Goal: Task Accomplishment & Management: Manage account settings

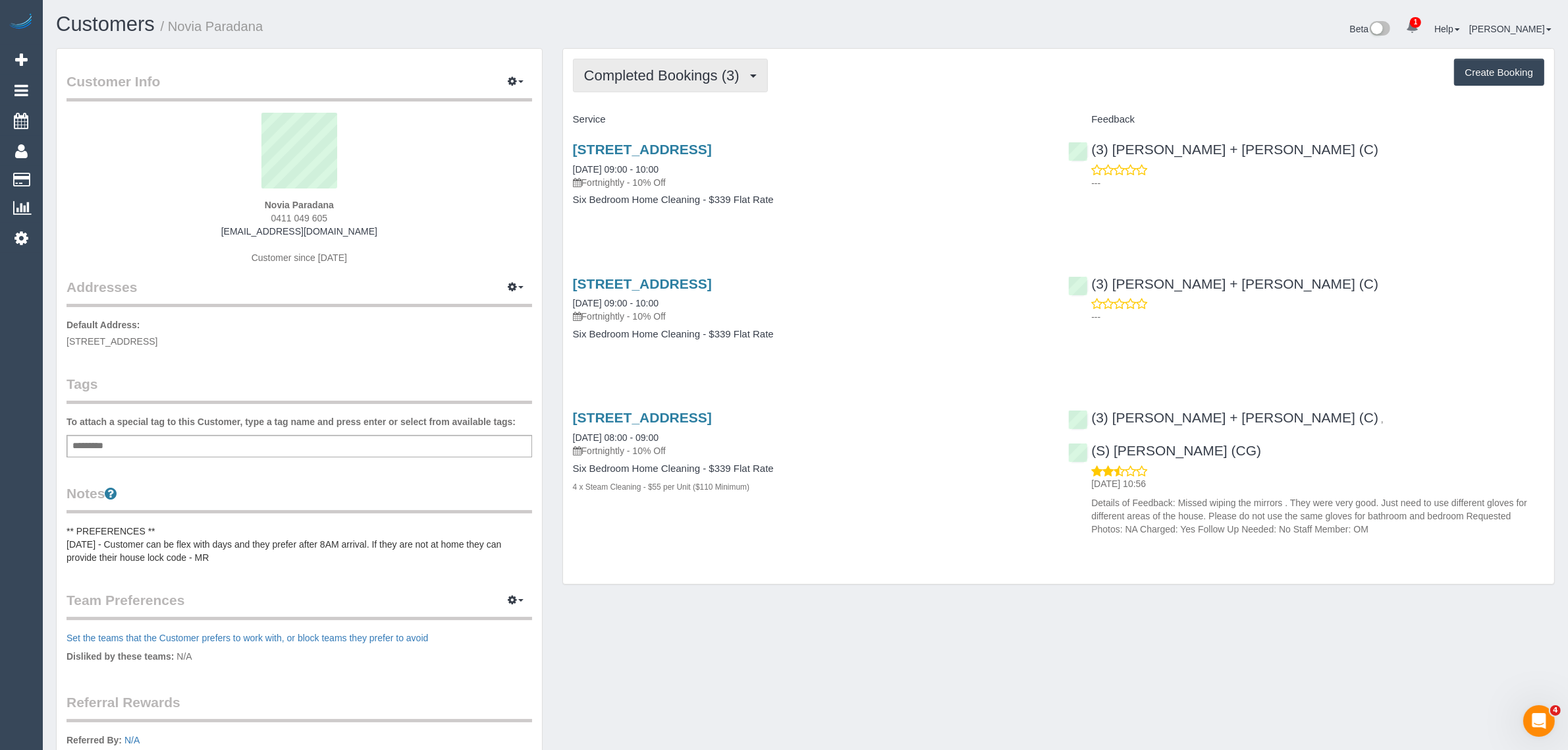
click at [634, 81] on span "Completed Bookings (3)" at bounding box center [665, 75] width 162 height 17
drag, startPoint x: 627, startPoint y: 121, endPoint x: 663, endPoint y: 137, distance: 39.4
click at [627, 121] on link "Upcoming Bookings (12)" at bounding box center [643, 123] width 139 height 17
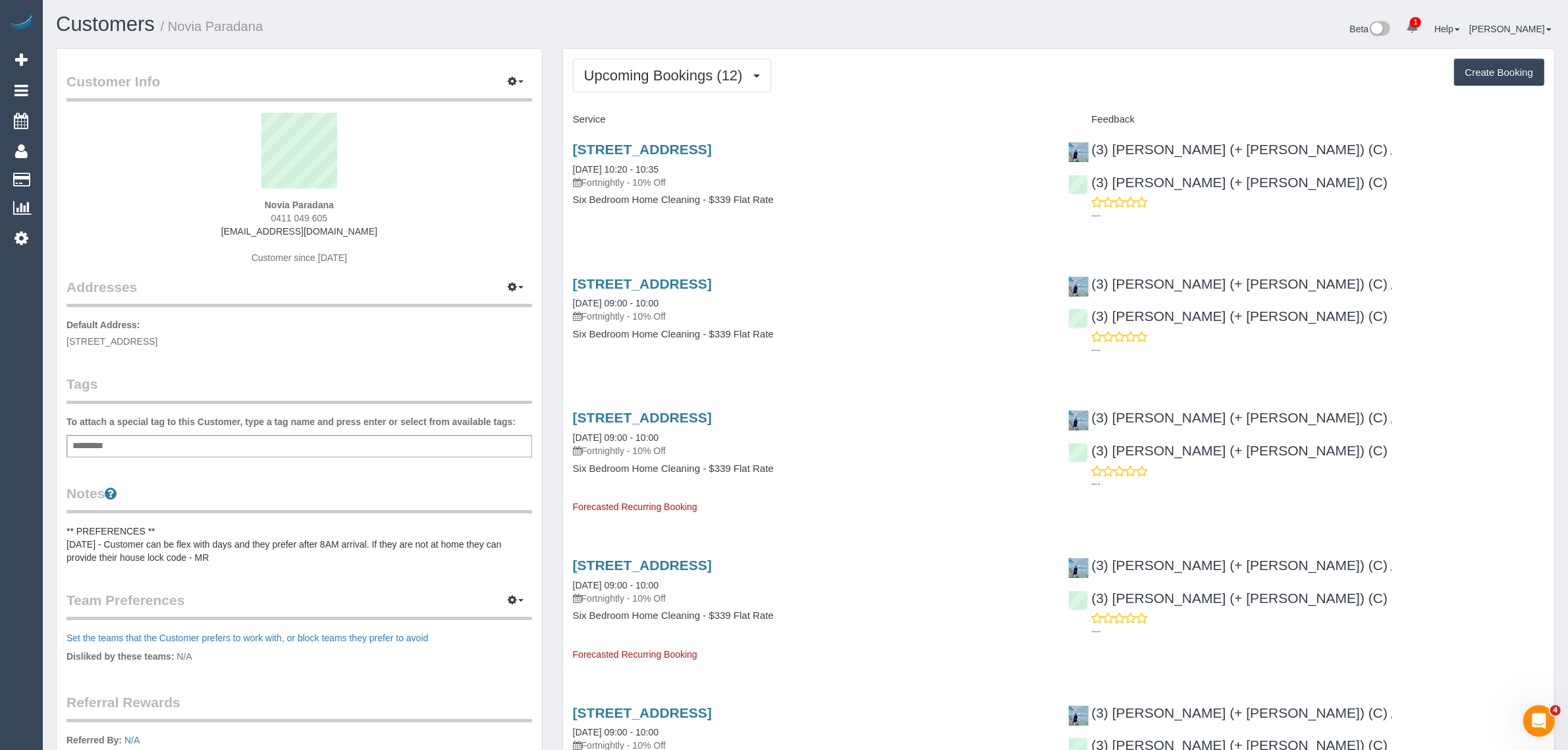
drag, startPoint x: 685, startPoint y: 169, endPoint x: 571, endPoint y: 171, distance: 114.0
click at [571, 171] on div "[STREET_ADDRESS] [DATE] 10:20 - 10:35 Fortnightly - 10% Off Six Bedroom Home Cl…" at bounding box center [810, 181] width 496 height 101
copy link "[DATE] 10:20 - 10:35"
click at [960, 221] on div "[STREET_ADDRESS] [DATE] 10:20 - 10:35 Fortnightly - 10% Off Six Bedroom Home Cl…" at bounding box center [810, 181] width 496 height 101
drag, startPoint x: 1468, startPoint y: 143, endPoint x: 1274, endPoint y: 143, distance: 194.0
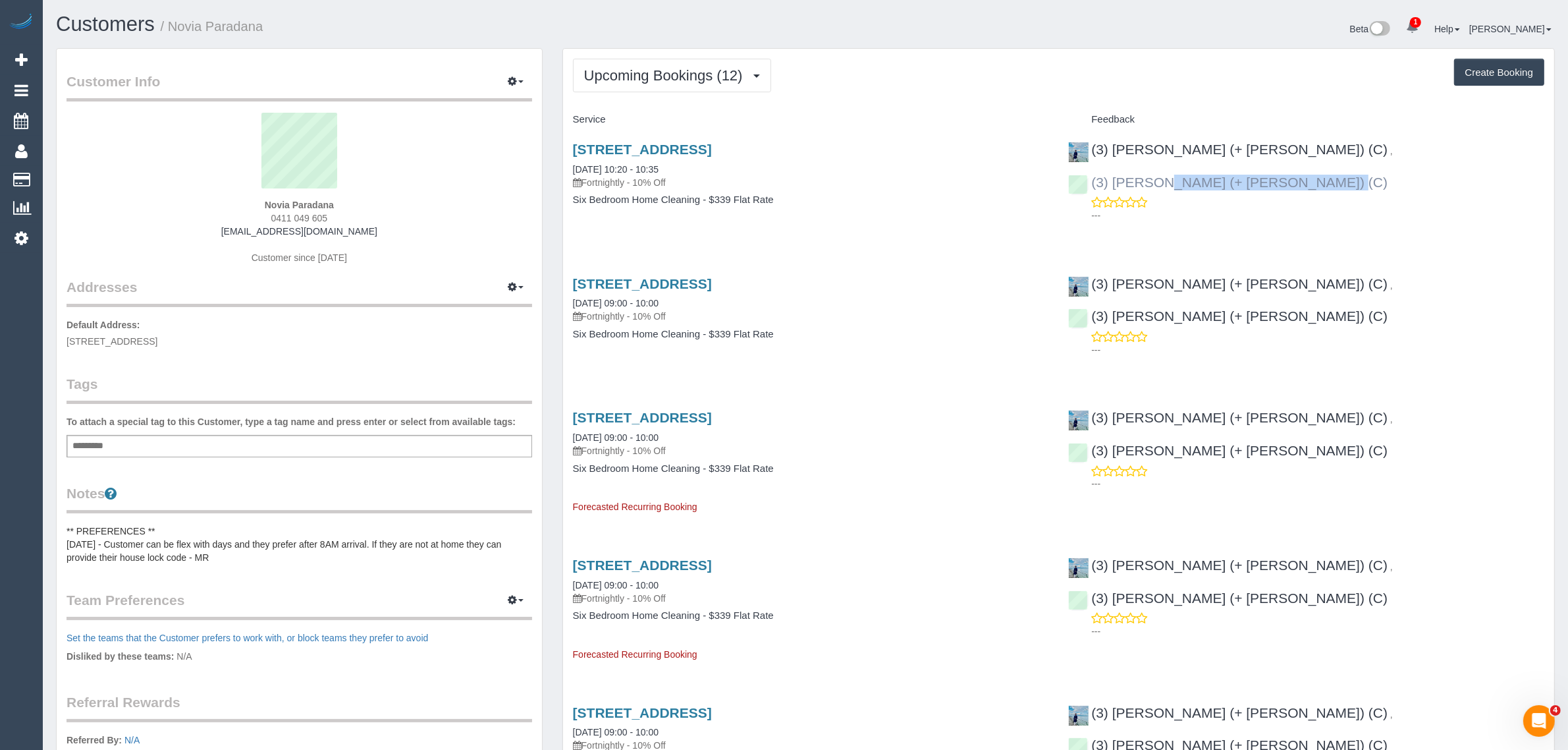
click at [1274, 143] on div "(3) [PERSON_NAME] (+ [PERSON_NAME]) (C) , (3) [PERSON_NAME] (+ [PERSON_NAME]) (…" at bounding box center [1305, 179] width 496 height 97
copy link "(3) [PERSON_NAME] (+ [PERSON_NAME]) (C)"
drag, startPoint x: 336, startPoint y: 209, endPoint x: 283, endPoint y: 216, distance: 53.5
click at [267, 208] on div "Novia Paradana 0411 049 605 [EMAIL_ADDRESS][DOMAIN_NAME] Customer since [DATE]" at bounding box center [299, 195] width 465 height 165
click at [390, 217] on div "Novia Paradana 0411 049 605 novia.pradana@gmail.com Customer since 2025" at bounding box center [299, 195] width 465 height 165
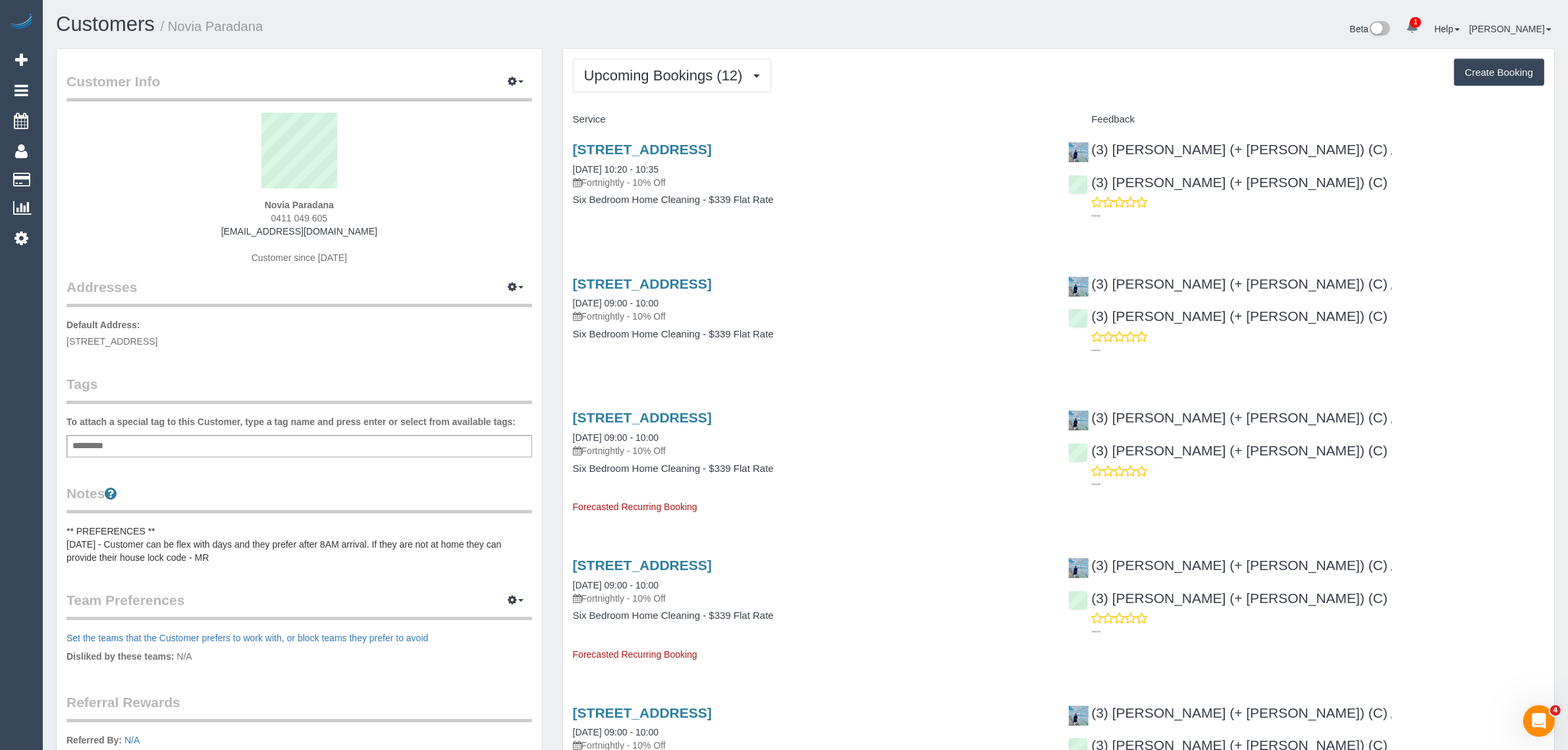
drag, startPoint x: 314, startPoint y: 202, endPoint x: 254, endPoint y: 197, distance: 60.2
click at [254, 197] on div "Novia Paradana 0411 049 605 novia.pradana@gmail.com Customer since 2025" at bounding box center [299, 195] width 465 height 165
drag, startPoint x: 660, startPoint y: 70, endPoint x: 651, endPoint y: 93, distance: 24.7
click at [660, 70] on span "Upcoming Bookings (12)" at bounding box center [667, 75] width 165 height 17
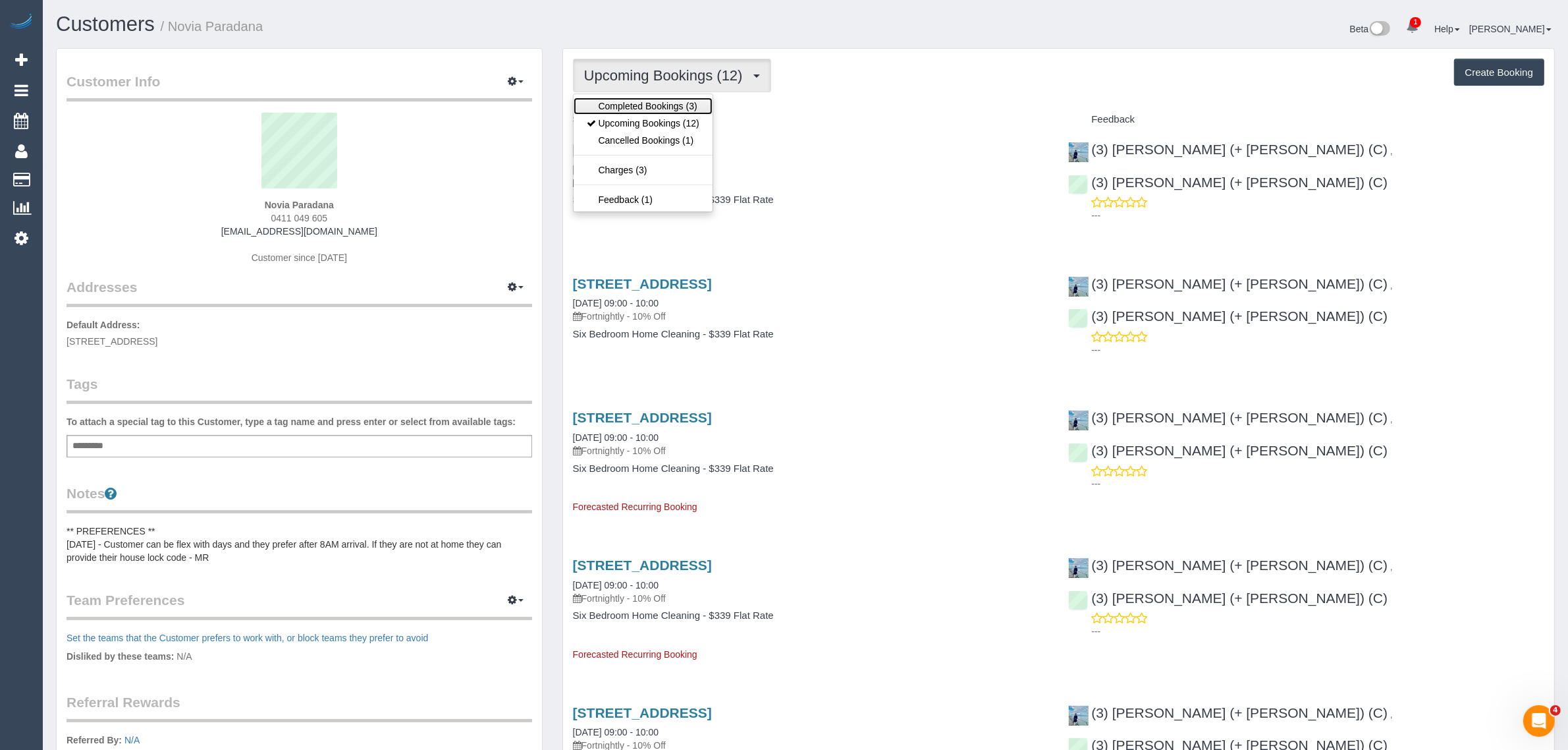
click at [644, 102] on link "Completed Bookings (3)" at bounding box center [643, 105] width 139 height 17
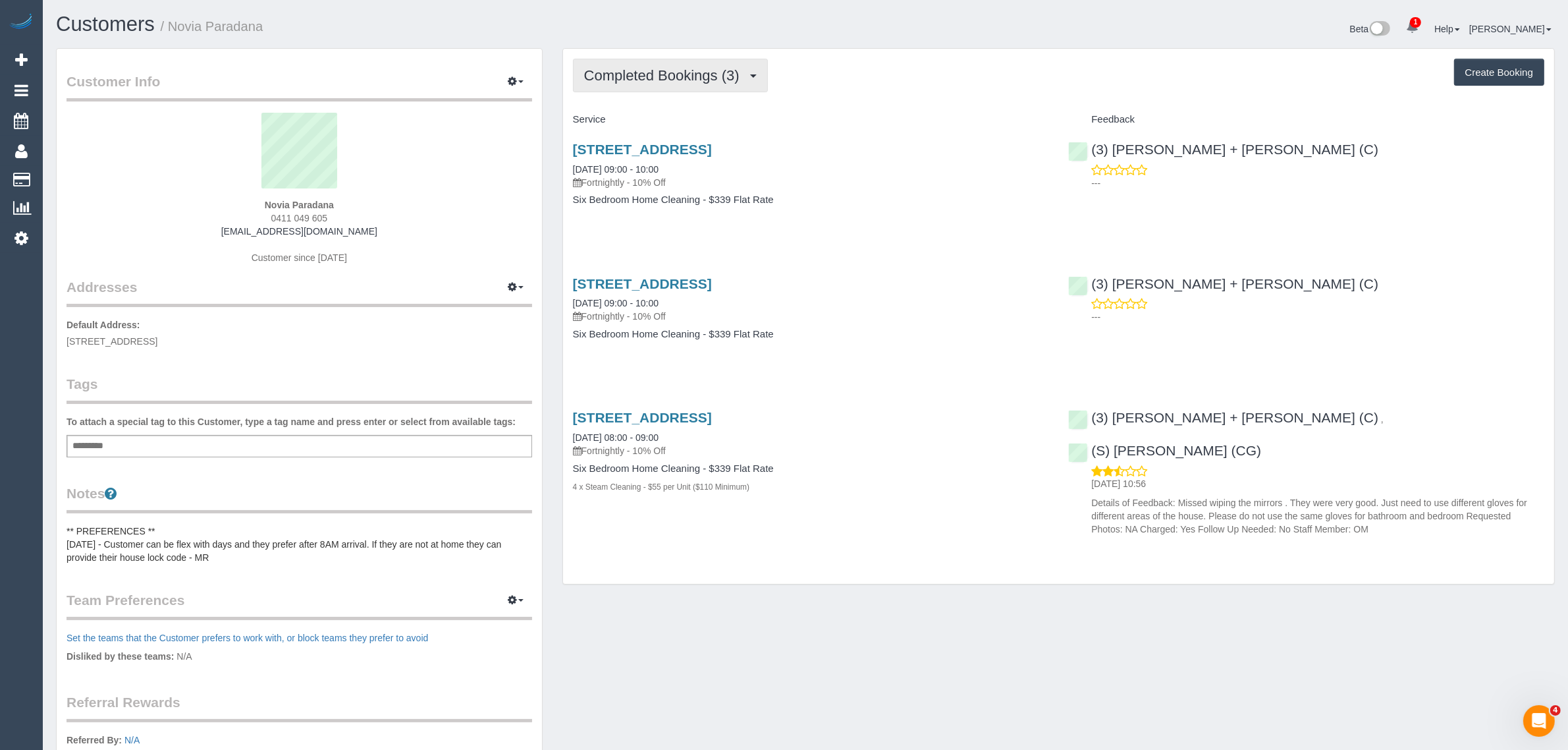
click at [656, 73] on span "Completed Bookings (3)" at bounding box center [665, 75] width 162 height 17
click at [640, 115] on link "Upcoming Bookings (12)" at bounding box center [643, 123] width 139 height 17
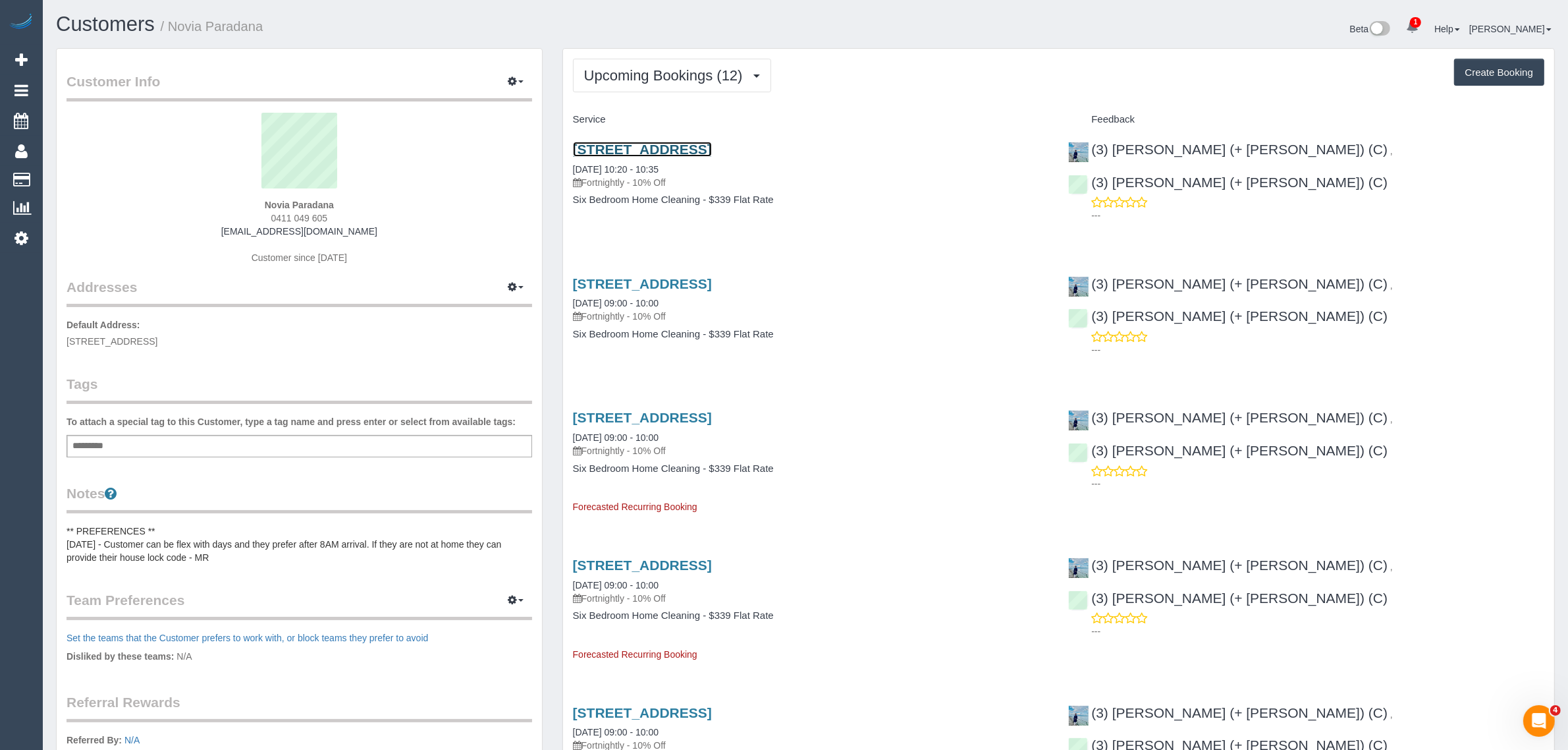
click at [620, 150] on link "11 Warrens Brook Rd, Hillside, VIC 3037" at bounding box center [643, 149] width 139 height 15
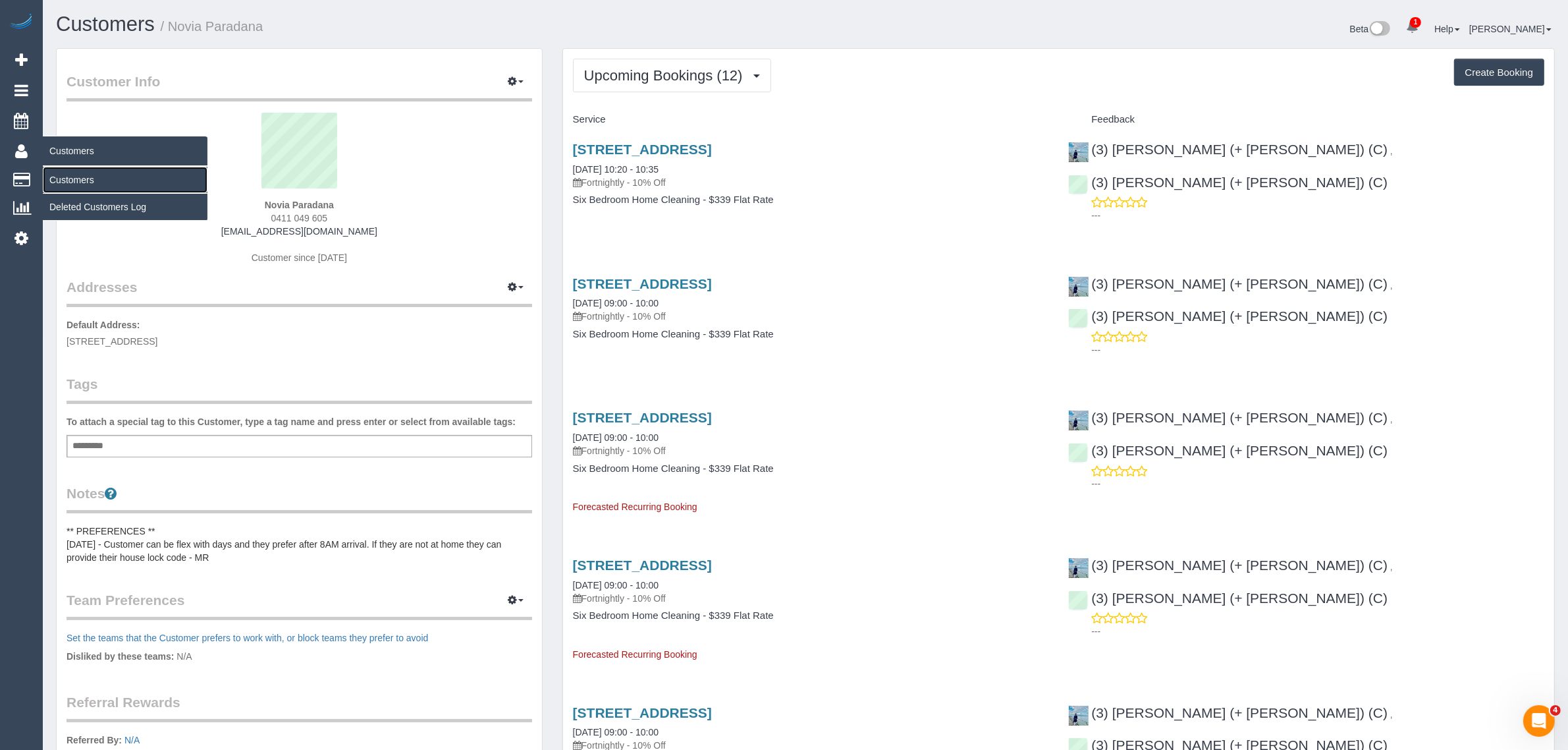
drag, startPoint x: 84, startPoint y: 166, endPoint x: 168, endPoint y: 153, distance: 85.0
click at [84, 167] on link "Customers" at bounding box center [125, 180] width 164 height 26
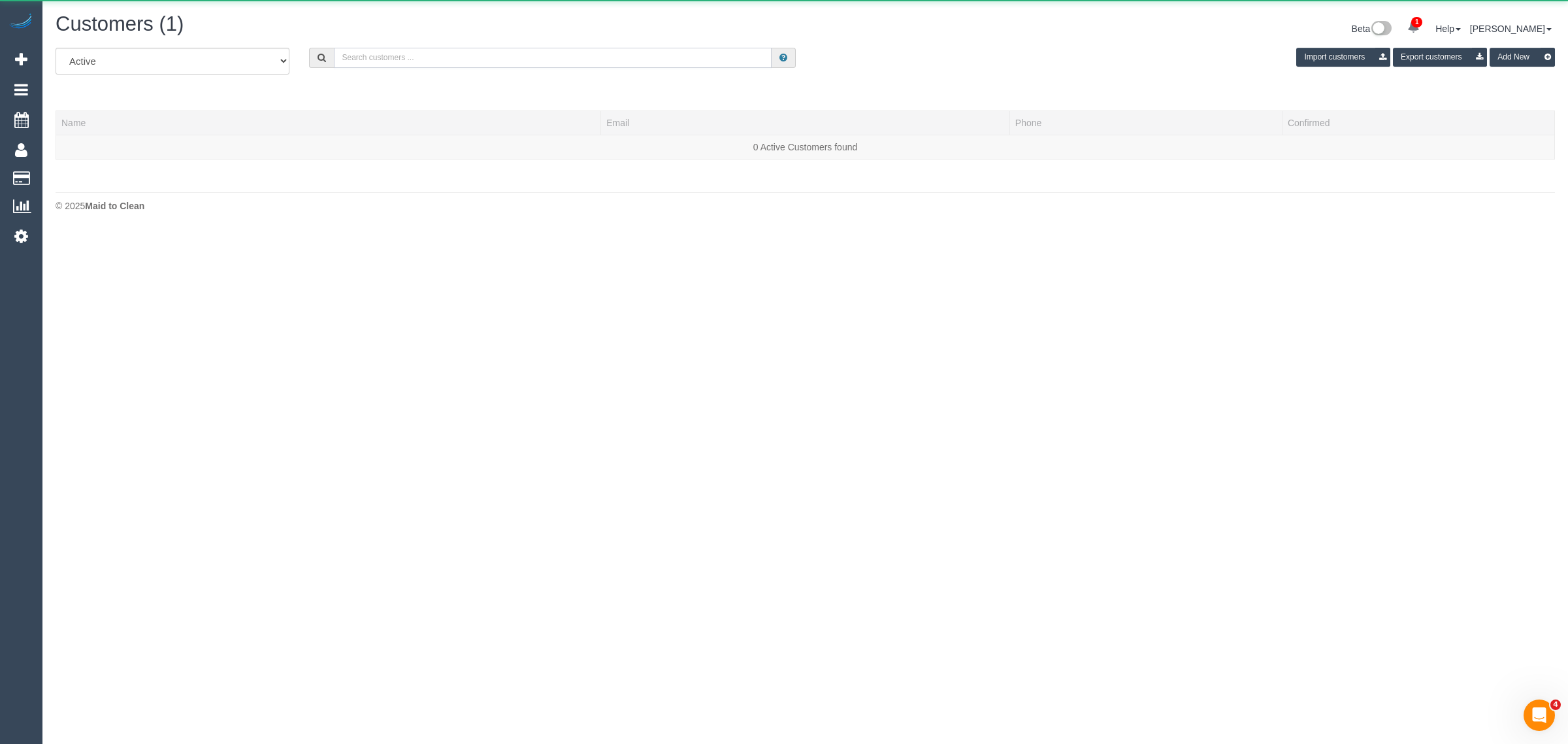
click at [459, 59] on input "text" at bounding box center [552, 58] width 438 height 21
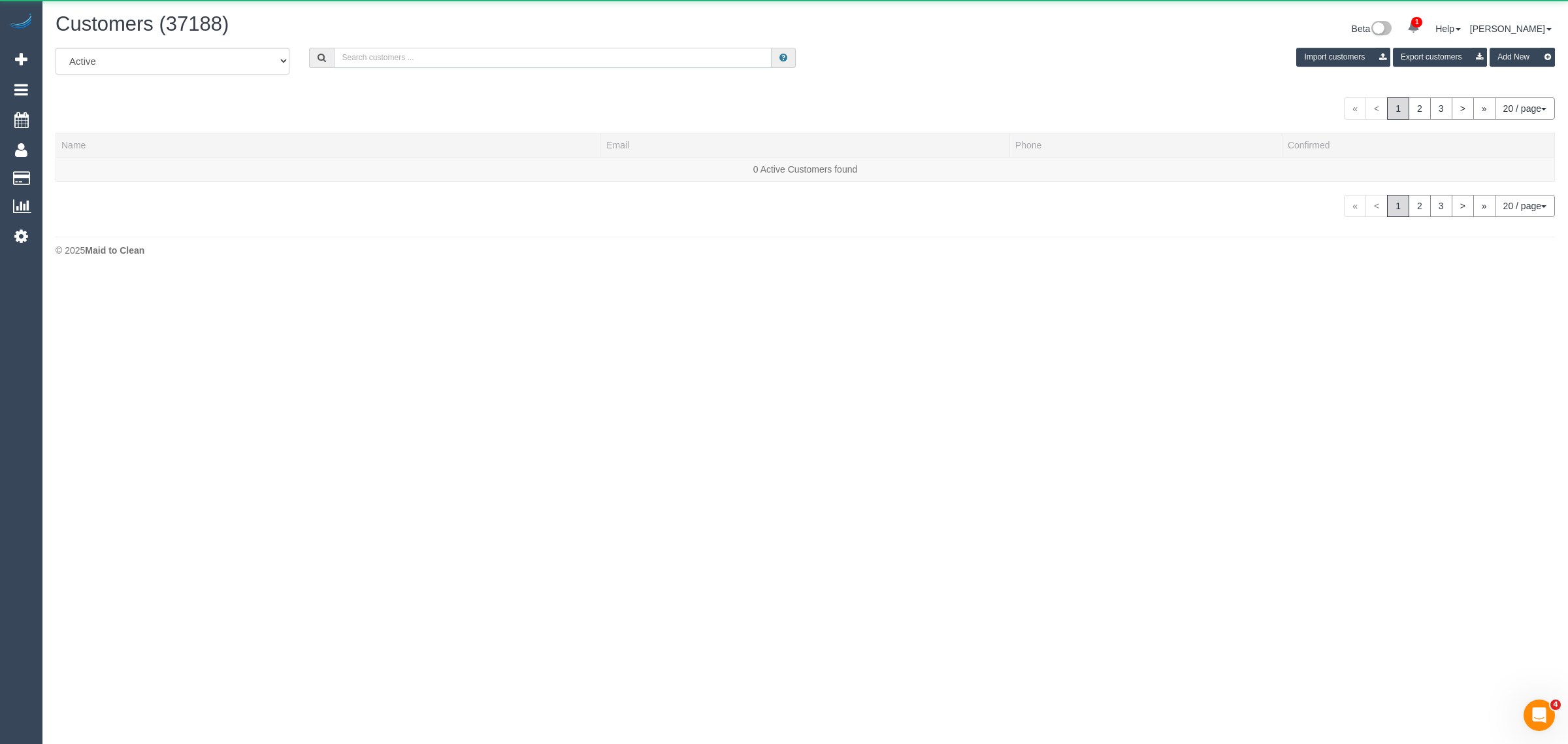
paste input "Sylvia Tong"
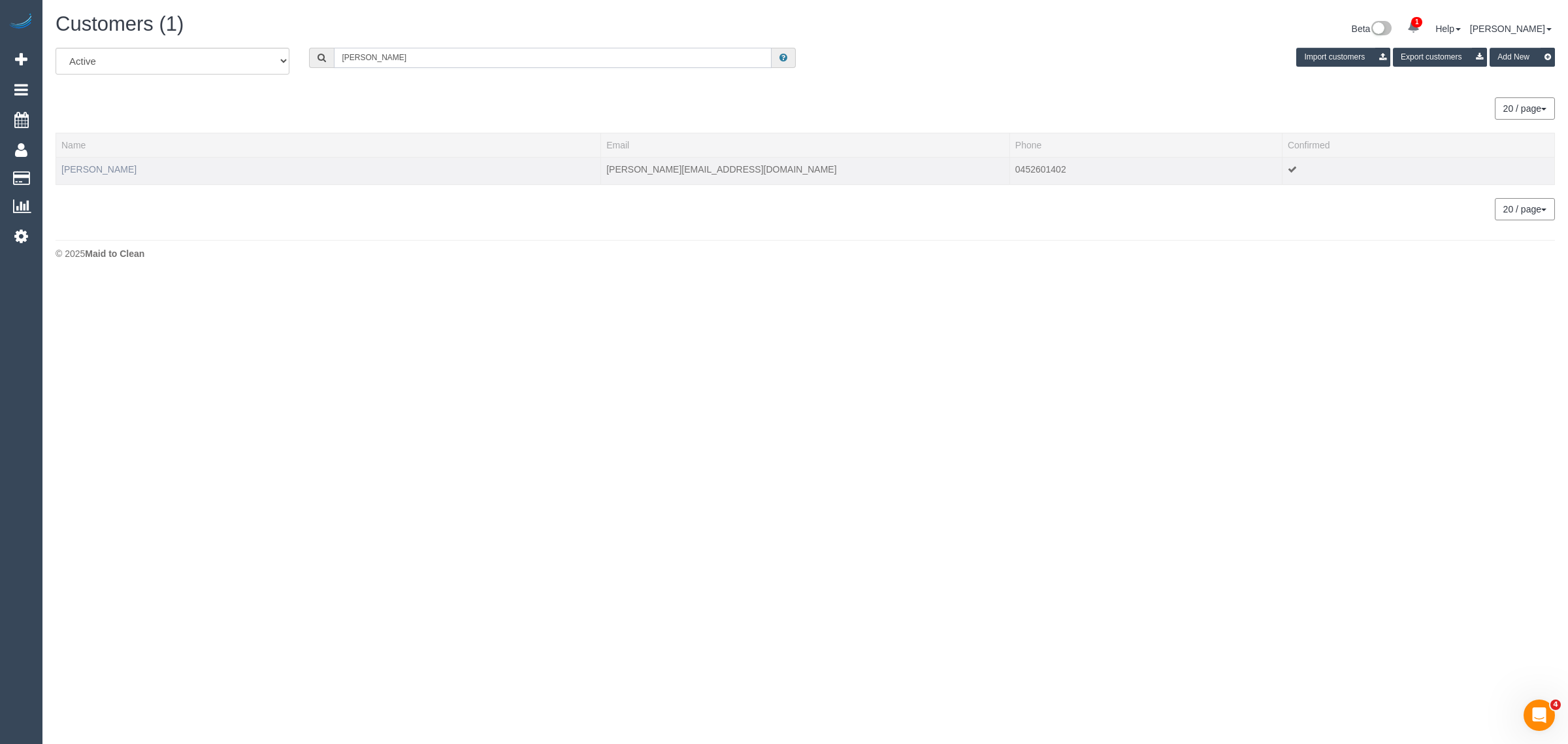
type input "Sylvia Tong"
click at [100, 164] on link "Sylvia Tong" at bounding box center [99, 169] width 75 height 10
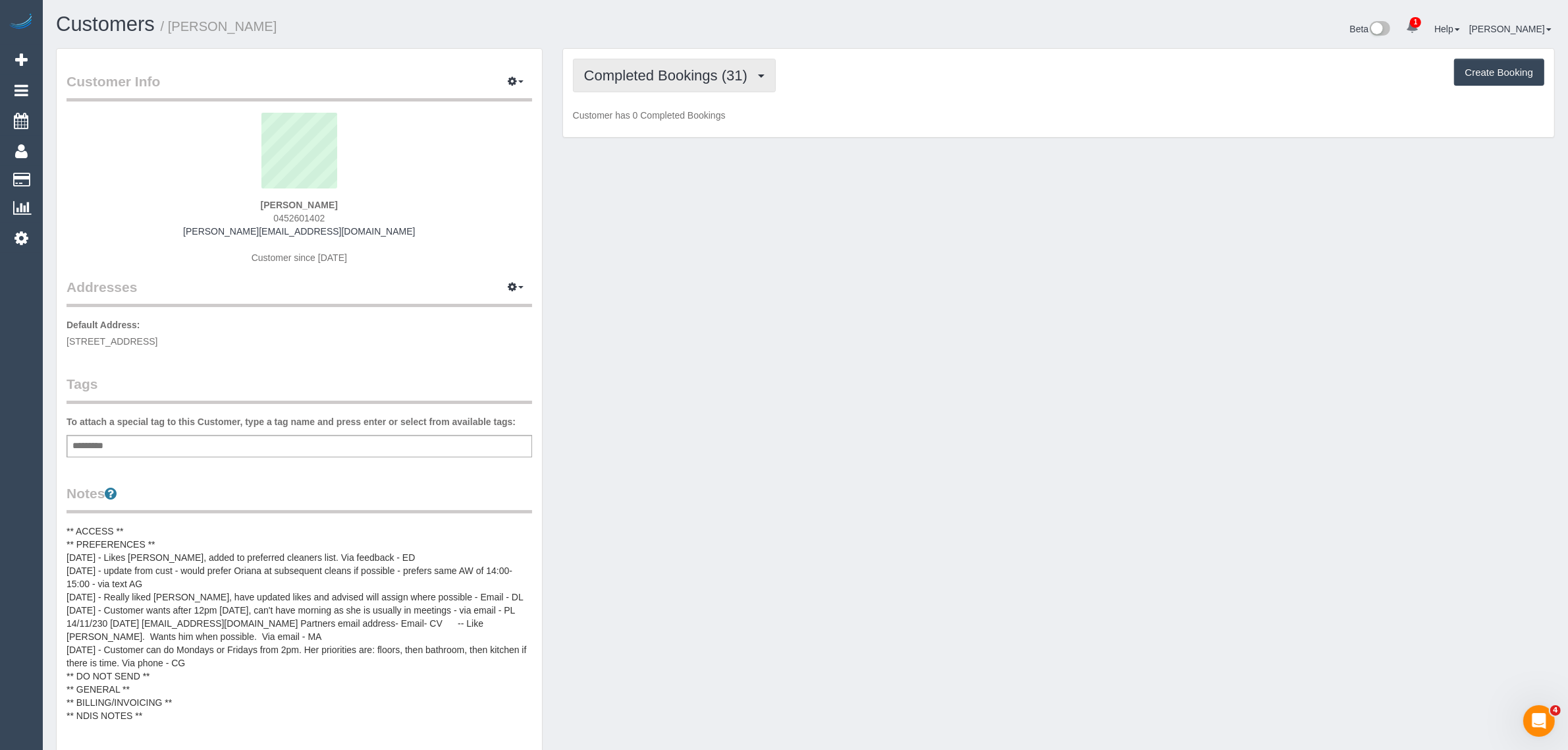
click at [667, 60] on button "Completed Bookings (31)" at bounding box center [675, 75] width 203 height 34
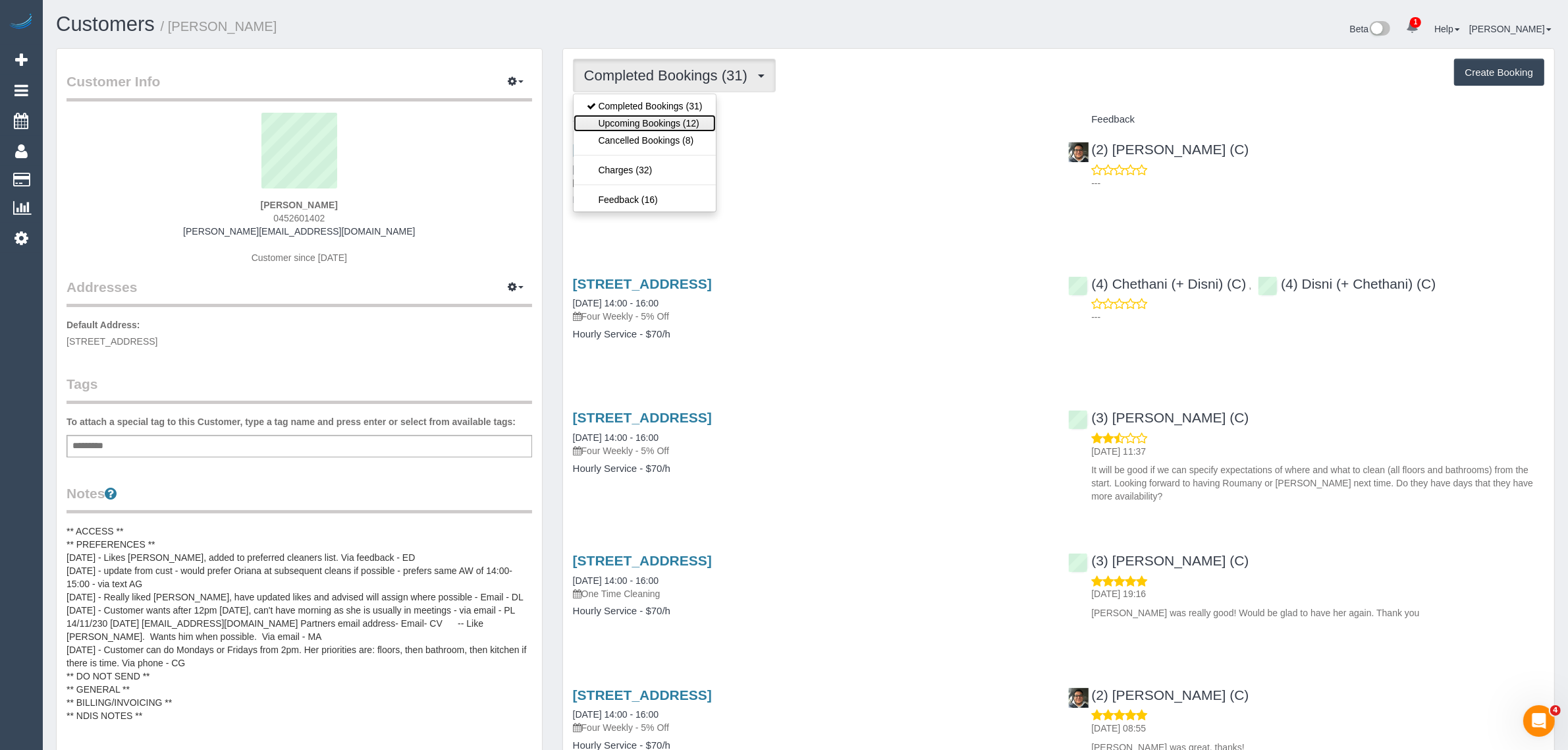
click at [656, 120] on link "Upcoming Bookings (12)" at bounding box center [644, 123] width 142 height 17
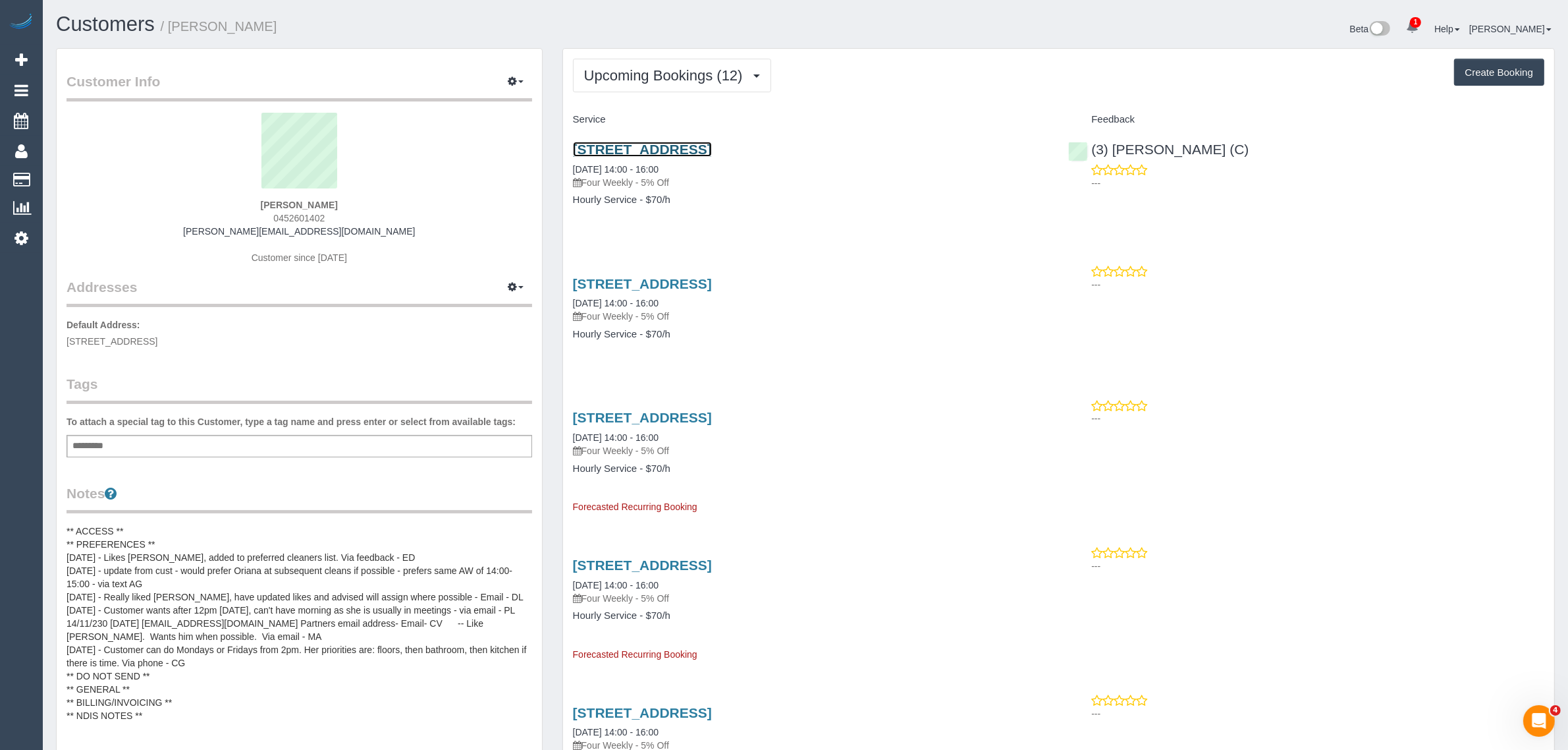
click at [633, 145] on link "9/158 Wattletree Road, Malvern, VIC 3144" at bounding box center [643, 149] width 139 height 15
click at [634, 73] on span "Upcoming Bookings (12)" at bounding box center [667, 75] width 165 height 17
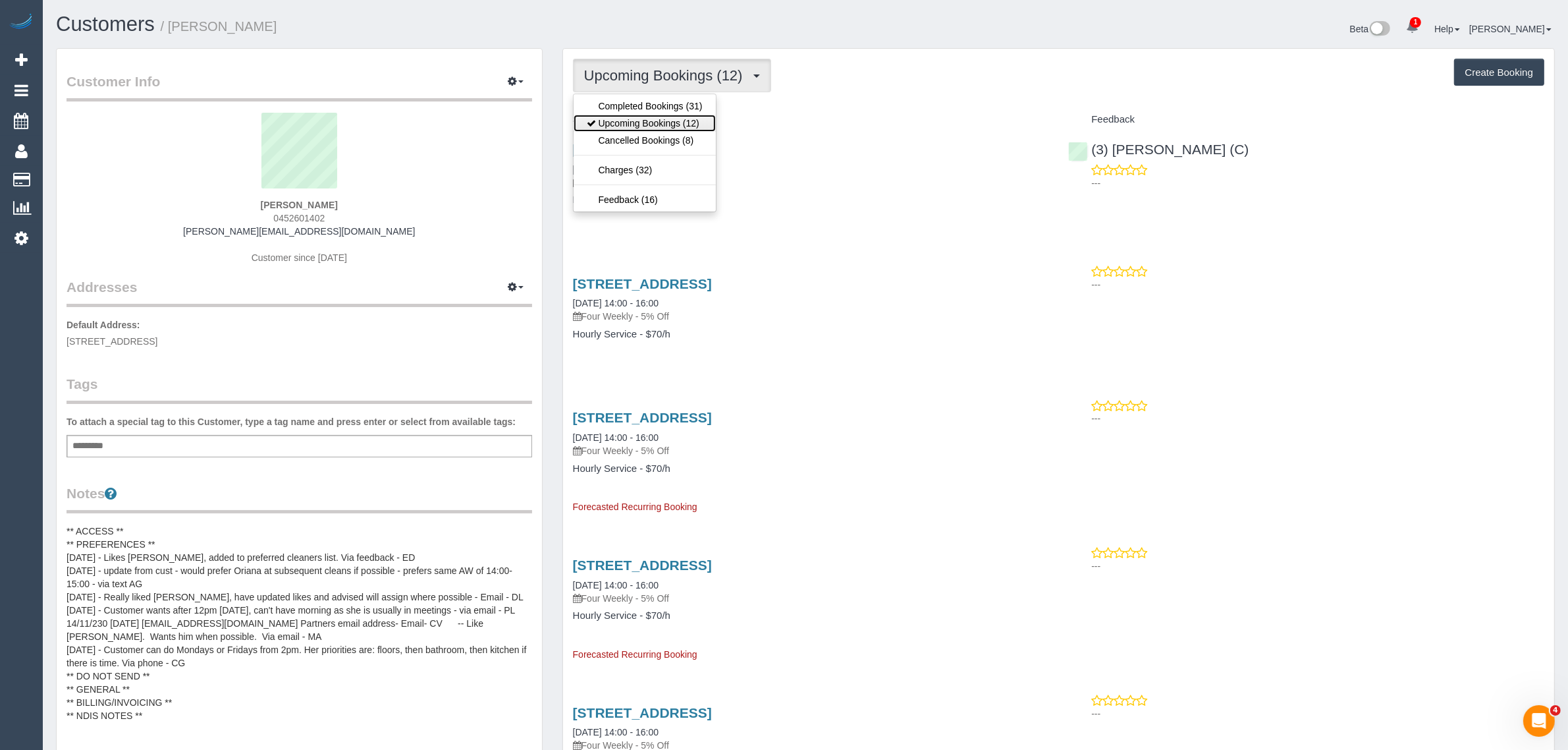
click at [617, 122] on link "Upcoming Bookings (12)" at bounding box center [644, 123] width 142 height 17
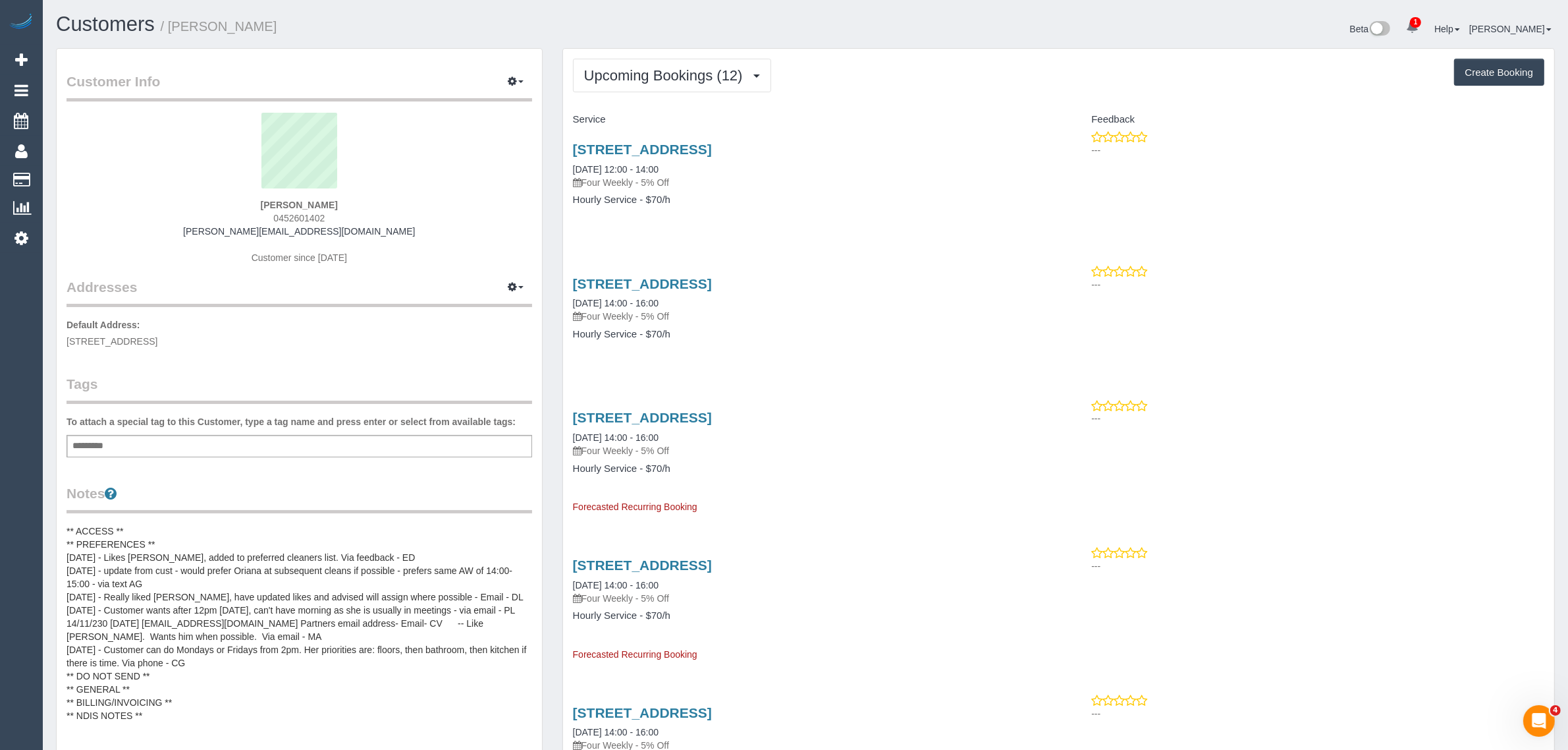
click at [857, 221] on div "9/158 Wattletree Road, Malvern, VIC 3144 05/09/2025 12:00 - 14:00 Four Weekly -…" at bounding box center [810, 181] width 496 height 101
click at [774, 195] on h4 "Hourly Service - $70/h" at bounding box center [811, 200] width 476 height 11
drag, startPoint x: 690, startPoint y: 173, endPoint x: 614, endPoint y: 173, distance: 76.0
click at [614, 173] on div "9/158 Wattletree Road, Malvern, VIC 3144 05/09/2025 12:00 - 14:00 Four Weekly -…" at bounding box center [811, 165] width 476 height 47
click at [723, 208] on div "9/158 Wattletree Road, Malvern, VIC 3144 05/09/2025 12:00 - 14:00 Four Weekly -…" at bounding box center [810, 181] width 496 height 101
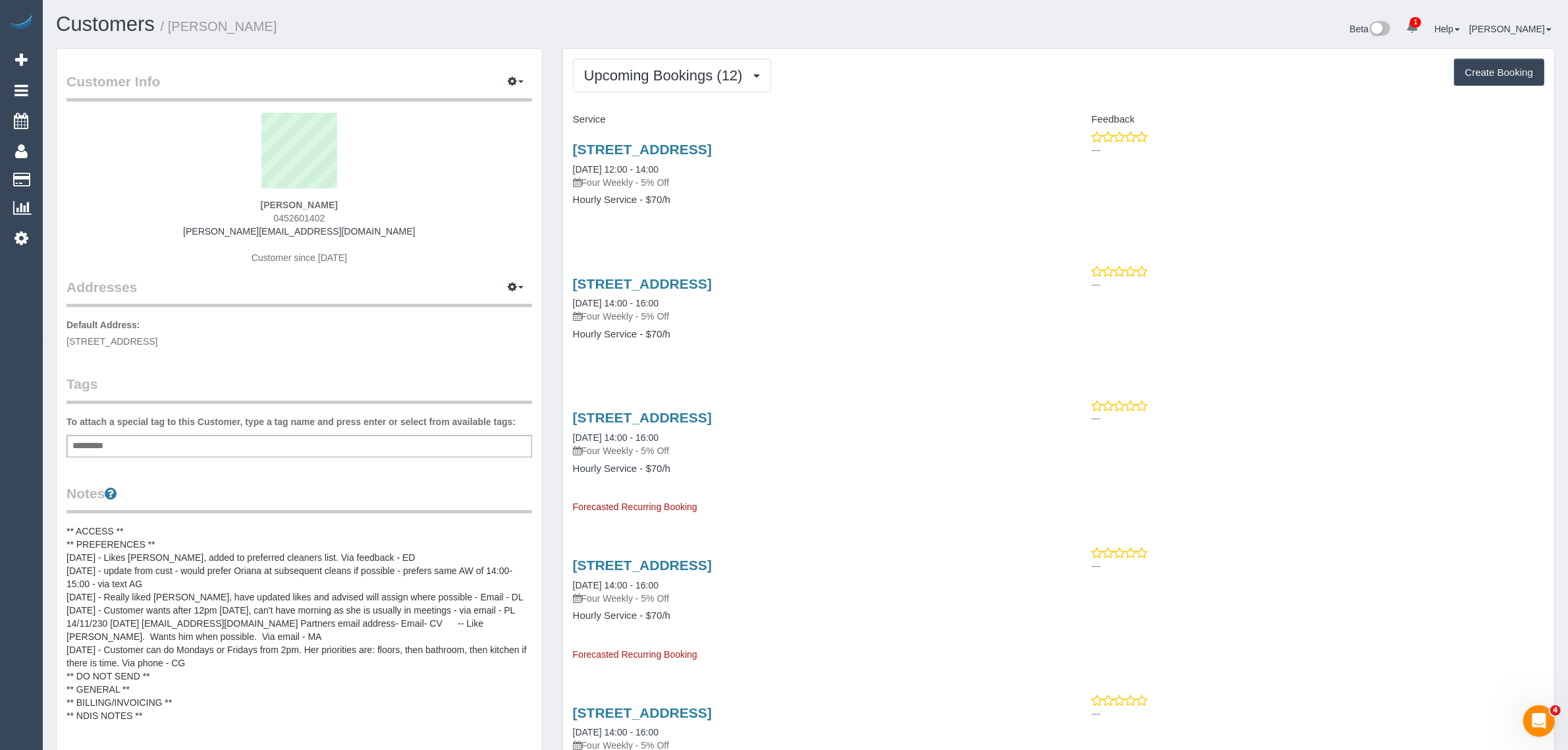
drag, startPoint x: 677, startPoint y: 169, endPoint x: 569, endPoint y: 173, distance: 108.1
click at [569, 173] on div "9/158 Wattletree Road, Malvern, VIC 3144 05/09/2025 12:00 - 14:00 Four Weekly -…" at bounding box center [810, 181] width 496 height 101
copy link "05/09/2025 12:00 - 14:00"
drag, startPoint x: 76, startPoint y: 175, endPoint x: 94, endPoint y: 165, distance: 20.6
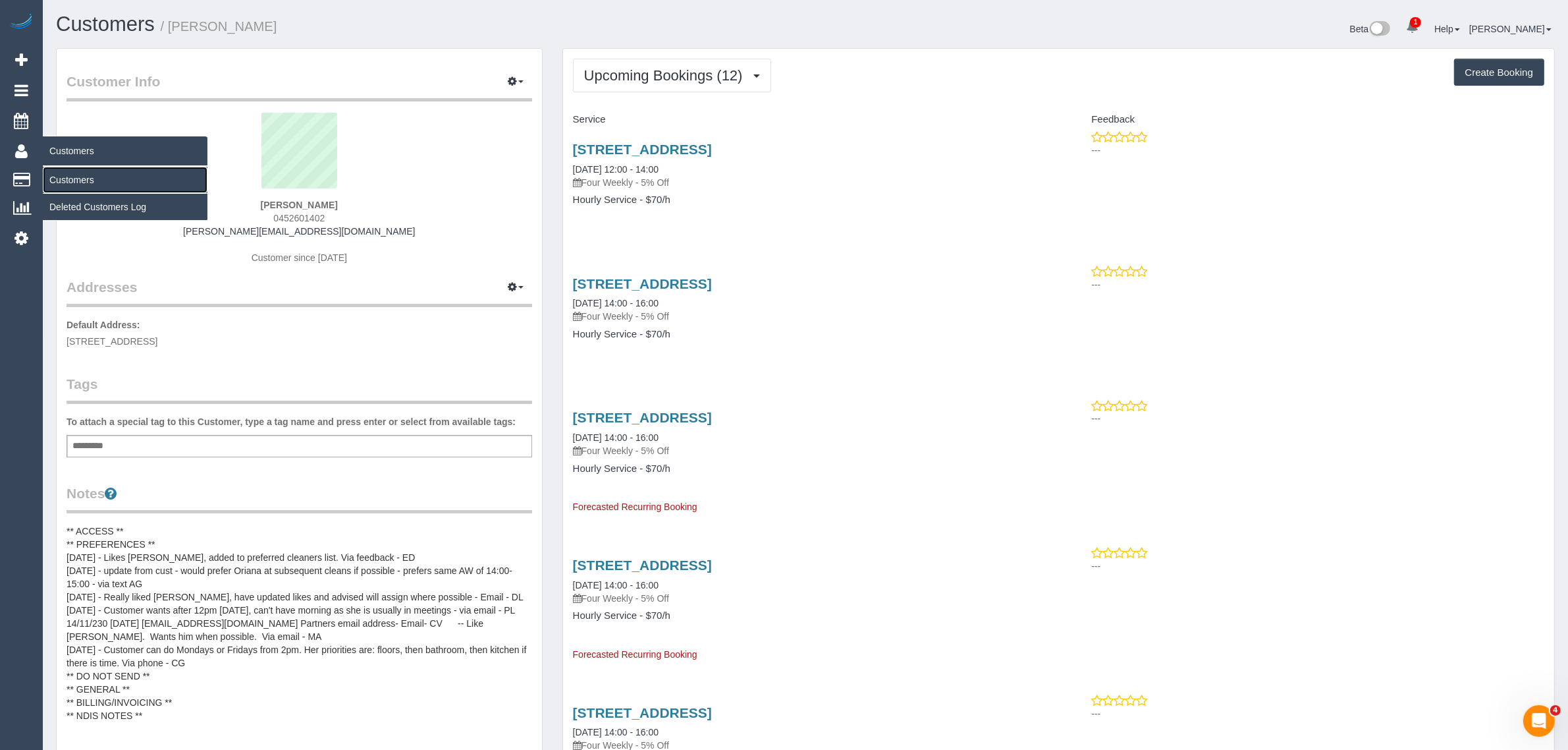
click at [76, 175] on link "Customers" at bounding box center [125, 180] width 164 height 26
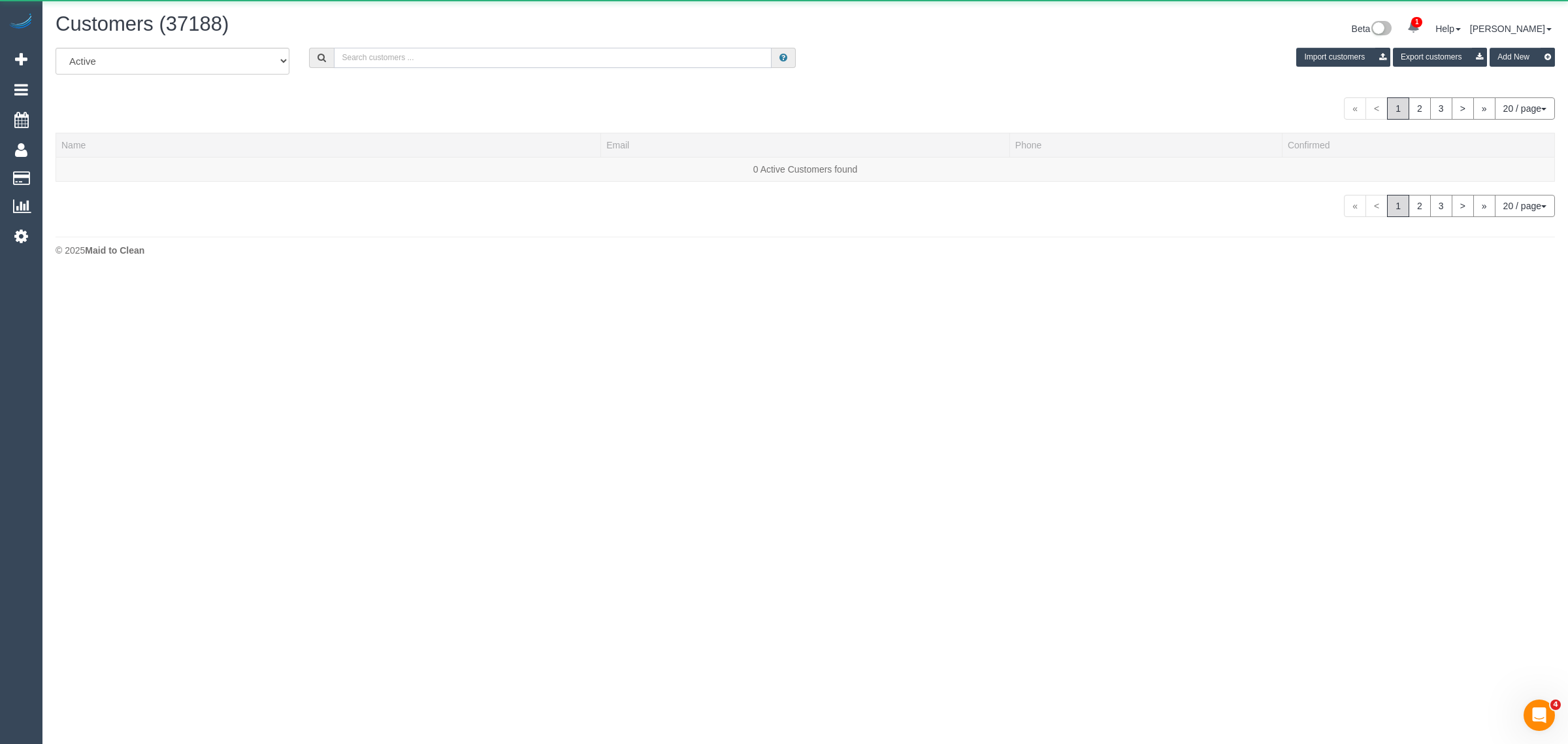
drag, startPoint x: 390, startPoint y: 55, endPoint x: 397, endPoint y: 52, distance: 7.6
click at [390, 55] on input "text" at bounding box center [552, 58] width 438 height 21
paste input "Cherie Choong"
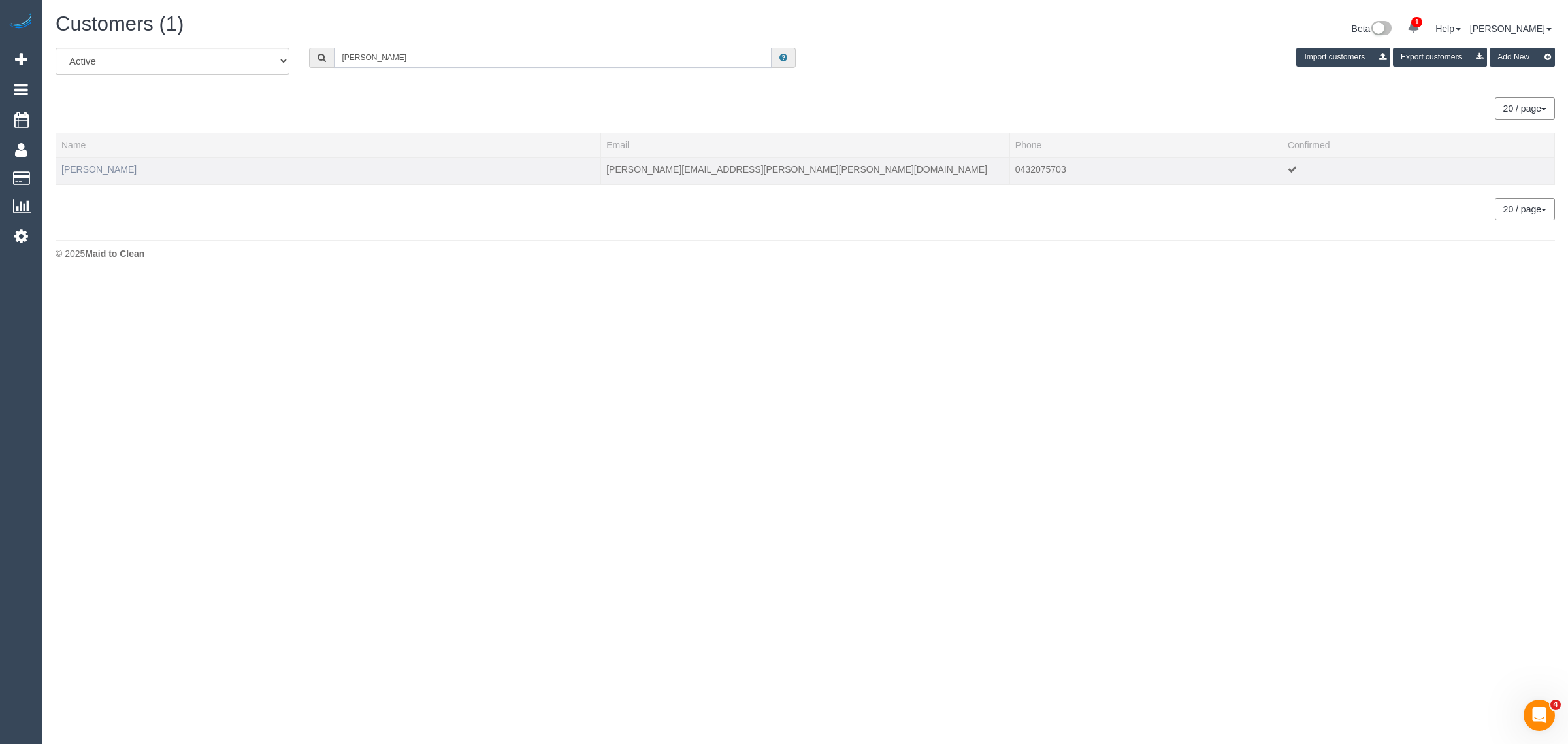
type input "Cherie Choong"
click at [106, 164] on link "Cherie Choong" at bounding box center [99, 169] width 75 height 10
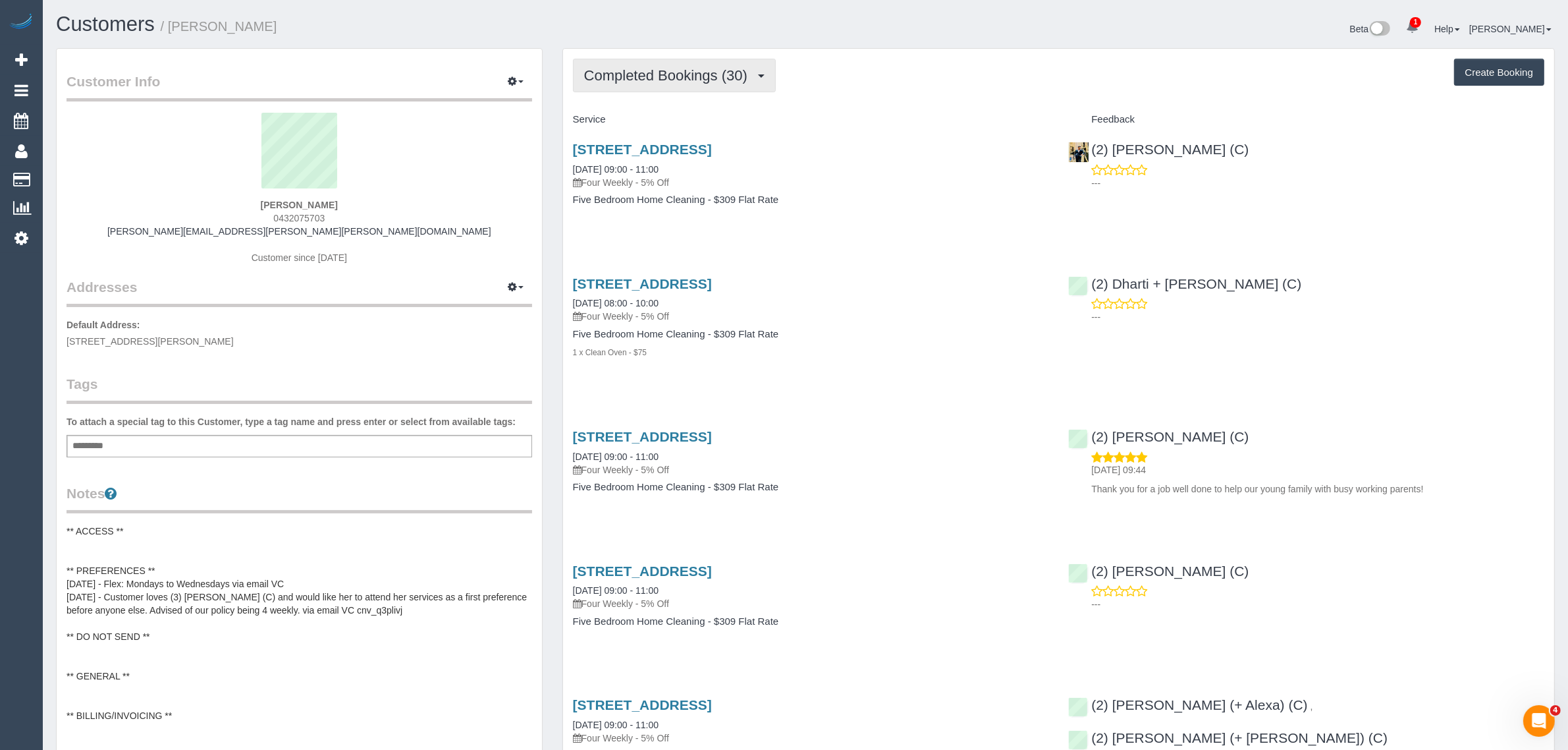
click at [643, 79] on span "Completed Bookings (30)" at bounding box center [669, 75] width 170 height 17
click at [634, 117] on link "Upcoming Bookings (12)" at bounding box center [644, 123] width 142 height 17
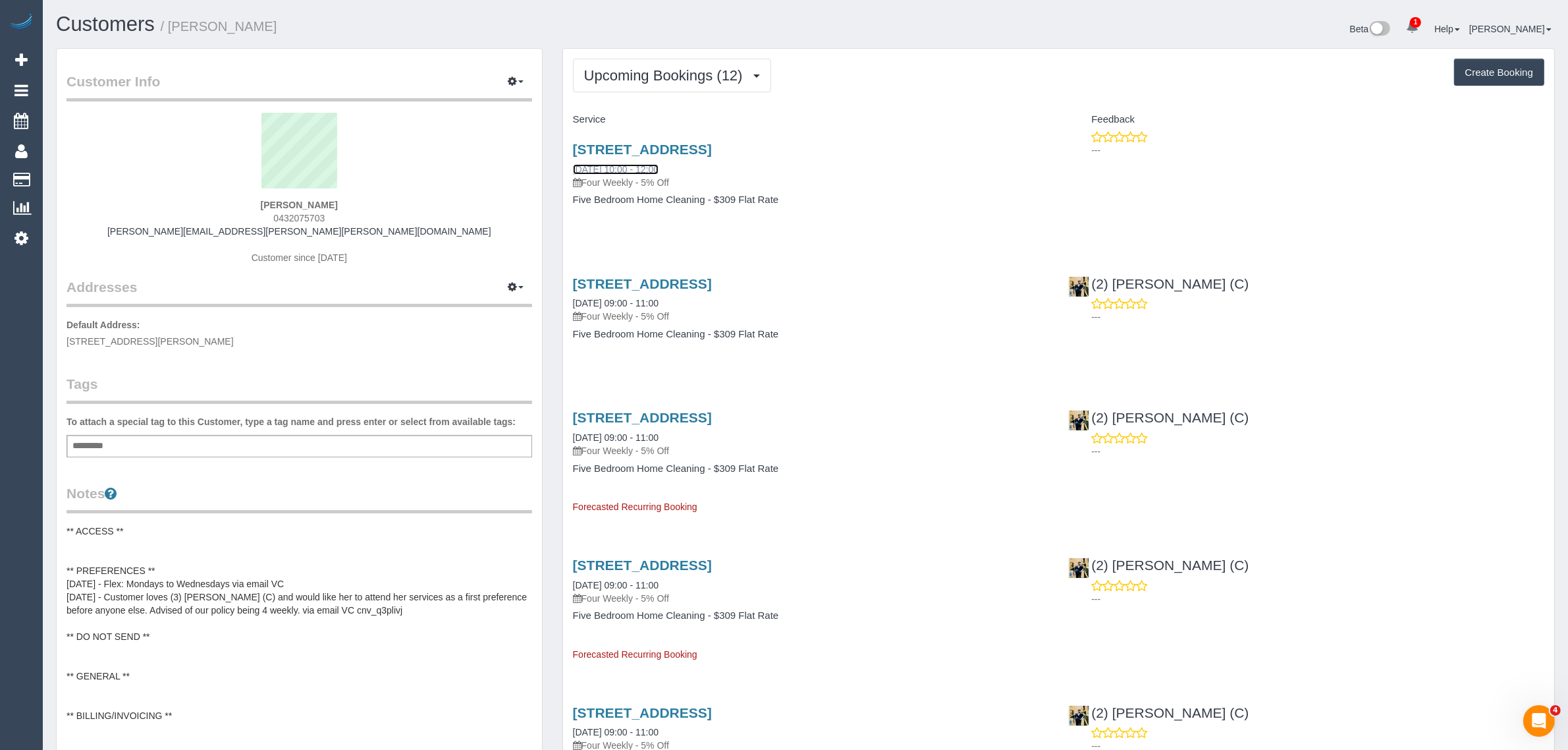
click at [643, 165] on link "29/08/2025 10:00 - 12:00" at bounding box center [616, 169] width 85 height 10
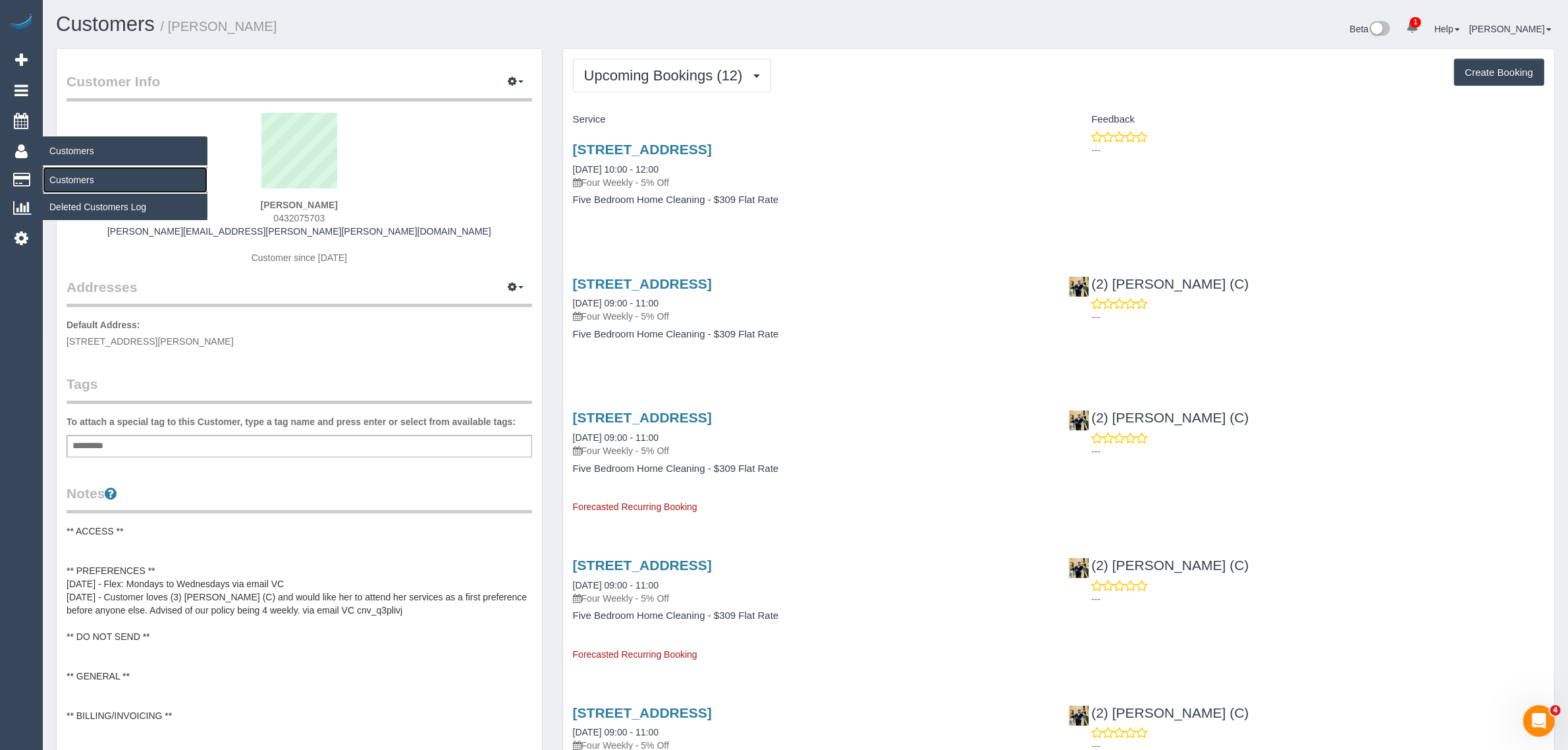
click at [59, 171] on link "Customers" at bounding box center [125, 180] width 164 height 26
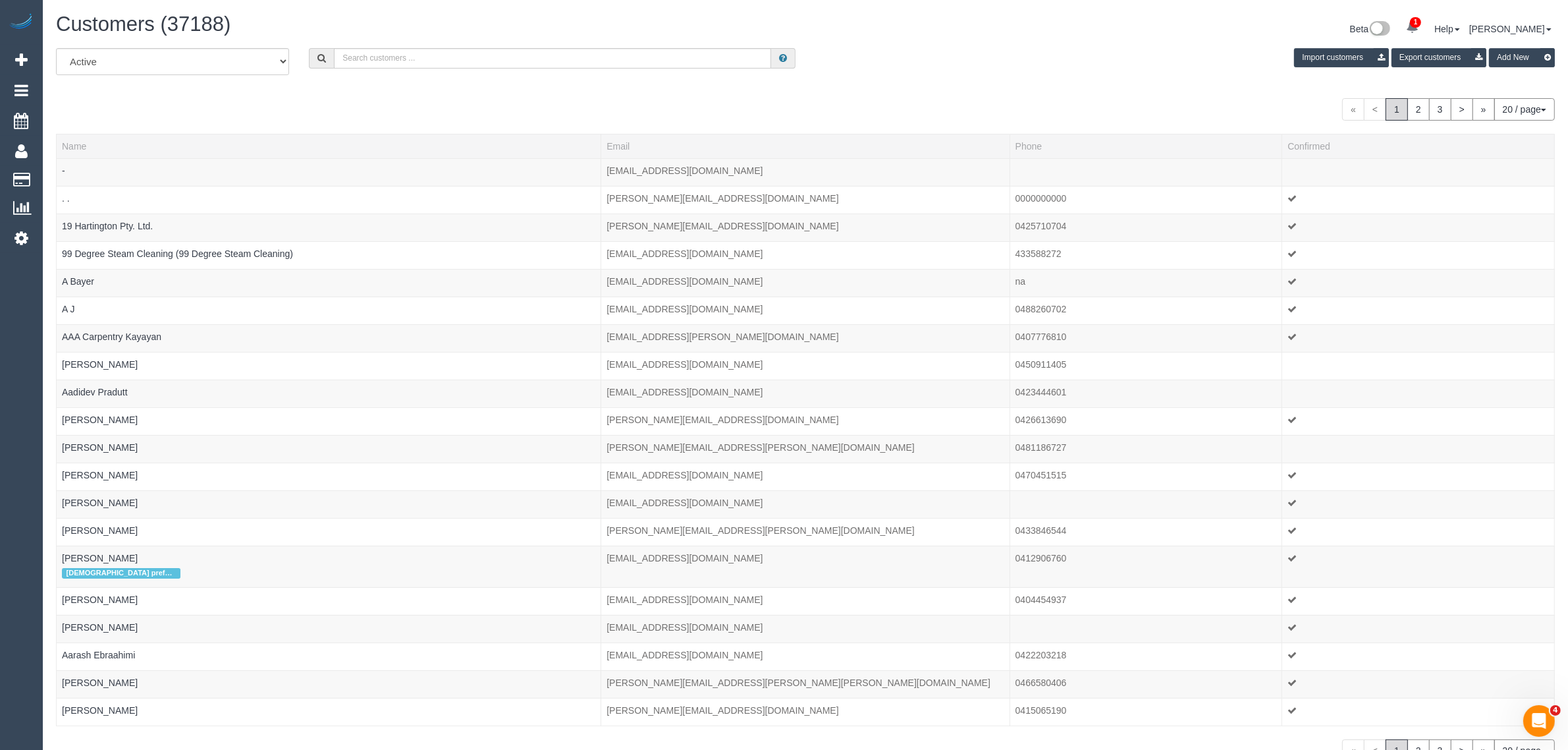
drag, startPoint x: 1087, startPoint y: 57, endPoint x: 1103, endPoint y: 139, distance: 83.5
click at [1087, 57] on div "Import customers Export customers Add New" at bounding box center [1185, 58] width 759 height 19
click at [445, 64] on input "text" at bounding box center [552, 58] width 438 height 21
paste input "Khalid Ahmed"
type input "Khalid Ahmed"
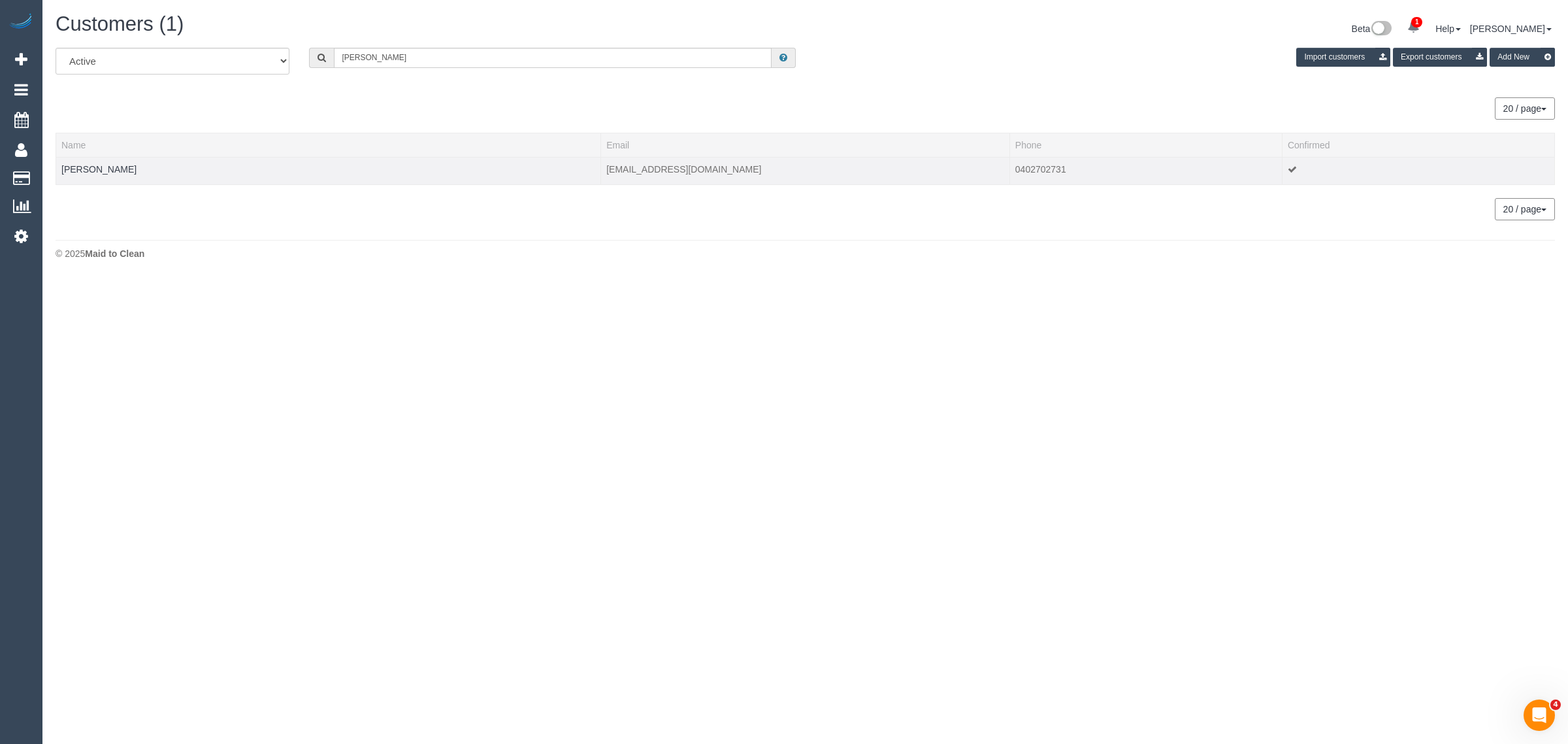
click at [92, 174] on td "Khalid Ahmed" at bounding box center [329, 170] width 545 height 28
click at [93, 170] on link "Khalid Ahmed" at bounding box center [99, 169] width 75 height 10
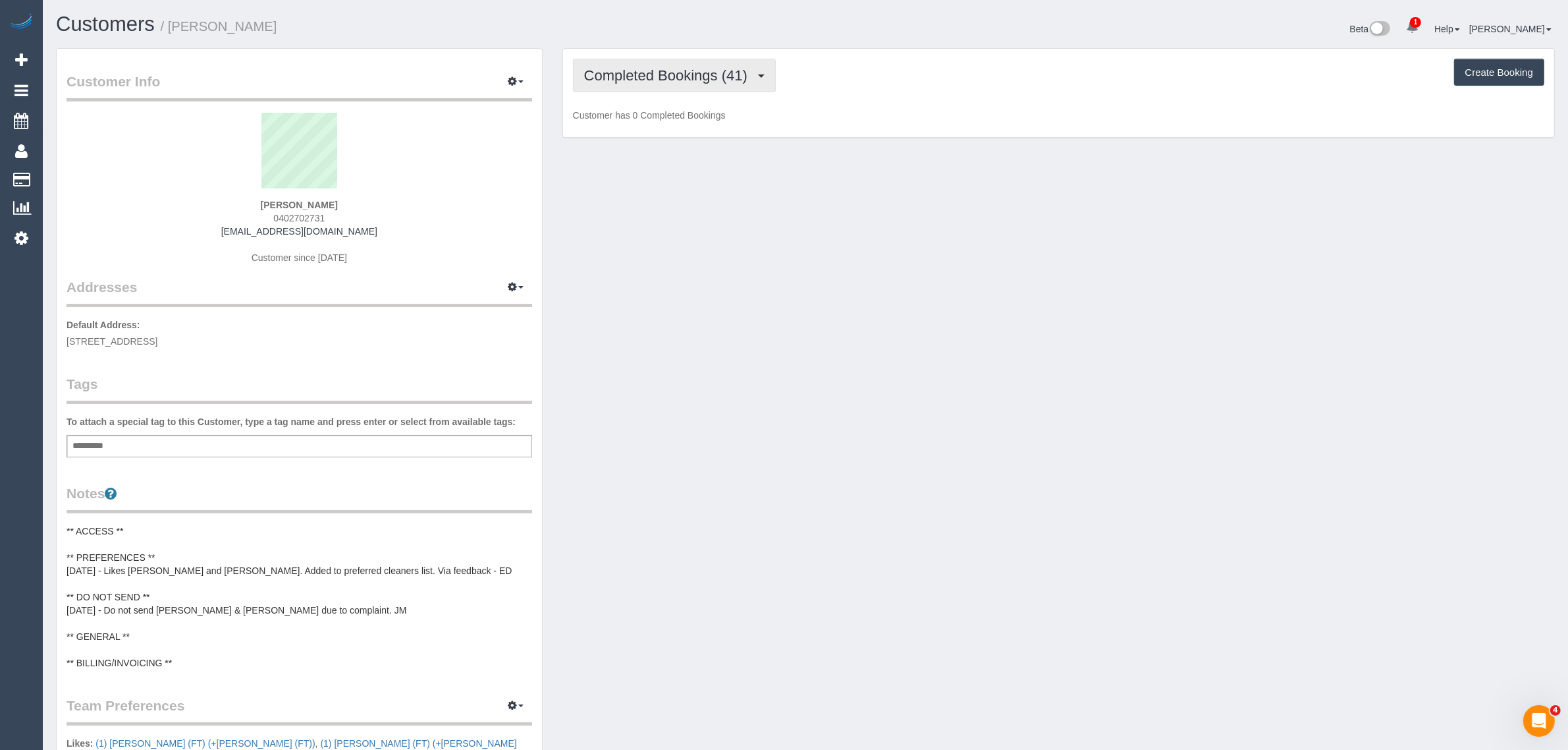
click at [652, 73] on span "Completed Bookings (41)" at bounding box center [669, 75] width 170 height 17
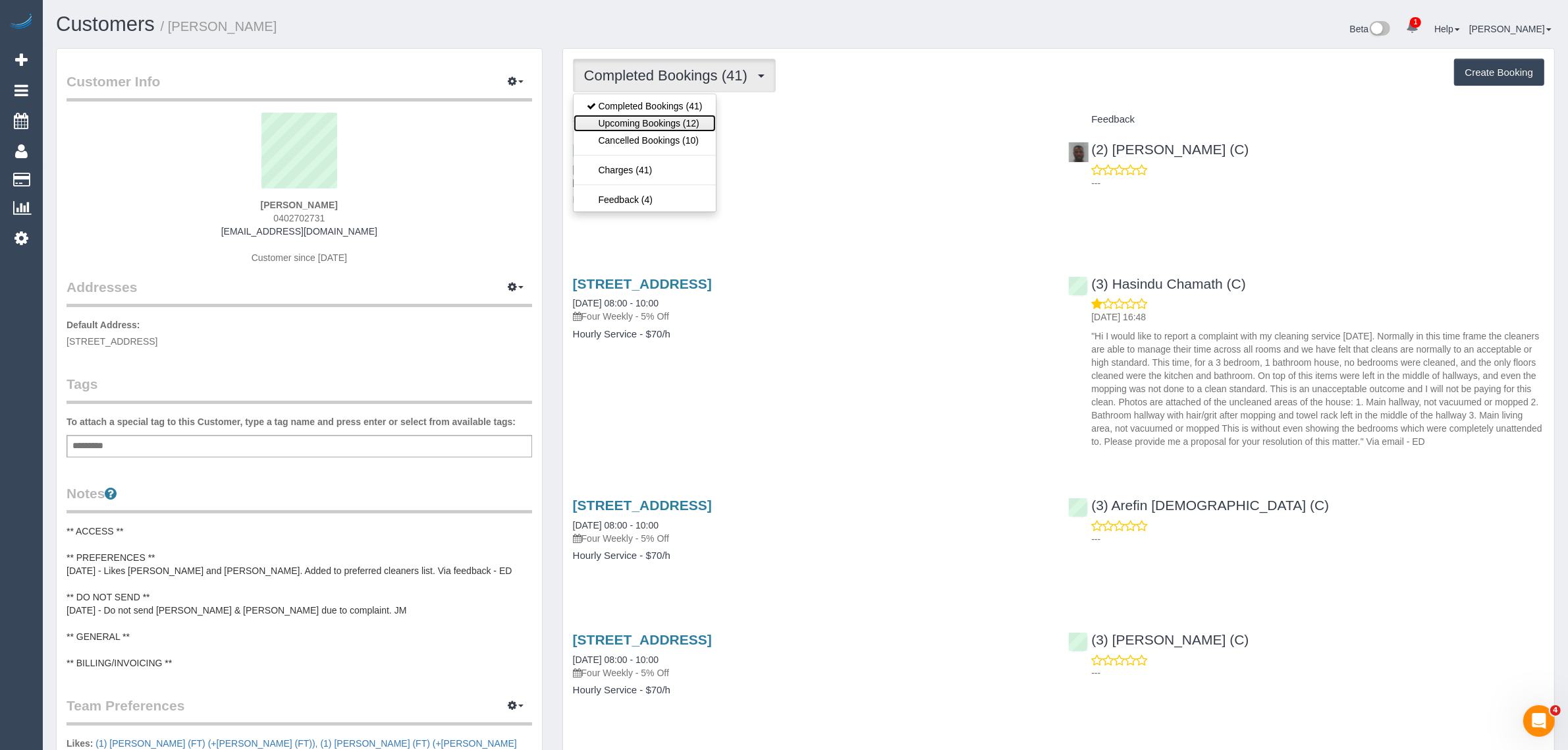
click at [628, 124] on link "Upcoming Bookings (12)" at bounding box center [644, 123] width 142 height 17
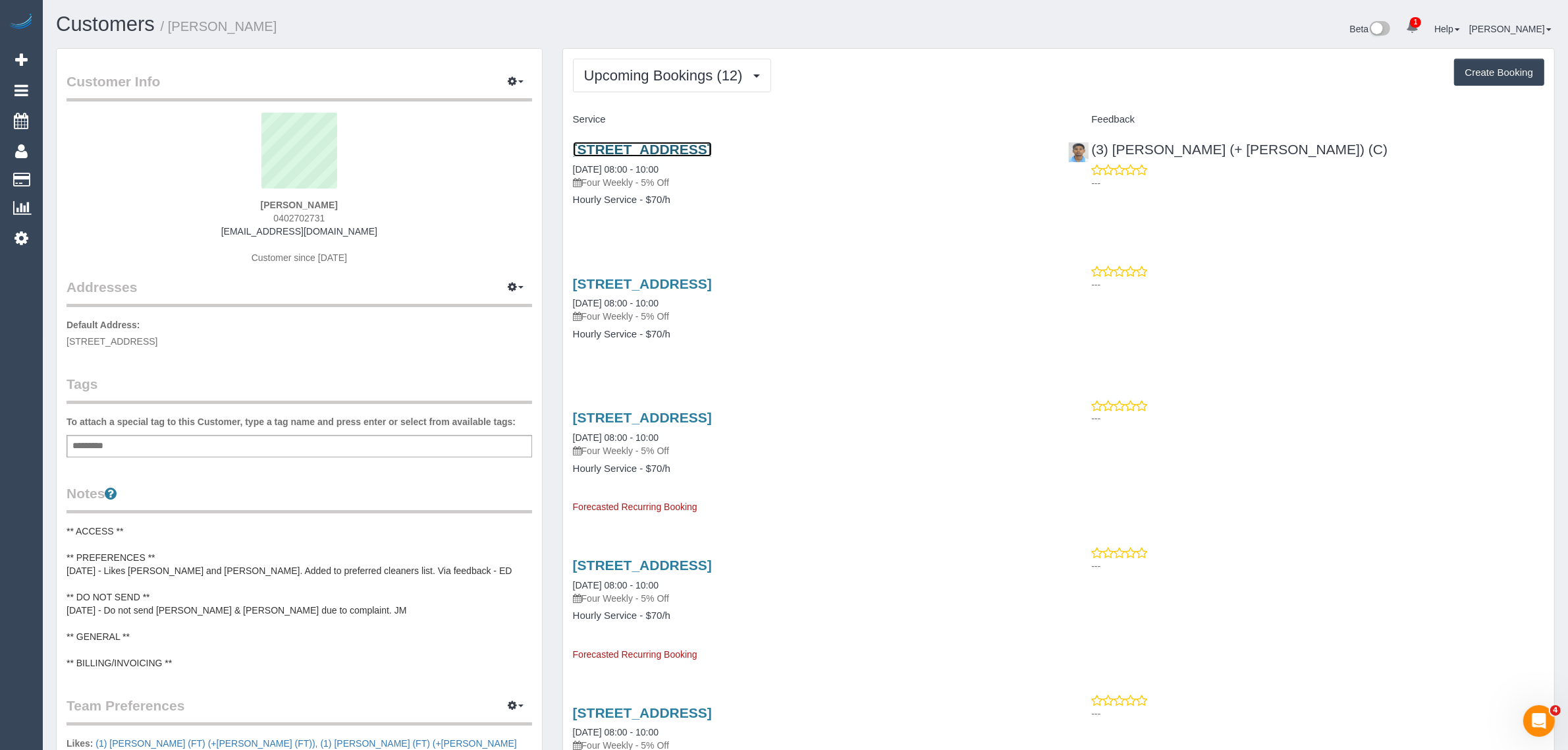
click at [644, 143] on link "101 Athol Street, Moonee Ponds, VIC 3039" at bounding box center [643, 149] width 139 height 15
drag, startPoint x: 560, startPoint y: 170, endPoint x: 620, endPoint y: 169, distance: 60.0
copy link "29/08/2025"
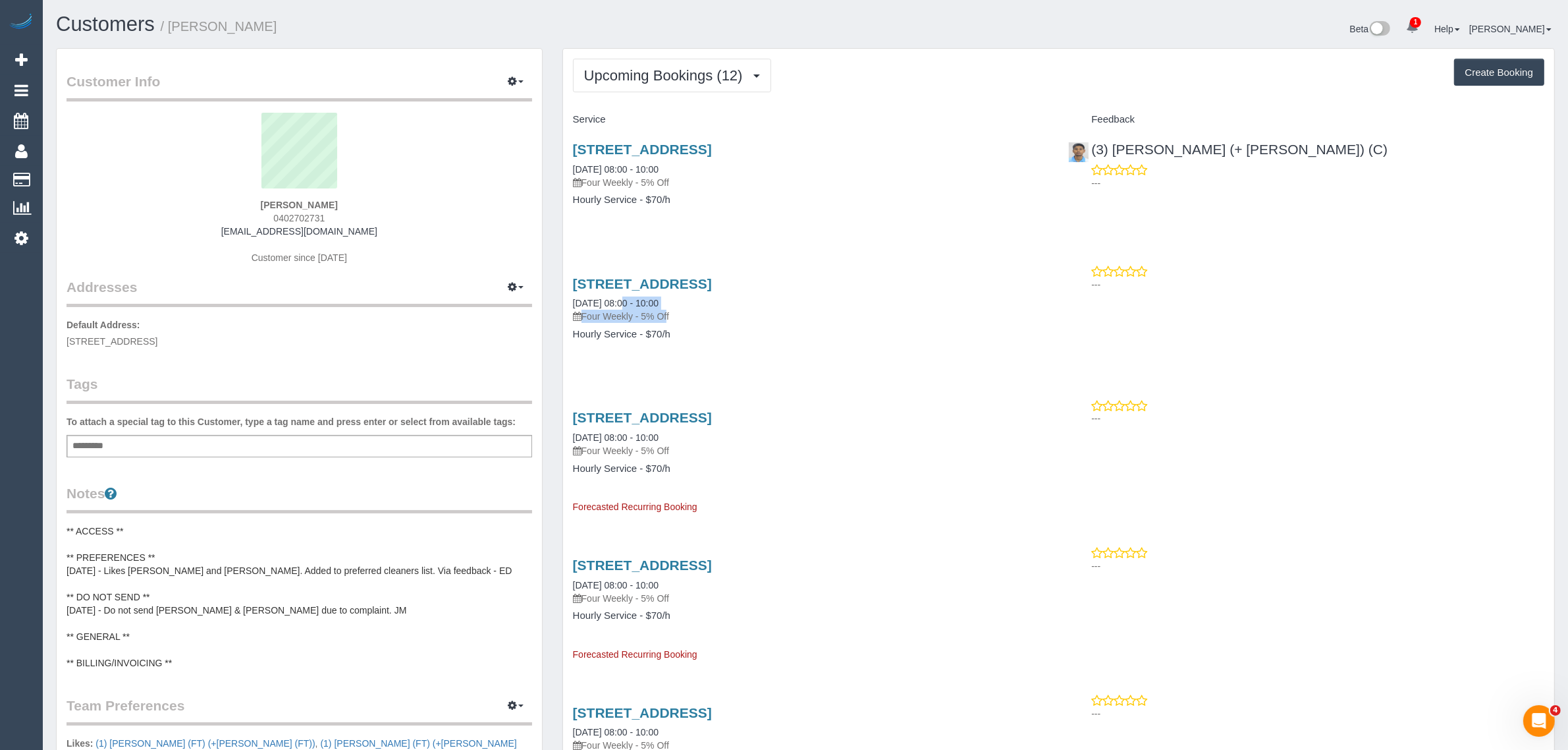
drag, startPoint x: 564, startPoint y: 307, endPoint x: 620, endPoint y: 308, distance: 56.0
click at [620, 308] on div "101 Athol Street, Moonee Ponds, VIC 3039 26/09/2025 08:00 - 10:00 Four Weekly -…" at bounding box center [810, 315] width 496 height 101
copy div "26/09/2025 08:00 - 10:00 Four We"
drag, startPoint x: 580, startPoint y: 301, endPoint x: 616, endPoint y: 296, distance: 36.3
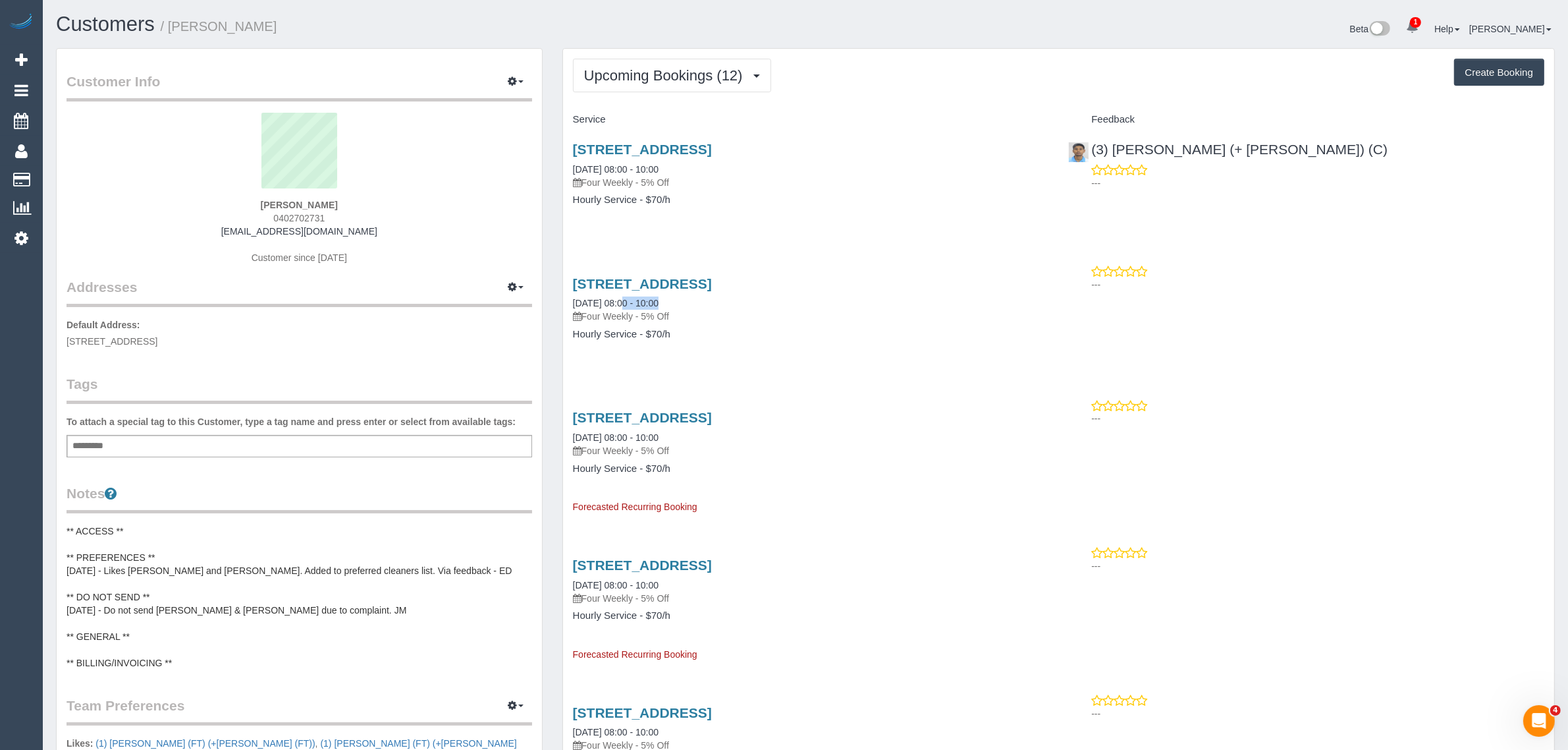
click at [616, 296] on div "101 Athol Street, Moonee Ponds, VIC 3039 26/09/2025 08:00 - 10:00 Four Weekly -…" at bounding box center [810, 315] width 496 height 101
copy link "26/09/202"
copy link "26/09/2025"
drag, startPoint x: 62, startPoint y: 170, endPoint x: 67, endPoint y: 162, distance: 9.4
click at [62, 170] on link "Customers" at bounding box center [125, 180] width 164 height 26
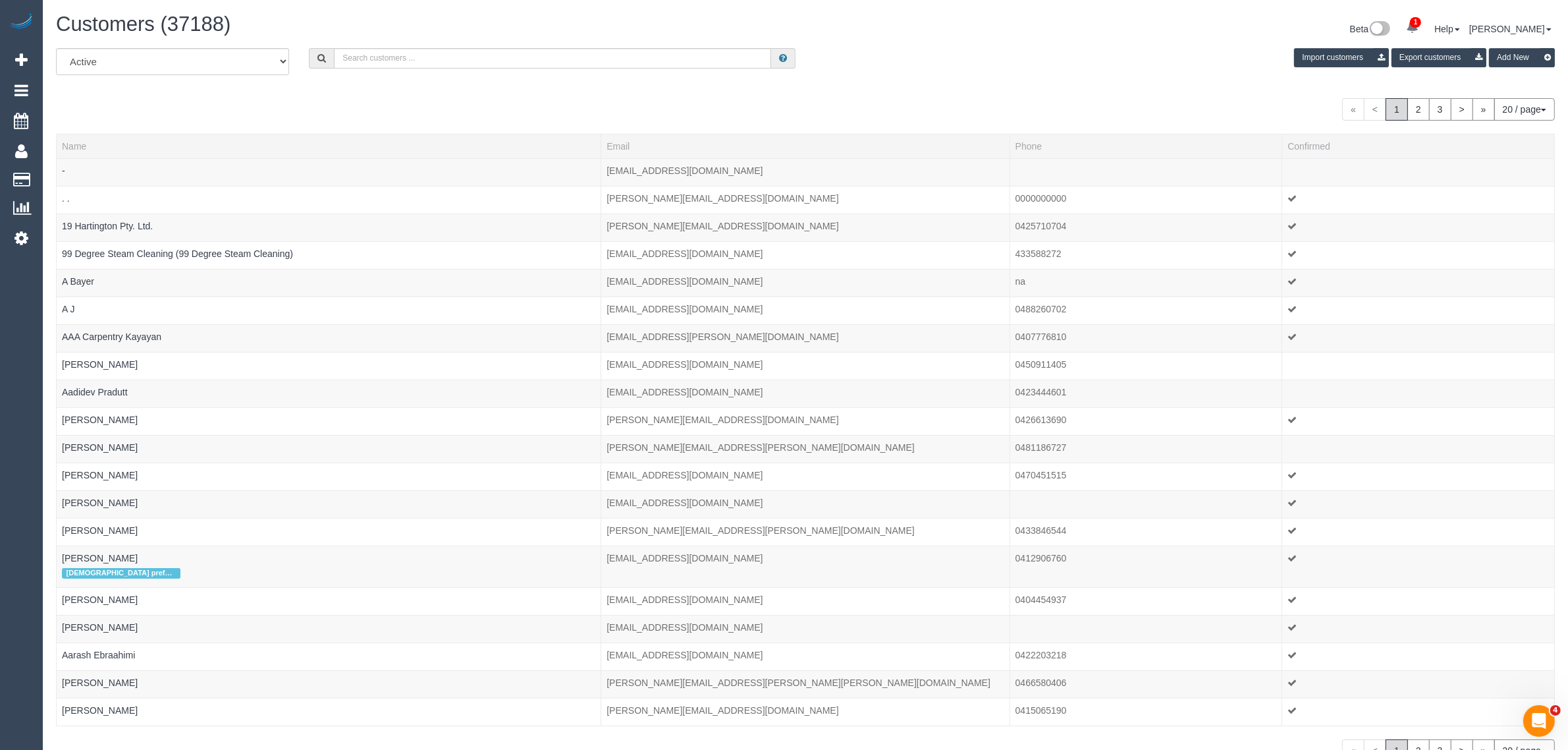
click at [545, 45] on div "Customers (37188) Beta 1 Your Notifications You have 0 alerts × You have 1 to c…" at bounding box center [806, 30] width 1519 height 35
click at [545, 48] on input "text" at bounding box center [552, 58] width 438 height 21
type input "Kate Pratt"
click at [758, 99] on div "« < 1 2 3 > » 20 / page 10 / page 20 / page 30 / page 40 / page 50 / page 100 /…" at bounding box center [805, 109] width 1499 height 22
click at [653, 63] on input "Kate Pratt" at bounding box center [552, 58] width 438 height 21
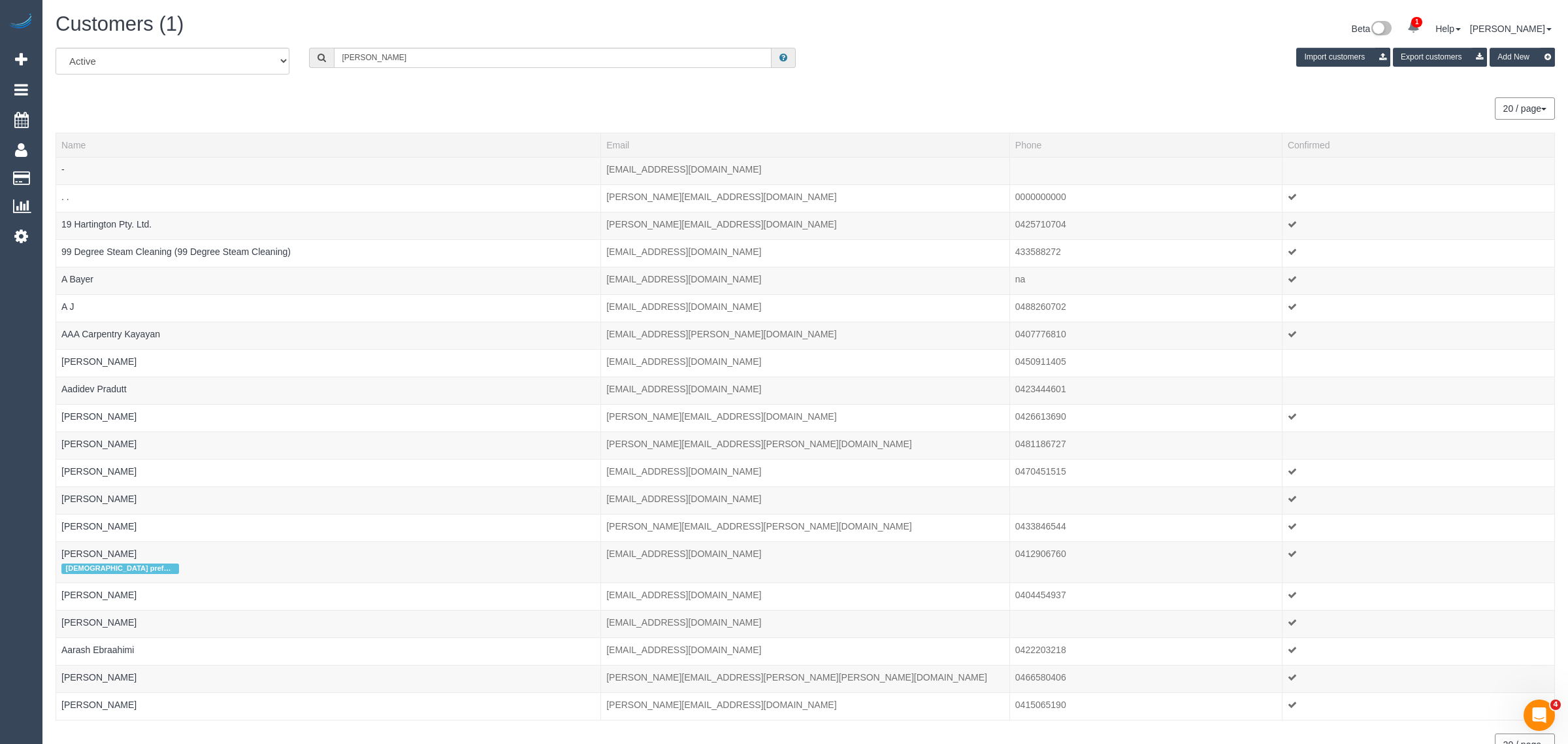
click at [924, 66] on div "All Active Archived Kate Pratt Import customers Export customers Add New" at bounding box center [805, 66] width 1519 height 36
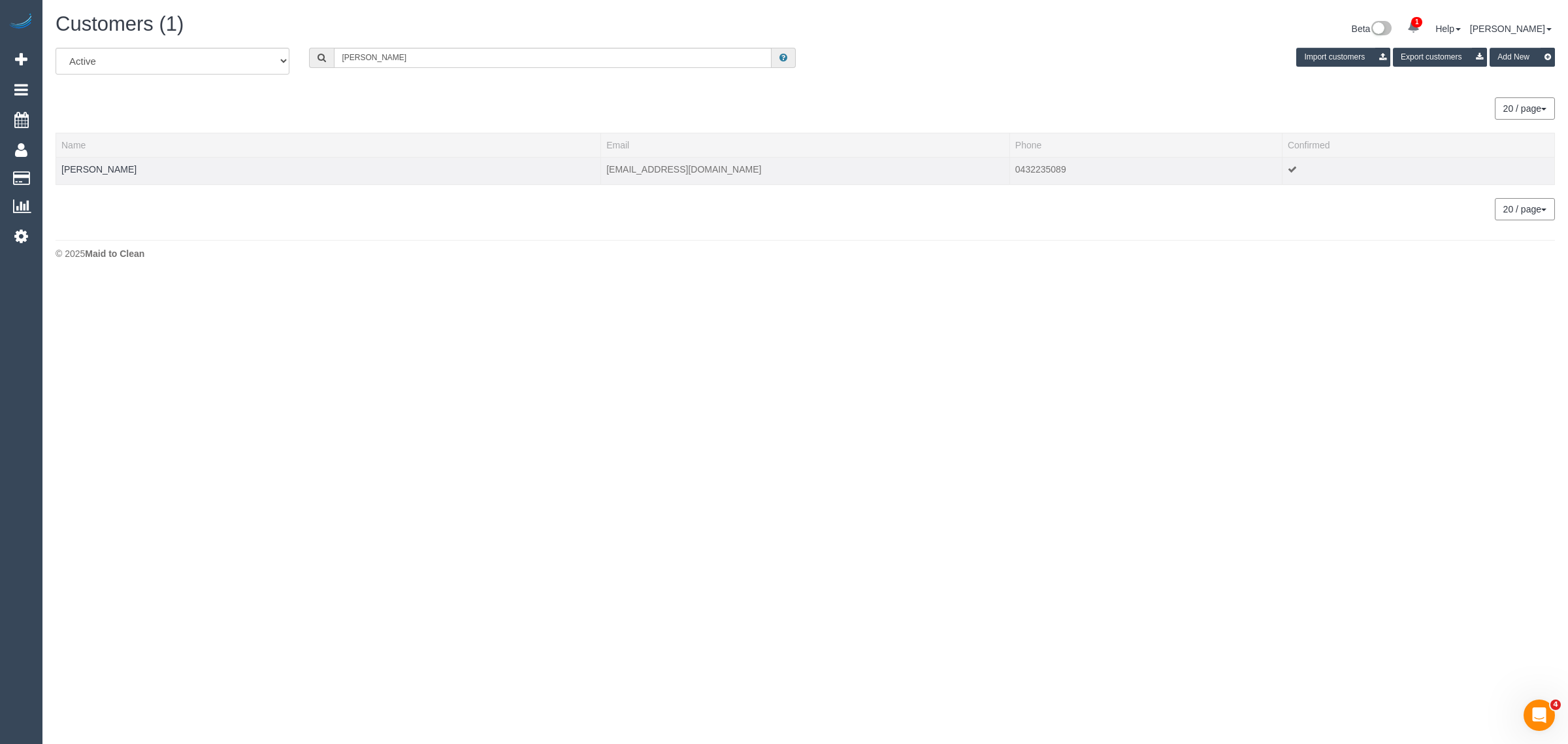
click at [82, 174] on td "Kate Pratt" at bounding box center [329, 170] width 545 height 28
click at [82, 170] on link "Kate Pratt" at bounding box center [99, 169] width 75 height 10
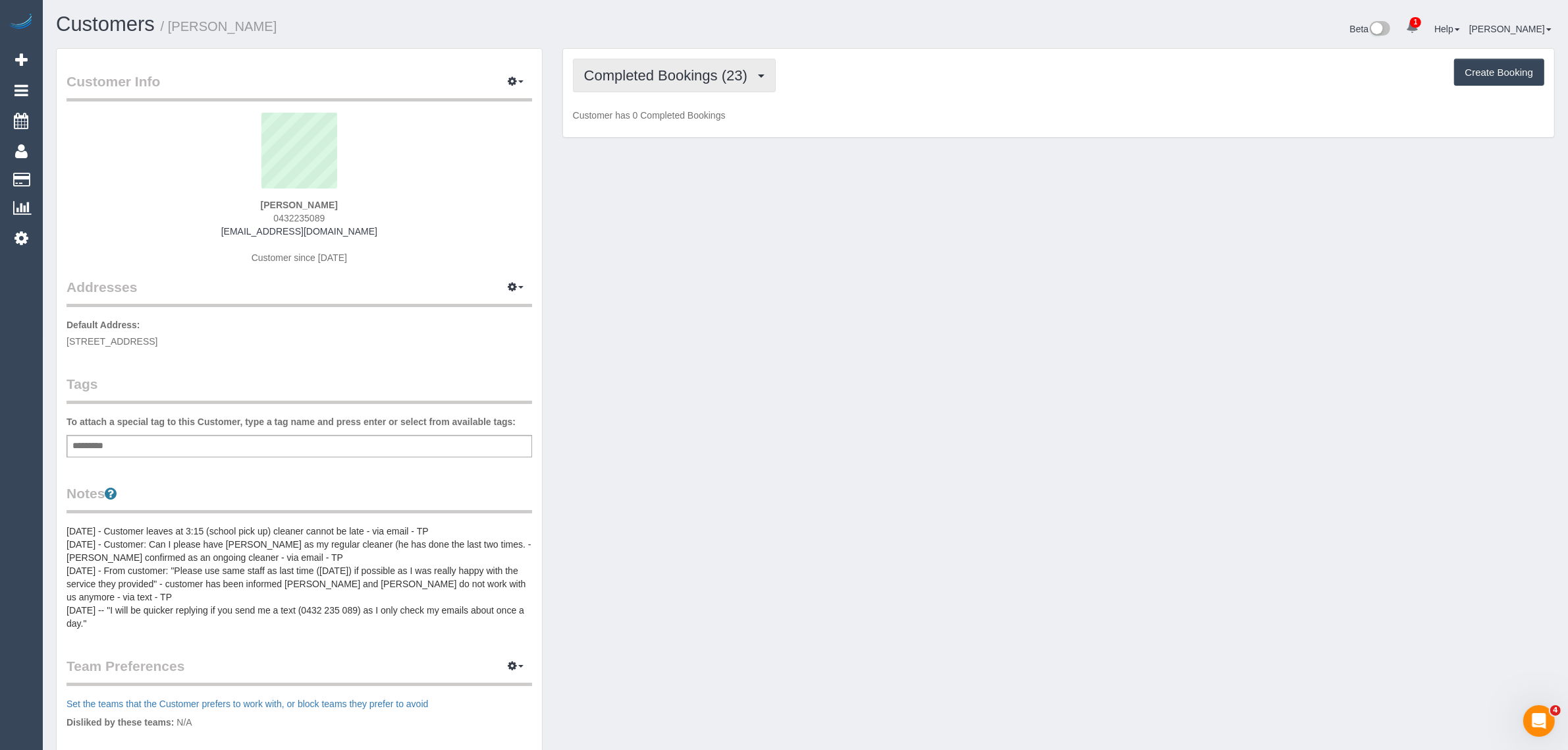
click at [671, 64] on button "Completed Bookings (23)" at bounding box center [675, 75] width 203 height 34
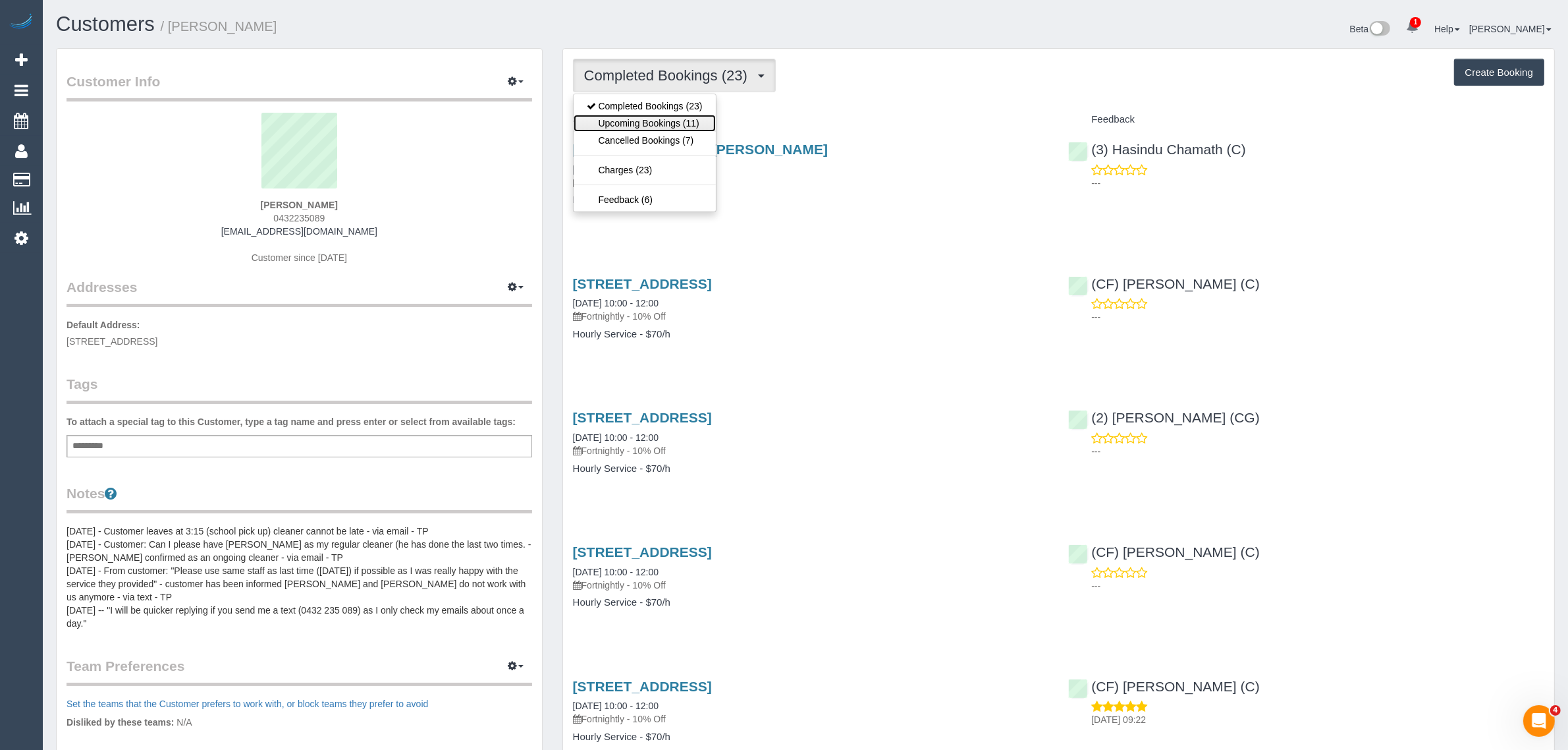
click at [641, 122] on link "Upcoming Bookings (11)" at bounding box center [644, 123] width 142 height 17
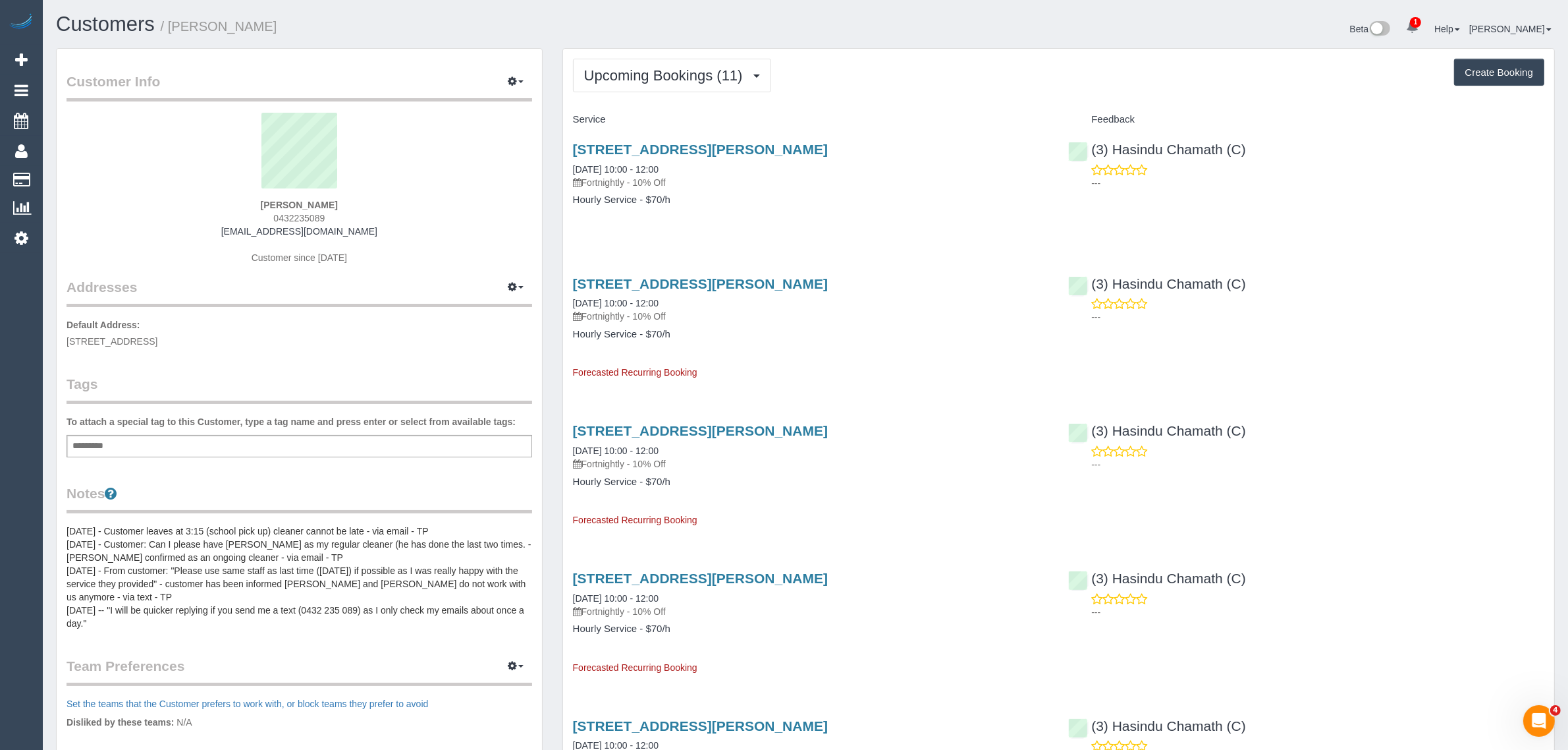
drag, startPoint x: 691, startPoint y: 166, endPoint x: 568, endPoint y: 162, distance: 123.1
click at [568, 162] on div "52 Hume Street, Greensborough, VIC 3088 29/08/2025 10:00 - 12:00 Fortnightly - …" at bounding box center [810, 181] width 496 height 101
copy link "29/08/2025 10:00 - 12:00"
click at [956, 212] on div "52 Hume Street, Greensborough, VIC 3088 29/08/2025 10:00 - 12:00 Fortnightly - …" at bounding box center [810, 181] width 496 height 101
drag, startPoint x: 1281, startPoint y: 150, endPoint x: 1091, endPoint y: 149, distance: 190.0
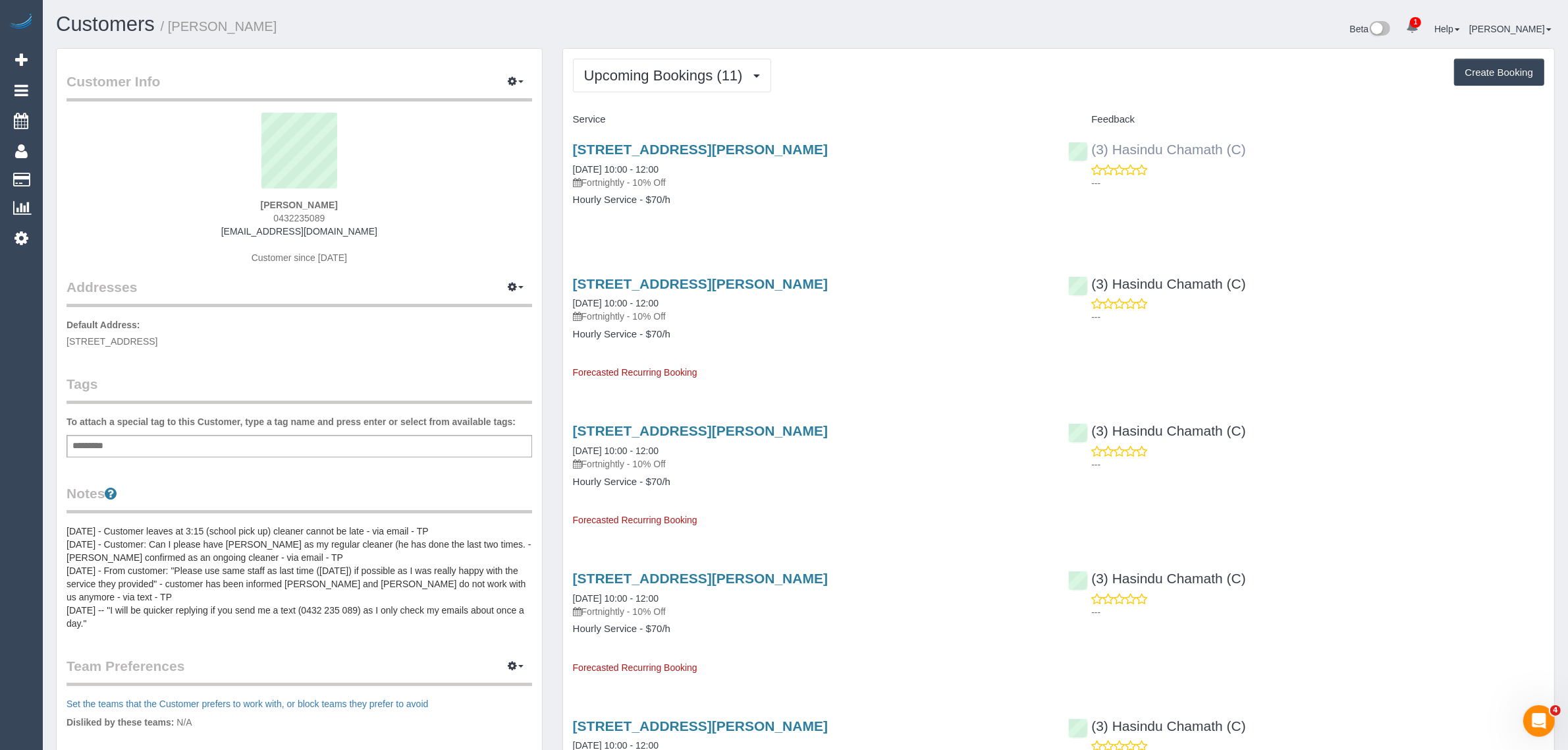
click at [1091, 149] on div "(3) Hasindu Chamath (C) ---" at bounding box center [1305, 162] width 496 height 65
copy link "(3) Hasindu Chamath (C)"
click at [650, 271] on div "52 Hume Street, Greensborough, VIC 3088 12/09/2025 10:00 - 12:00 Fortnightly - …" at bounding box center [810, 323] width 496 height 115
click at [650, 277] on link "52 Hume Street, Greensborough, VIC 3088" at bounding box center [700, 284] width 255 height 15
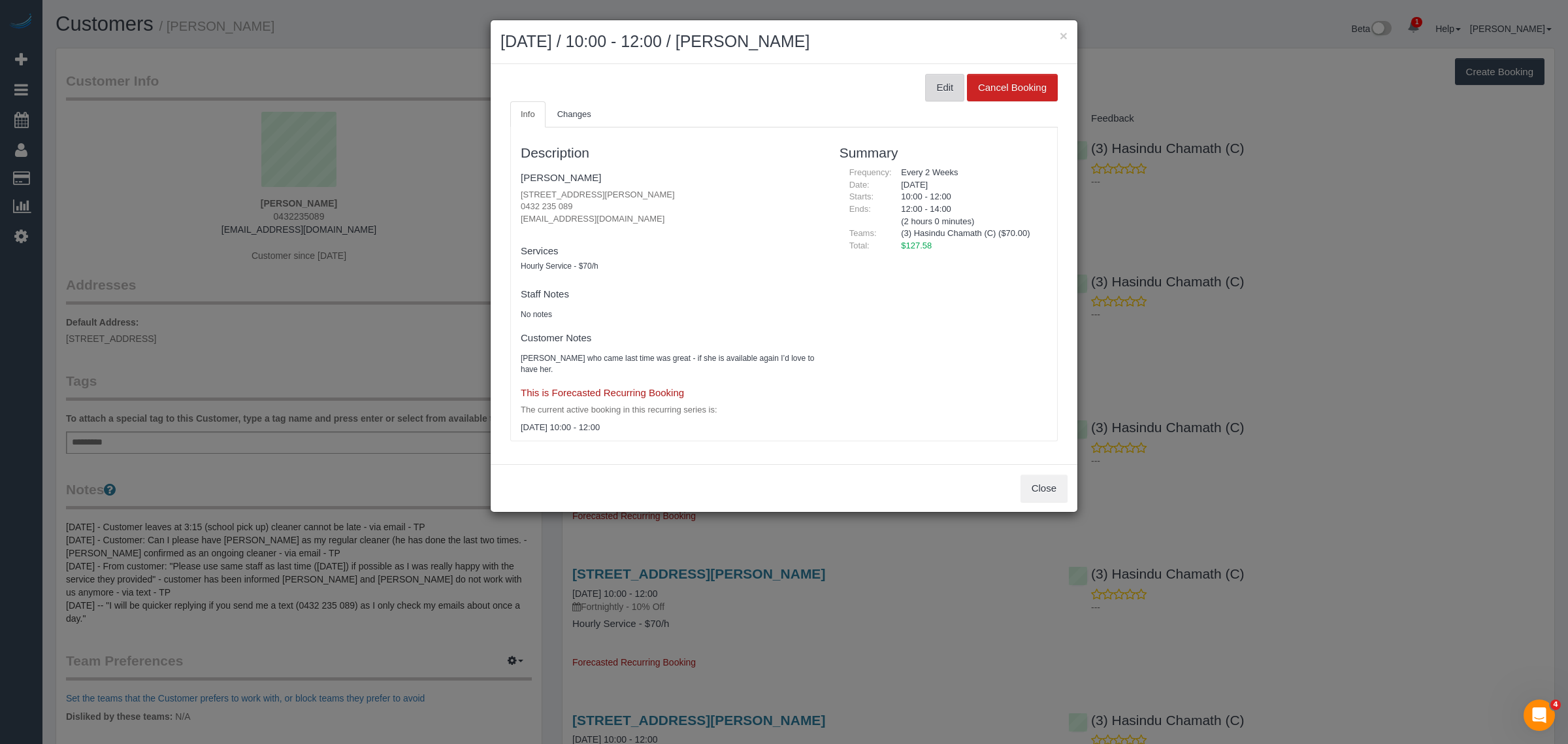
click at [928, 88] on button "Edit" at bounding box center [944, 87] width 39 height 28
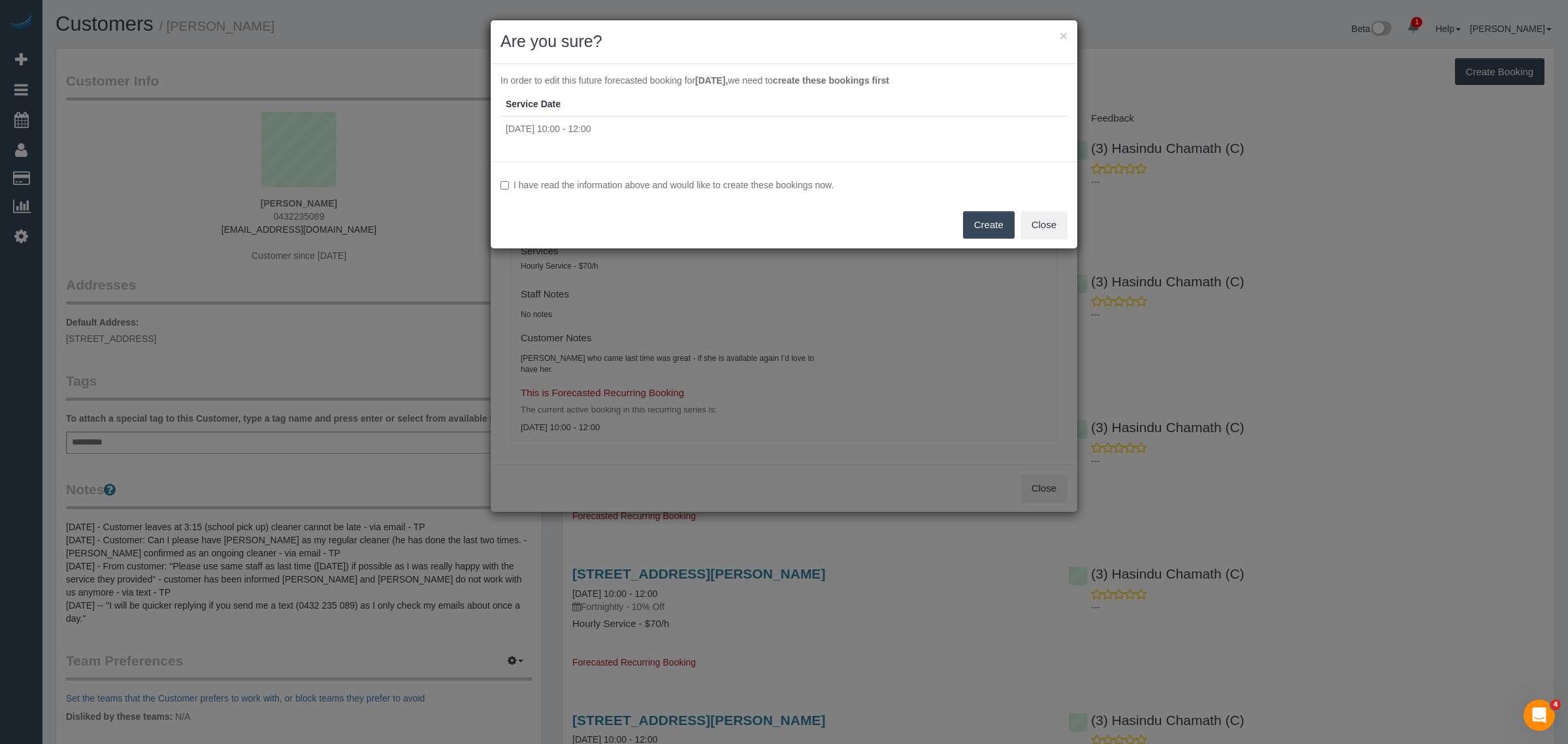
click at [511, 183] on label "I have read the information above and would like to create these bookings now." at bounding box center [784, 185] width 567 height 13
click at [979, 227] on button "Create" at bounding box center [988, 224] width 51 height 28
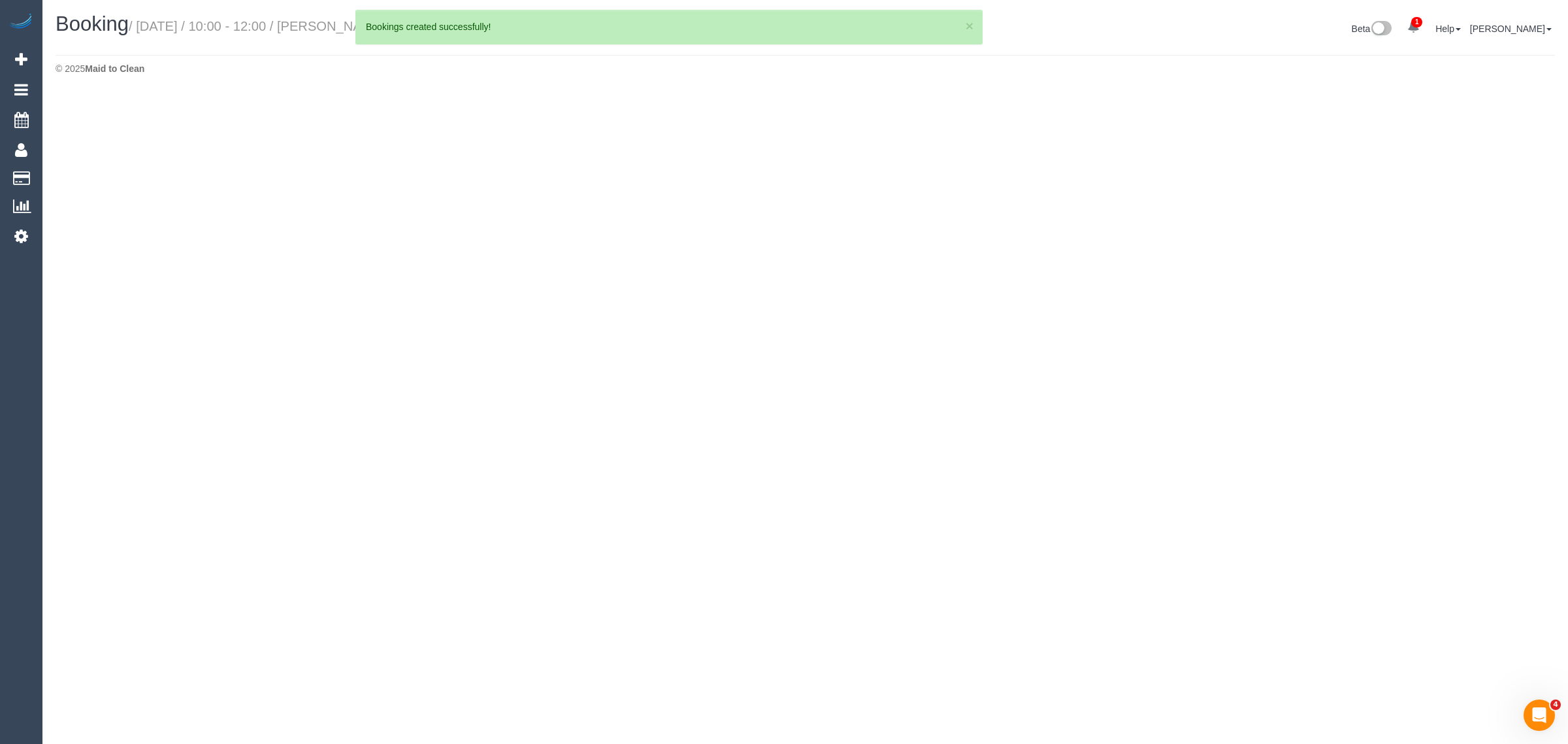
select select "VIC"
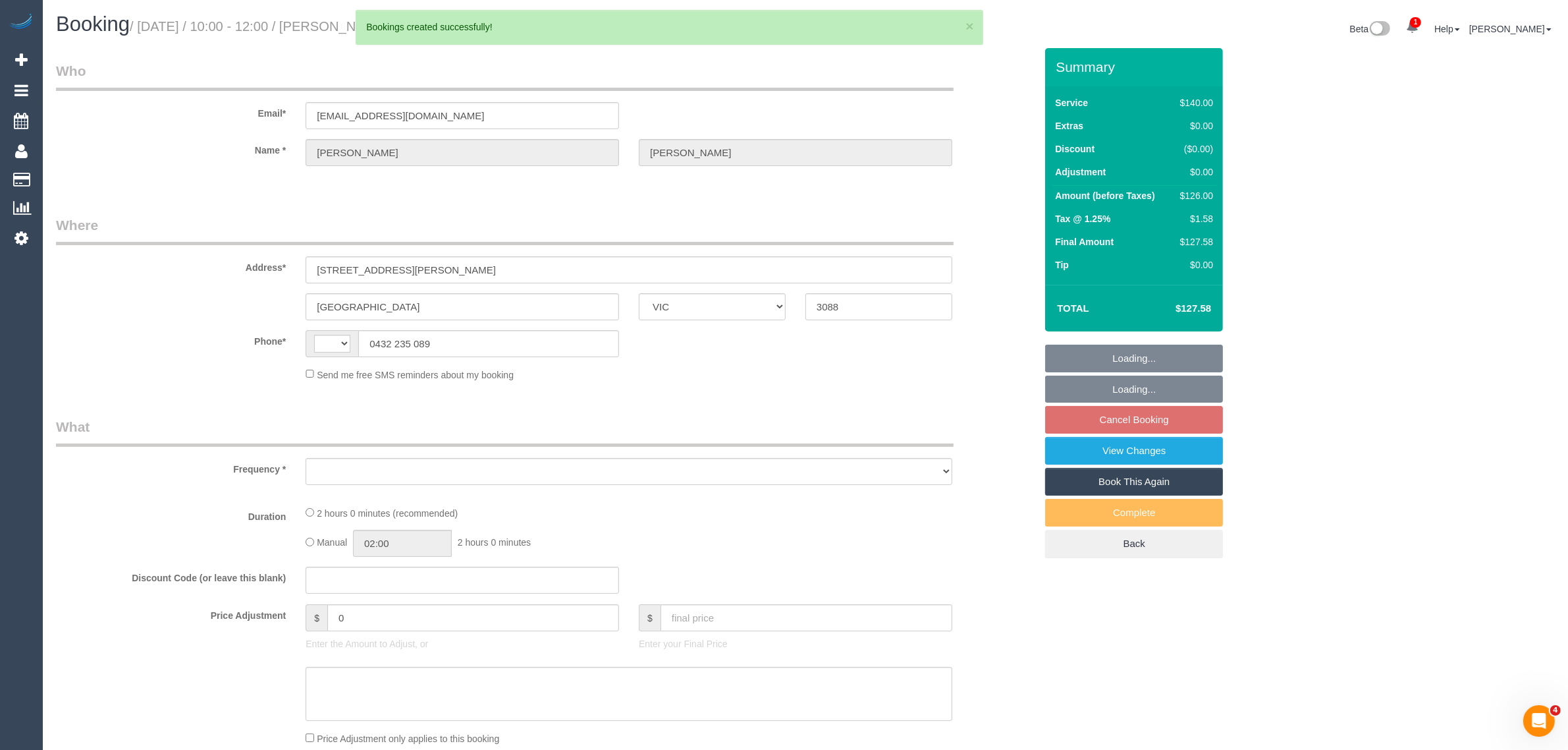
select select "string:AU"
select select "object:20619"
select select "string:stripe-pm_1PRQGW2GScqysDRVC0KXWG3i"
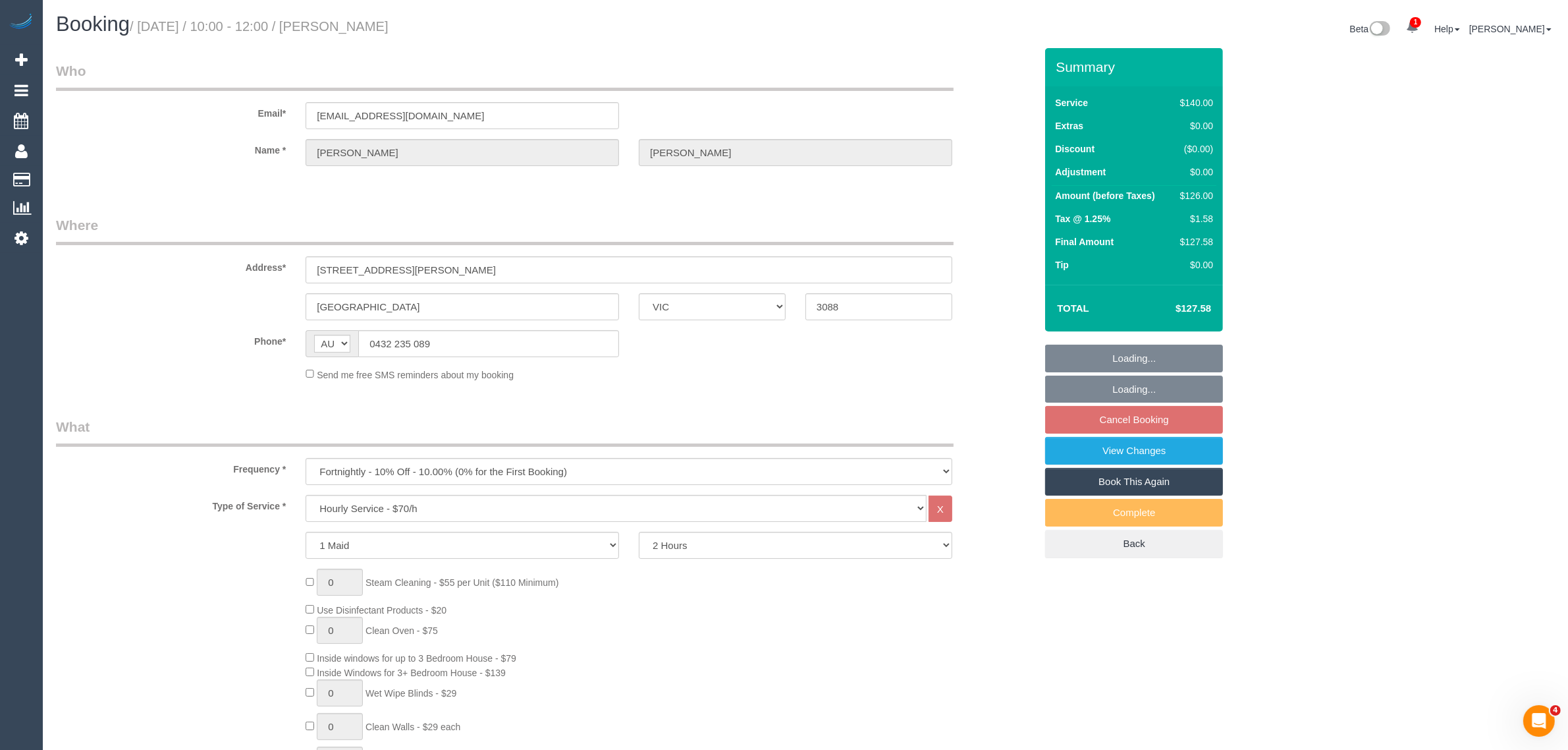
select select "number:27"
select select "number:14"
select select "number:18"
select select "number:24"
select select "number:13"
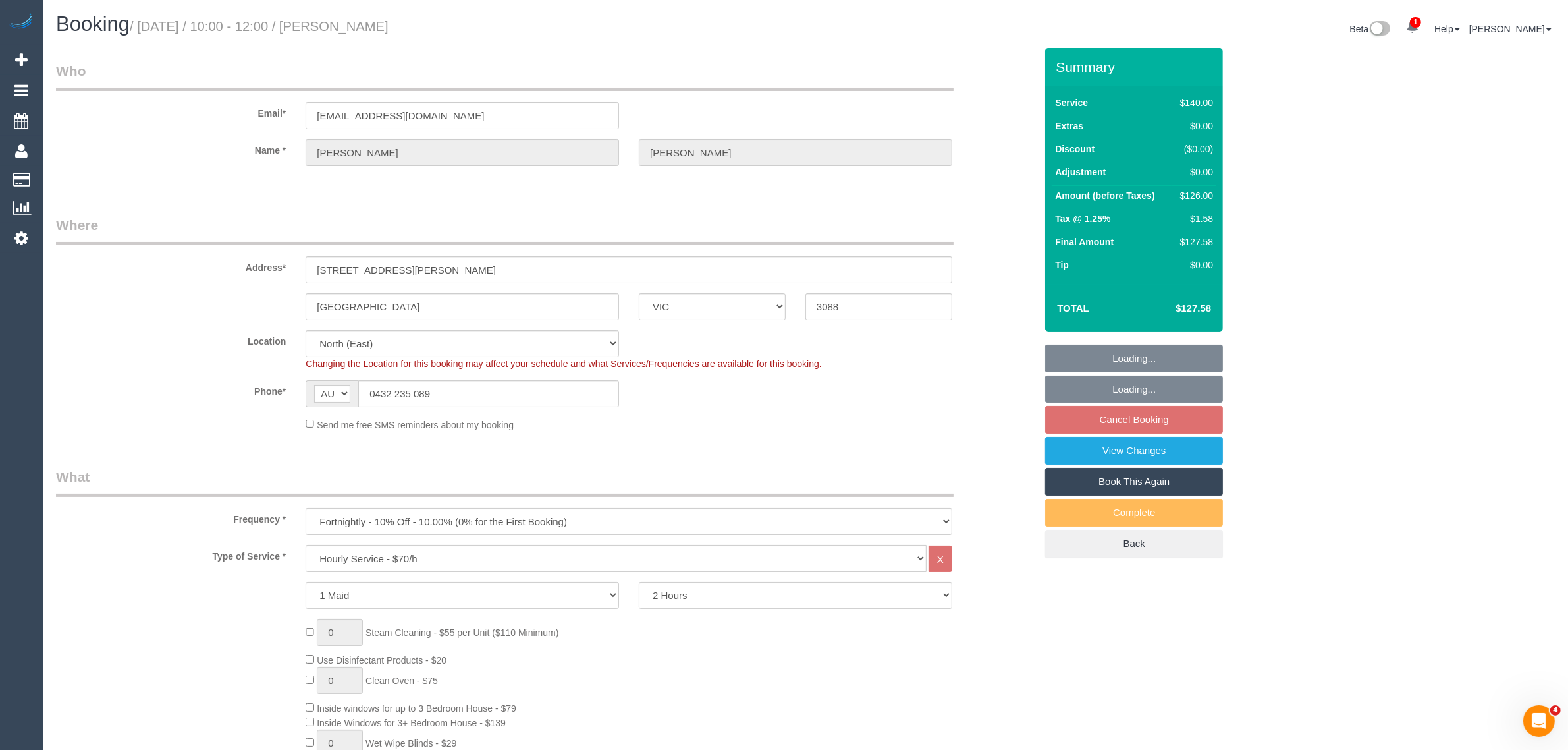
select select "object:20936"
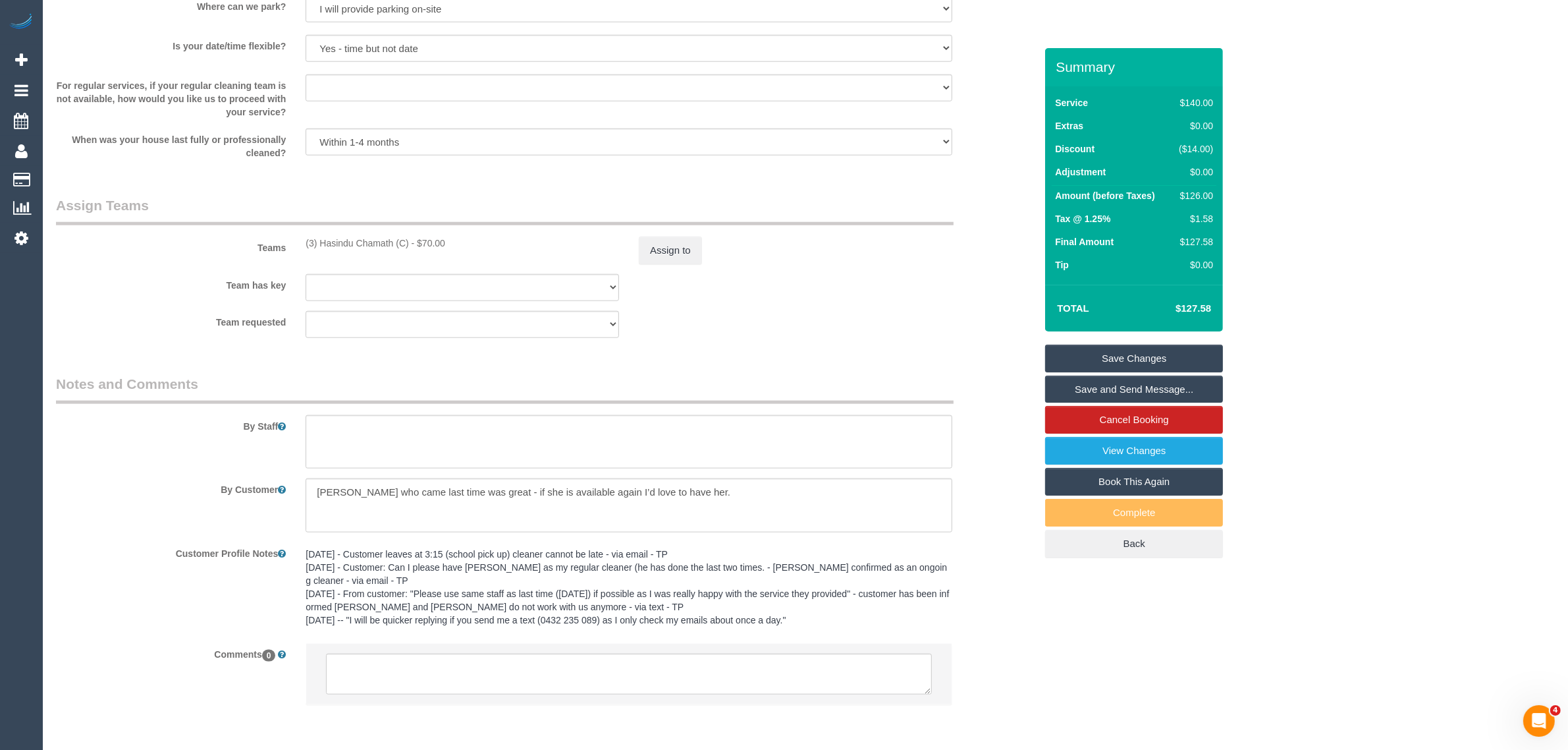
scroll to position [1837, 0]
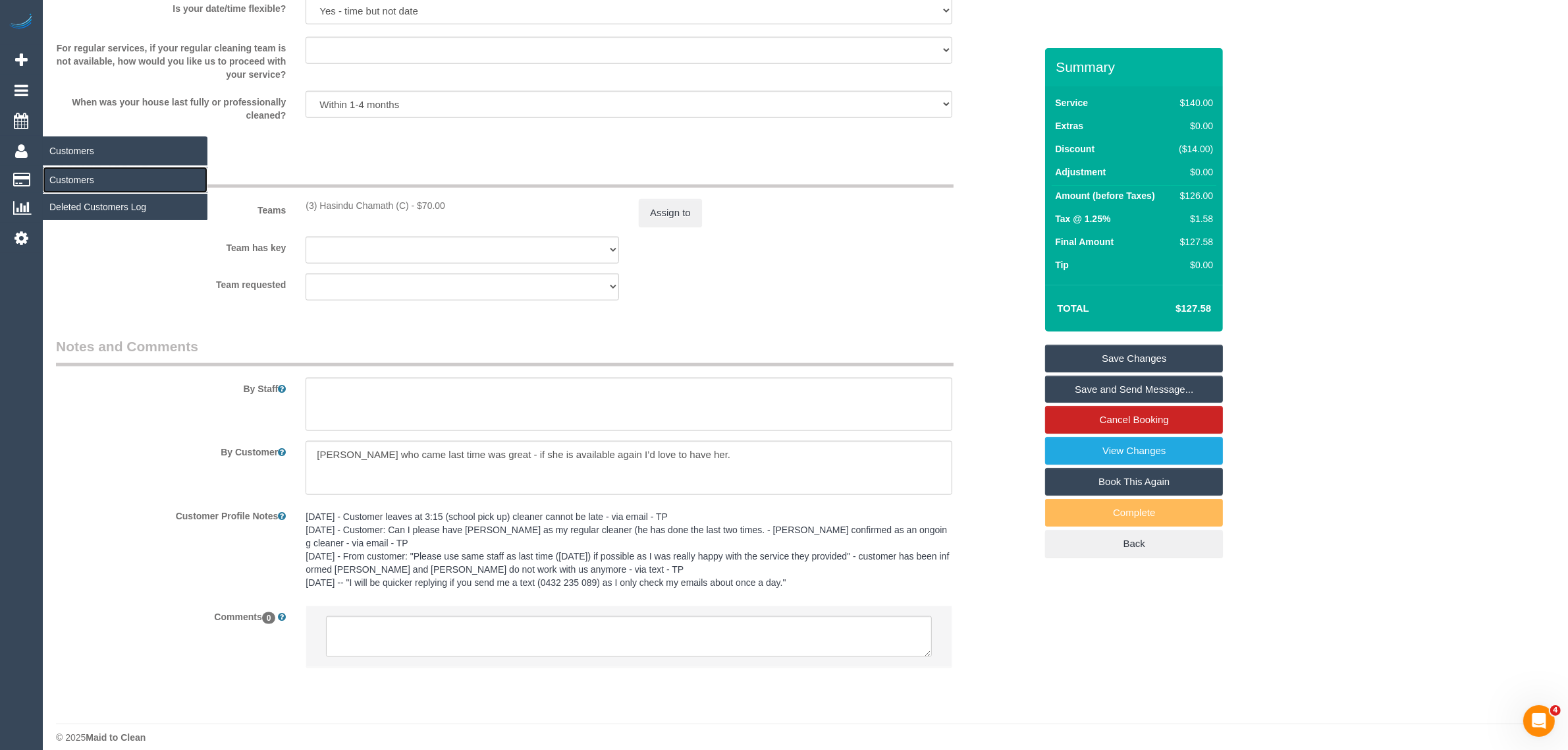
click at [82, 175] on link "Customers" at bounding box center [125, 180] width 164 height 26
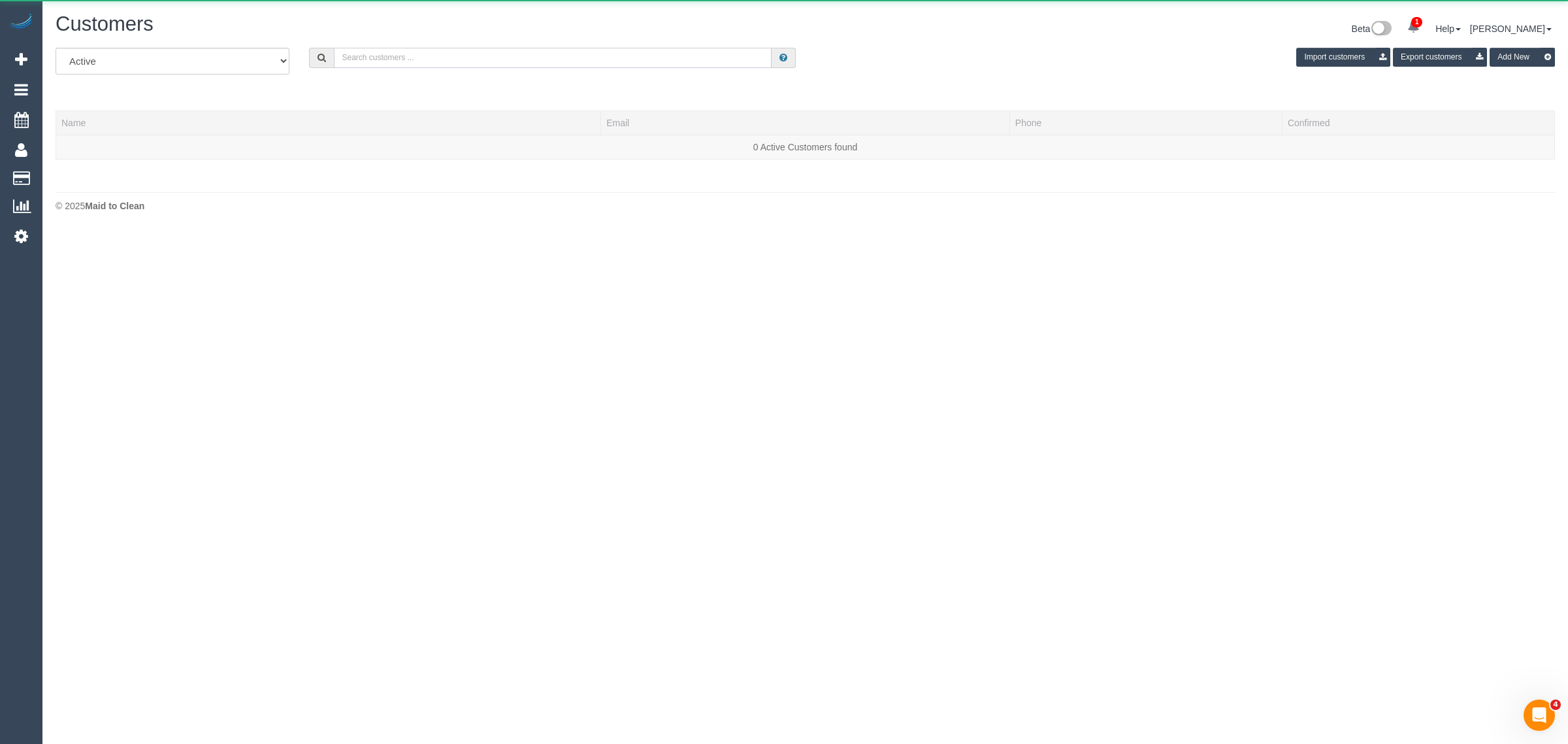
click at [420, 58] on input "text" at bounding box center [552, 58] width 438 height 21
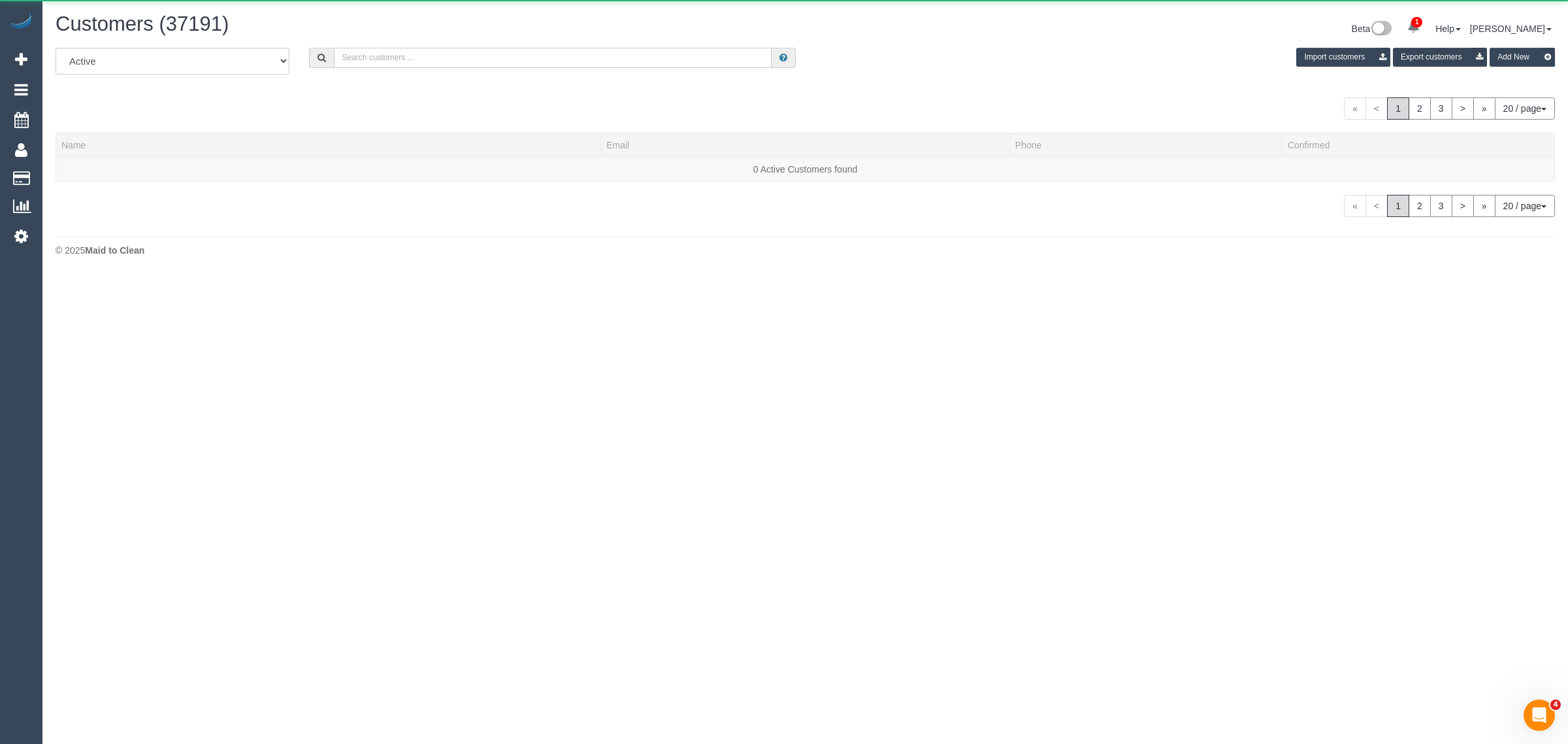
paste input "+61434417968"
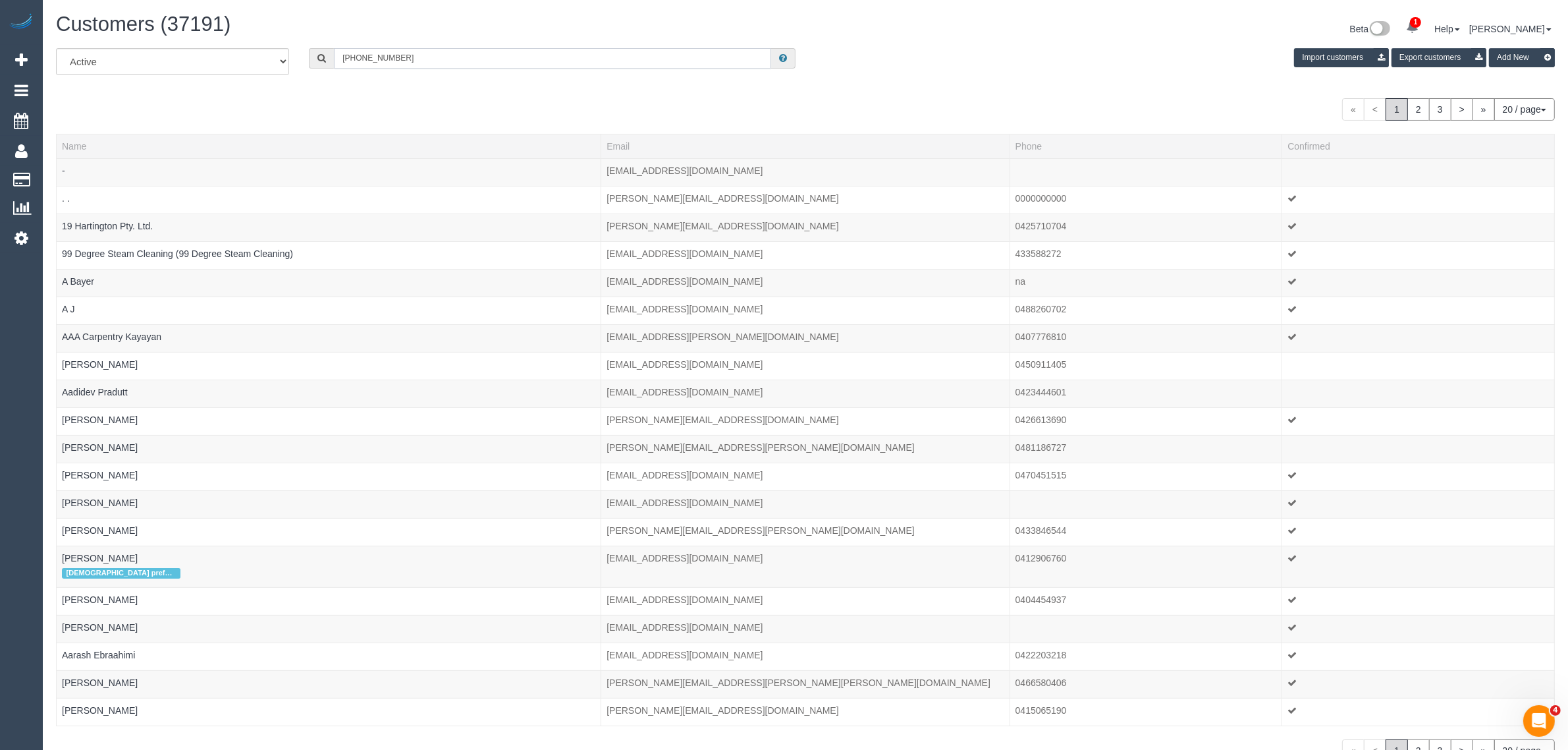
drag, startPoint x: 353, startPoint y: 56, endPoint x: 320, endPoint y: 47, distance: 34.2
click at [333, 54] on div "+61434417968" at bounding box center [552, 58] width 487 height 21
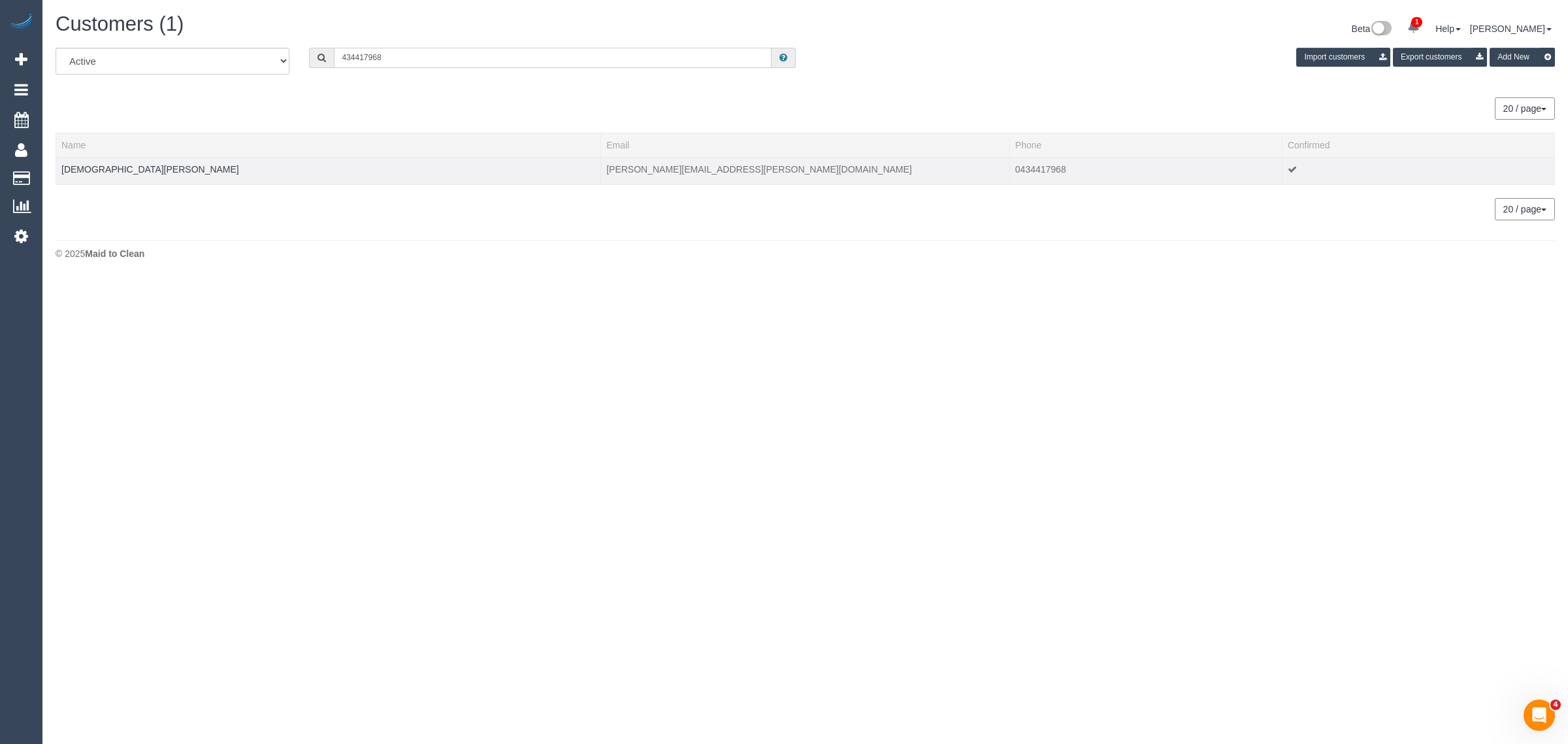
type input "434417968"
click at [93, 174] on td "Evangeline Alphonse" at bounding box center [329, 170] width 545 height 28
click at [105, 164] on link "Evangeline Alphonse" at bounding box center [150, 169] width 177 height 10
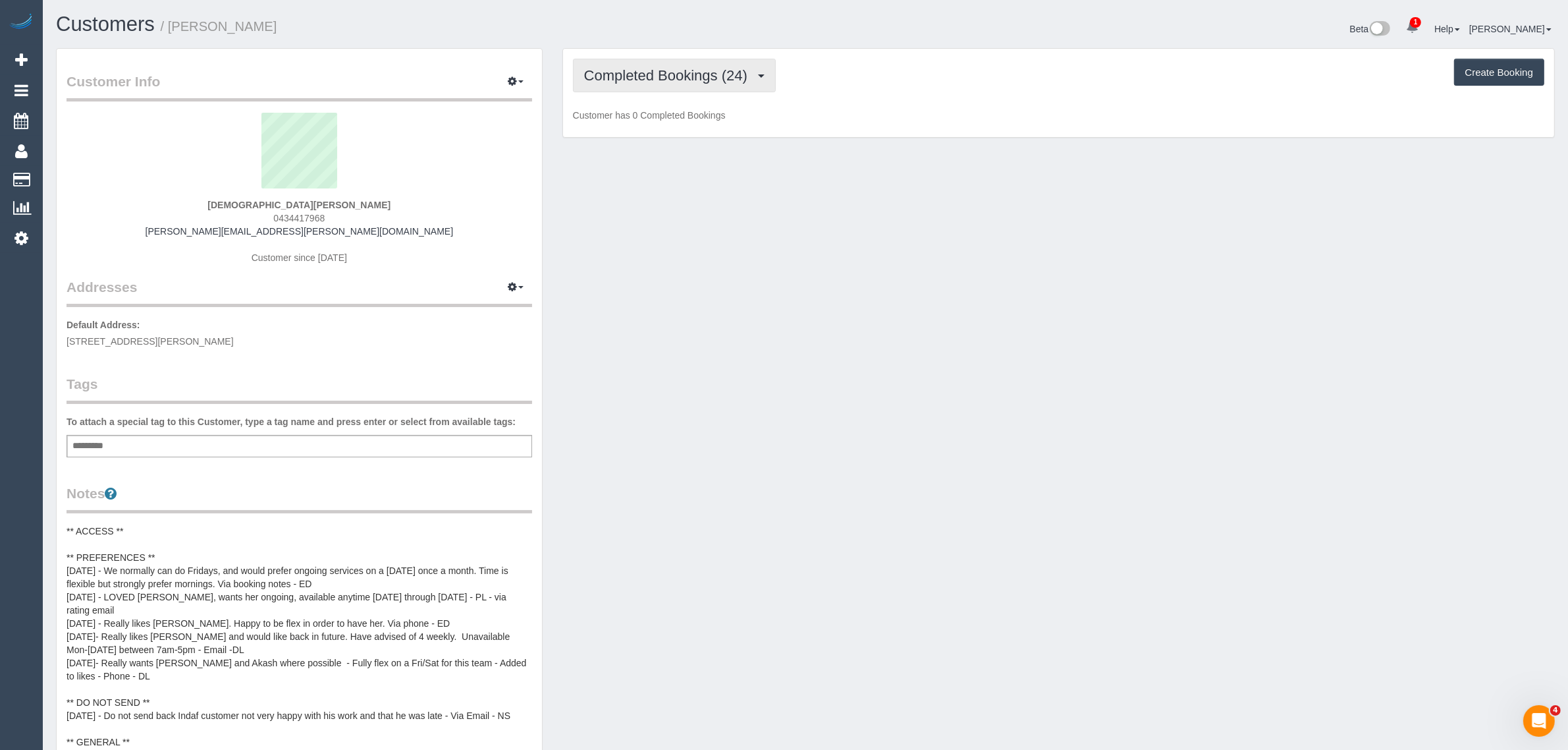
click at [620, 77] on span "Completed Bookings (24)" at bounding box center [669, 75] width 170 height 17
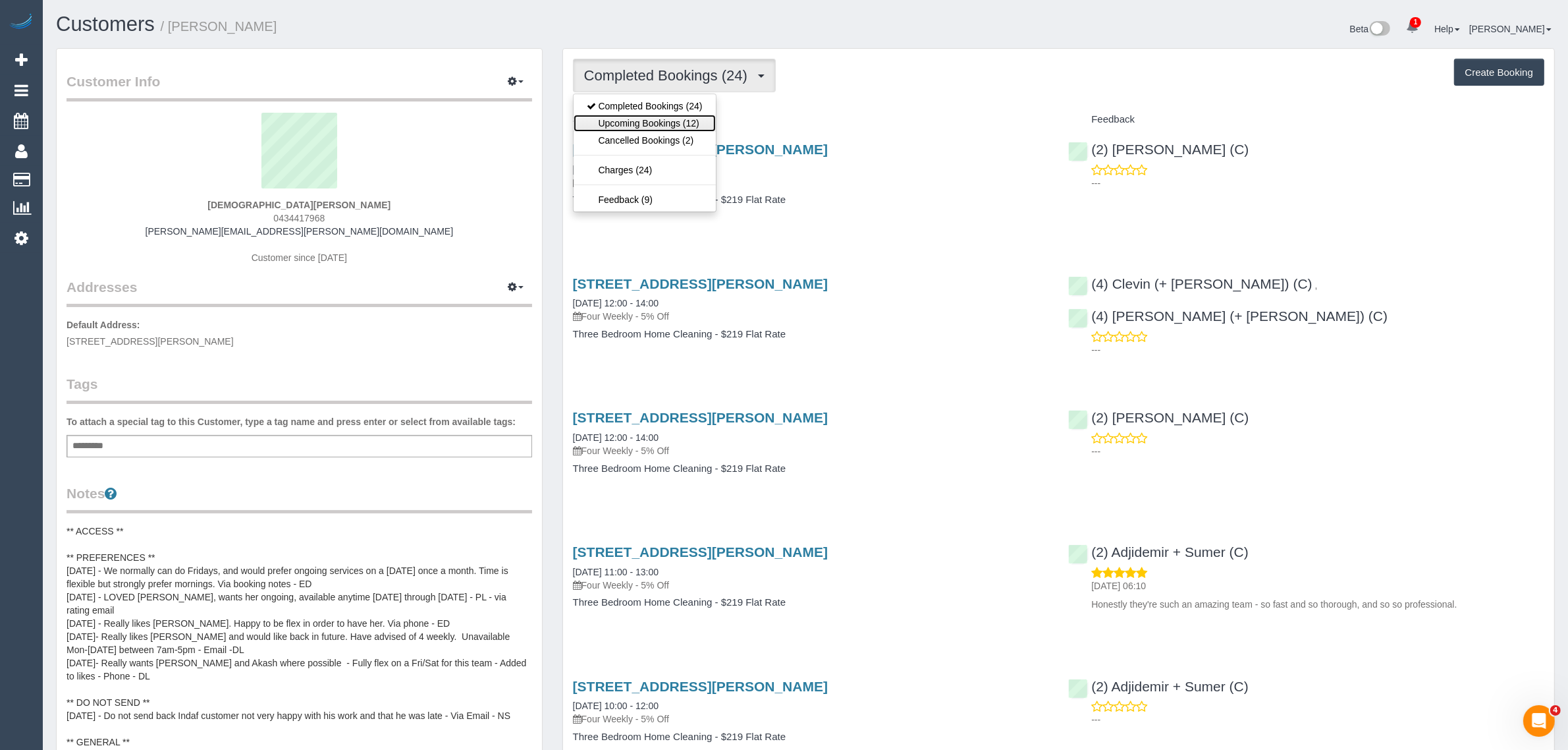
click at [620, 129] on link "Upcoming Bookings (12)" at bounding box center [644, 123] width 142 height 17
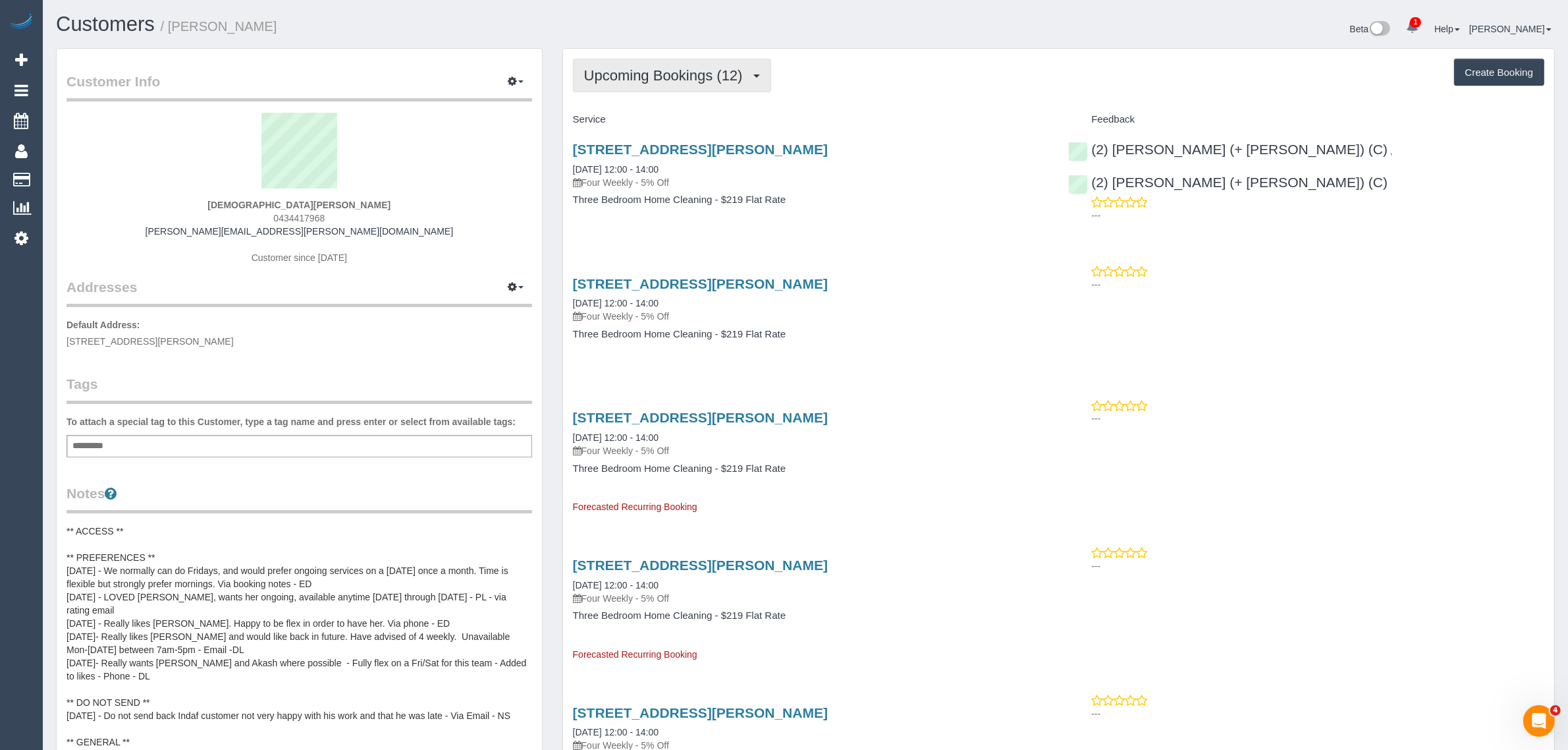
click at [683, 77] on span "Upcoming Bookings (12)" at bounding box center [667, 75] width 165 height 17
click at [671, 110] on link "Completed Bookings (24)" at bounding box center [644, 105] width 142 height 17
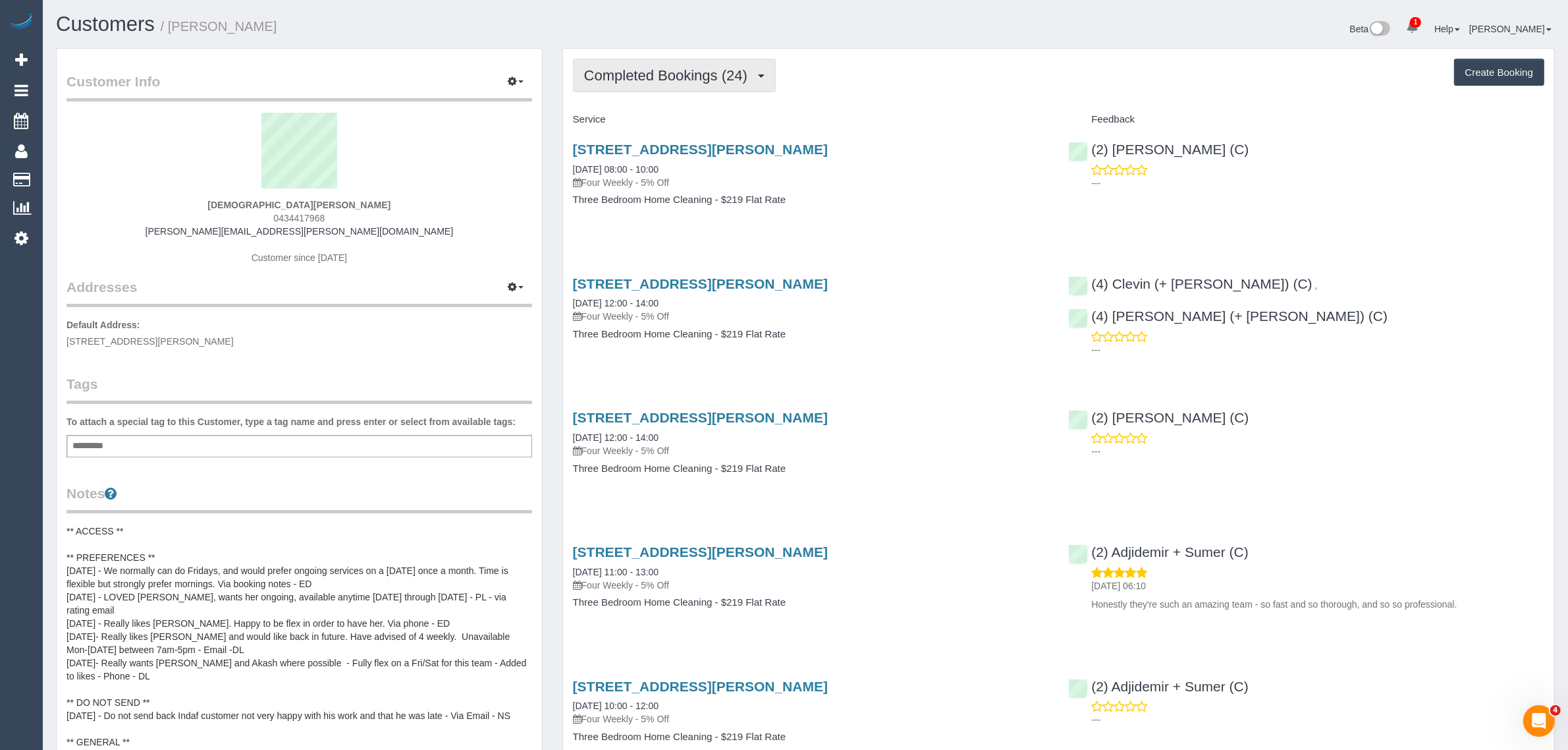
click at [705, 76] on span "Completed Bookings (24)" at bounding box center [669, 75] width 170 height 17
click at [944, 79] on div "Completed Bookings (24) Completed Bookings (24) Upcoming Bookings (12) Cancelle…" at bounding box center [1059, 75] width 972 height 34
click at [656, 77] on span "Completed Bookings (24)" at bounding box center [669, 75] width 170 height 17
click at [645, 122] on link "Upcoming Bookings (12)" at bounding box center [644, 123] width 142 height 17
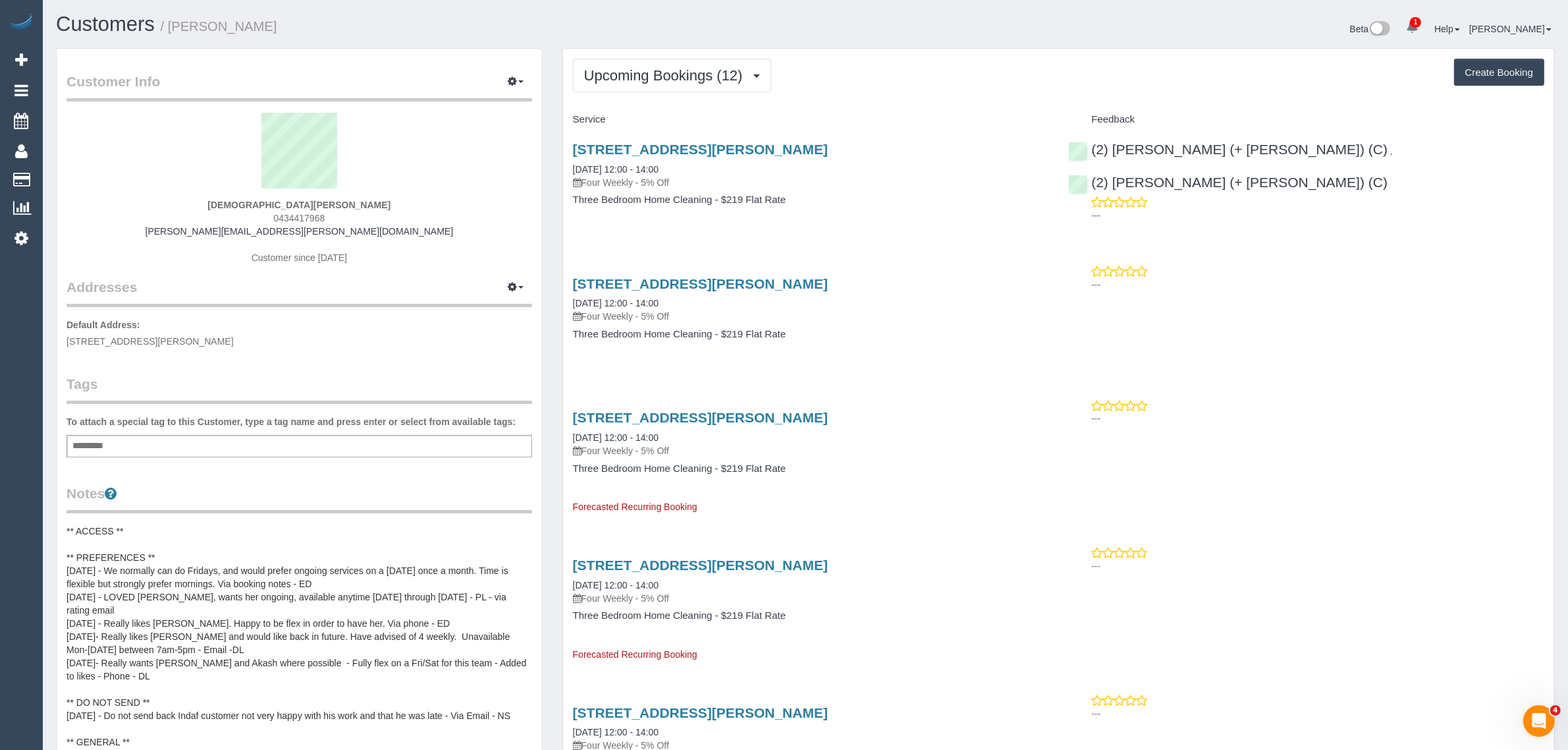
drag, startPoint x: 242, startPoint y: 201, endPoint x: 301, endPoint y: 208, distance: 59.4
click at [301, 208] on div "Evangeline Alphonse 0434417968 evangeline.alphonse@gmail.com Customer since 2020" at bounding box center [299, 195] width 465 height 165
drag, startPoint x: 683, startPoint y: 168, endPoint x: 568, endPoint y: 168, distance: 115.0
click at [568, 168] on div "55 Amhurst Drive, Narre Warren South, VIC 3805 29/08/2025 12:00 - 14:00 Four We…" at bounding box center [810, 181] width 496 height 101
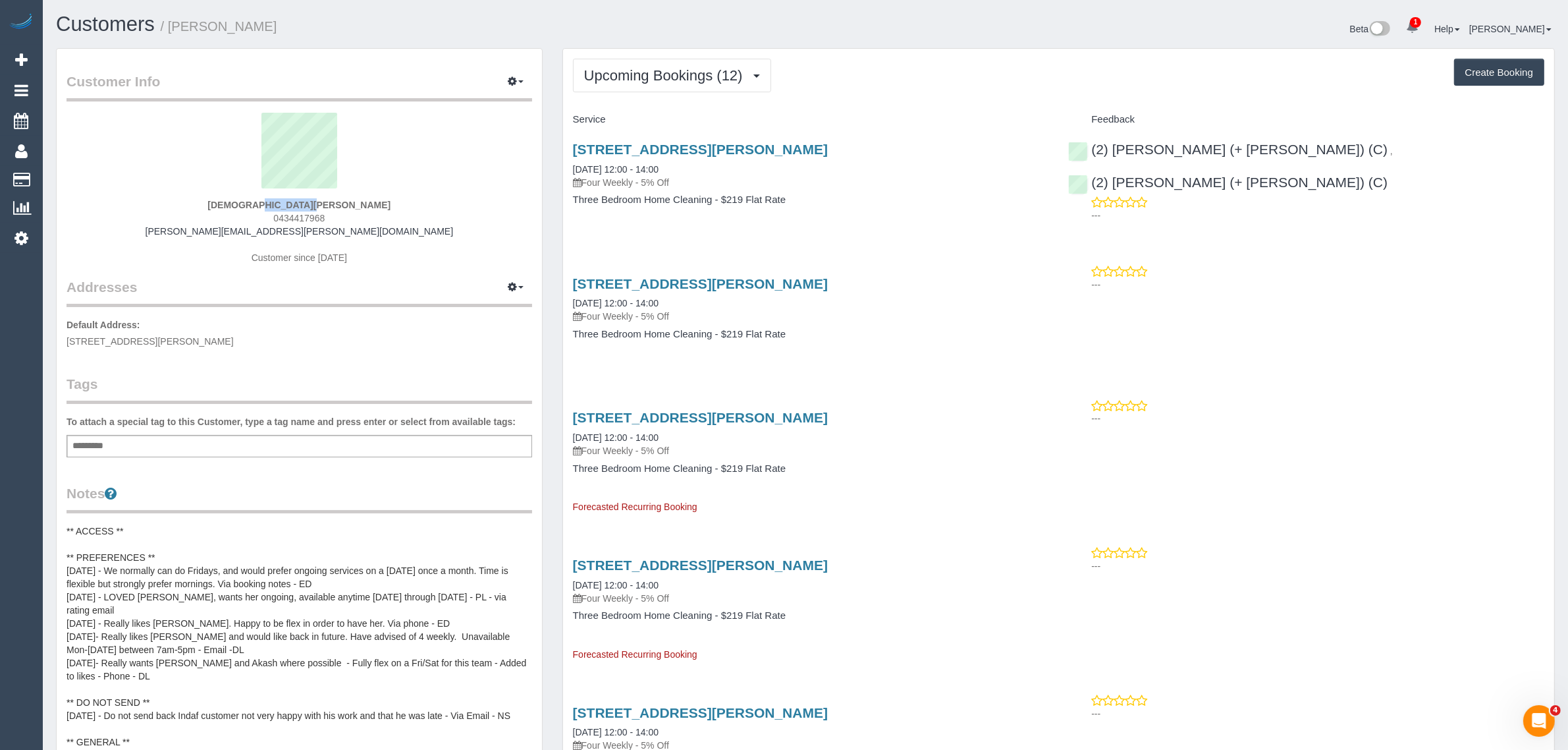
drag, startPoint x: 252, startPoint y: 201, endPoint x: 302, endPoint y: 200, distance: 50.0
click at [302, 200] on div "Evangeline Alphonse 0434417968 evangeline.alphonse@gmail.com Customer since 2020" at bounding box center [299, 195] width 465 height 165
click at [680, 67] on span "Upcoming Bookings (12)" at bounding box center [667, 75] width 165 height 17
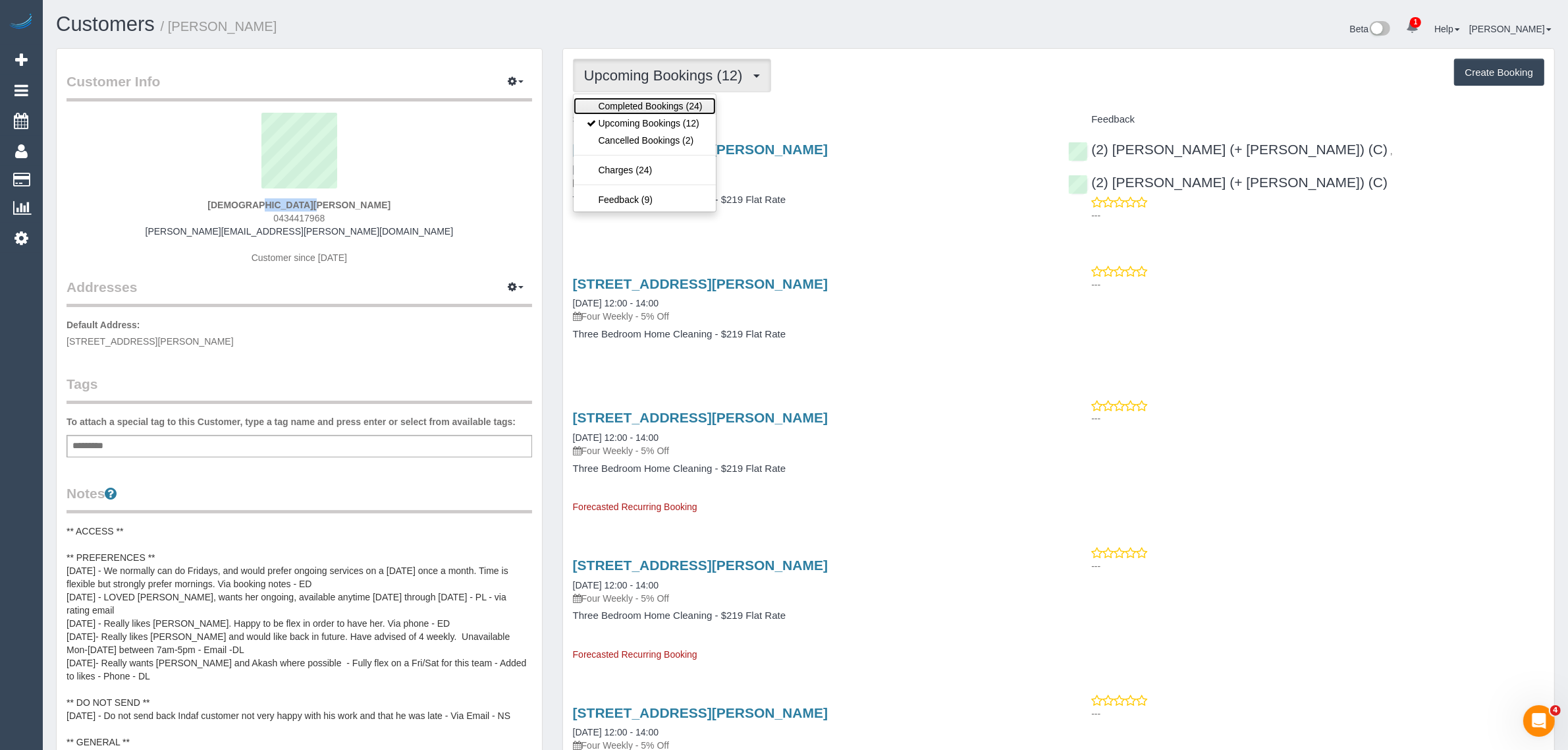
click at [667, 100] on link "Completed Bookings (24)" at bounding box center [644, 105] width 142 height 17
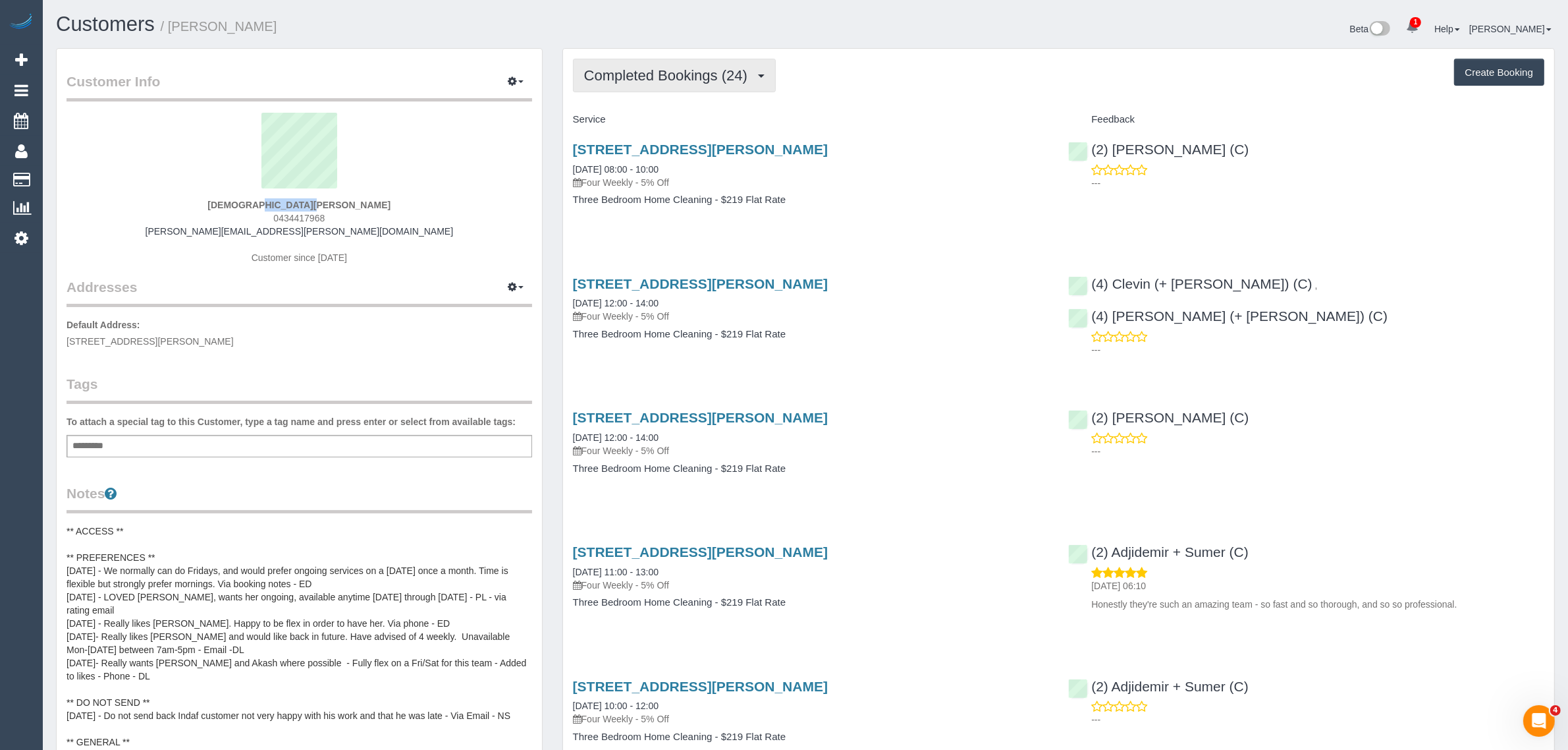
click at [706, 77] on span "Completed Bookings (24)" at bounding box center [669, 75] width 170 height 17
drag, startPoint x: 686, startPoint y: 124, endPoint x: 1167, endPoint y: 327, distance: 522.1
click at [686, 125] on link "Upcoming Bookings (12)" at bounding box center [644, 123] width 142 height 17
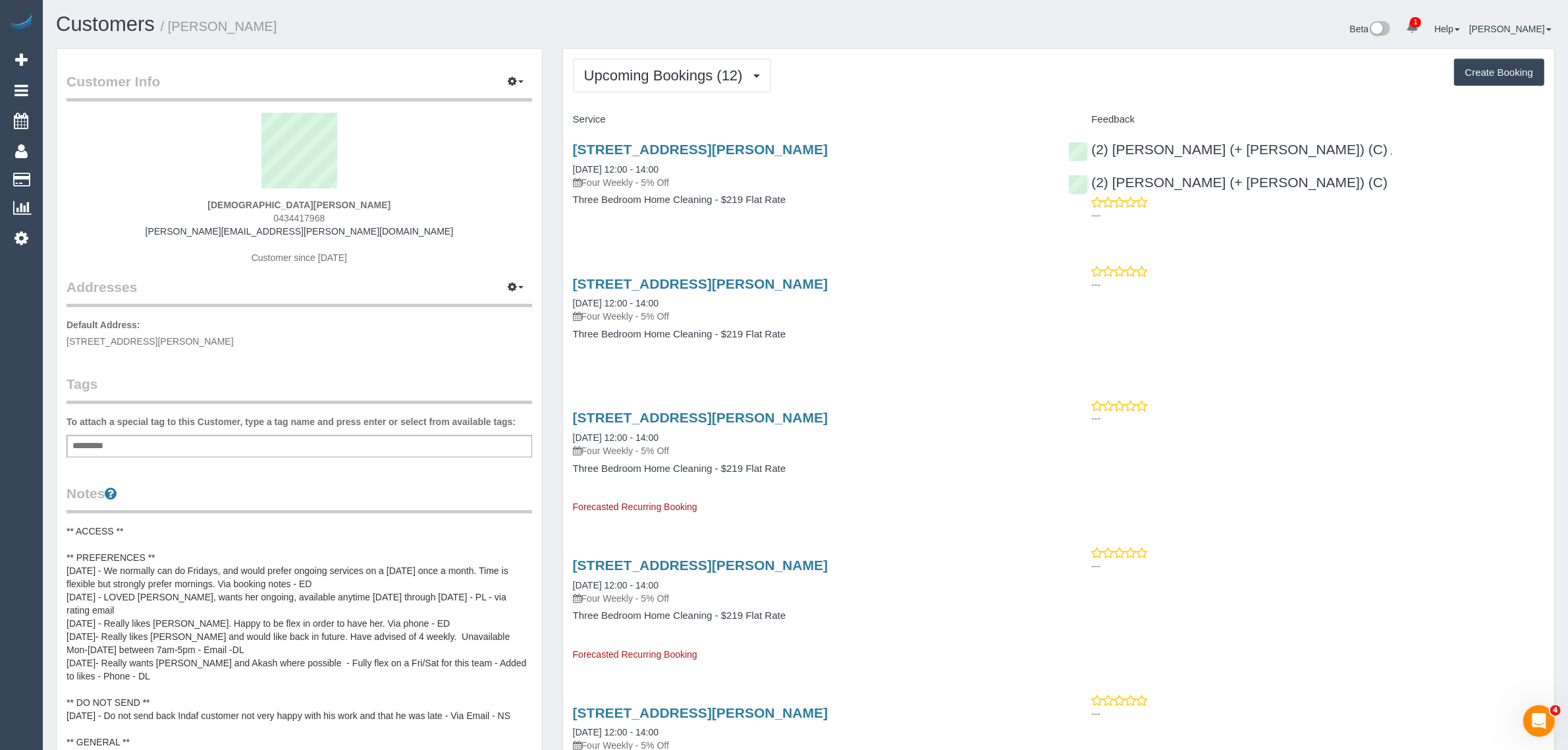
click at [720, 228] on div "55 Amhurst Drive, Narre Warren South, VIC 3805 29/08/2025 12:00 - 14:00 Four We…" at bounding box center [810, 181] width 496 height 101
click at [675, 76] on span "Upcoming Bookings (12)" at bounding box center [667, 75] width 165 height 17
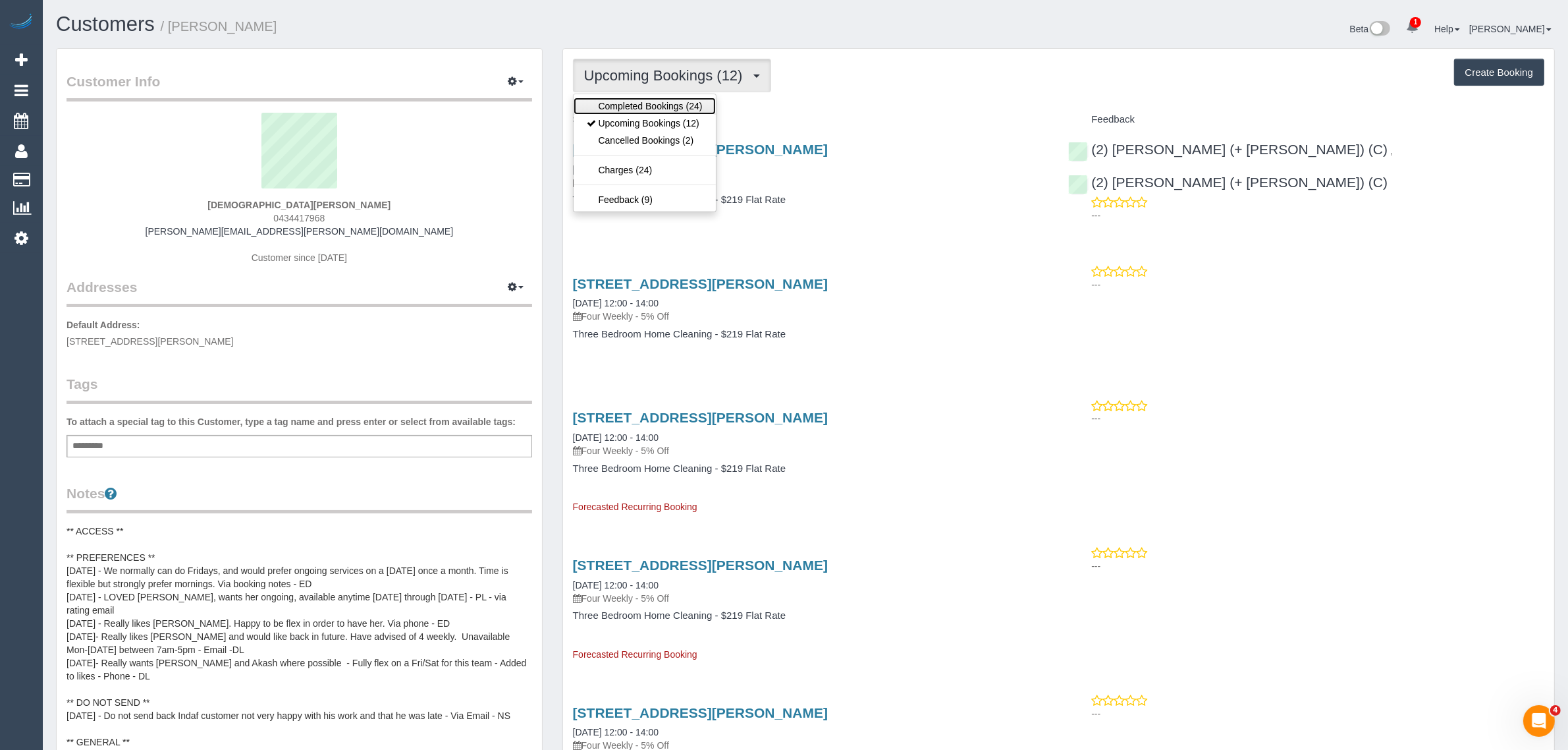
click at [659, 106] on link "Completed Bookings (24)" at bounding box center [644, 105] width 142 height 17
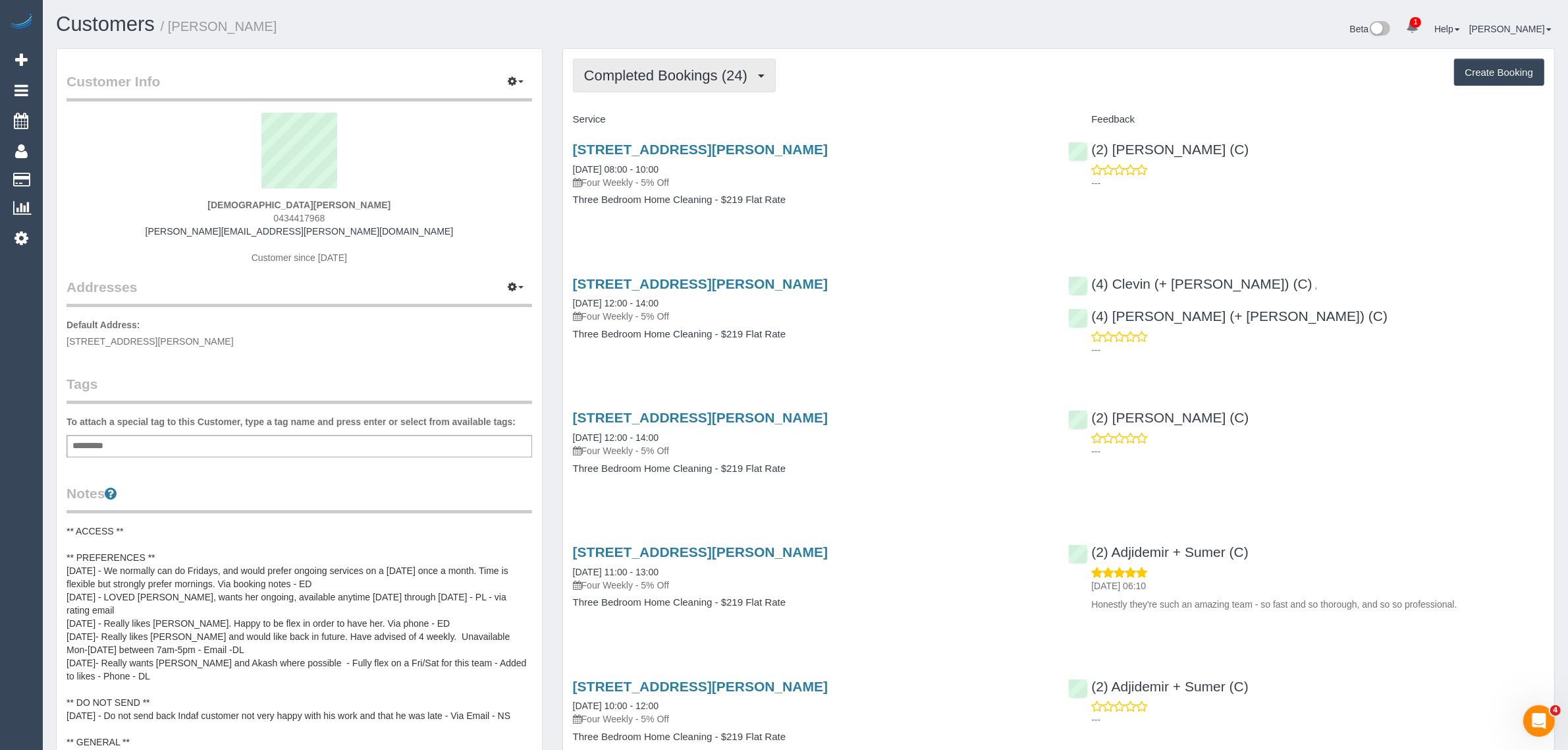
click at [675, 83] on button "Completed Bookings (24)" at bounding box center [675, 75] width 203 height 34
click at [646, 124] on link "Upcoming Bookings (12)" at bounding box center [644, 123] width 142 height 17
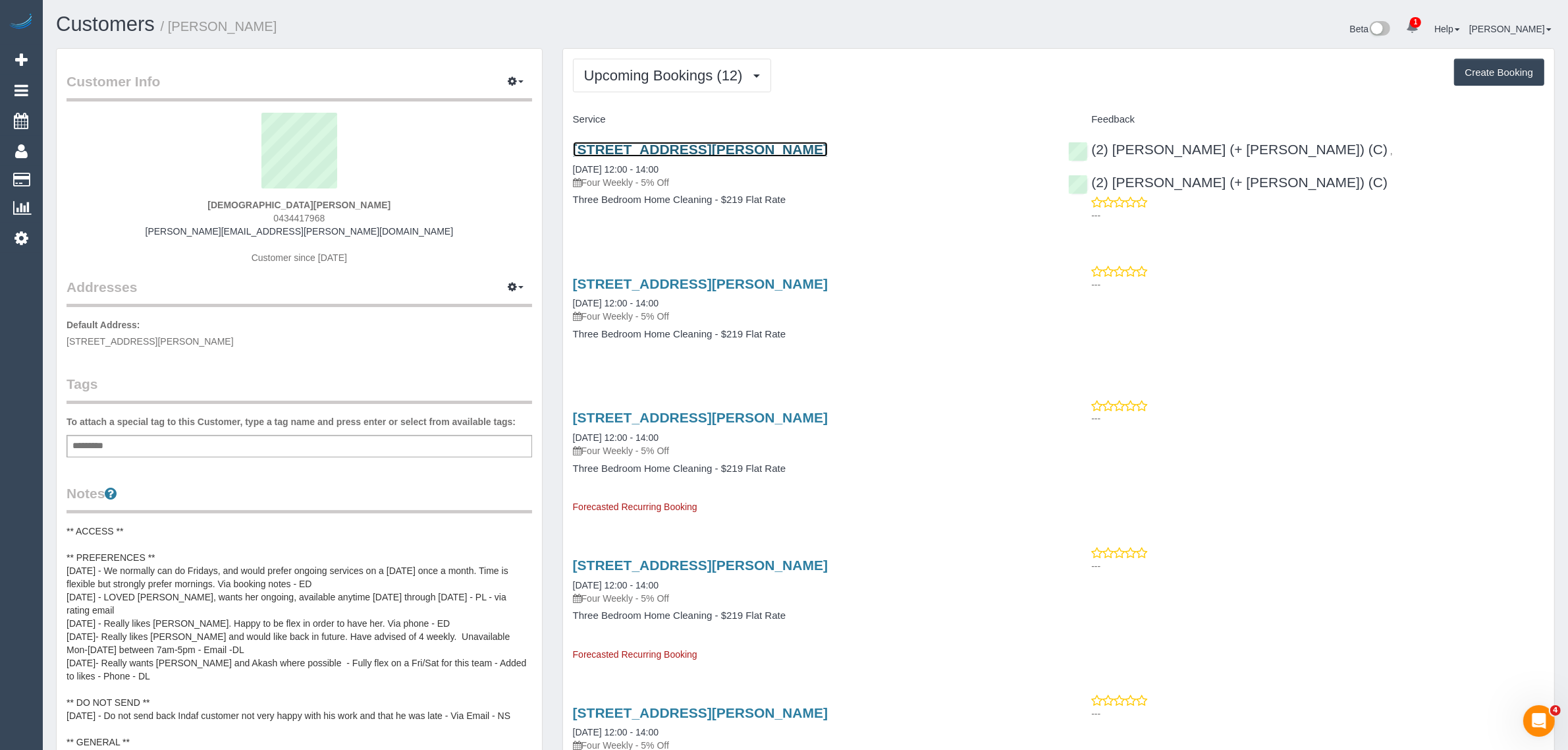
click at [654, 145] on link "55 Amhurst Drive, Narre Warren South, VIC 3805" at bounding box center [700, 149] width 255 height 15
click at [617, 69] on span "Upcoming Bookings (12)" at bounding box center [667, 75] width 165 height 17
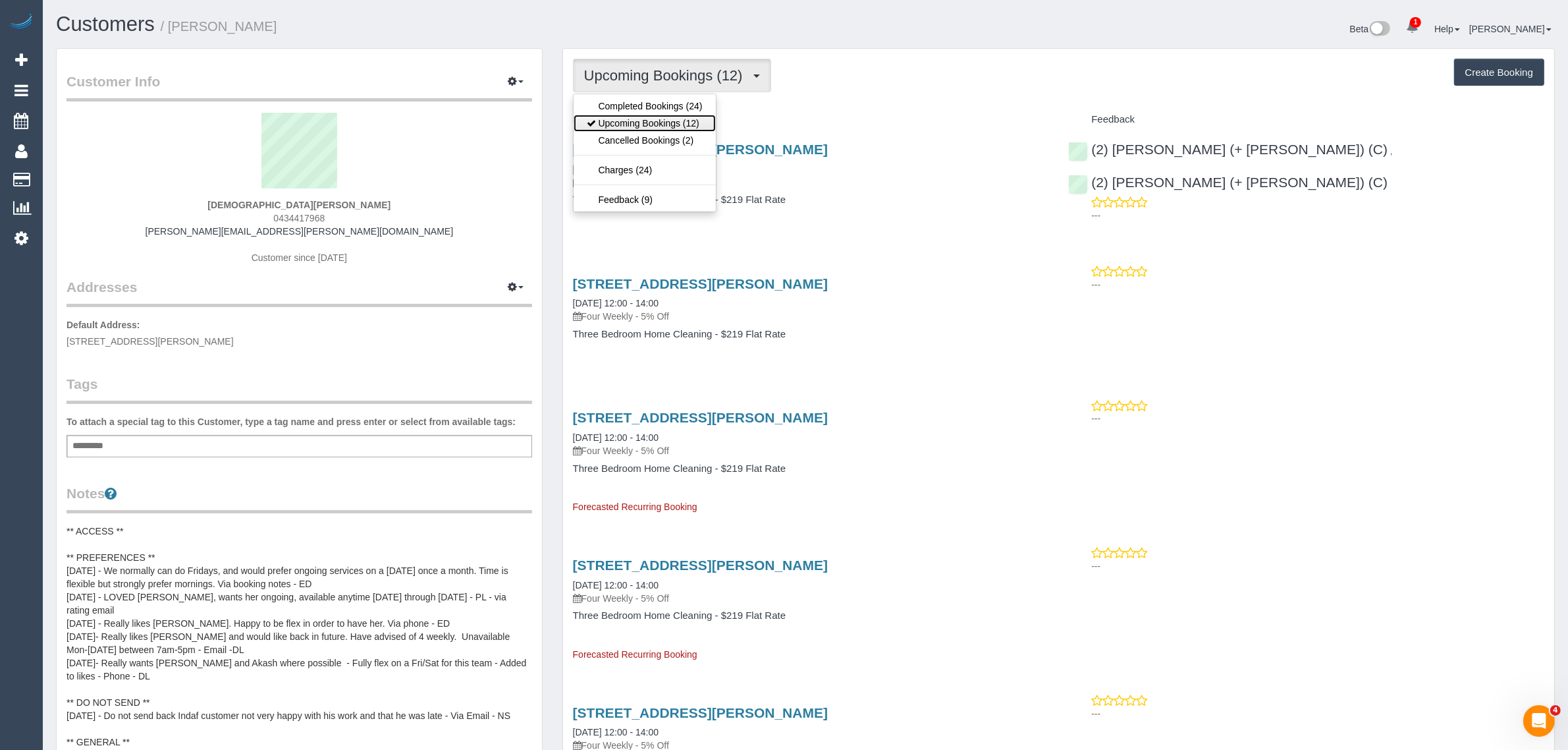
click at [610, 119] on link "Upcoming Bookings (12)" at bounding box center [644, 123] width 142 height 17
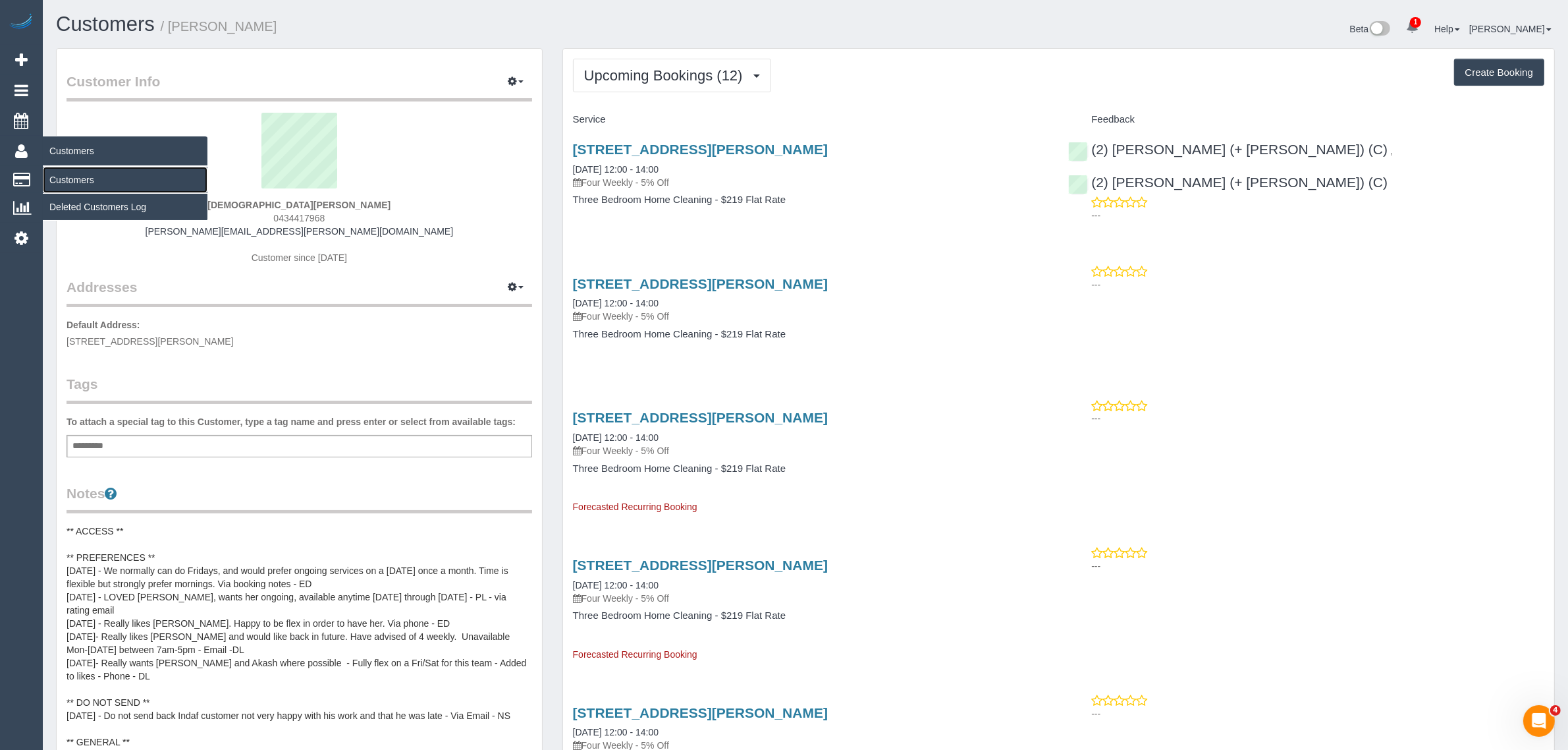
click at [71, 177] on link "Customers" at bounding box center [125, 180] width 164 height 26
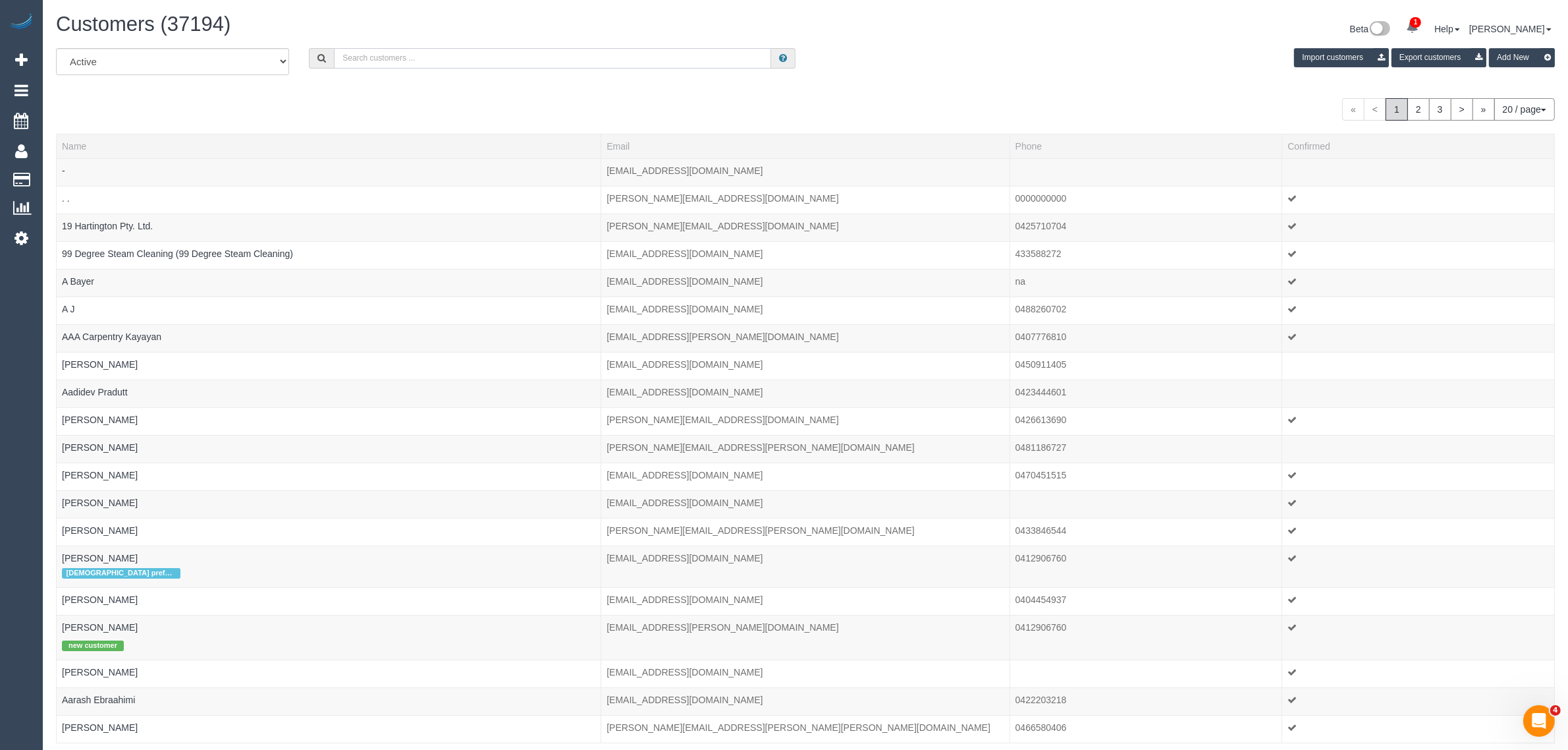
click at [505, 62] on input "text" at bounding box center [552, 58] width 438 height 21
paste input "Neemra N"
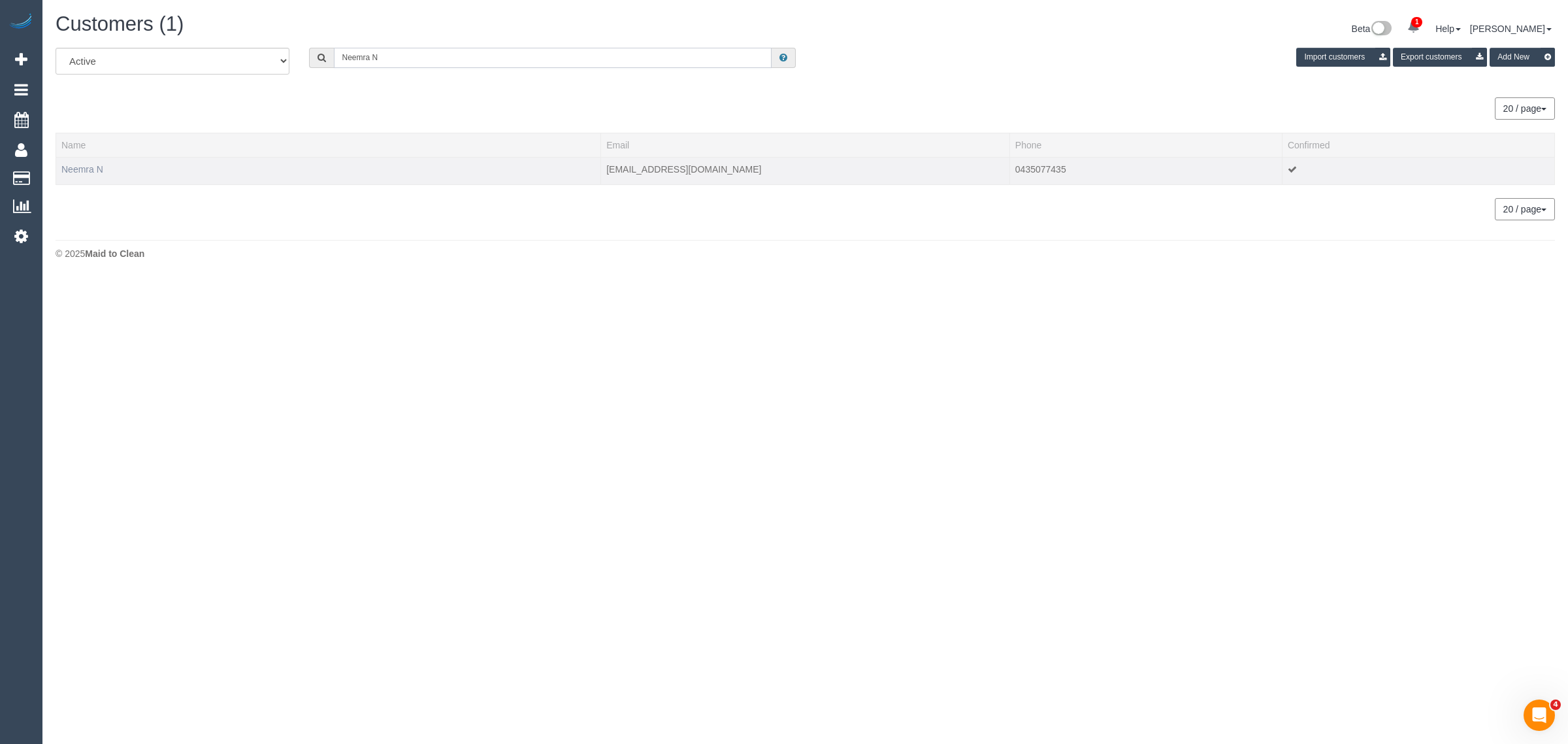
type input "Neemra N"
click at [91, 166] on link "Neemra N" at bounding box center [82, 169] width 42 height 10
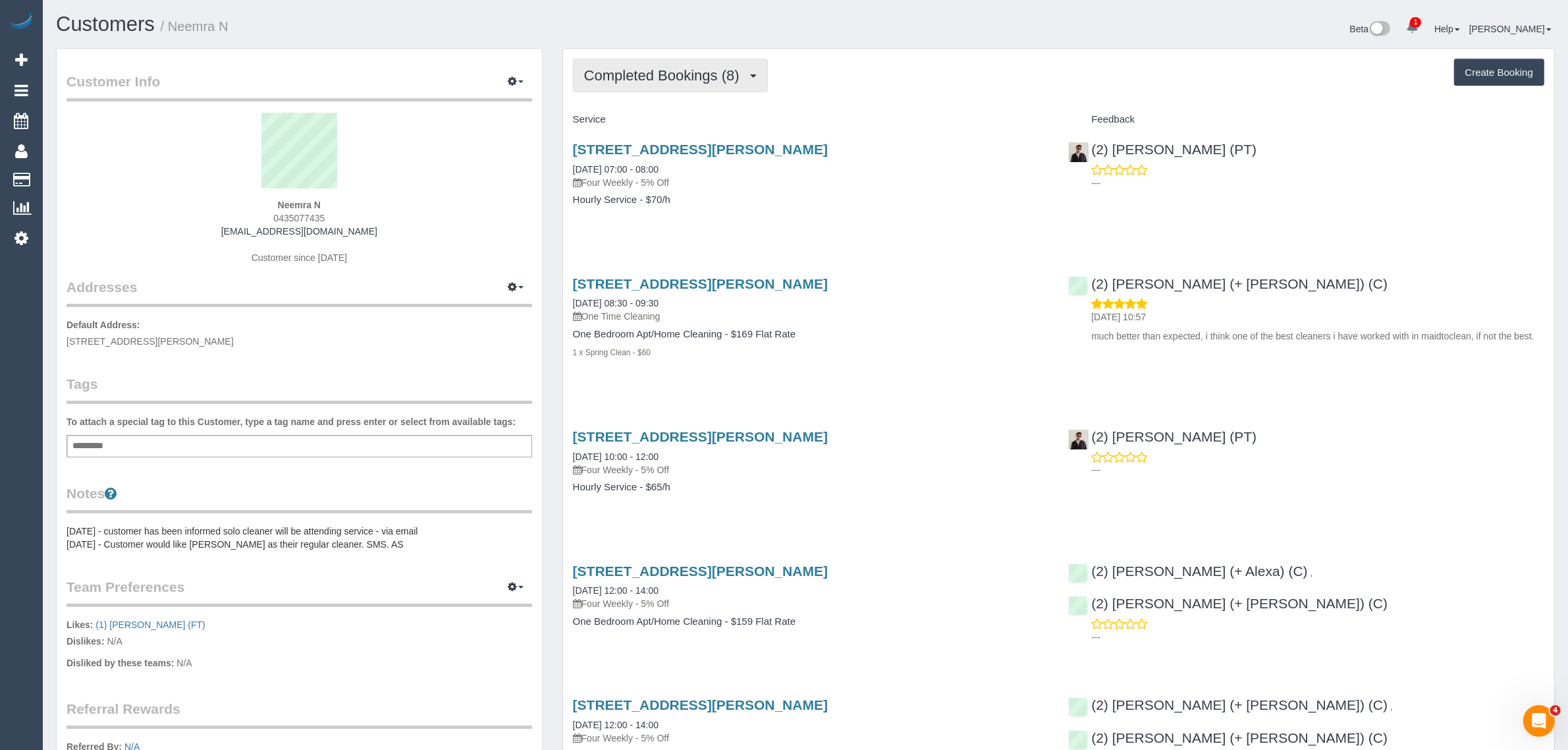
click at [679, 73] on span "Completed Bookings (8)" at bounding box center [665, 75] width 162 height 17
click at [663, 126] on link "Upcoming Bookings (12)" at bounding box center [643, 123] width 139 height 17
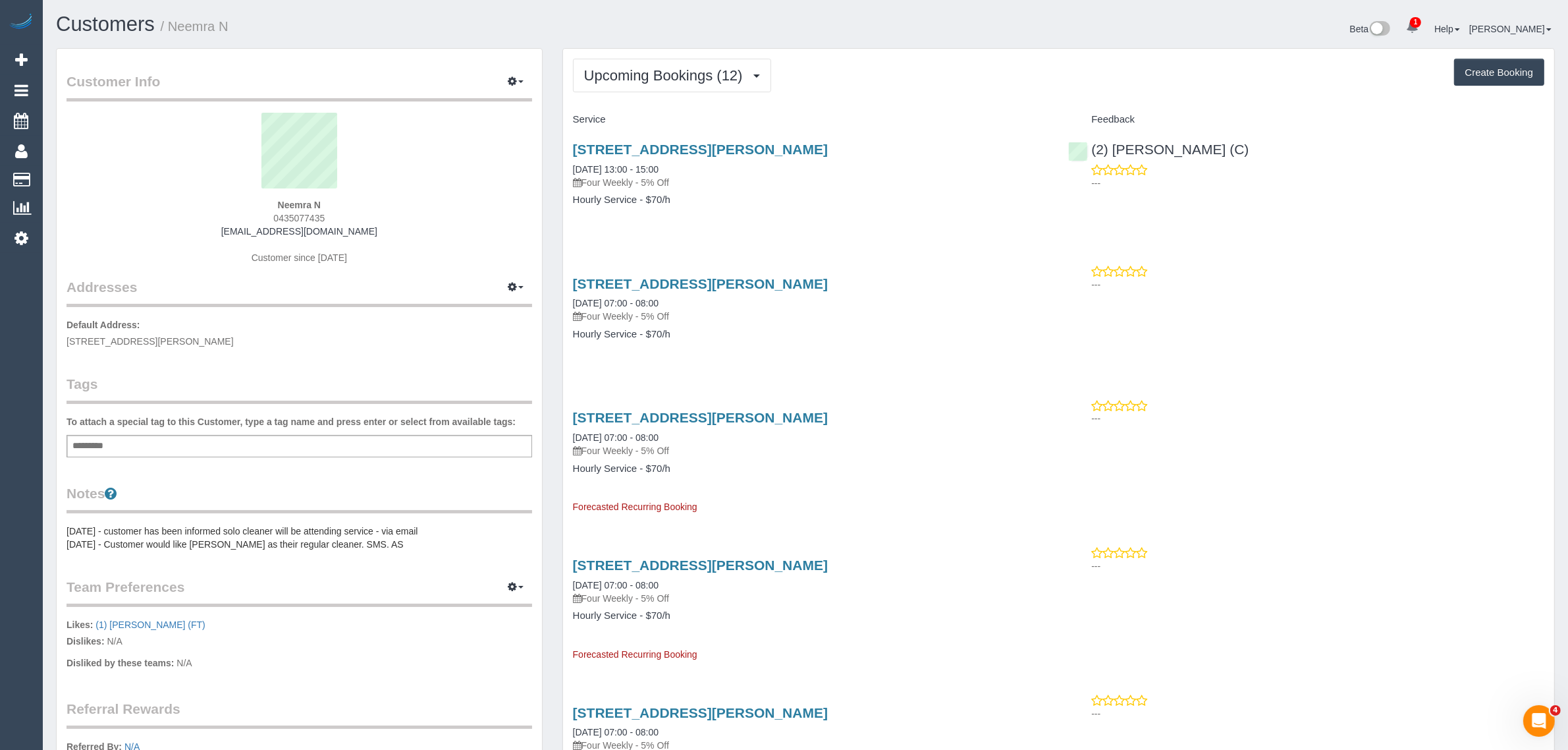
drag, startPoint x: 1289, startPoint y: 149, endPoint x: 1113, endPoint y: 133, distance: 176.7
click at [1113, 133] on div "(2) Megan Kaewpinich (C) ---" at bounding box center [1305, 162] width 496 height 65
click at [742, 218] on div "119 A’beckett St, Unit 1704, Melbourne, VIC 3000 26/08/2025 13:00 - 15:00 Four …" at bounding box center [810, 181] width 496 height 101
drag, startPoint x: 696, startPoint y: 166, endPoint x: 617, endPoint y: 188, distance: 82.0
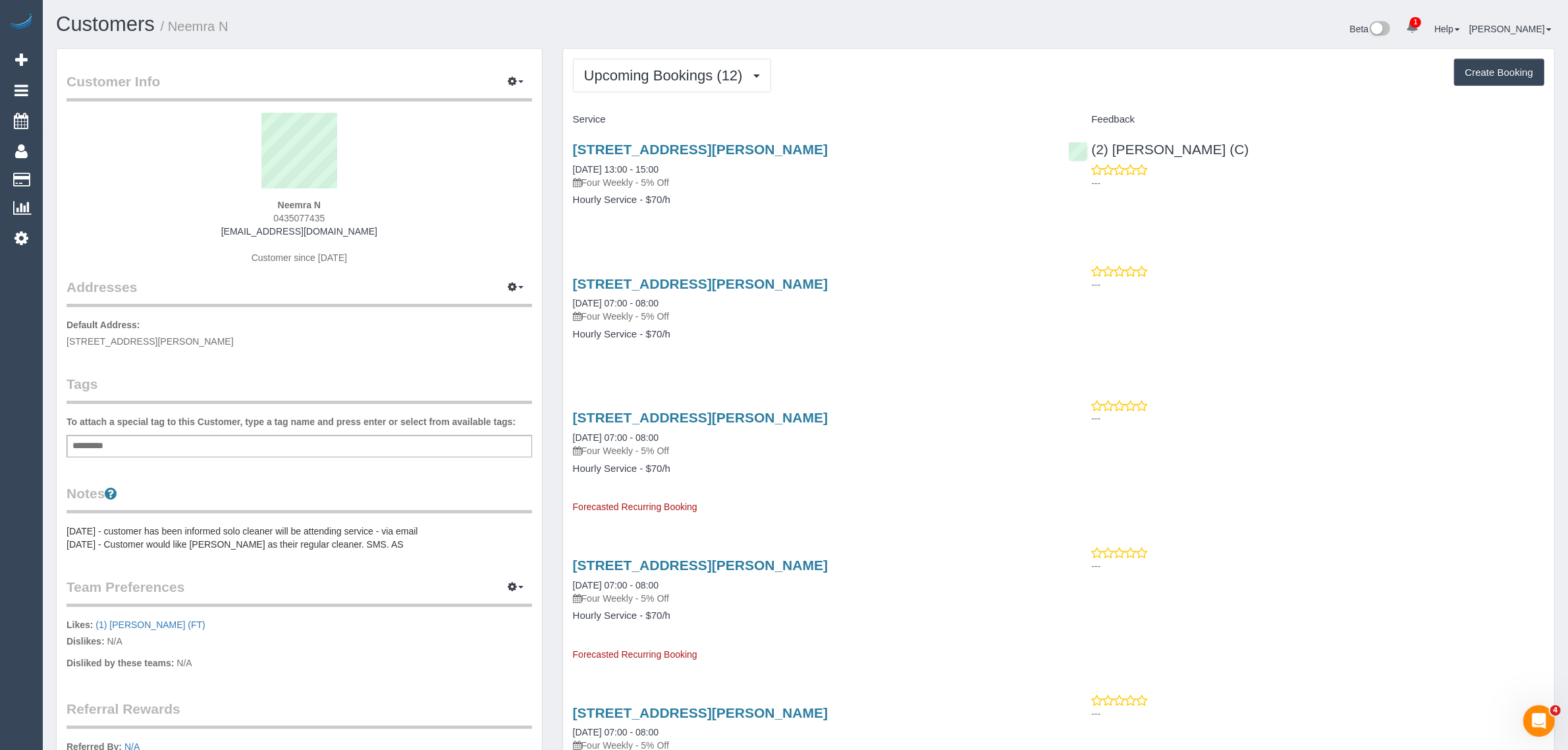
click at [833, 211] on div "119 A’beckett St, Unit 1704, Melbourne, VIC 3000 26/08/2025 13:00 - 15:00 Four …" at bounding box center [810, 181] width 496 height 101
drag, startPoint x: 697, startPoint y: 169, endPoint x: 573, endPoint y: 170, distance: 124.0
click at [573, 170] on div "119 A’beckett St, Unit 1704, Melbourne, VIC 3000 26/08/2025 13:00 - 15:00 Four …" at bounding box center [811, 165] width 476 height 47
click at [461, 223] on div "Neemra N 0435077435 neemra2004@gmail.com Customer since 2024" at bounding box center [299, 195] width 465 height 165
click at [307, 212] on span "0435077435" at bounding box center [299, 217] width 51 height 10
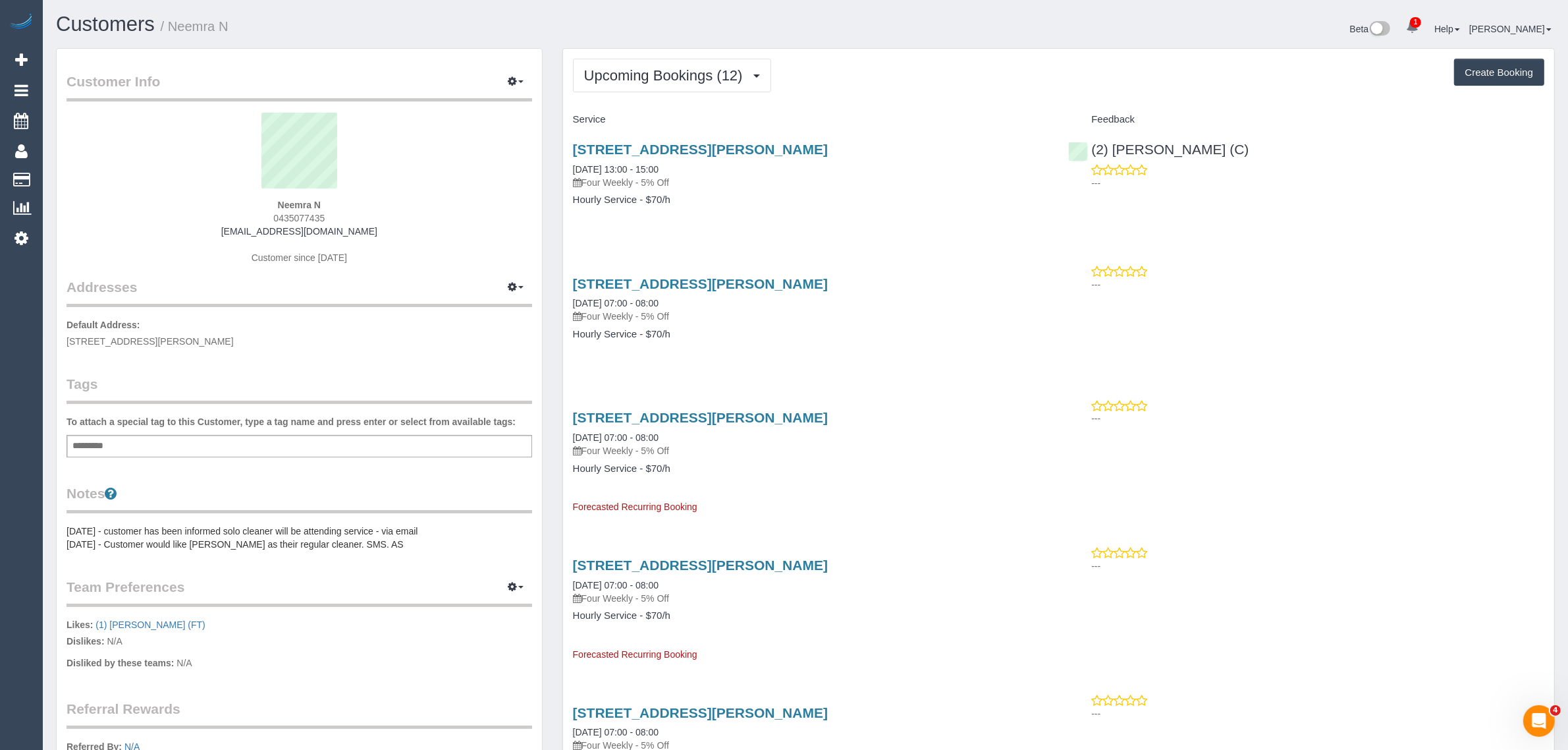
click at [307, 212] on span "0435077435" at bounding box center [299, 217] width 51 height 10
click at [81, 181] on link "Customers" at bounding box center [125, 180] width 164 height 26
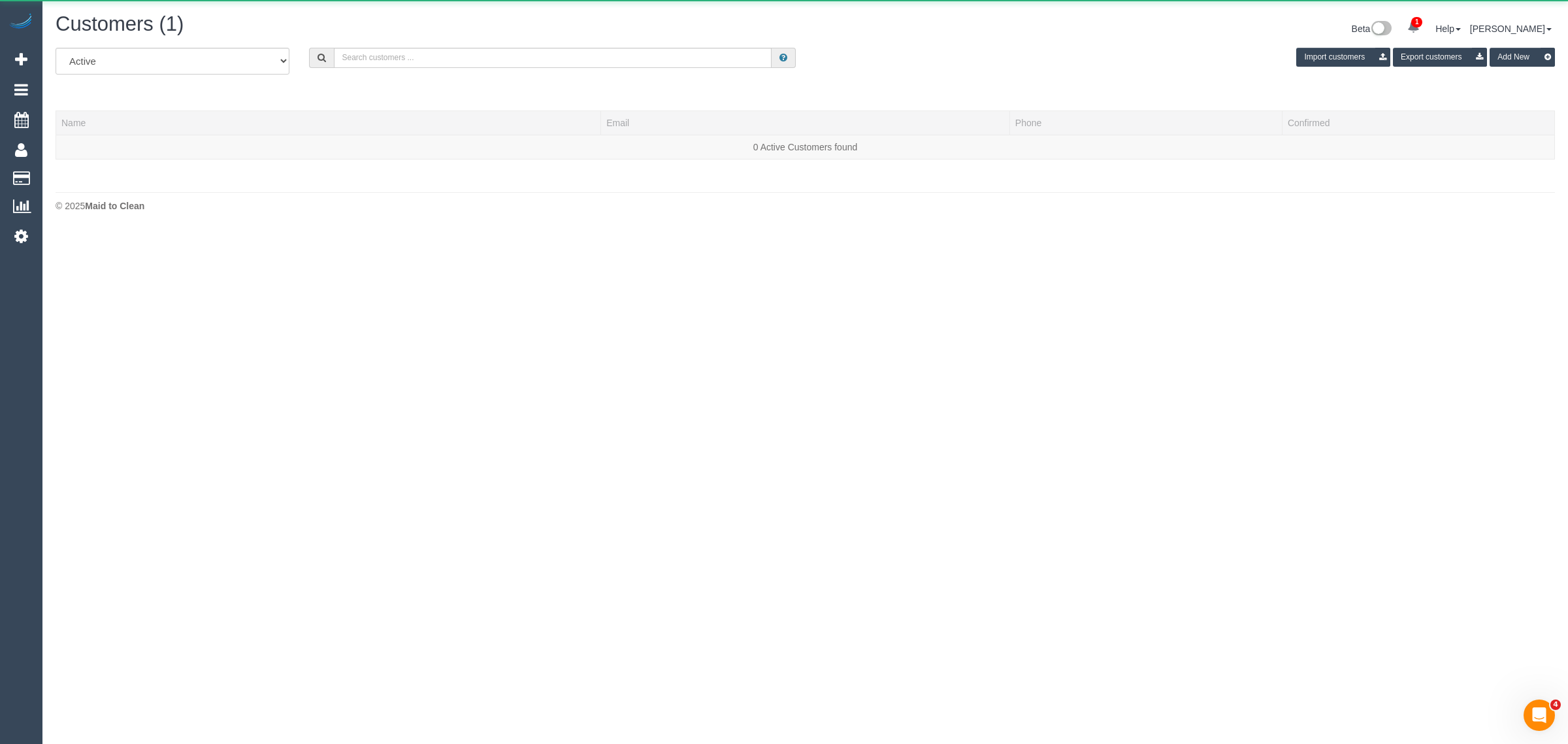
click at [459, 43] on div "Customers (1) Beta 1 Your Notifications You have 0 alerts × You have 1 to charg…" at bounding box center [805, 30] width 1519 height 35
click at [459, 44] on div "Customers (1) Beta 1 Your Notifications You have 0 alerts × You have 1 to charg…" at bounding box center [805, 30] width 1519 height 35
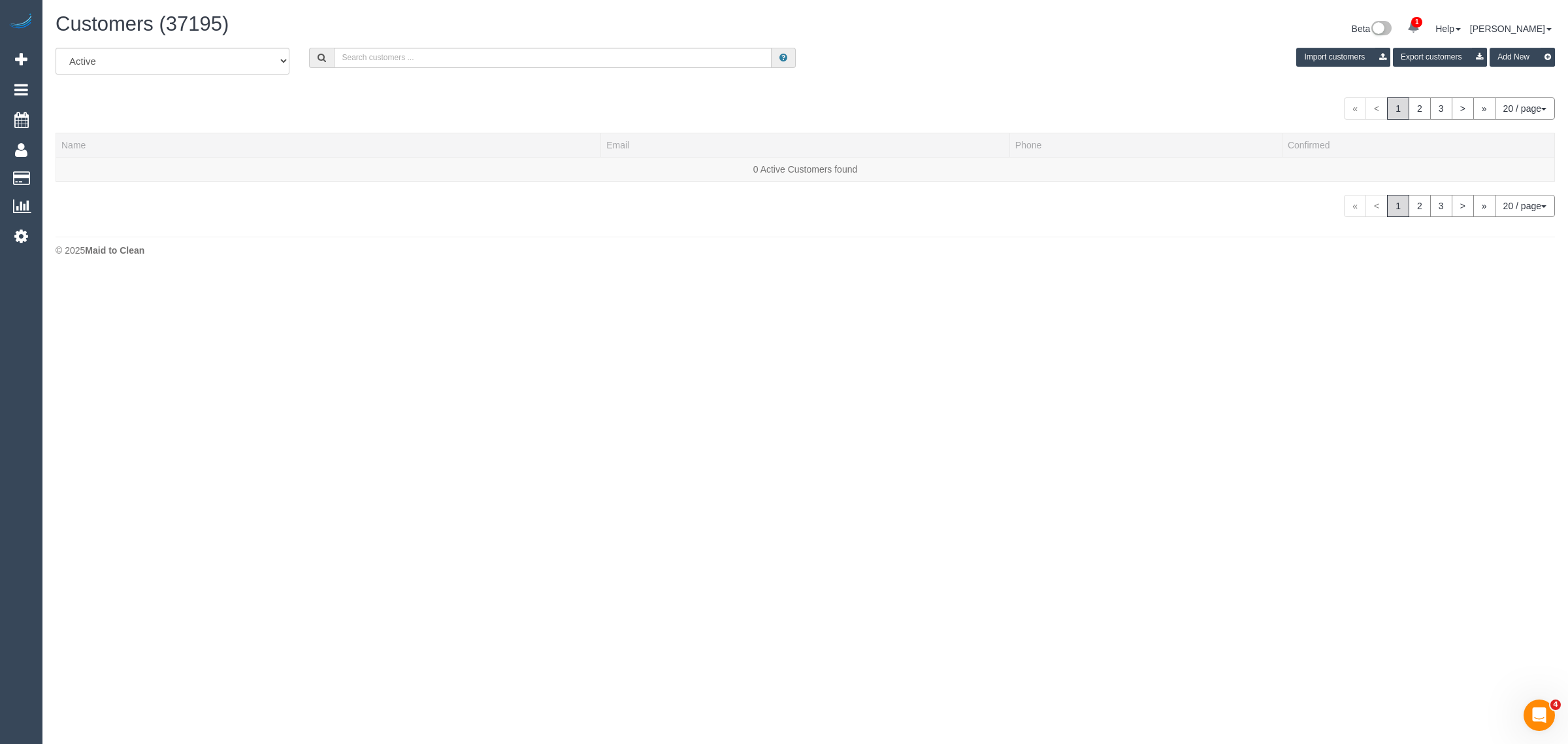
click at [459, 67] on div "All Active Archived Import customers Export customers Add New" at bounding box center [805, 66] width 1519 height 36
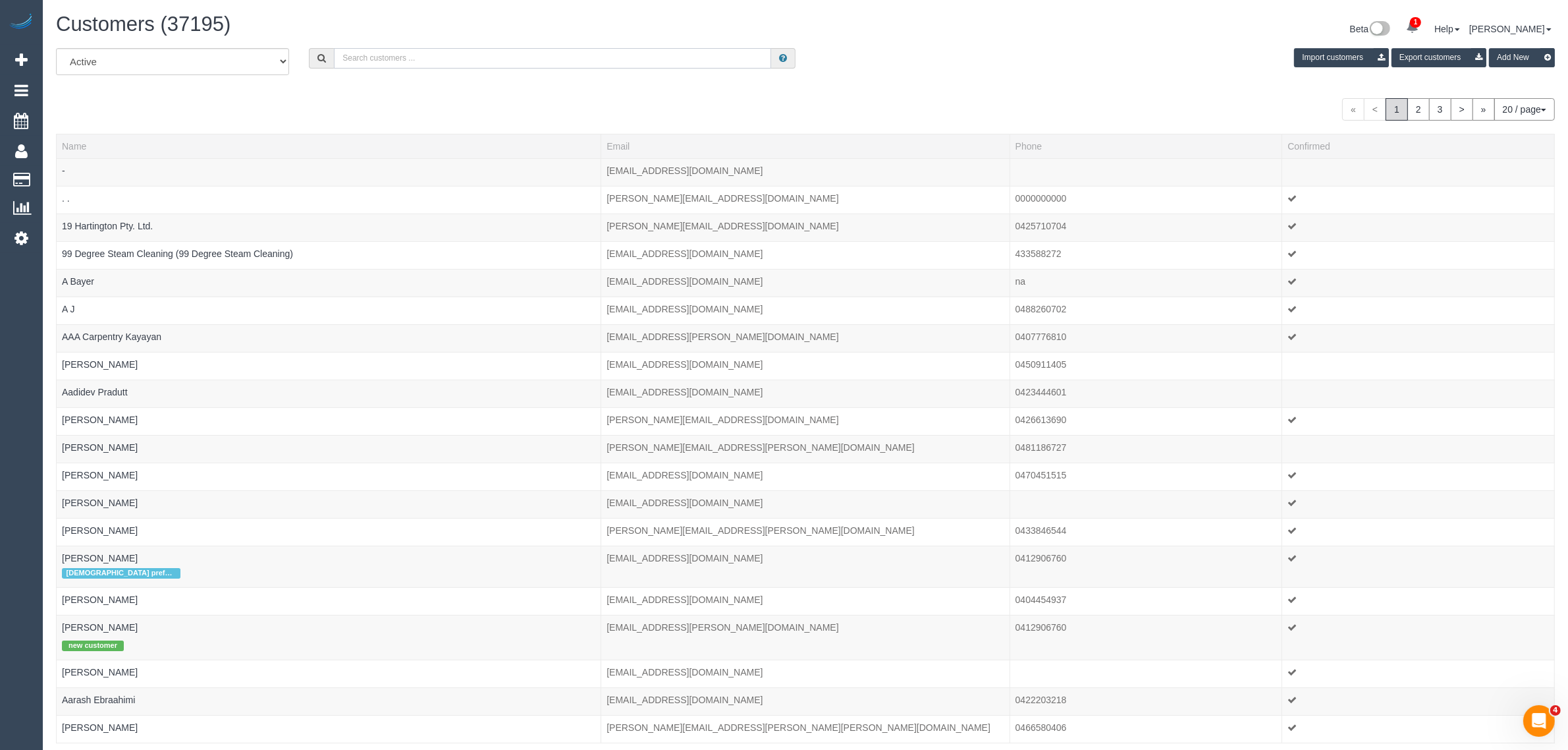
paste input "Juliette Halliday"
click at [469, 56] on input "text" at bounding box center [552, 58] width 438 height 21
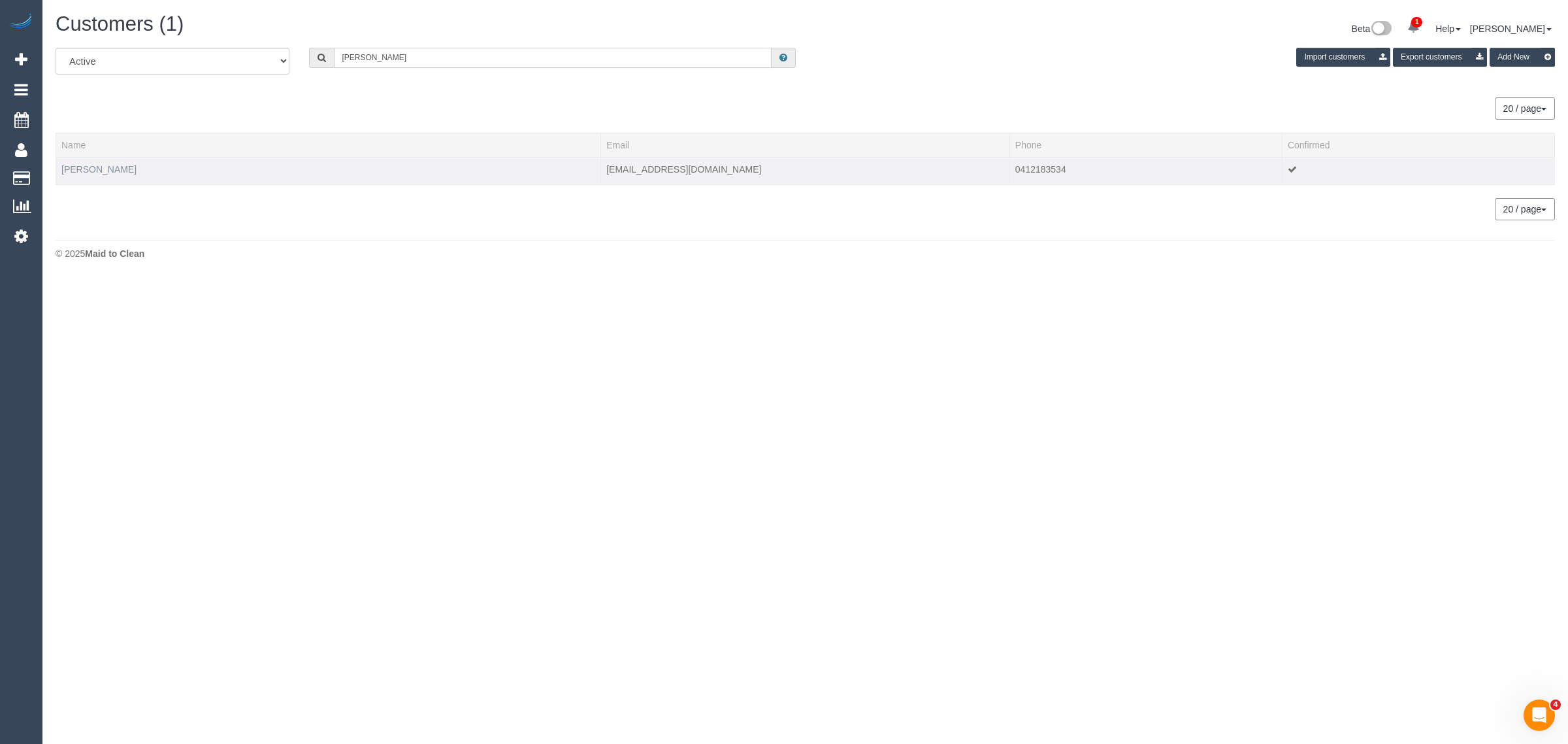
type input "Juliette Halliday"
click at [112, 170] on link "Juliette Halliday" at bounding box center [99, 169] width 75 height 10
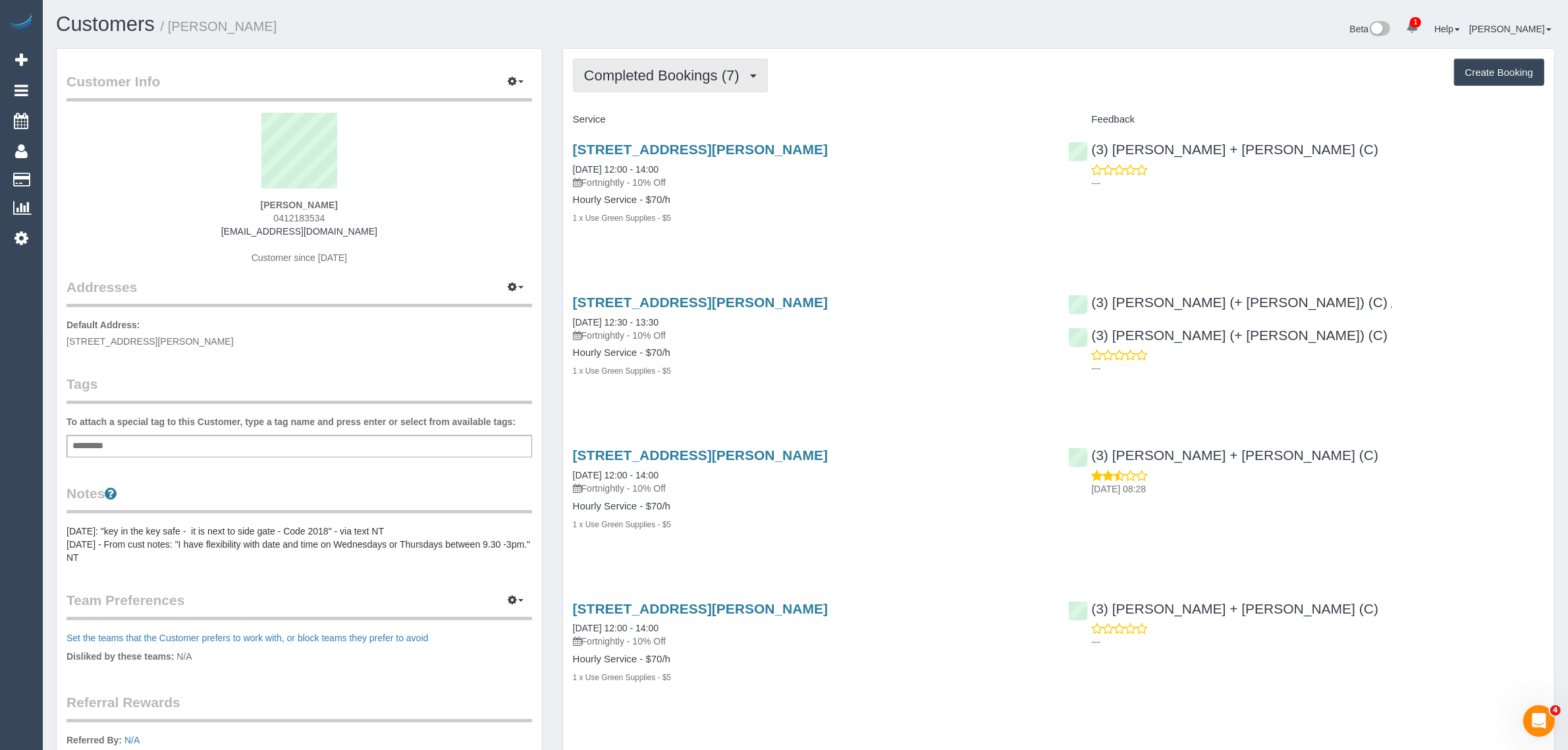
click at [621, 67] on span "Completed Bookings (7)" at bounding box center [665, 75] width 162 height 17
click at [628, 122] on link "Upcoming Bookings (11)" at bounding box center [643, 123] width 139 height 17
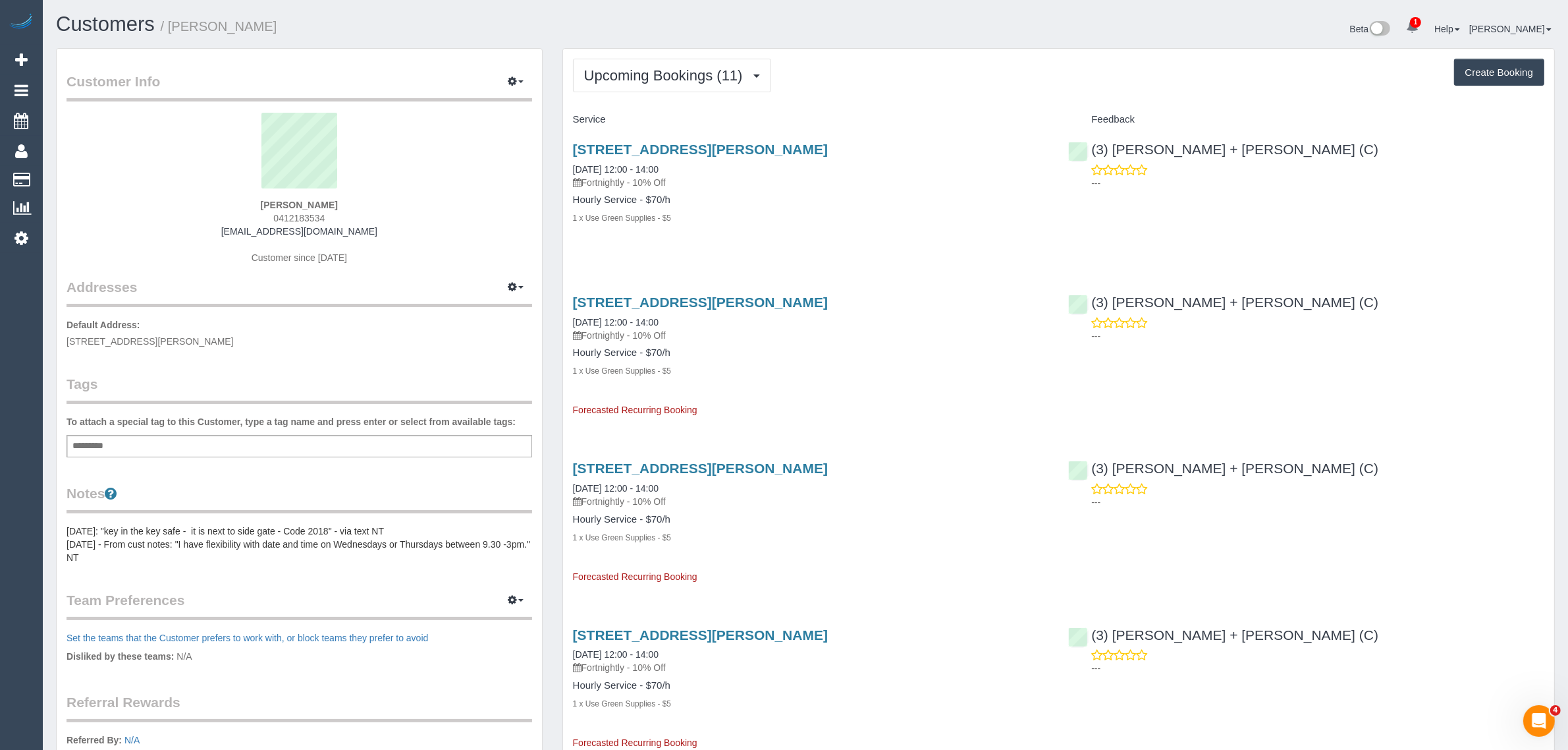
drag, startPoint x: 689, startPoint y: 173, endPoint x: 574, endPoint y: 162, distance: 115.5
click at [574, 162] on div "32 Andrew Street, Northcote, VIC 3070 27/08/2025 12:00 - 14:00 Fortnightly - 10…" at bounding box center [811, 165] width 476 height 47
click at [982, 202] on h4 "Hourly Service - $70/h" at bounding box center [811, 200] width 476 height 11
drag, startPoint x: 1239, startPoint y: 157, endPoint x: 1091, endPoint y: 149, distance: 148.2
click at [1091, 149] on div "(3) Denis + Kaira (C) ---" at bounding box center [1305, 162] width 496 height 65
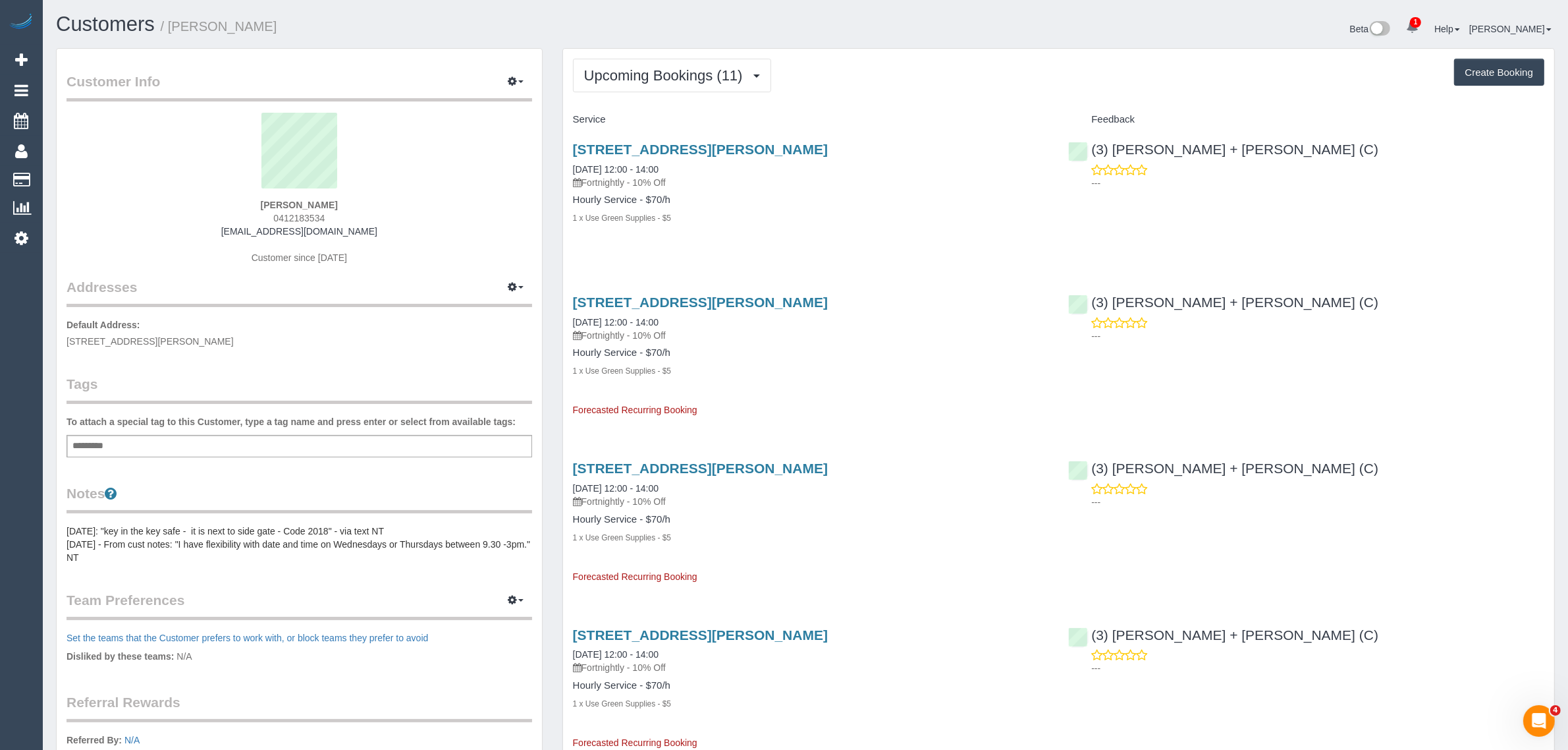
click at [303, 215] on span "0412183534" at bounding box center [299, 217] width 51 height 10
click at [641, 85] on button "Upcoming Bookings (11)" at bounding box center [672, 75] width 198 height 34
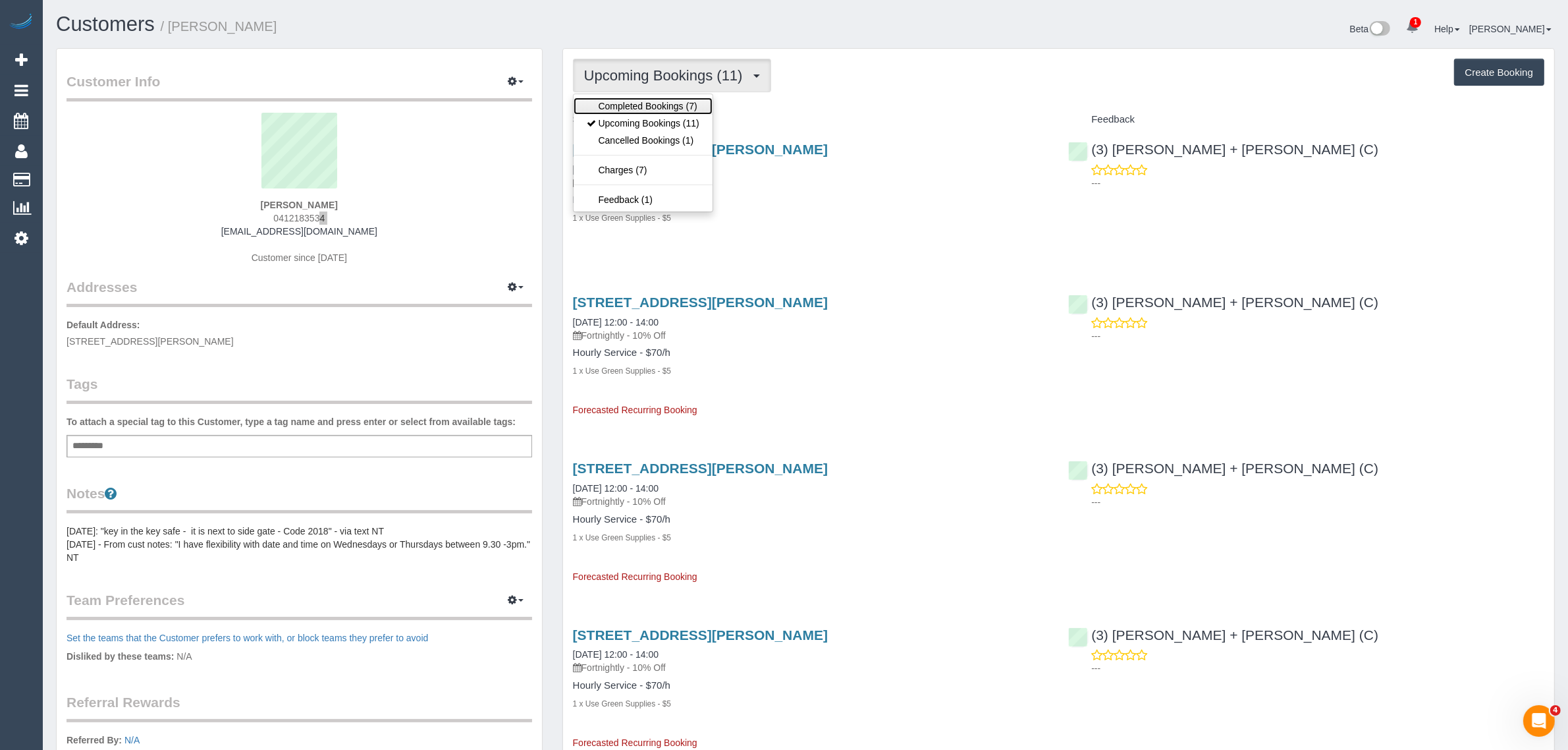
click at [630, 105] on link "Completed Bookings (7)" at bounding box center [643, 105] width 139 height 17
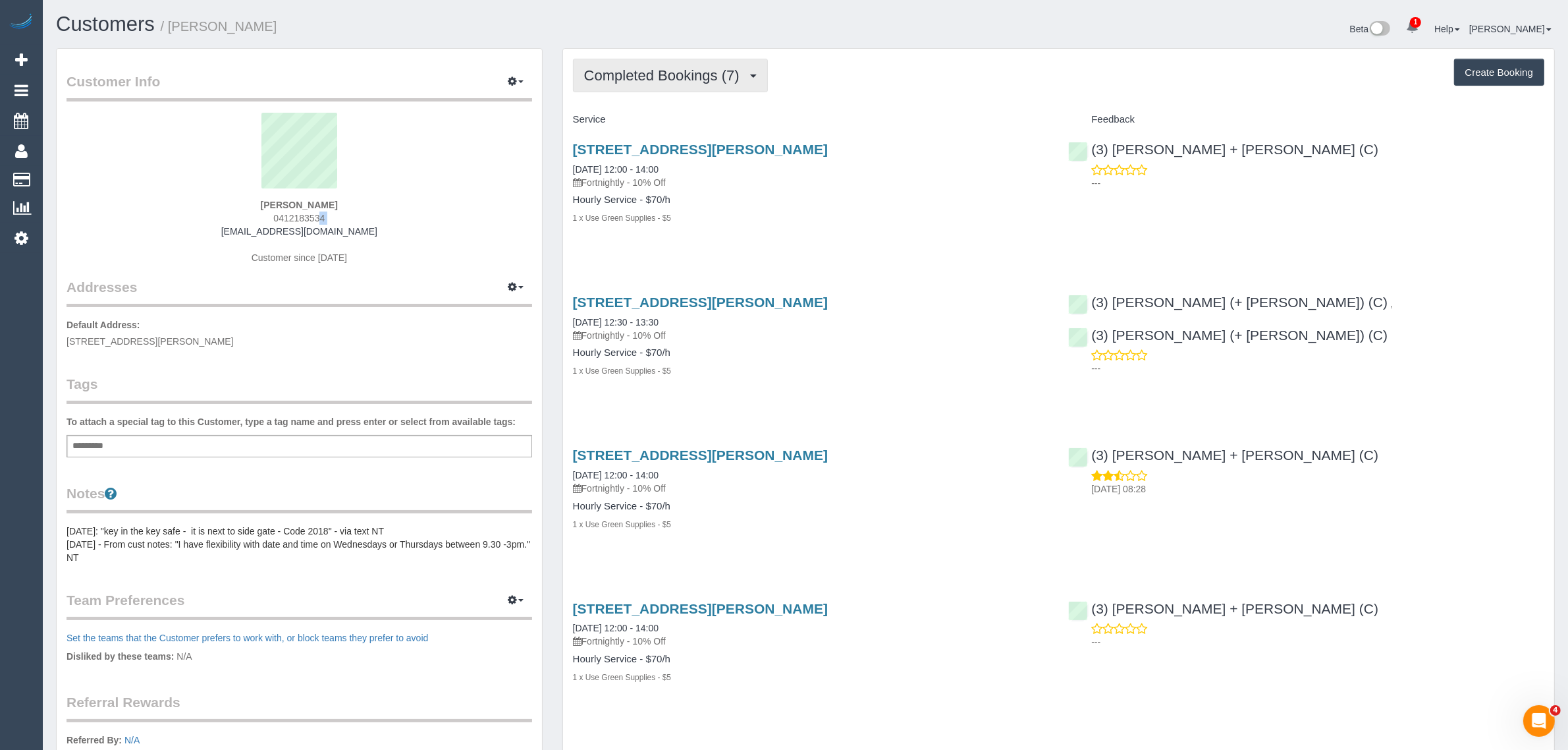
click at [648, 67] on span "Completed Bookings (7)" at bounding box center [665, 75] width 162 height 17
click at [633, 119] on link "Upcoming Bookings (11)" at bounding box center [643, 123] width 139 height 17
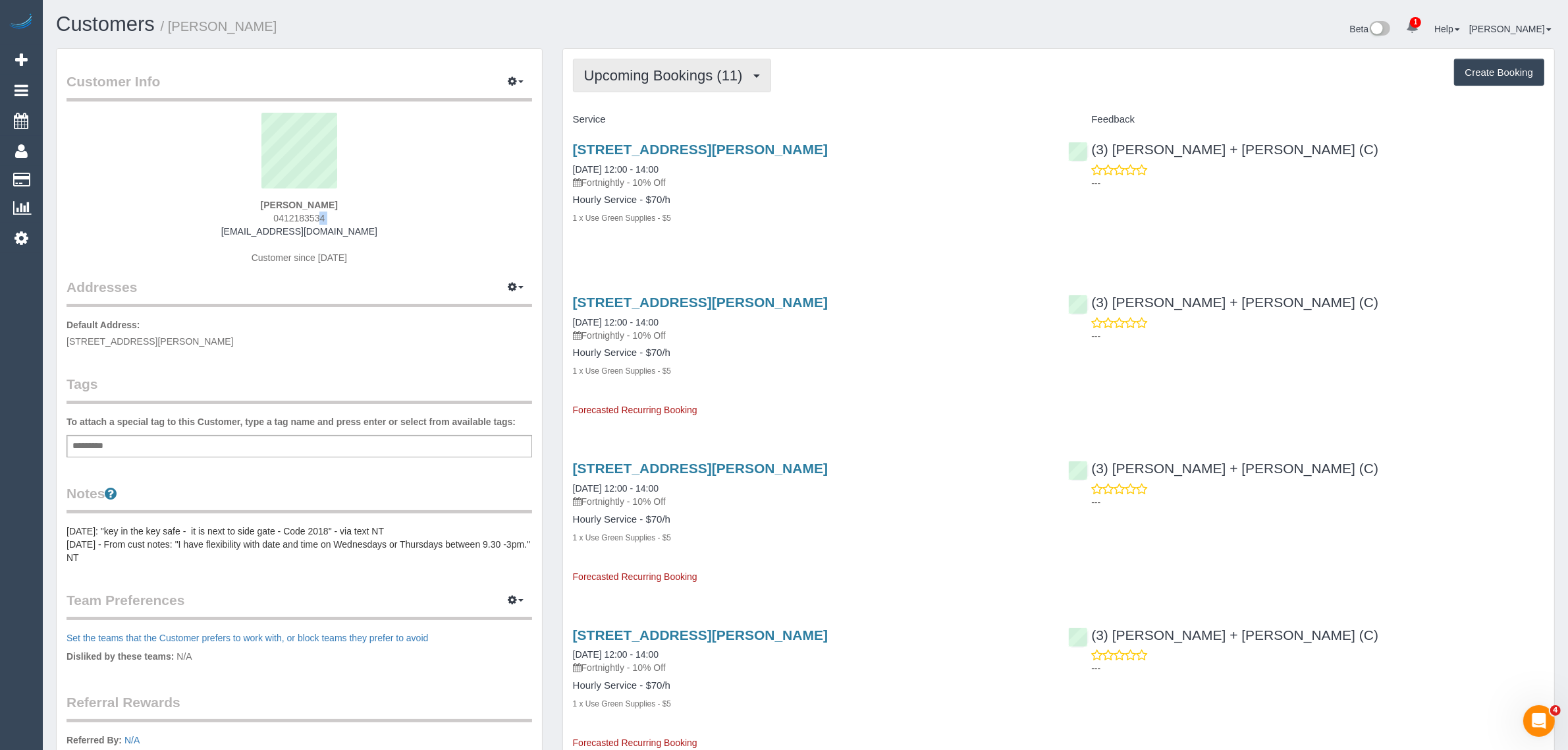
click at [671, 62] on button "Upcoming Bookings (11)" at bounding box center [672, 75] width 198 height 34
click at [651, 109] on link "Completed Bookings (7)" at bounding box center [643, 105] width 139 height 17
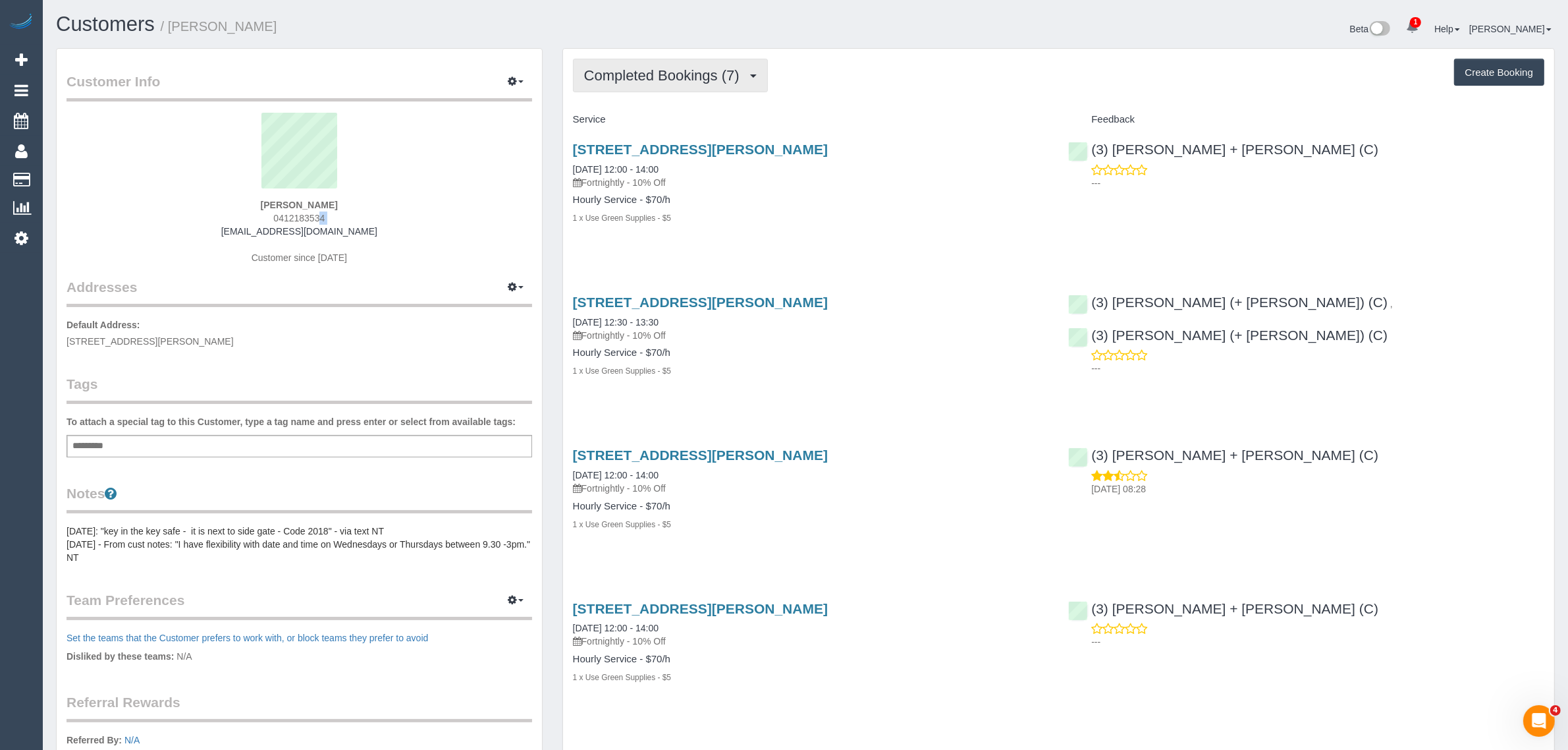
click at [690, 77] on span "Completed Bookings (7)" at bounding box center [665, 75] width 162 height 17
click at [628, 126] on link "Upcoming Bookings (11)" at bounding box center [643, 123] width 139 height 17
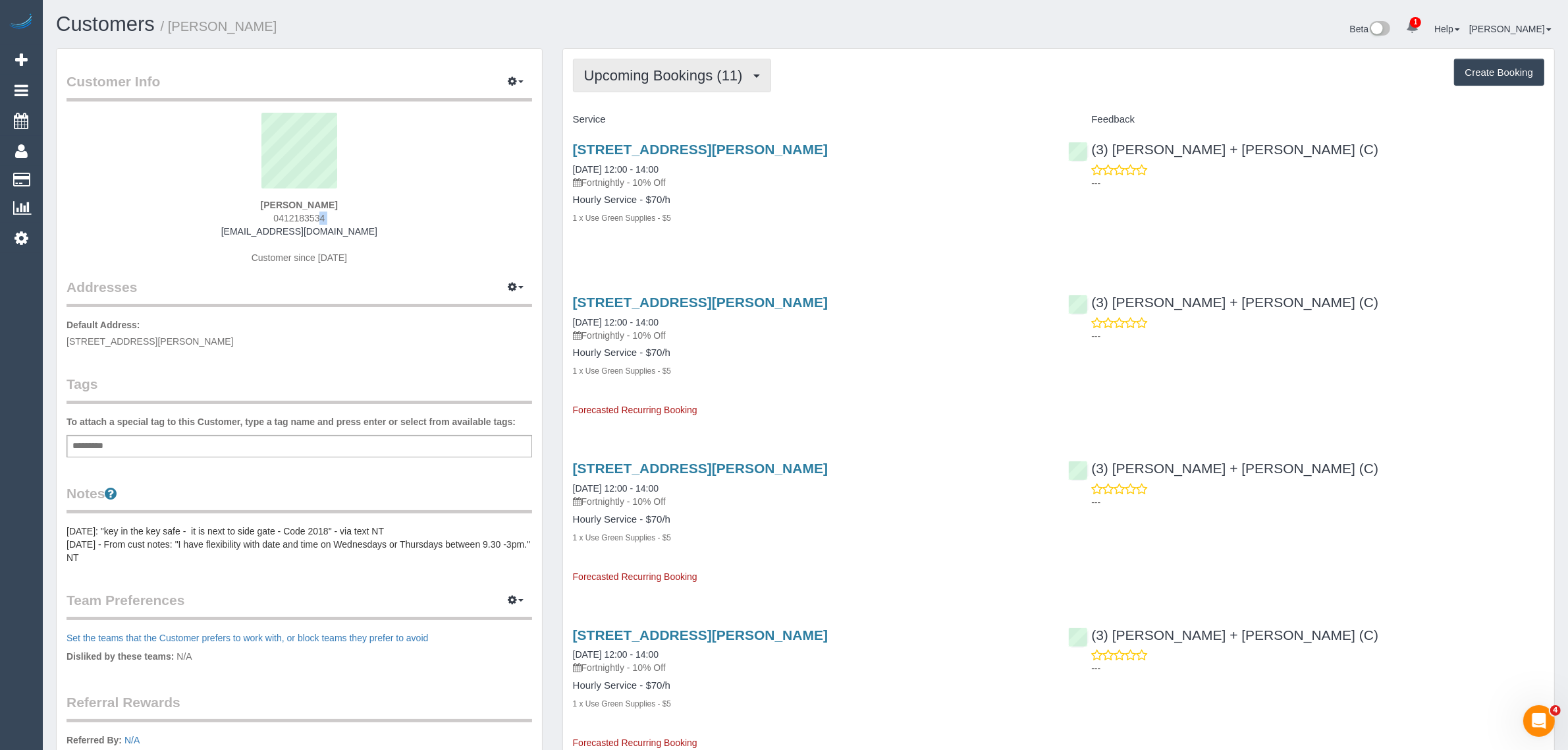
click at [692, 84] on button "Upcoming Bookings (11)" at bounding box center [672, 75] width 198 height 34
click at [778, 211] on div "1 x Use Green Supplies - $5" at bounding box center [811, 217] width 476 height 13
click at [713, 76] on span "Upcoming Bookings (11)" at bounding box center [667, 75] width 165 height 17
click at [686, 109] on link "Completed Bookings (7)" at bounding box center [643, 105] width 139 height 17
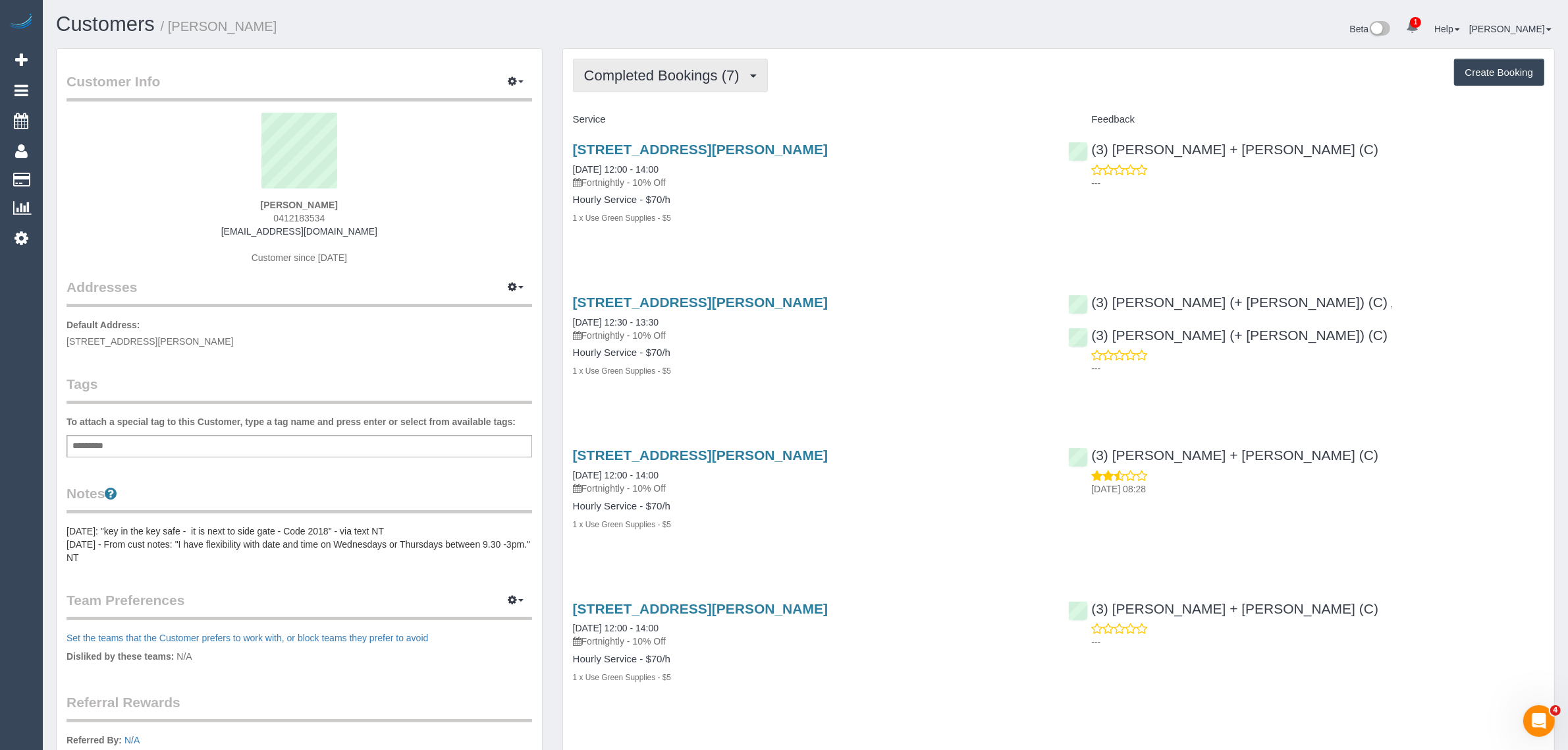
click at [689, 87] on button "Completed Bookings (7)" at bounding box center [671, 75] width 195 height 34
click at [675, 116] on link "Upcoming Bookings (11)" at bounding box center [643, 123] width 139 height 17
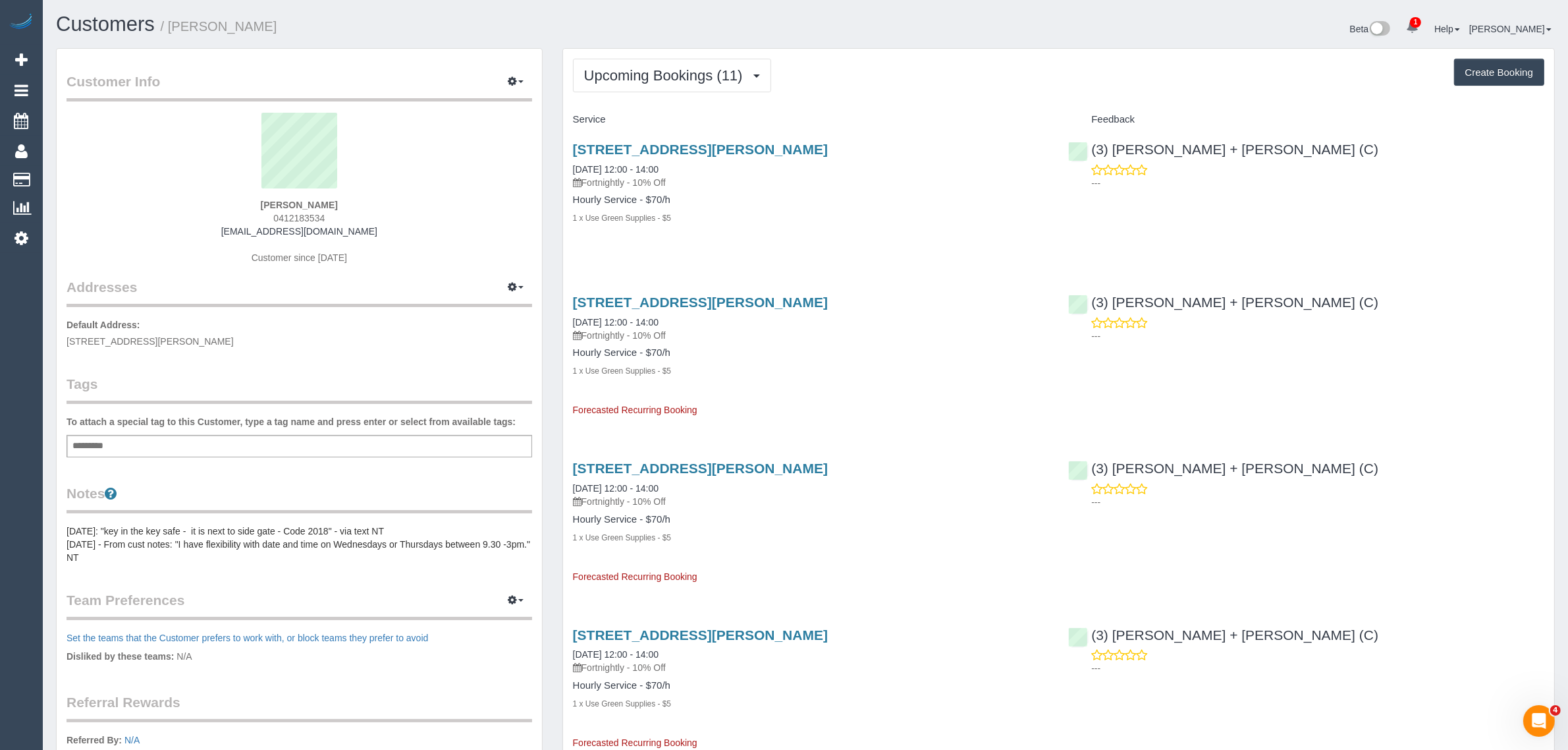
click at [877, 245] on div "32 Andrew Street, Northcote, VIC 3070 27/08/2025 12:00 - 14:00 Fortnightly - 10…" at bounding box center [810, 190] width 496 height 120
click at [1302, 284] on div "(3) Denis + Kaira (C) ---" at bounding box center [1305, 315] width 496 height 65
click at [709, 67] on span "Upcoming Bookings (11)" at bounding box center [667, 75] width 165 height 17
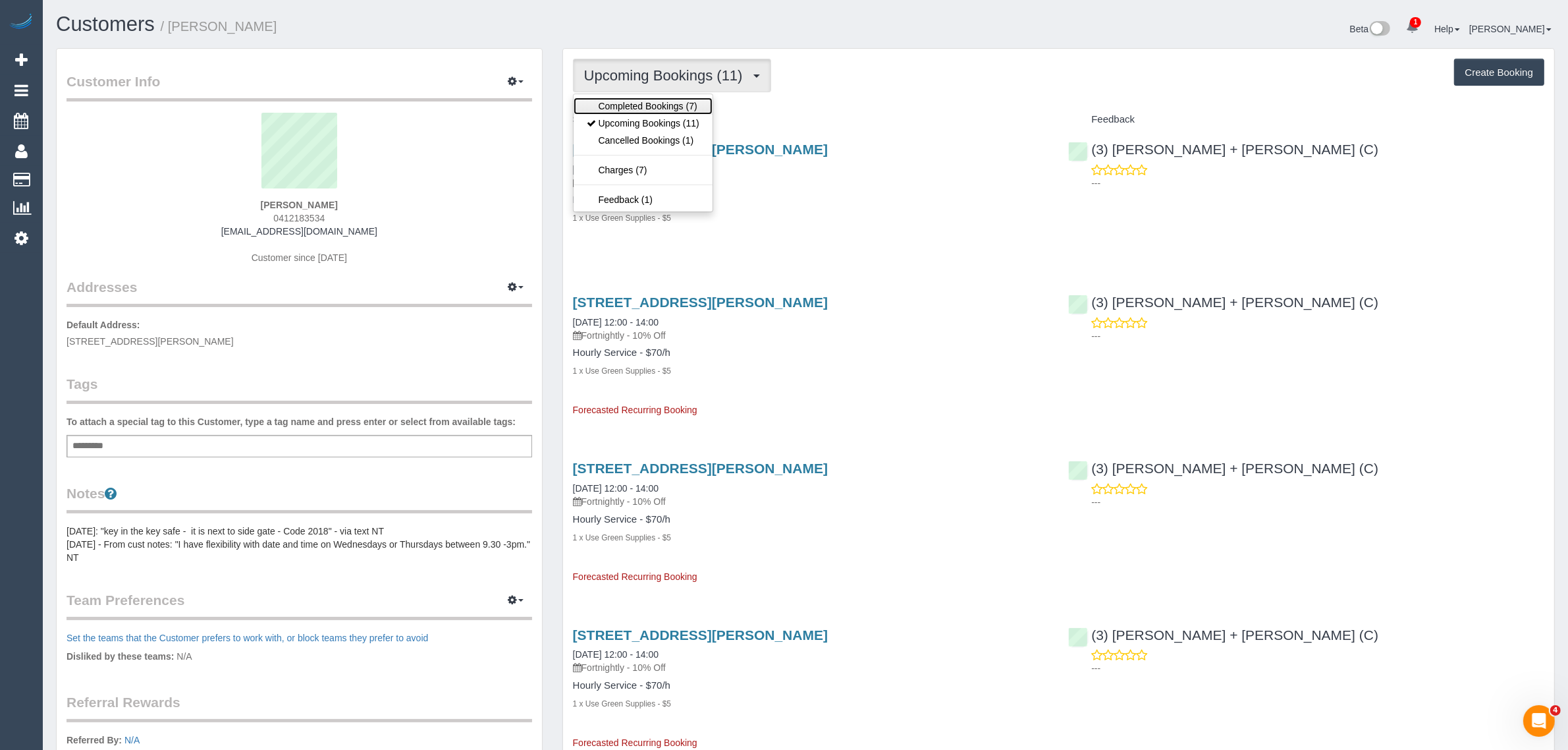
click at [659, 109] on link "Completed Bookings (7)" at bounding box center [643, 105] width 139 height 17
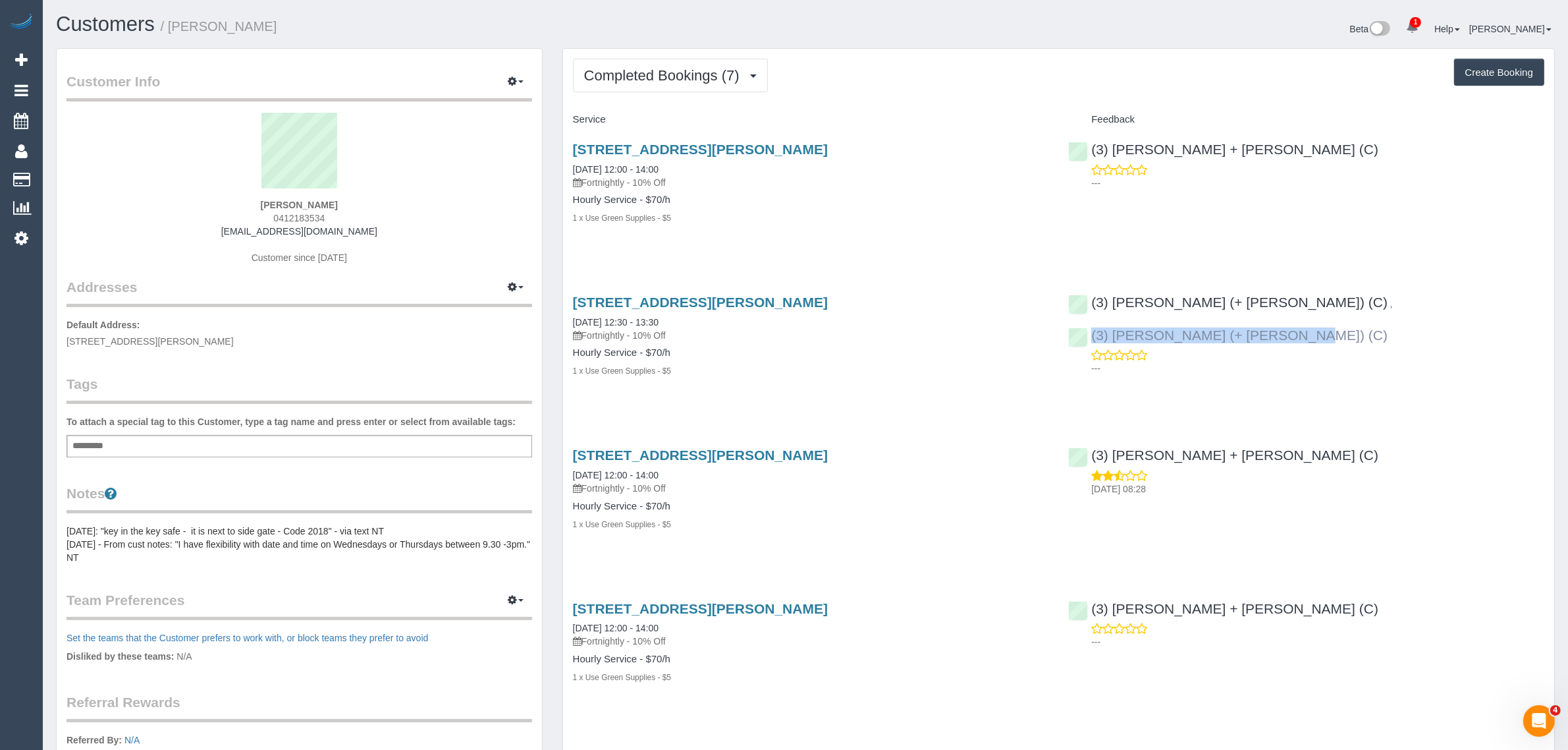
drag, startPoint x: 1295, startPoint y: 288, endPoint x: 1242, endPoint y: 293, distance: 53.2
click at [1242, 293] on div "(3) Liz (+ Tony) (C) , (3) Tony (+ Liz) (C) ---" at bounding box center [1305, 332] width 496 height 97
click at [782, 359] on div "Hourly Service - $70/h 1 x Use Green Supplies - $5" at bounding box center [811, 362] width 476 height 30
click at [673, 73] on span "Completed Bookings (7)" at bounding box center [665, 75] width 162 height 17
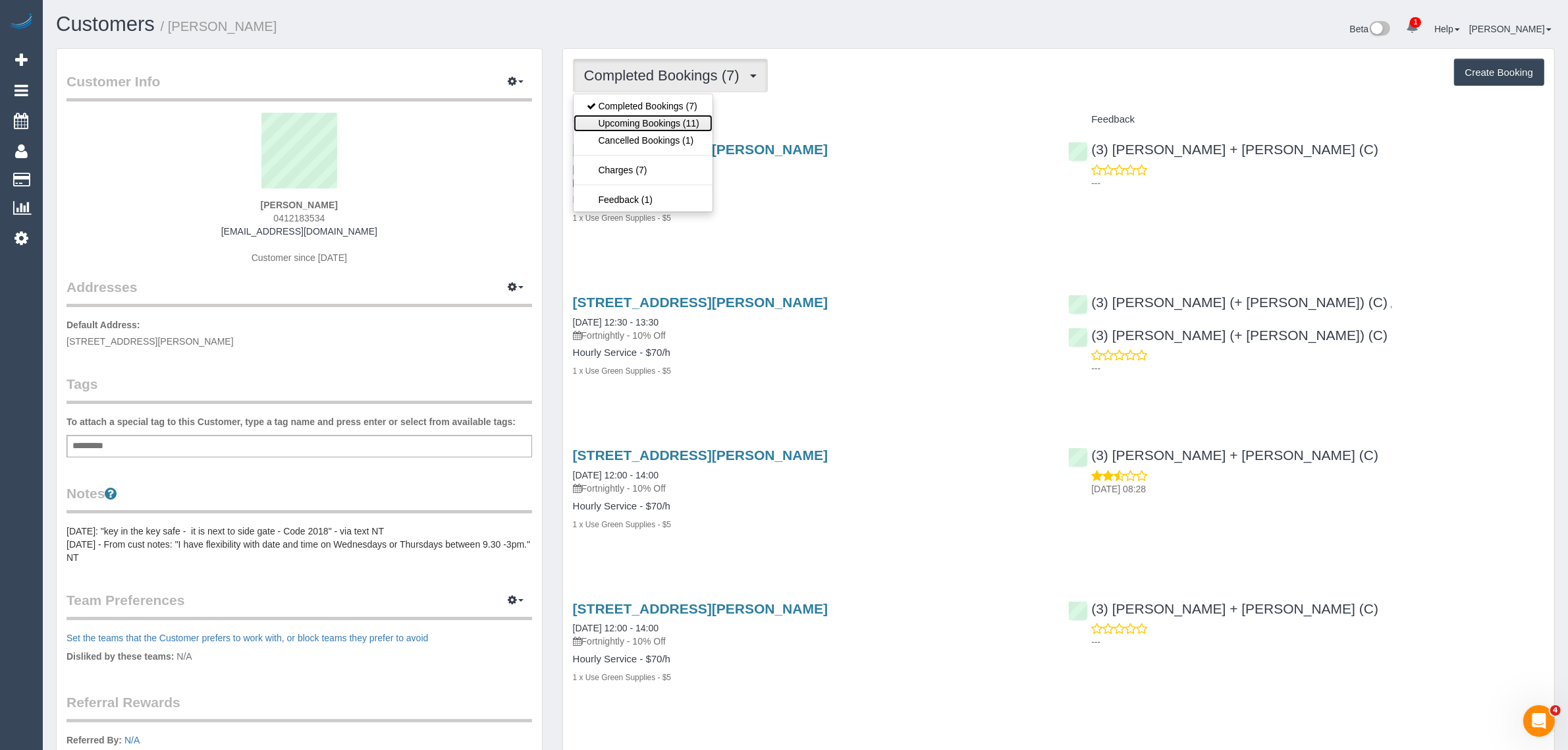
click at [663, 122] on link "Upcoming Bookings (11)" at bounding box center [643, 123] width 139 height 17
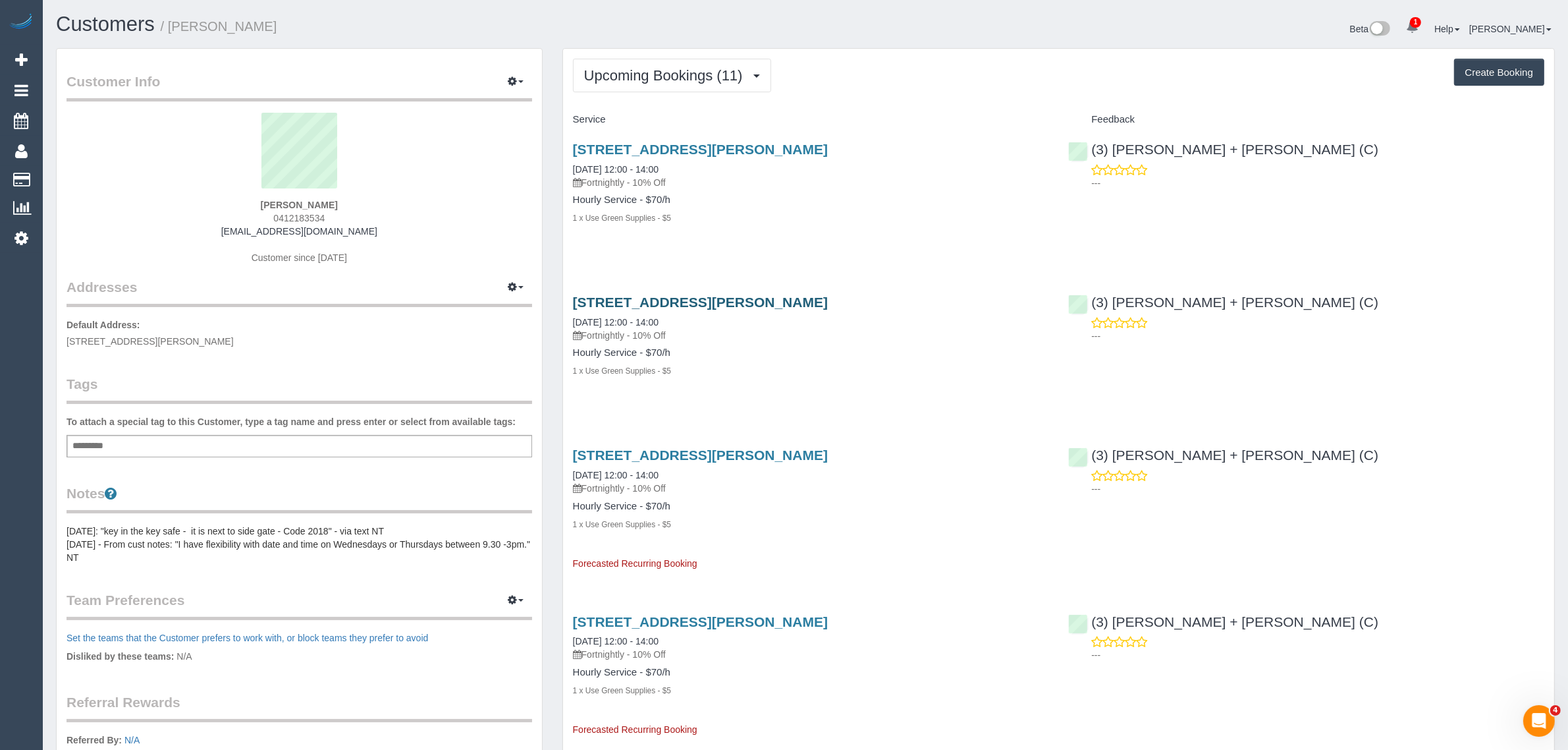
drag, startPoint x: 685, startPoint y: 319, endPoint x: 572, endPoint y: 307, distance: 113.6
click at [573, 307] on div "32 Andrew Street, Northcote, VIC 3070 10/09/2025 12:00 - 14:00 Fortnightly - 10…" at bounding box center [811, 318] width 476 height 47
click at [663, 77] on span "Upcoming Bookings (11)" at bounding box center [667, 75] width 165 height 17
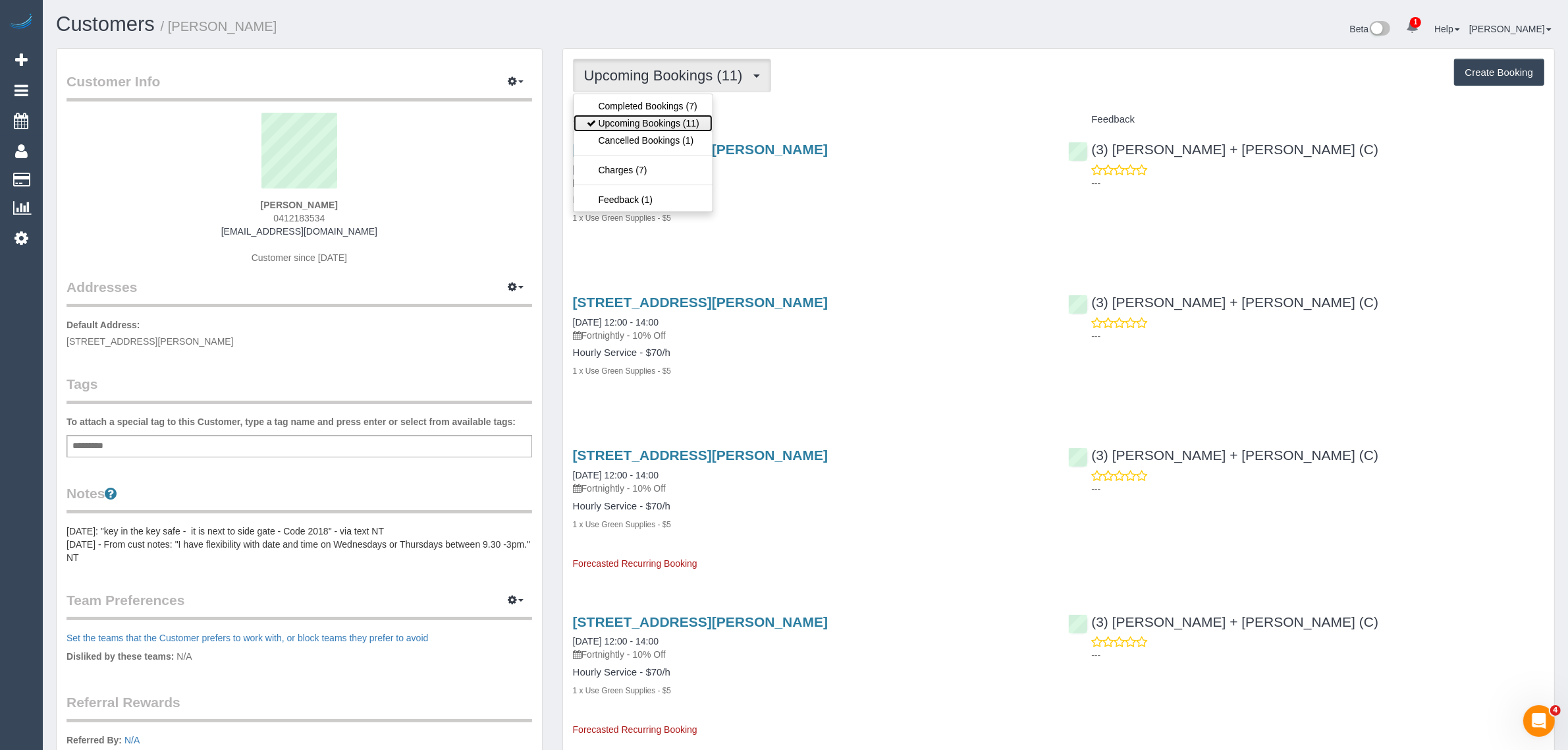
click at [644, 115] on link "Upcoming Bookings (11)" at bounding box center [643, 123] width 139 height 17
click at [659, 77] on span "Upcoming Bookings (11)" at bounding box center [667, 75] width 165 height 17
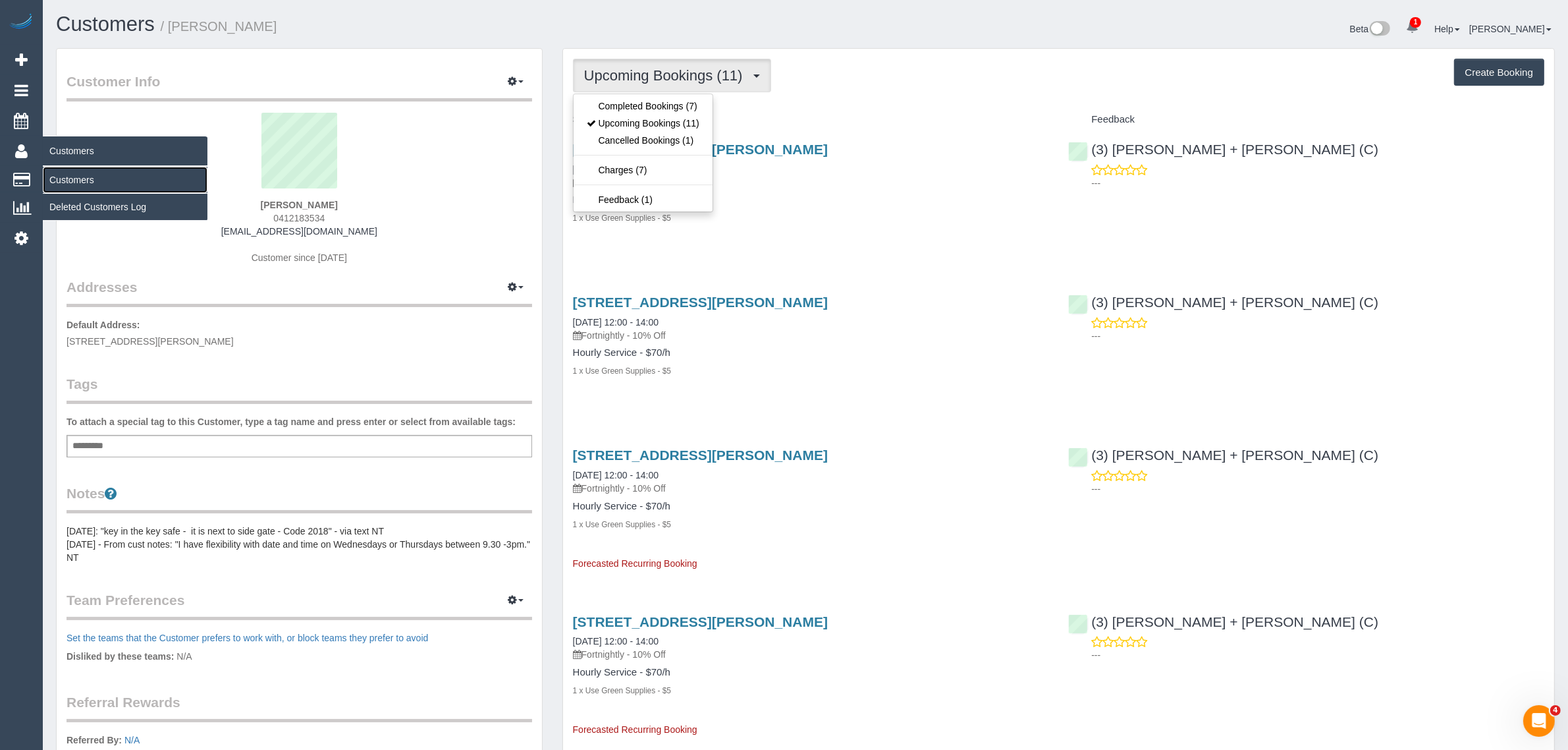
click at [53, 175] on link "Customers" at bounding box center [125, 180] width 164 height 26
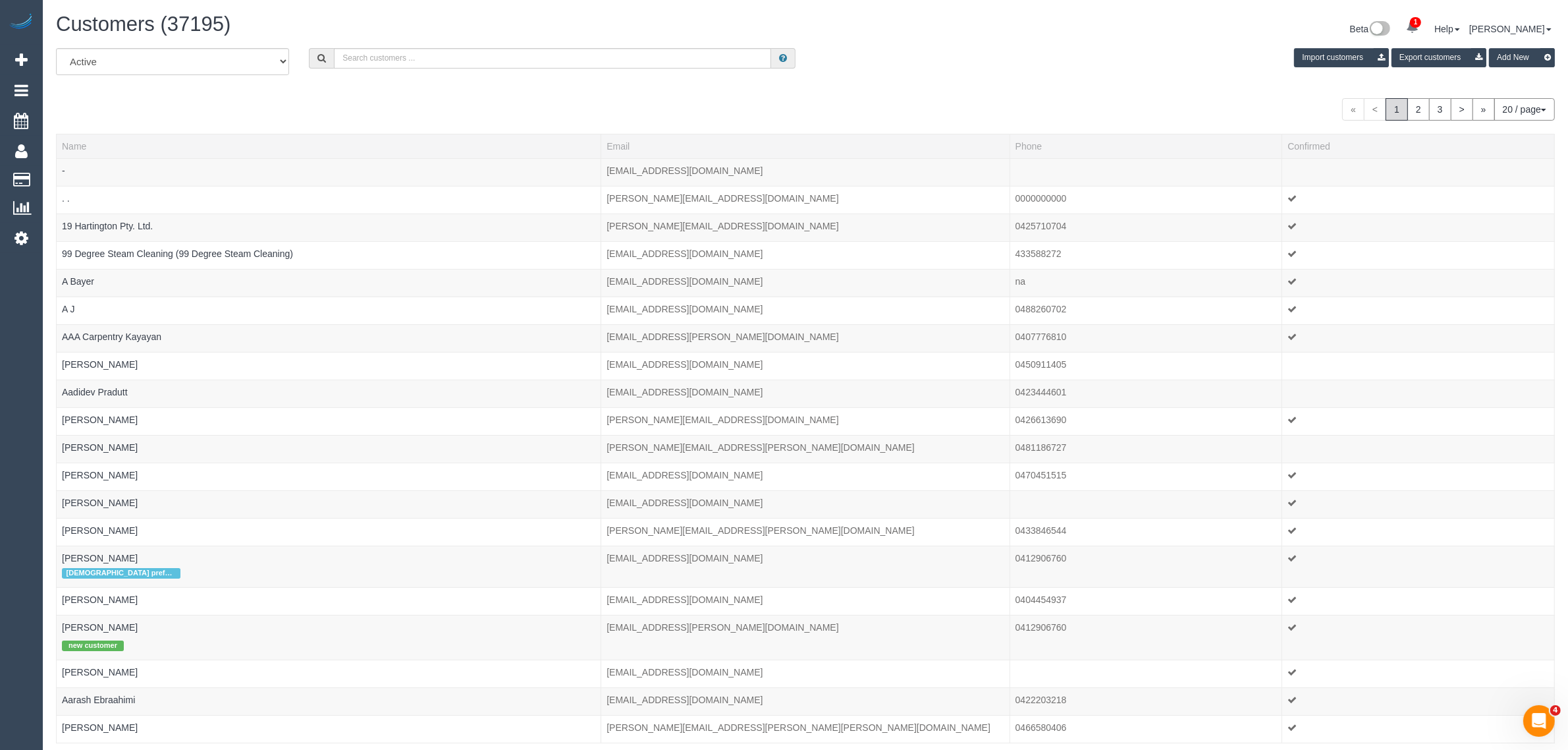
click at [461, 69] on div "All Active Archived Import customers Export customers Add New" at bounding box center [806, 66] width 1519 height 37
click at [472, 54] on input "text" at bounding box center [552, 58] width 438 height 21
paste input "(3) [PERSON_NAME] (C)"
click at [494, 51] on input "(3) Sewmina De Silva (C)" at bounding box center [552, 58] width 438 height 21
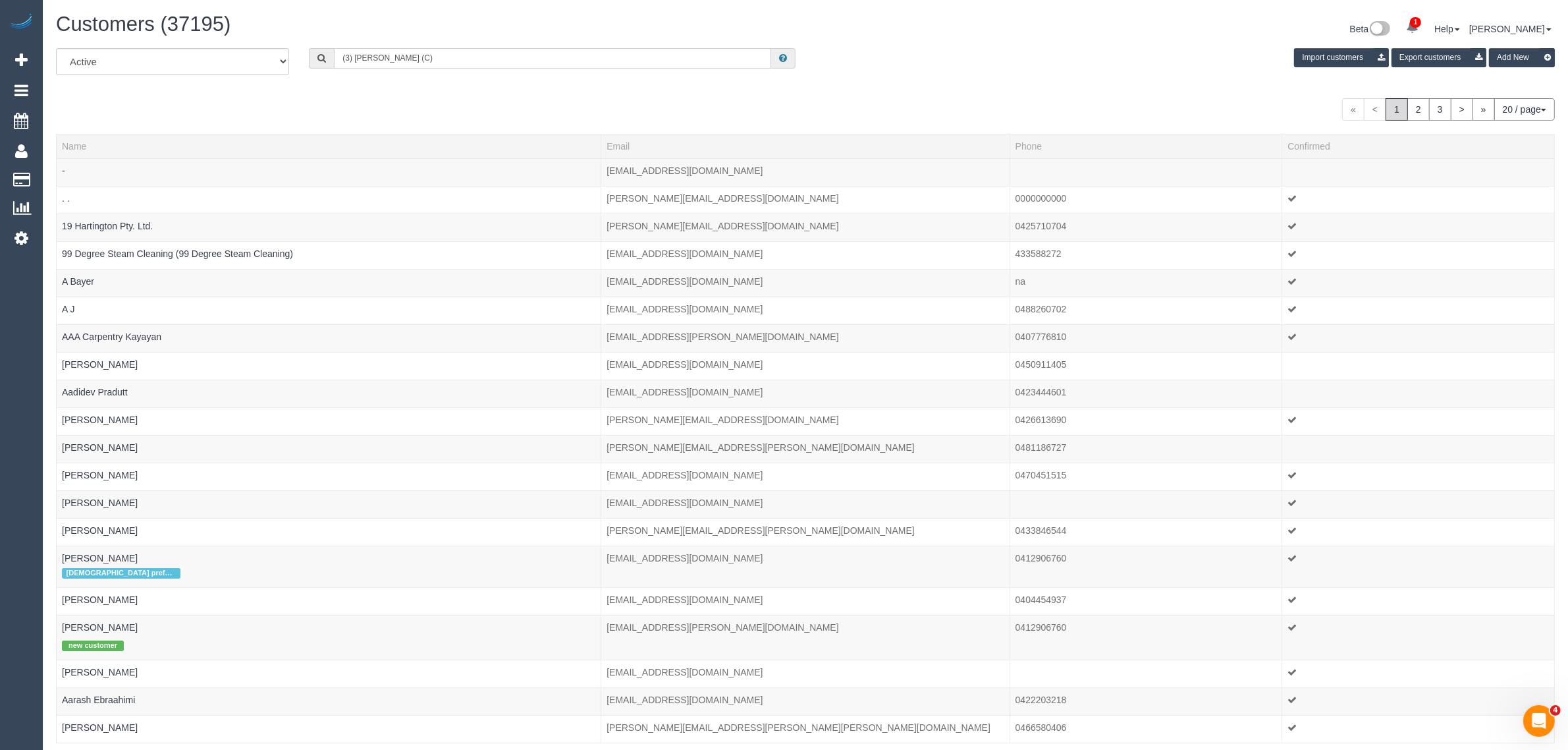
click at [494, 51] on input "(3) Sewmina De Silva (C)" at bounding box center [552, 58] width 438 height 21
paste input "Christine Cavarra"
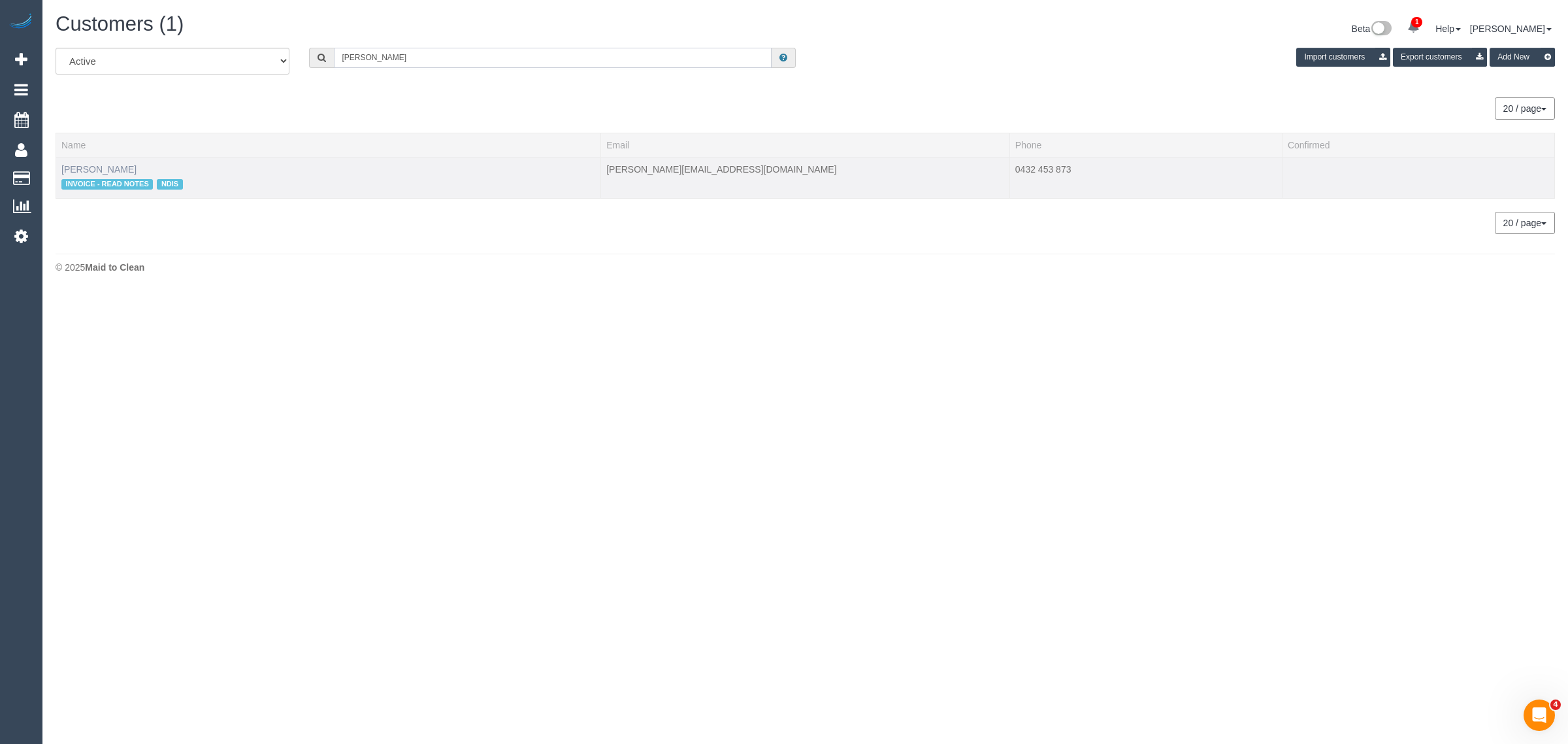
type input "Christine Cavarra"
click at [105, 168] on link "Christine Cavarra" at bounding box center [99, 169] width 75 height 10
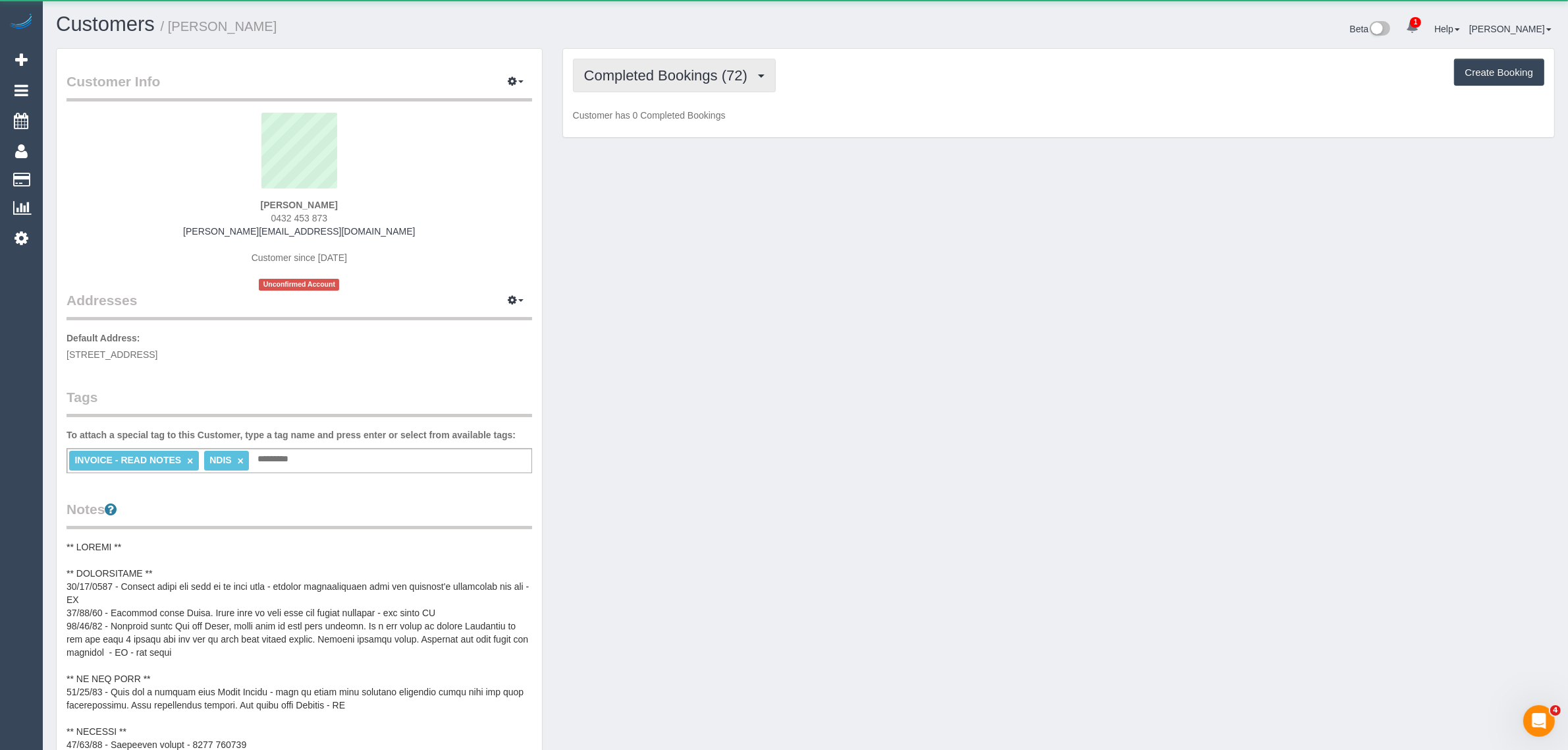
click at [735, 81] on span "Completed Bookings (72)" at bounding box center [669, 75] width 170 height 17
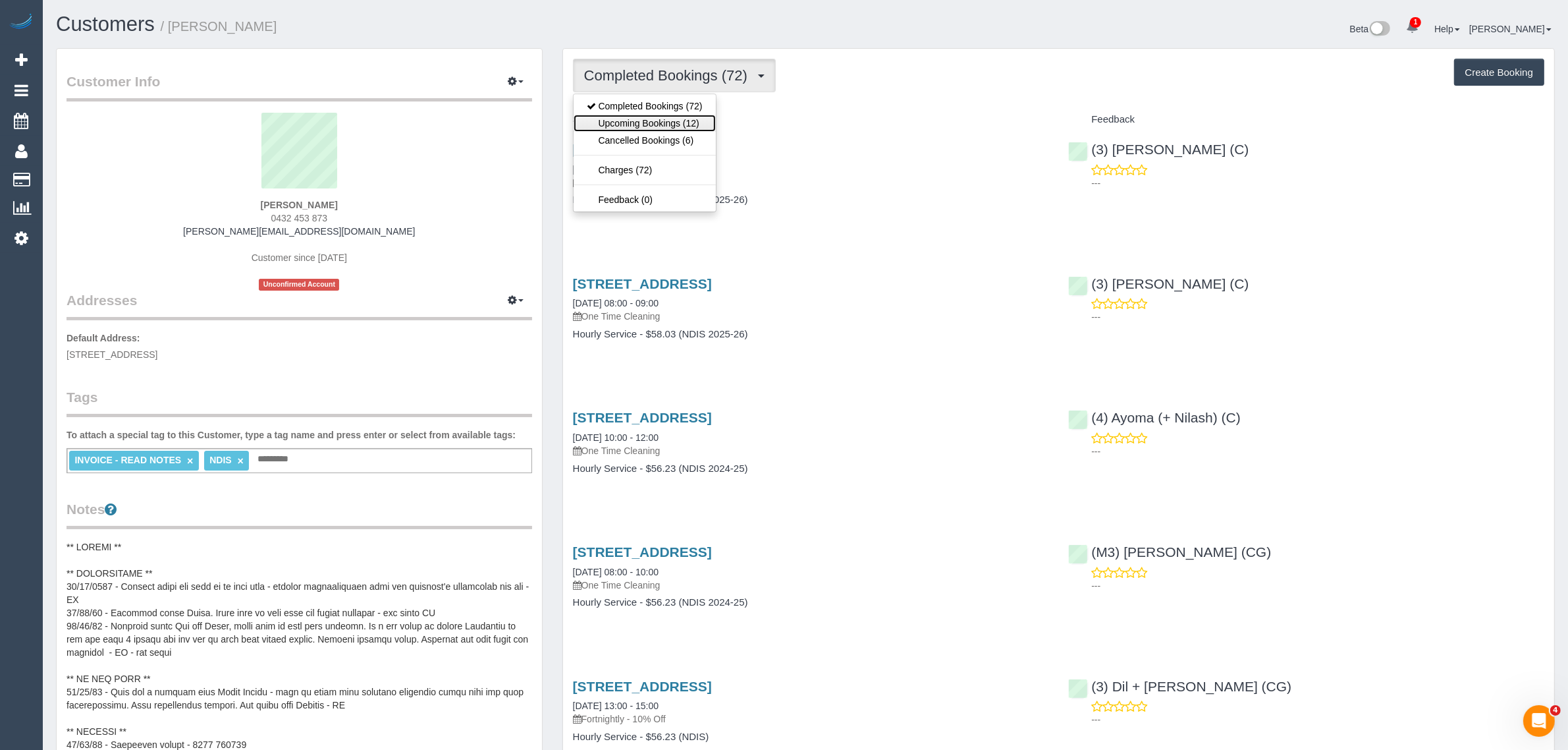
click at [675, 122] on link "Upcoming Bookings (12)" at bounding box center [644, 123] width 142 height 17
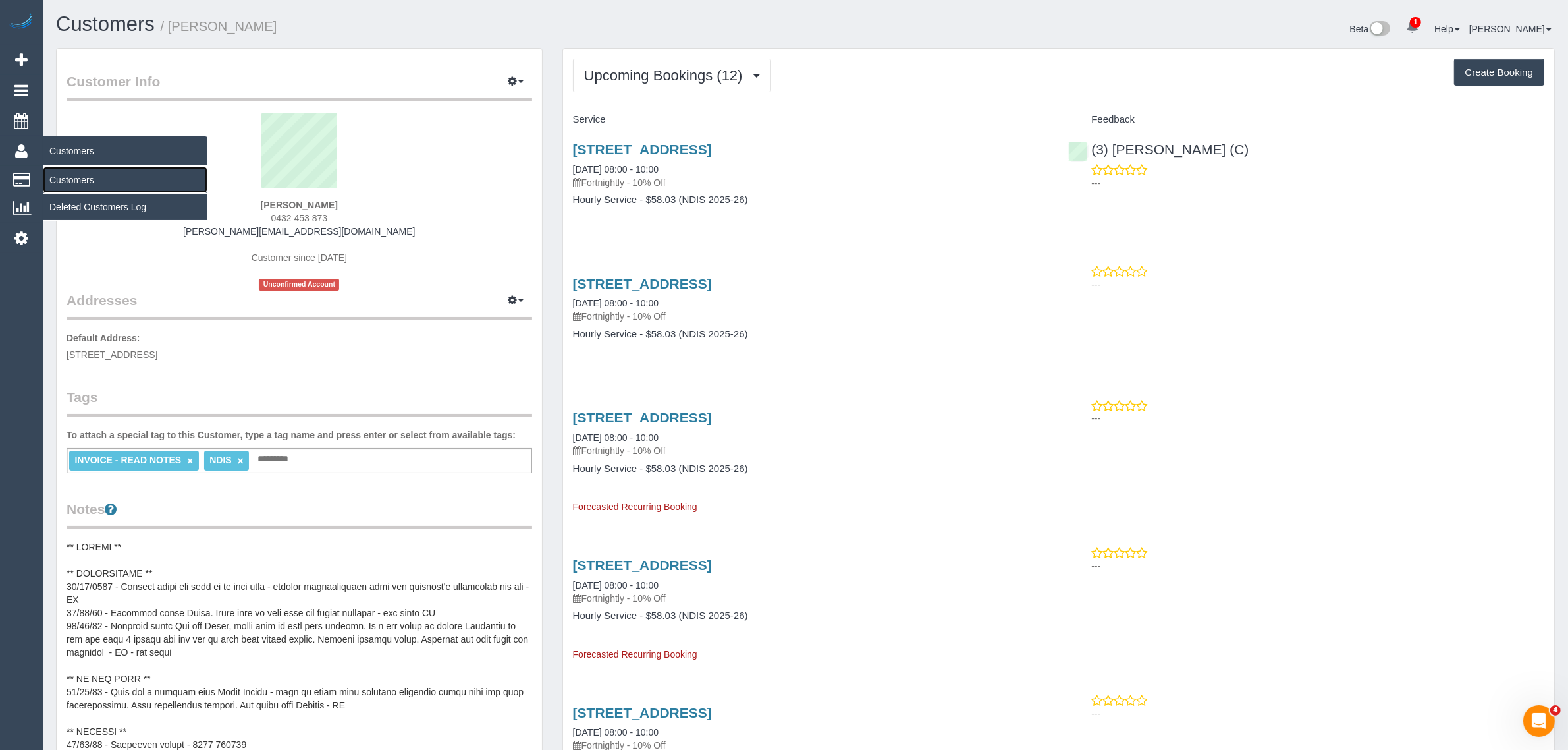
click at [77, 167] on link "Customers" at bounding box center [125, 180] width 164 height 26
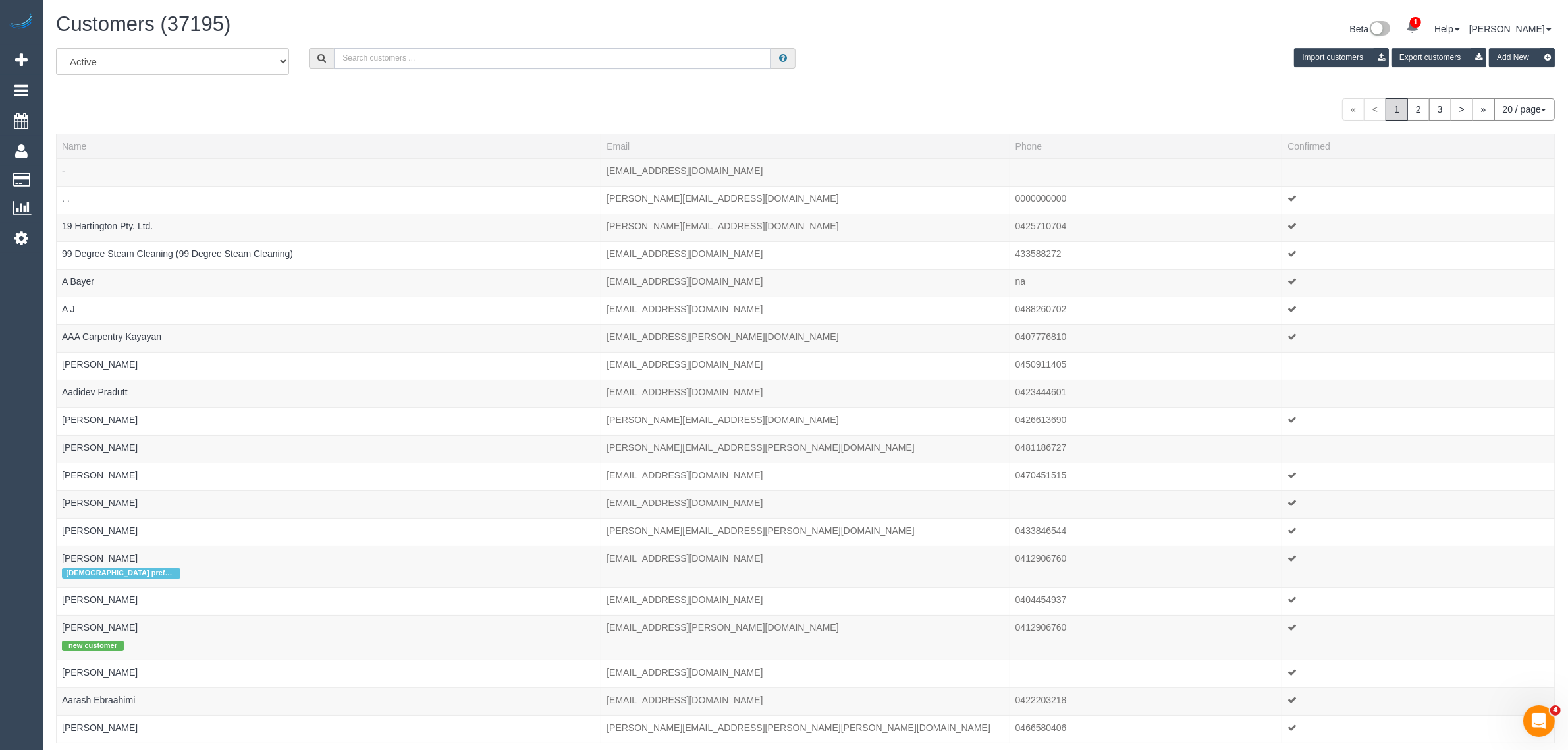
click at [374, 54] on input "text" at bounding box center [552, 58] width 438 height 21
paste input "Cherie Choong"
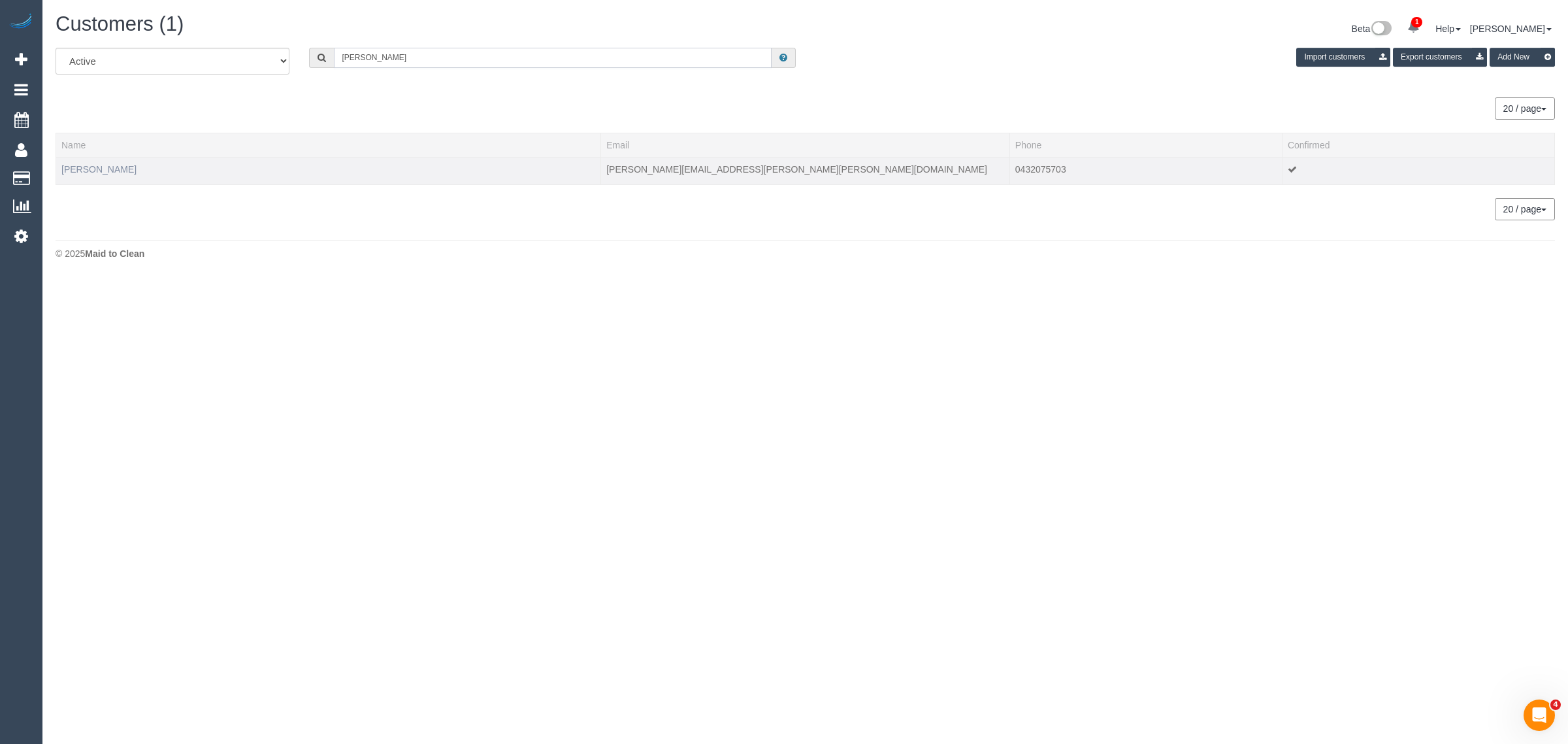
type input "Cherie Choong"
click at [103, 168] on link "Cherie Choong" at bounding box center [99, 169] width 75 height 10
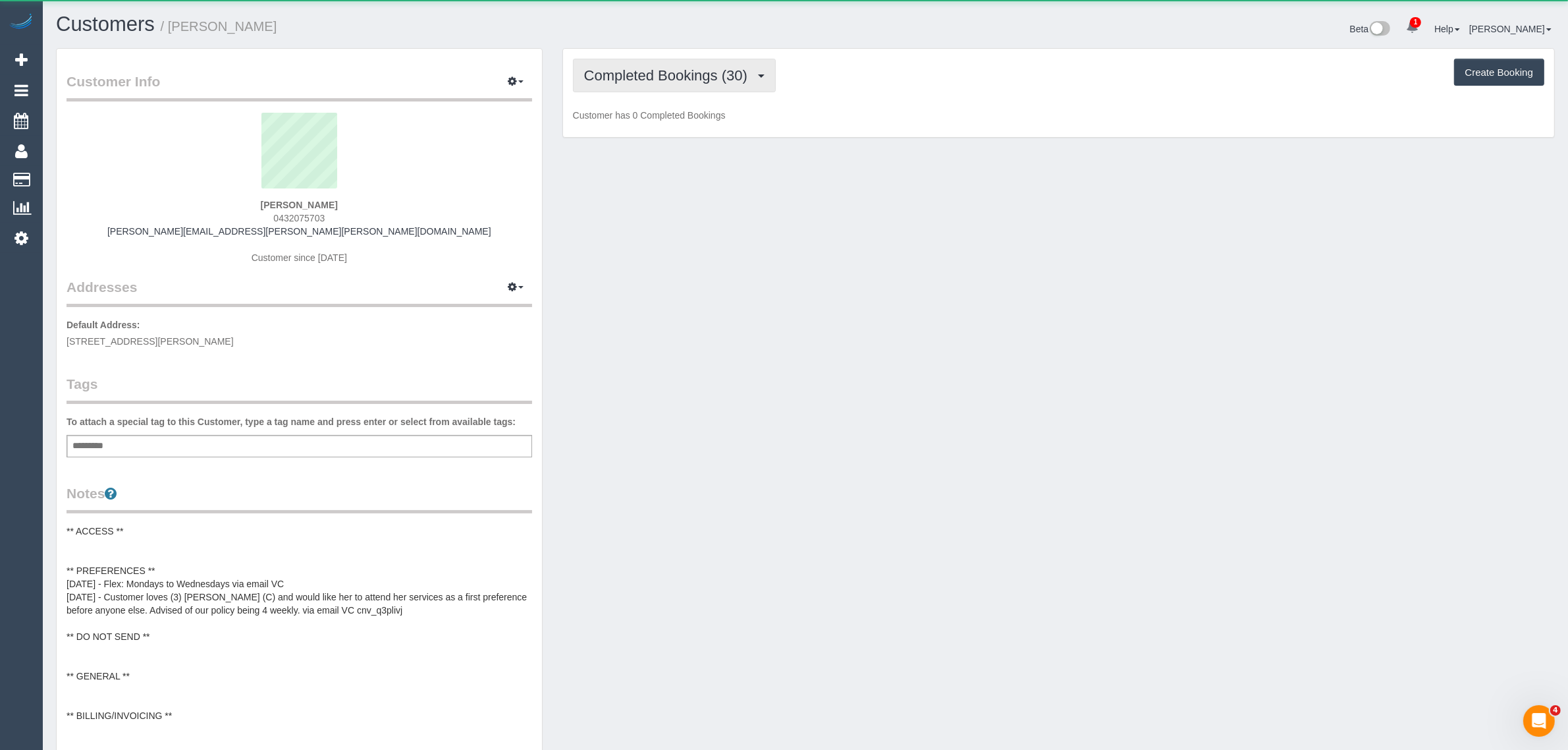
click at [659, 70] on span "Completed Bookings (30)" at bounding box center [669, 75] width 170 height 17
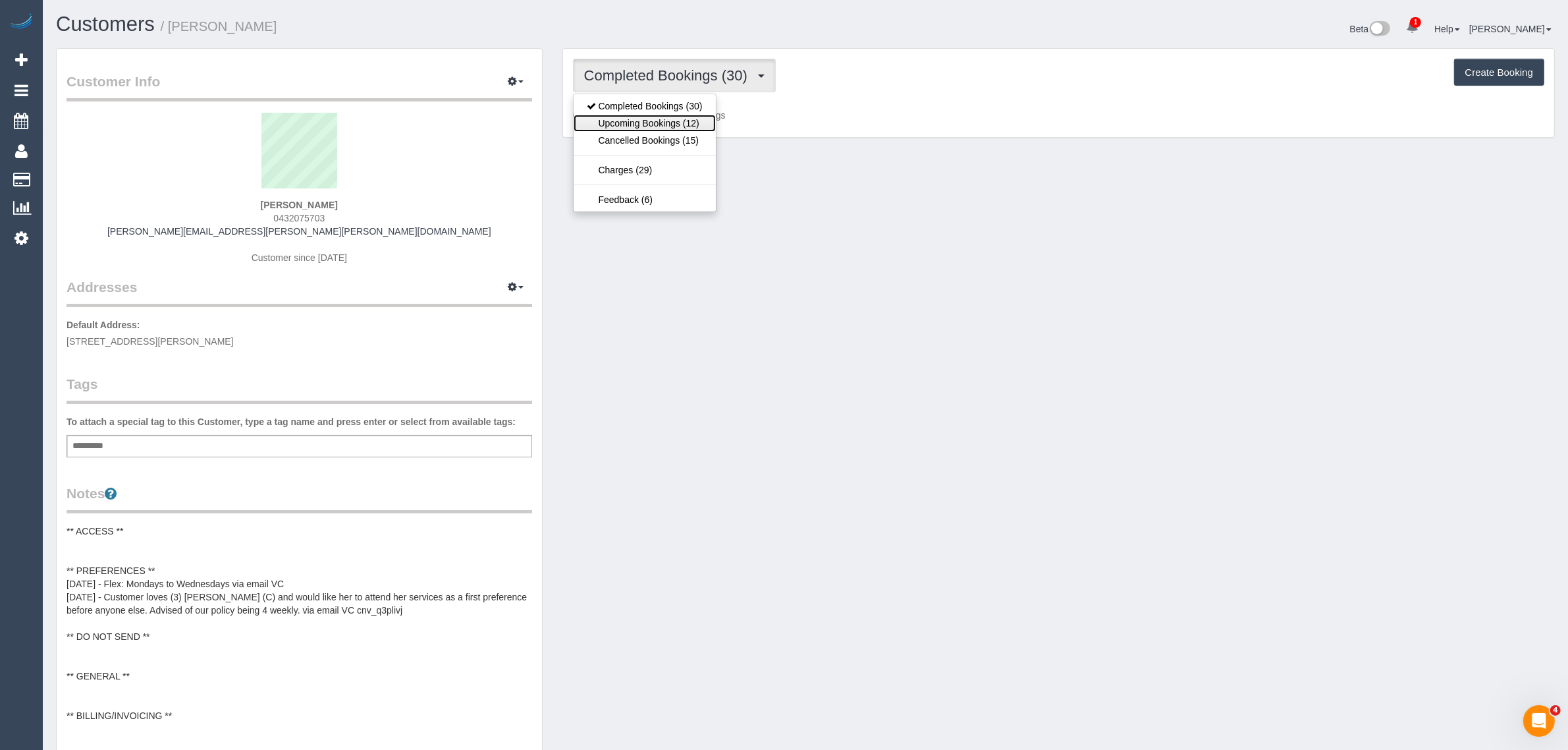
click at [634, 121] on link "Upcoming Bookings (12)" at bounding box center [644, 123] width 142 height 17
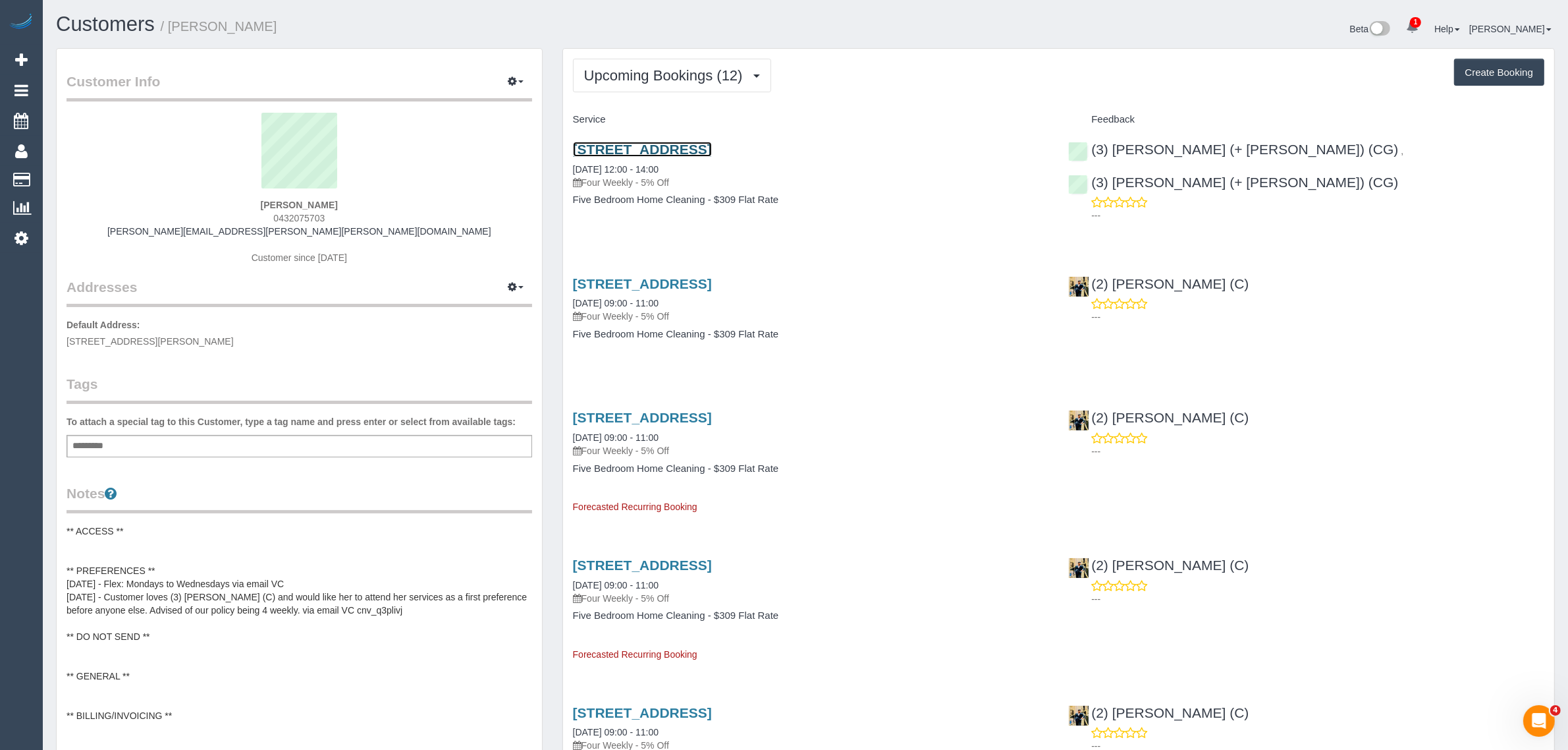
click at [699, 149] on link "106b Ballarat Road, Maidstone, VIC 3012" at bounding box center [643, 149] width 139 height 15
drag, startPoint x: 728, startPoint y: 165, endPoint x: 567, endPoint y: 160, distance: 161.1
click at [567, 160] on div "106b Ballarat Road, Maidstone, VIC 3012 29/08/2025 12:00 - 14:00 Four Weekly - …" at bounding box center [810, 181] width 496 height 101
drag, startPoint x: 1502, startPoint y: 149, endPoint x: 1304, endPoint y: 156, distance: 198.1
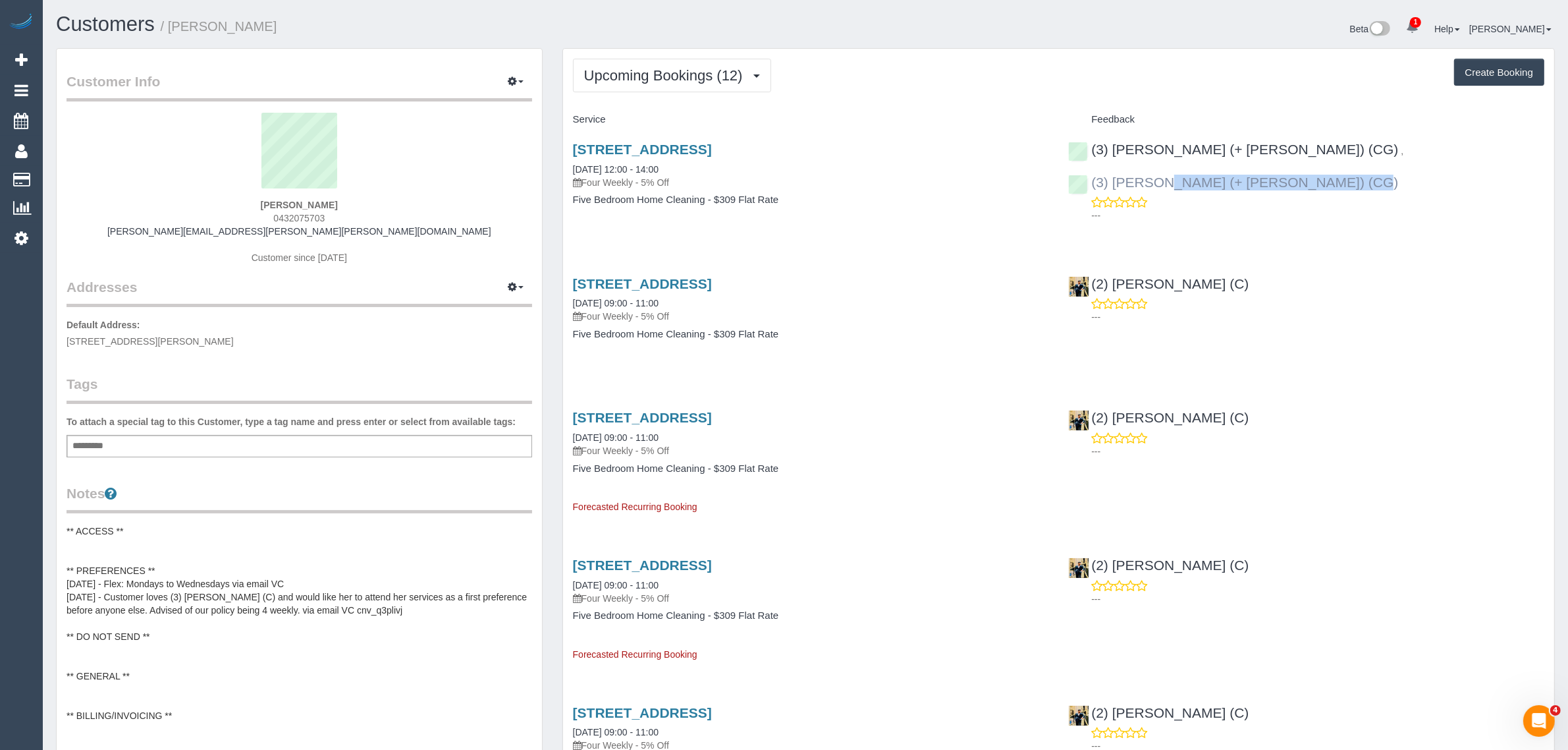
click at [1304, 156] on div "(3) Sohail (+ Amninder) (CG) , (3) Amninder (+ Sohail) (CG) ---" at bounding box center [1305, 179] width 496 height 97
click at [189, 340] on span "Unit 1 / 37 Cathcart Street, Maidstone, VIC 3012" at bounding box center [150, 341] width 168 height 10
drag, startPoint x: 571, startPoint y: 168, endPoint x: 618, endPoint y: 169, distance: 47.0
click at [618, 169] on div "106b Ballarat Road, Maidstone, VIC 3012 29/08/2025 12:00 - 14:00 Four Weekly - …" at bounding box center [810, 181] width 496 height 101
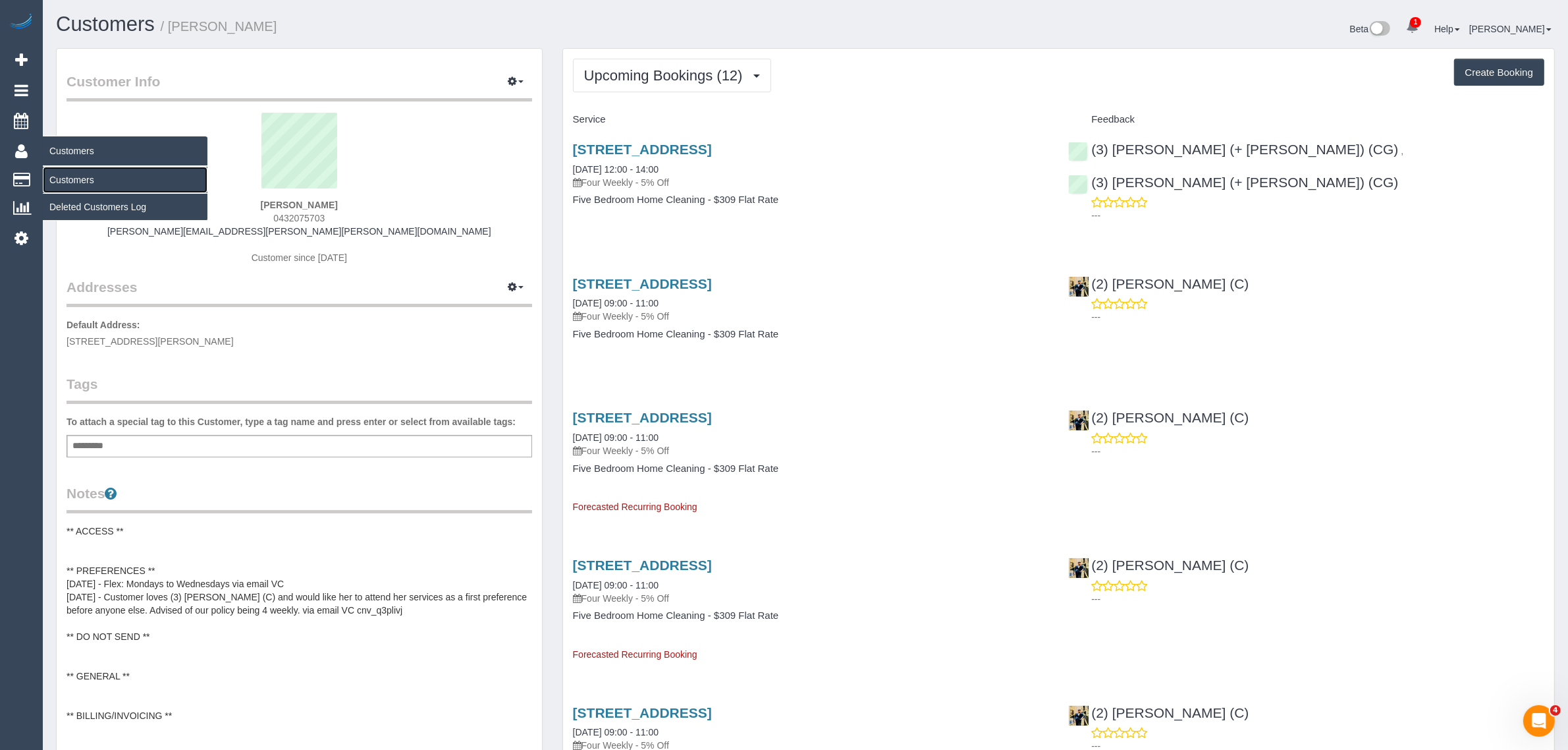
click at [86, 177] on link "Customers" at bounding box center [125, 180] width 164 height 26
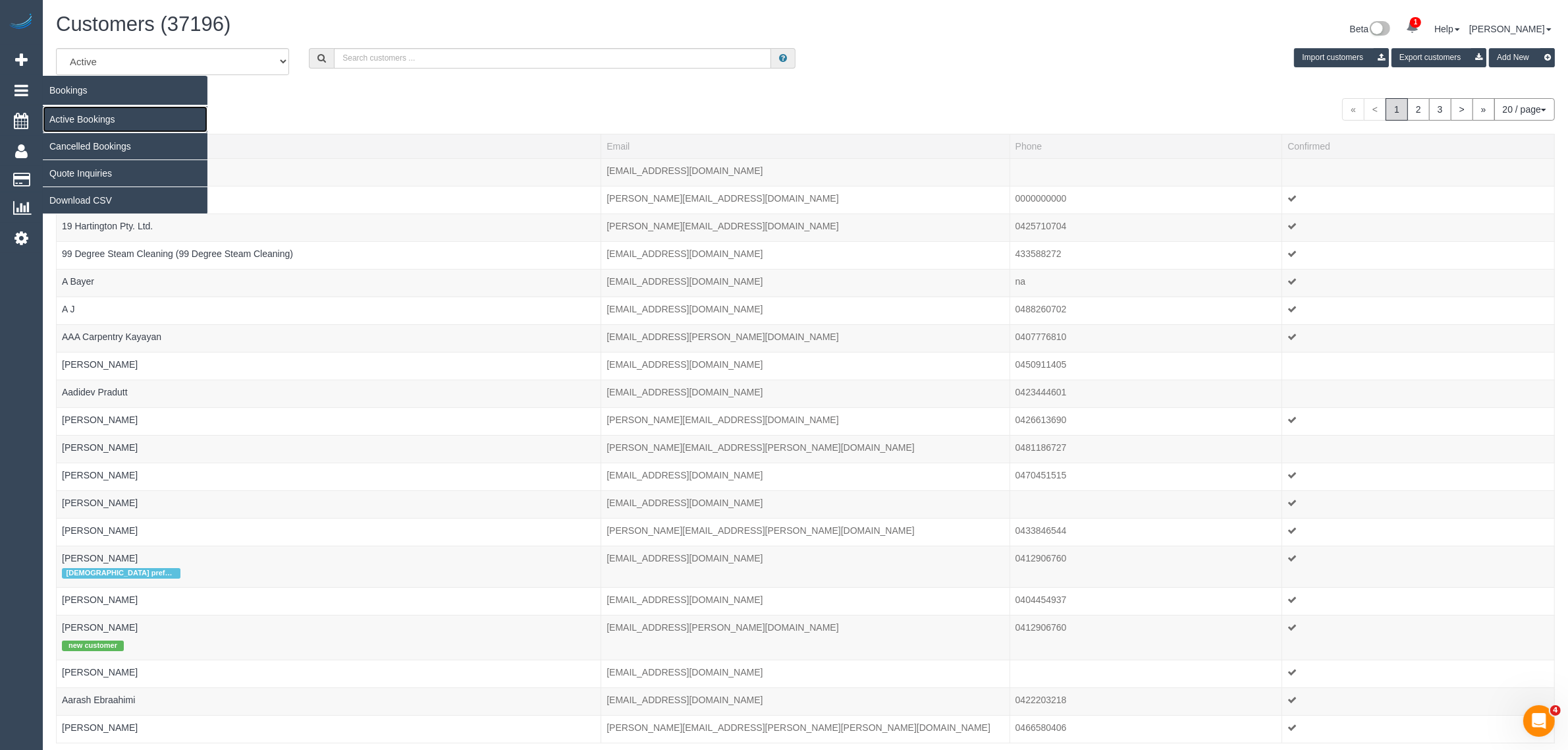
click at [88, 116] on link "Active Bookings" at bounding box center [125, 119] width 164 height 26
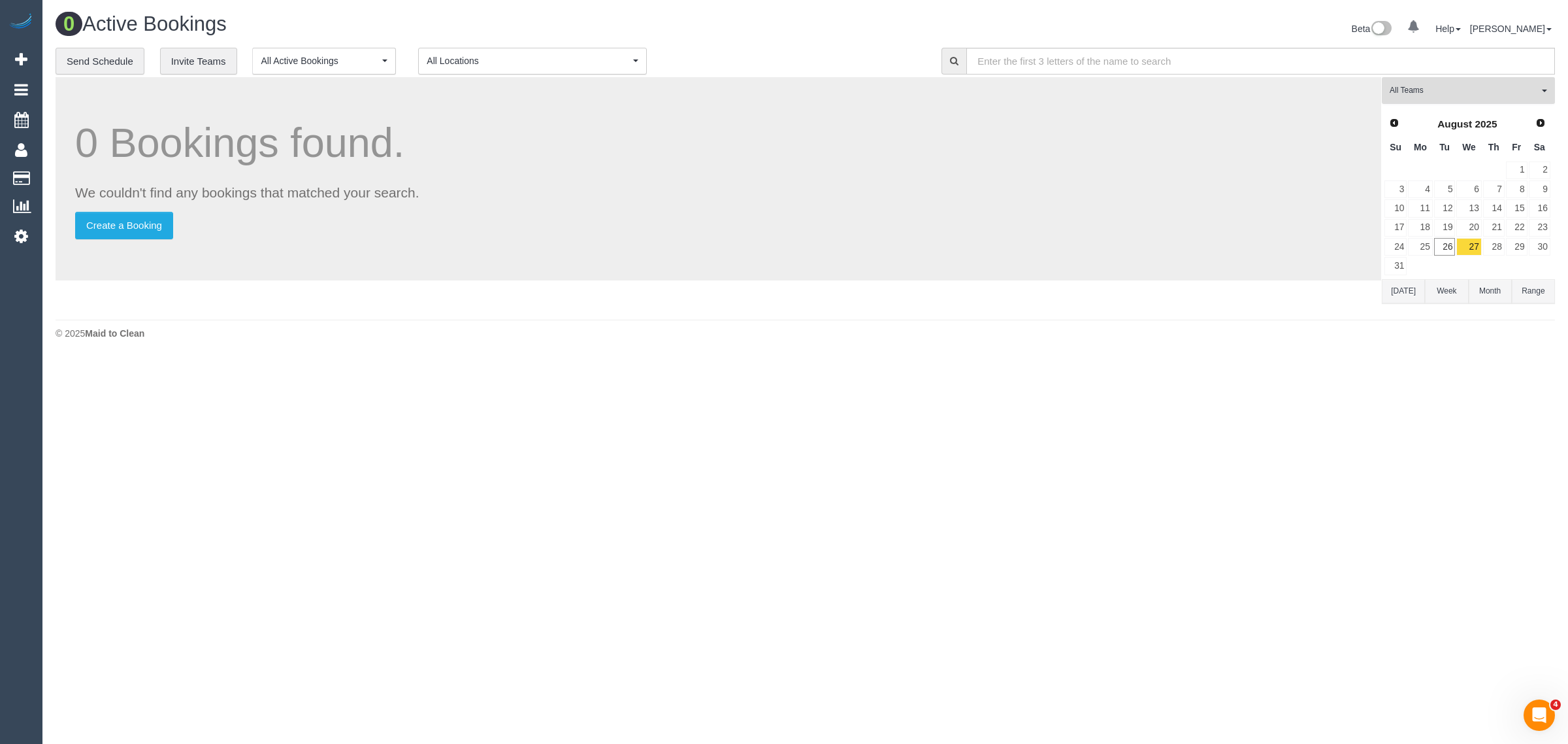
click at [1490, 85] on span "All Teams" at bounding box center [1463, 90] width 149 height 11
click at [1468, 113] on link "Remove Team Filters" at bounding box center [1467, 110] width 172 height 17
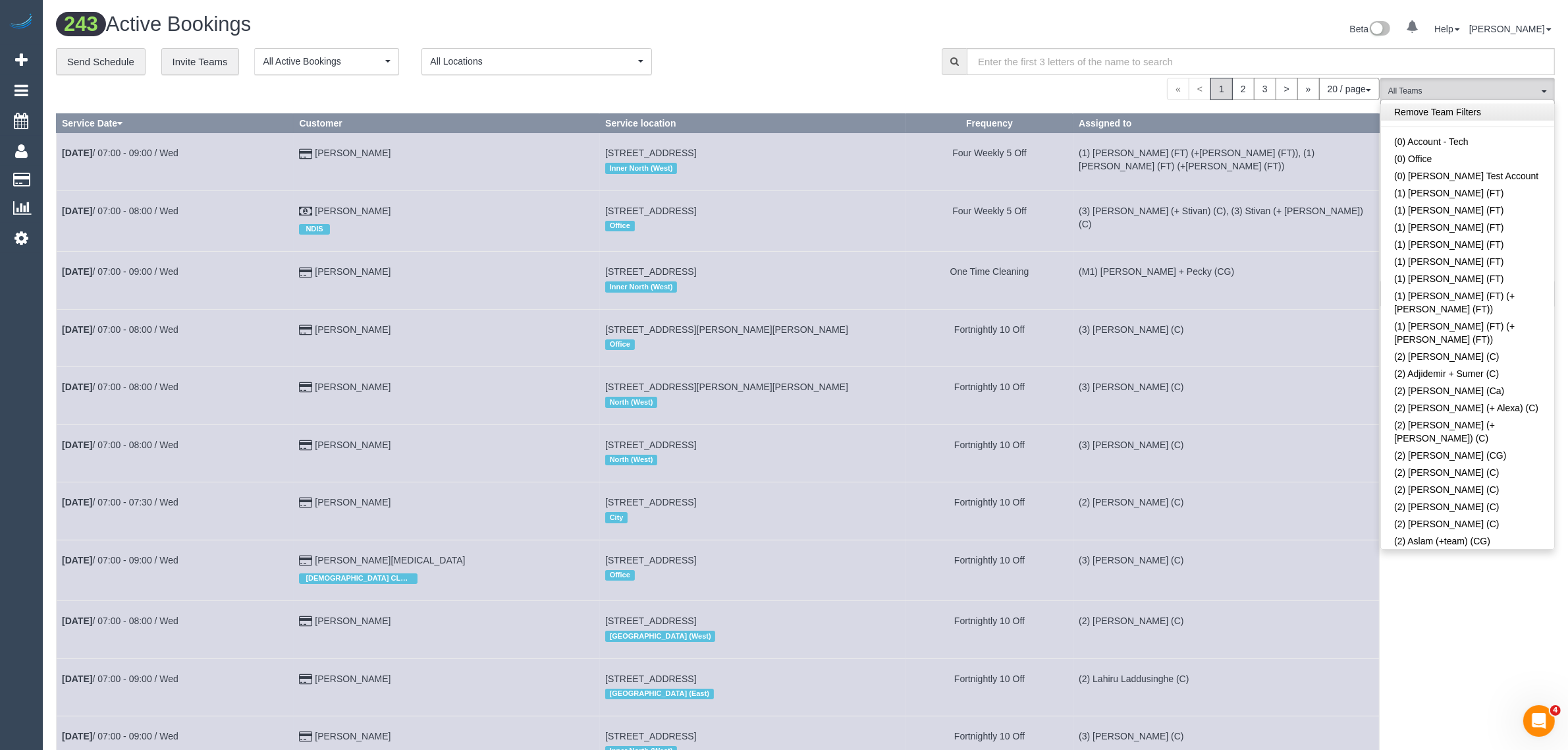
scroll to position [3492, 0]
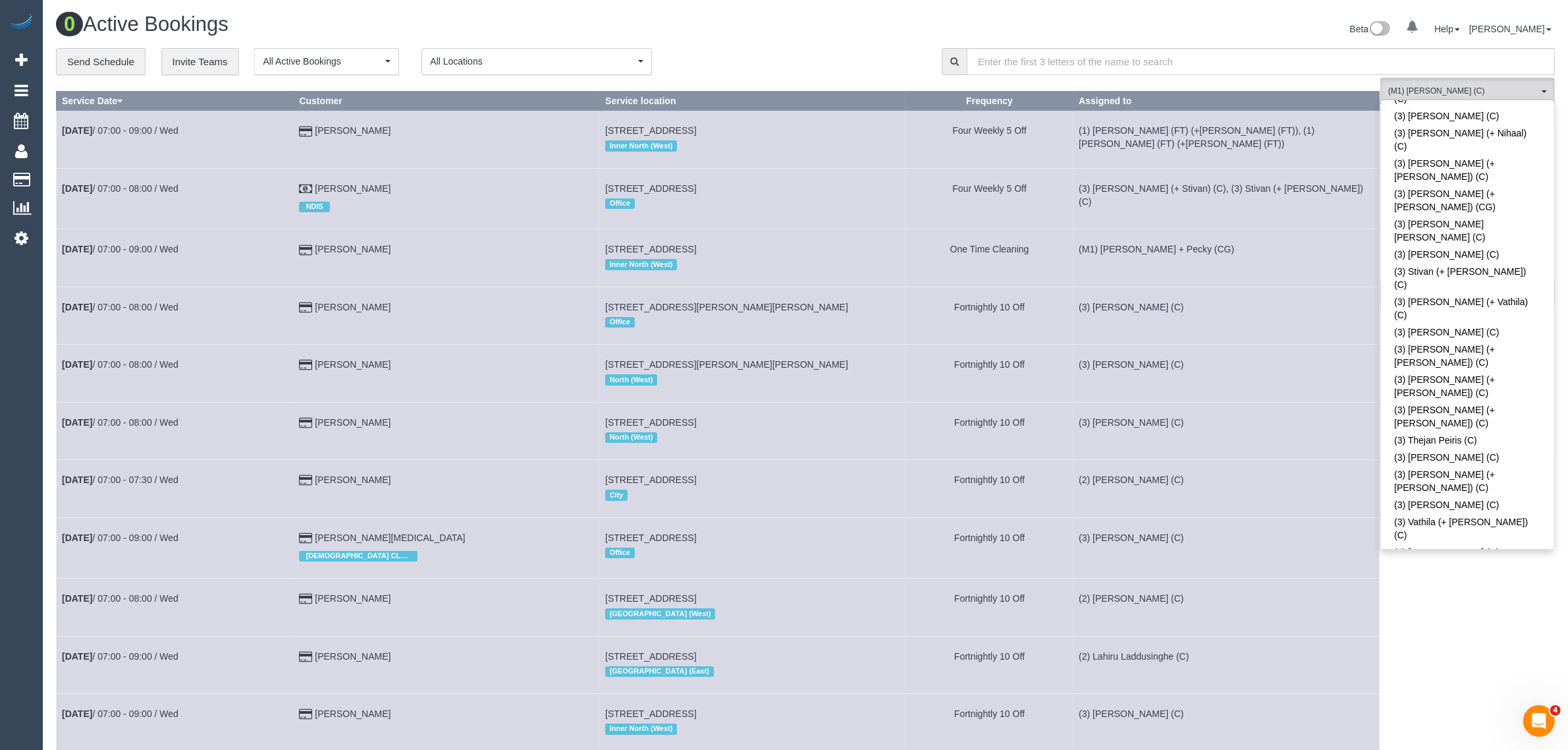
click at [867, 54] on div "**********" at bounding box center [489, 62] width 866 height 28
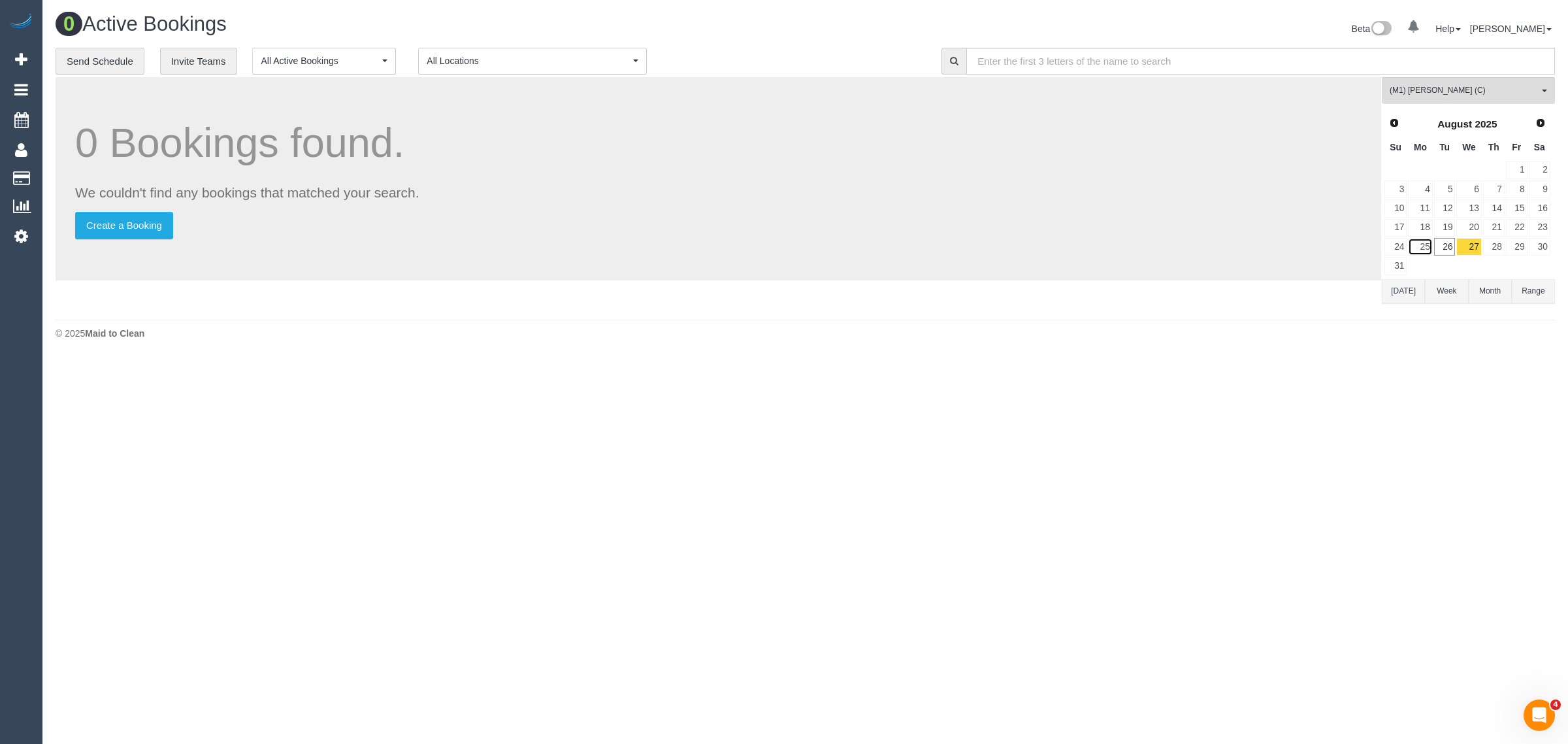
click at [1430, 248] on link "25" at bounding box center [1419, 246] width 25 height 17
click at [1444, 244] on link "26" at bounding box center [1444, 246] width 21 height 17
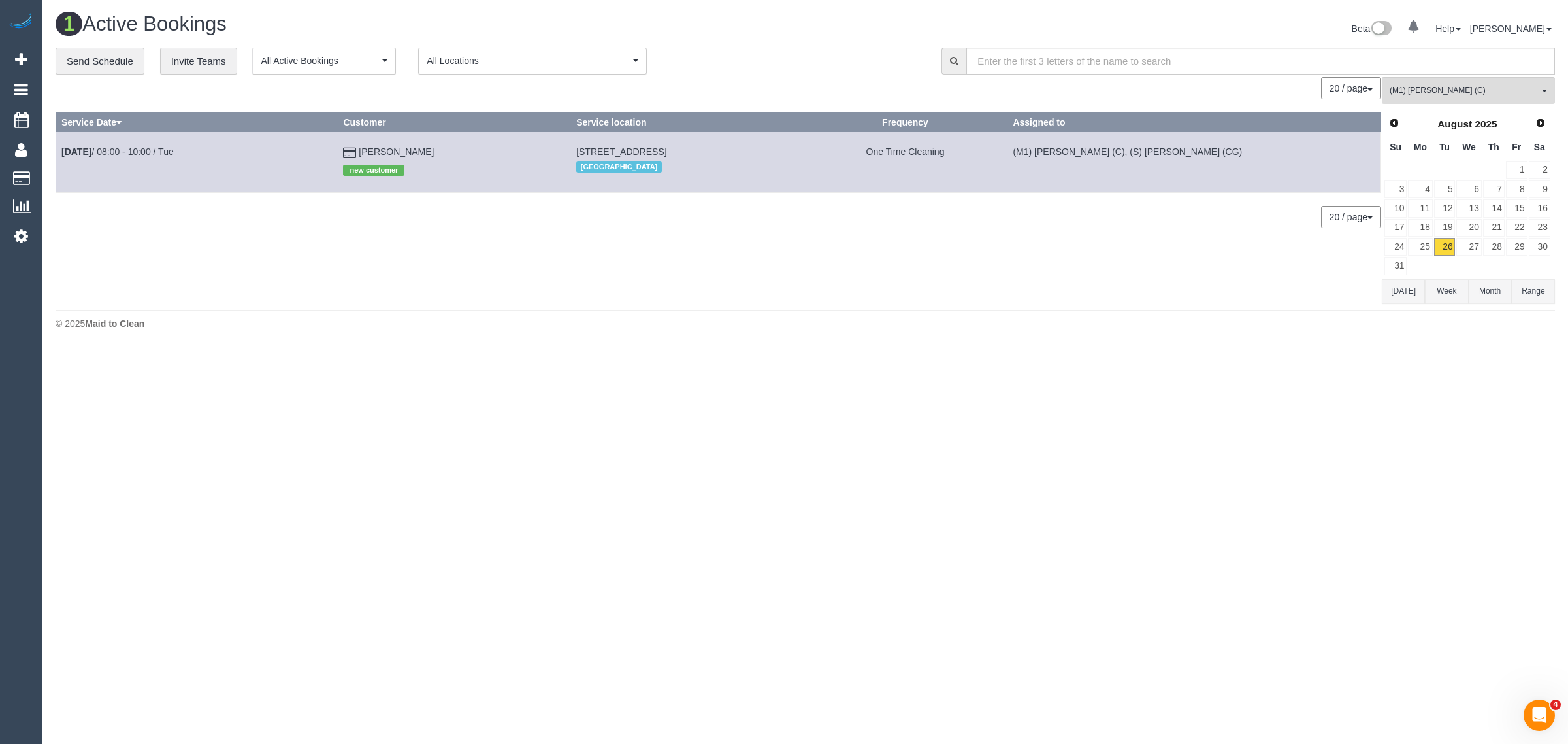
click at [1027, 288] on div "0 Bookings found. We couldn't find any bookings that matched your search. Creat…" at bounding box center [718, 189] width 1326 height 226
drag, startPoint x: 524, startPoint y: 148, endPoint x: 658, endPoint y: 148, distance: 134.0
click at [658, 148] on tr "Aug 26th / 08:00 - 10:00 / Tue Julian Khojasteh new customer 704/181 Fitzroy St…" at bounding box center [718, 162] width 1325 height 60
drag, startPoint x: 379, startPoint y: 151, endPoint x: 660, endPoint y: 148, distance: 281.0
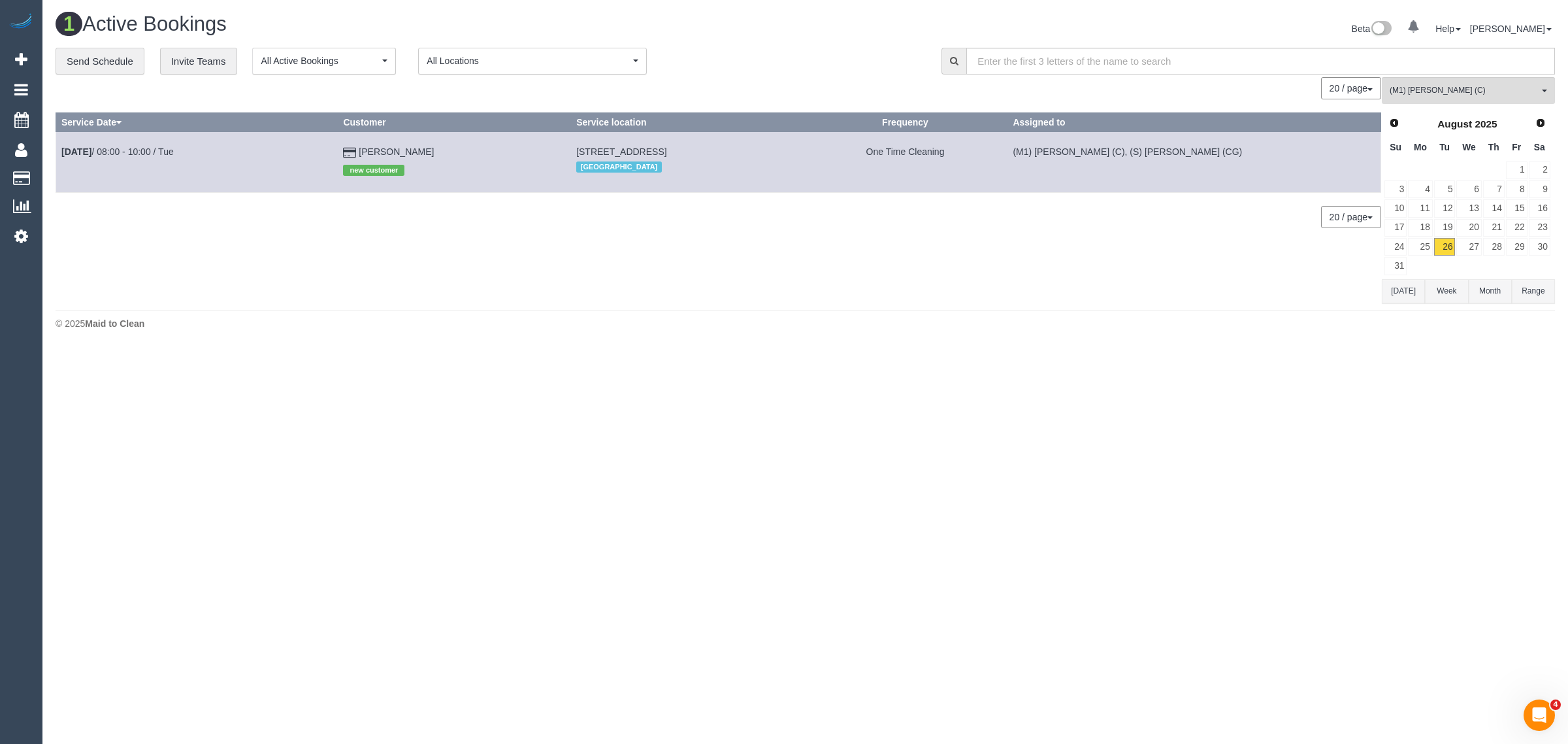
click at [660, 148] on span "[STREET_ADDRESS]" at bounding box center [621, 151] width 90 height 10
click at [398, 147] on link "[PERSON_NAME]" at bounding box center [396, 151] width 75 height 10
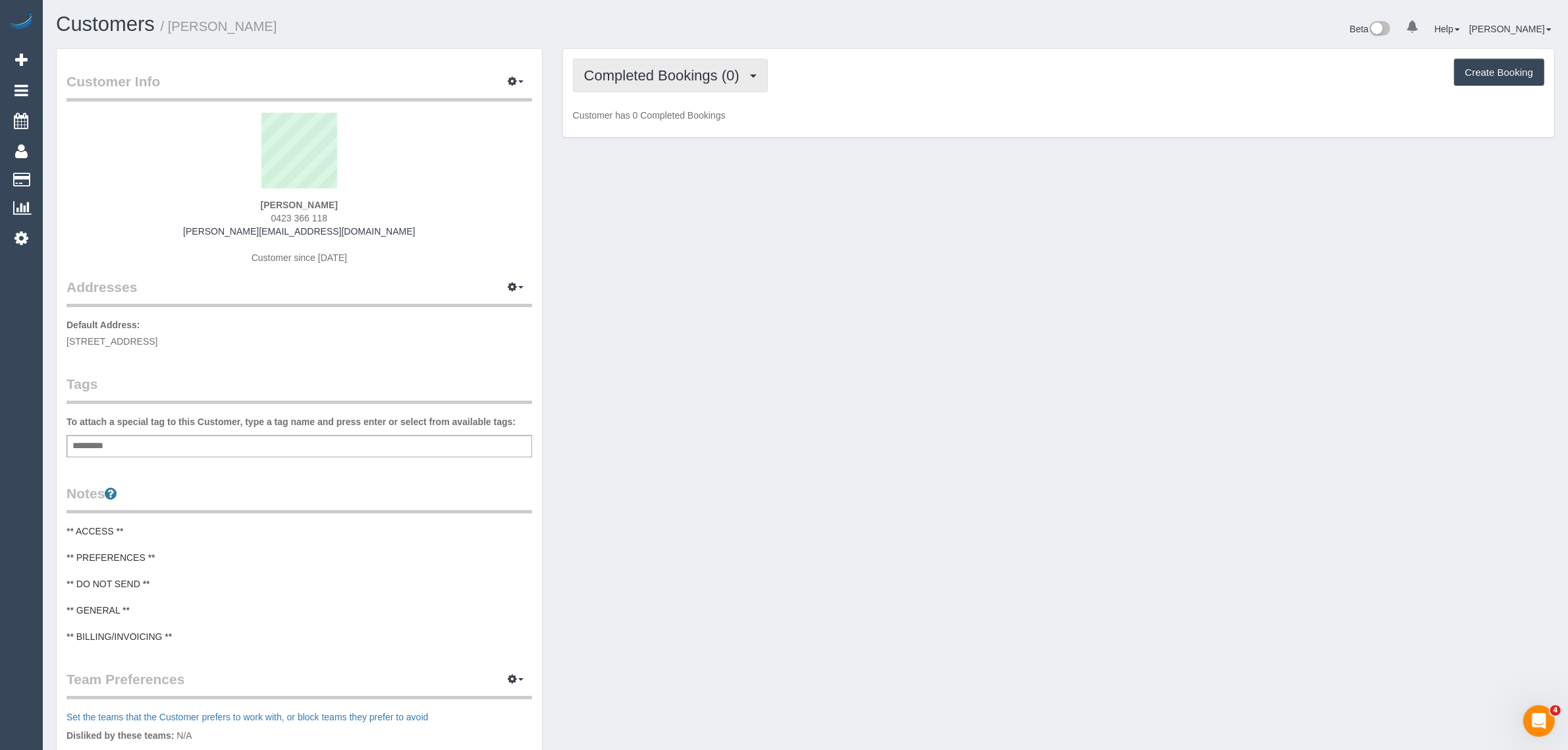
click at [677, 76] on span "Completed Bookings (0)" at bounding box center [665, 75] width 162 height 17
click at [667, 119] on link "Upcoming Bookings (1)" at bounding box center [642, 123] width 137 height 17
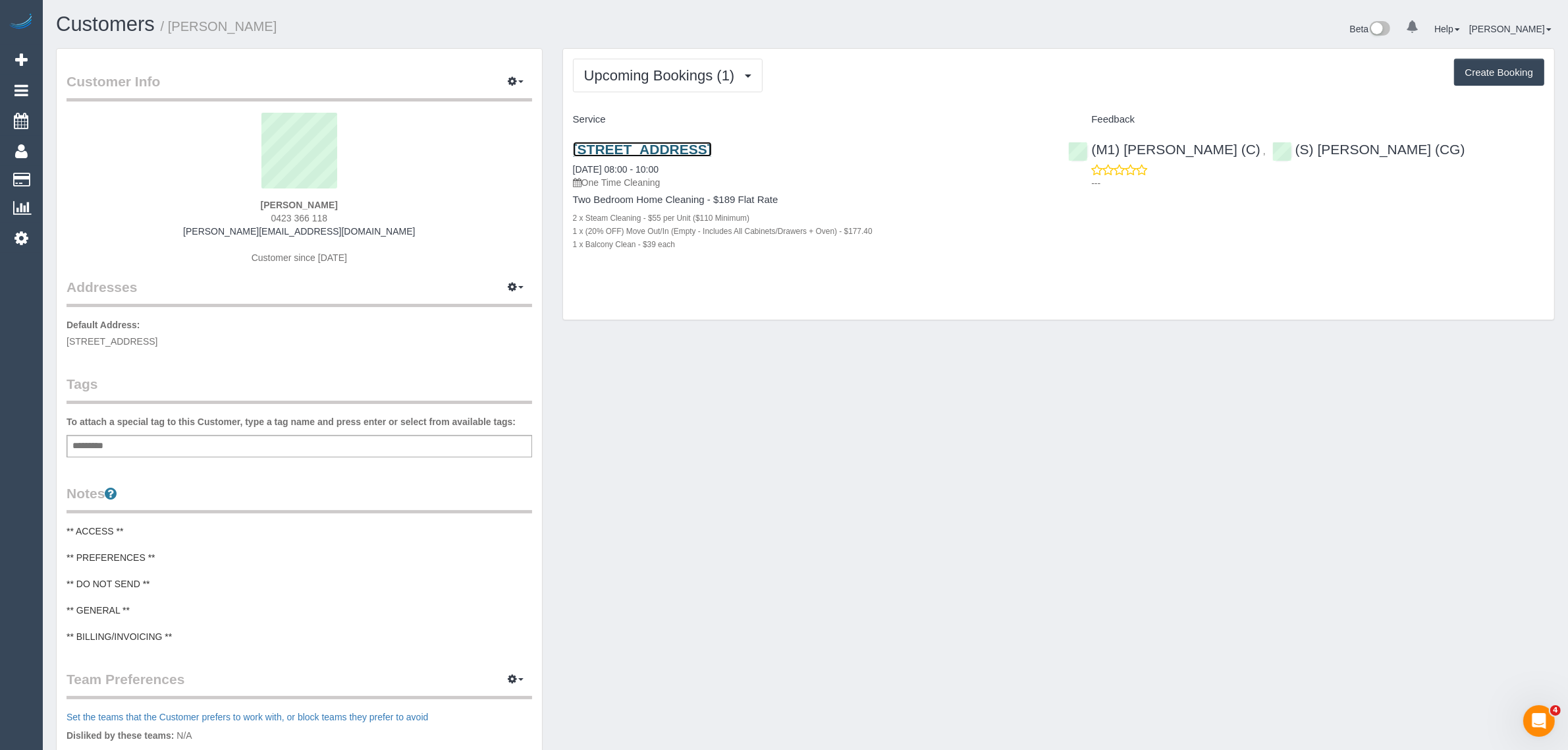
click at [683, 141] on link "[STREET_ADDRESS]" at bounding box center [643, 149] width 139 height 15
drag, startPoint x: 691, startPoint y: 167, endPoint x: 574, endPoint y: 169, distance: 117.0
click at [574, 169] on div "704/181 Fitzroy Street, St Kilda, VIC 3182 26/08/2025 08:00 - 10:00 One Time Cl…" at bounding box center [811, 165] width 476 height 47
click at [1024, 351] on div "Customer Info Edit Contact Info Send Message Email Preferences Special Sales Ta…" at bounding box center [806, 522] width 1519 height 949
click at [1020, 361] on div "Customer Info Edit Contact Info Send Message Email Preferences Special Sales Ta…" at bounding box center [806, 522] width 1519 height 949
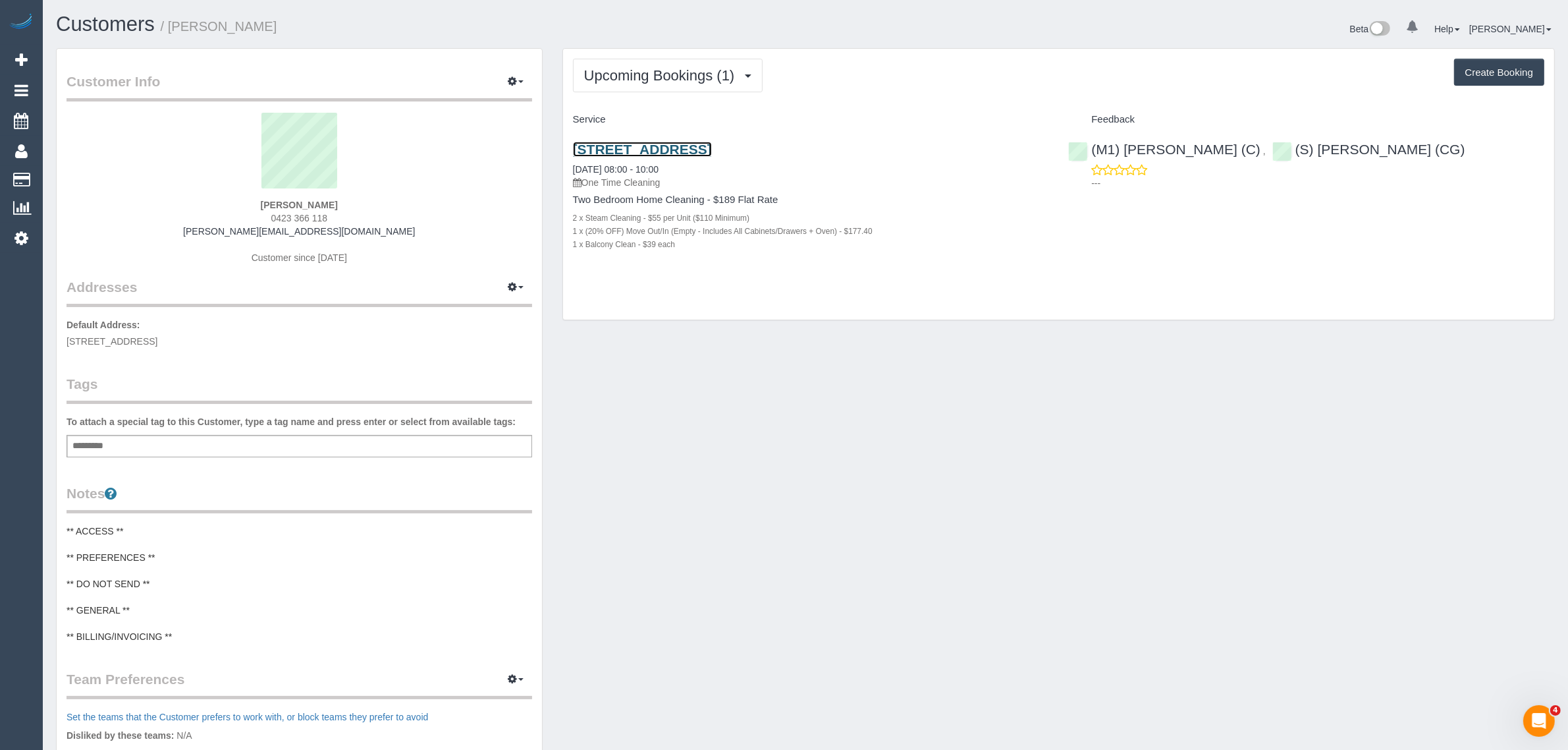
click at [680, 150] on link "[STREET_ADDRESS]" at bounding box center [643, 149] width 139 height 15
click at [932, 314] on div "Upcoming Bookings (1) Completed Bookings (0) Upcoming Bookings (1) Cancelled Bo…" at bounding box center [1058, 185] width 991 height 272
drag, startPoint x: 866, startPoint y: 149, endPoint x: 564, endPoint y: 140, distance: 302.1
click at [564, 140] on div "704/181 Fitzroy Street, St Kilda, VIC 3182 26/08/2025 08:00 - 10:00 One Time Cl…" at bounding box center [810, 203] width 496 height 146
click at [988, 609] on div "Customer Info Edit Contact Info Send Message Email Preferences Special Sales Ta…" at bounding box center [806, 522] width 1519 height 949
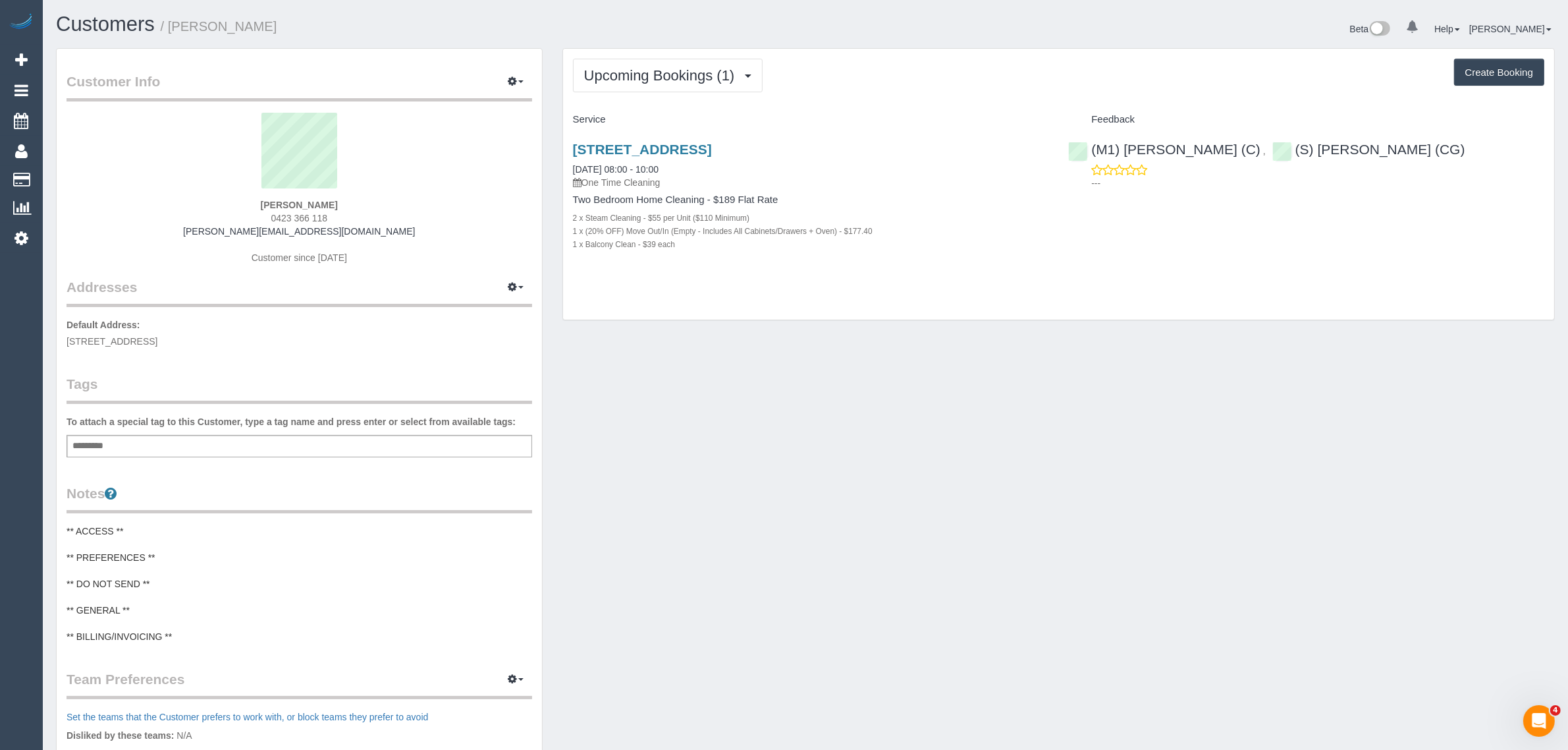
drag, startPoint x: 856, startPoint y: 143, endPoint x: 571, endPoint y: 139, distance: 285.0
click at [571, 139] on div "704/181 Fitzroy Street, St Kilda, VIC 3182 26/08/2025 08:00 - 10:00 One Time Cl…" at bounding box center [810, 203] width 496 height 146
click at [817, 373] on div "Customer Info Edit Contact Info Send Message Email Preferences Special Sales Ta…" at bounding box center [806, 522] width 1519 height 949
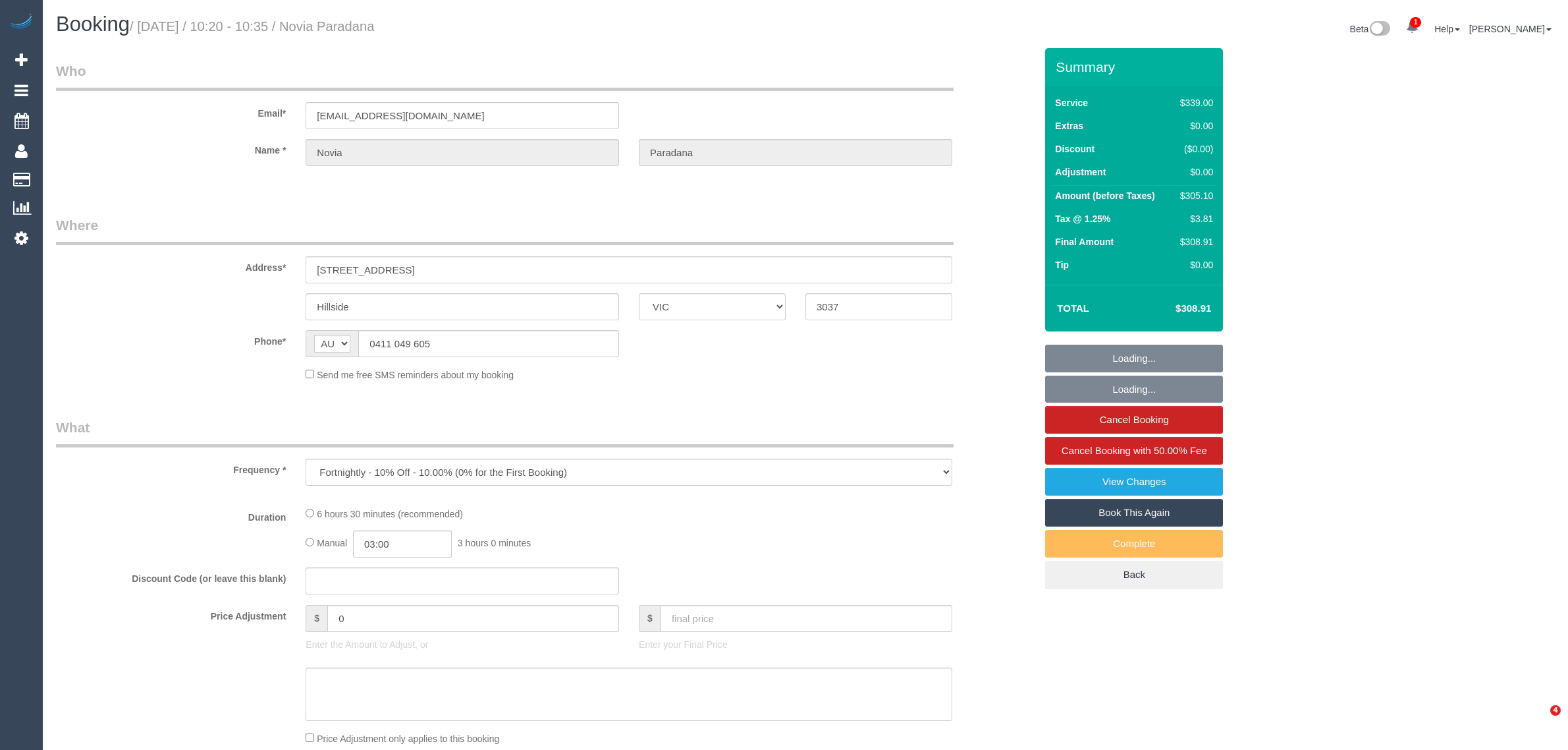
select select "VIC"
select select "number:27"
select select "number:14"
select select "number:18"
select select "number:36"
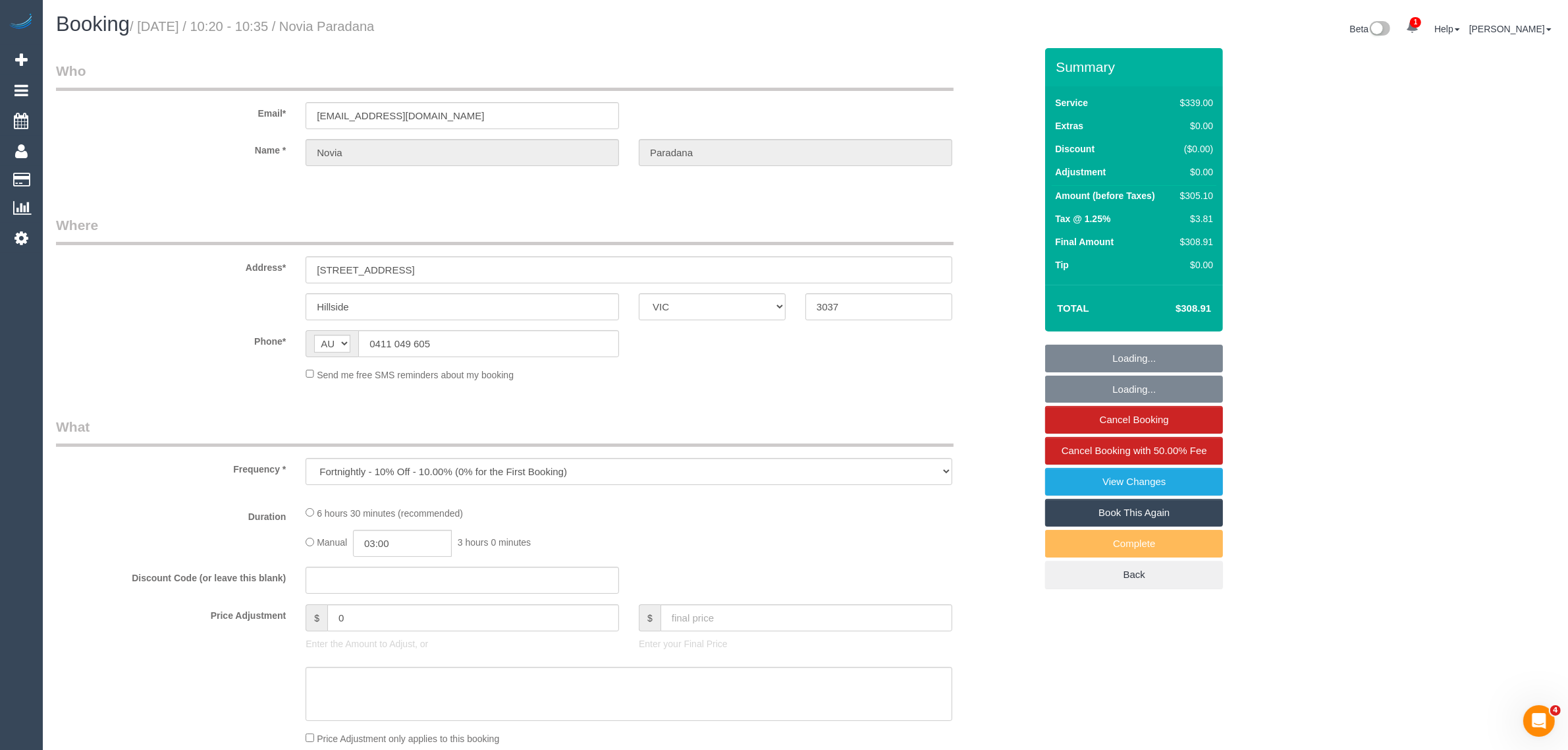
select select "number:35"
select select "number:11"
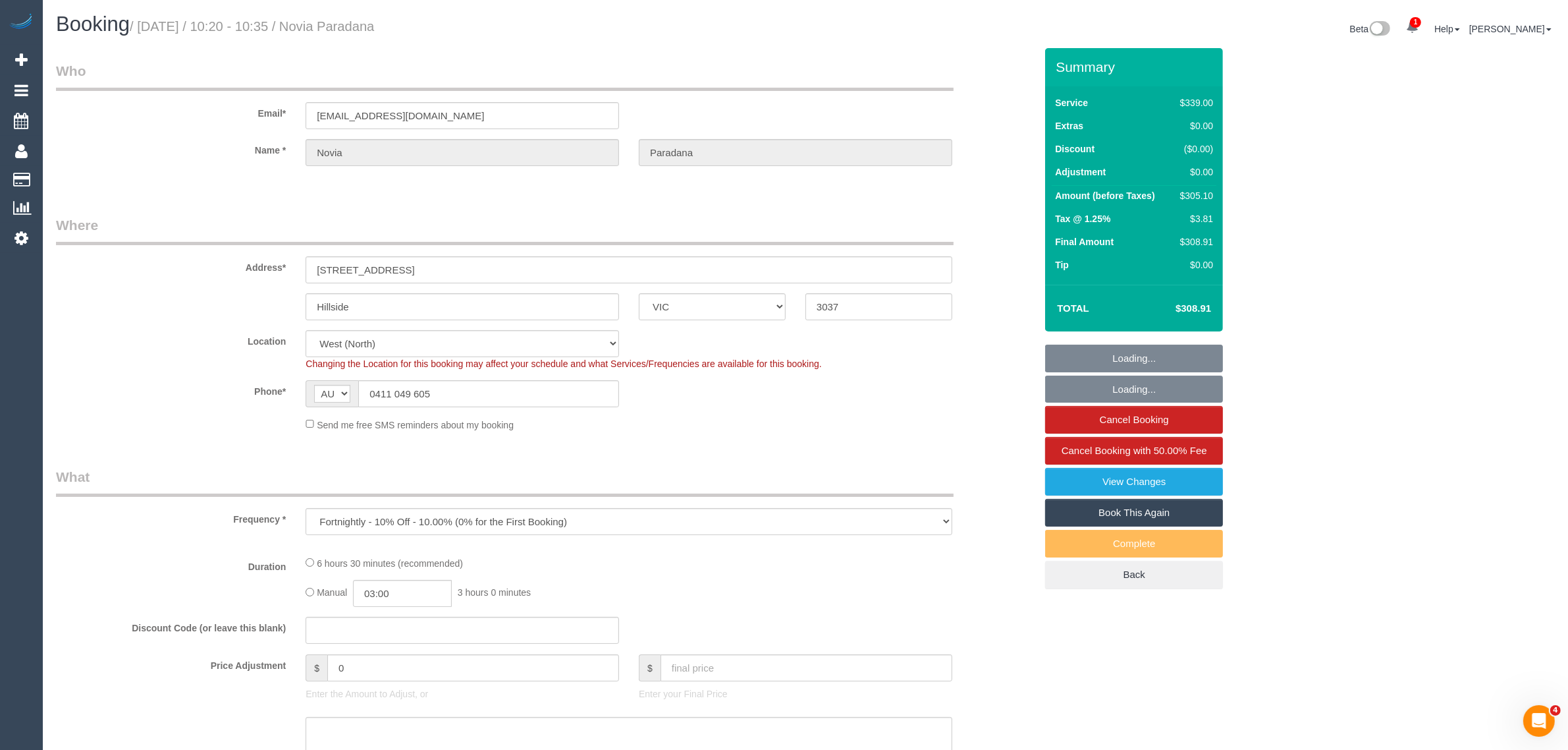
select select "string:stripe-pm_1RbAhA2GScqysDRVwcE0HyW6"
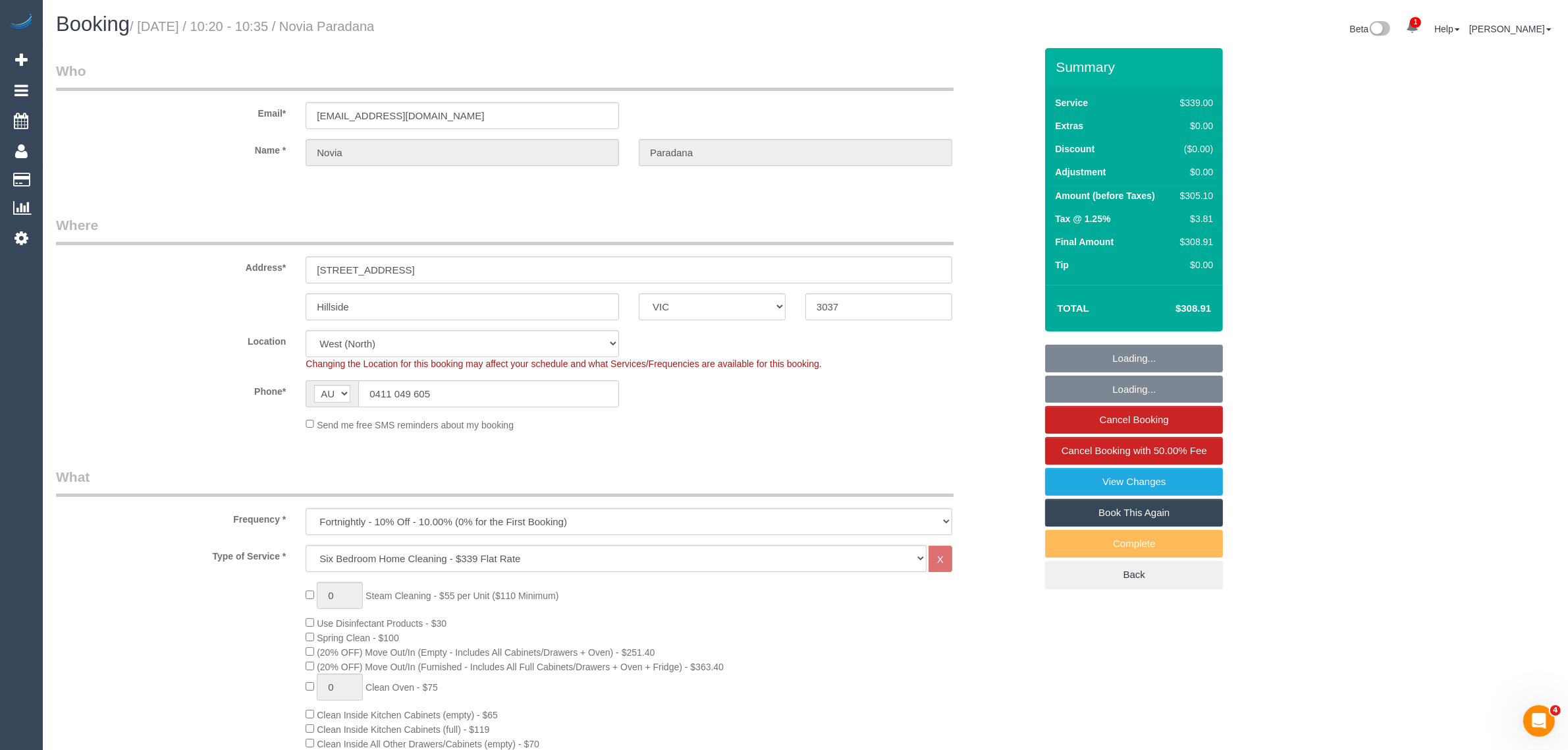
select select "object:1356"
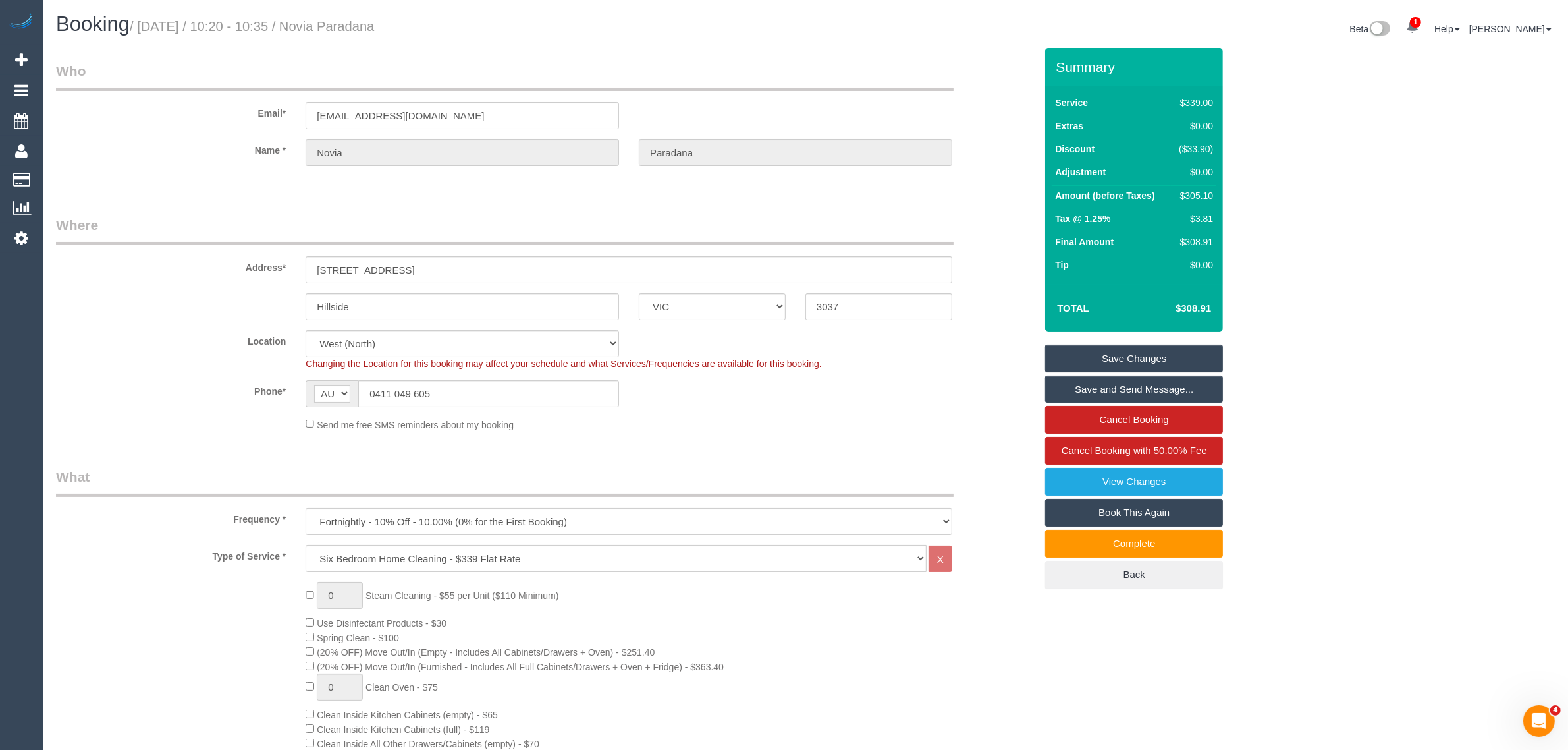
click at [596, 28] on h1 "Booking / August 26, 2025 / 10:20 - 10:35 / Novia Paradana" at bounding box center [426, 24] width 739 height 22
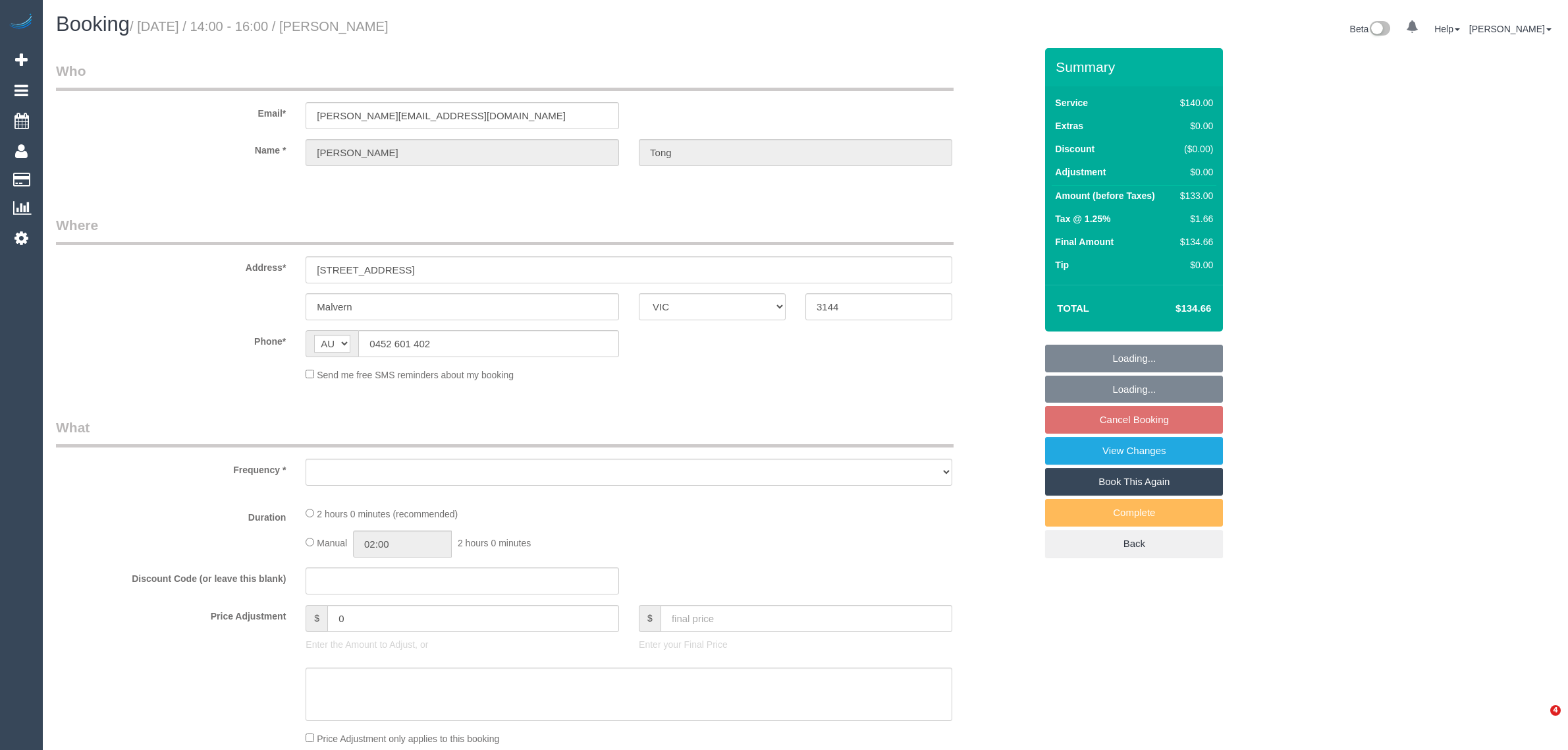
select select "VIC"
select select "string:stripe-pm_1MHKld2GScqysDRVLKDXW855"
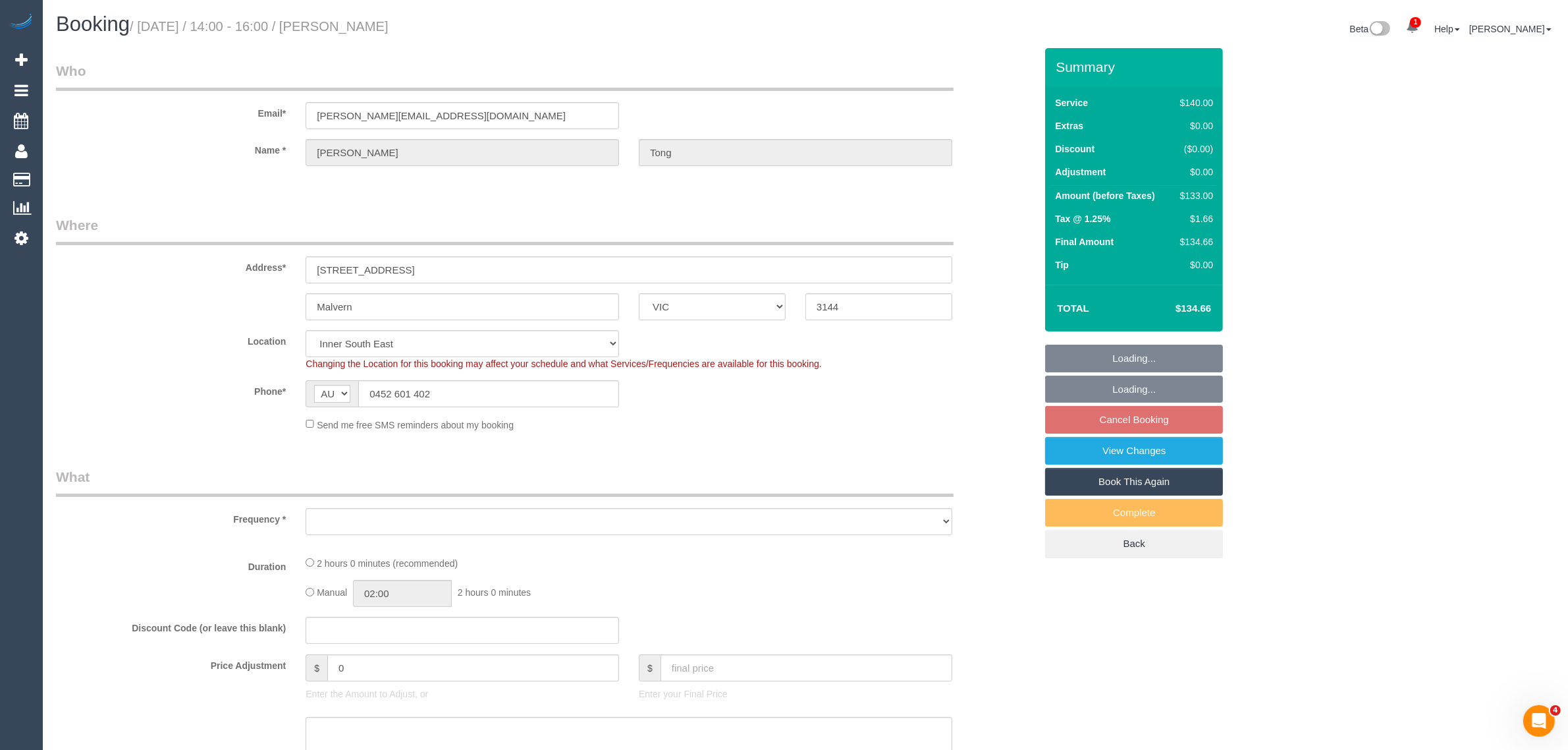
select select "object:1485"
select select "number:29"
select select "number:14"
select select "number:19"
select select "number:23"
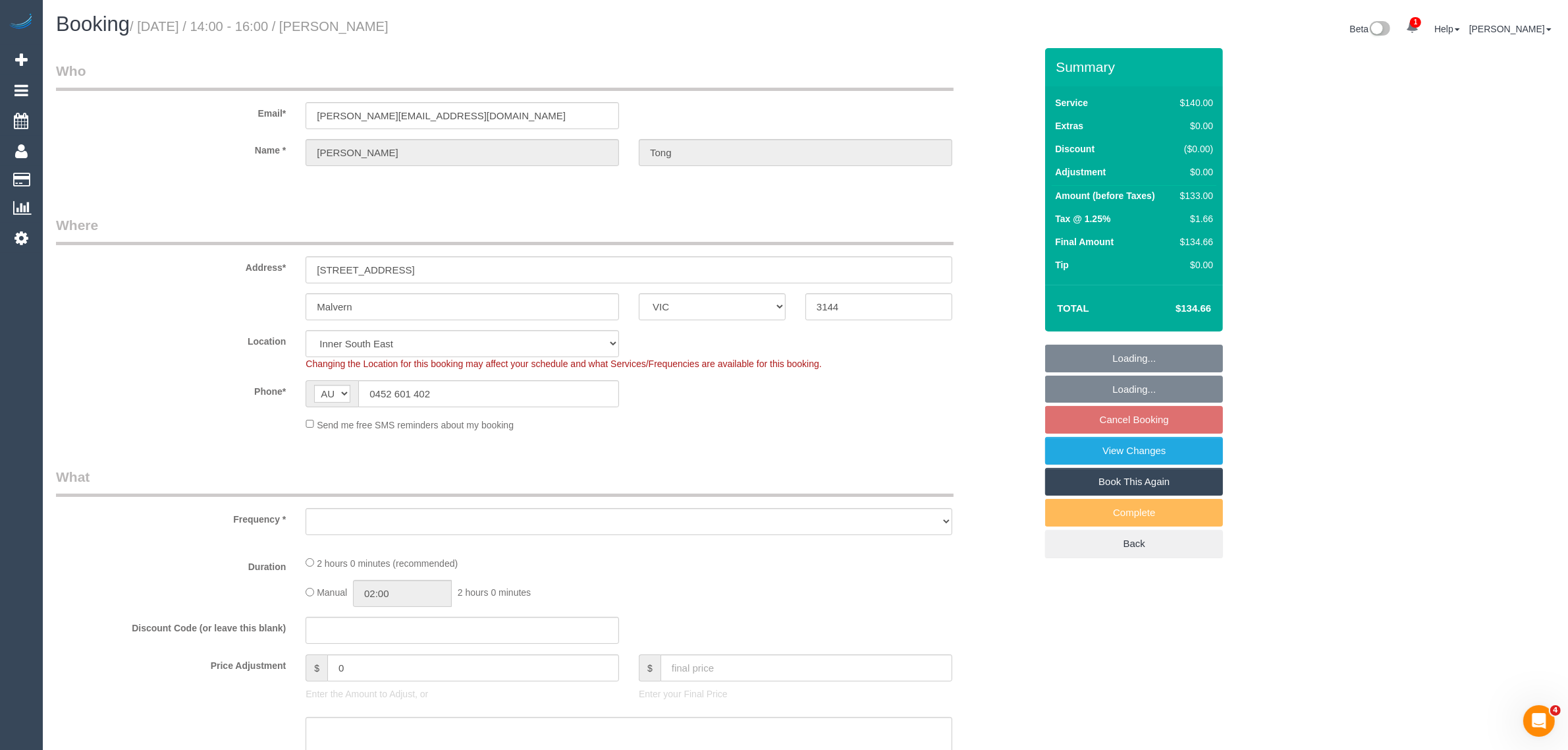
select select "number:34"
select select "number:13"
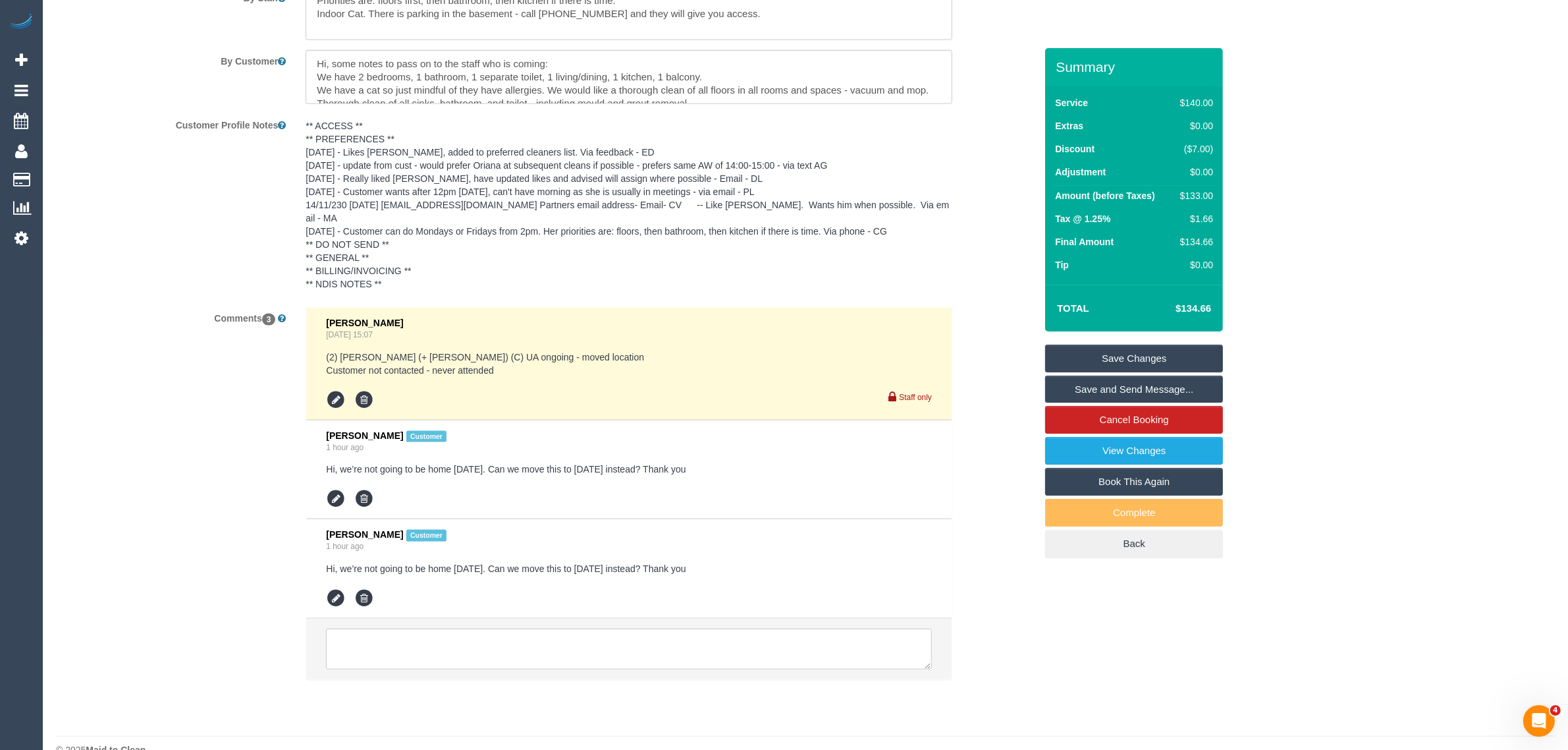
scroll to position [2262, 0]
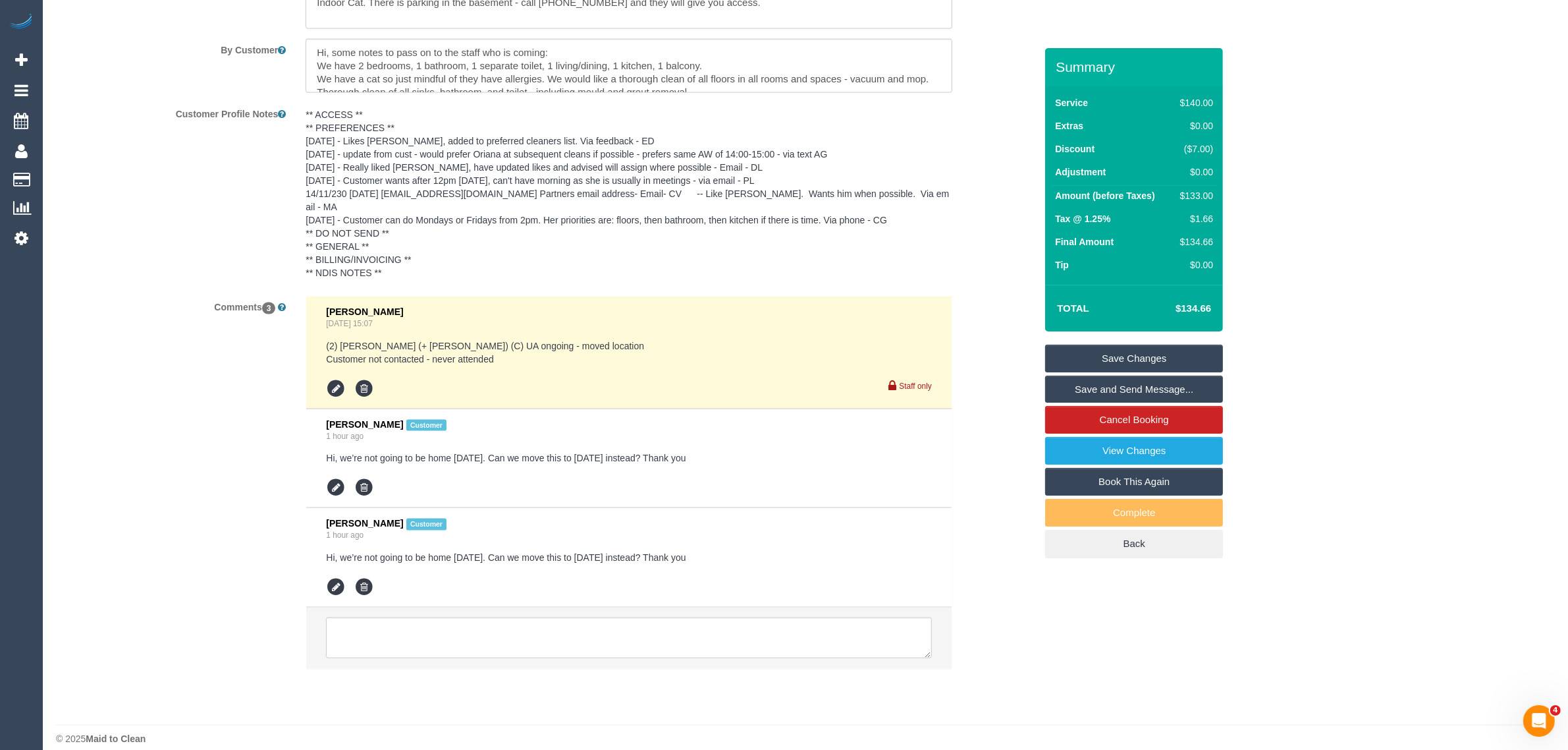
click at [968, 407] on div "Comments 3 Chellsea Espinosa Aug 09, 2025 15:07 (2) Kevin (+ Daniela) (C) UA on…" at bounding box center [545, 488] width 999 height 386
click at [742, 617] on textarea at bounding box center [628, 637] width 606 height 41
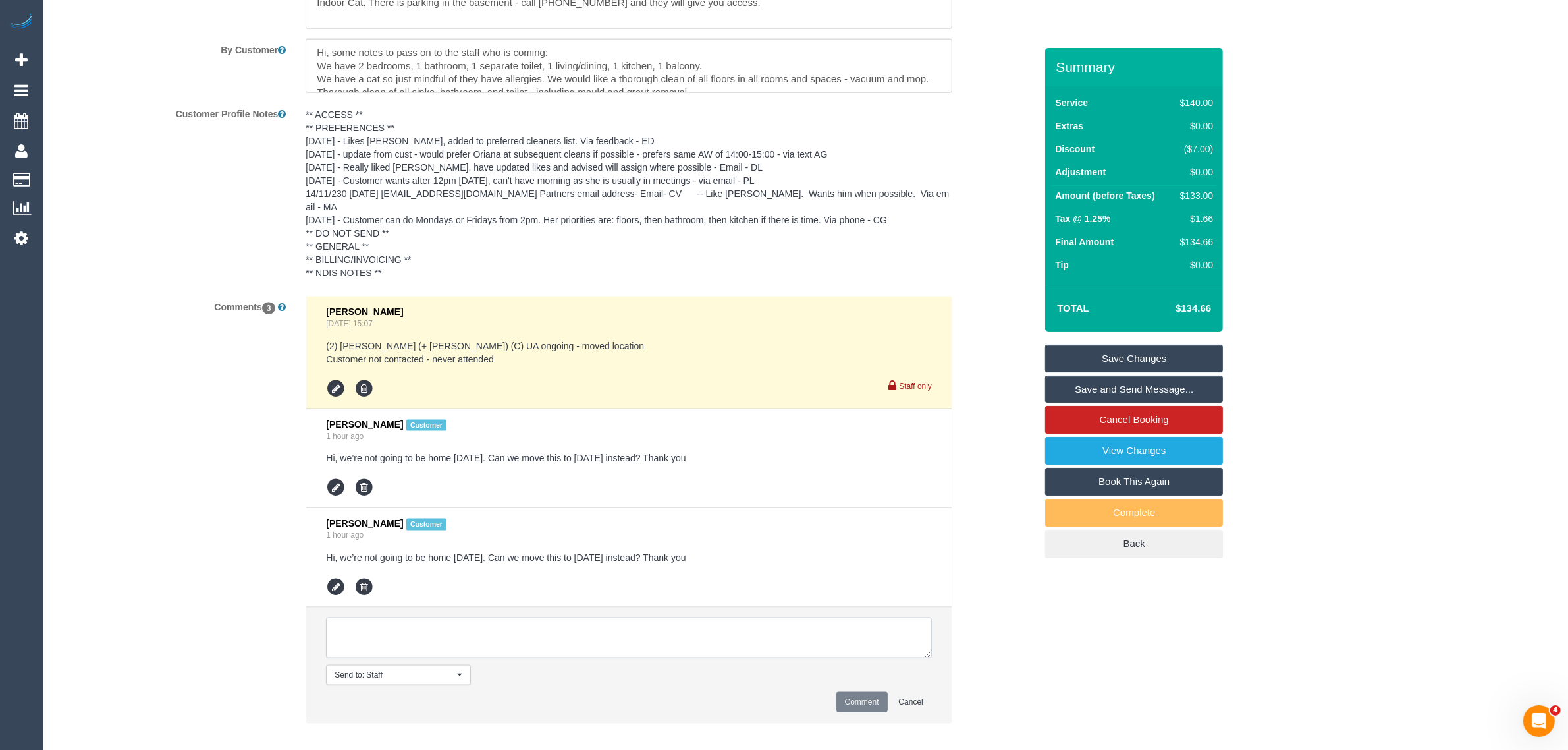
paste textarea "Cleaner(s) Unassigned: Reason Unassigned: One Off/Ongoing: Flexibility: Close a…"
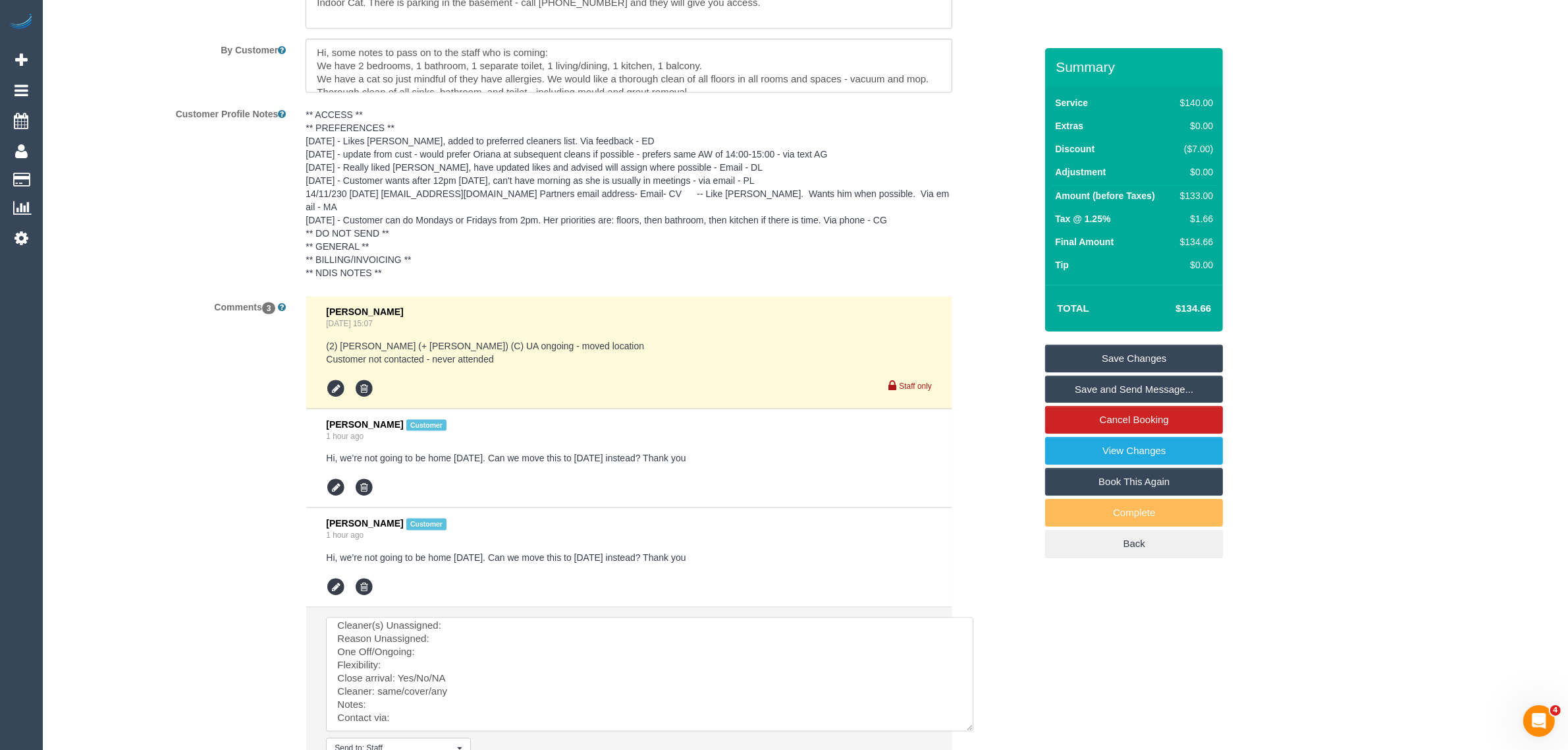
scroll to position [13, 0]
drag, startPoint x: 924, startPoint y: 640, endPoint x: 969, endPoint y: 719, distance: 90.9
click at [969, 719] on textarea at bounding box center [649, 674] width 647 height 114
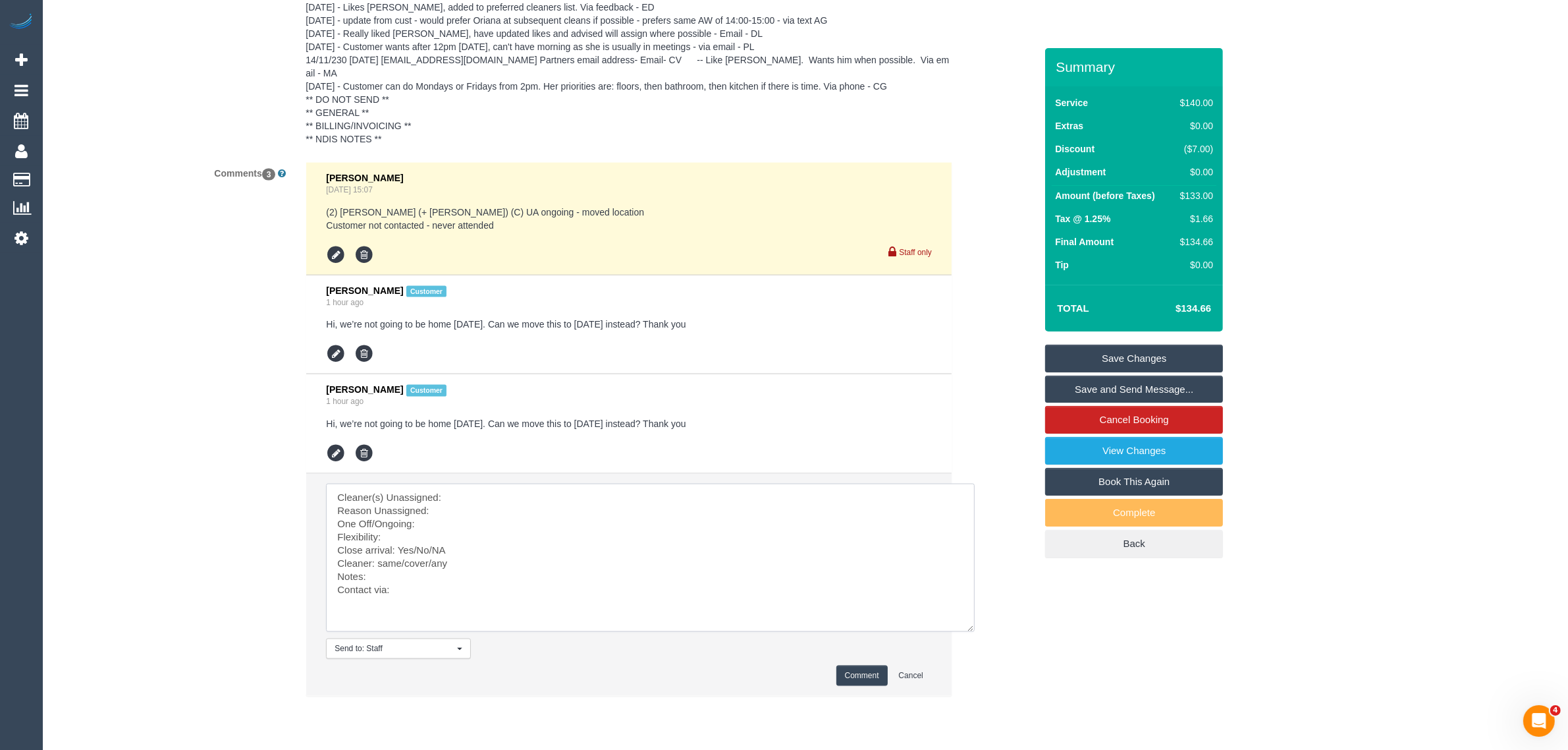
scroll to position [0, 0]
drag, startPoint x: 975, startPoint y: 584, endPoint x: 976, endPoint y: 621, distance: 37.0
click at [975, 621] on textarea at bounding box center [650, 558] width 648 height 149
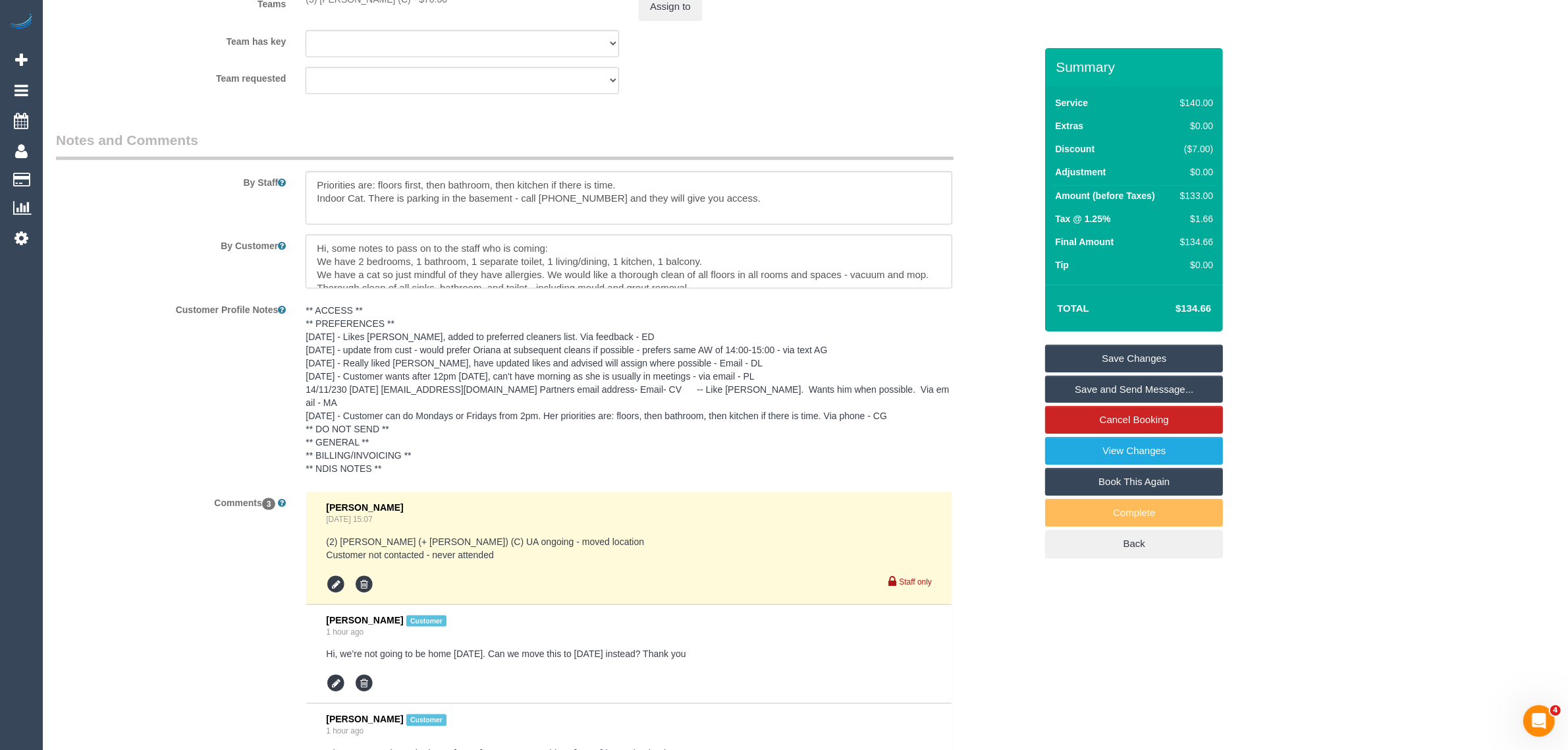
scroll to position [1736, 0]
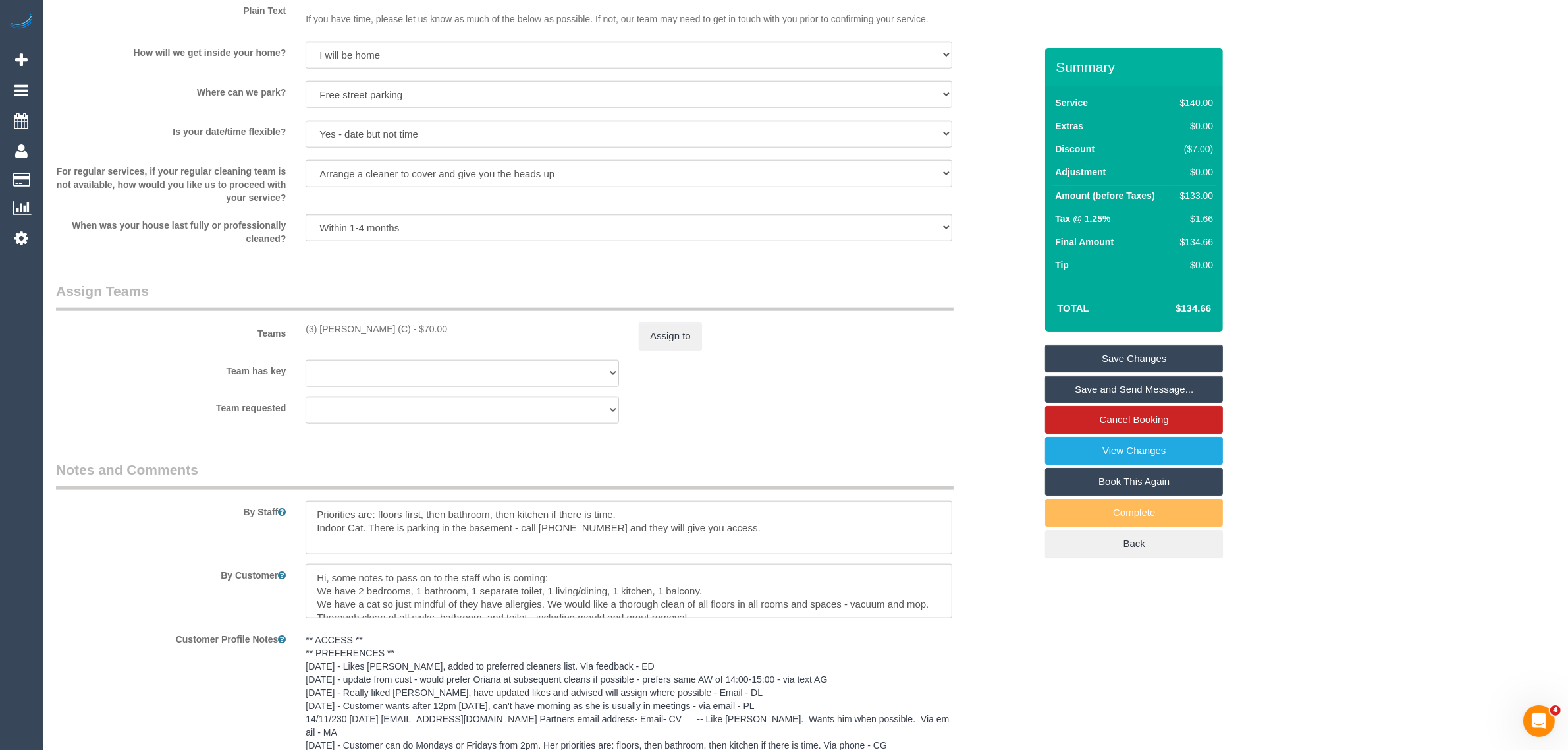
drag, startPoint x: 304, startPoint y: 327, endPoint x: 422, endPoint y: 335, distance: 118.3
click at [422, 335] on div "Teams (3) Denuwan Lamahewa (C) - $70.00 Assign to" at bounding box center [545, 315] width 999 height 69
copy div "(3) [PERSON_NAME] (C)"
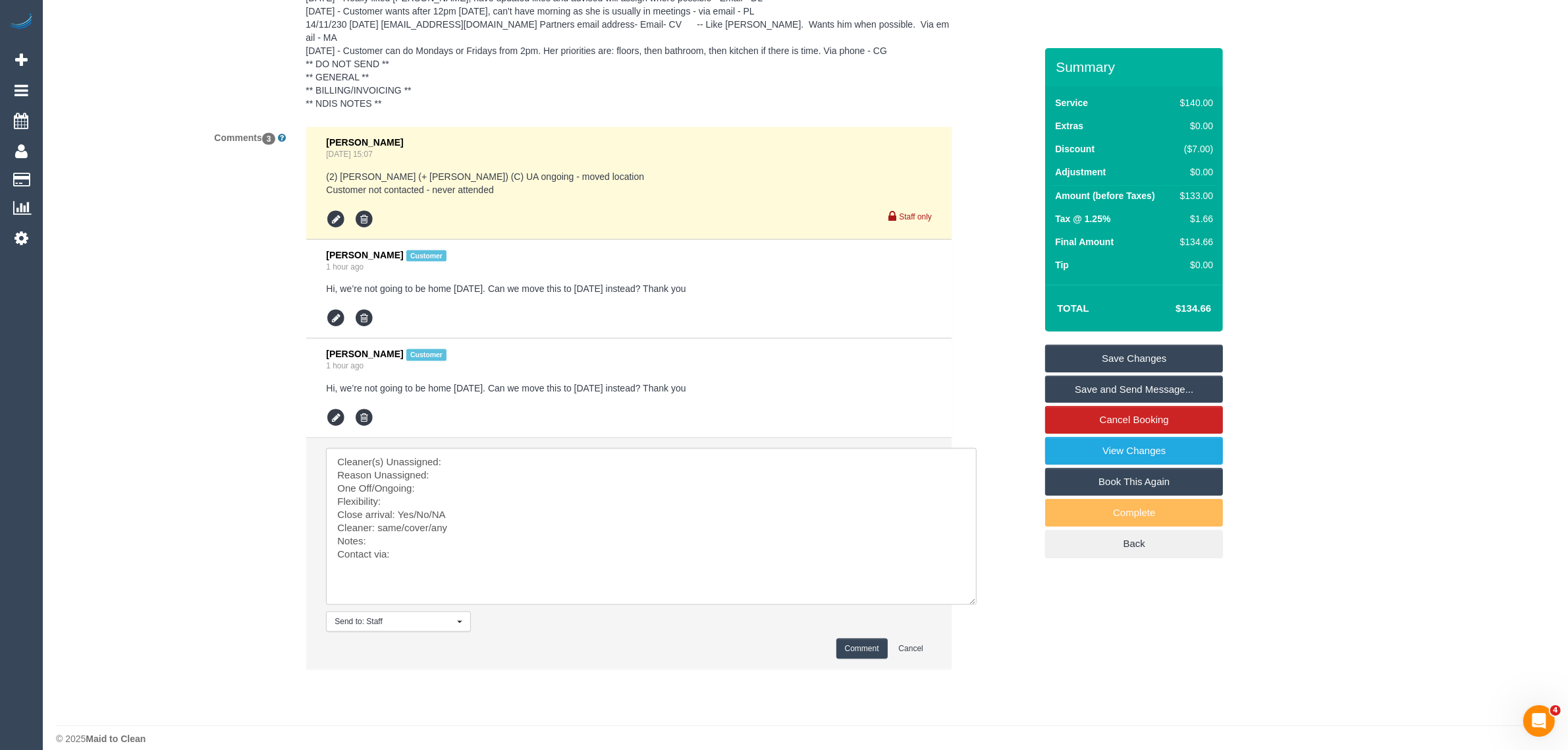
scroll to position [2432, 0]
click at [616, 437] on li "Send to: Staff Nothing selected Send to: Staff Send to: Customer Send to: Team …" at bounding box center [629, 552] width 645 height 231
click at [617, 446] on textarea at bounding box center [651, 525] width 651 height 157
paste textarea "(3) [PERSON_NAME] (C)"
click at [479, 462] on textarea at bounding box center [651, 525] width 651 height 157
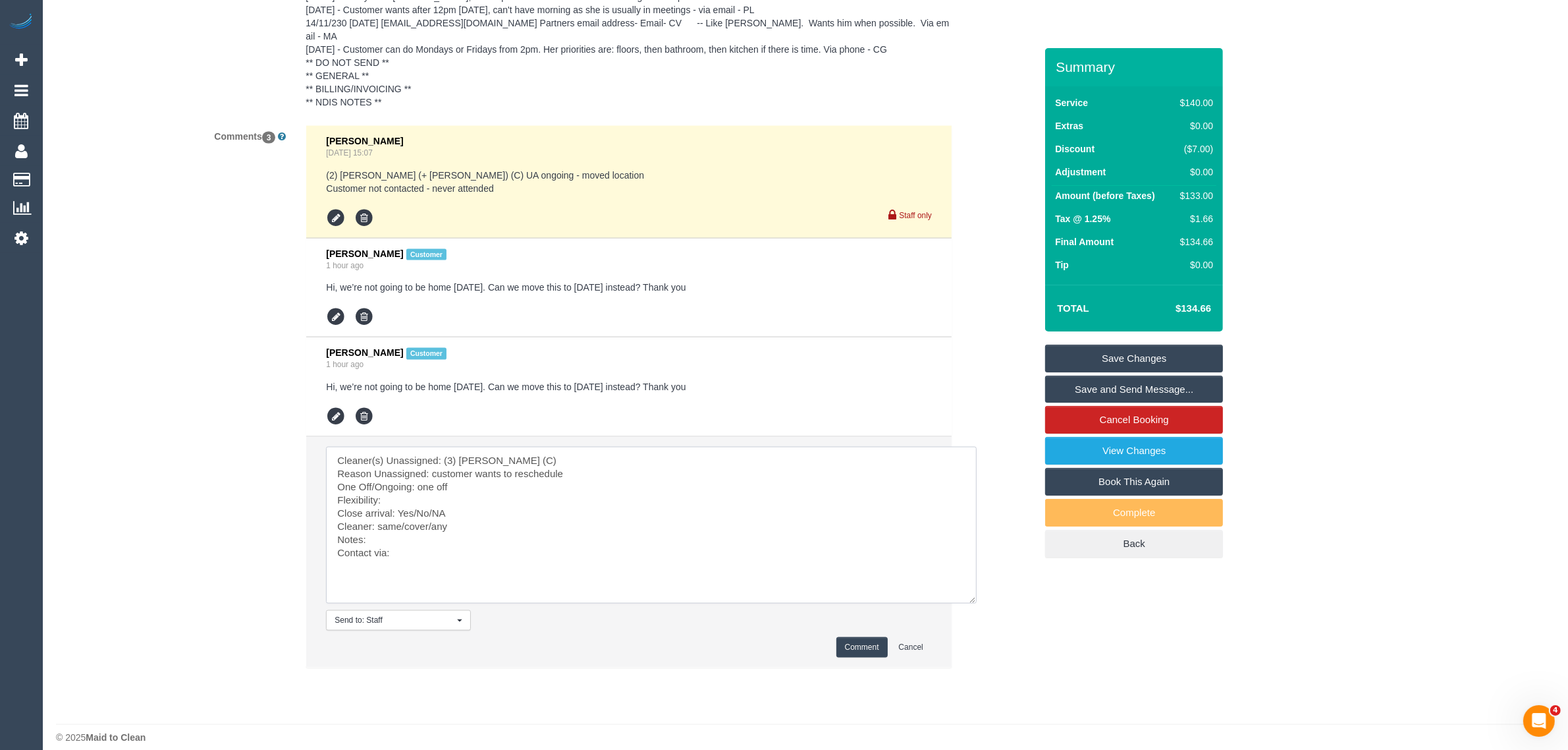
paste textarea "Fri 05/09 in the PM"
click at [461, 502] on textarea at bounding box center [651, 525] width 651 height 157
drag, startPoint x: 400, startPoint y: 496, endPoint x: 457, endPoint y: 498, distance: 57.0
click at [457, 498] on textarea at bounding box center [651, 525] width 651 height 157
drag, startPoint x: 375, startPoint y: 510, endPoint x: 448, endPoint y: 515, distance: 73.2
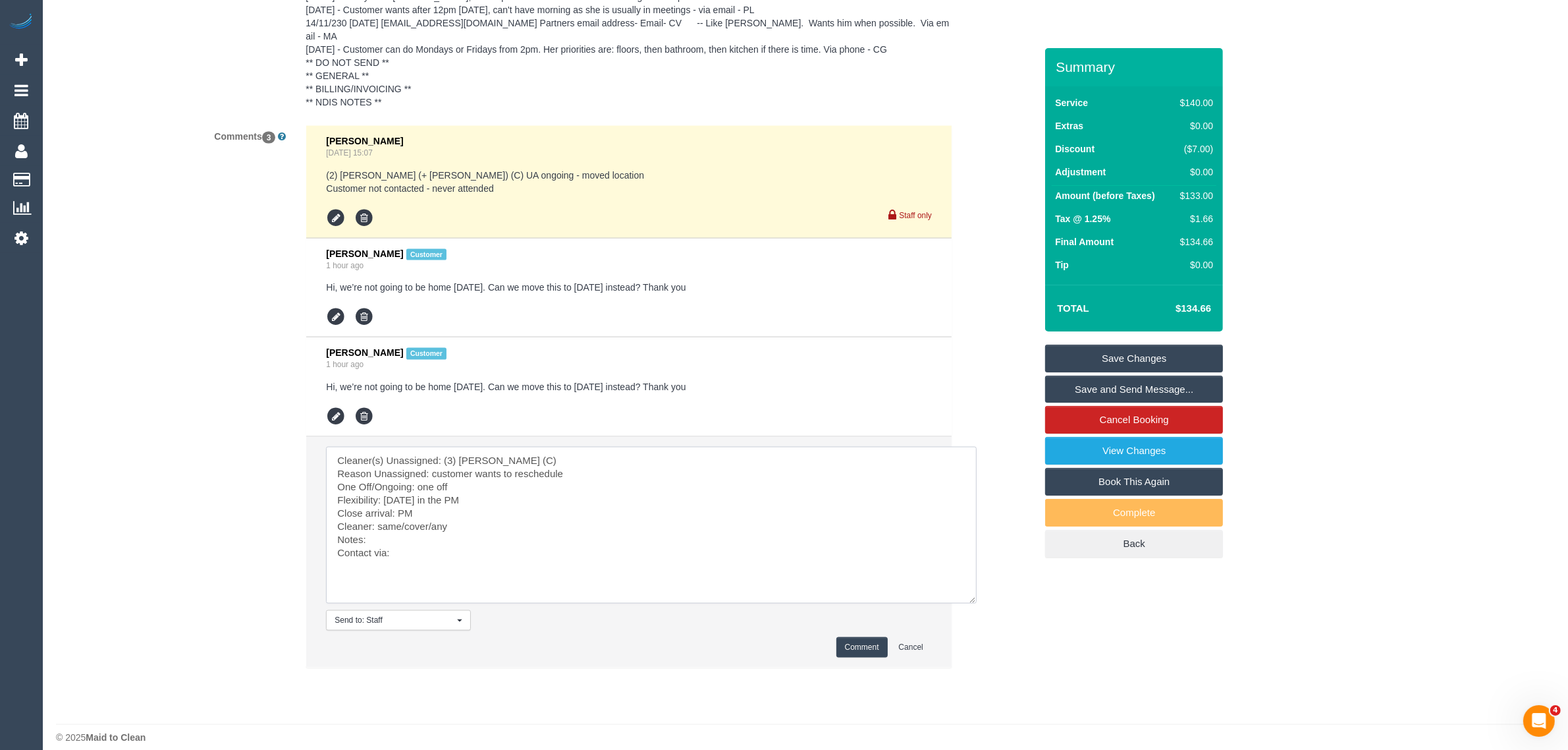
click at [448, 515] on textarea at bounding box center [651, 525] width 651 height 157
click at [397, 521] on textarea at bounding box center [651, 525] width 651 height 157
click at [438, 541] on textarea at bounding box center [651, 525] width 651 height 157
type textarea "Cleaner(s) Unassigned: (3) Denuwan Lamahewa (C) Reason Unassigned: customer wan…"
click at [861, 640] on button "Comment" at bounding box center [862, 648] width 51 height 21
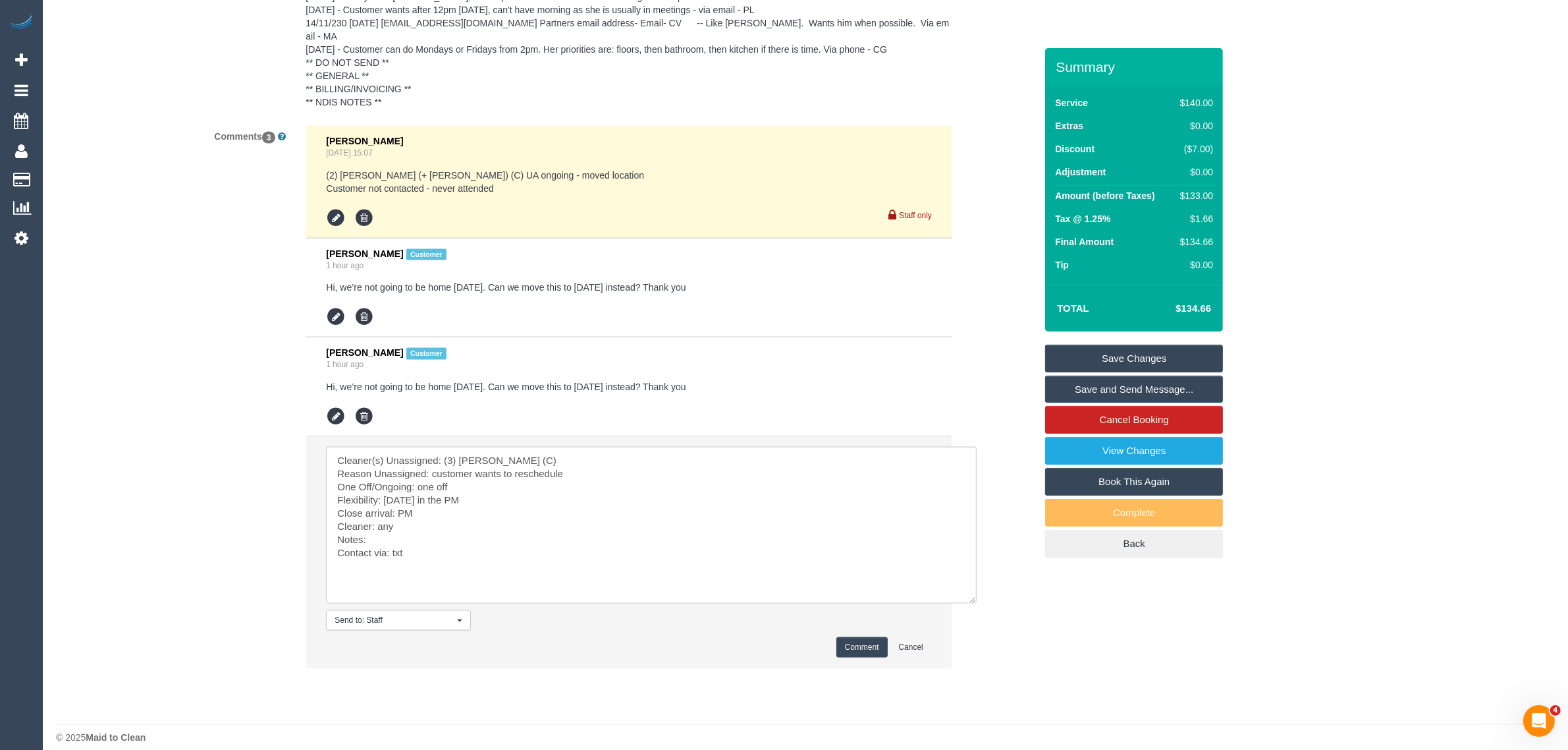
scroll to position [1773, 0]
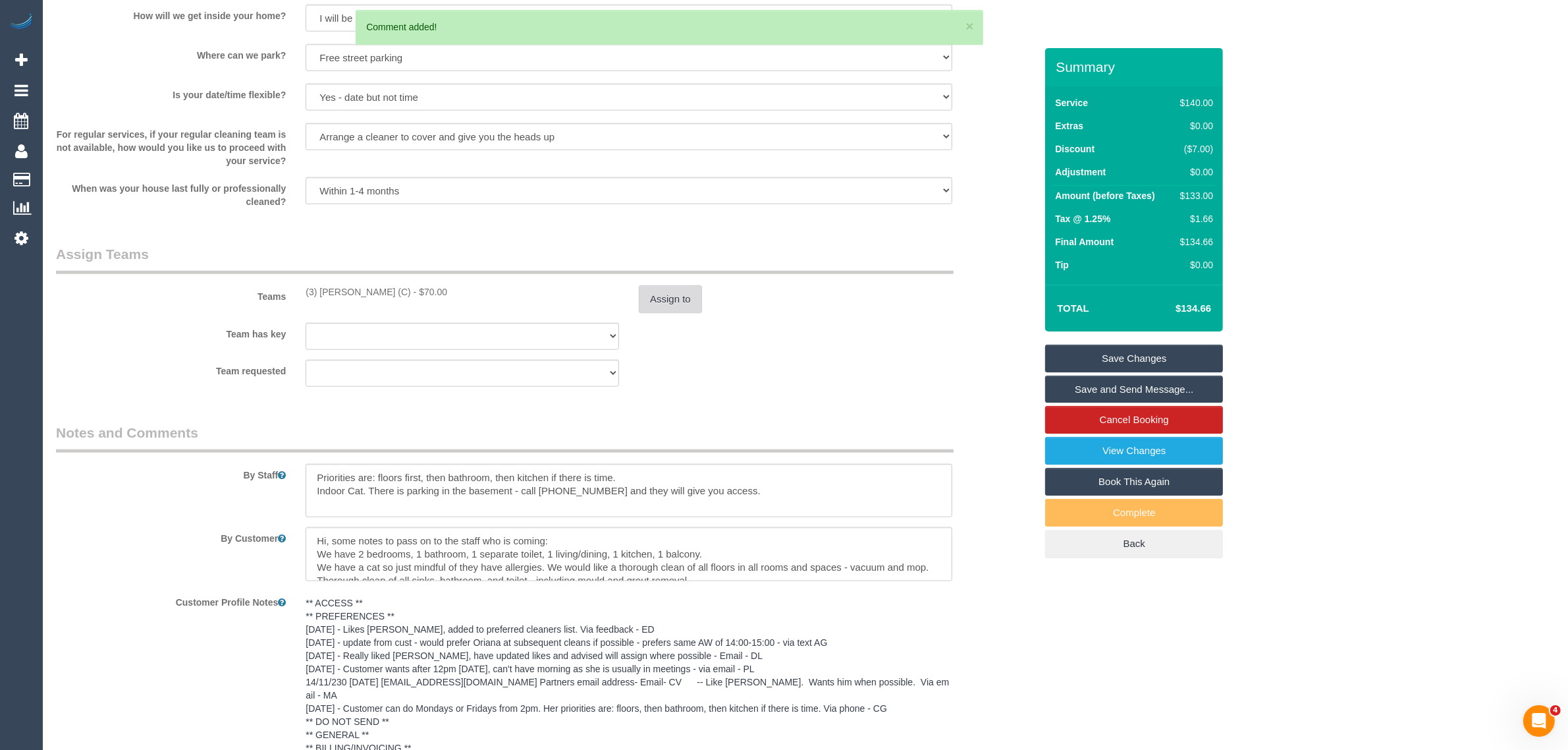
click at [669, 299] on button "Assign to" at bounding box center [670, 299] width 63 height 28
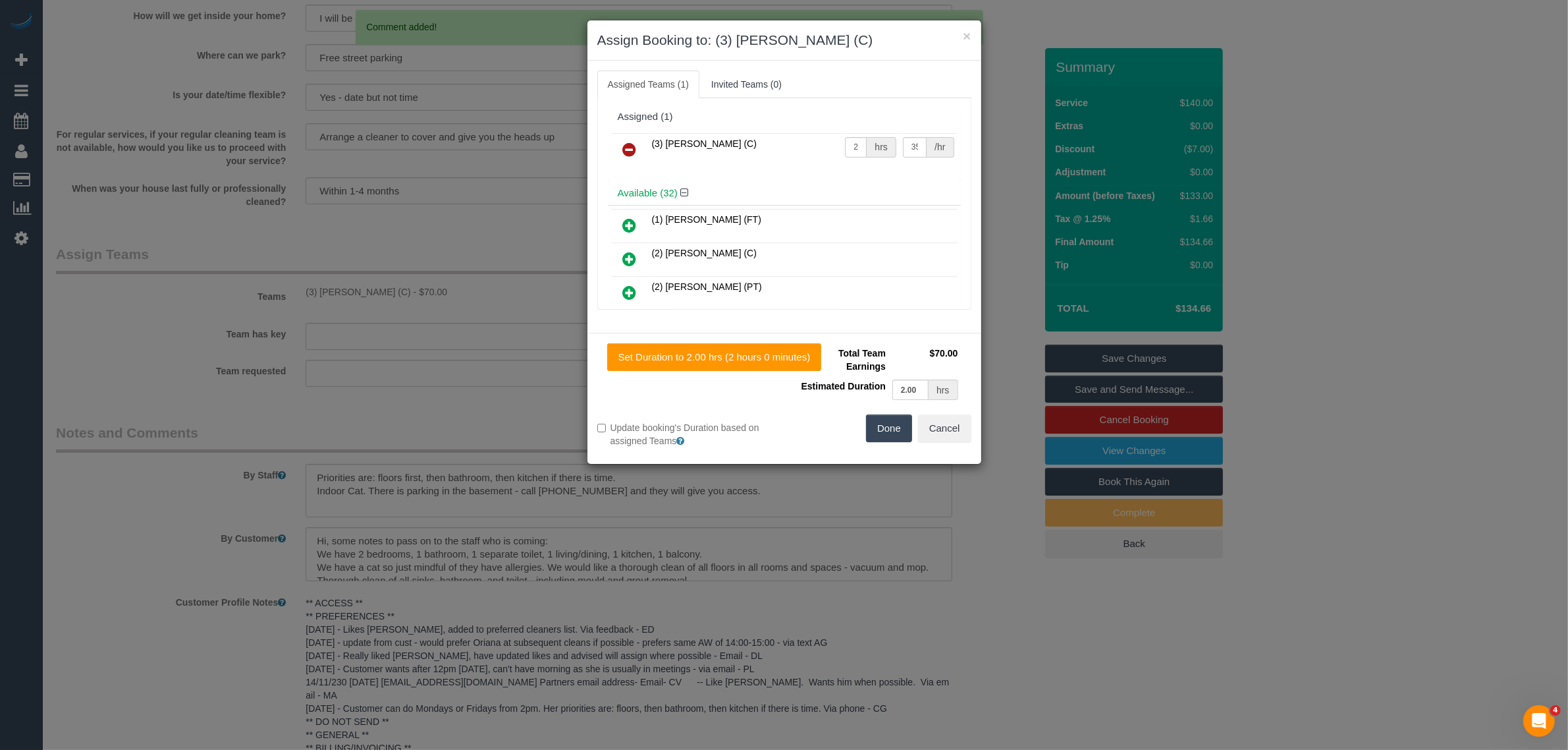
scroll to position [1444, 0]
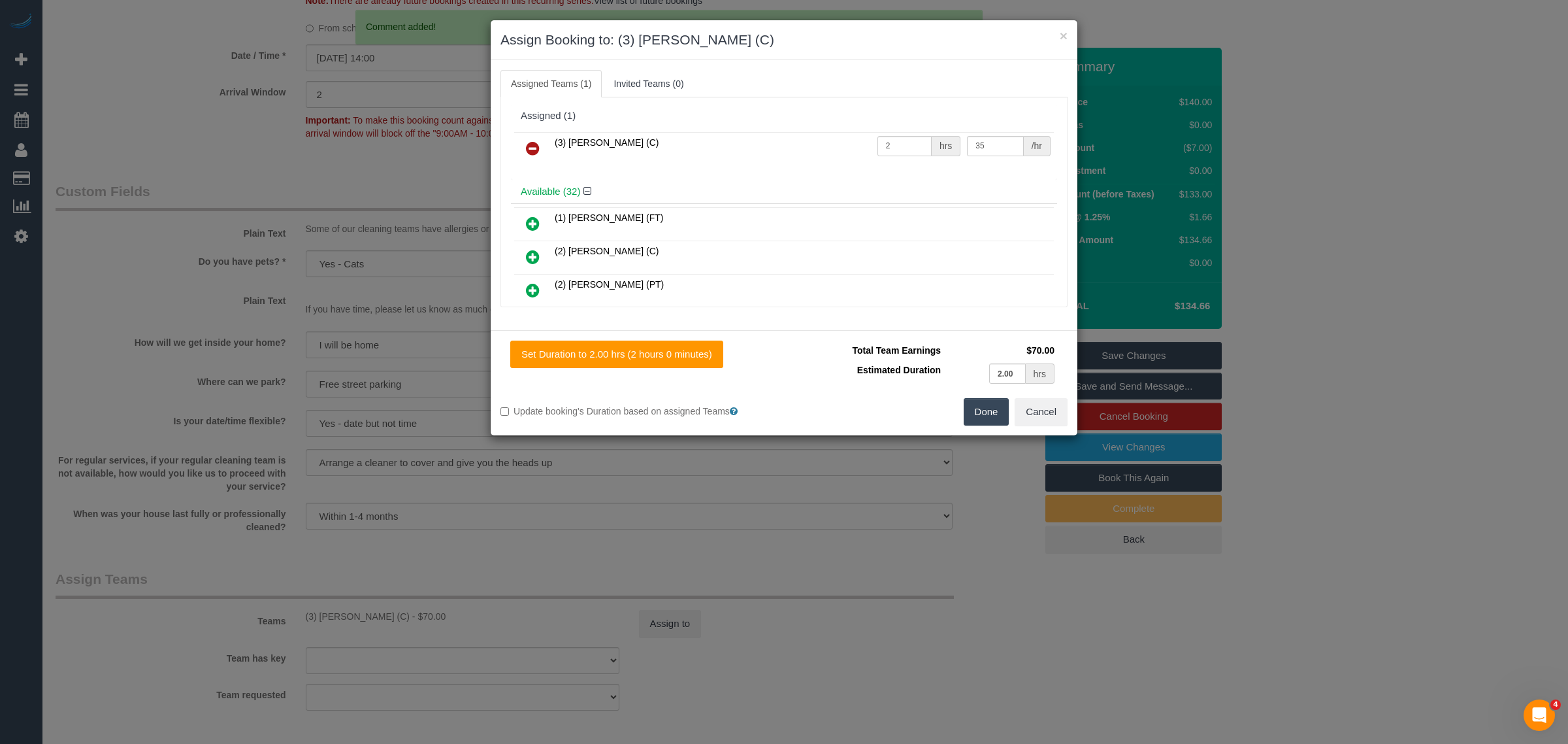
click at [534, 143] on icon at bounding box center [532, 148] width 13 height 16
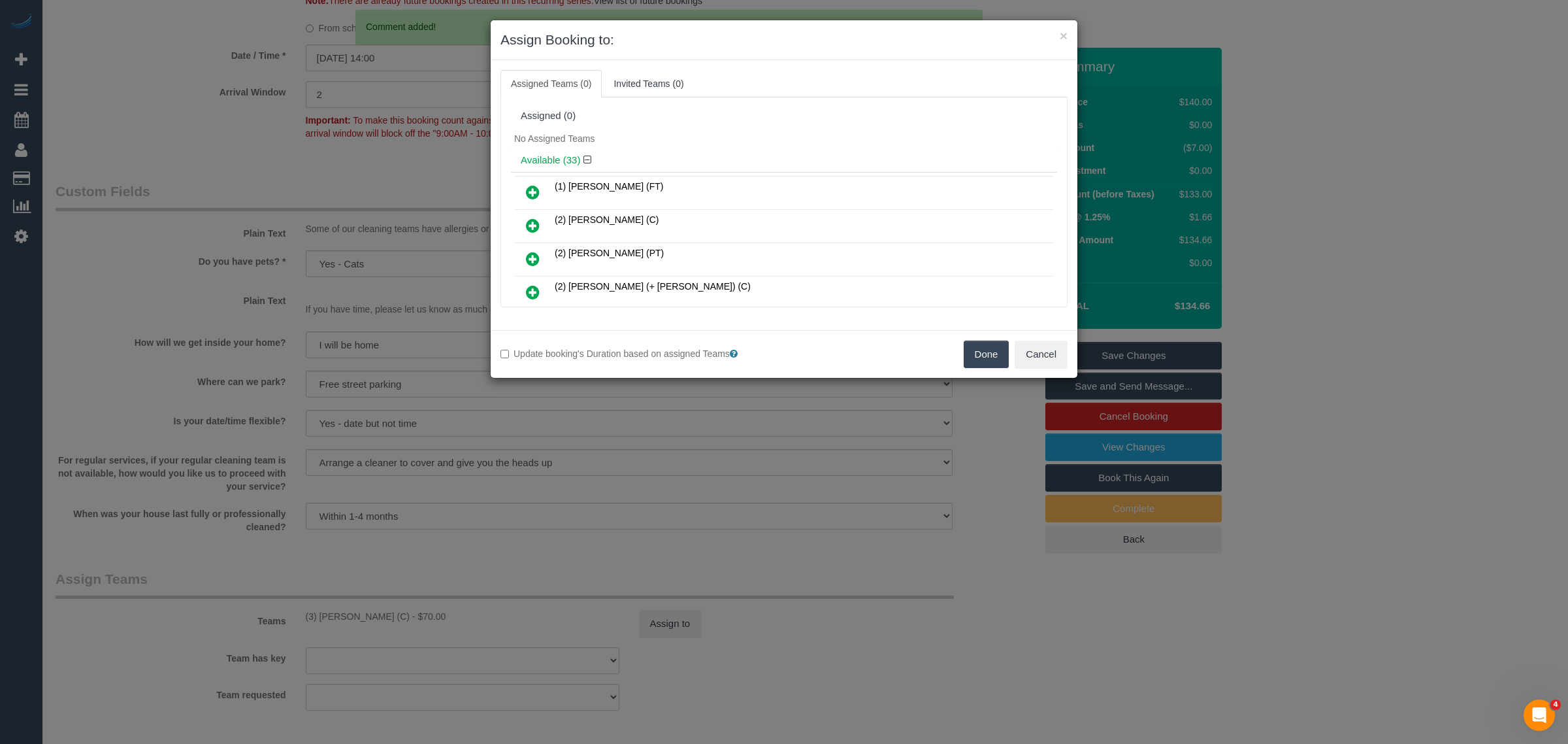
click at [968, 358] on button "Done" at bounding box center [987, 354] width 46 height 28
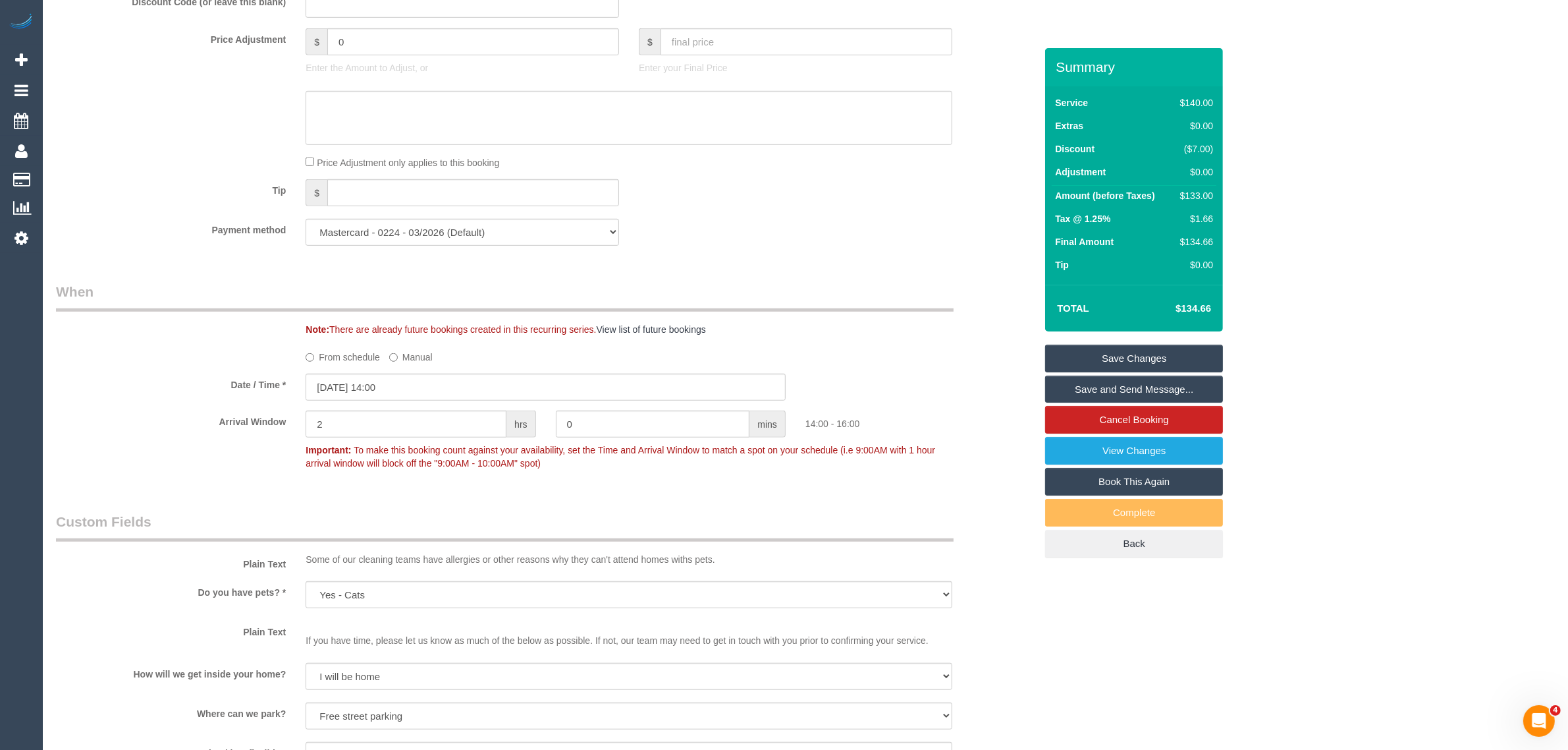
scroll to position [1115, 0]
click at [350, 364] on sui-booking-spot "From schedule Manual Date / Time * 29/08/2025 14:00 Arrival Window 2 hrs 0 mins…" at bounding box center [545, 411] width 980 height 129
click at [353, 355] on label "From schedule" at bounding box center [343, 355] width 74 height 18
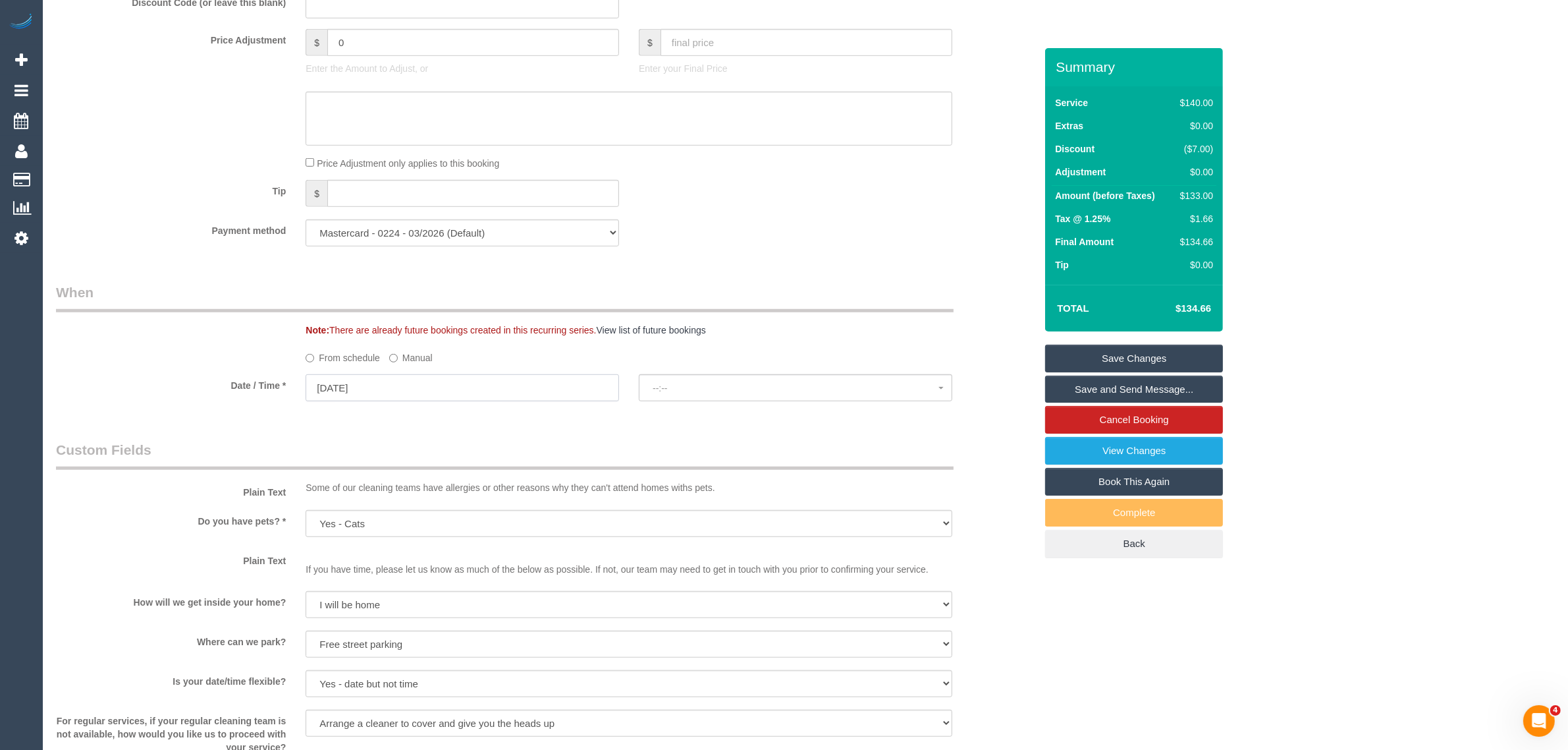
click at [414, 384] on input "29/08/2025" at bounding box center [462, 387] width 314 height 27
select select "spot14"
click at [464, 415] on span "Next" at bounding box center [465, 414] width 10 height 10
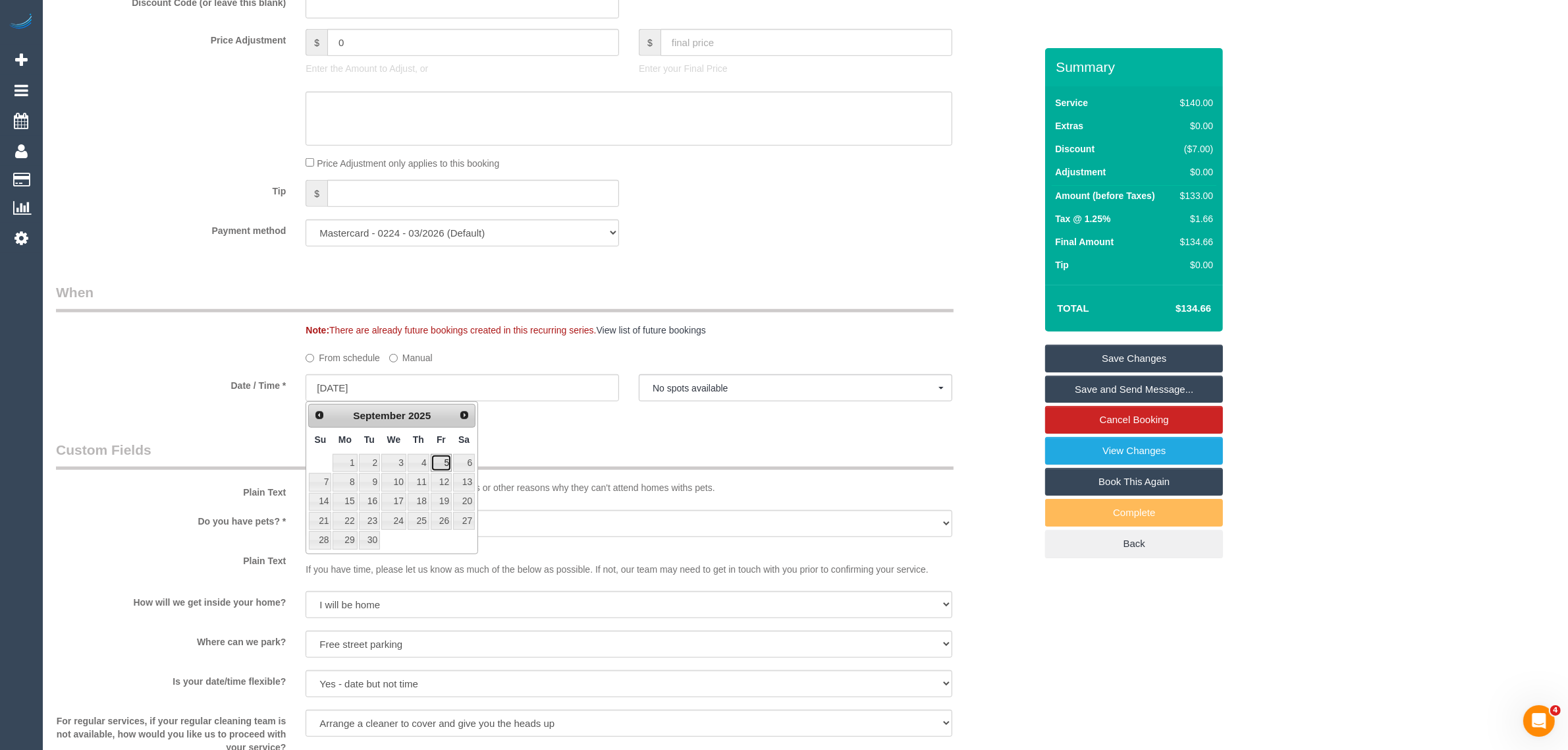
click at [440, 458] on link "5" at bounding box center [441, 462] width 21 height 18
type input "05/09/2025"
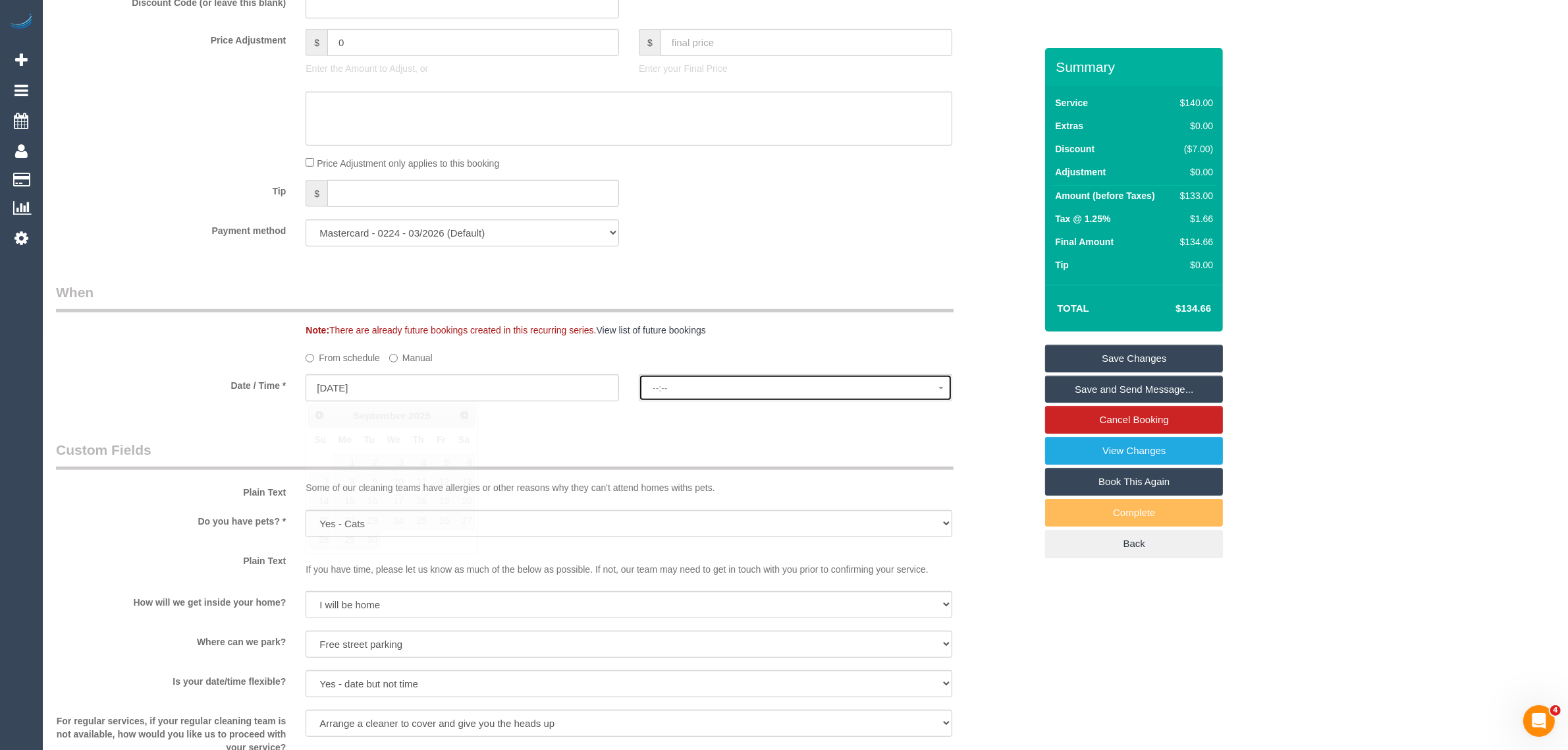
click at [660, 384] on span "--:--" at bounding box center [795, 387] width 286 height 10
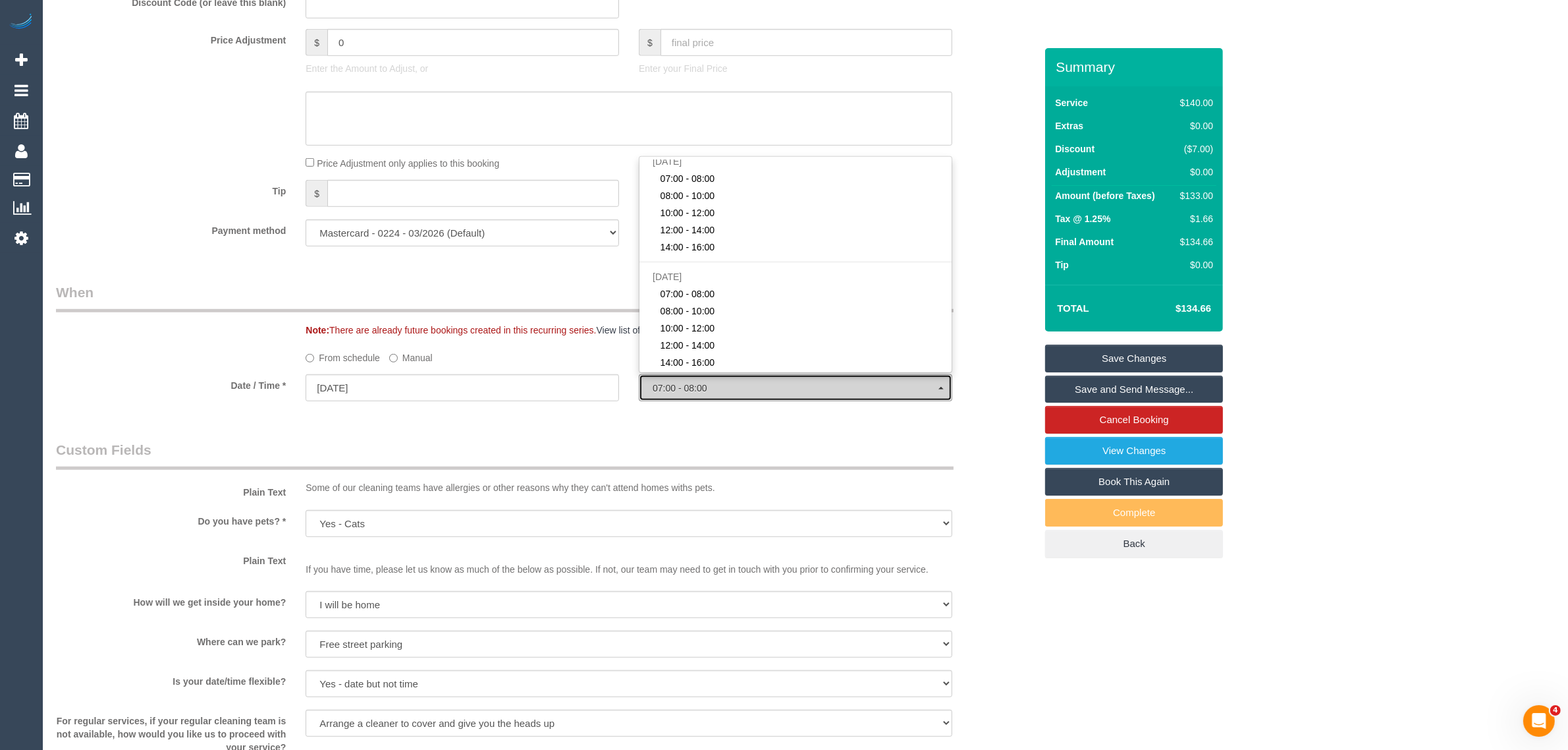
scroll to position [0, 0]
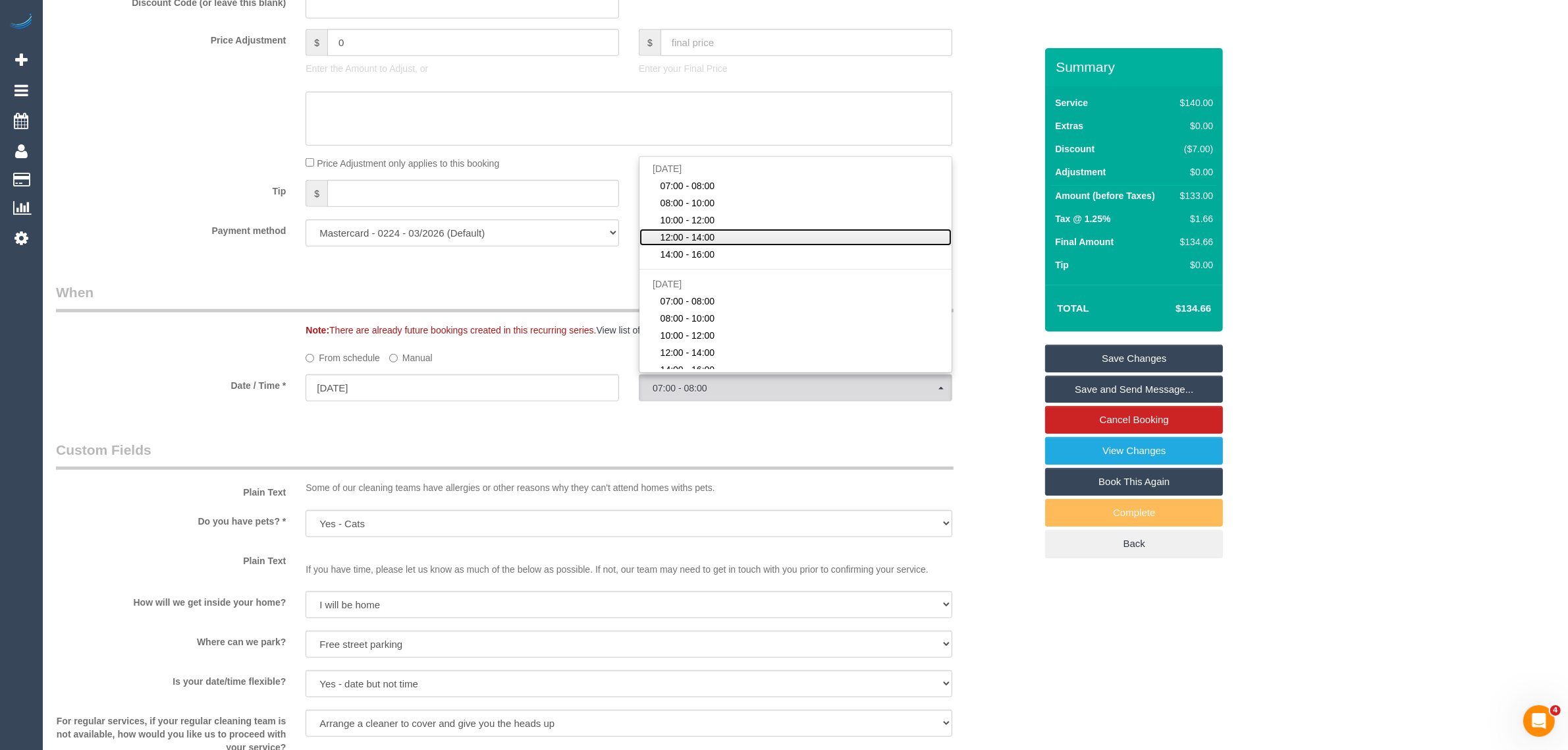
click at [744, 235] on link "12:00 - 14:00" at bounding box center [795, 236] width 312 height 17
select select "spot30"
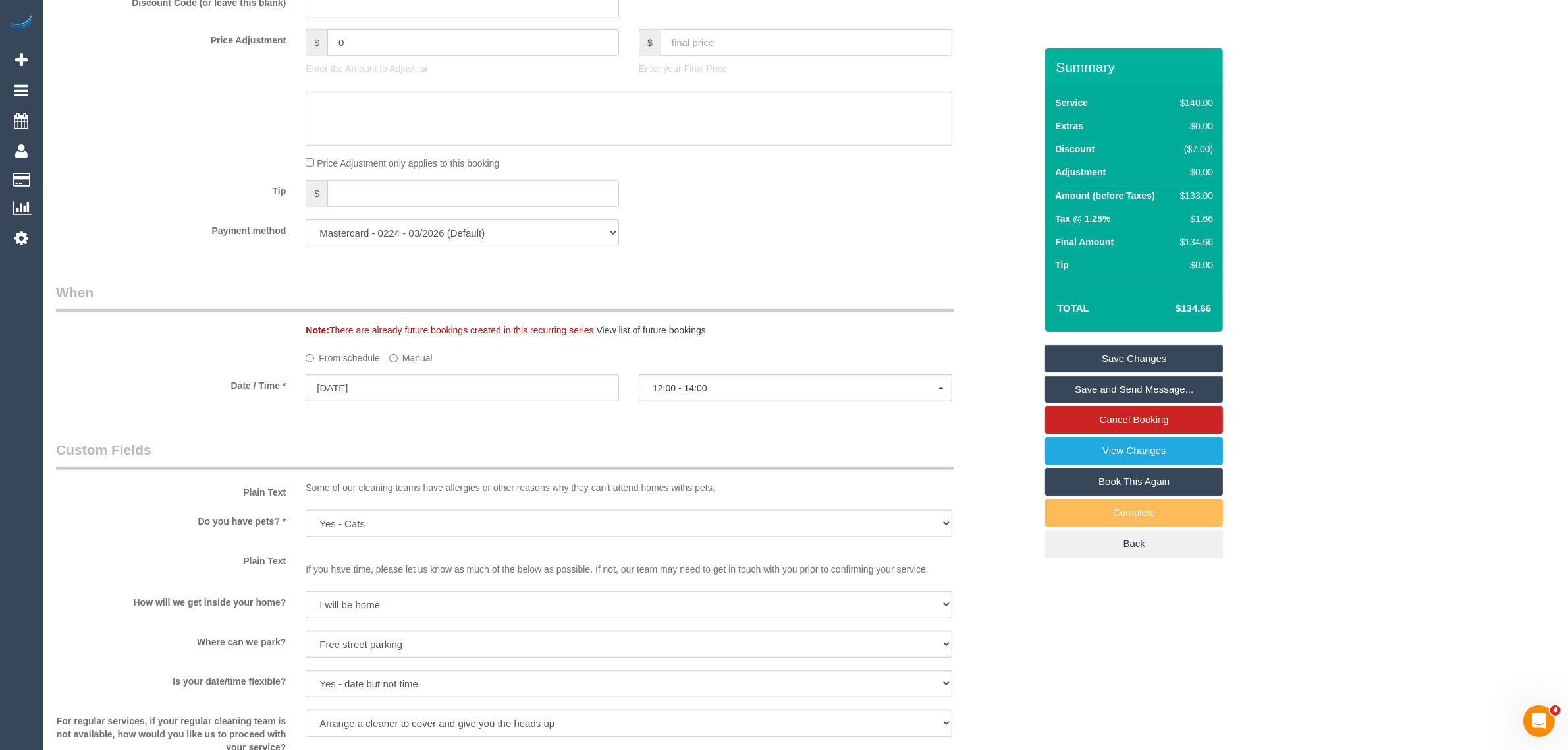
click at [768, 245] on div "Payment method Mastercard - 0224 - 03/2026 (Default) Add Credit Card ──────────…" at bounding box center [545, 233] width 999 height 27
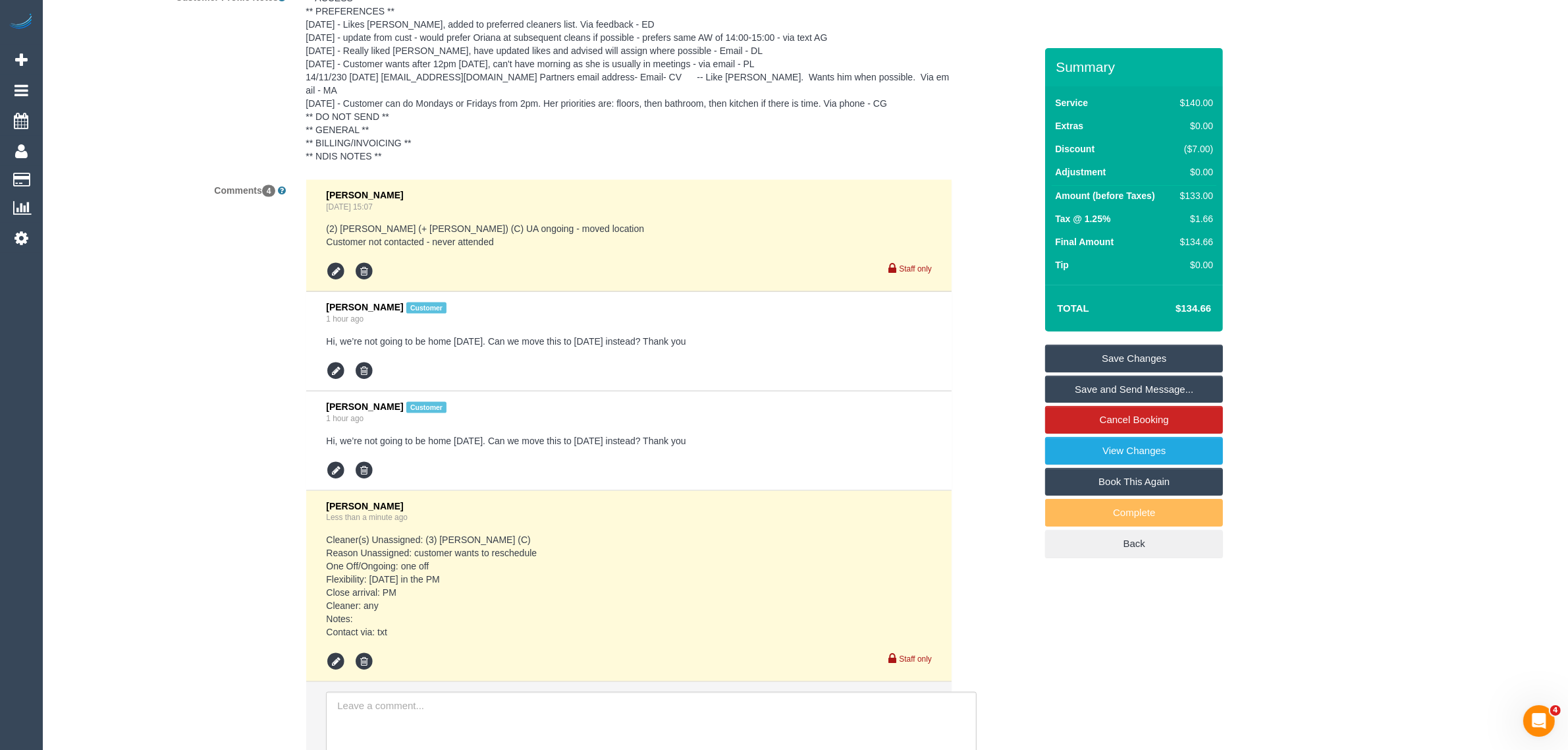
scroll to position [2497, 0]
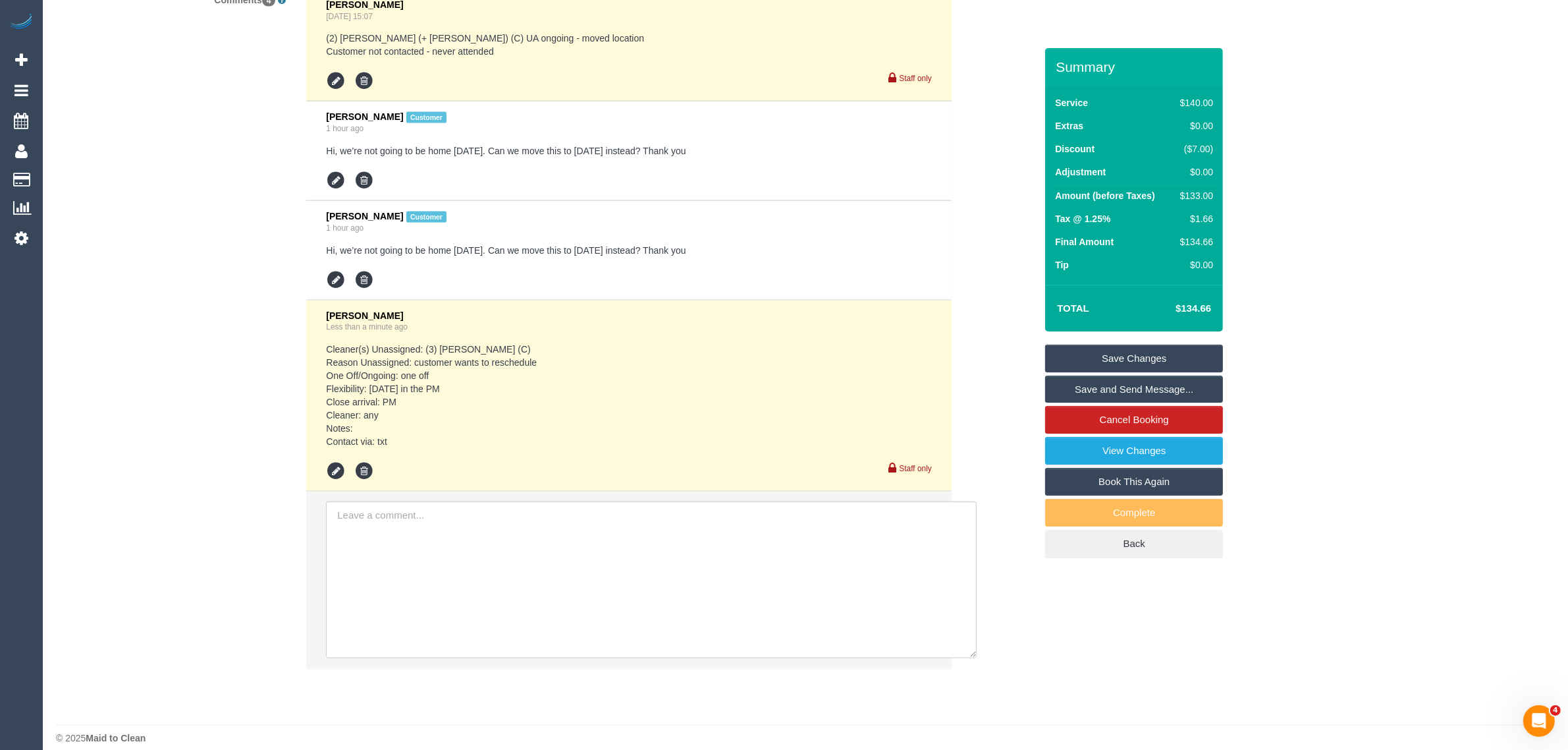
click at [1103, 355] on link "Save Changes" at bounding box center [1134, 358] width 178 height 28
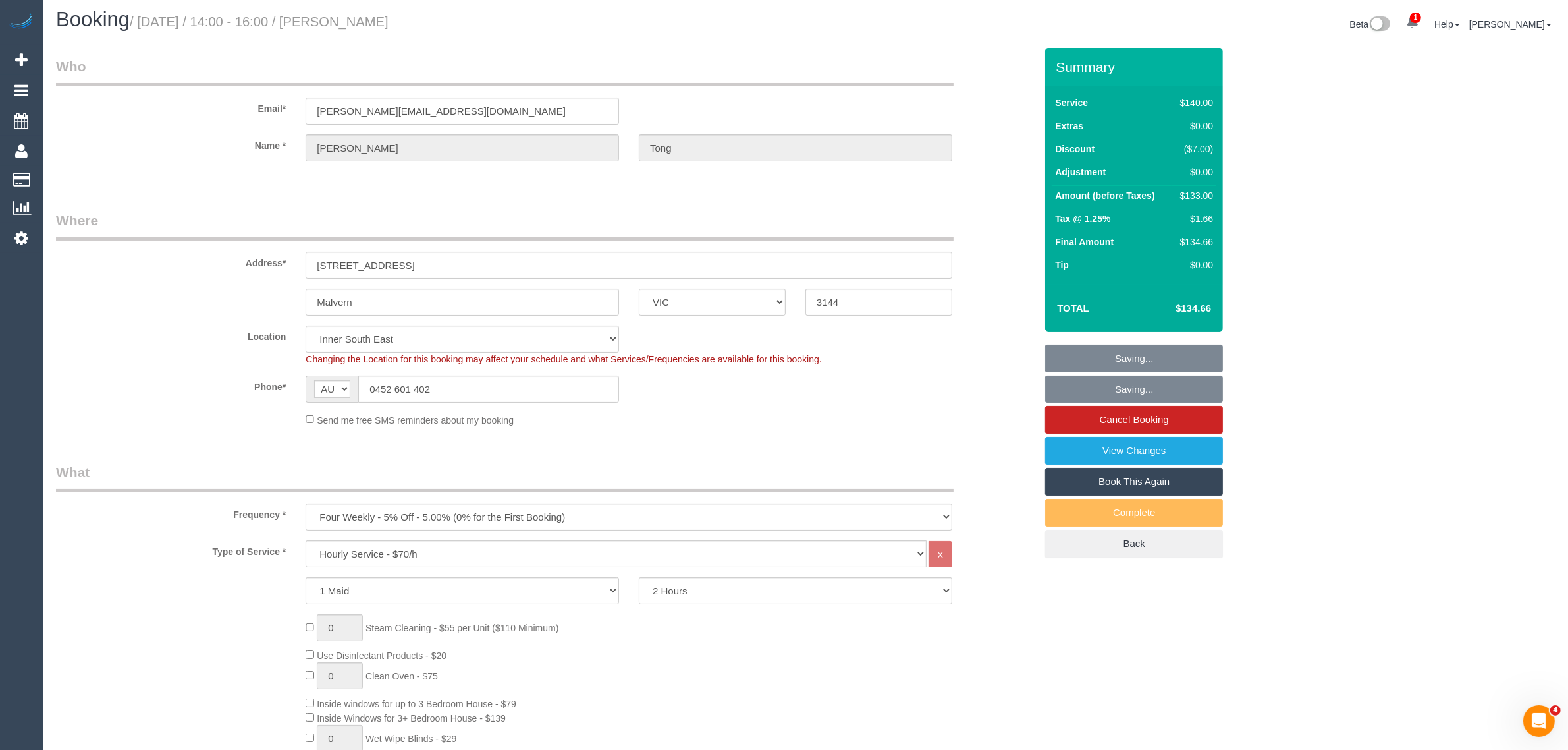
scroll to position [0, 0]
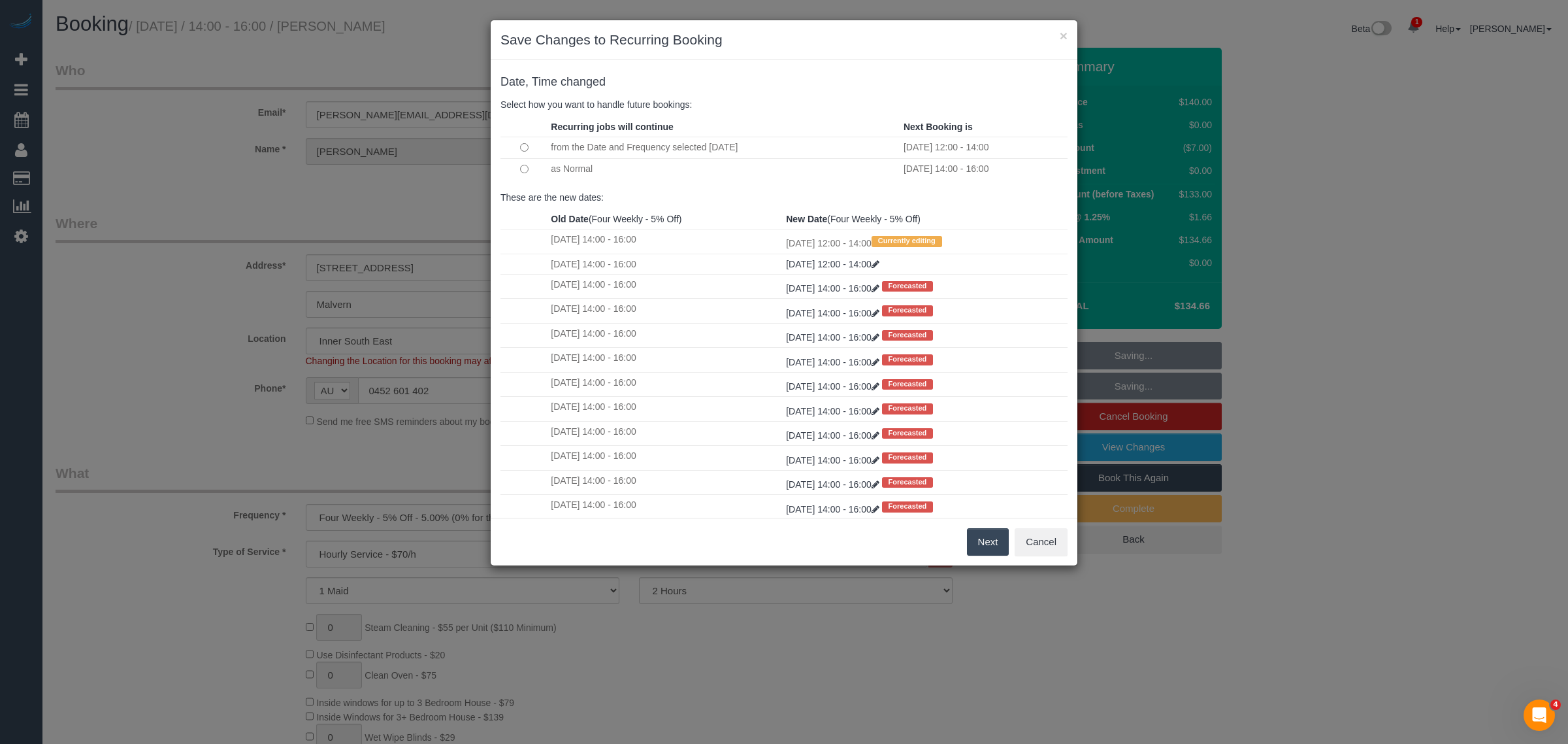
click at [569, 172] on td "as Normal" at bounding box center [723, 169] width 352 height 21
click at [976, 535] on button "Next" at bounding box center [988, 541] width 43 height 28
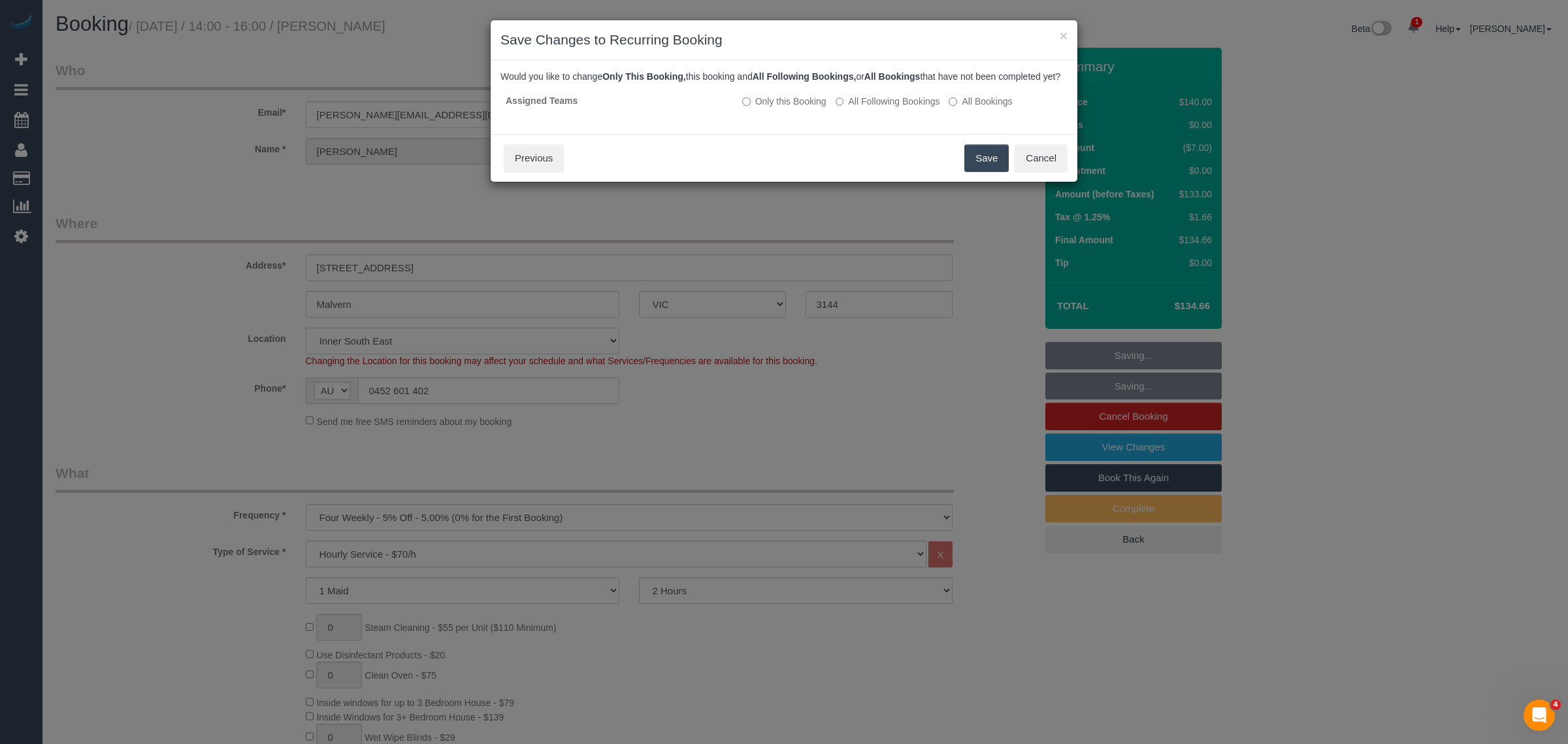
click at [980, 172] on button "Save" at bounding box center [986, 158] width 44 height 28
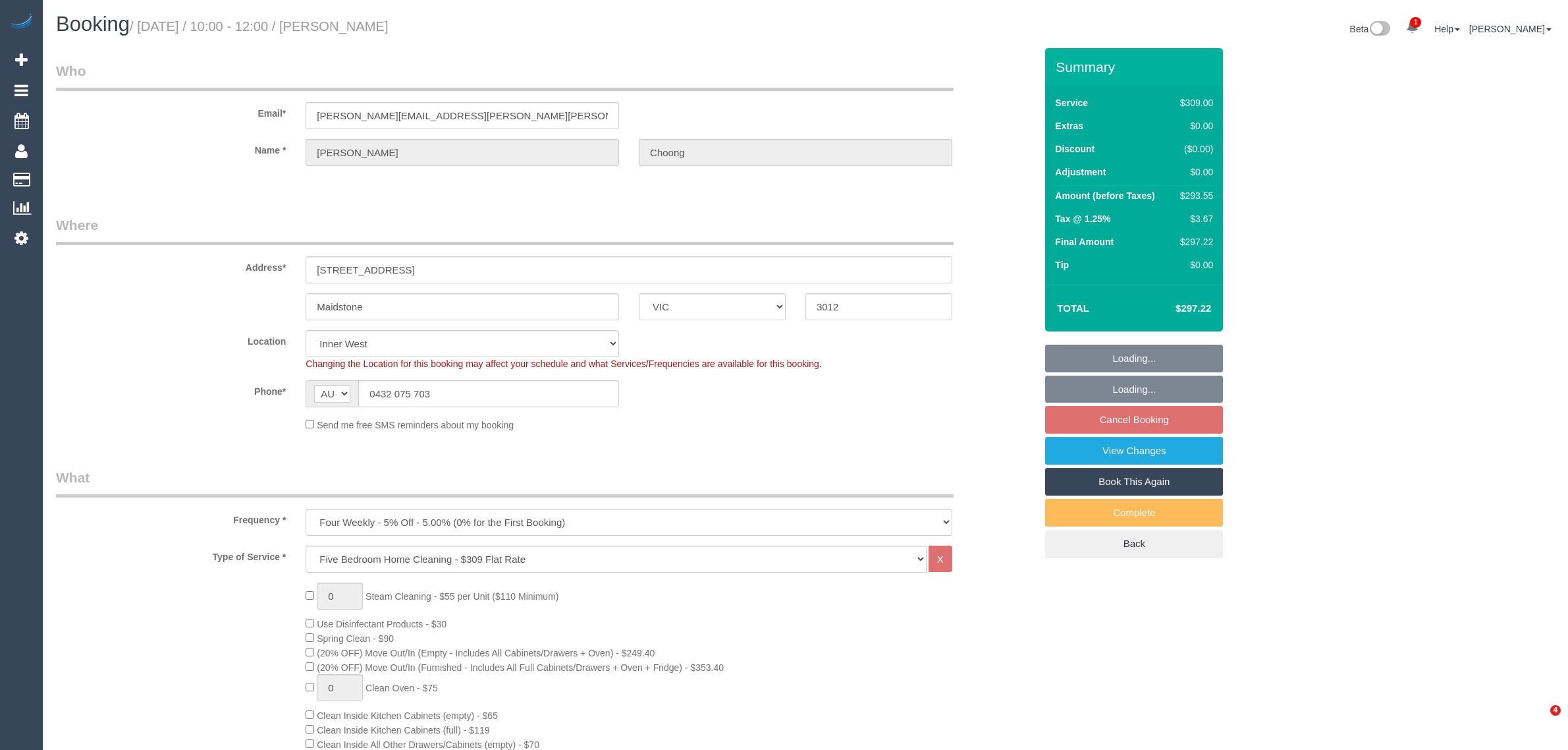
select select "VIC"
select select "number:27"
select select "number:14"
select select "number:19"
select select "number:24"
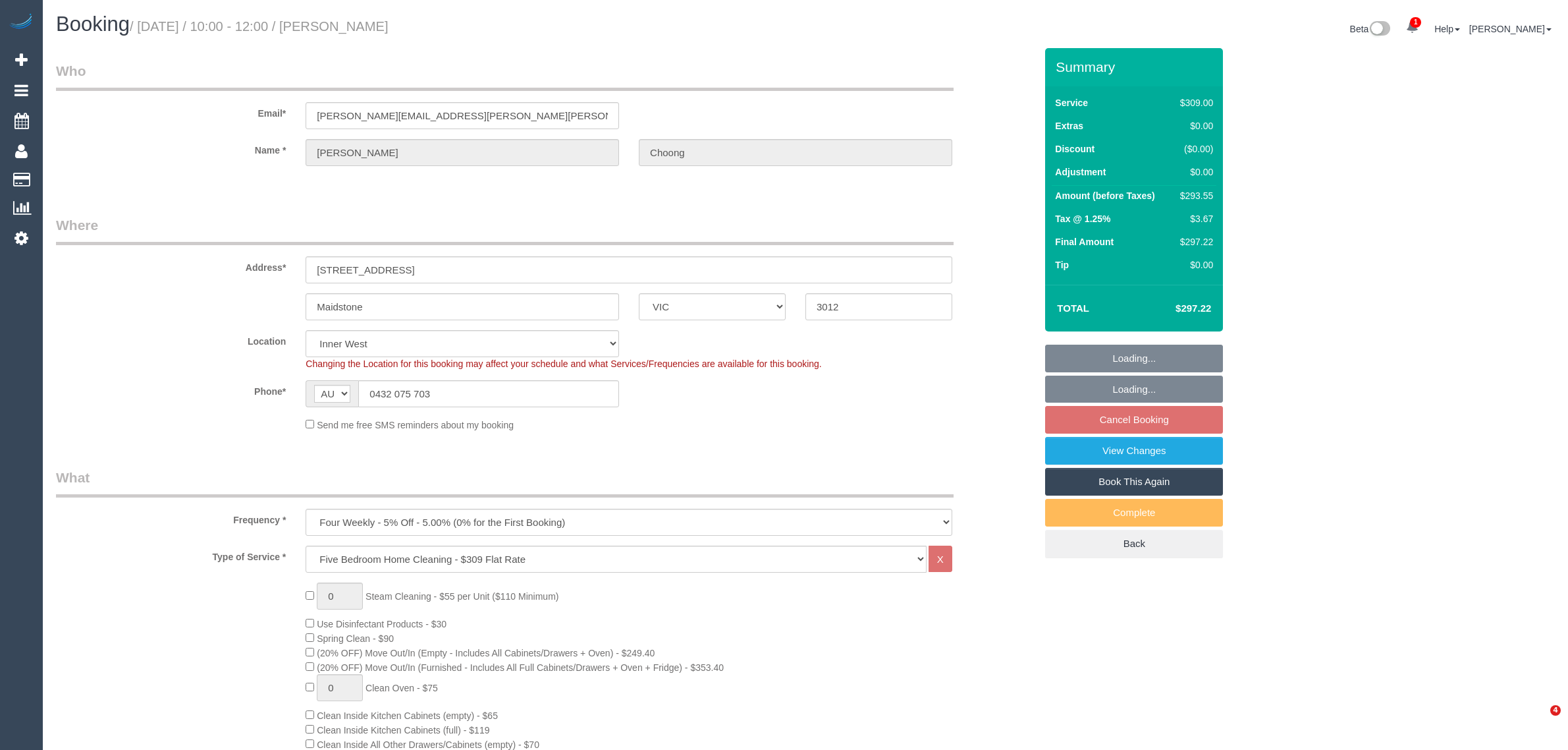
select select "number:34"
select select "number:12"
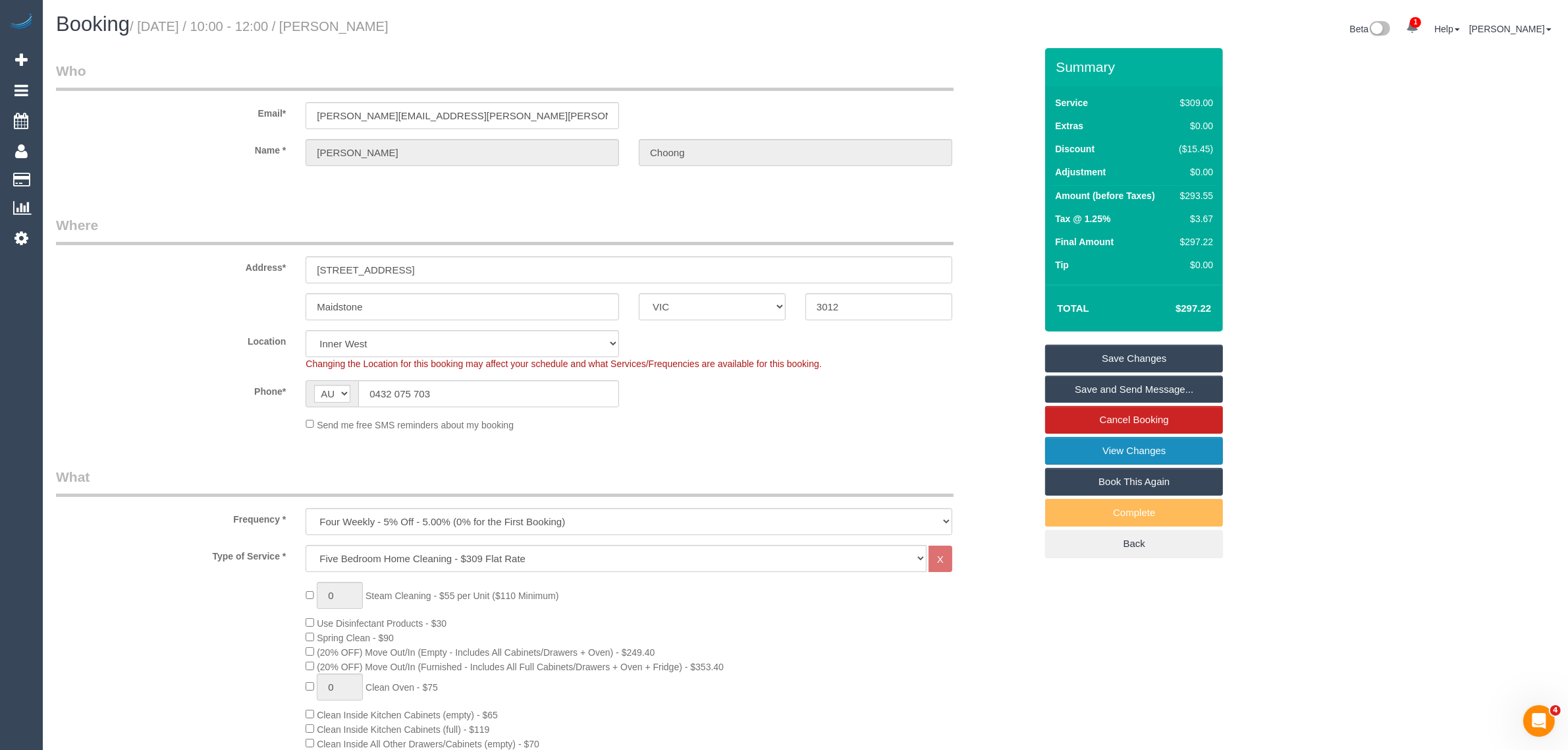
click at [1103, 446] on link "View Changes" at bounding box center [1134, 450] width 178 height 28
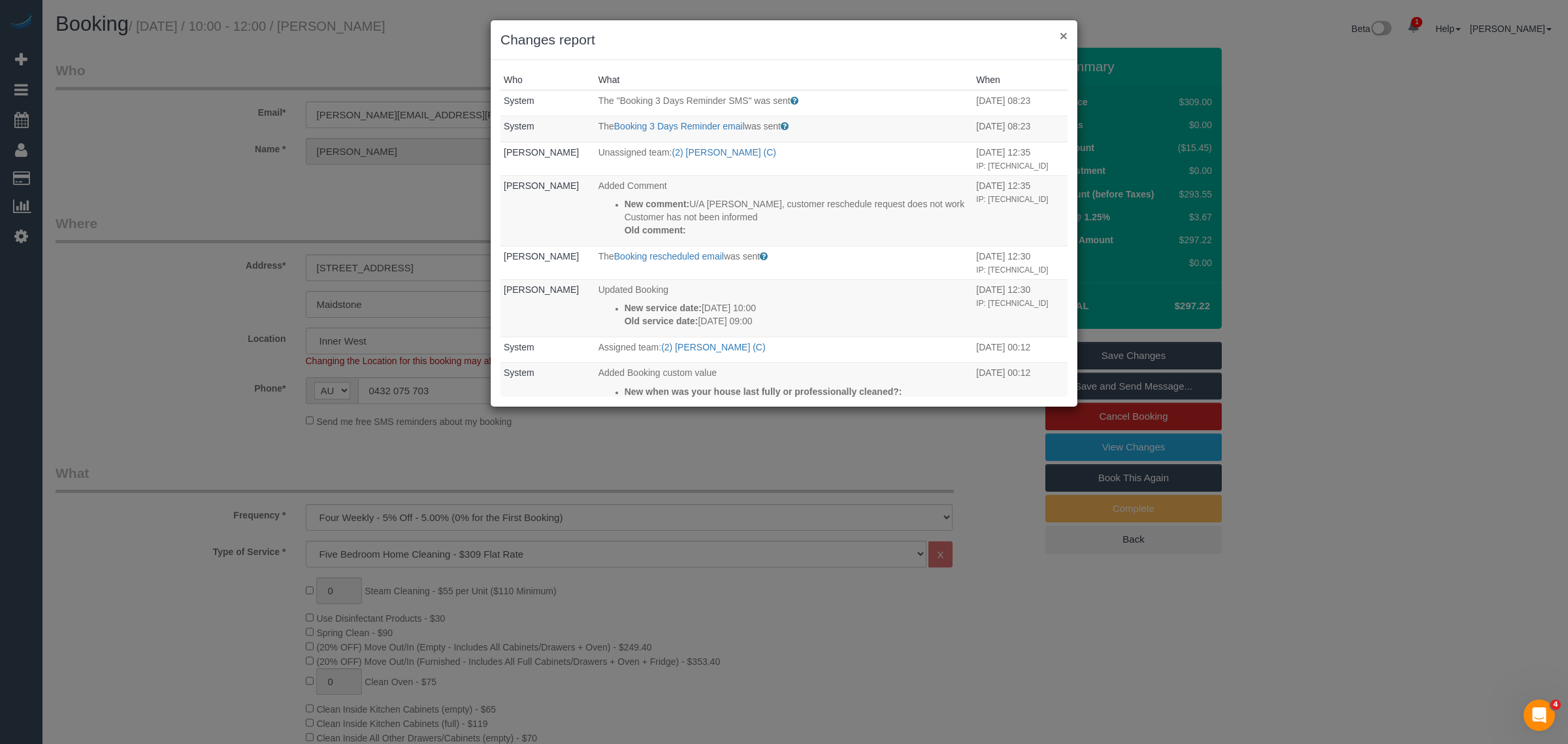
click at [1063, 30] on button "×" at bounding box center [1064, 35] width 8 height 13
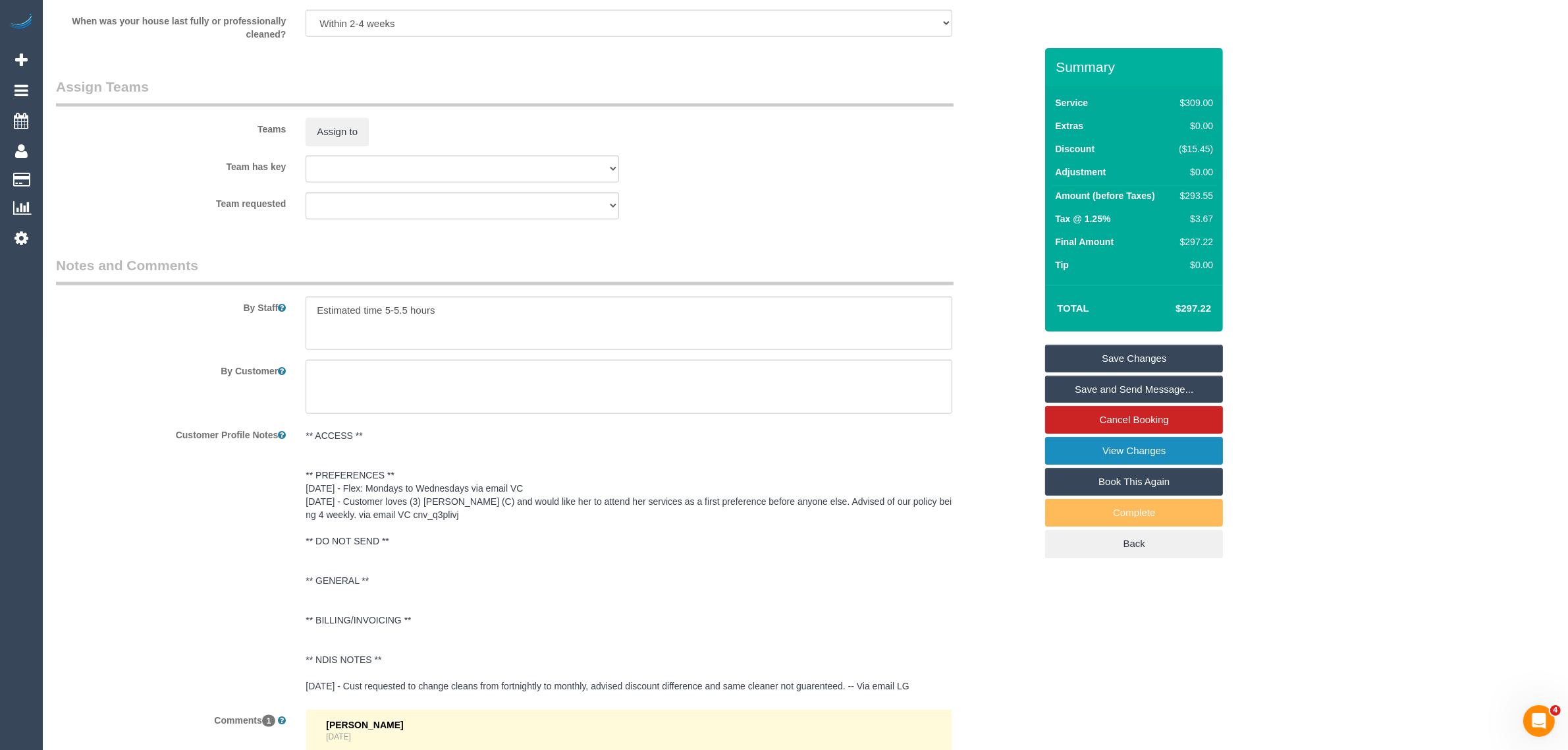
scroll to position [2205, 0]
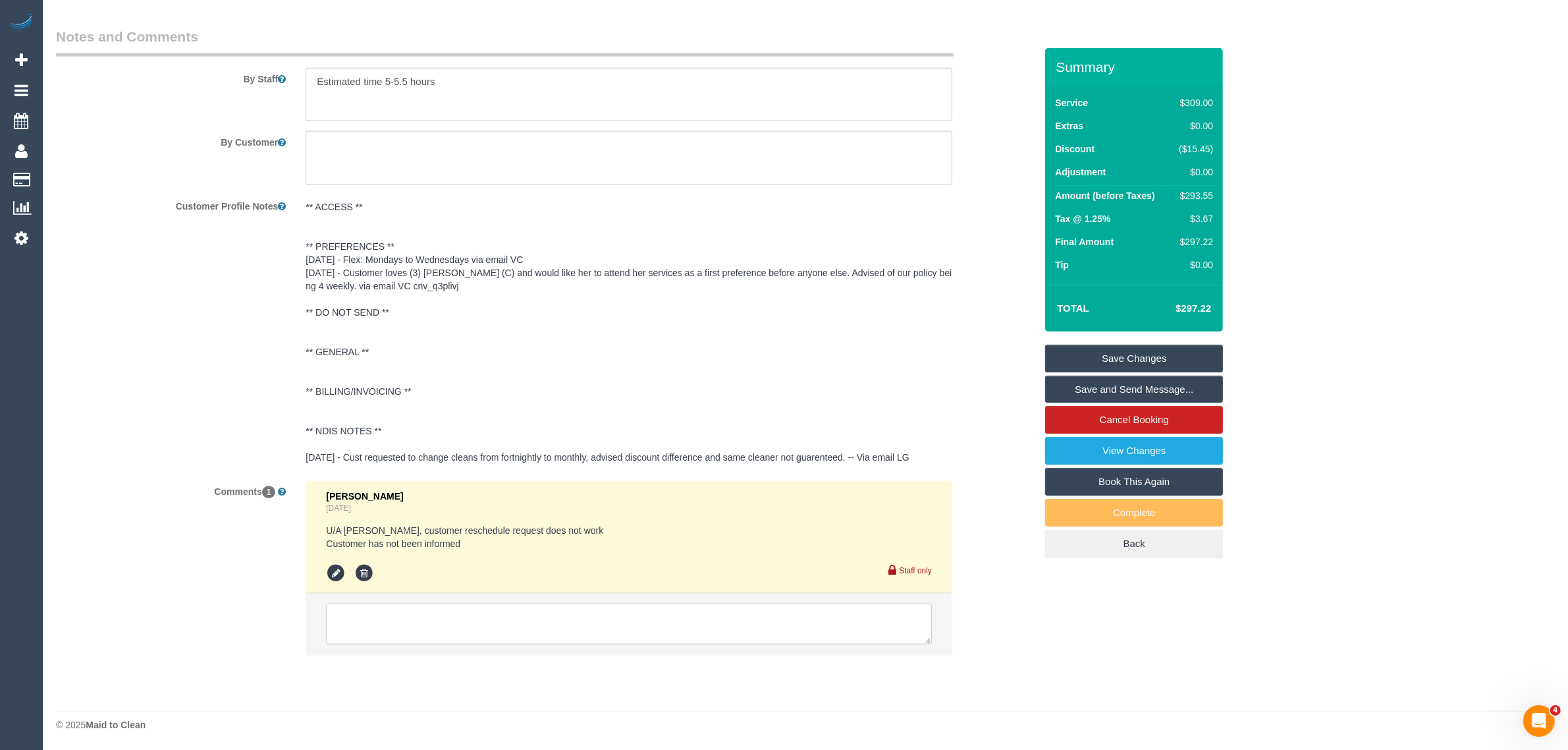
click at [701, 610] on textarea at bounding box center [628, 624] width 606 height 41
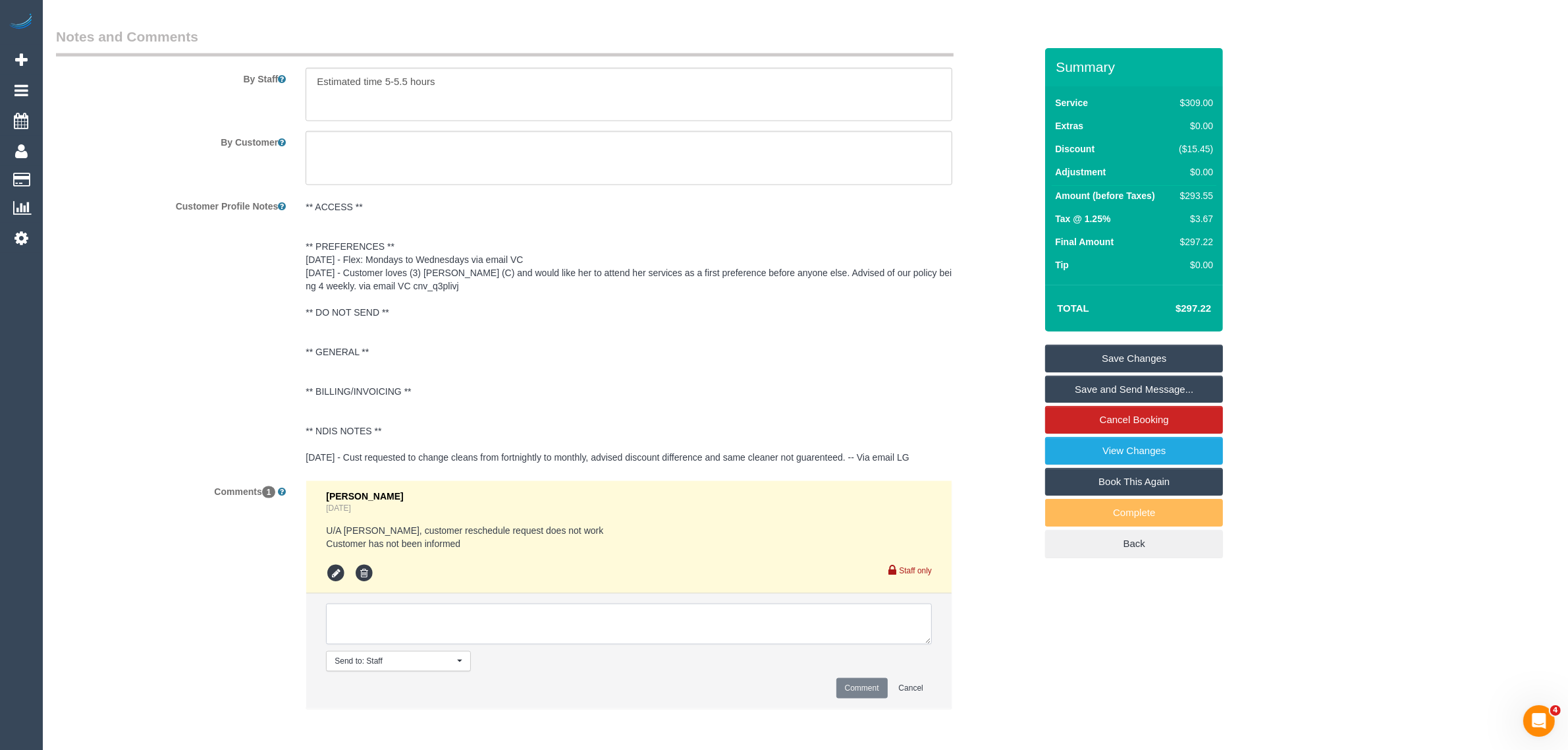
click at [628, 607] on textarea at bounding box center [628, 624] width 606 height 41
paste textarea "have a meeting ending at 10:10am that day - would it be possible for the cleane…"
click at [468, 613] on textarea at bounding box center [628, 624] width 606 height 41
click at [629, 615] on textarea at bounding box center [628, 624] width 606 height 41
click at [736, 614] on textarea at bounding box center [628, 624] width 606 height 41
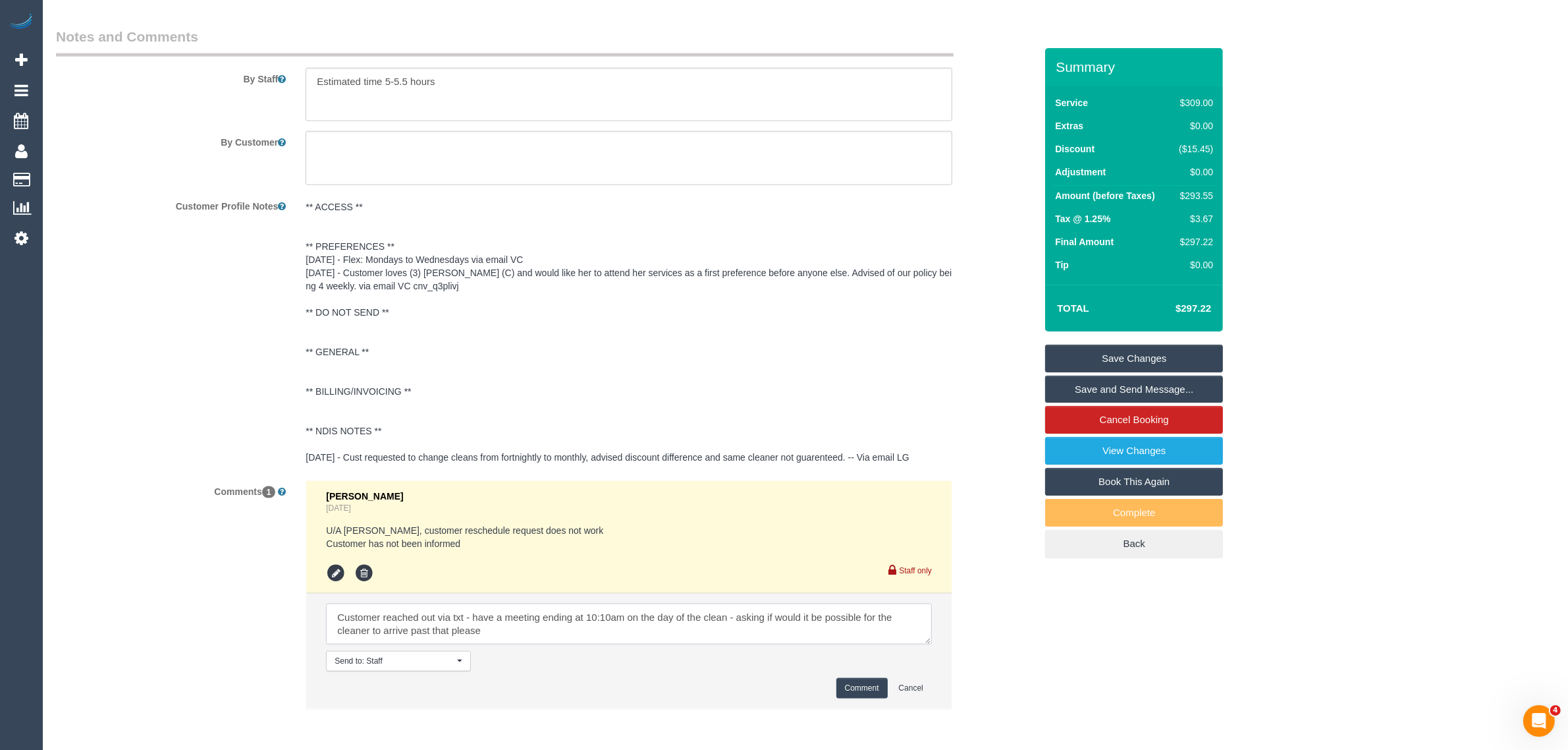
click at [657, 629] on textarea at bounding box center [628, 624] width 606 height 41
type textarea "Customer reached out via txt - have a meeting ending at 10:10am on the day of t…"
click at [861, 684] on button "Comment" at bounding box center [862, 688] width 51 height 21
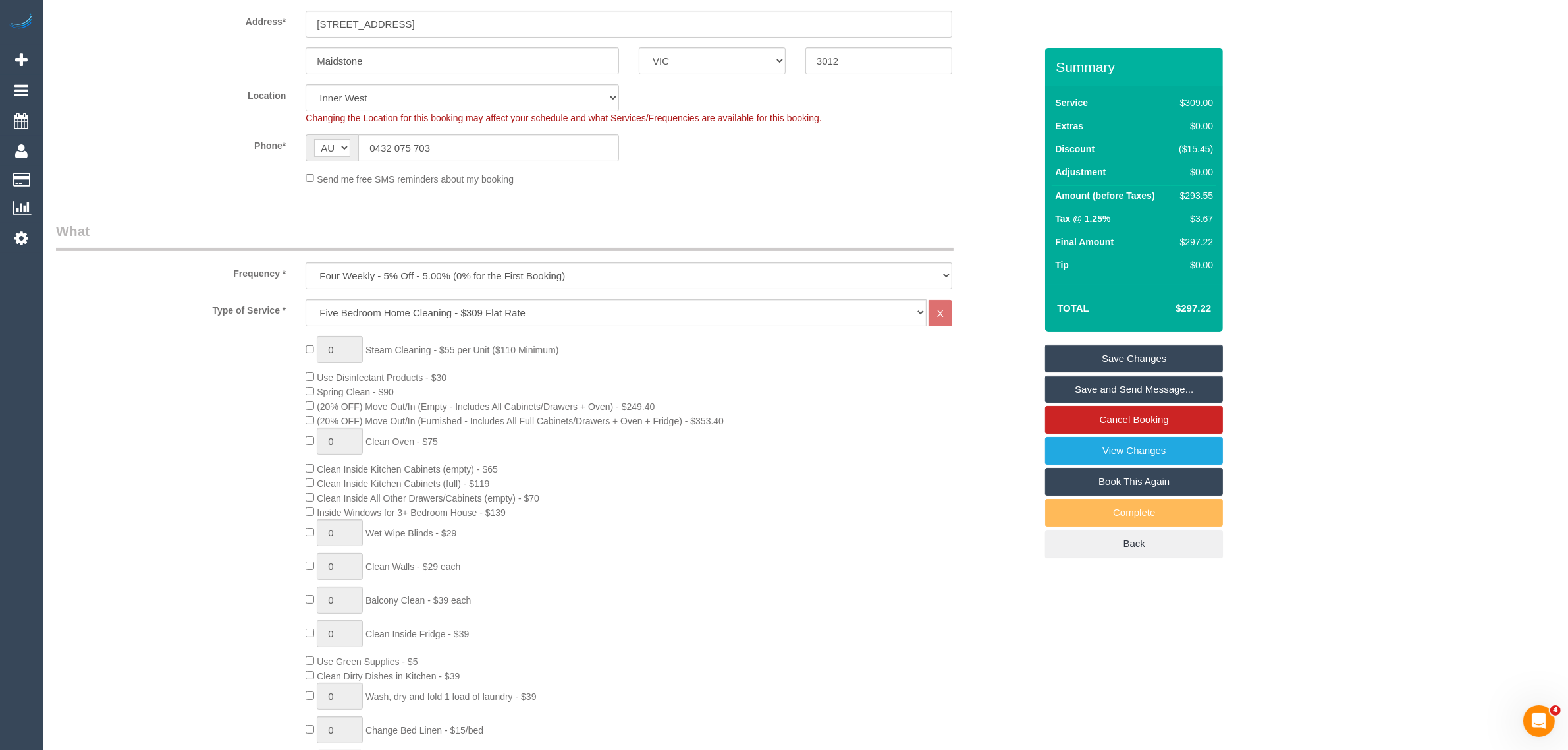
scroll to position [0, 0]
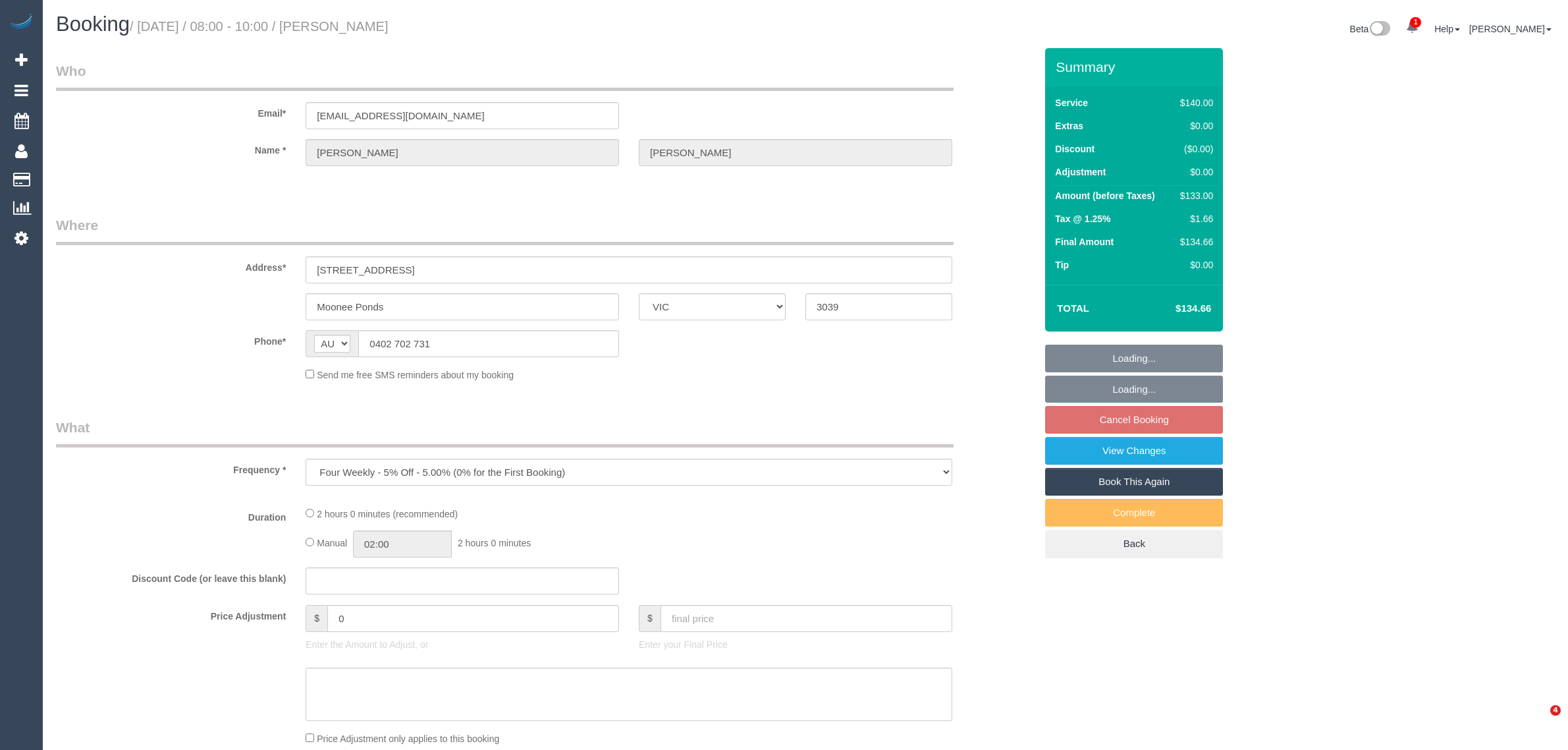
select select "VIC"
select select "string:stripe-pm_1HyAHe2GScqysDRVeRJaJbeH"
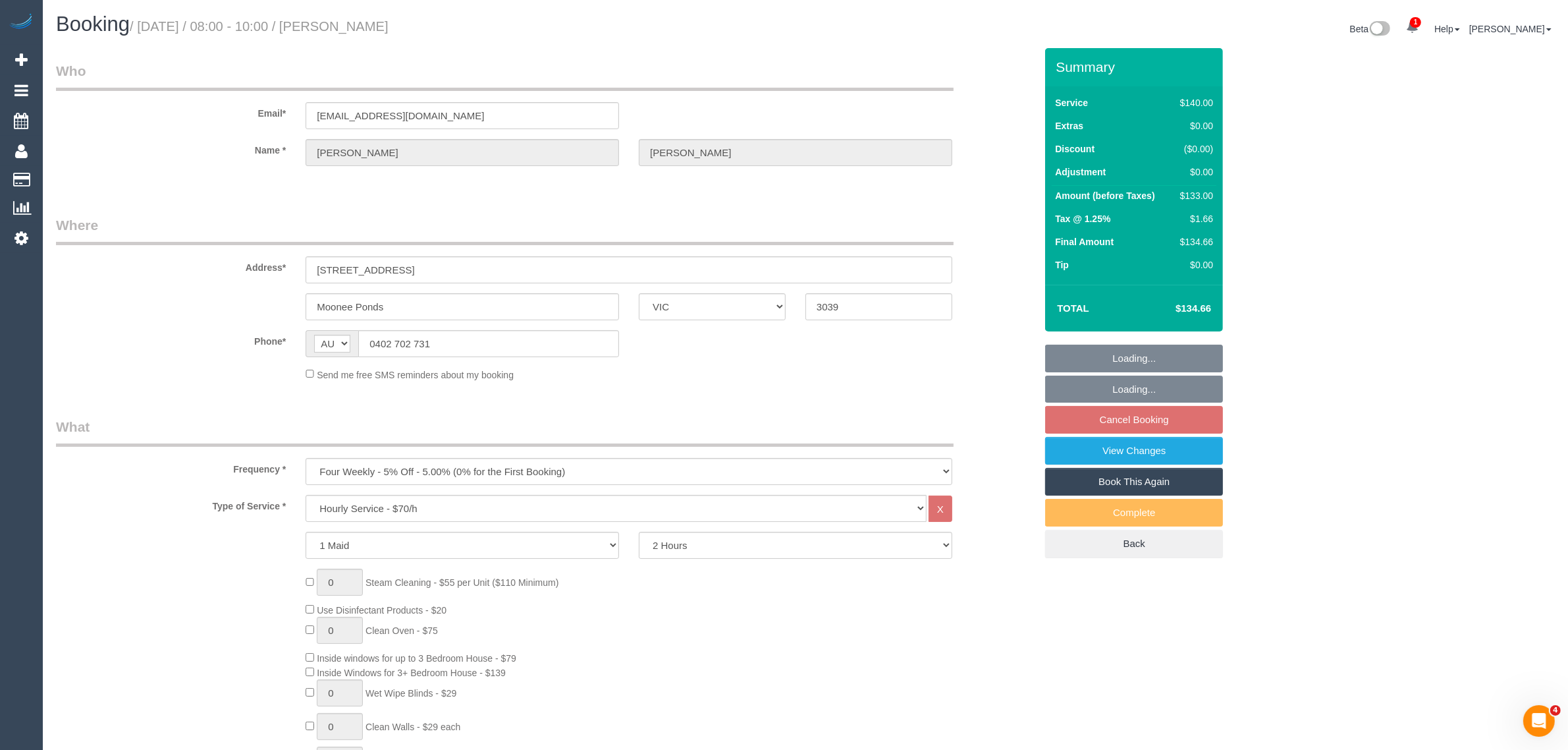
select select "number:27"
select select "number:14"
select select "number:19"
select select "number:25"
select select "number:34"
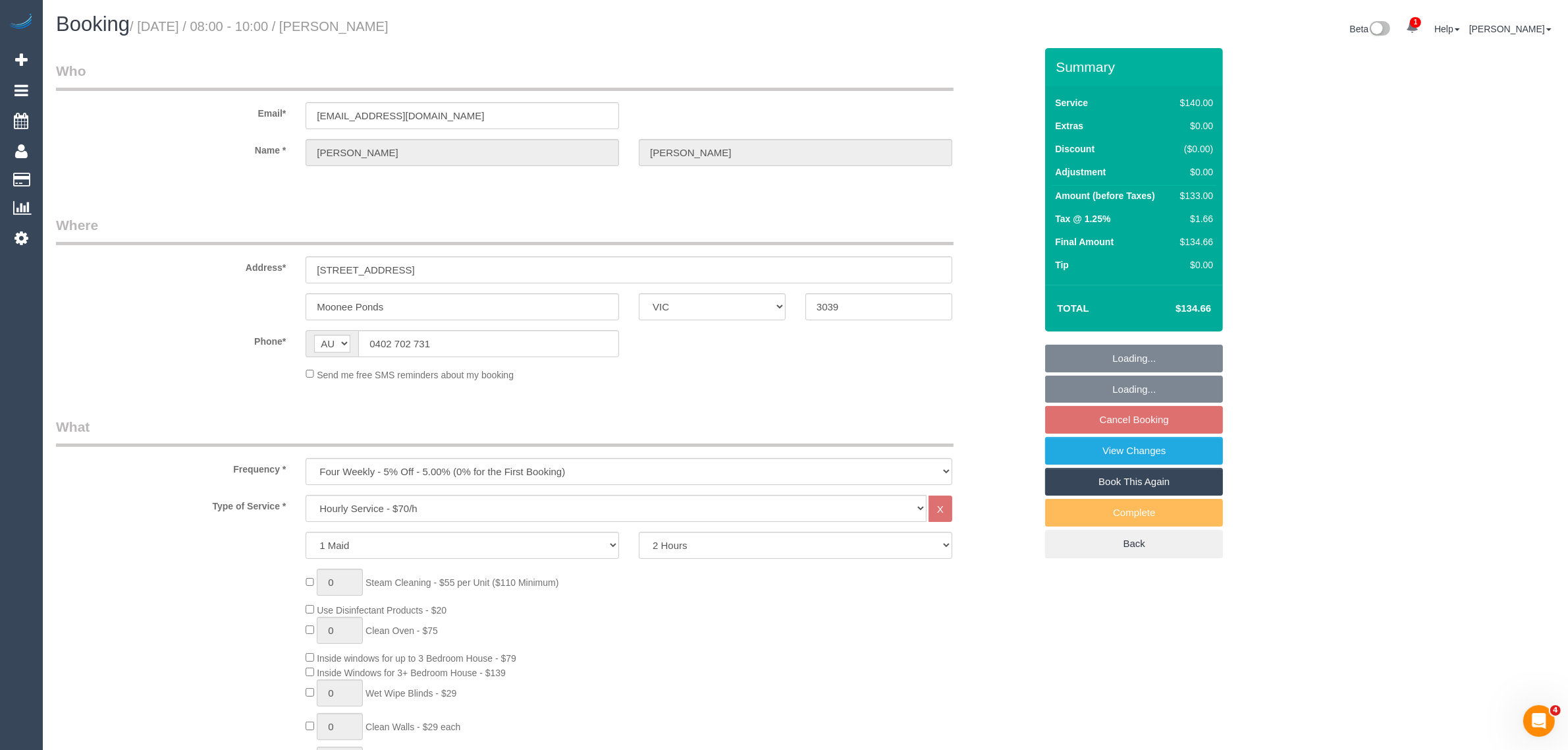
select select "number:13"
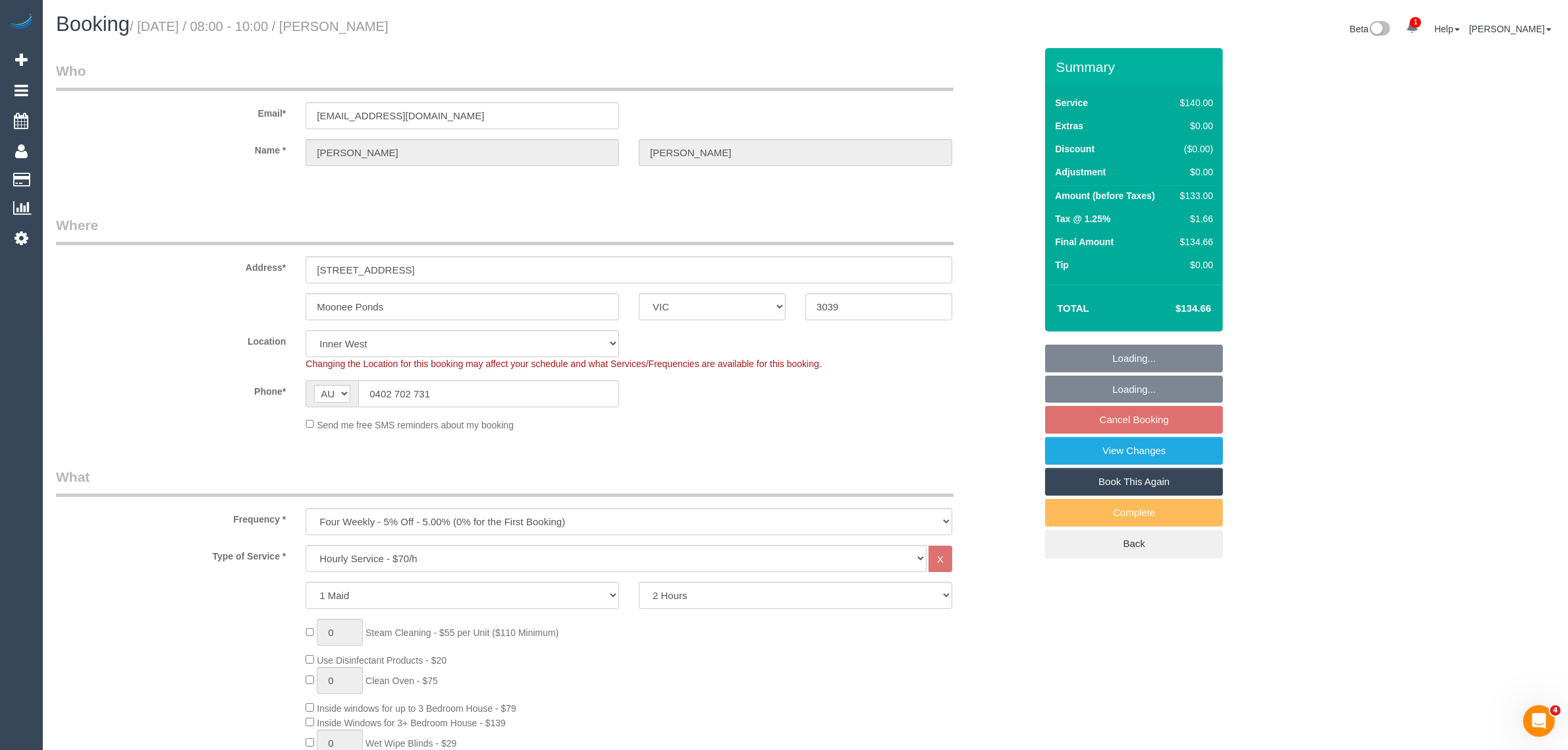
click at [985, 270] on div "Address* [STREET_ADDRESS]" at bounding box center [545, 249] width 999 height 68
select select "object:1534"
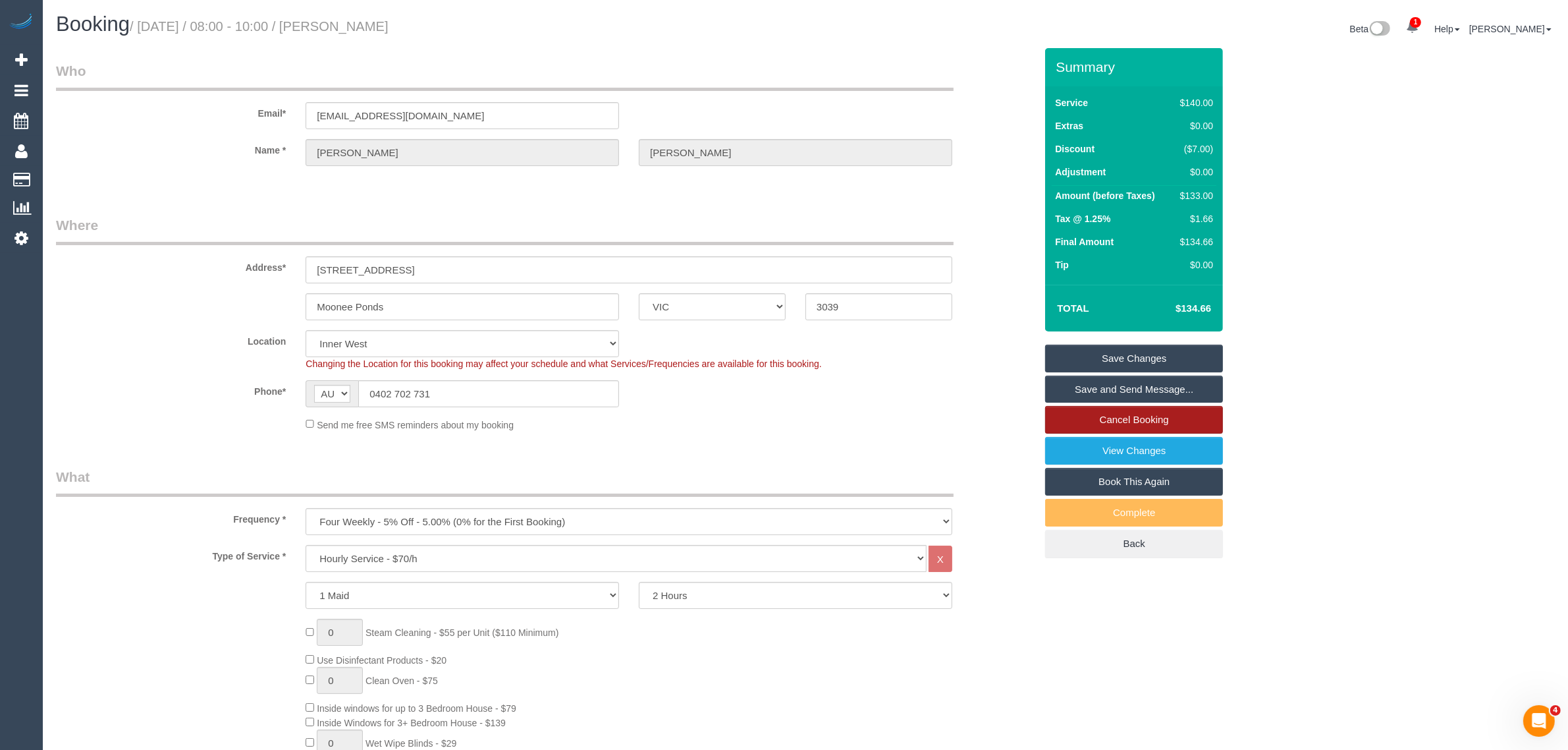
click at [1063, 408] on link "Cancel Booking" at bounding box center [1134, 419] width 178 height 28
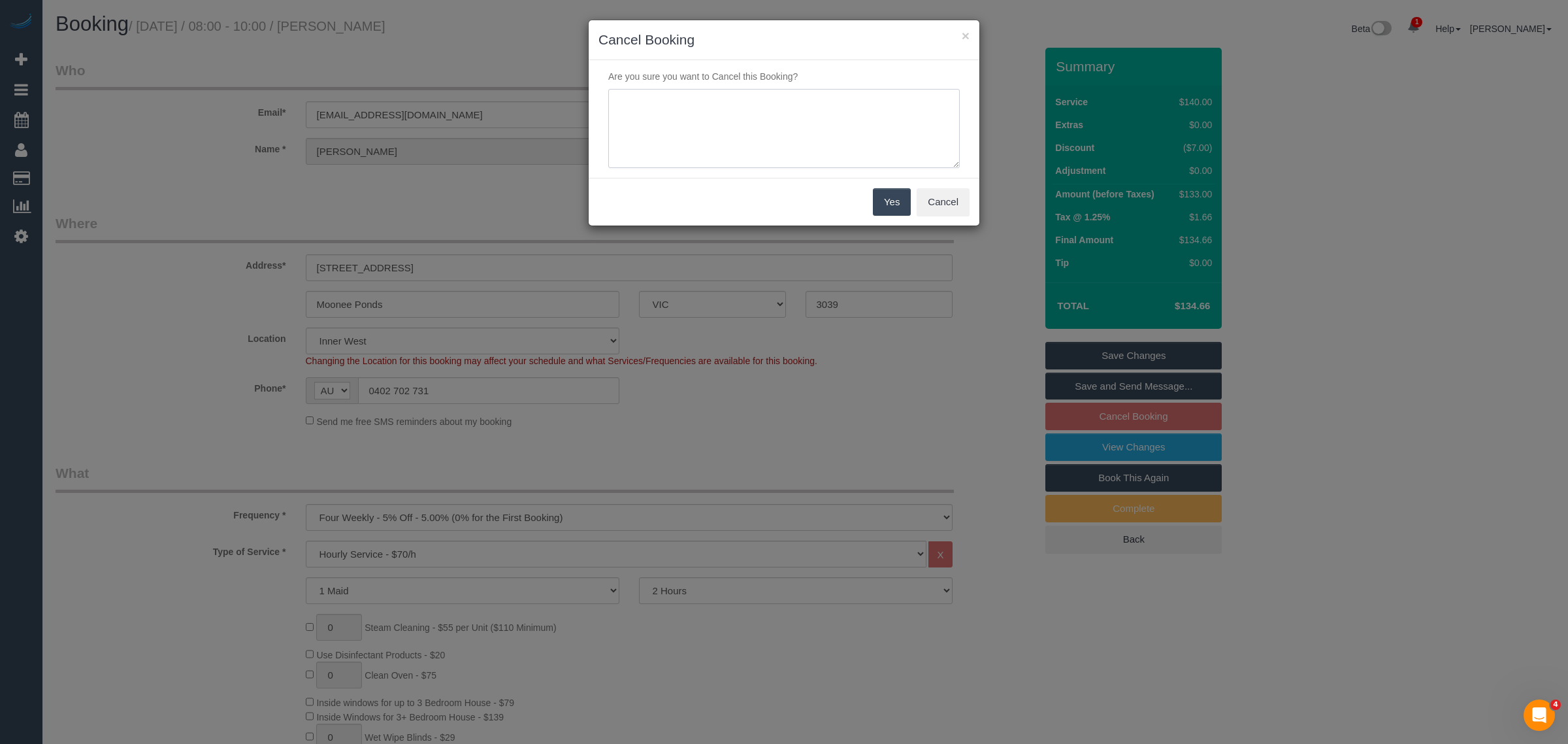
click at [742, 110] on textarea at bounding box center [784, 128] width 352 height 80
type textarea "customer wants to skip via txt - KA"
click at [889, 209] on button "Yes" at bounding box center [892, 202] width 38 height 28
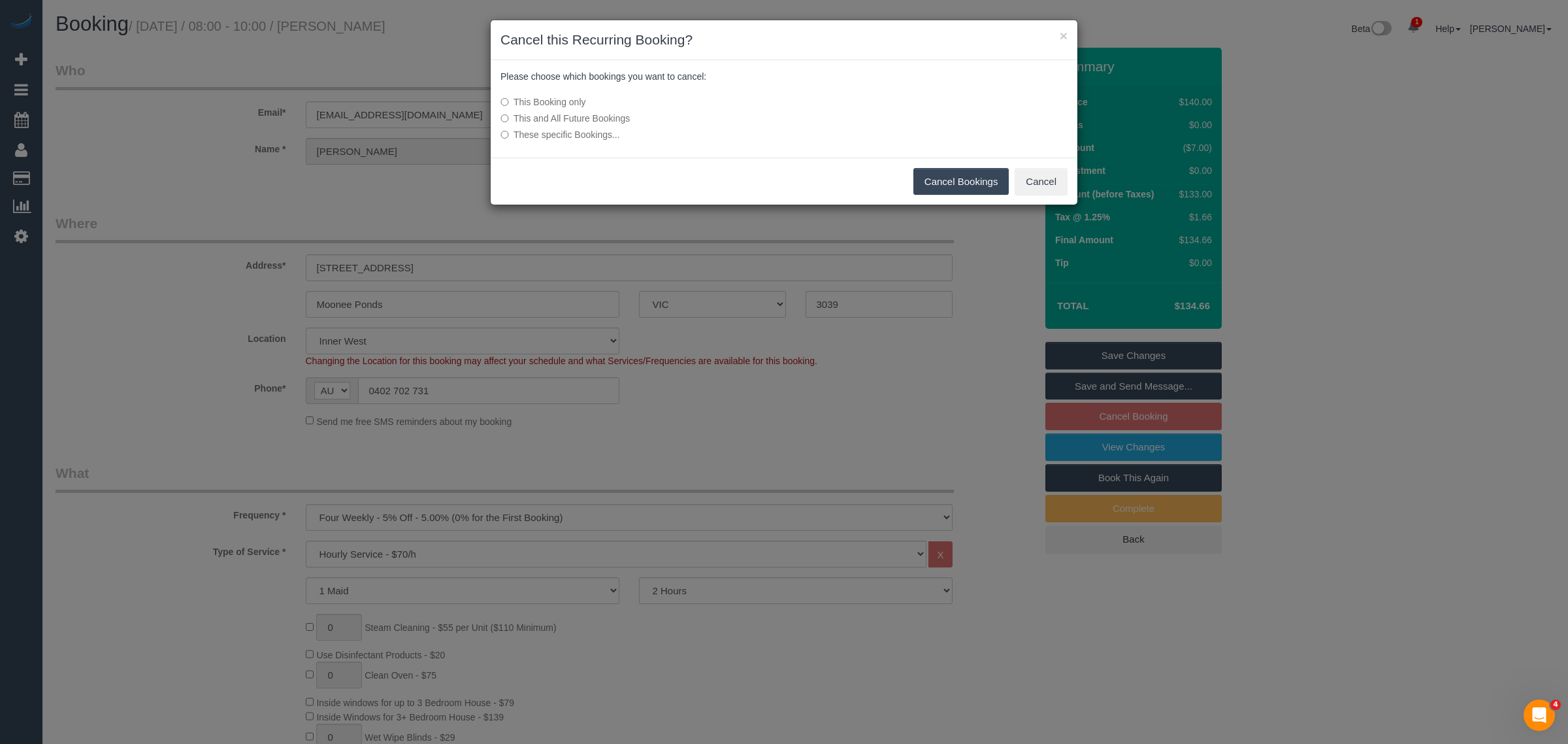
click at [977, 174] on button "Cancel Bookings" at bounding box center [961, 181] width 96 height 28
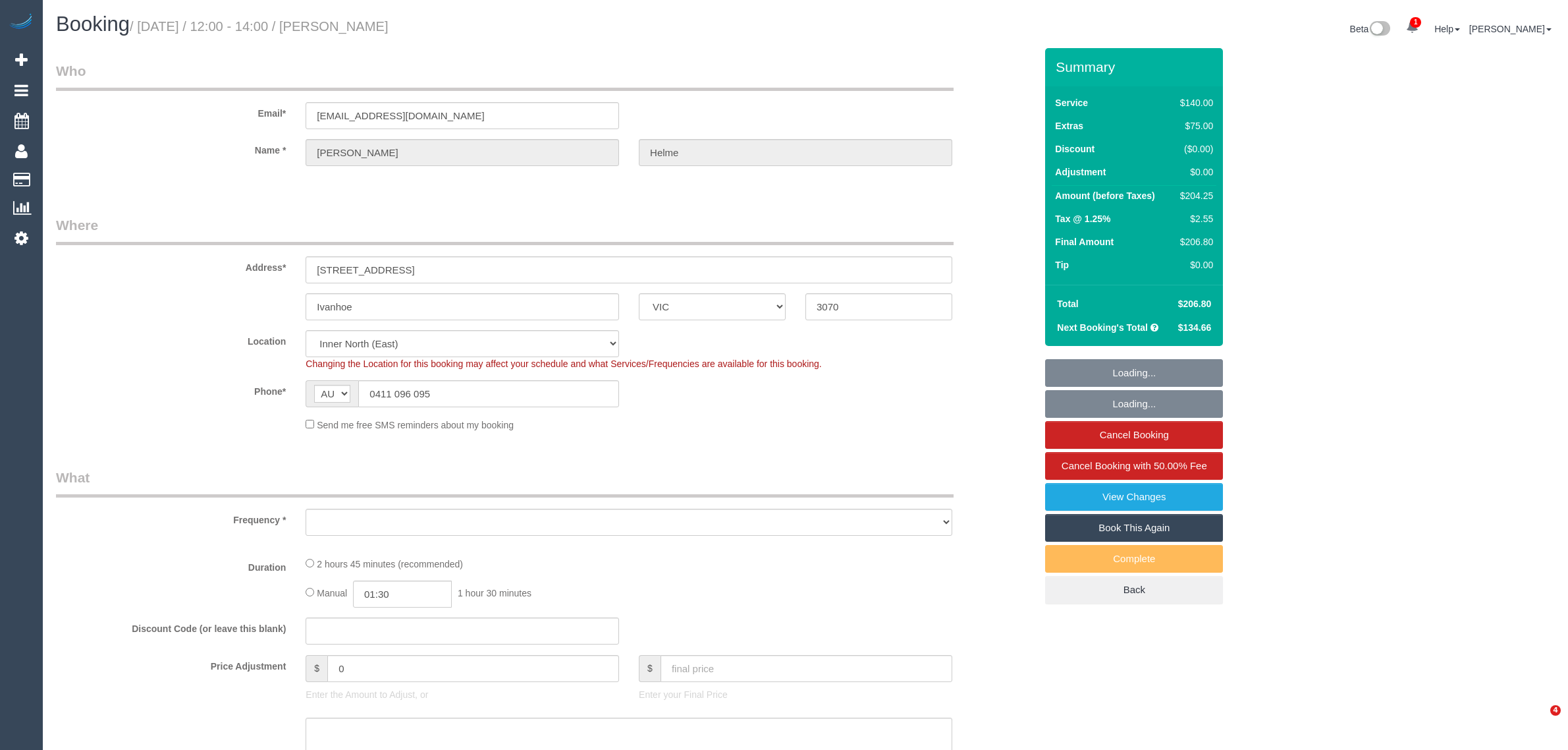
select select "VIC"
select select "string:stripe-pm_1OYcq12GScqysDRVnPYicigU"
select select "number:28"
select select "number:14"
select select "number:19"
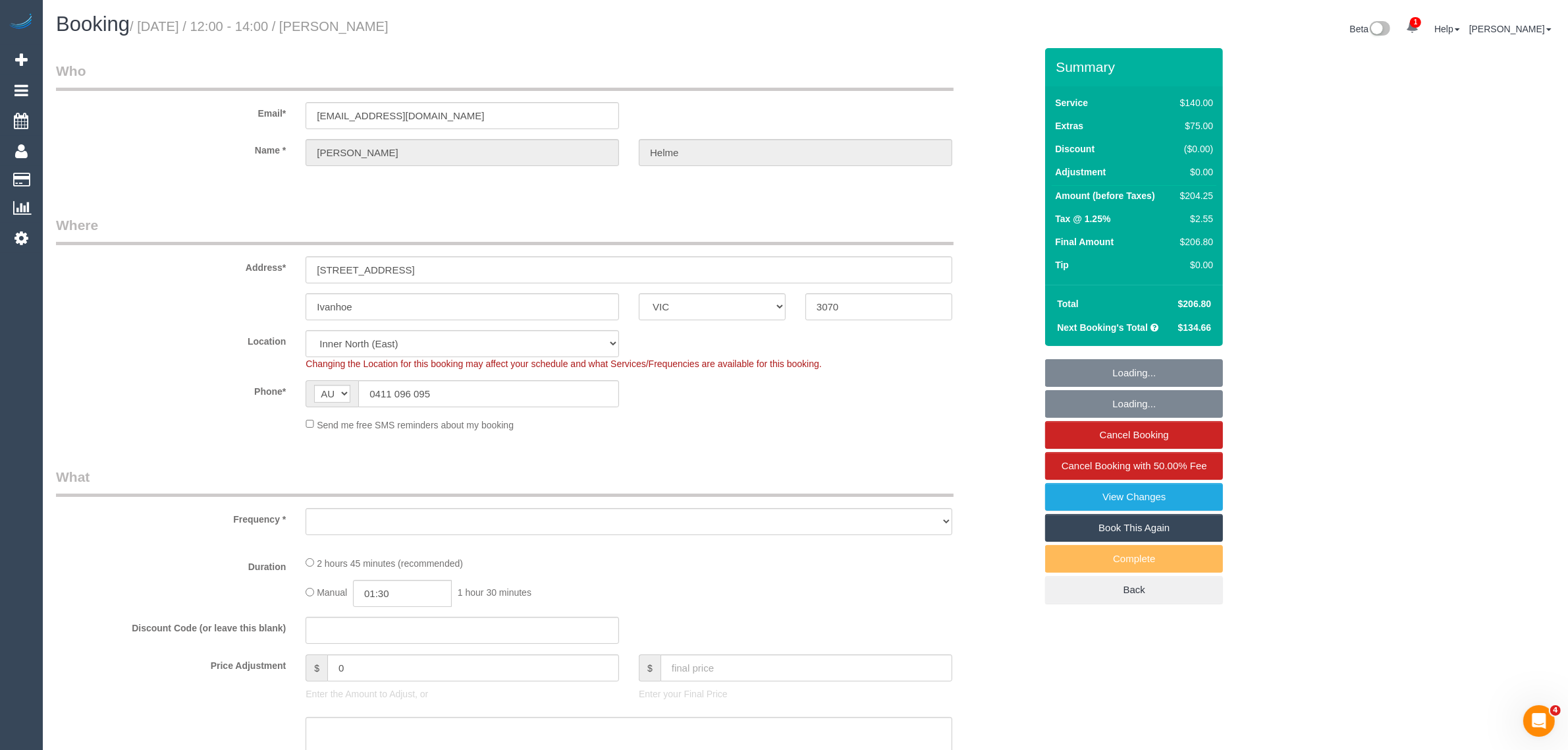
select select "number:22"
select select "number:34"
select select "number:26"
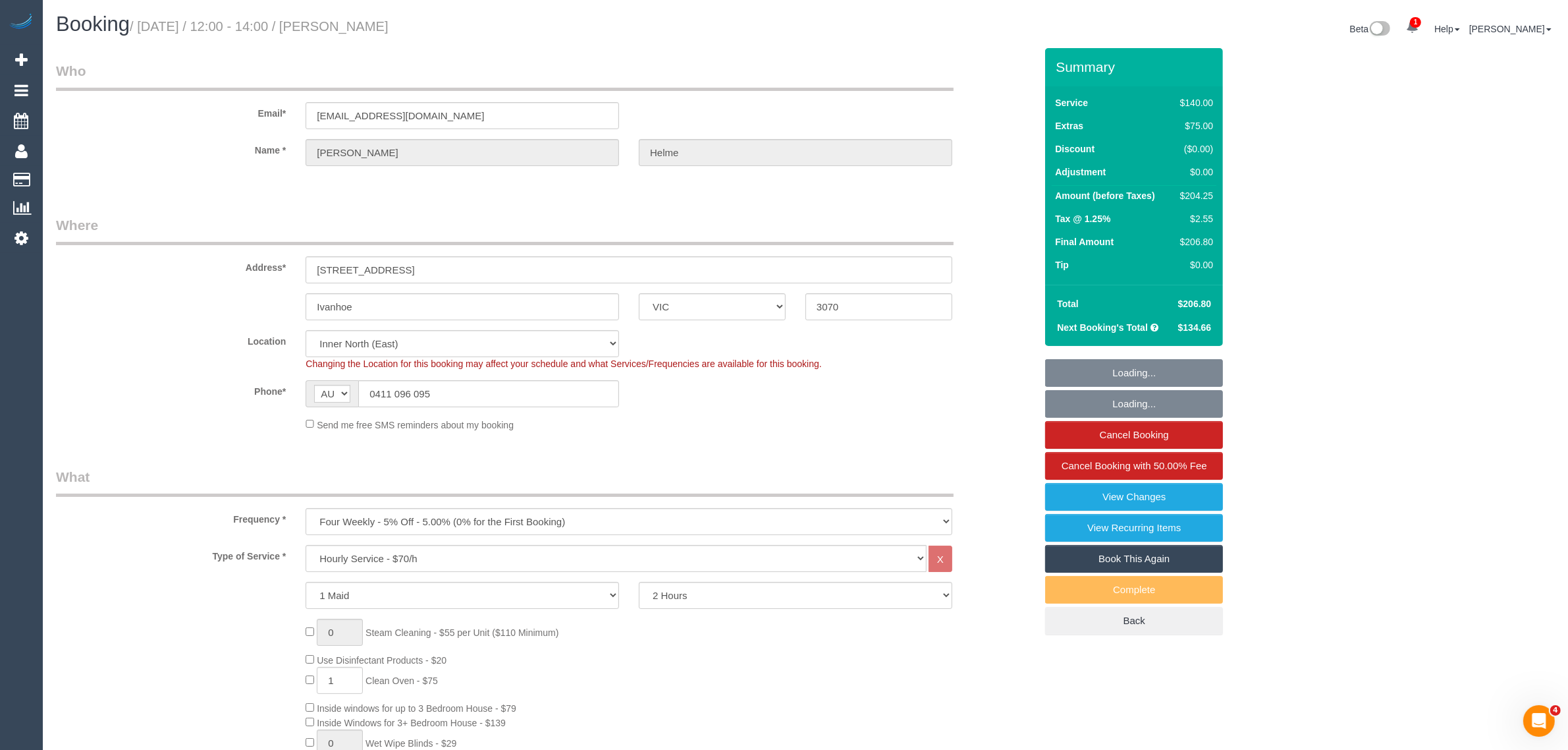
select select "object:1692"
click at [513, 391] on input "0411 096 095" at bounding box center [489, 394] width 261 height 27
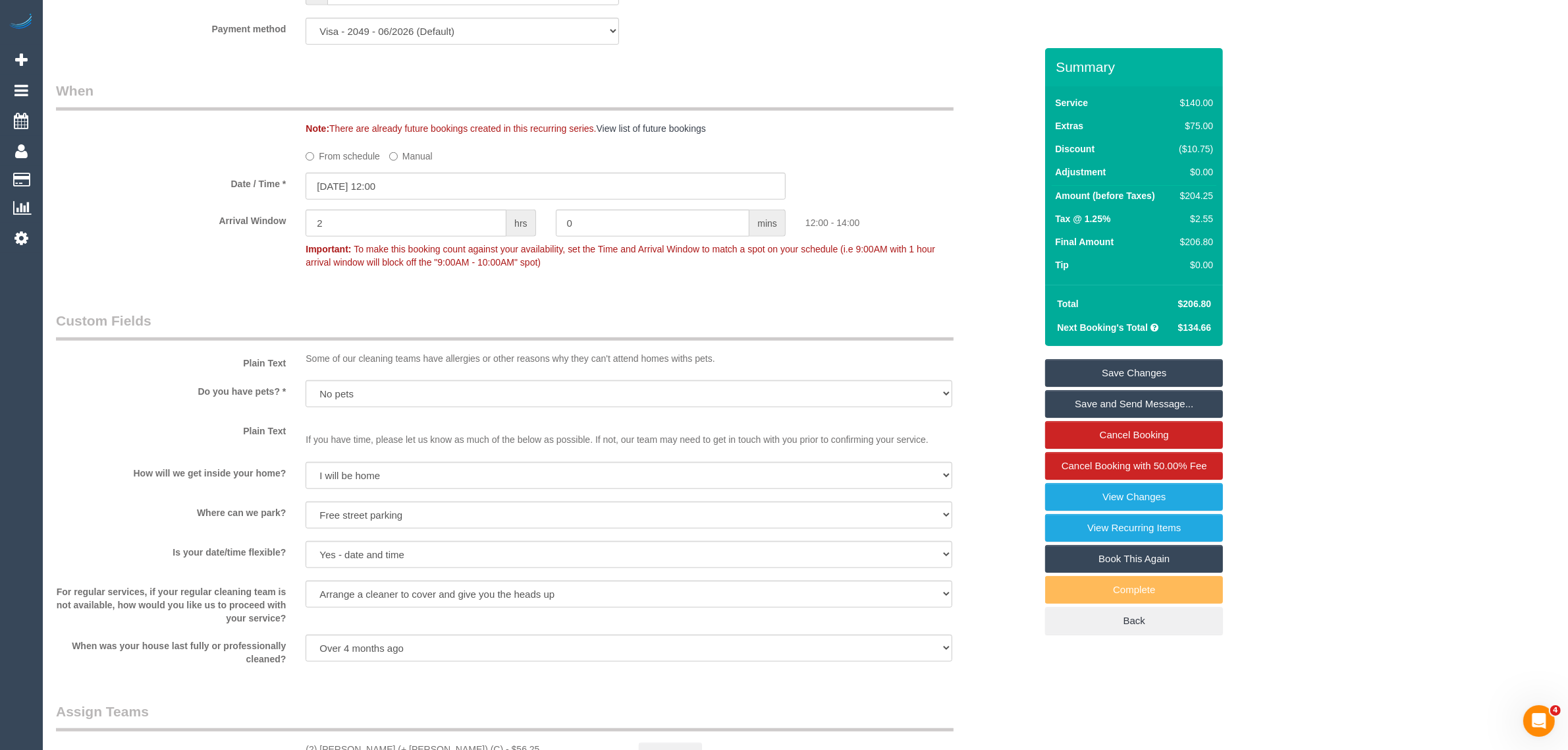
scroll to position [1318, 0]
click at [449, 182] on input "26/08/2025 12:00" at bounding box center [545, 185] width 480 height 27
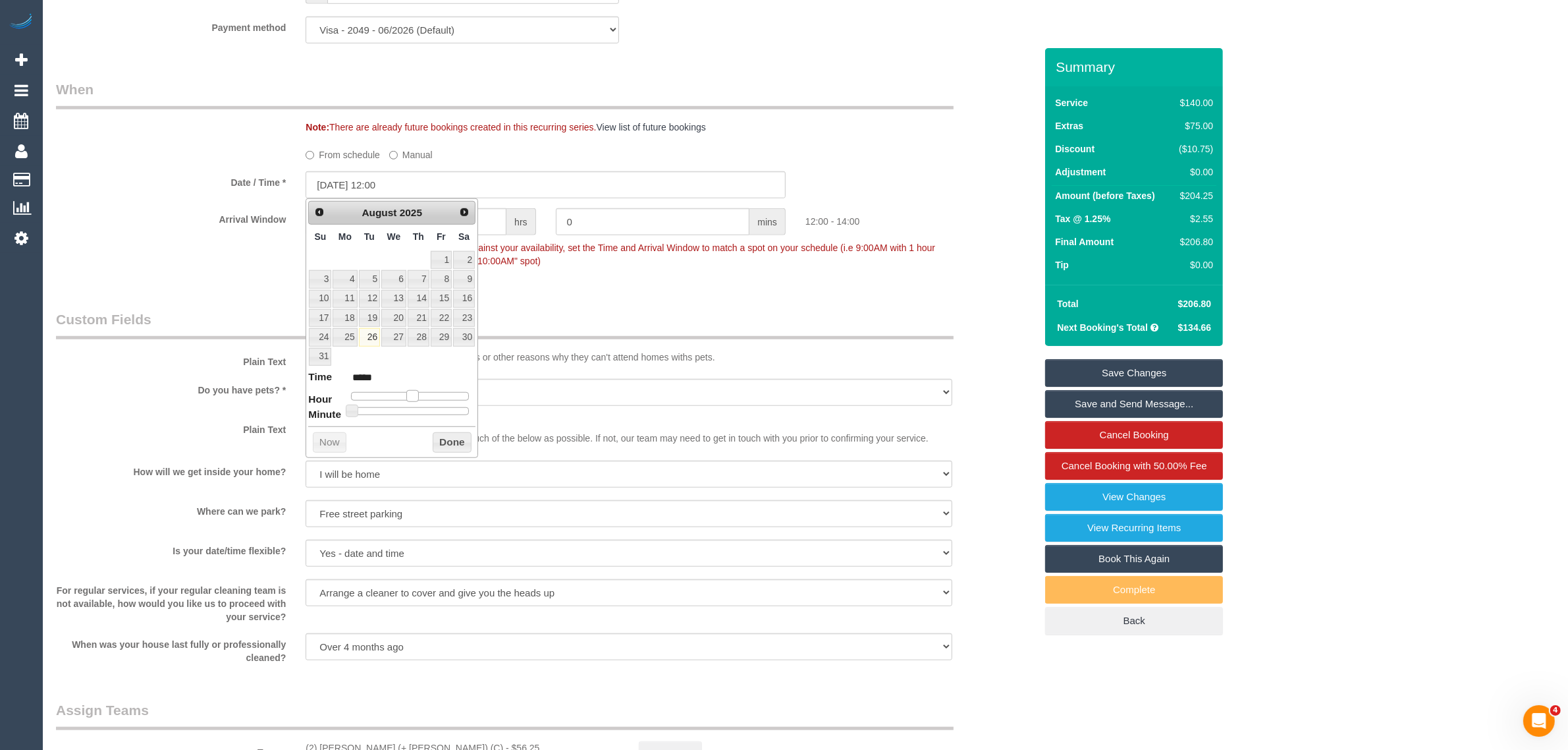
type input "26/08/2025 11:00"
type input "*****"
click at [404, 397] on span at bounding box center [407, 395] width 12 height 12
type input "26/08/2025 11:05"
type input "*****"
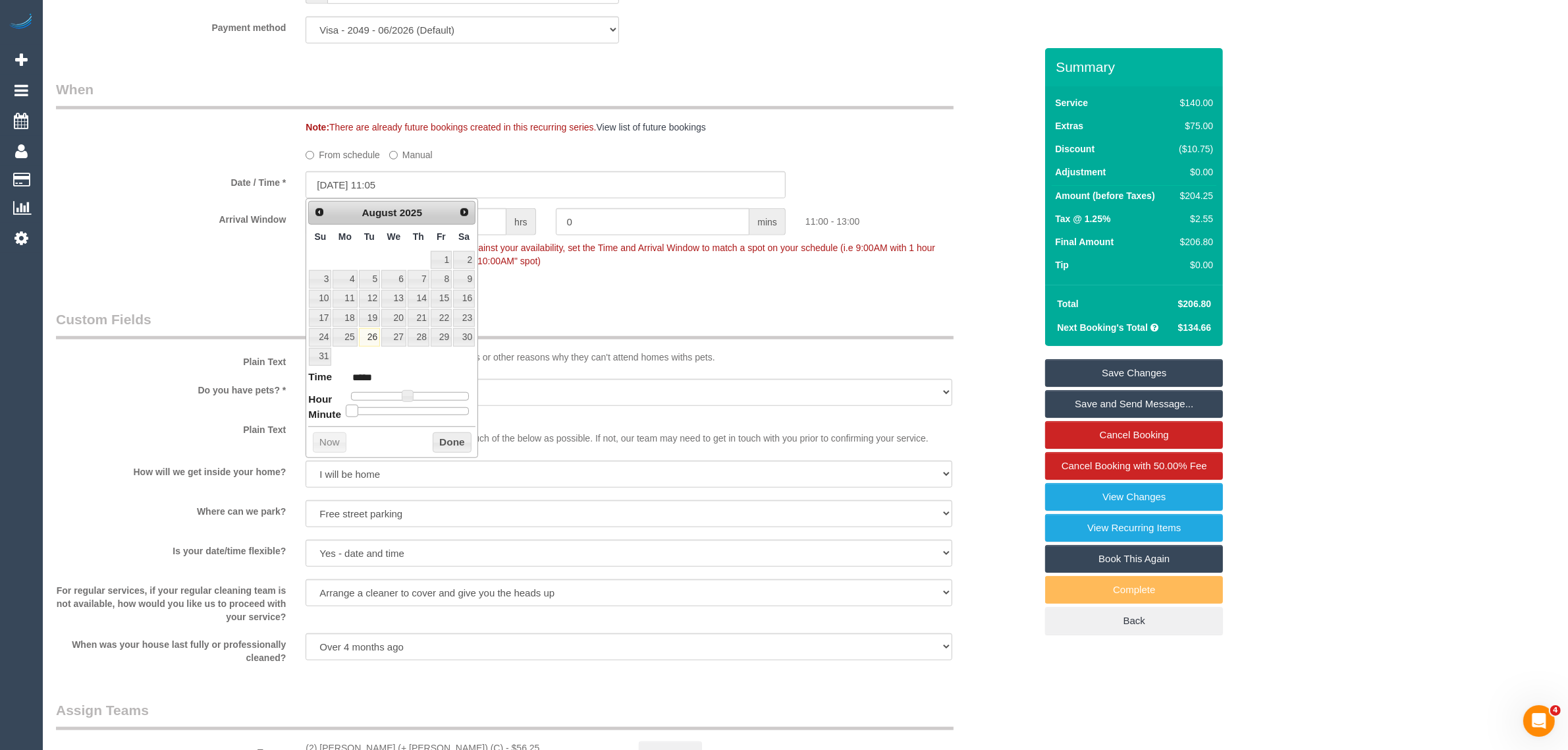
type input "26/08/2025 11:10"
type input "*****"
type input "26/08/2025 11:15"
type input "*****"
type input "26/08/2025 11:20"
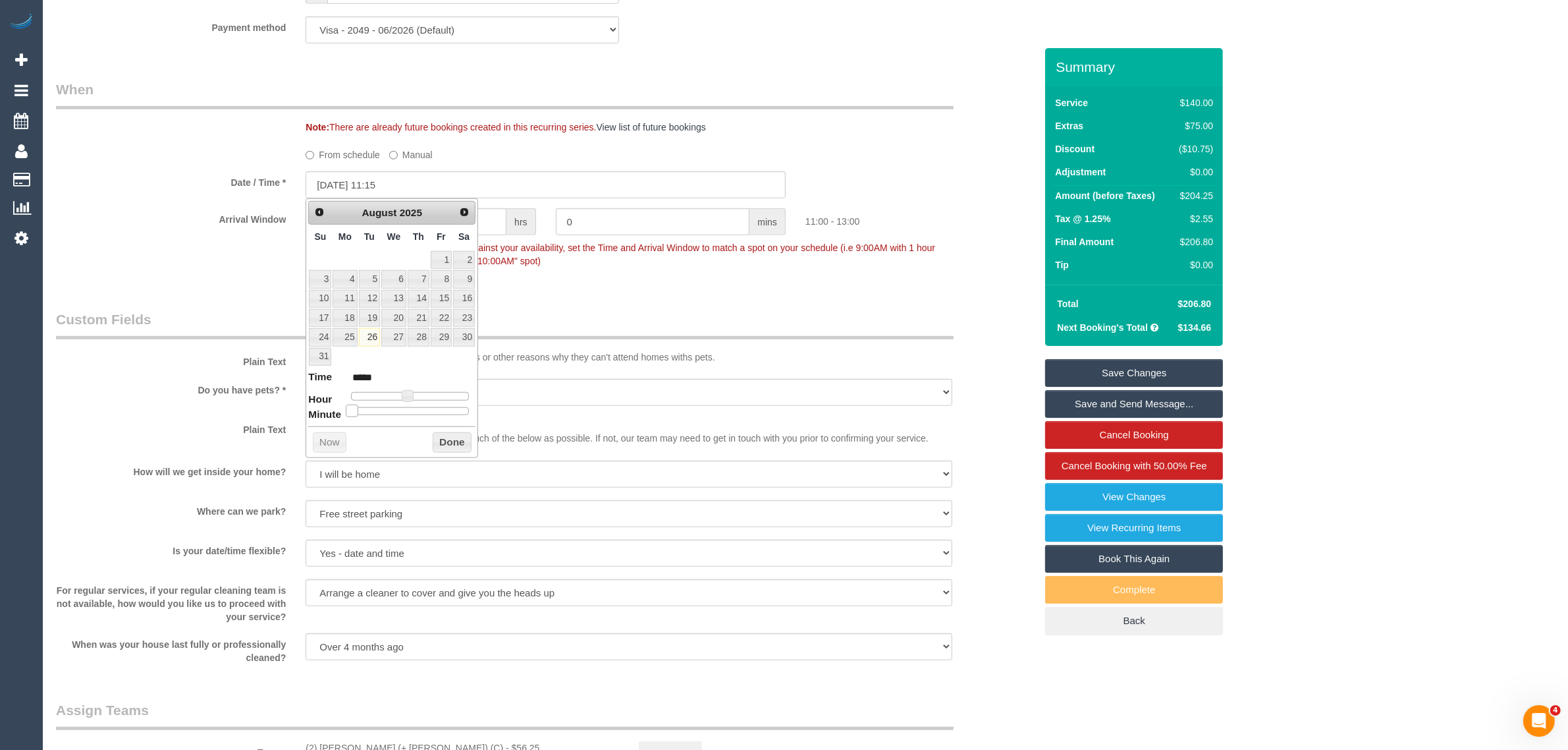
type input "*****"
type input "26/08/2025 11:25"
type input "*****"
type input "26/08/2025 11:30"
type input "*****"
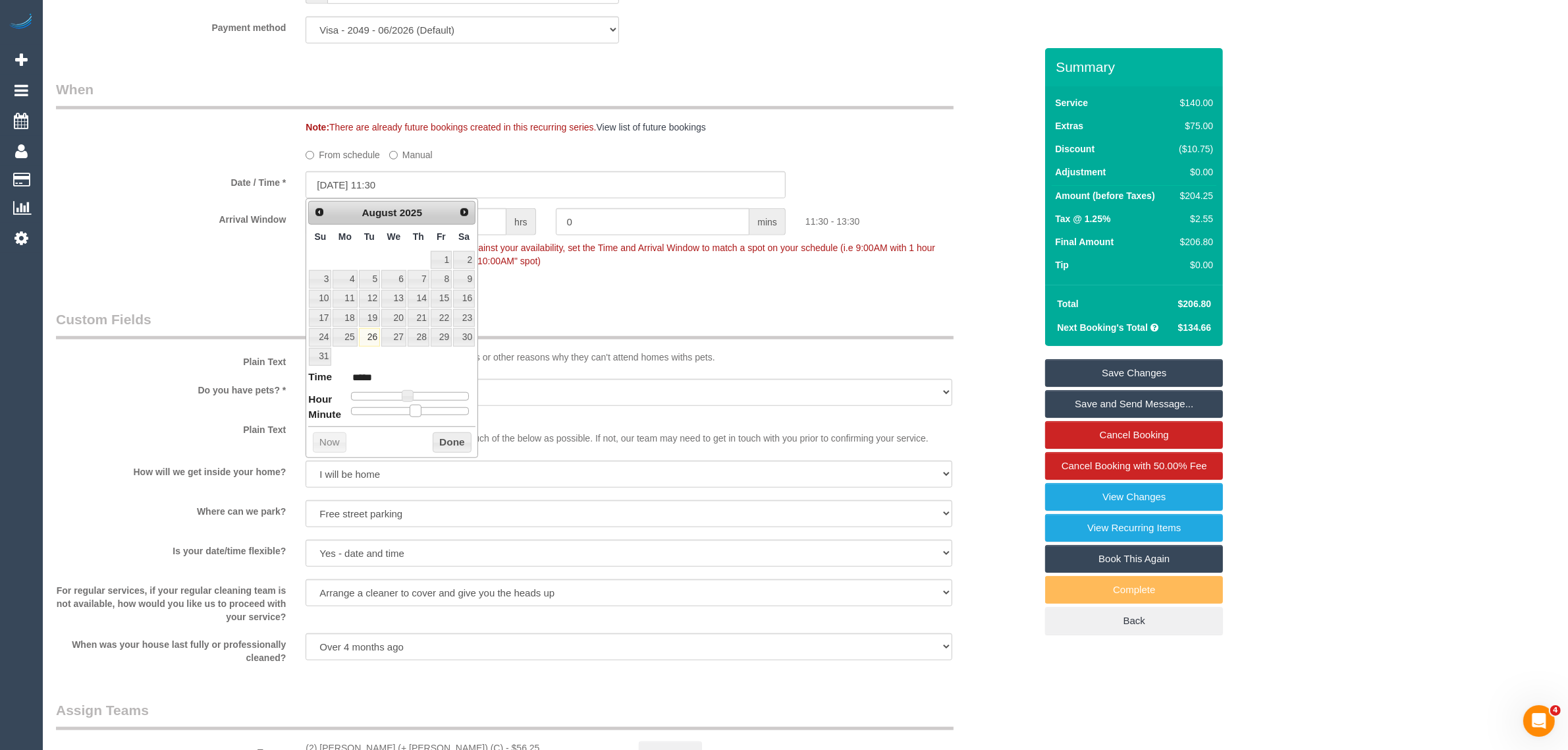
drag, startPoint x: 350, startPoint y: 412, endPoint x: 442, endPoint y: 442, distance: 96.8
click at [415, 413] on span at bounding box center [415, 410] width 12 height 12
click at [443, 442] on button "Done" at bounding box center [452, 442] width 39 height 21
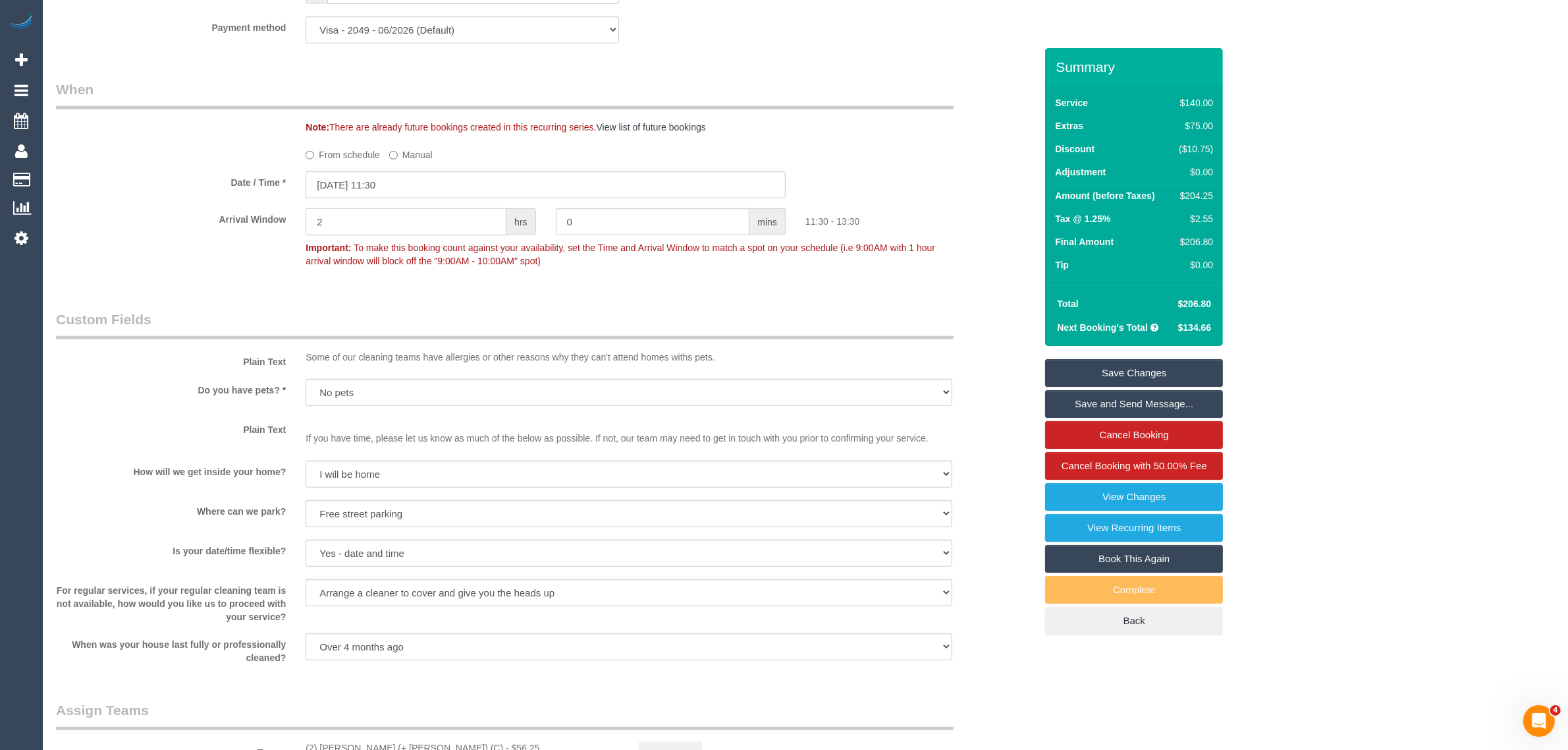
drag, startPoint x: 403, startPoint y: 232, endPoint x: 396, endPoint y: 238, distance: 9.2
click at [403, 232] on input "2" at bounding box center [406, 222] width 201 height 27
type input "0"
click at [544, 298] on div "Who Email* bhelme@bigpond.net.au Name * Beryl Helme Where Address* 1 Waverley A…" at bounding box center [545, 170] width 999 height 2879
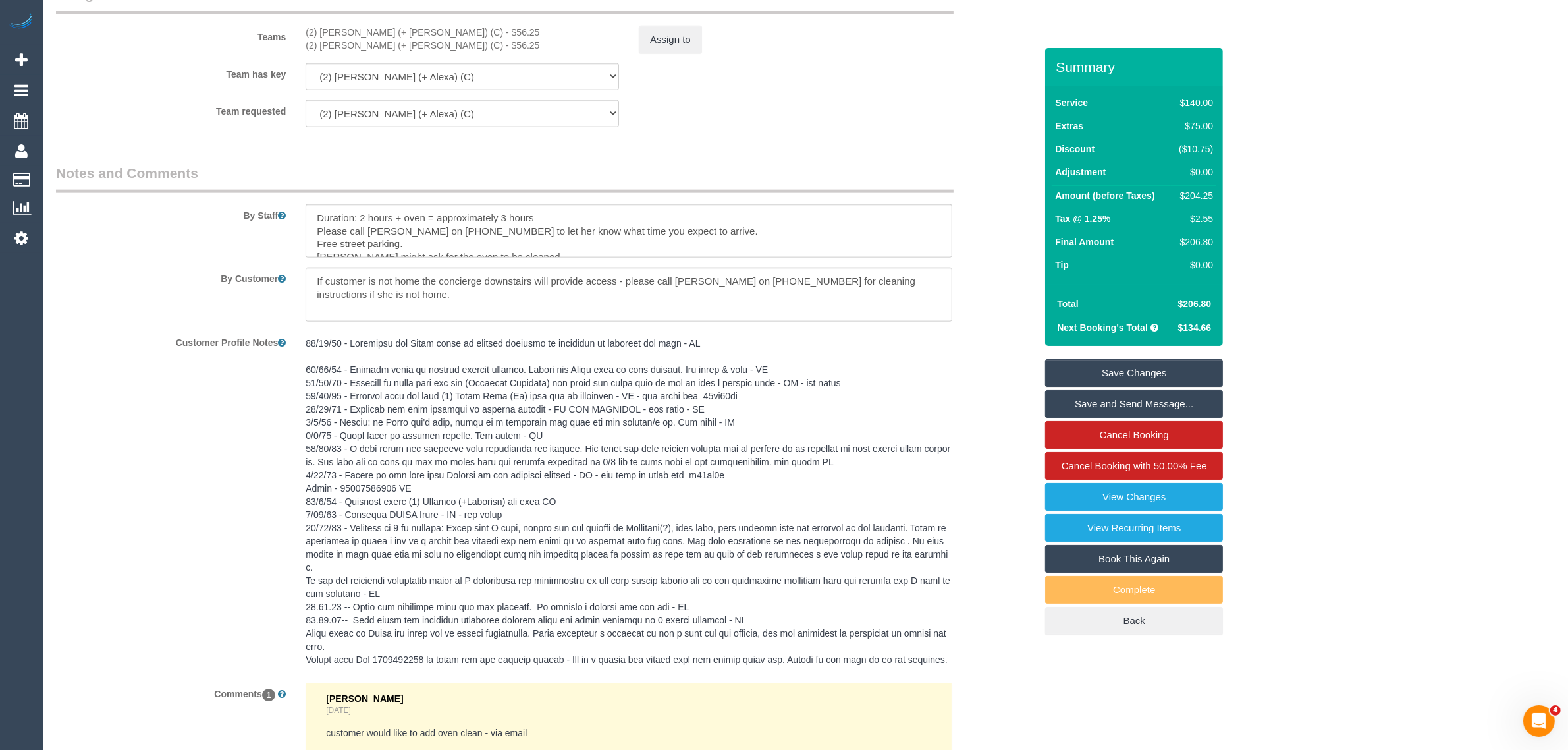
scroll to position [2209, 0]
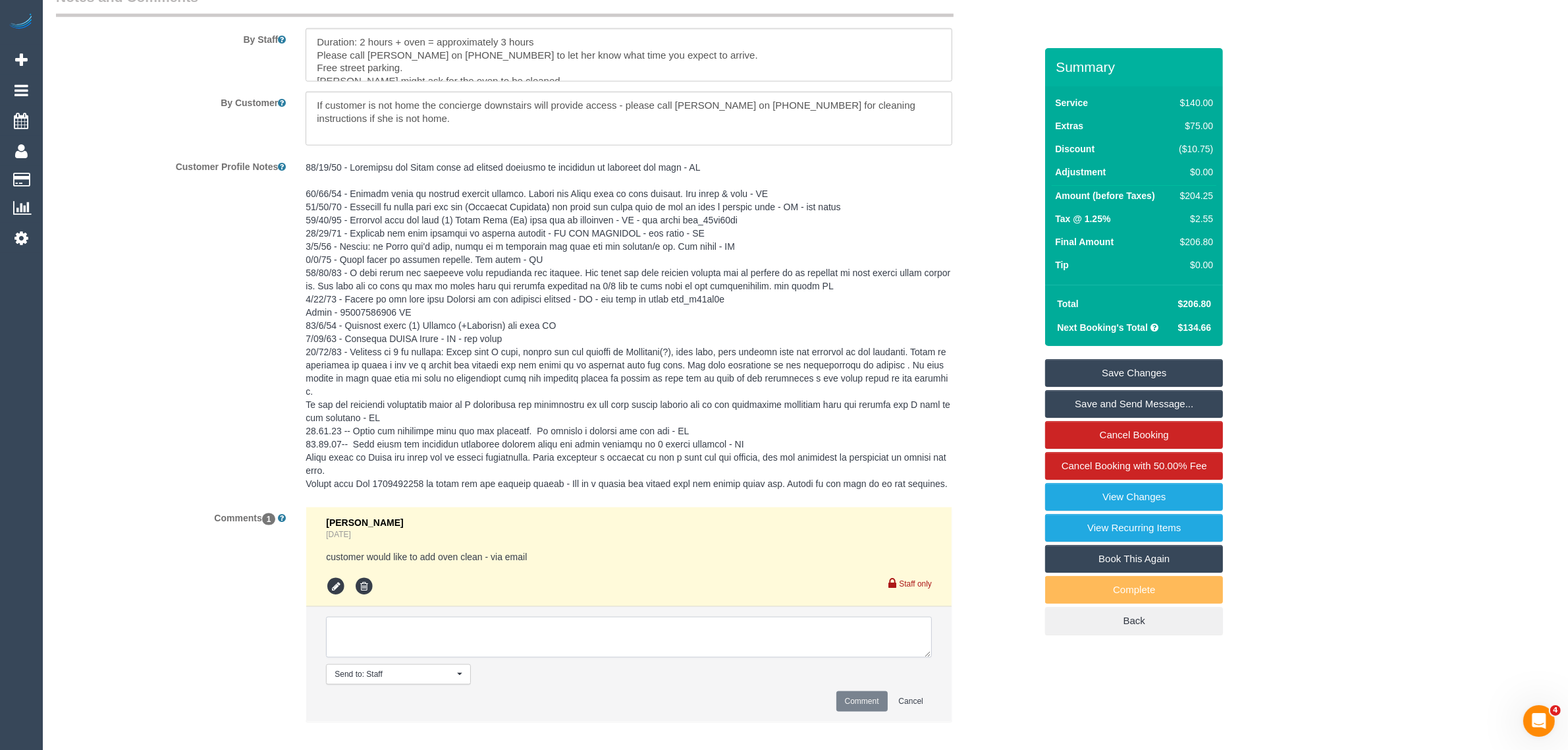
click at [668, 627] on textarea at bounding box center [628, 637] width 606 height 41
type textarea "customer is okay with 11:30 AM AW - KA"
click at [858, 705] on li "Send to: Staff Nothing selected Send to: Staff Send to: Customer Send to: Team …" at bounding box center [629, 665] width 645 height 115
click at [860, 696] on button "Comment" at bounding box center [862, 701] width 51 height 21
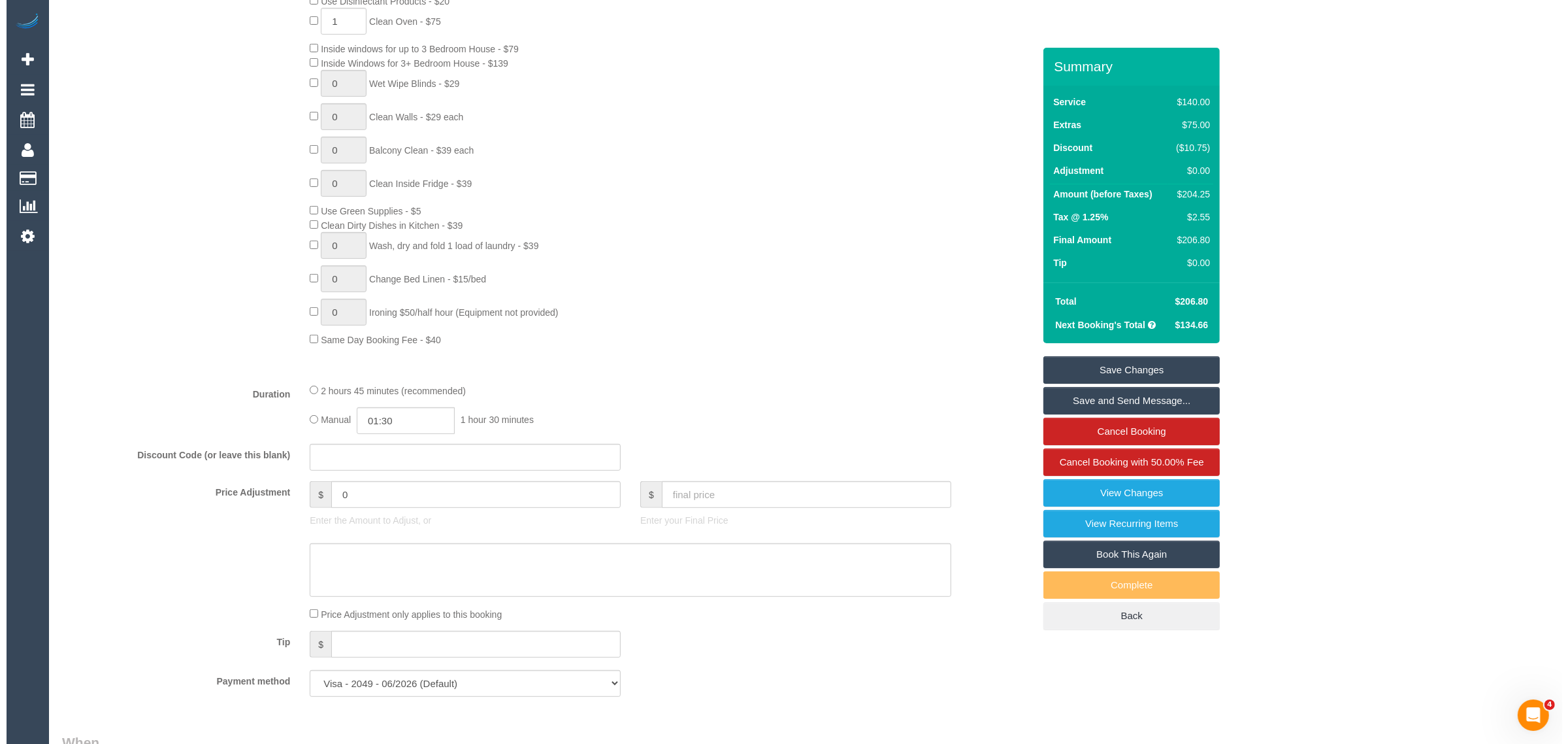
scroll to position [0, 0]
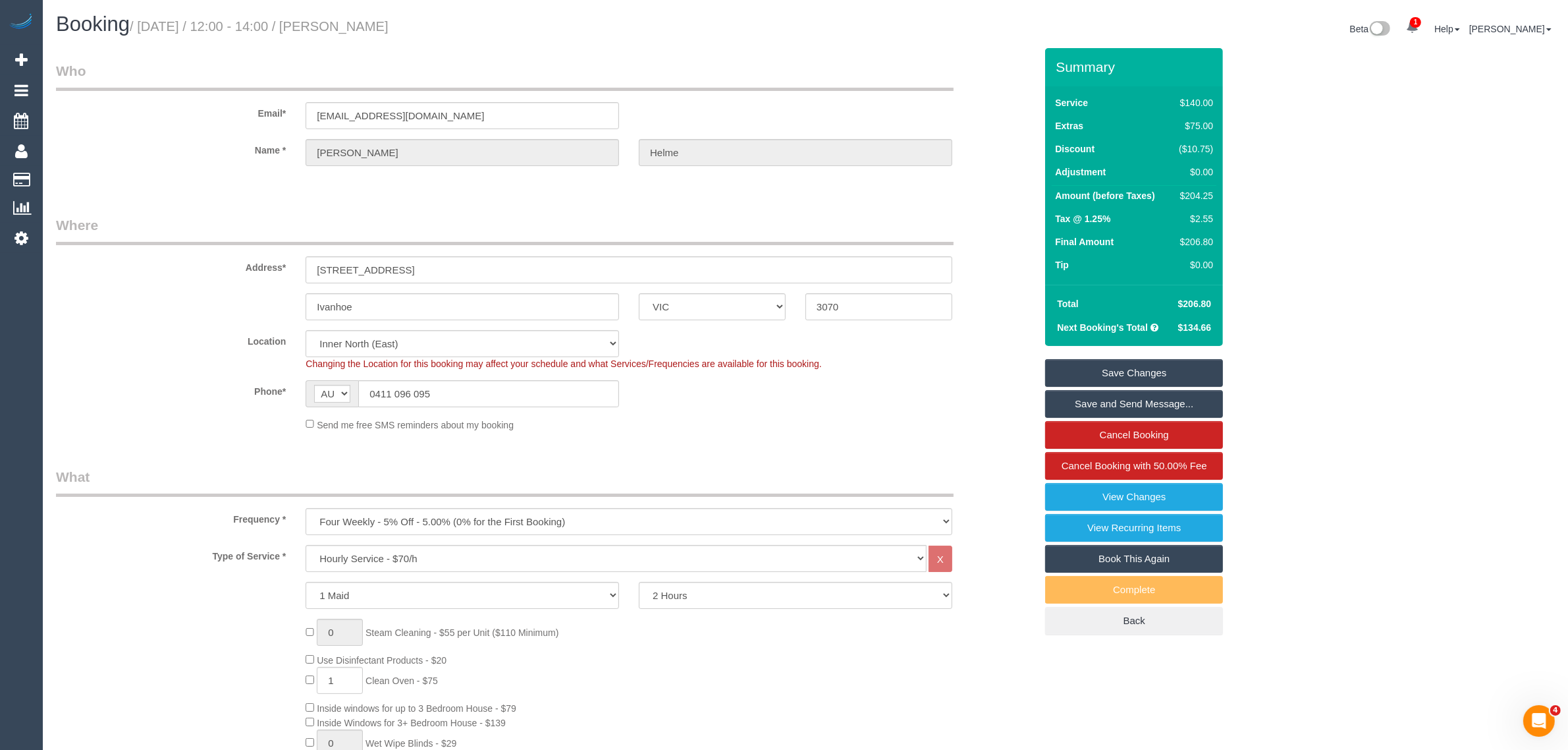
click at [1081, 369] on link "Save Changes" at bounding box center [1134, 373] width 178 height 28
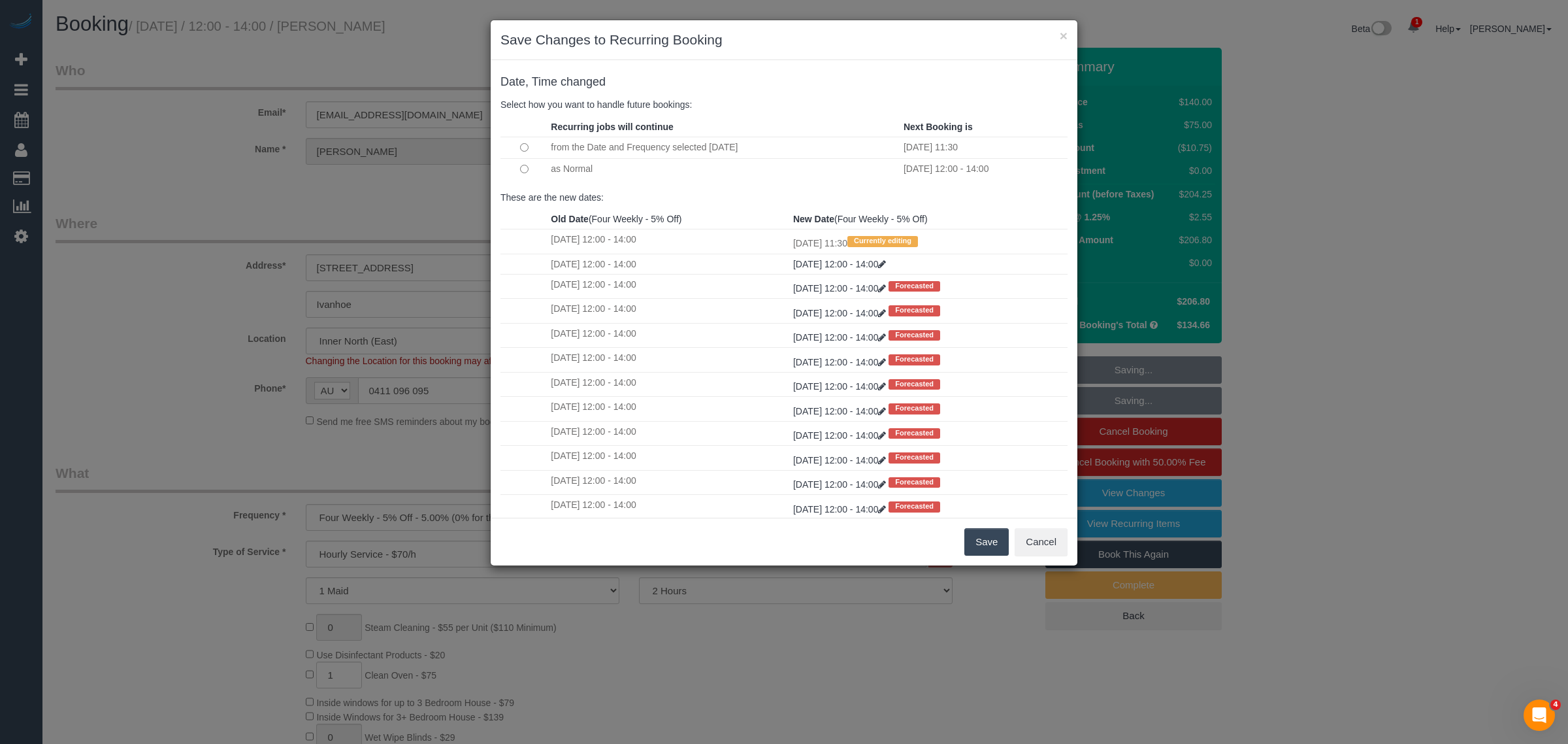
click at [984, 540] on button "Save" at bounding box center [986, 541] width 44 height 28
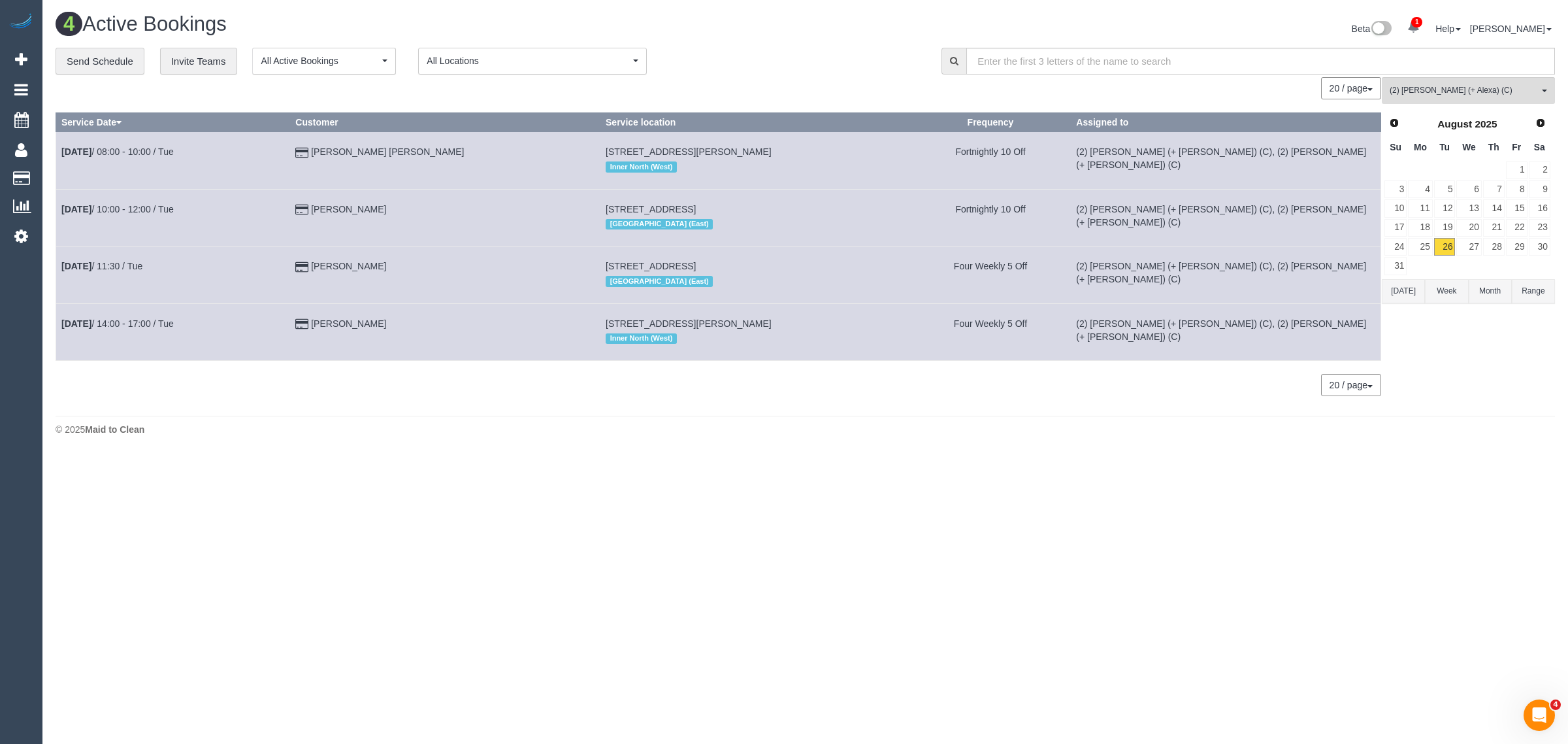
click at [938, 446] on div "4 Active Bookings Beta 1 Your Notifications You have 0 alerts × You have 1 to c…" at bounding box center [805, 227] width 1525 height 455
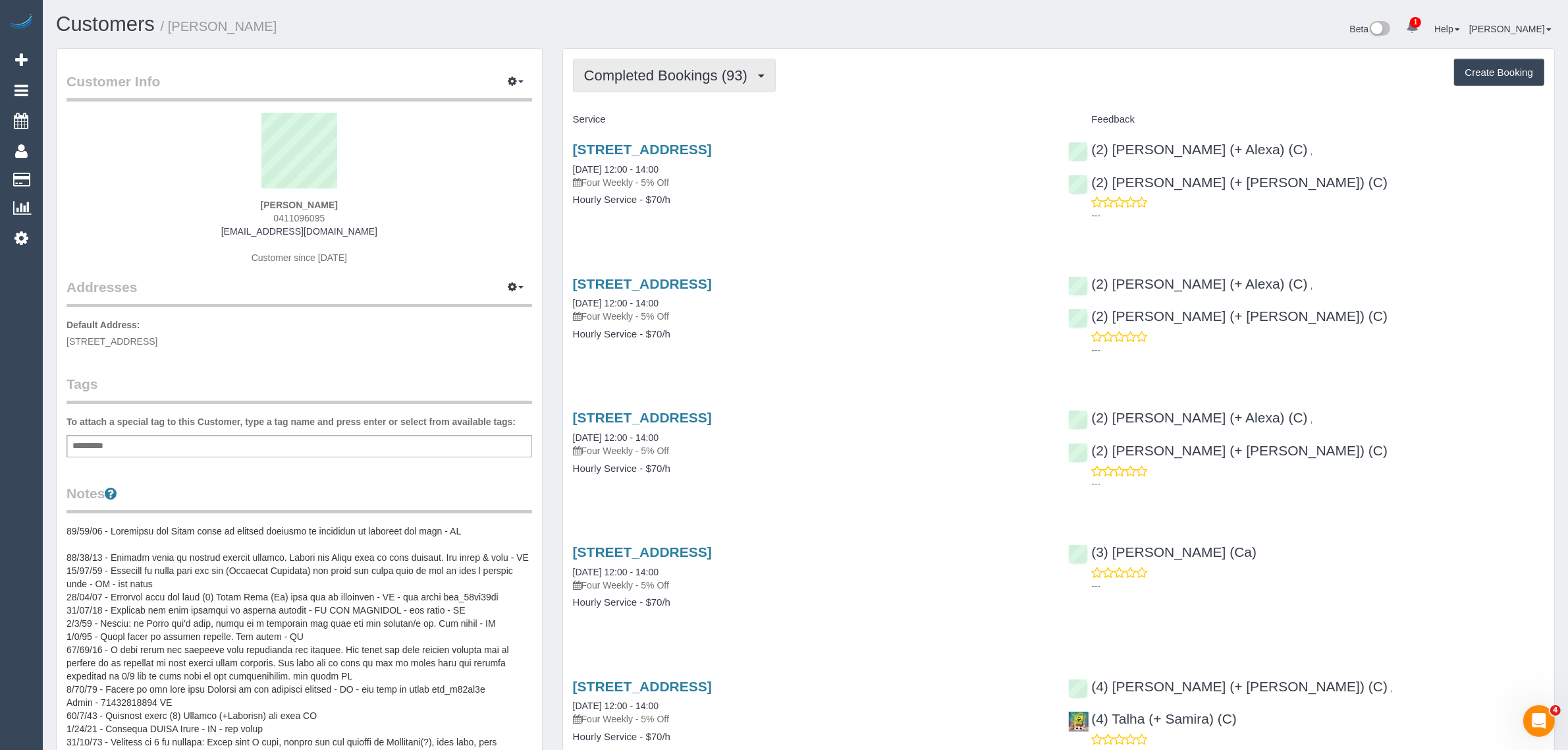
click at [695, 73] on span "Completed Bookings (93)" at bounding box center [669, 75] width 170 height 17
click at [665, 125] on link "Upcoming Bookings (12)" at bounding box center [644, 123] width 142 height 17
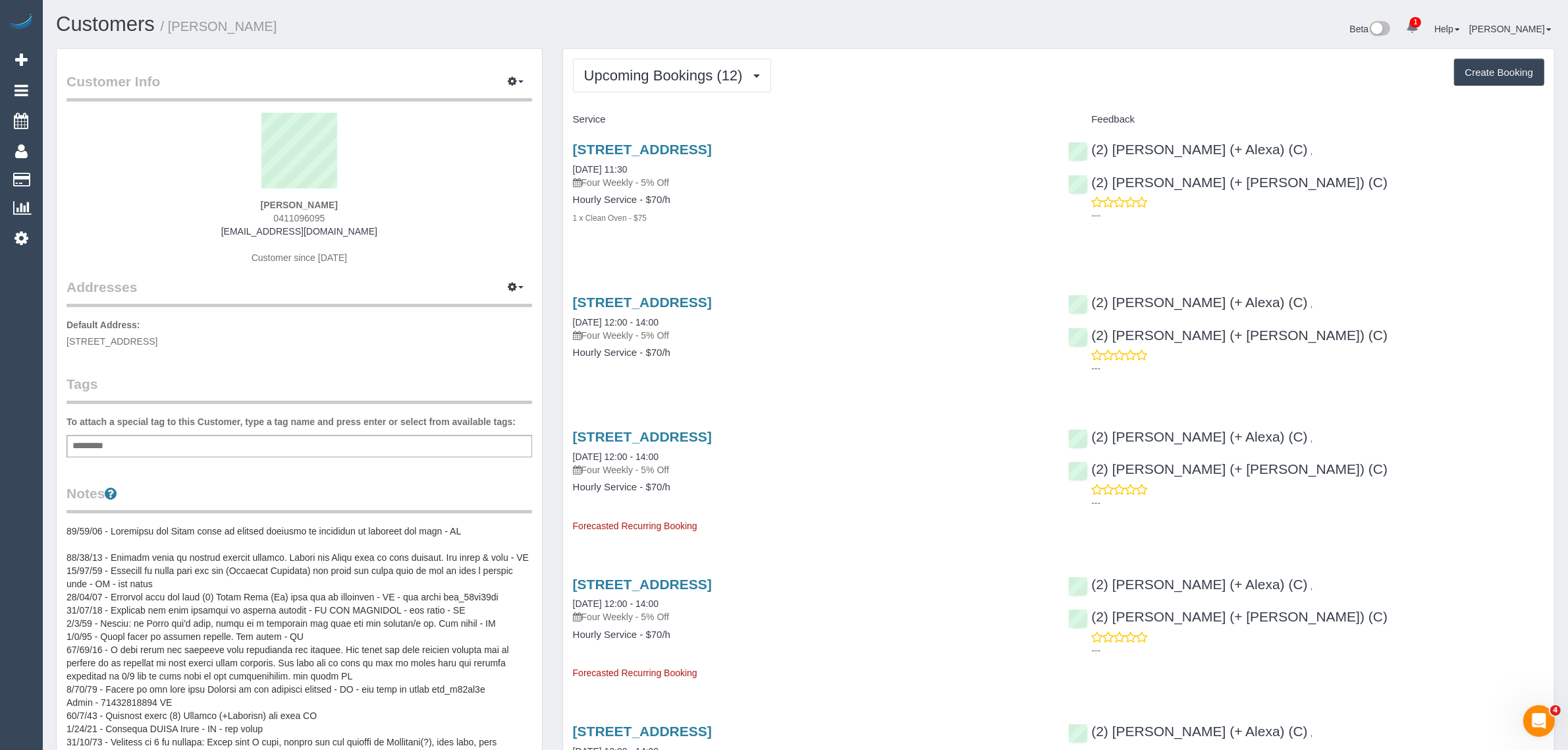
click at [817, 17] on div "Beta 1 Your Notifications You have 0 alerts × You have 1 to charge for [DATE] H…" at bounding box center [1185, 30] width 759 height 35
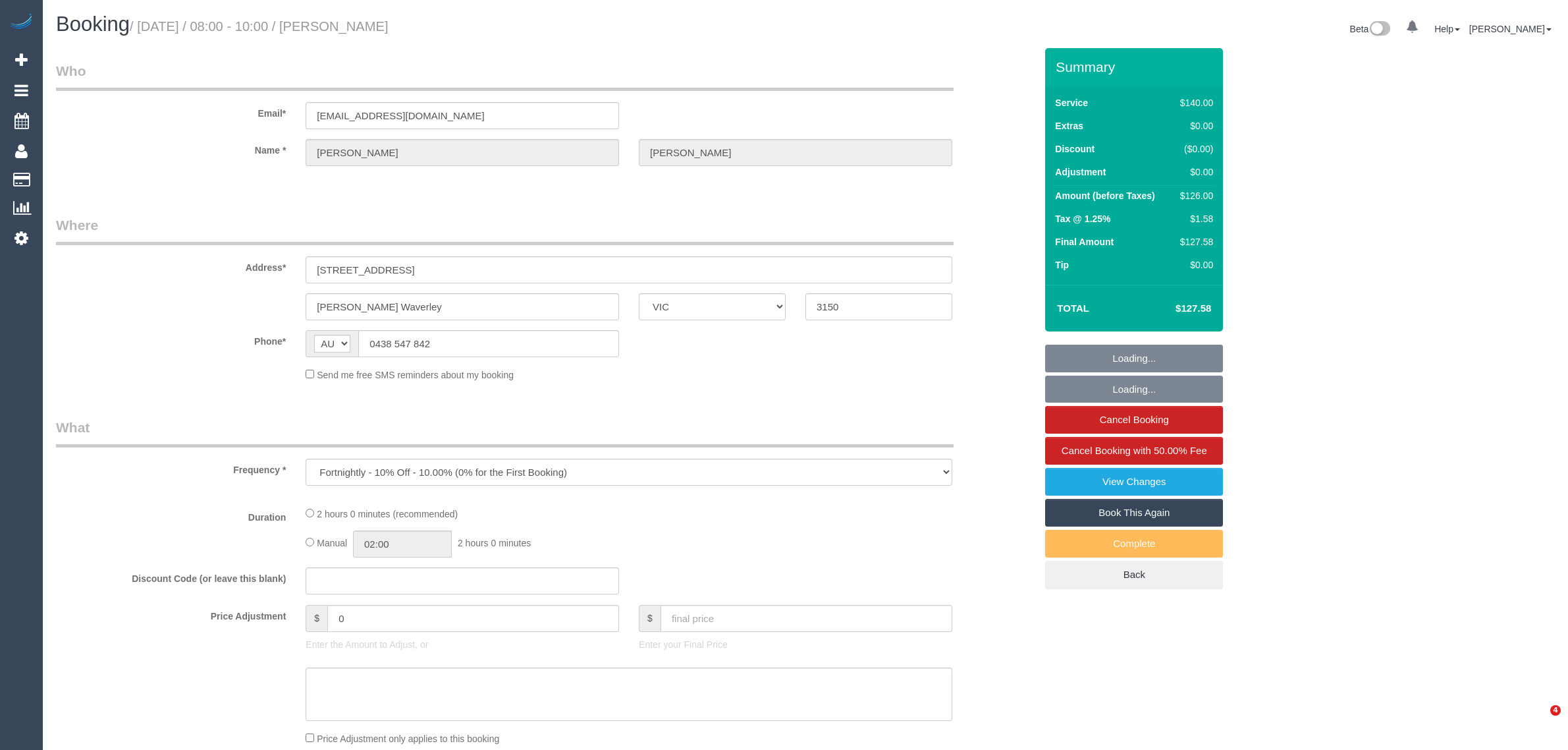
select select "VIC"
select select "string:stripe-pm_1LKdZH2GScqysDRV4abdOh8q"
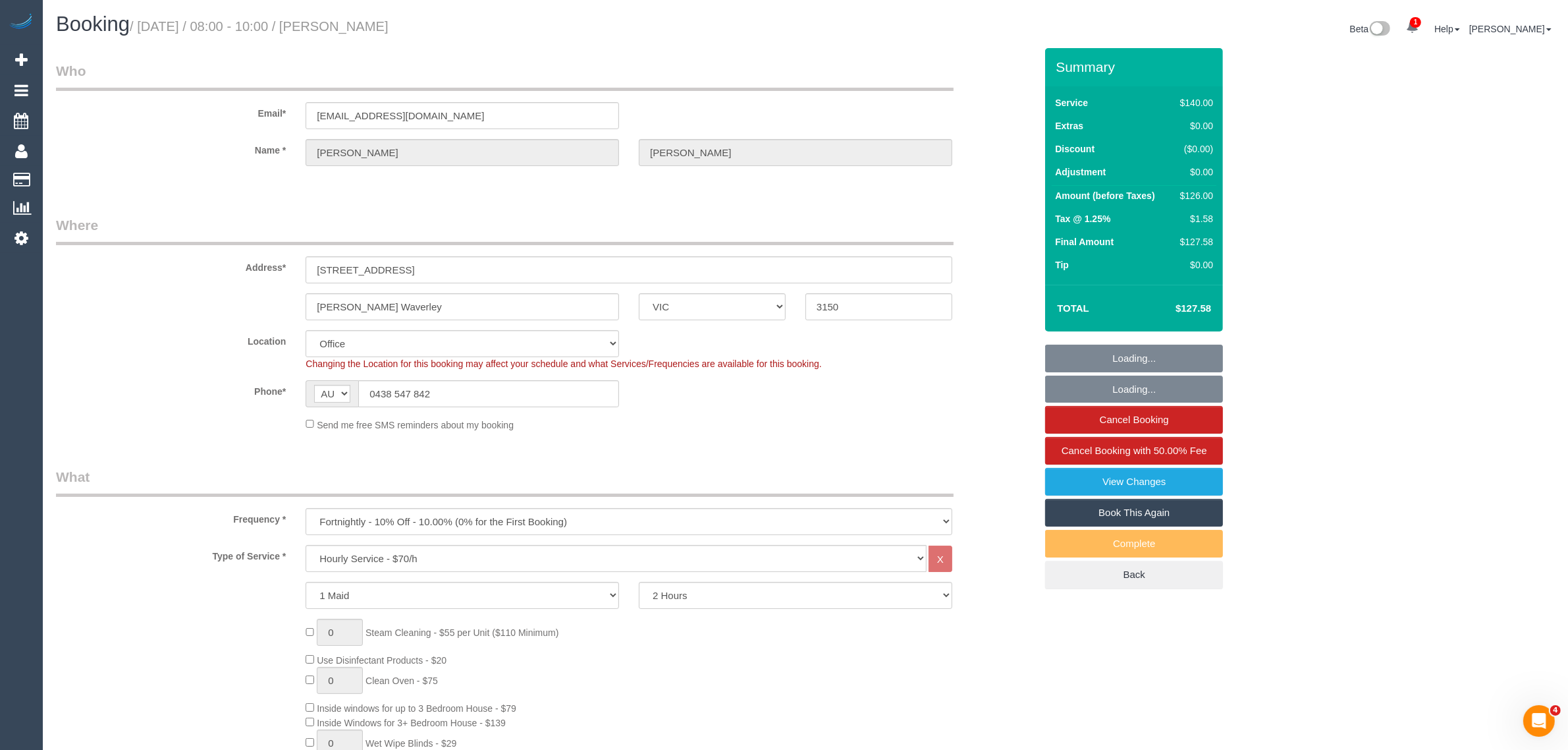
select select "object:879"
select select "number:28"
select select "number:14"
select select "number:18"
select select "number:22"
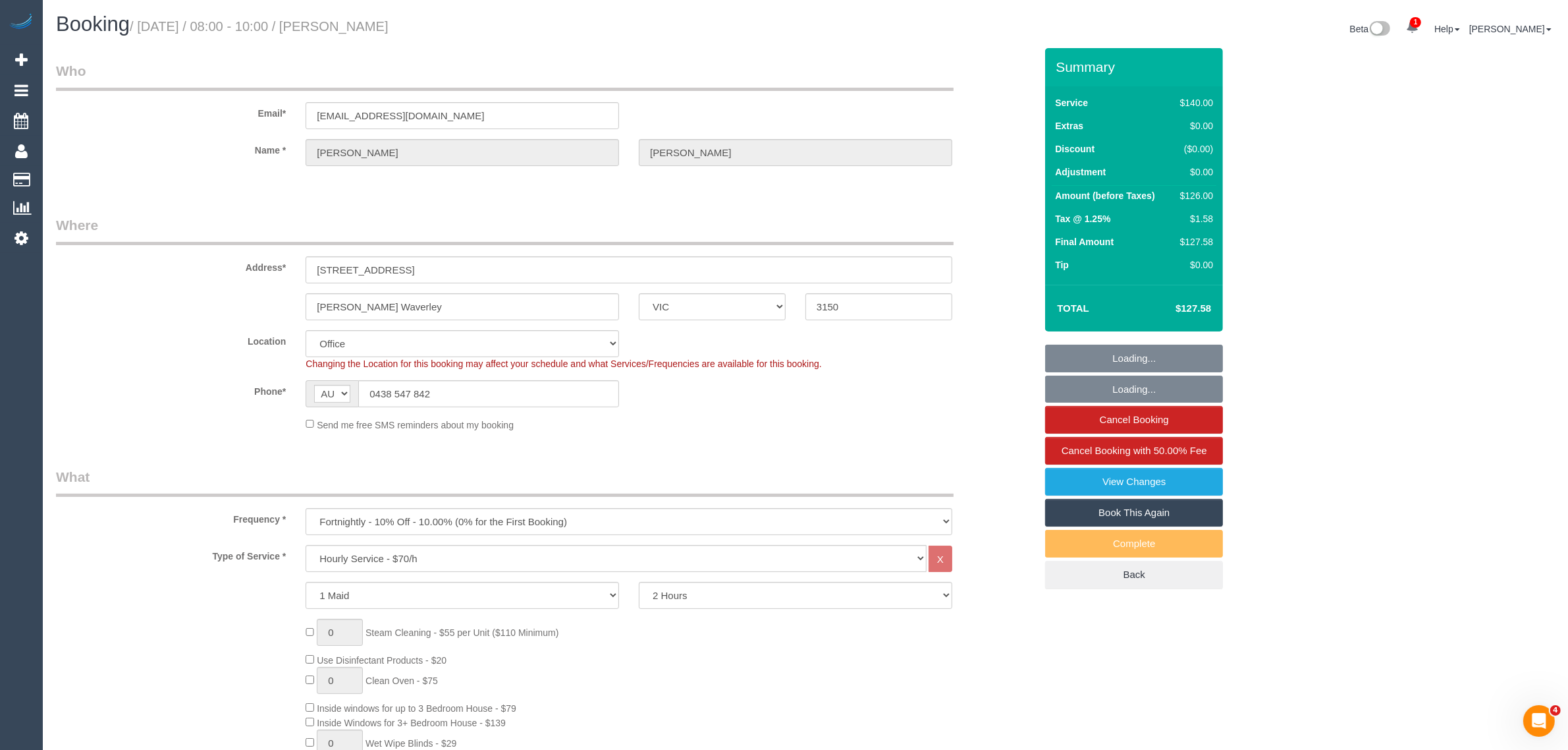
select select "number:34"
select select "number:13"
click at [561, 395] on input "0438 547 842" at bounding box center [489, 394] width 261 height 27
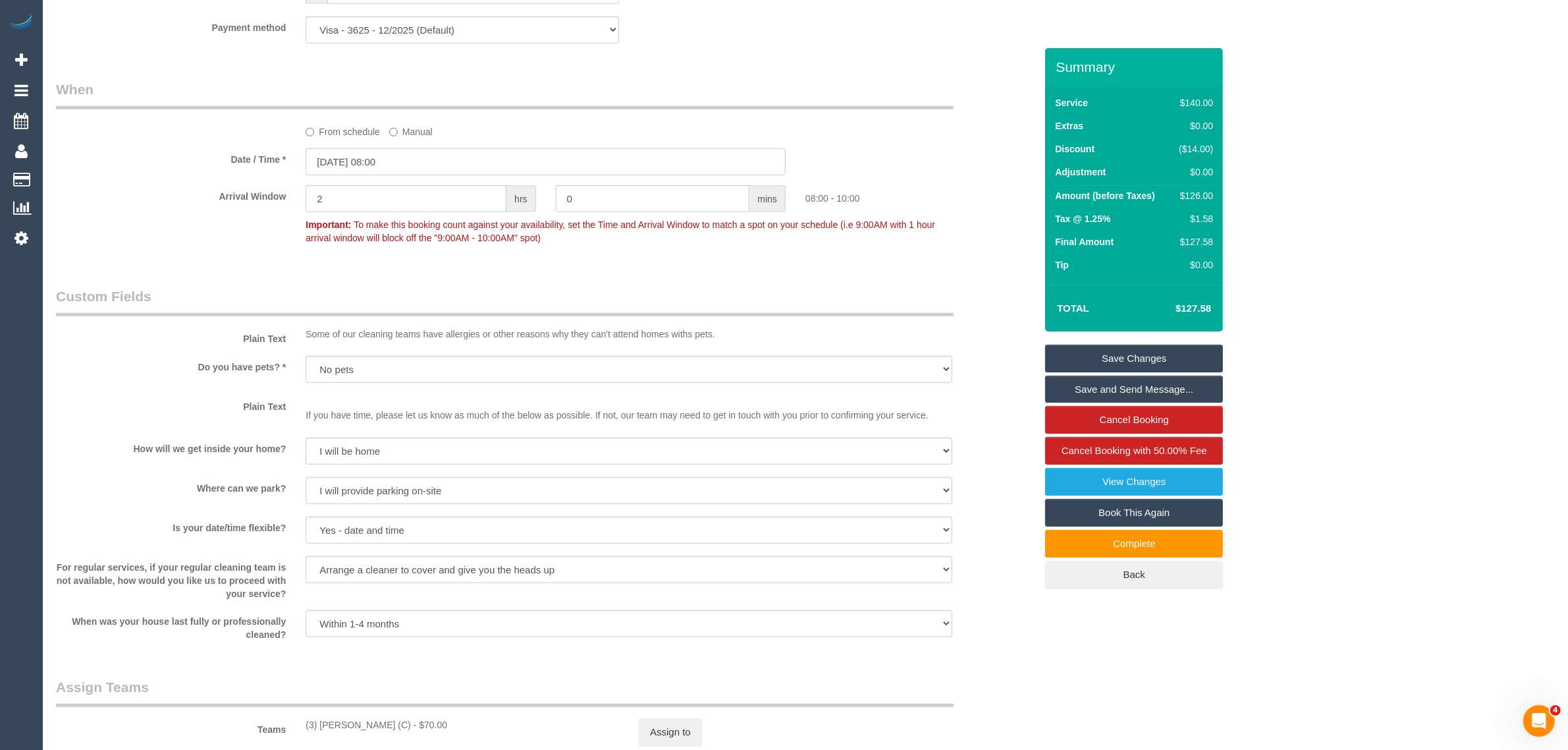
scroll to position [329, 0]
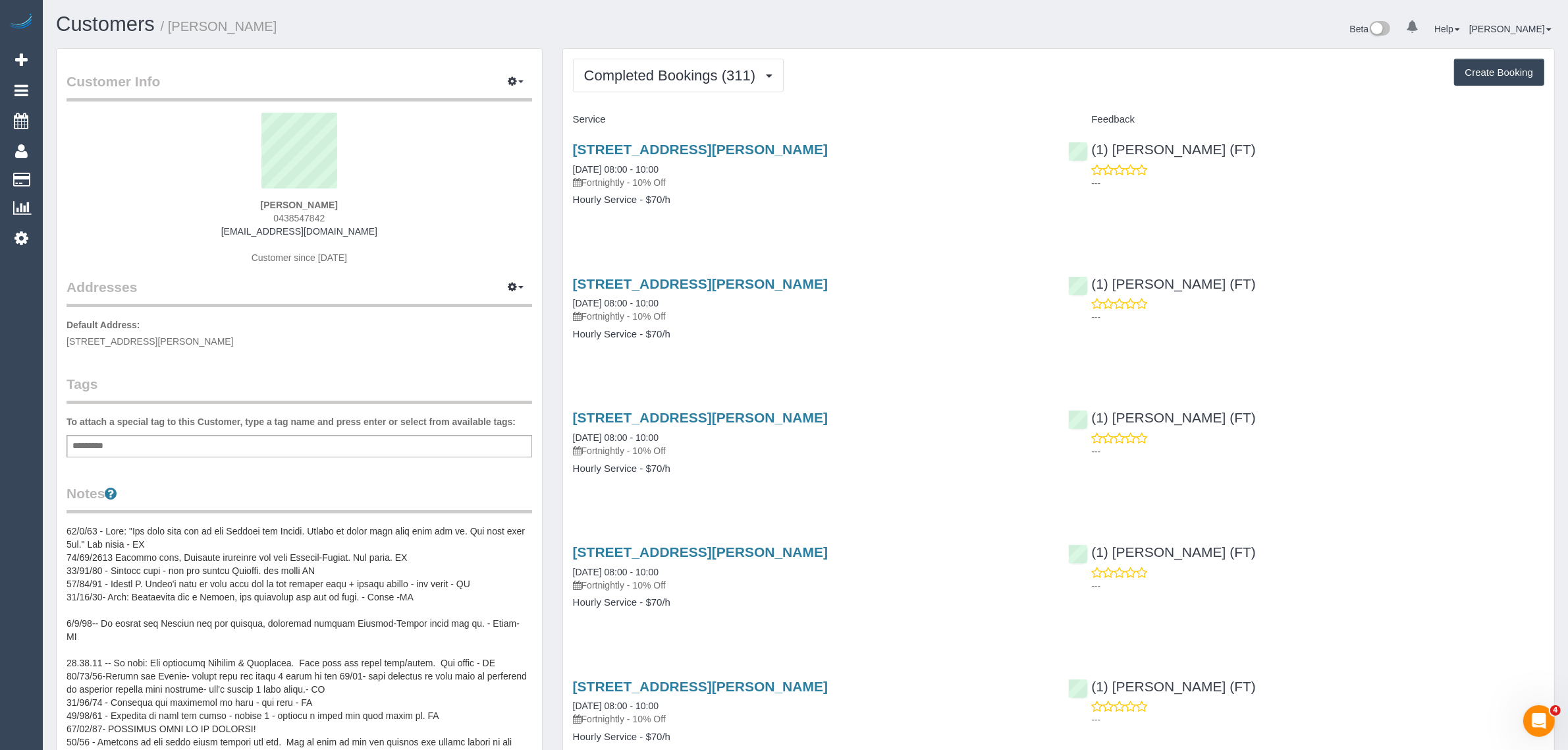
click at [296, 212] on span "0438547842" at bounding box center [299, 217] width 51 height 10
copy span "0438547842"
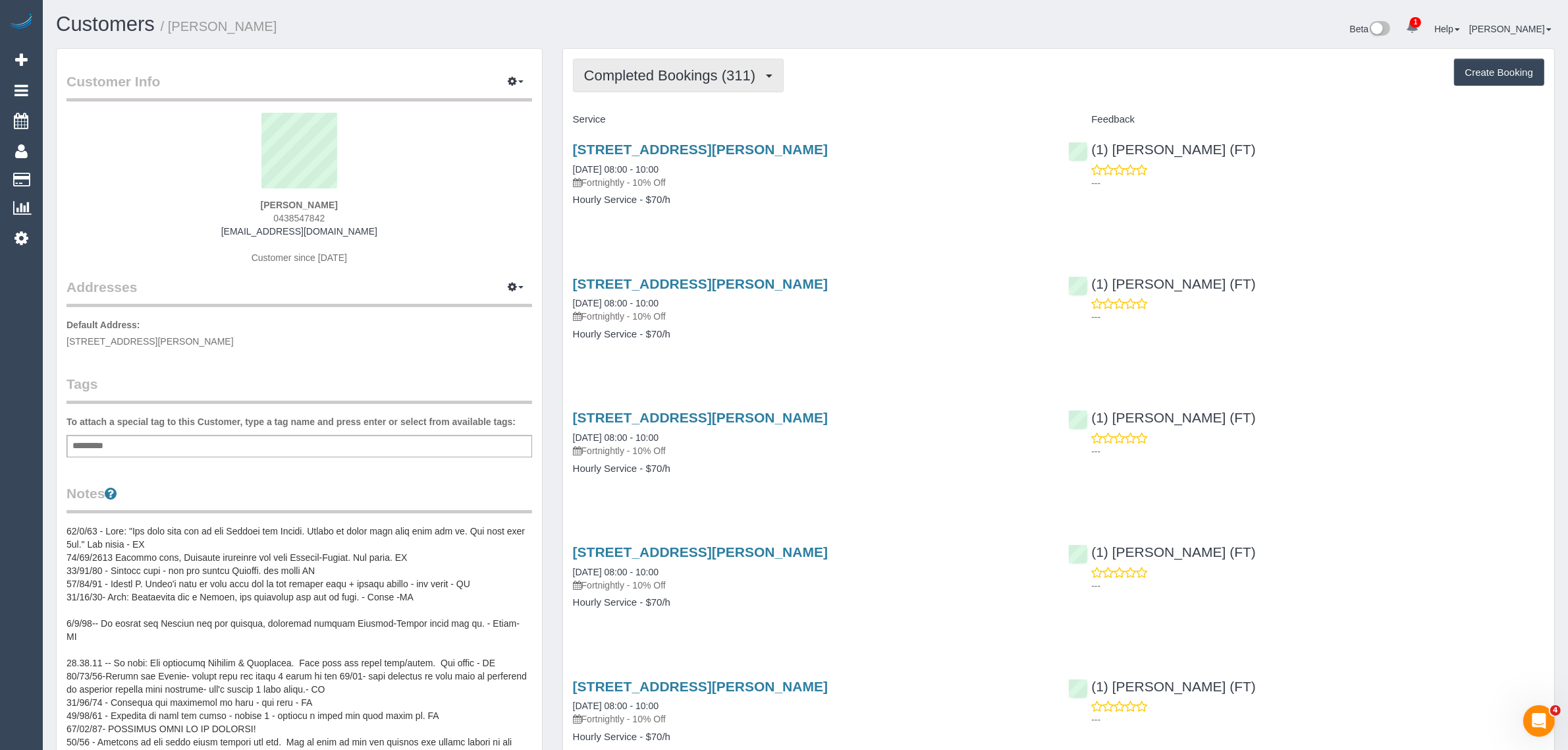
click at [679, 77] on span "Completed Bookings (311)" at bounding box center [673, 75] width 178 height 17
click at [671, 122] on link "Upcoming Bookings (11)" at bounding box center [647, 123] width 148 height 17
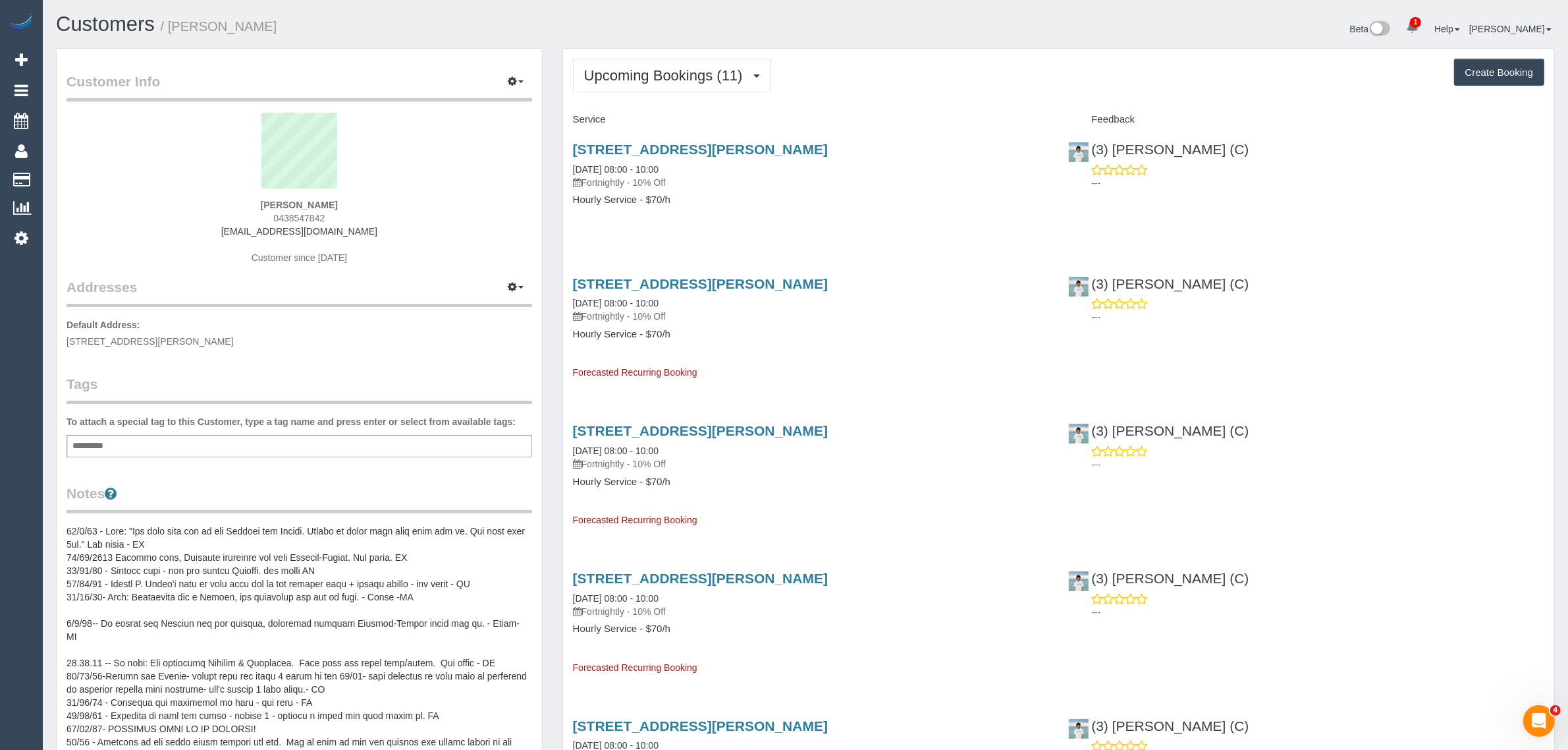
click at [917, 205] on div "[STREET_ADDRESS][PERSON_NAME] [DATE] 08:00 - 10:00 Fortnightly - 10% Off Hourly…" at bounding box center [810, 181] width 496 height 101
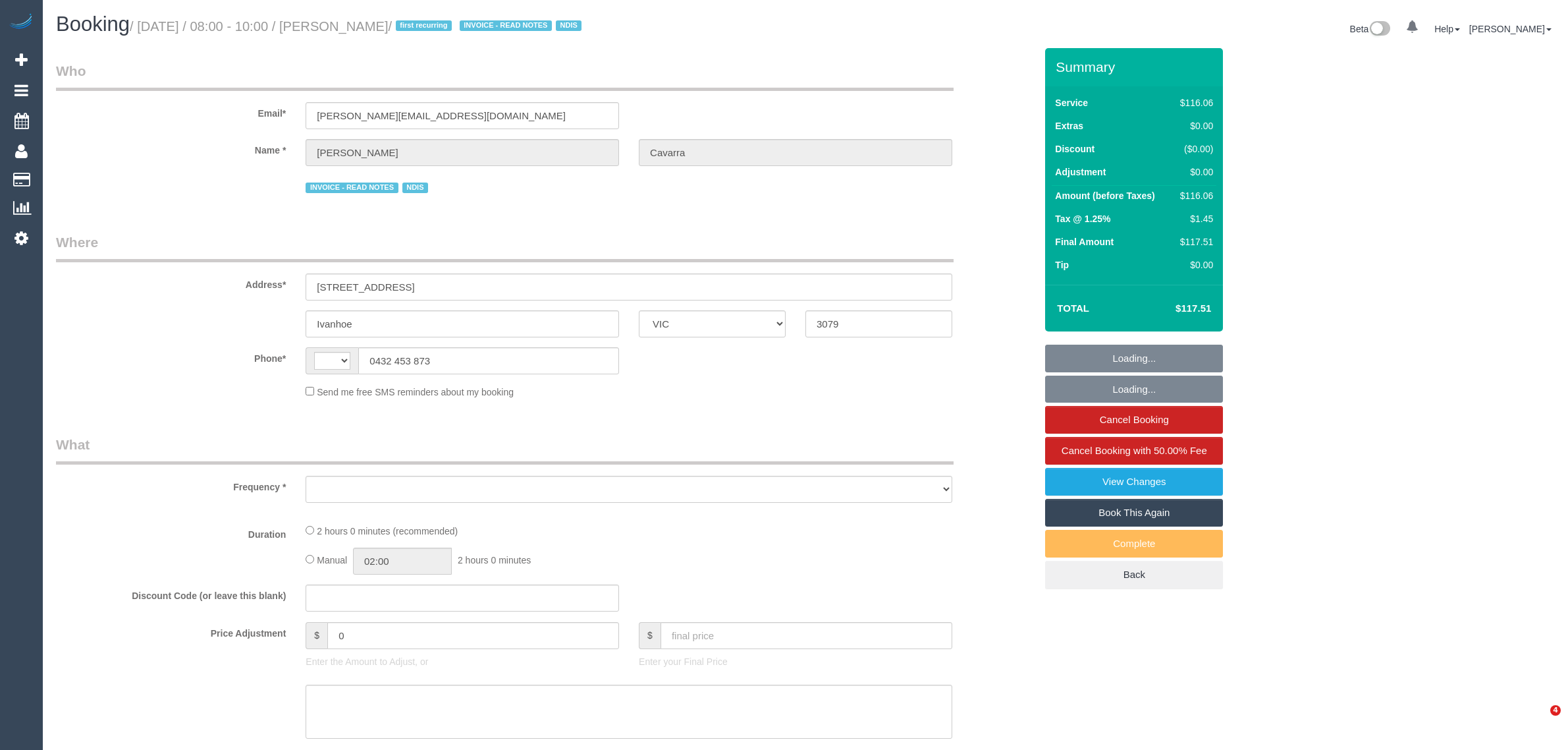
select select "VIC"
select select "object:323"
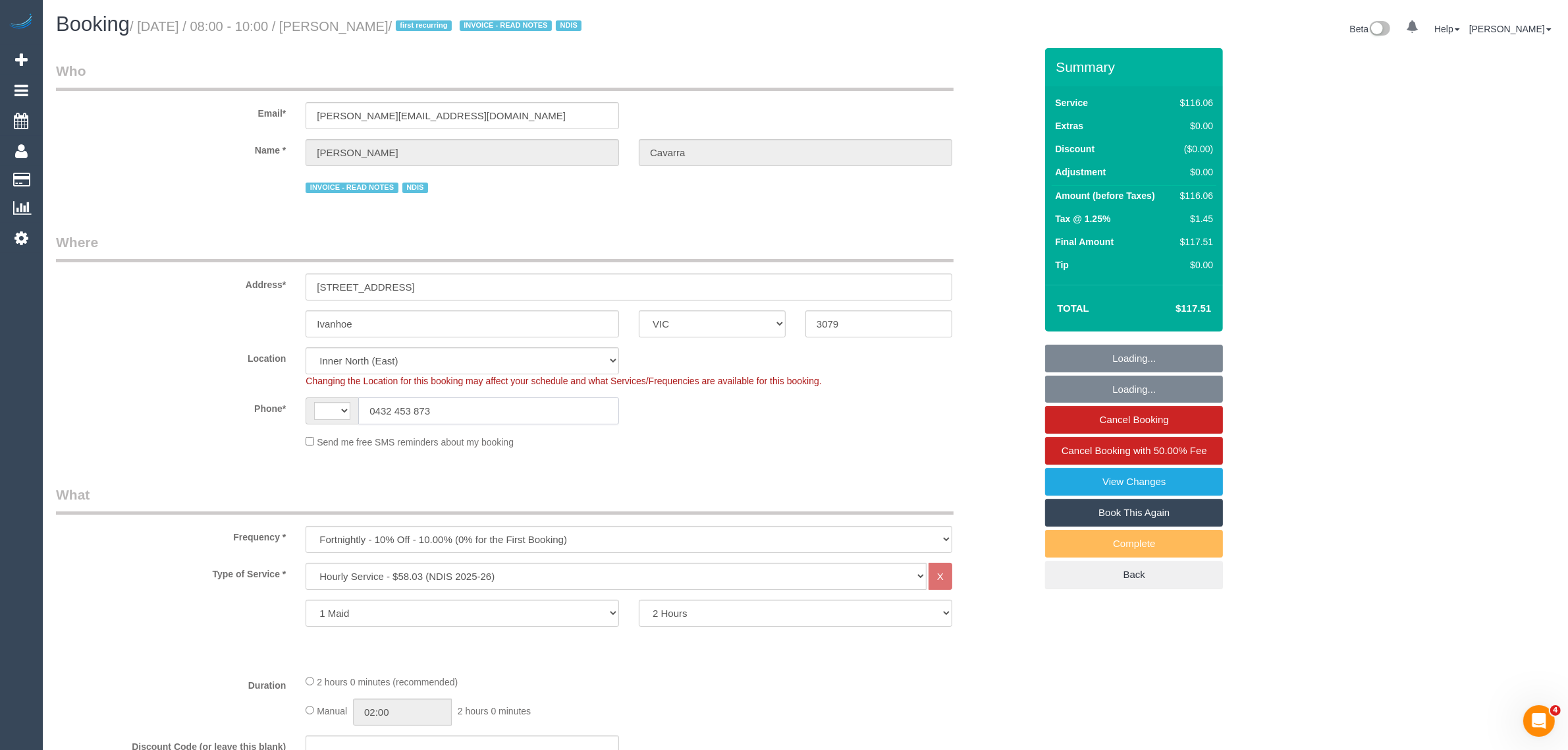
click at [547, 417] on input "0432 453 873" at bounding box center [489, 411] width 261 height 27
select select "string:AU"
select select "number:28"
select select "number:14"
select select "number:19"
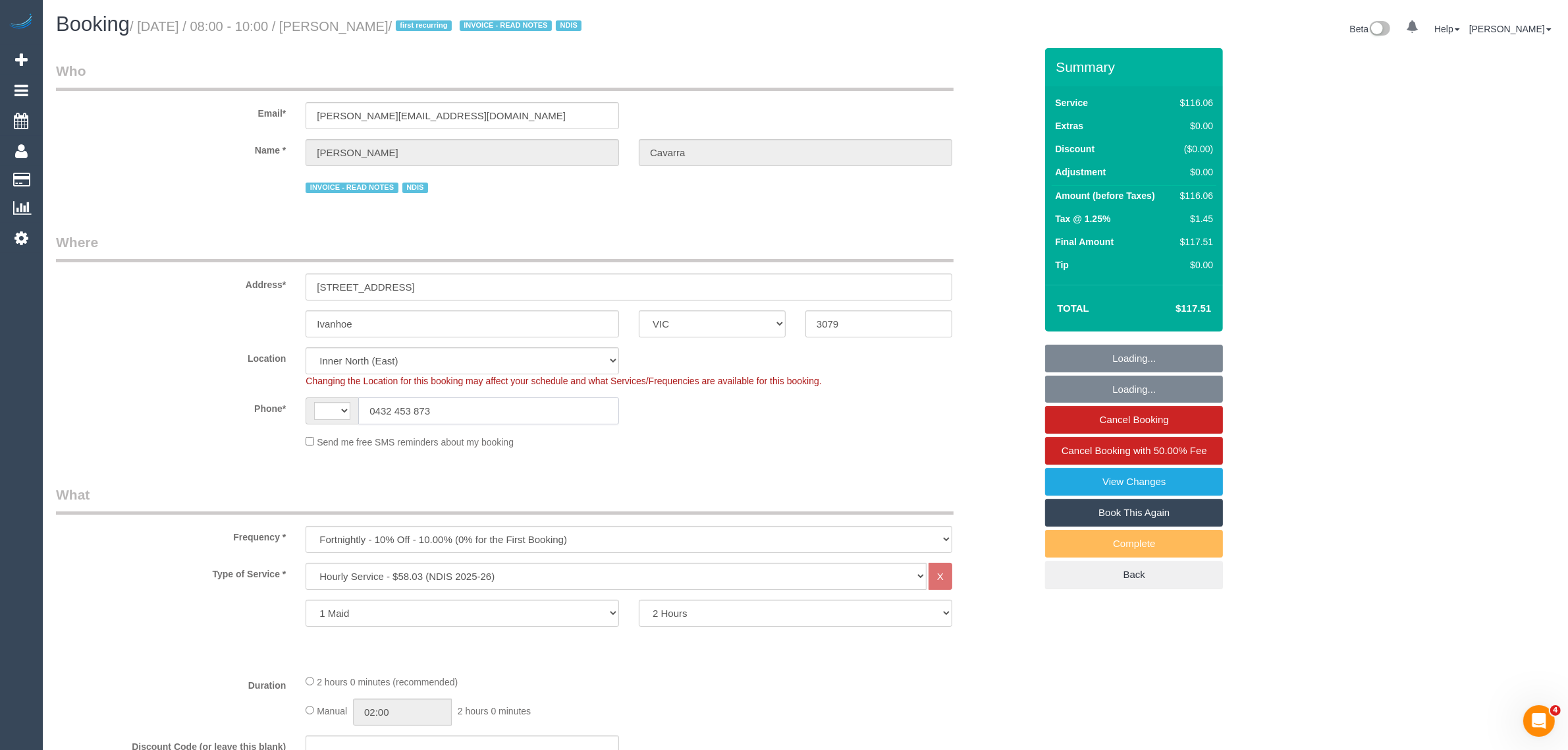
select select "number:36"
select select "object:1580"
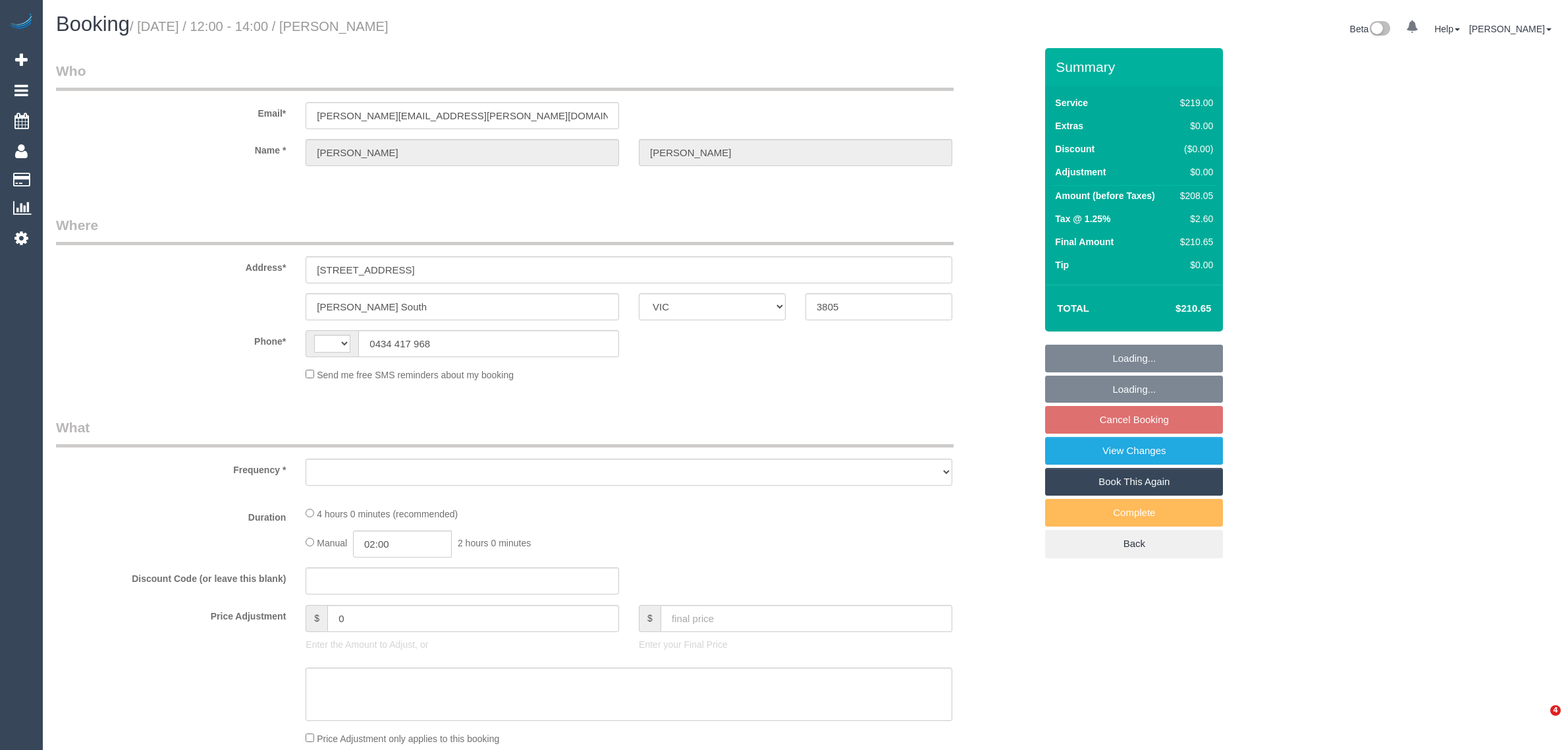
select select "VIC"
select select "string:AU"
select select "string:stripe-pm_1Rq1PO2GScqysDRVQnXj6yik"
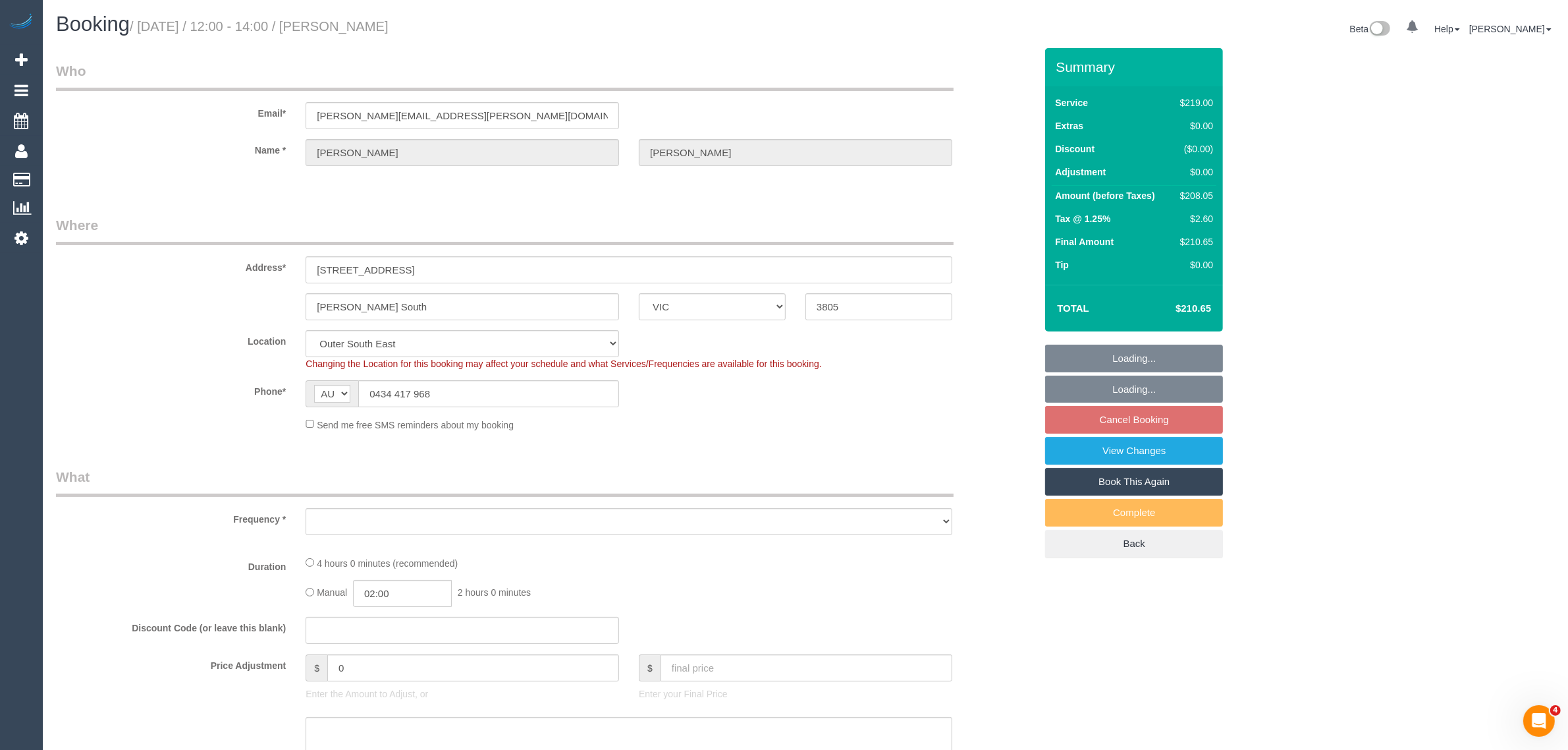
select select "object:534"
select select "number:30"
select select "number:14"
select select "number:18"
select select "number:36"
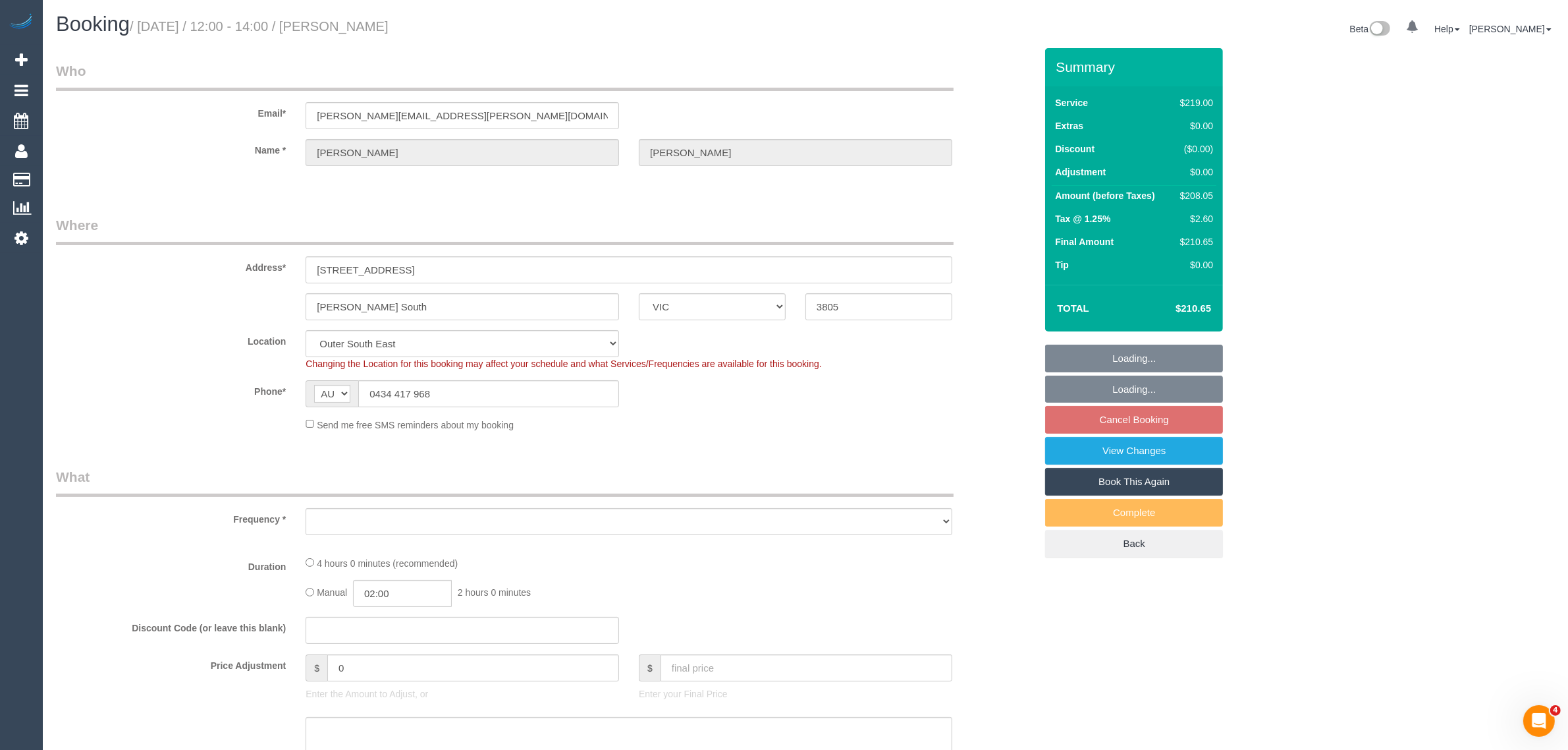
select select "number:34"
select select "number:13"
select select "object:689"
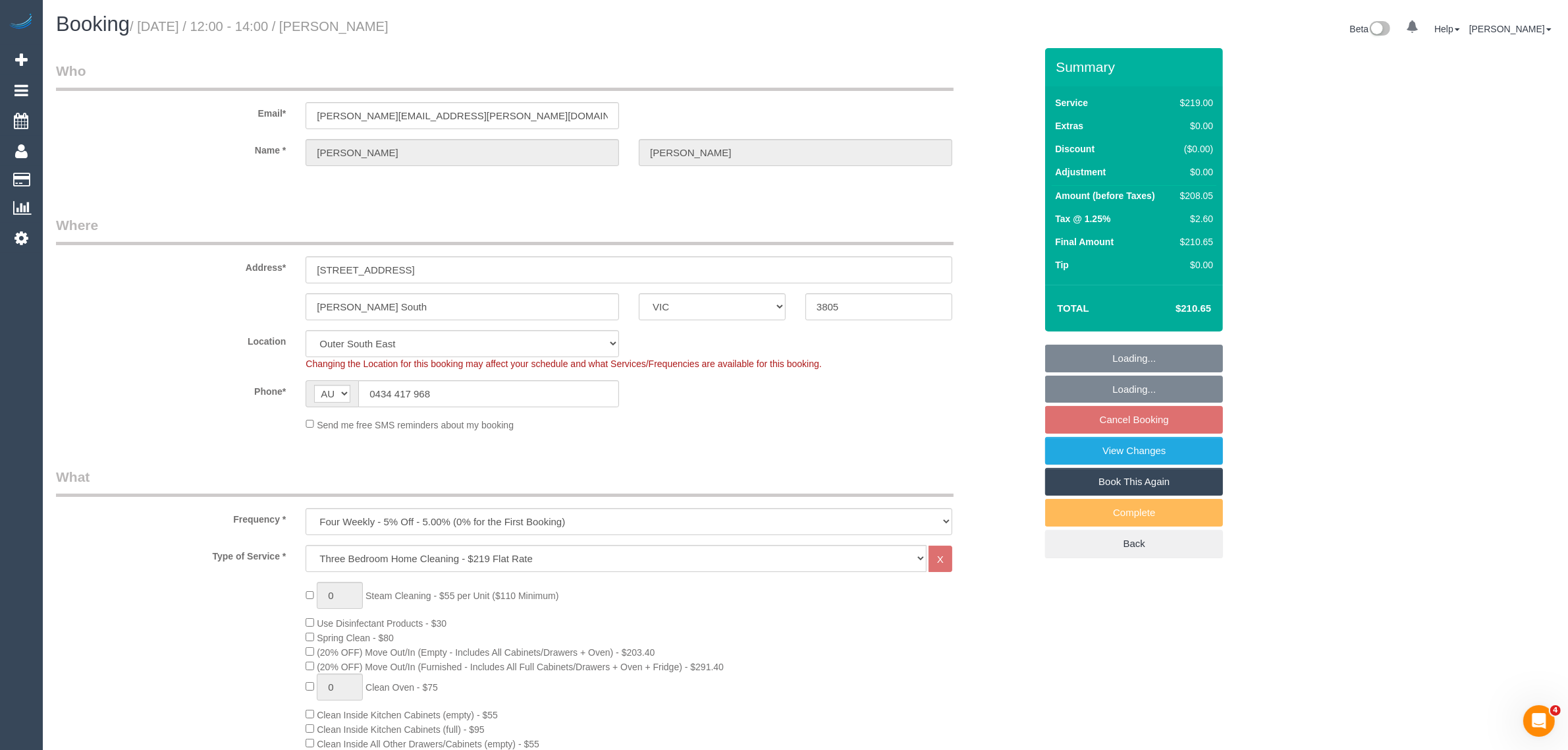
click at [1153, 479] on link "Book This Again" at bounding box center [1134, 482] width 178 height 28
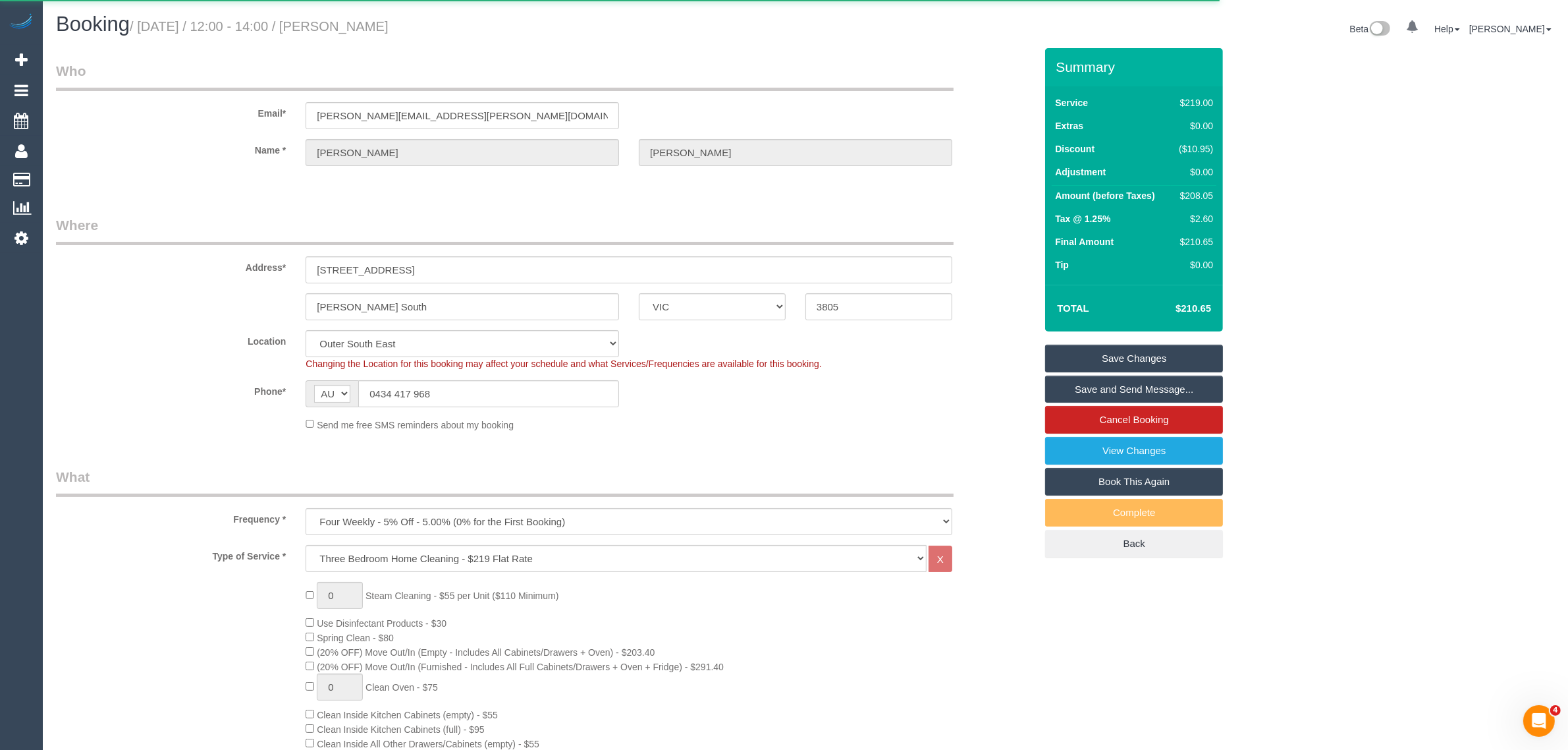
select select "VIC"
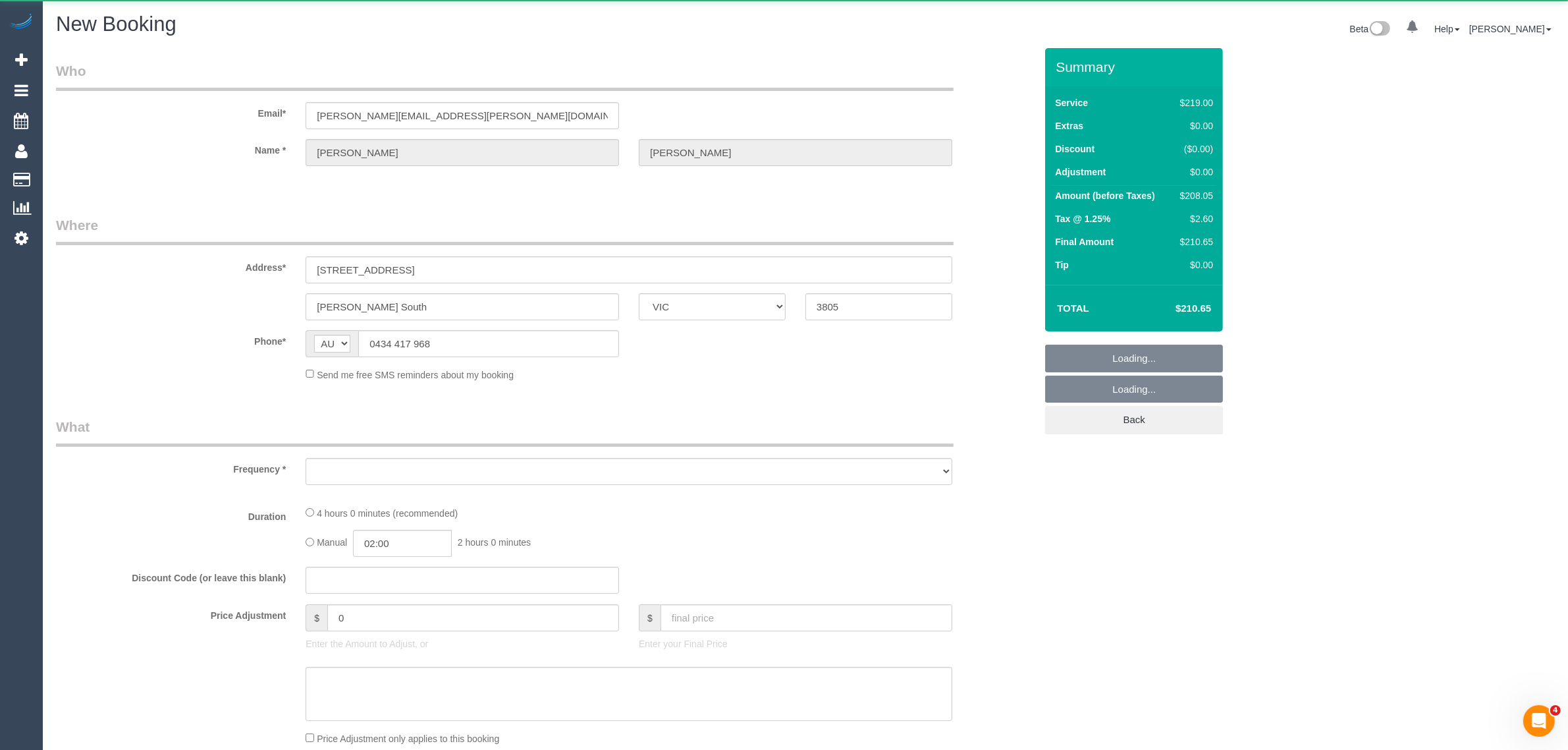
select select "object:1719"
select select "number:30"
select select "number:14"
select select "number:18"
select select "number:36"
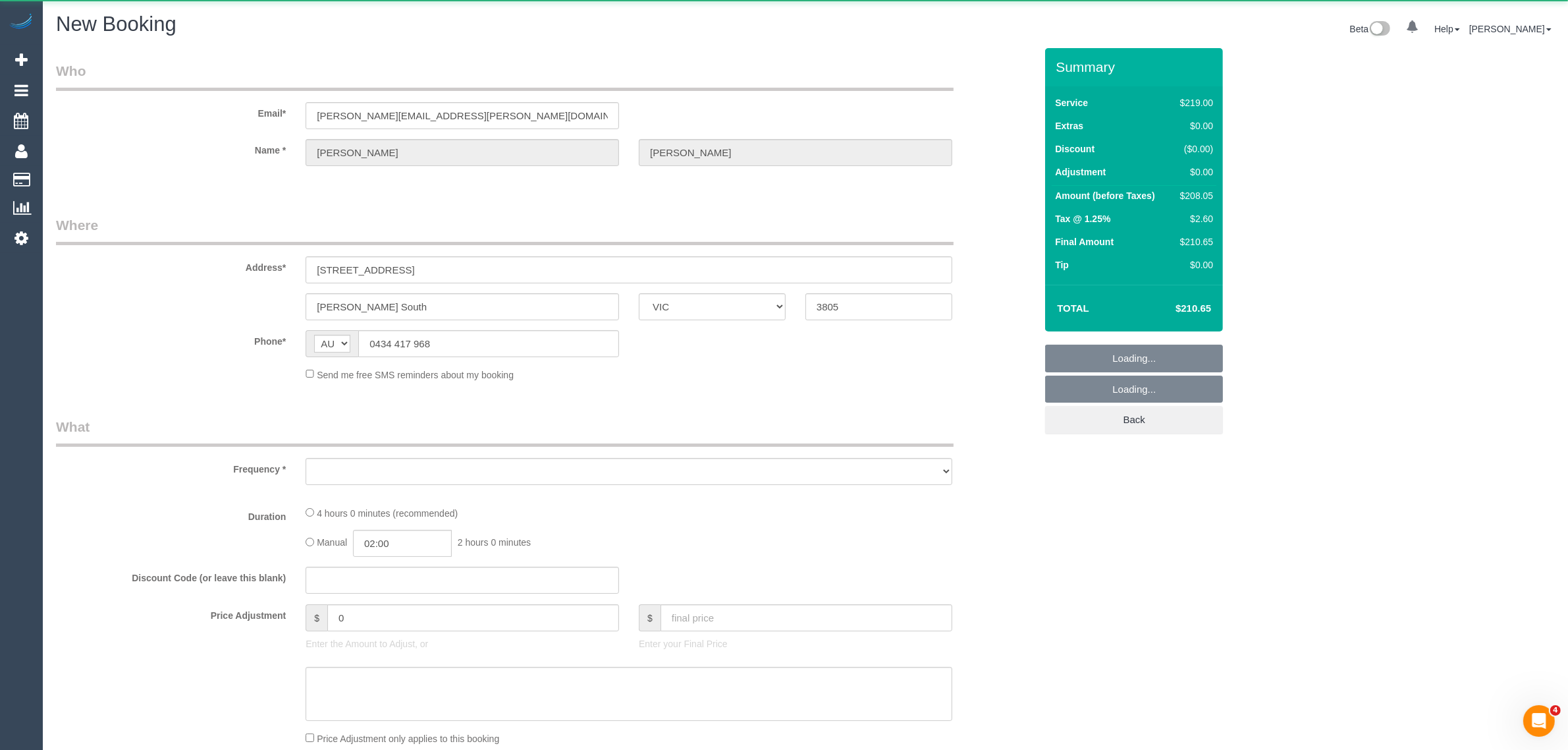
select select "number:34"
select select "number:13"
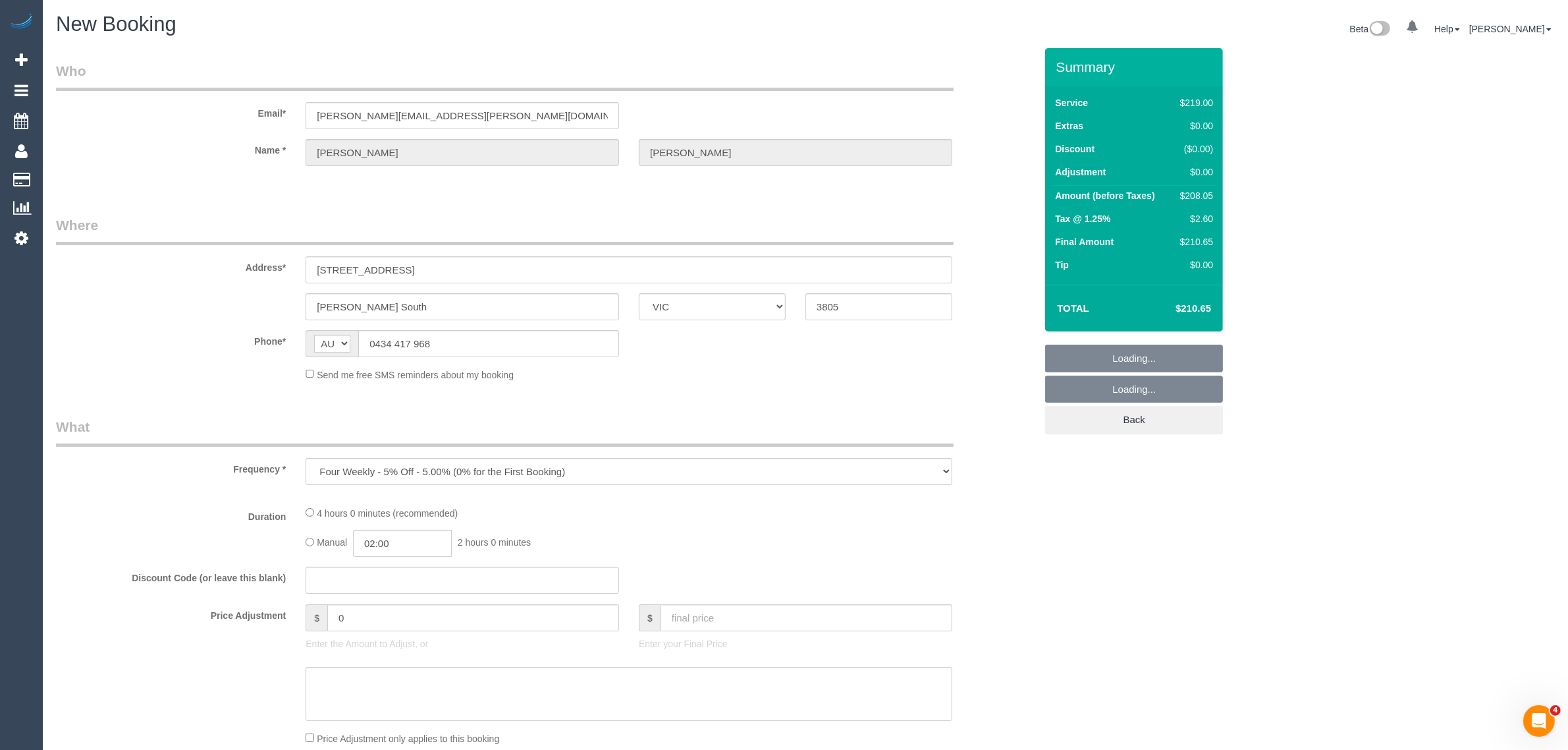
select select "string:stripe-pm_1Rq1PO2GScqysDRVQnXj6yik"
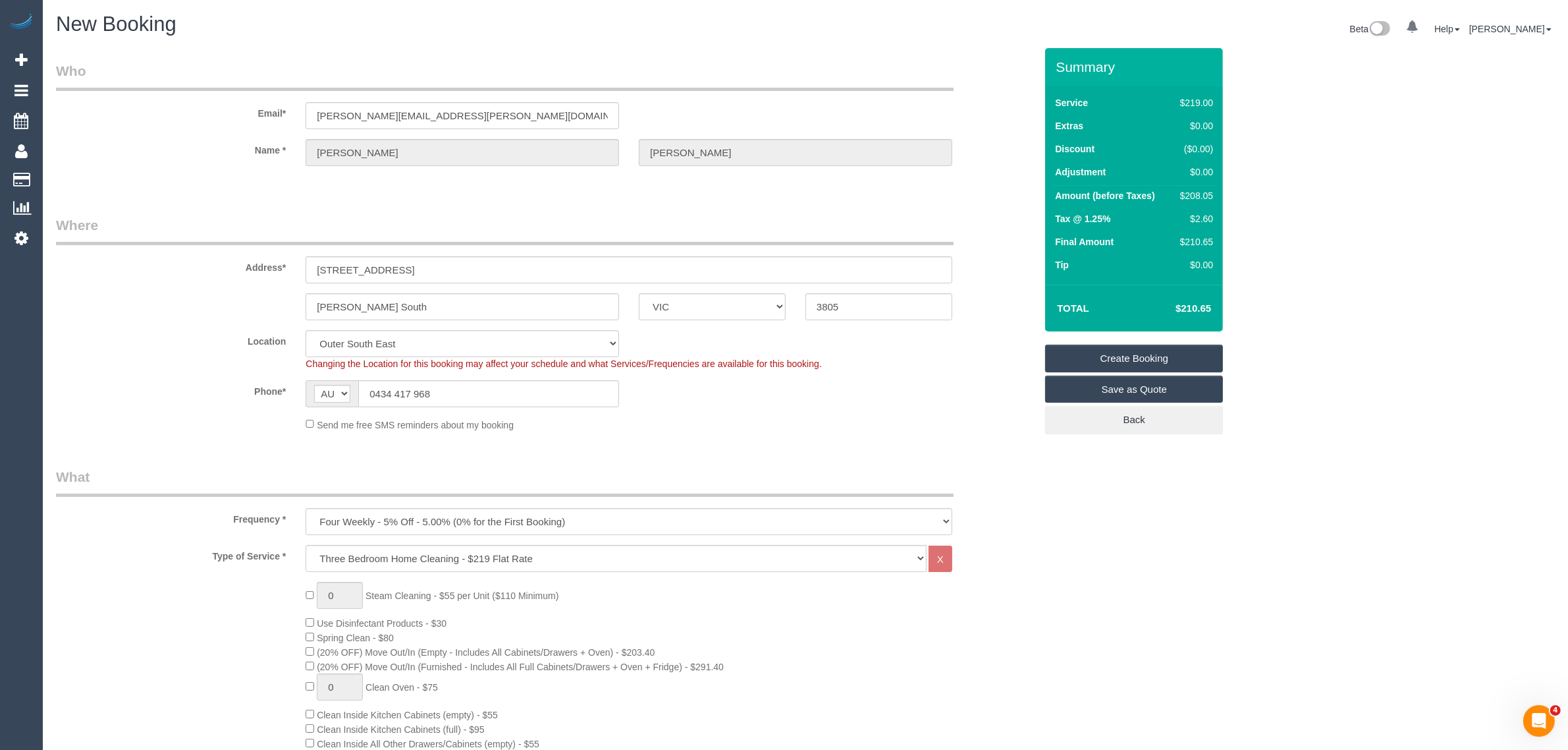
select select "object:2123"
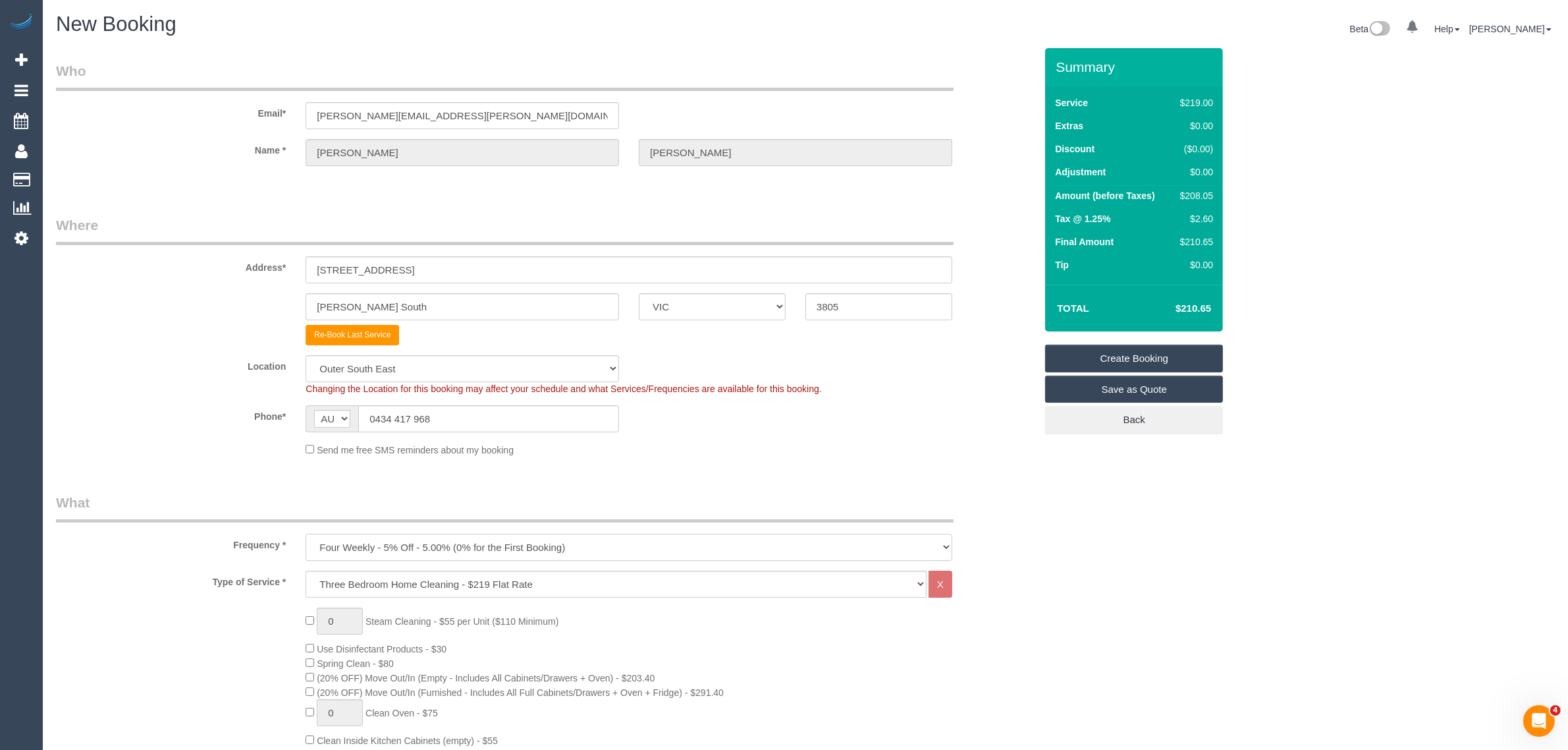
click at [668, 547] on select "One Time Cleaning Weekly - 10% Off - 10.00% (0% for the First Booking) Fortnigh…" at bounding box center [629, 547] width 647 height 27
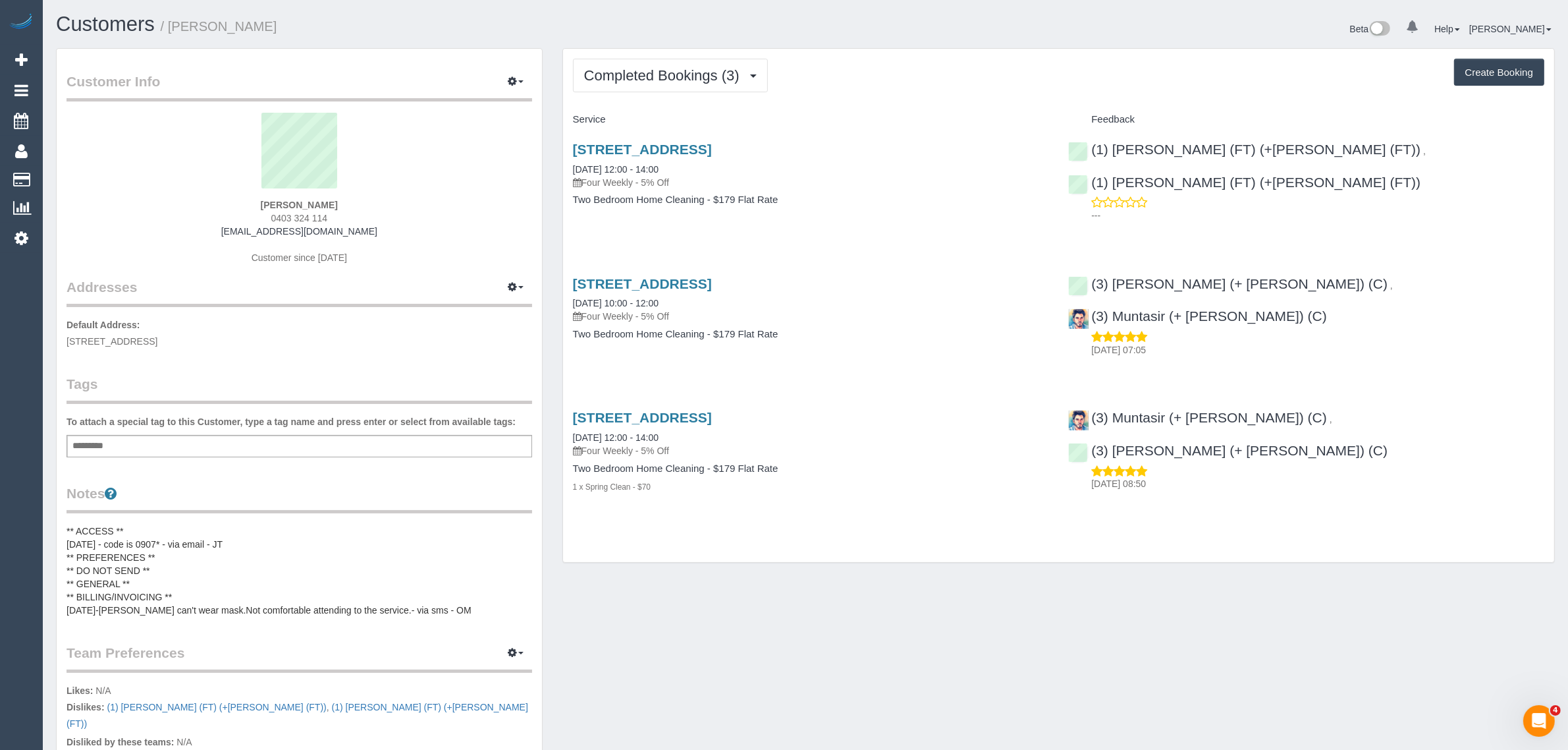
click at [682, 692] on div "Customer Info Edit Contact Info Send Message Email Preferences Special Sales Ta…" at bounding box center [806, 532] width 1519 height 968
drag, startPoint x: 703, startPoint y: 74, endPoint x: 703, endPoint y: 86, distance: 12.0
click at [703, 74] on span "Completed Bookings (3)" at bounding box center [665, 75] width 162 height 17
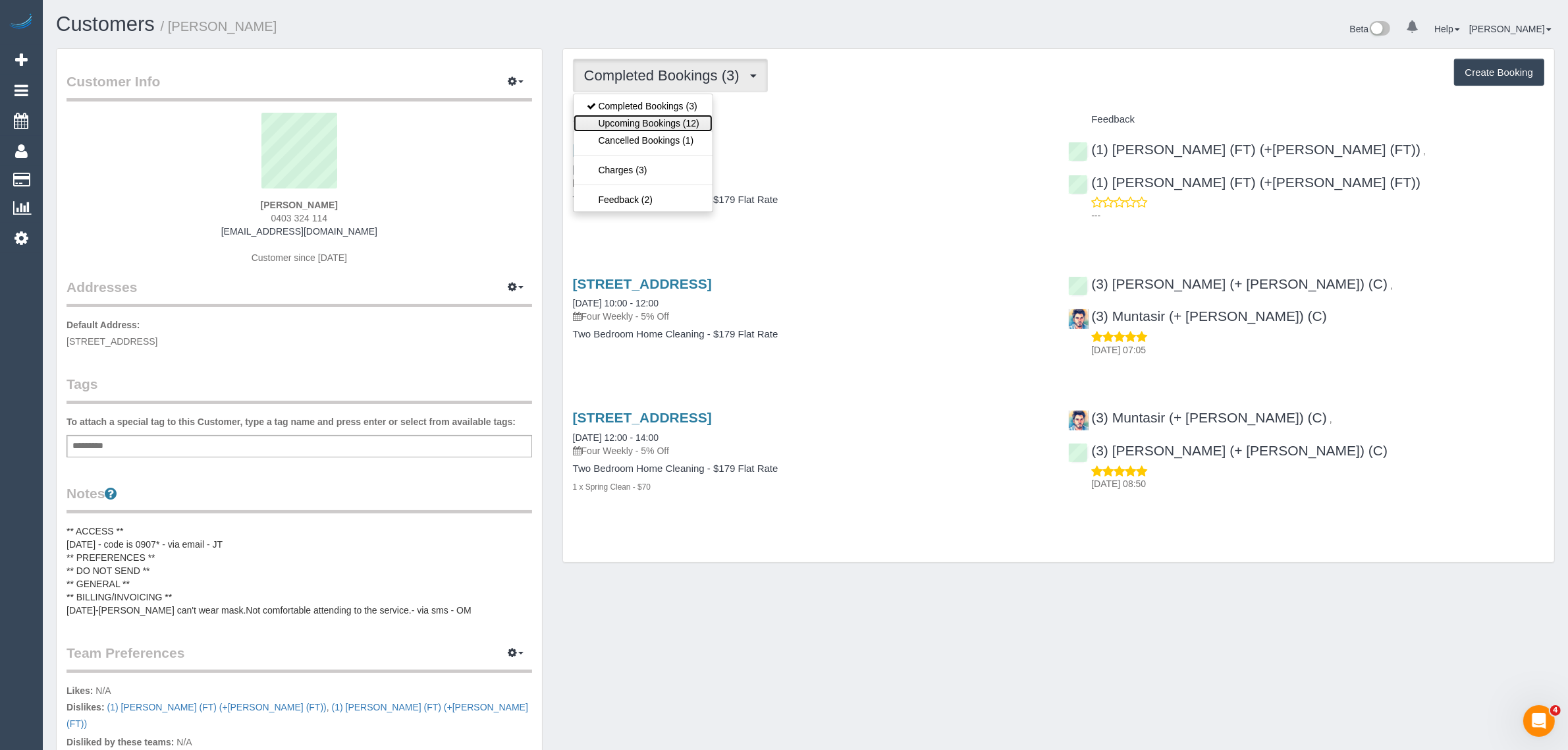
click at [668, 125] on link "Upcoming Bookings (12)" at bounding box center [643, 123] width 139 height 17
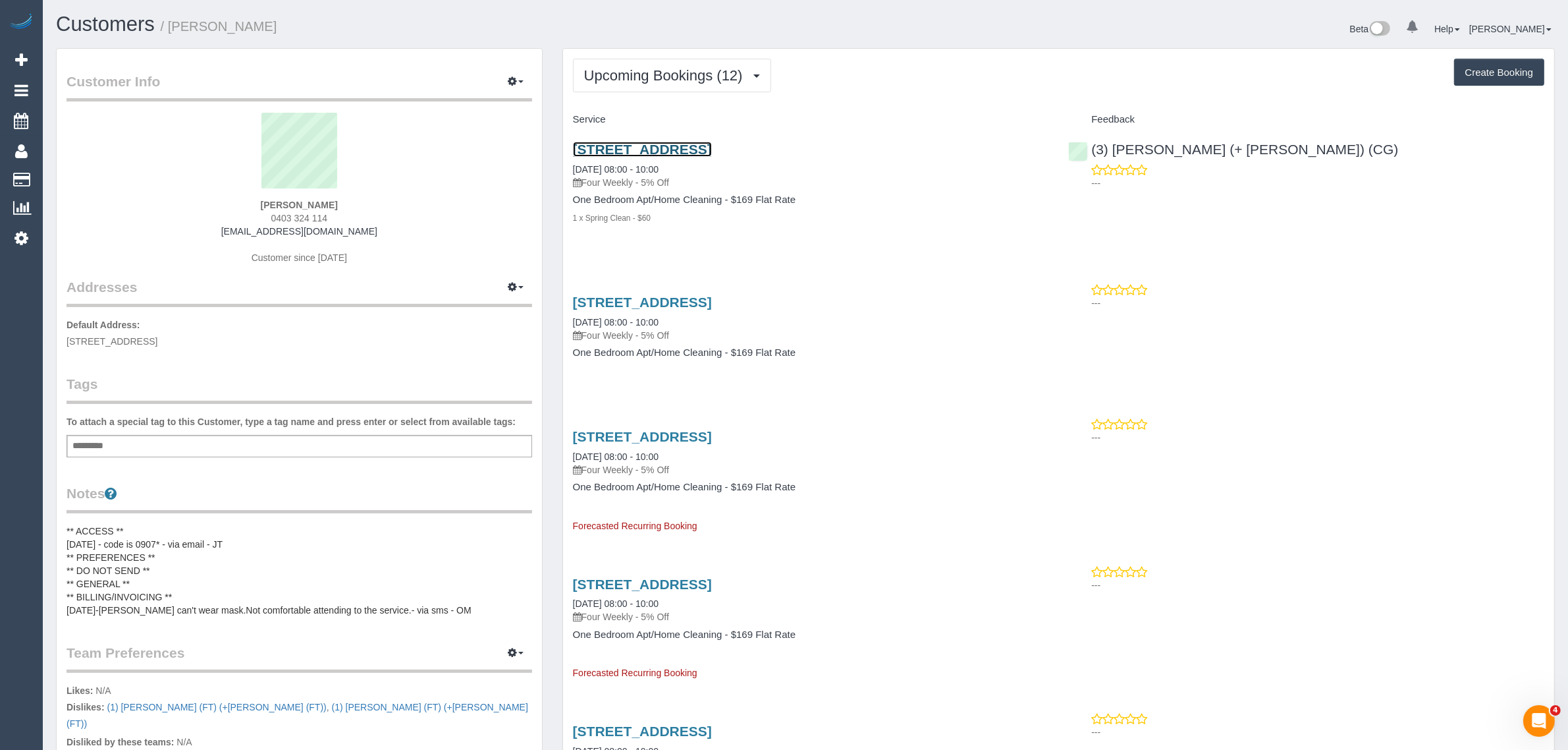
click at [689, 149] on link "11 Sturt St, Flemington, VIC 3031" at bounding box center [643, 149] width 139 height 15
click at [650, 77] on span "Upcoming Bookings (12)" at bounding box center [667, 75] width 165 height 17
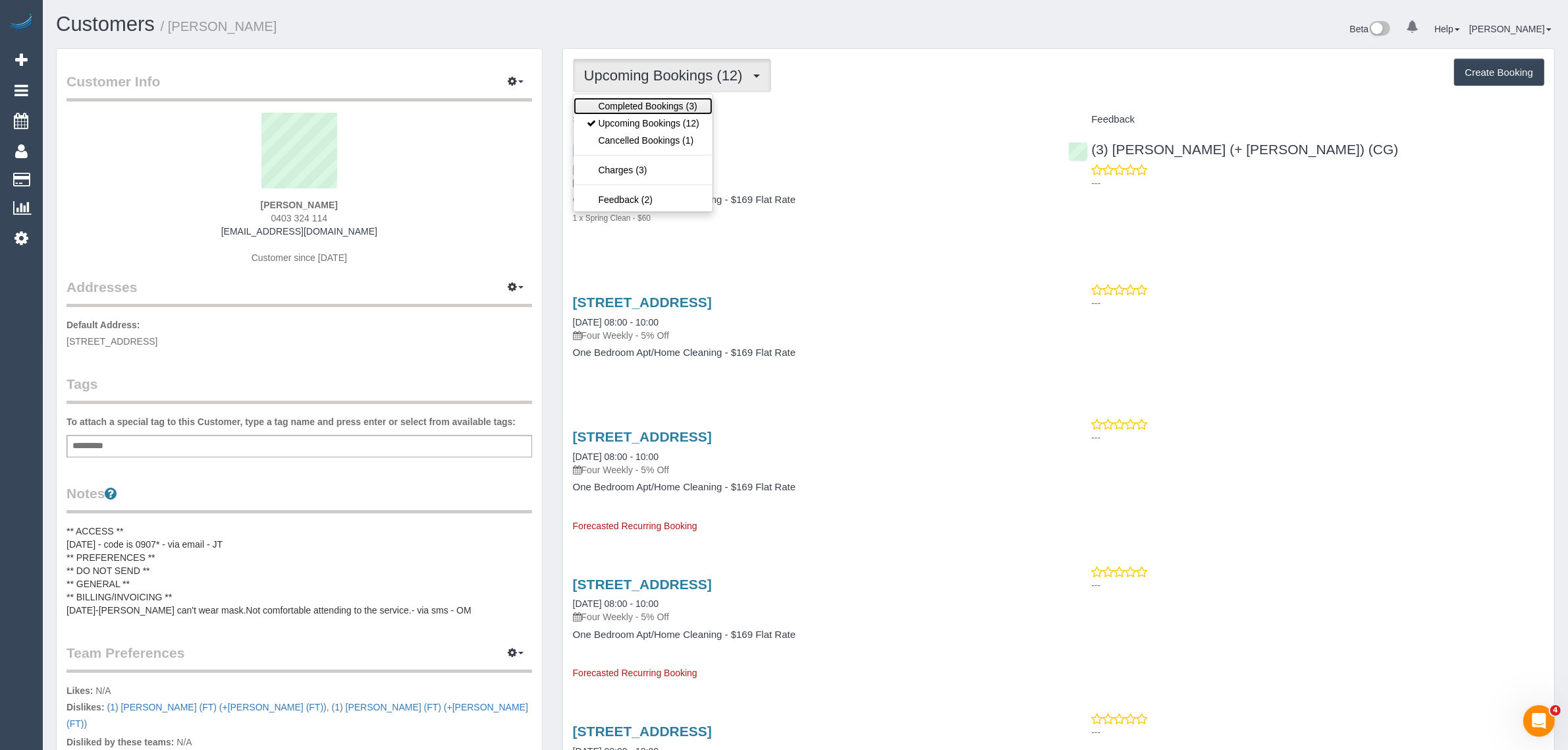
click at [654, 109] on link "Completed Bookings (3)" at bounding box center [643, 105] width 139 height 17
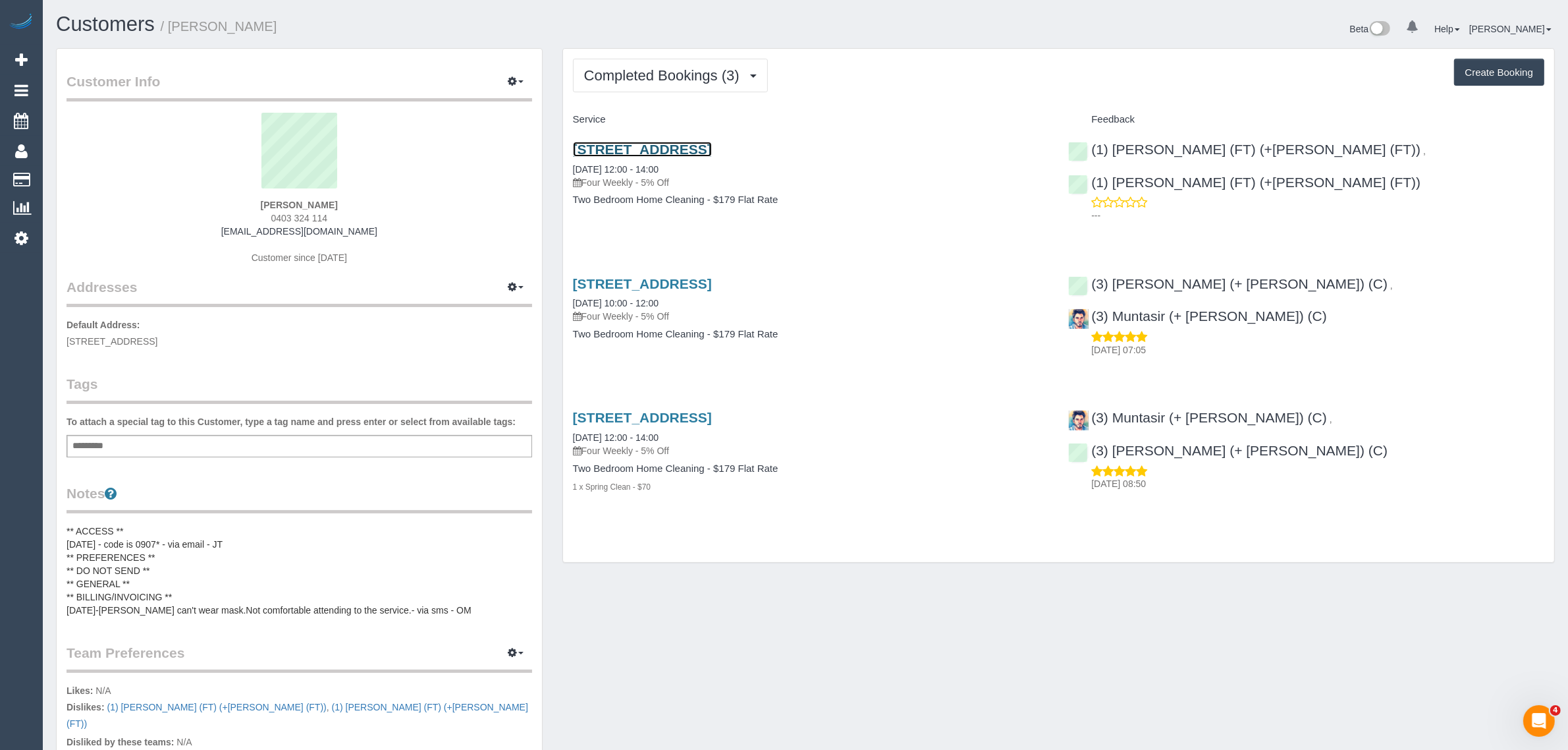
click at [668, 145] on link "11 Sturt St, Flemington, VIC 3031" at bounding box center [643, 149] width 139 height 15
click at [647, 76] on span "Completed Bookings (3)" at bounding box center [665, 75] width 162 height 17
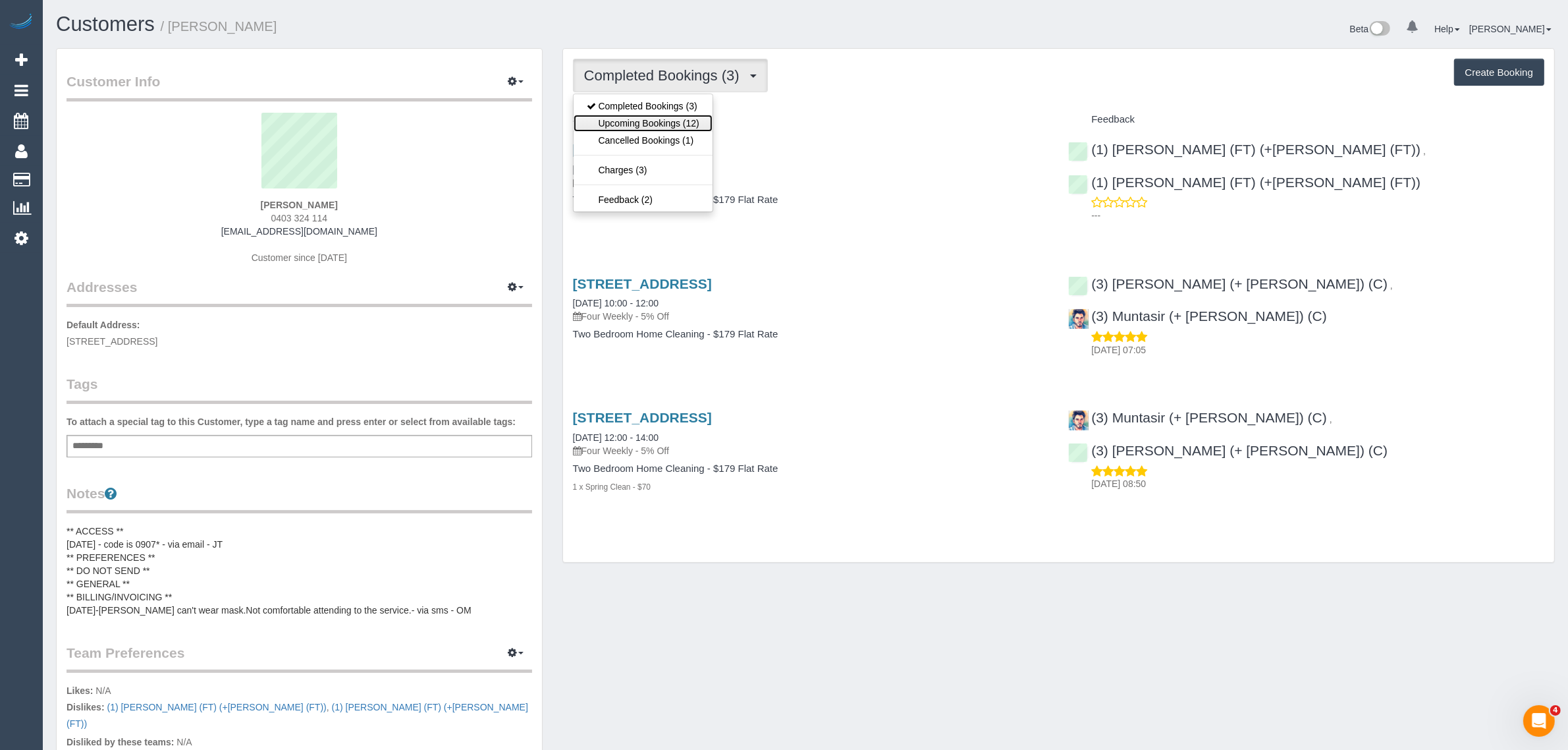
click at [633, 121] on link "Upcoming Bookings (12)" at bounding box center [643, 123] width 139 height 17
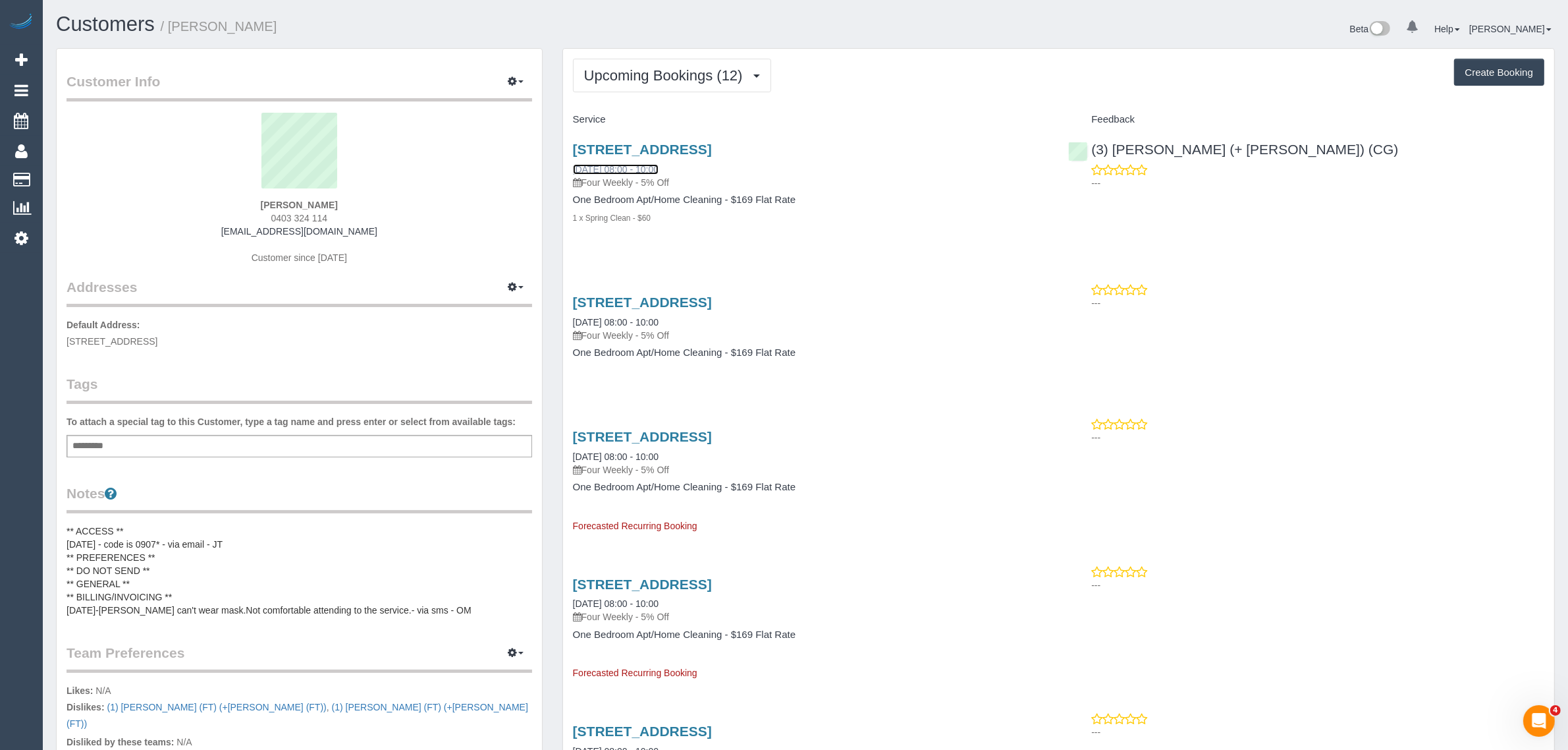
click at [643, 169] on link "26/08/2025 08:00 - 10:00" at bounding box center [616, 169] width 85 height 10
click at [627, 321] on link "23/09/2025 08:00 - 10:00" at bounding box center [616, 322] width 85 height 10
click at [686, 73] on span "Upcoming Bookings (12)" at bounding box center [667, 75] width 165 height 17
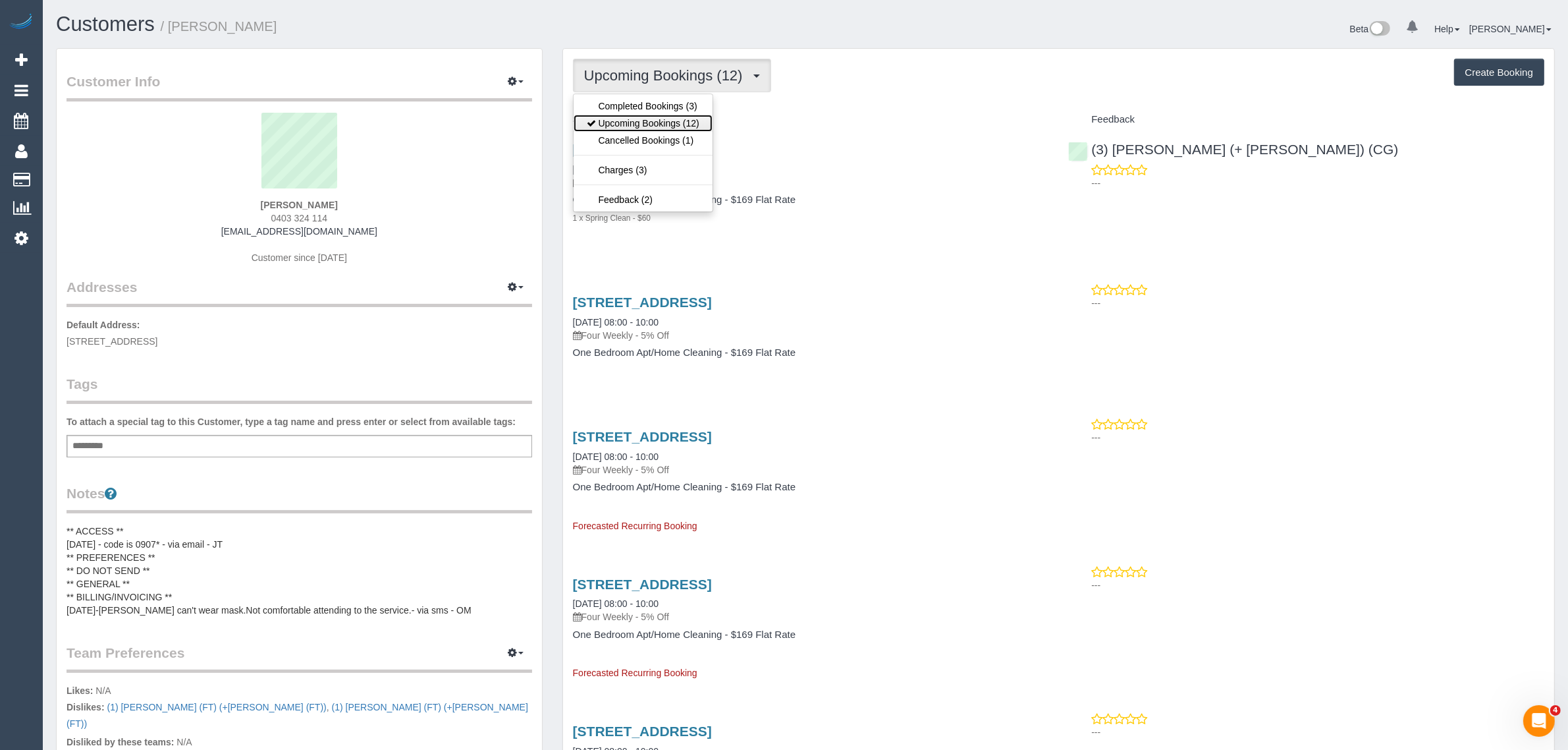
drag, startPoint x: 654, startPoint y: 124, endPoint x: 687, endPoint y: 122, distance: 33.1
click at [654, 124] on link "Upcoming Bookings (12)" at bounding box center [643, 123] width 139 height 17
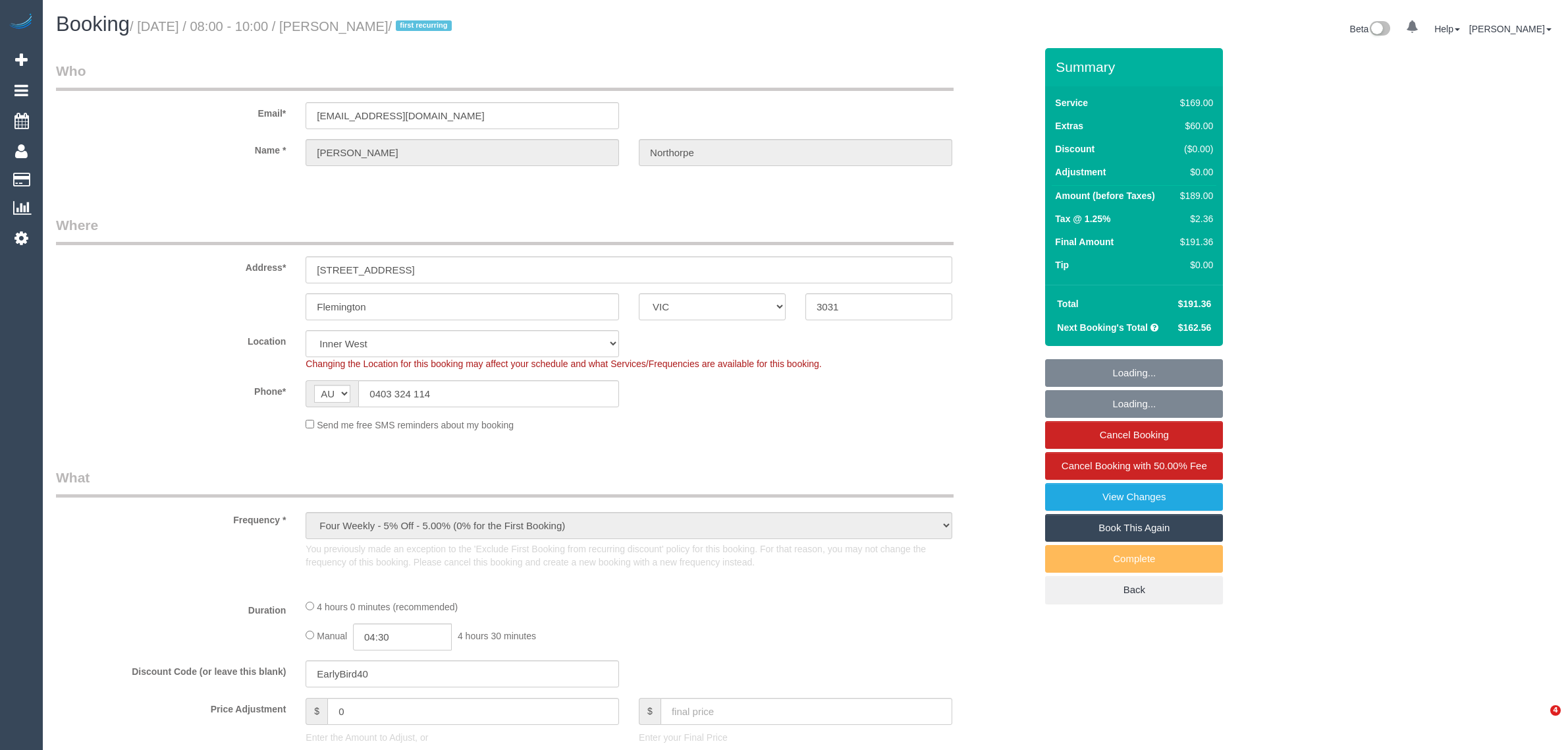
select select "VIC"
select select "number:29"
select select "number:16"
select select "number:19"
select select "number:22"
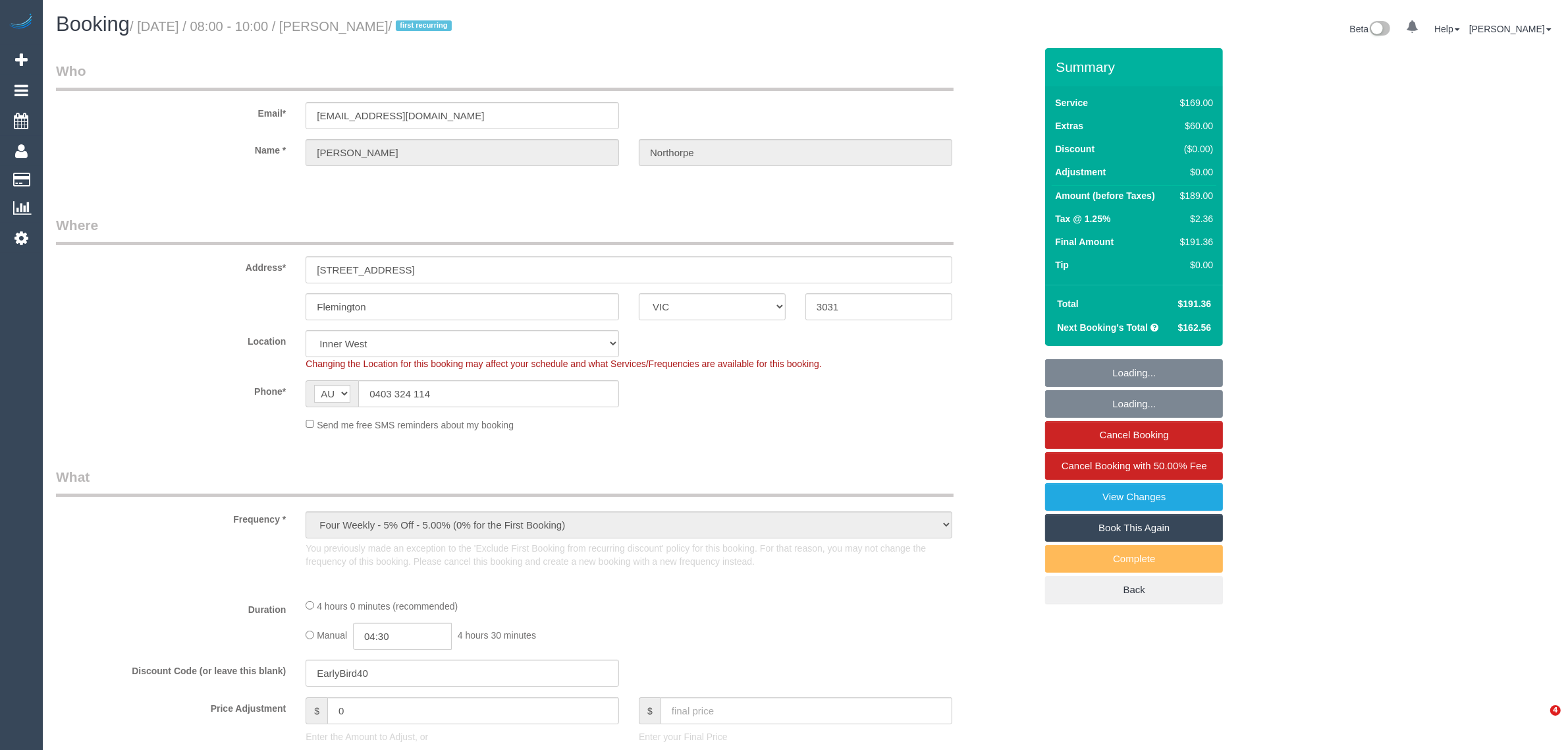
select select "number:33"
select select "number:26"
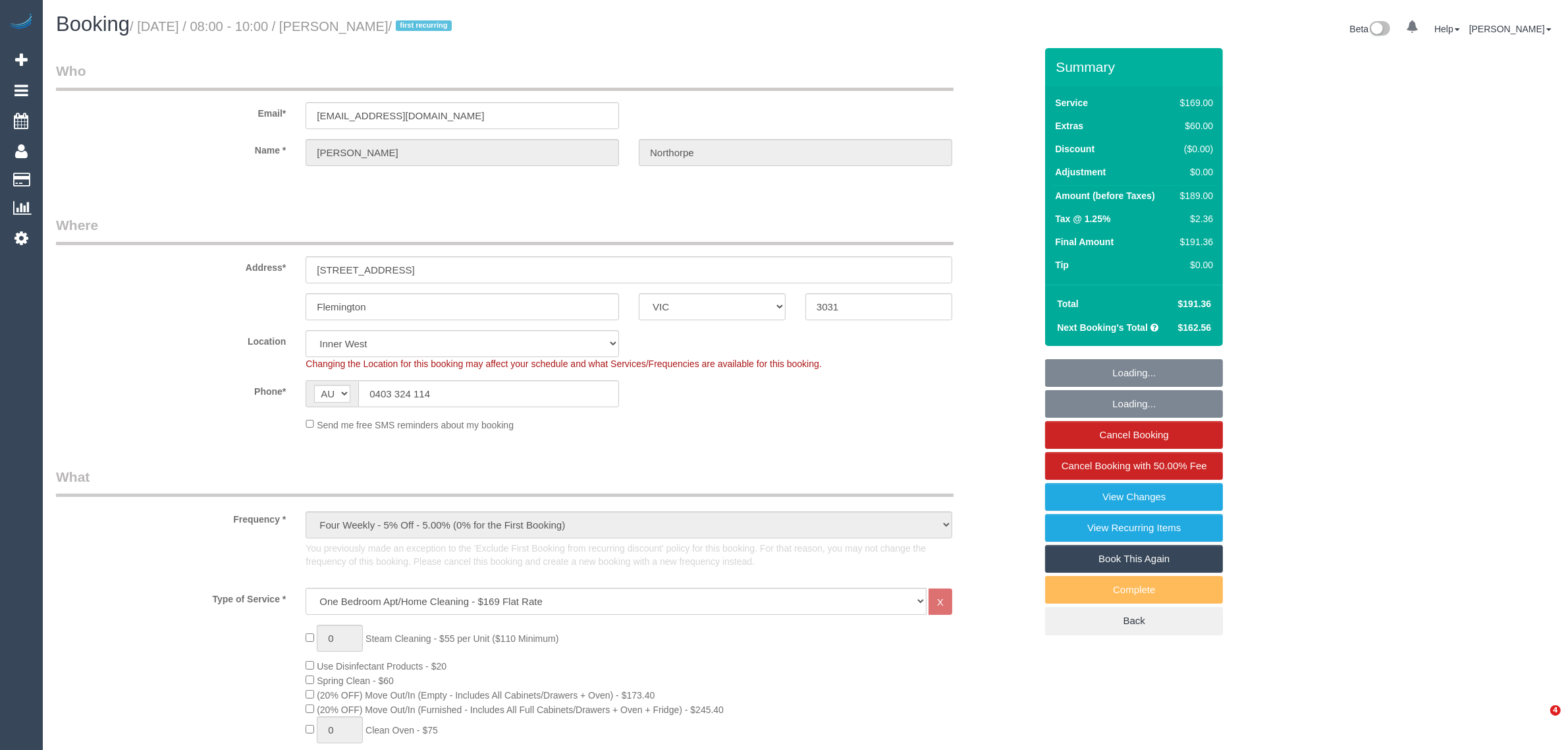
select select "object:819"
select select "string:stripe-pm_1RtKFW2GScqysDRVNRsrSitR"
select select "spot1"
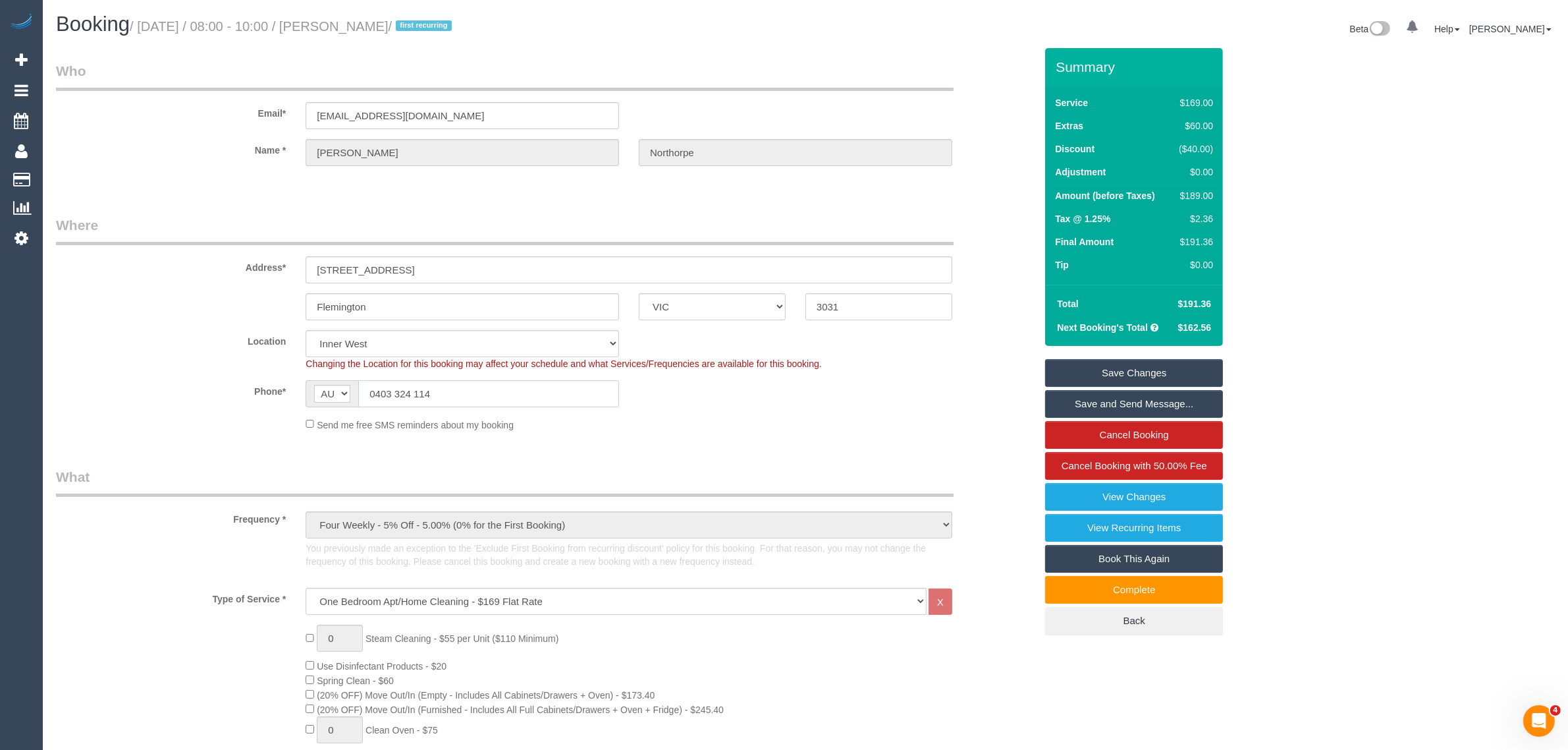
click at [540, 391] on input "0403 324 114" at bounding box center [489, 394] width 261 height 27
click at [792, 430] on div "Send me free SMS reminders about my booking" at bounding box center [628, 424] width 667 height 14
click at [791, 435] on fieldset "Where Address* [STREET_ADDRESS] [GEOGRAPHIC_DATA] ACT [GEOGRAPHIC_DATA] NT [GEO…" at bounding box center [545, 328] width 980 height 226
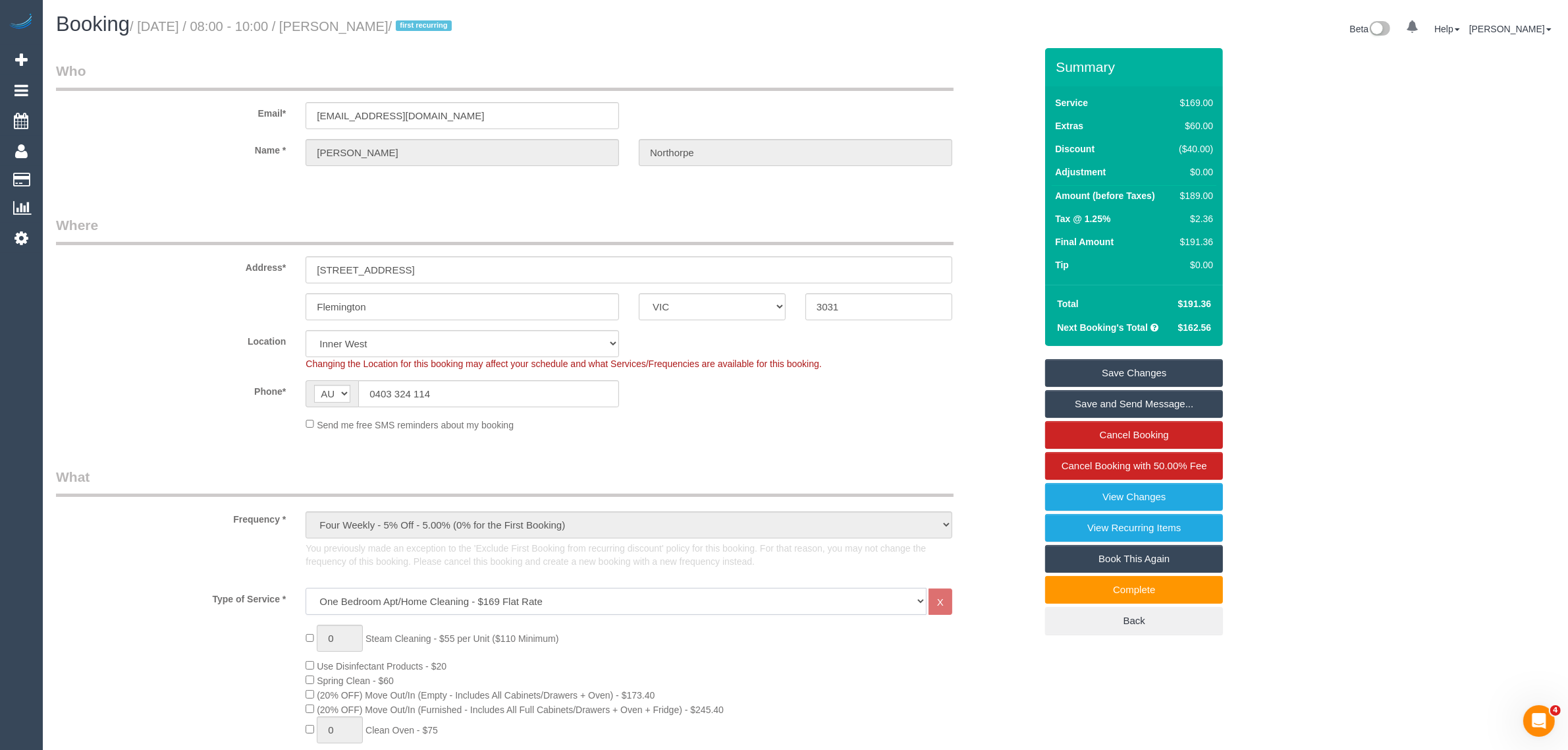
click at [601, 607] on select "Hourly Service - $70/h Hourly Service - $65/h Hourly Service - $60/h Hourly Ser…" at bounding box center [616, 601] width 621 height 27
click at [306, 588] on select "Hourly Service - $70/h Hourly Service - $65/h Hourly Service - $60/h Hourly Ser…" at bounding box center [616, 601] width 621 height 27
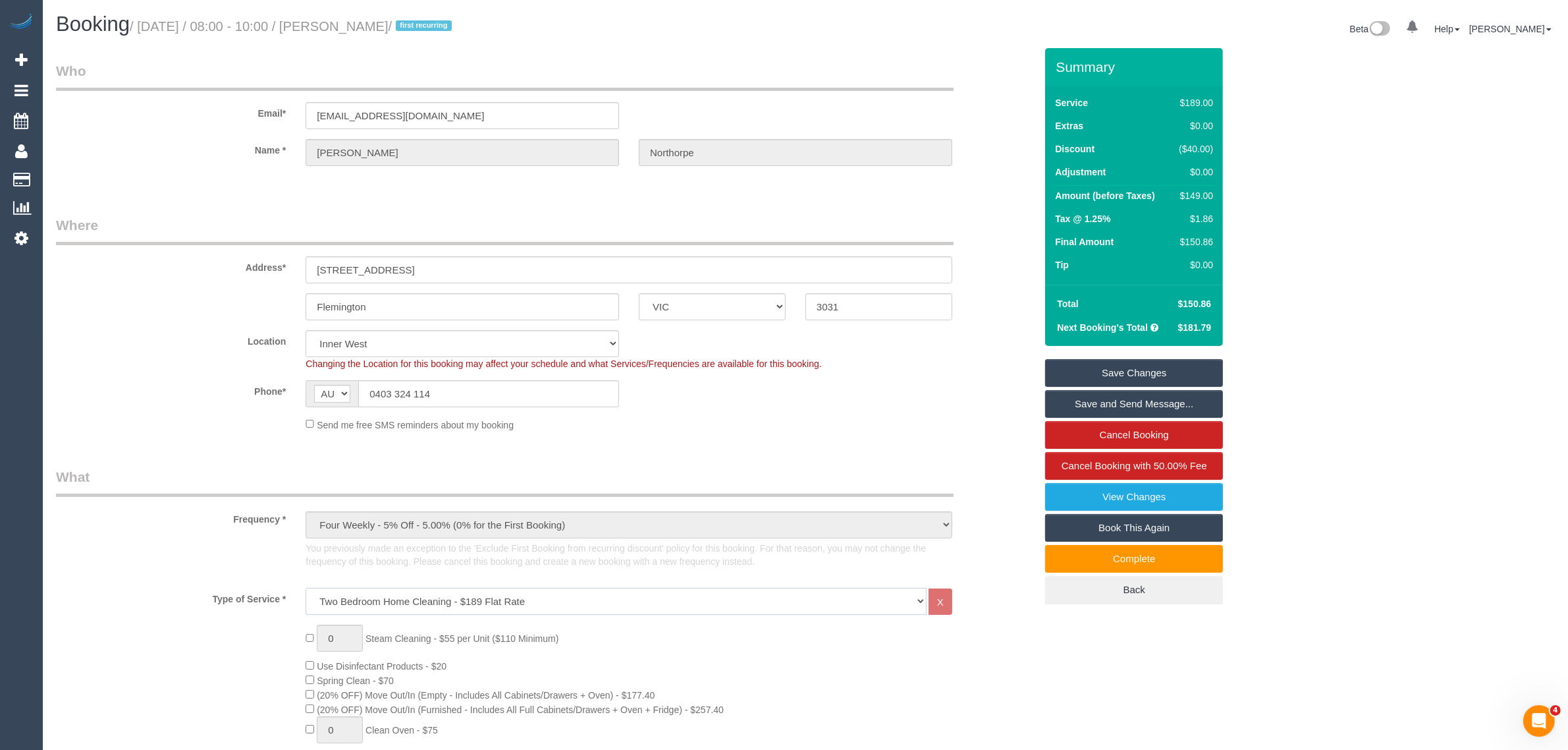
click at [660, 604] on select "Hourly Service - $70/h Hourly Service - $65/h Hourly Service - $60/h Hourly Ser…" at bounding box center [616, 601] width 621 height 27
click at [306, 588] on select "Hourly Service - $70/h Hourly Service - $65/h Hourly Service - $60/h Hourly Ser…" at bounding box center [616, 601] width 621 height 27
click at [840, 79] on legend "Who" at bounding box center [505, 76] width 897 height 30
click at [861, 596] on select "Hourly Service - $70/h Hourly Service - $65/h Hourly Service - $60/h Hourly Ser…" at bounding box center [616, 601] width 621 height 27
click at [306, 588] on select "Hourly Service - $70/h Hourly Service - $65/h Hourly Service - $60/h Hourly Ser…" at bounding box center [616, 601] width 621 height 27
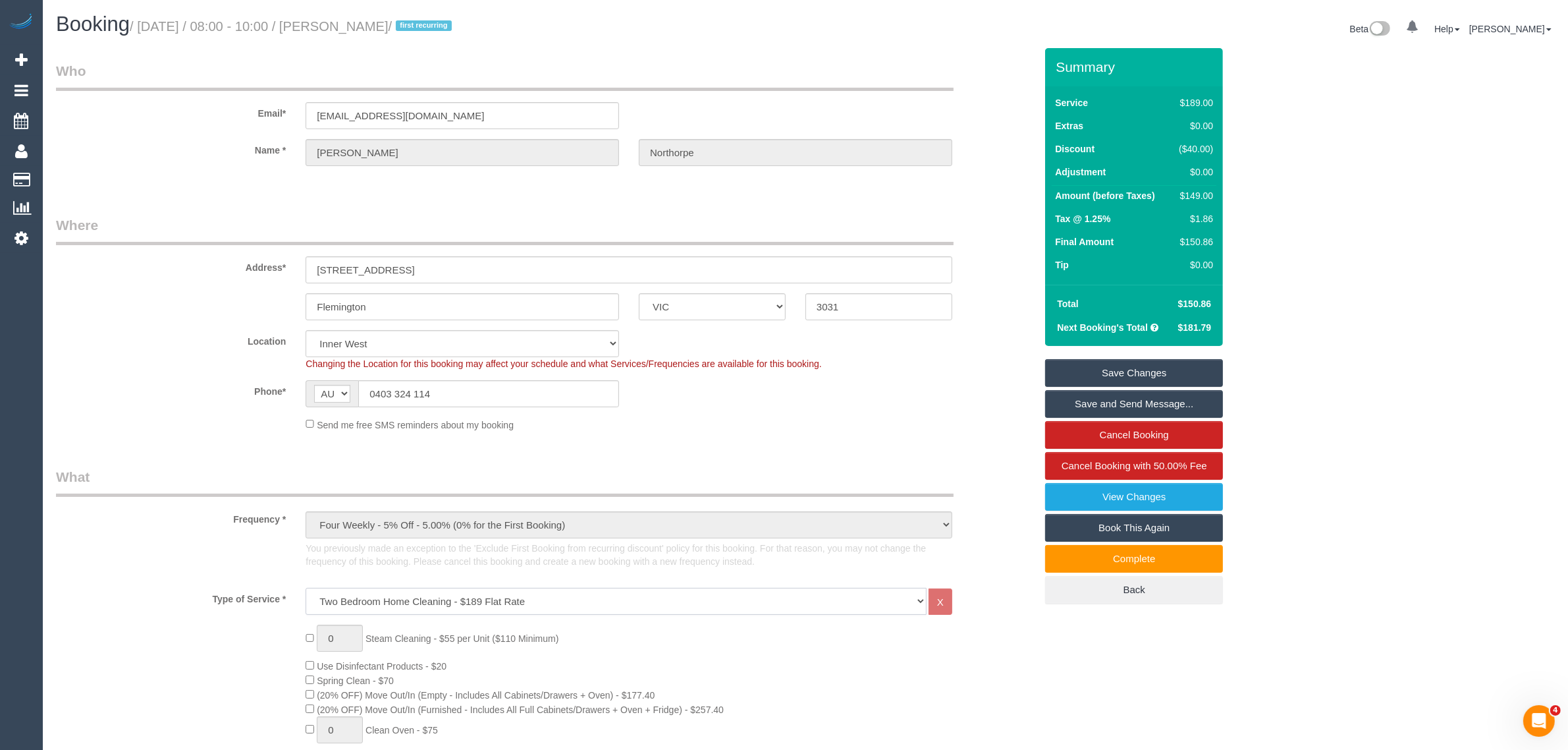
drag, startPoint x: 828, startPoint y: 607, endPoint x: 822, endPoint y: 604, distance: 6.7
click at [828, 607] on select "Hourly Service - $70/h Hourly Service - $65/h Hourly Service - $60/h Hourly Ser…" at bounding box center [616, 601] width 621 height 27
click at [306, 588] on select "Hourly Service - $70/h Hourly Service - $65/h Hourly Service - $60/h Hourly Ser…" at bounding box center [616, 601] width 621 height 27
click at [884, 600] on select "Hourly Service - $70/h Hourly Service - $65/h Hourly Service - $60/h Hourly Ser…" at bounding box center [616, 601] width 621 height 27
select select "211"
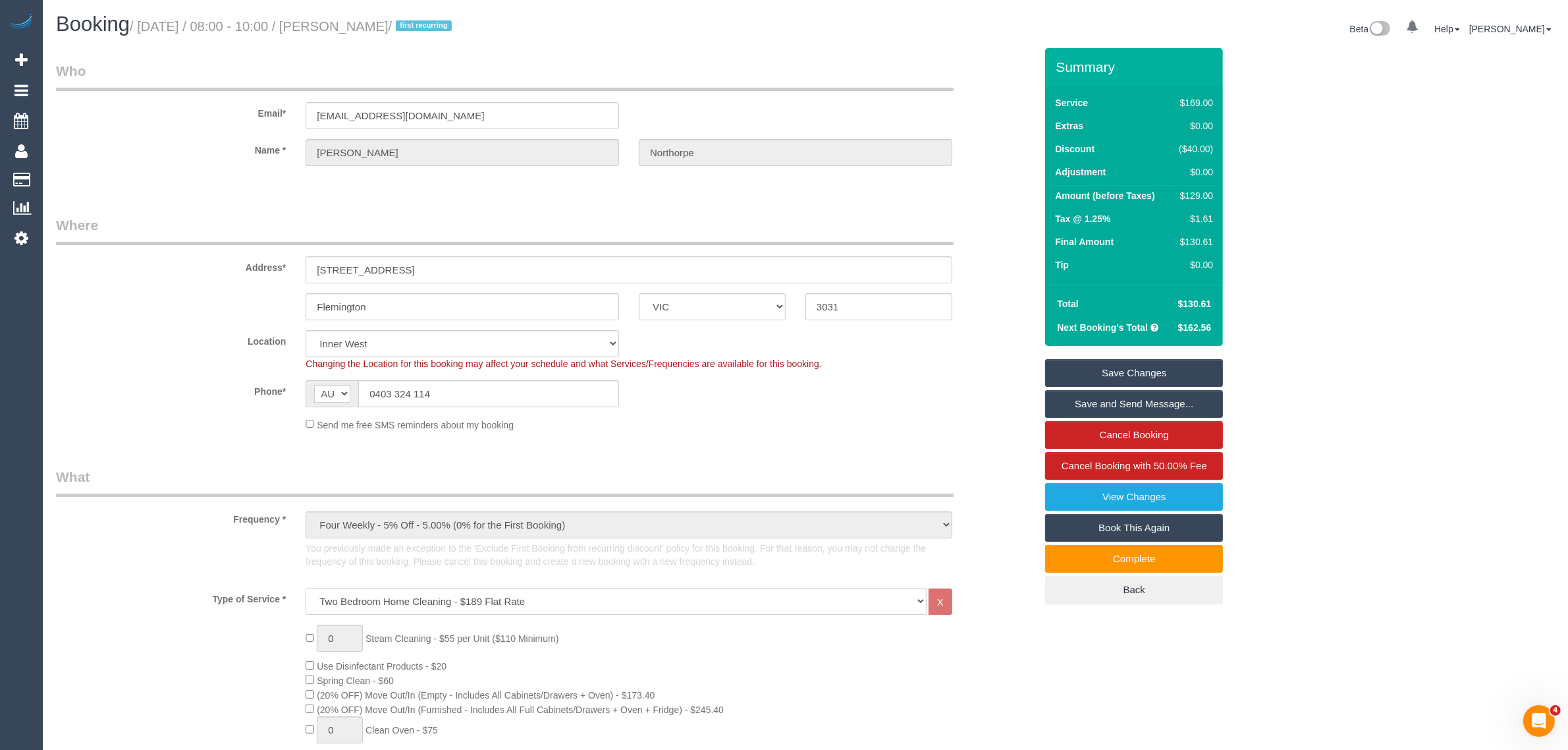
click at [306, 588] on select "Hourly Service - $70/h Hourly Service - $65/h Hourly Service - $60/h Hourly Ser…" at bounding box center [616, 601] width 621 height 27
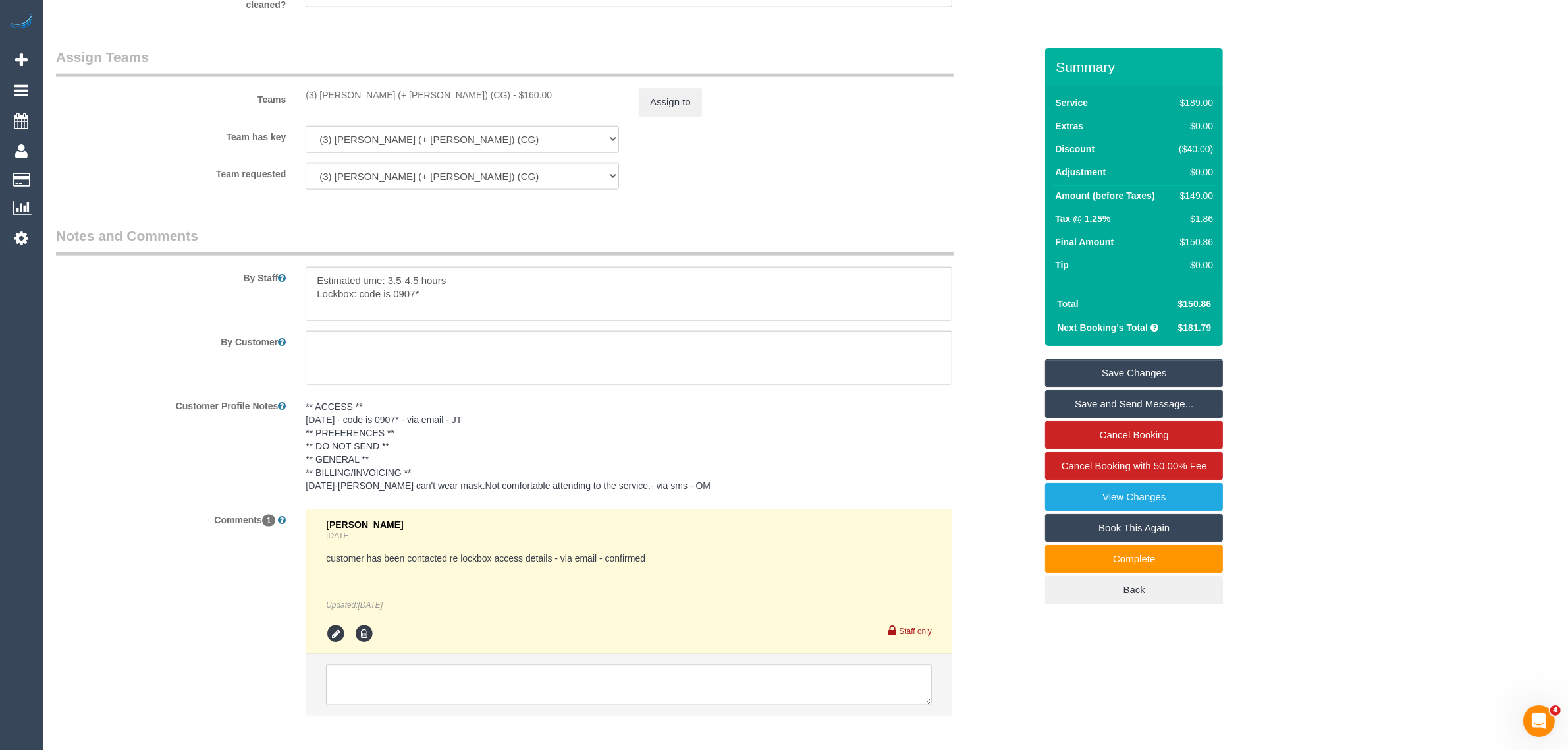
scroll to position [2038, 0]
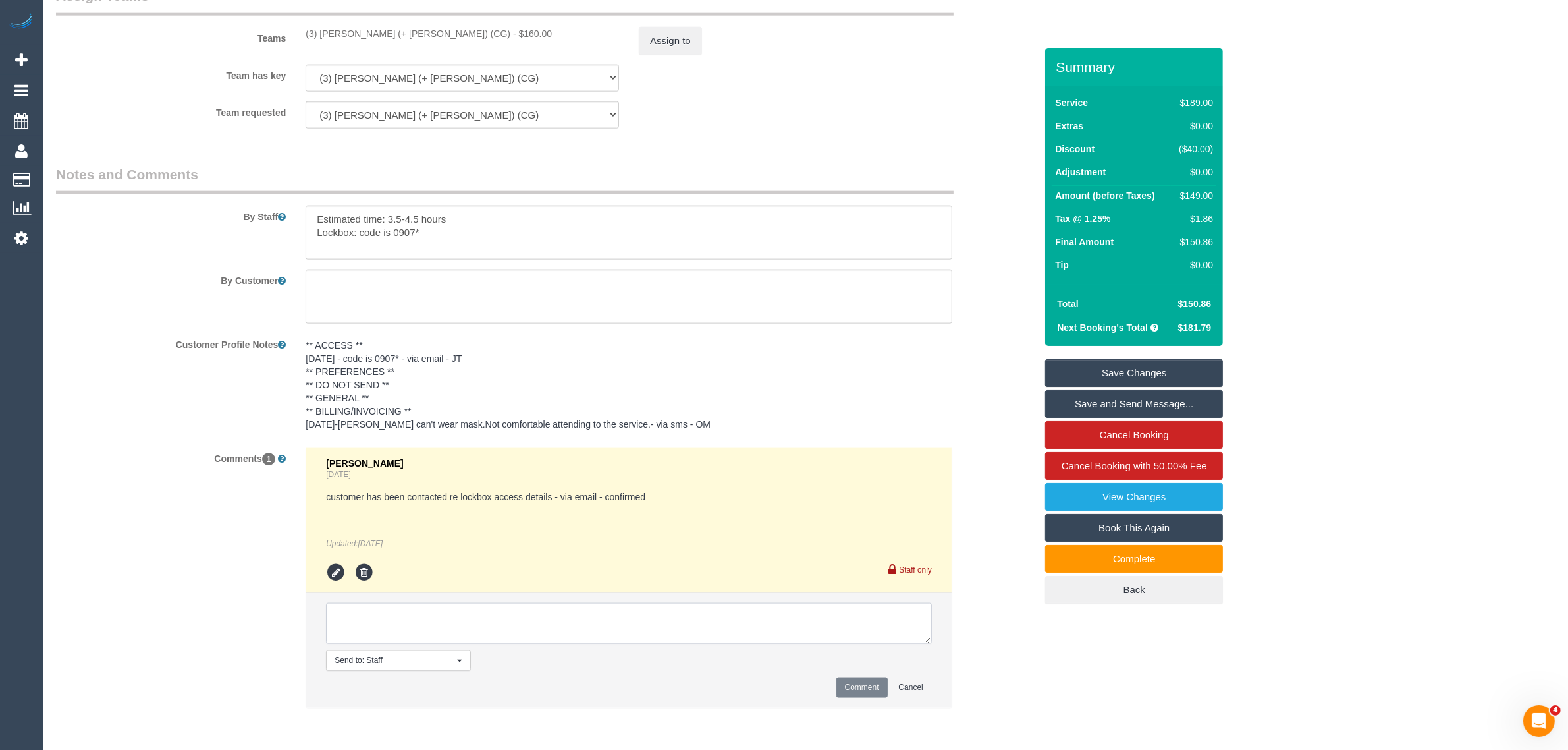
click at [786, 630] on textarea at bounding box center [628, 623] width 606 height 41
drag, startPoint x: 167, startPoint y: 468, endPoint x: 279, endPoint y: 513, distance: 120.7
click at [167, 468] on div "Comments 1 Jessica Trentin 5 days ago customer has been contacted re lockbox ac…" at bounding box center [545, 585] width 999 height 275
click at [438, 606] on textarea at bounding box center [628, 623] width 606 height 41
type textarea "Customer agreed to update the booking to 2BRs via call - KA"
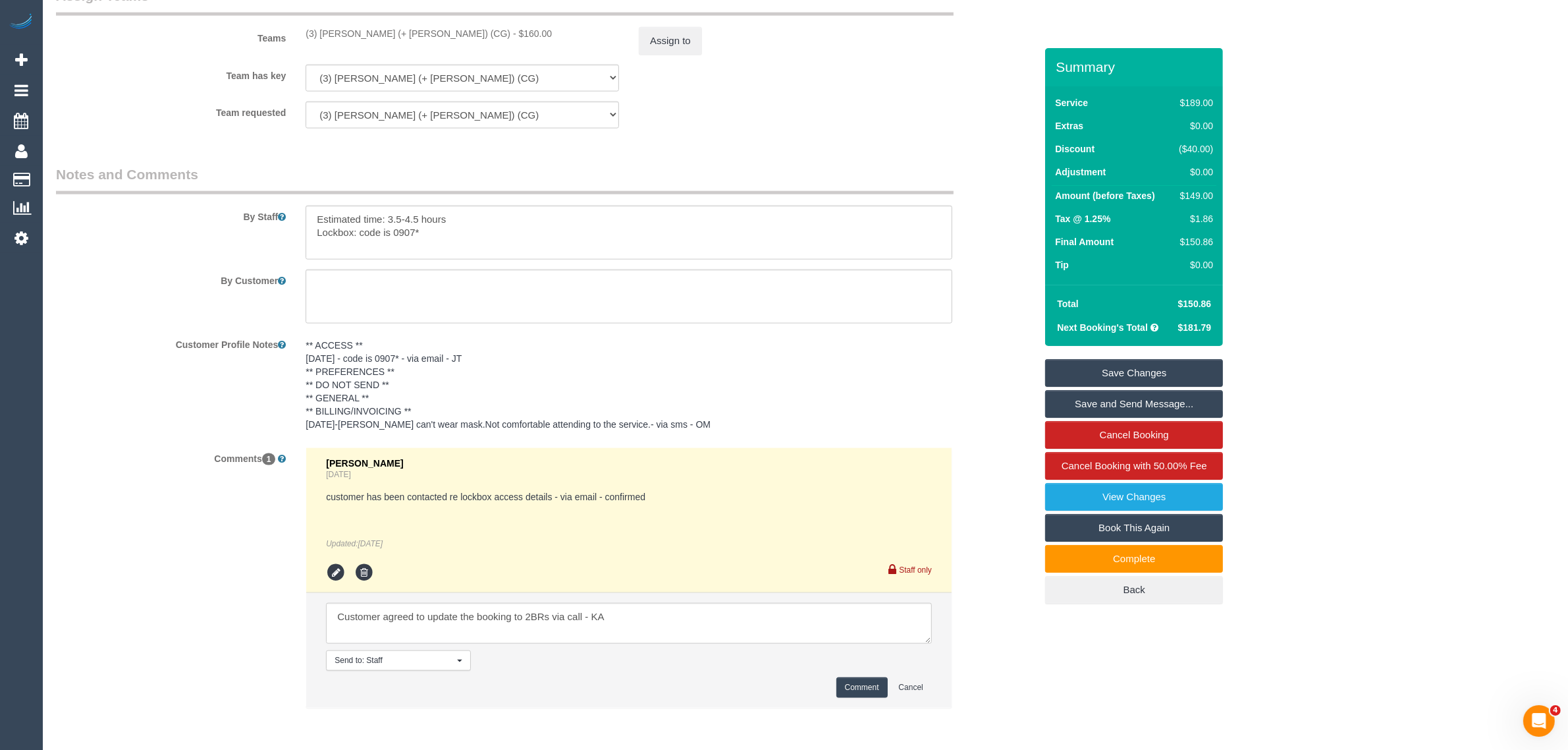
click at [847, 677] on li "Send to: Staff Nothing selected Send to: Staff Send to: Customer Send to: Team …" at bounding box center [629, 650] width 645 height 115
click at [851, 683] on button "Comment" at bounding box center [862, 688] width 51 height 21
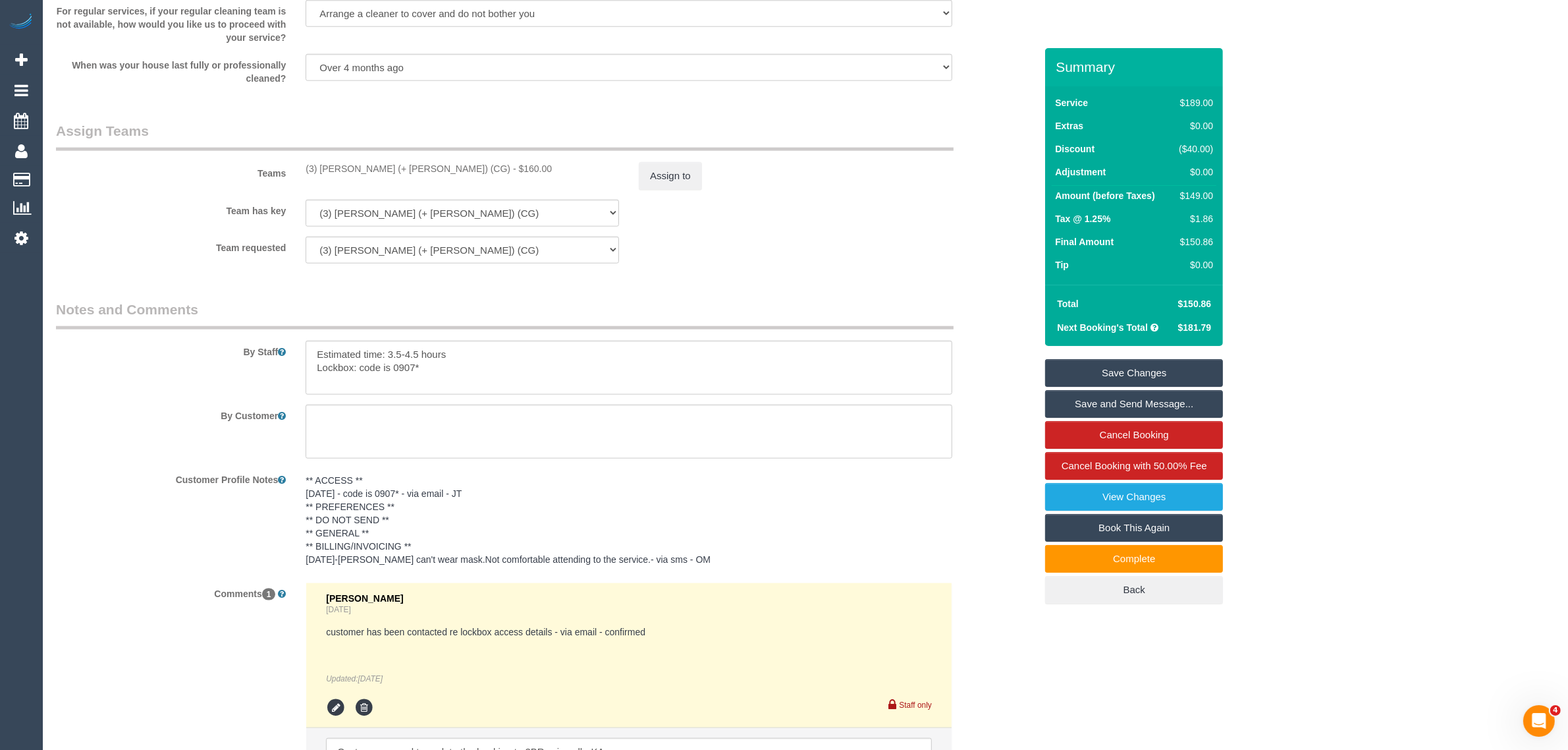
scroll to position [1708, 0]
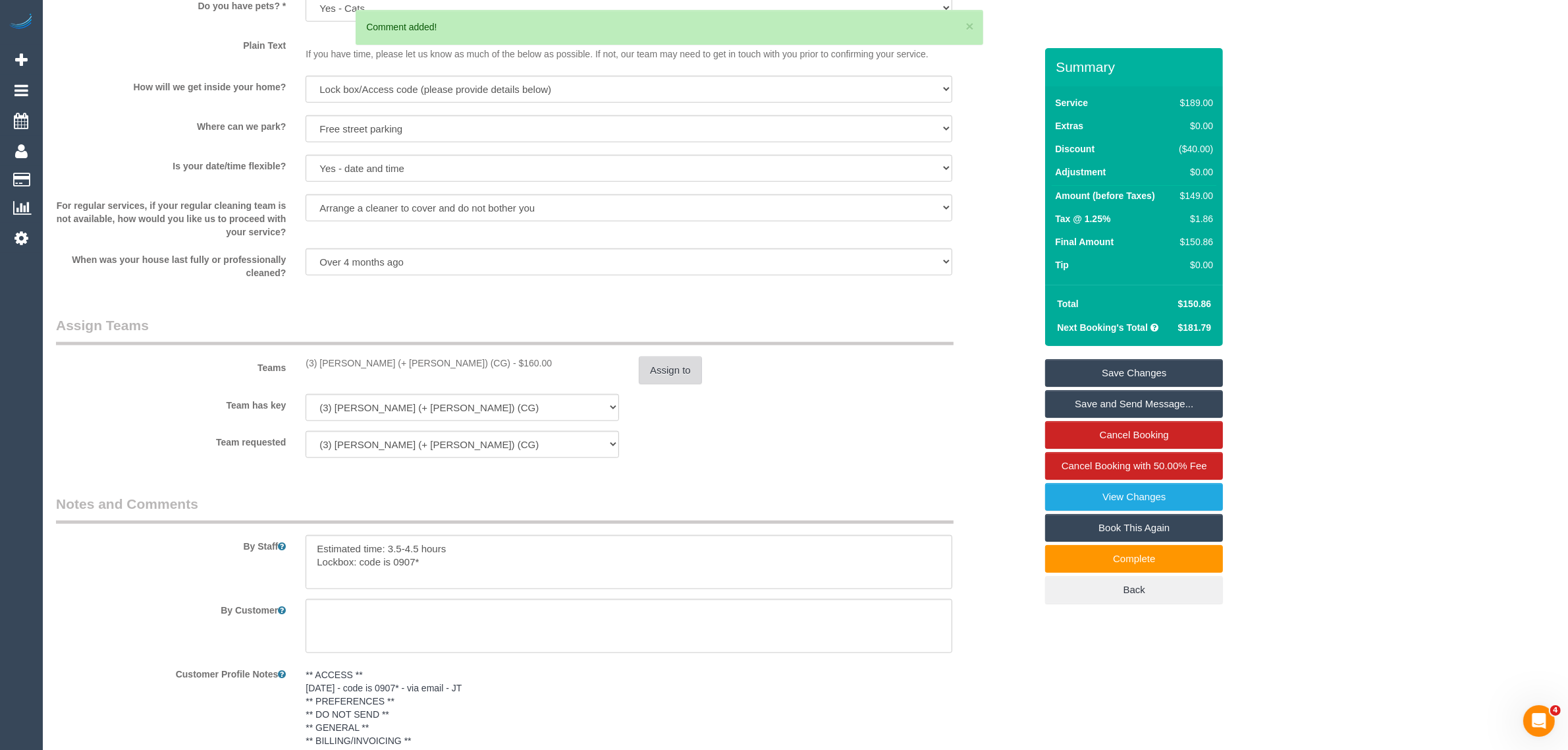
click at [673, 379] on button "Assign to" at bounding box center [670, 370] width 63 height 28
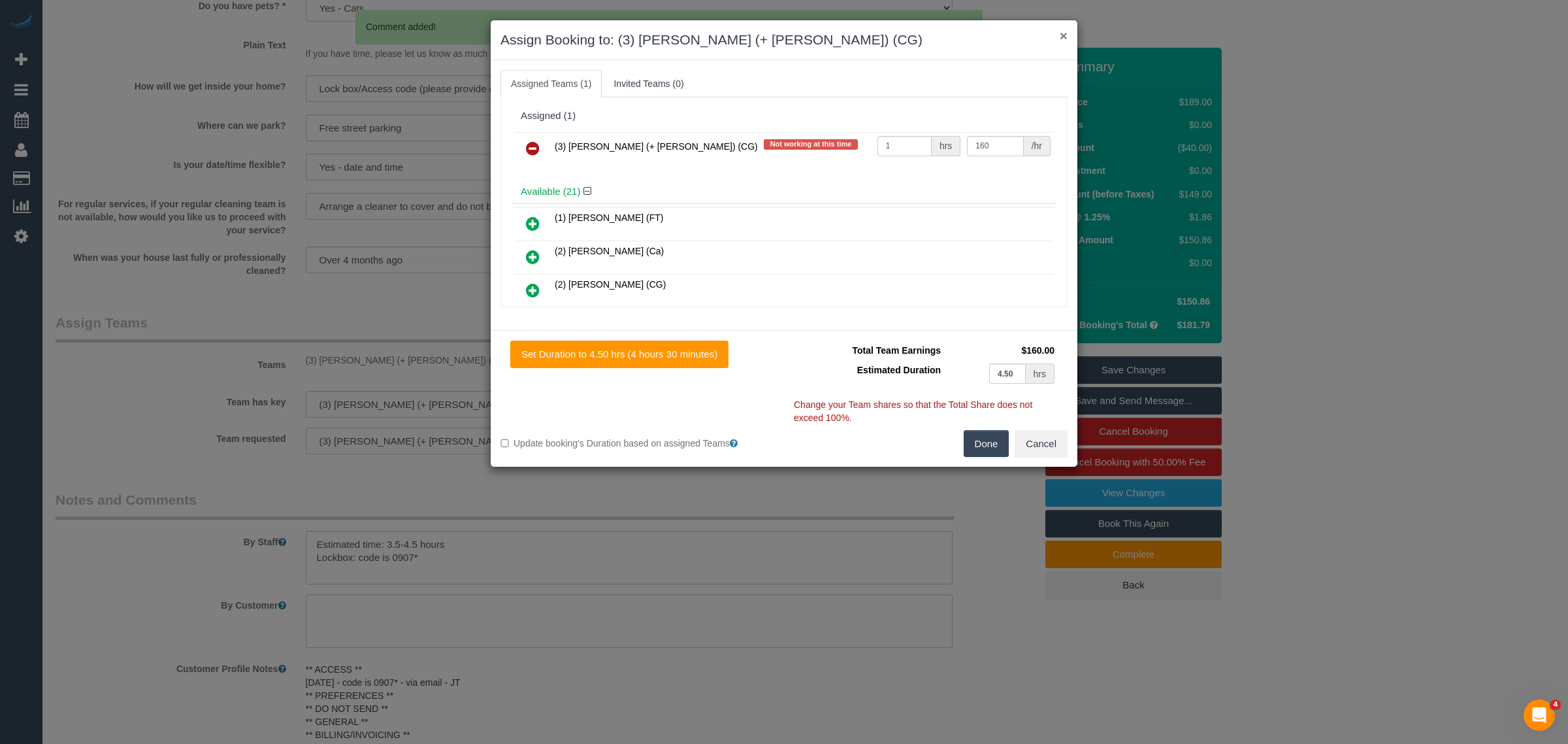
click at [1061, 32] on button "×" at bounding box center [1064, 35] width 8 height 13
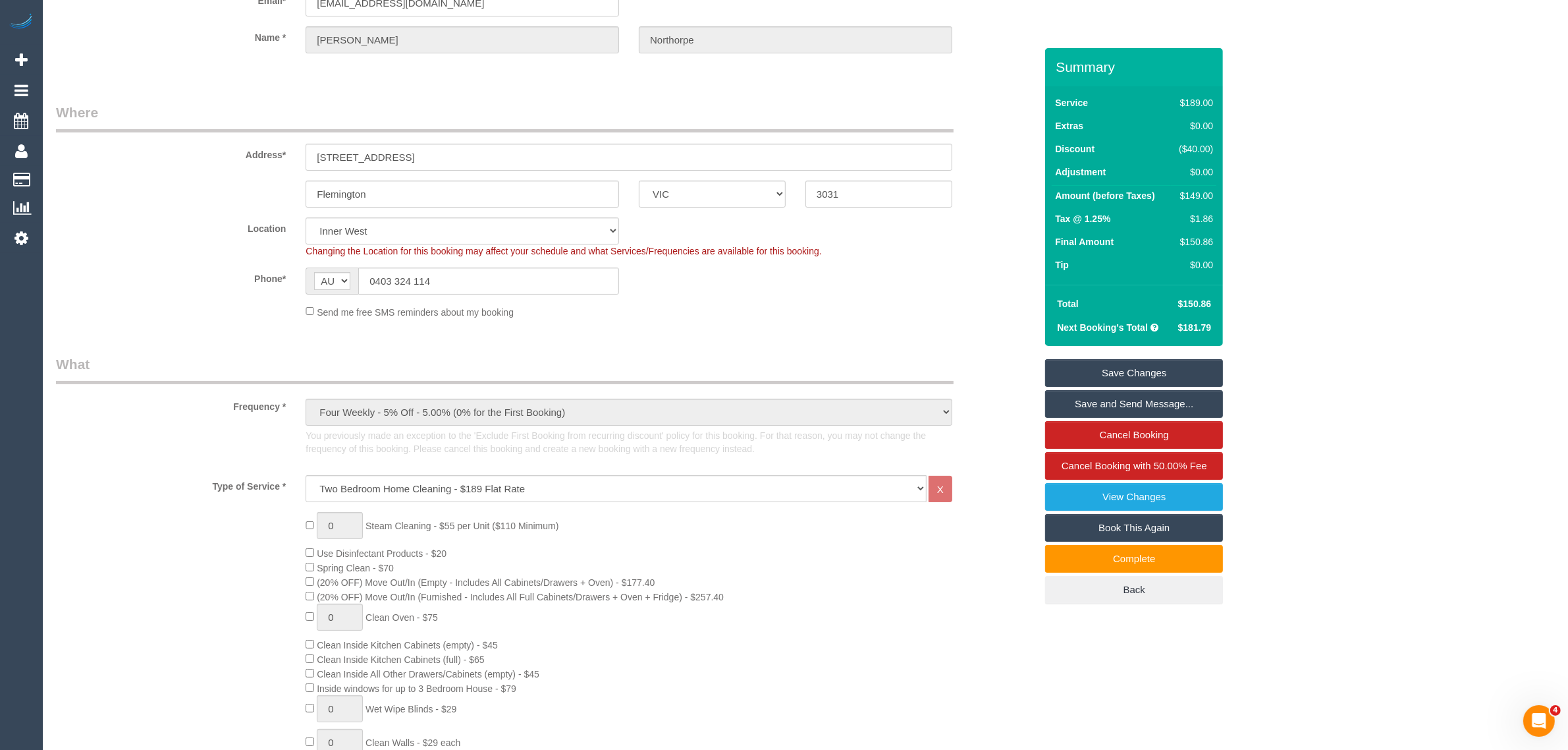
scroll to position [62, 0]
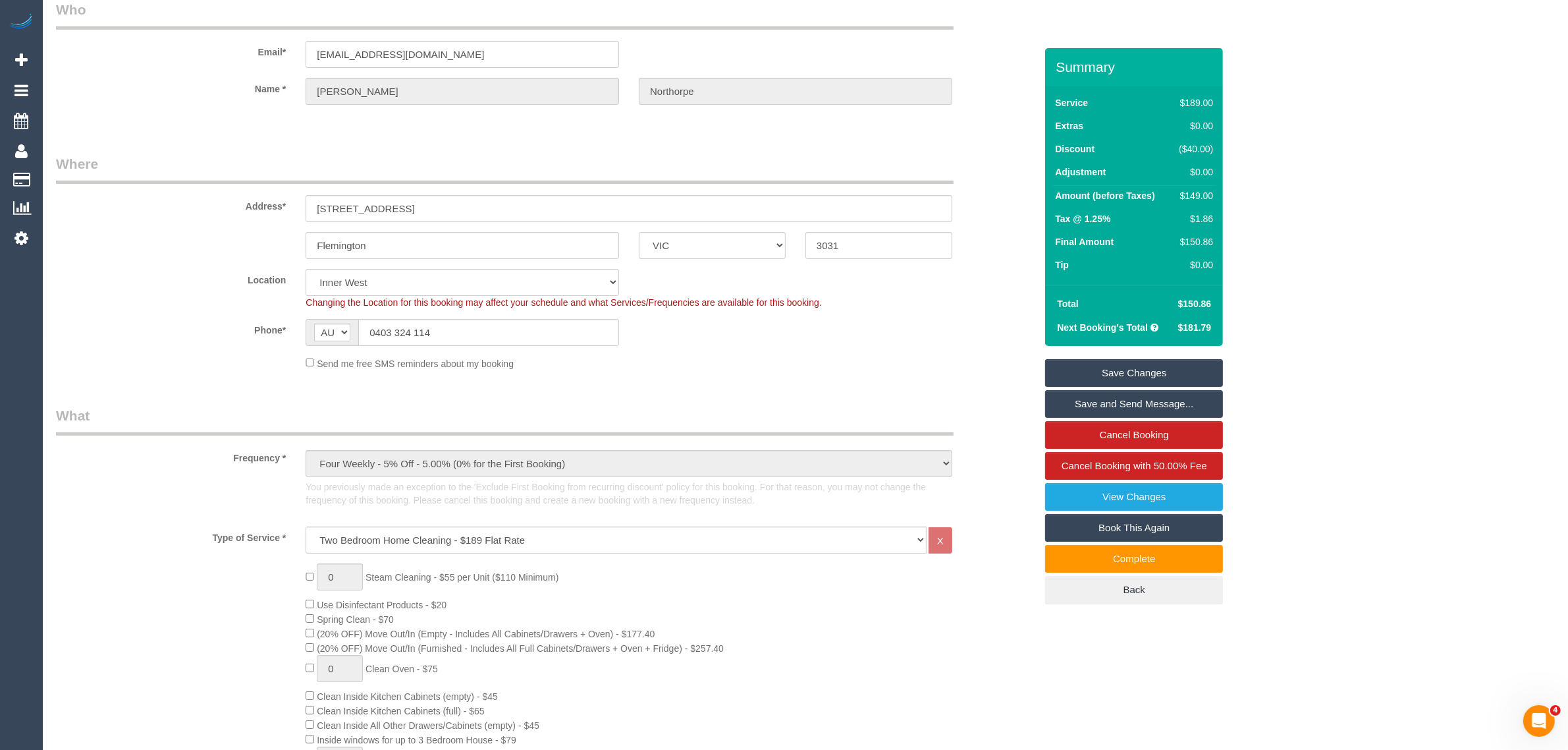
click at [1190, 196] on div "$149.00" at bounding box center [1194, 196] width 39 height 13
copy div "149.00"
click at [962, 346] on sui-booking-location "Location Office City East (North) East (South) Inner East Inner North (East) In…" at bounding box center [545, 319] width 980 height 101
click at [1202, 197] on div "$149.00" at bounding box center [1194, 196] width 39 height 13
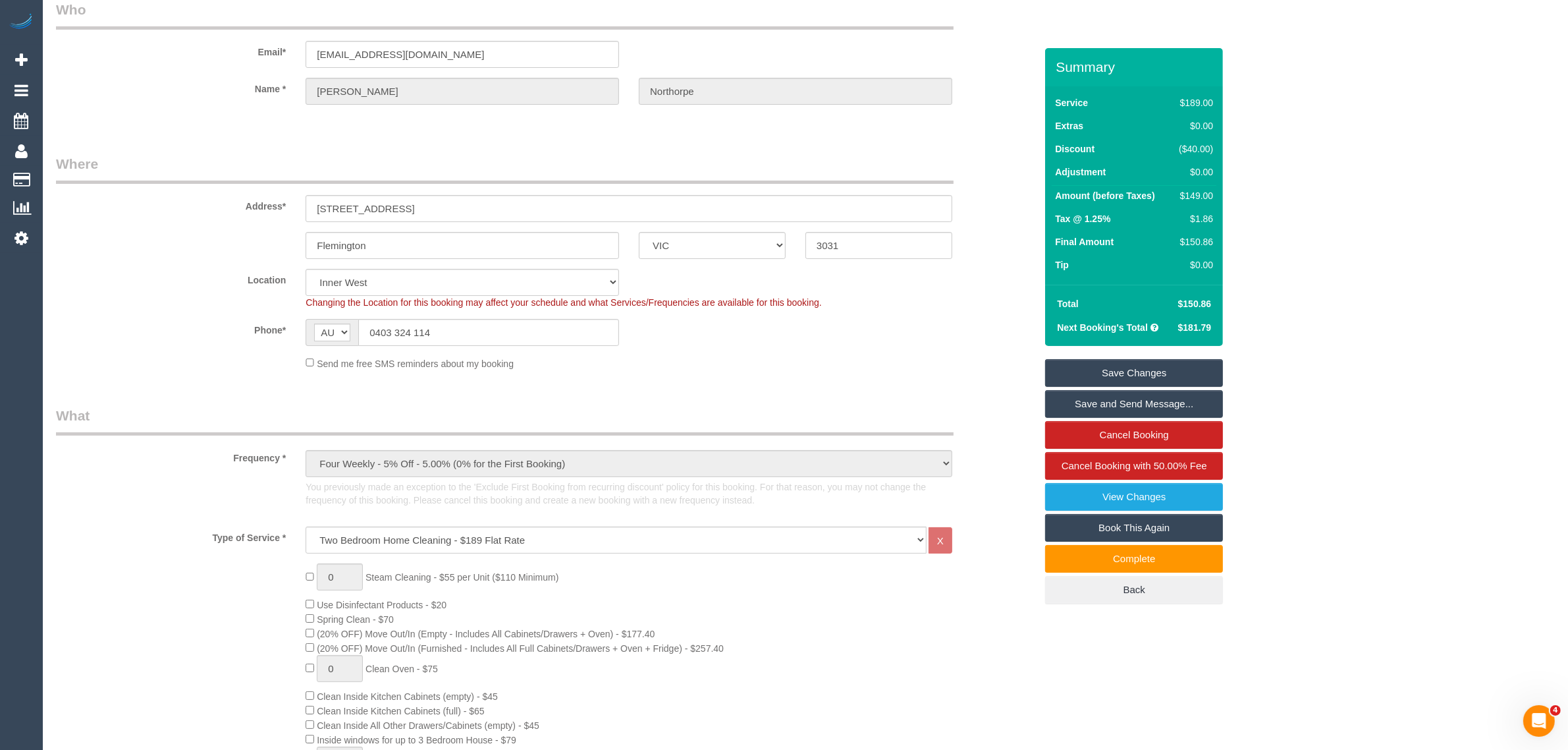
click at [1202, 197] on div "$149.00" at bounding box center [1194, 196] width 39 height 13
copy div "149.00"
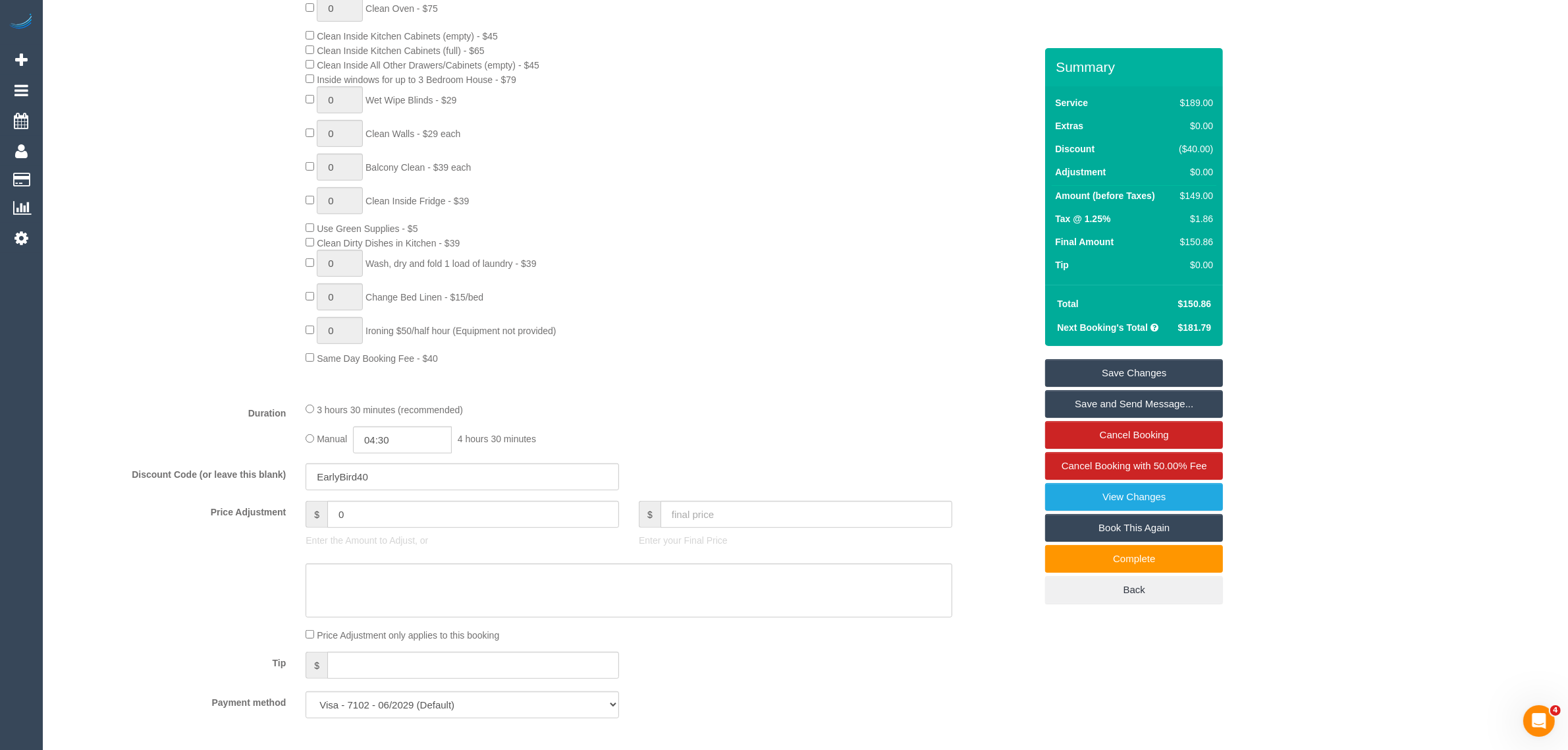
scroll to position [391, 0]
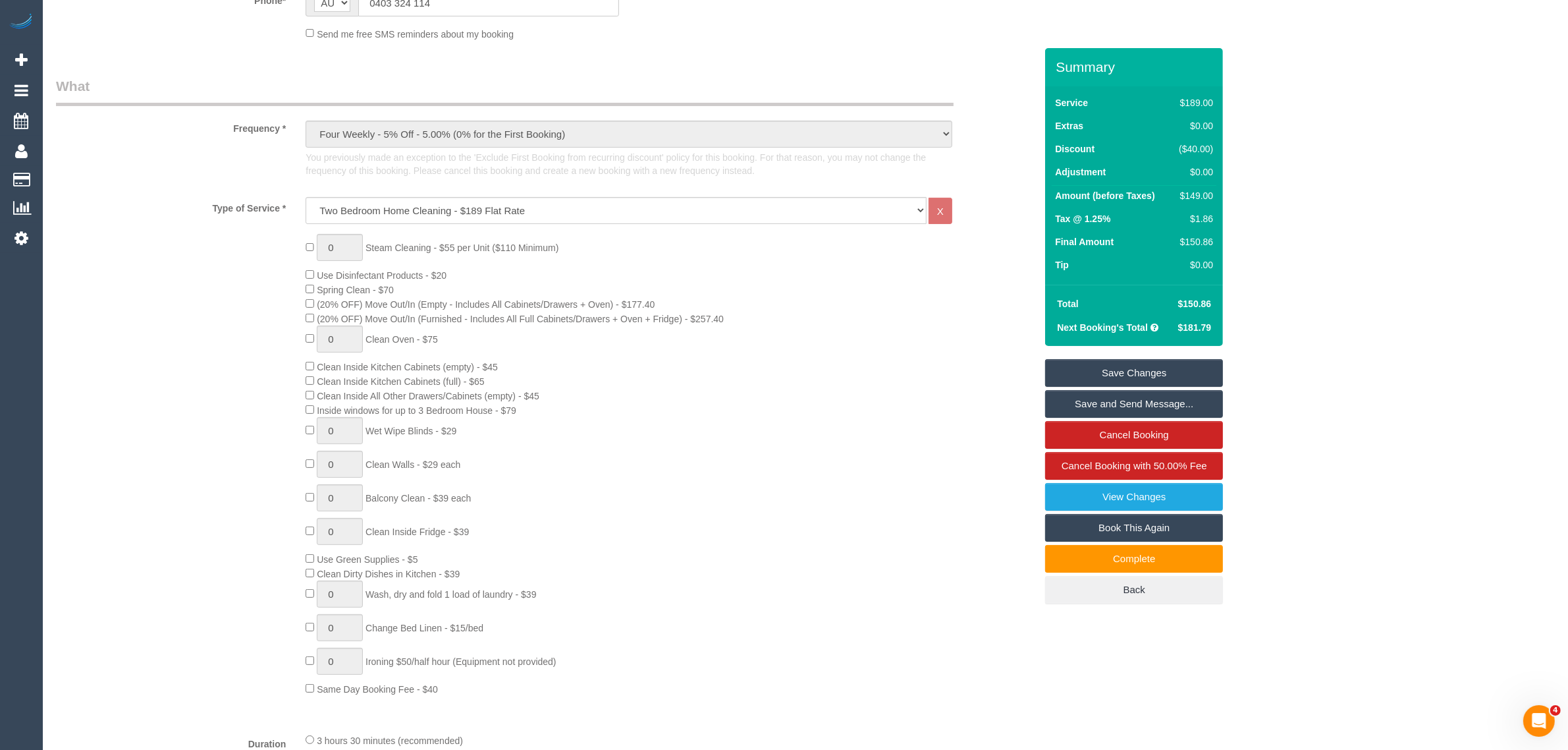
click at [1187, 106] on div "$189.00" at bounding box center [1194, 102] width 39 height 13
copy div "189.00"
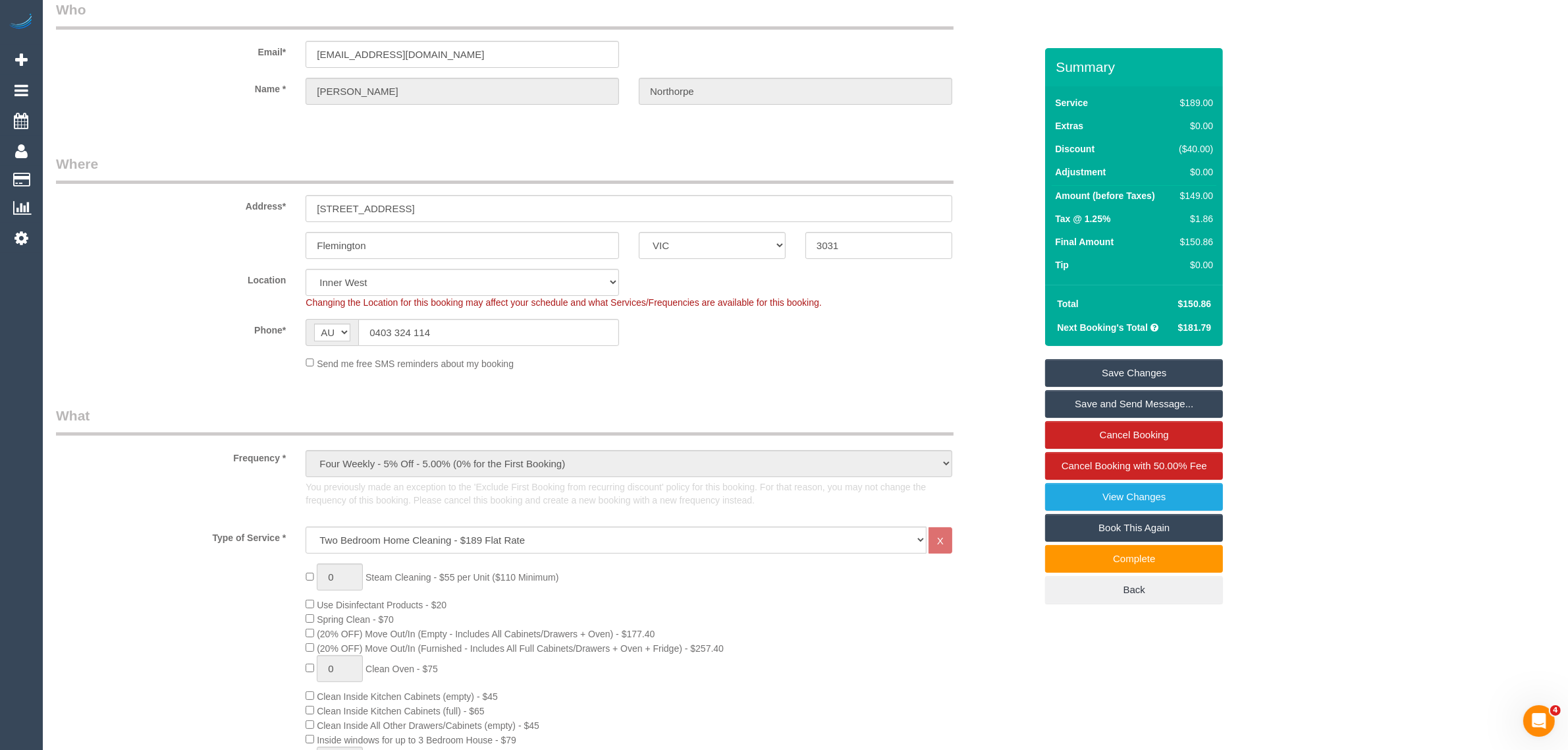
scroll to position [0, 0]
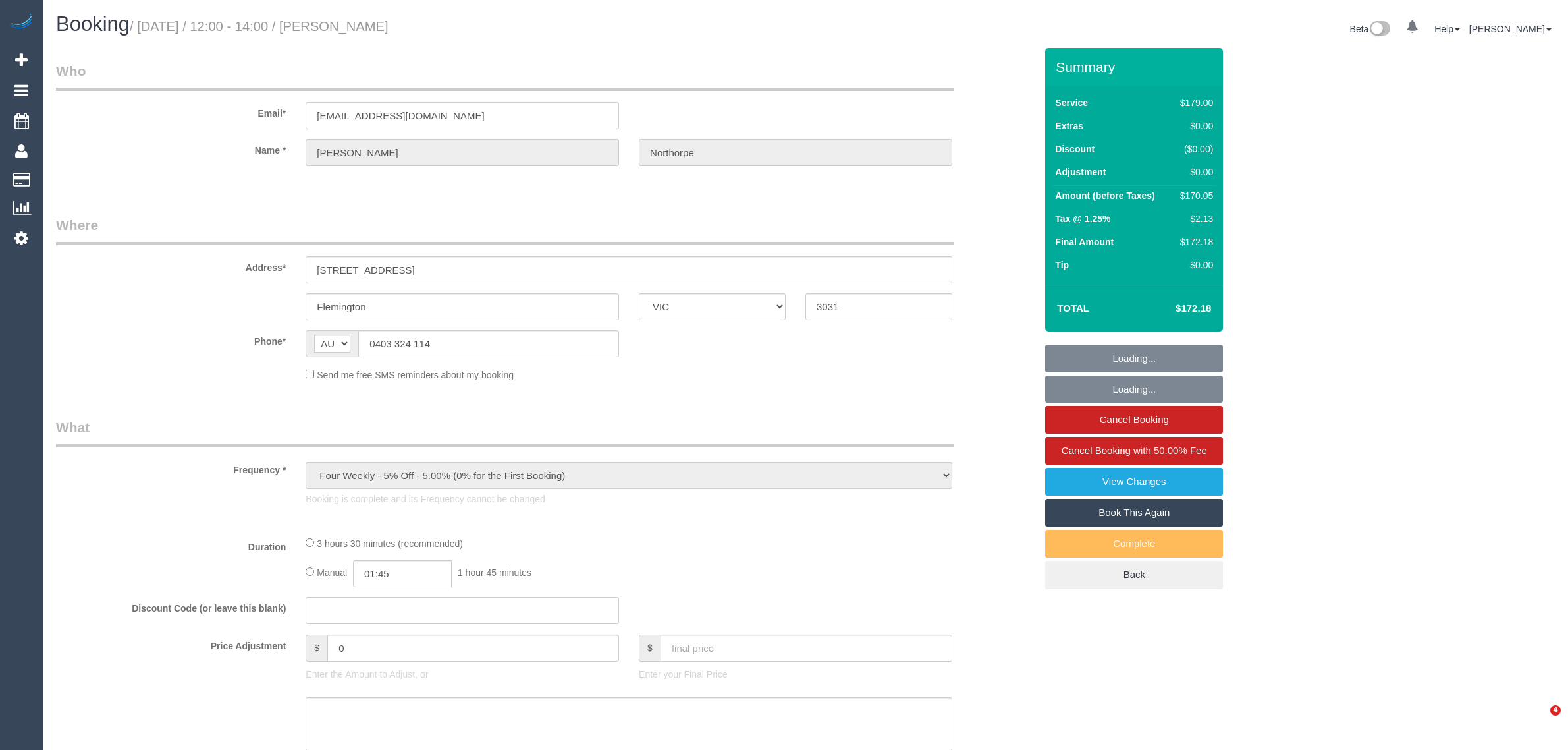
select select "VIC"
select select "string:stripe-pm_1QCD3Z2GScqysDRVPkZHJfdG"
select select "number:29"
select select "number:17"
select select "number:19"
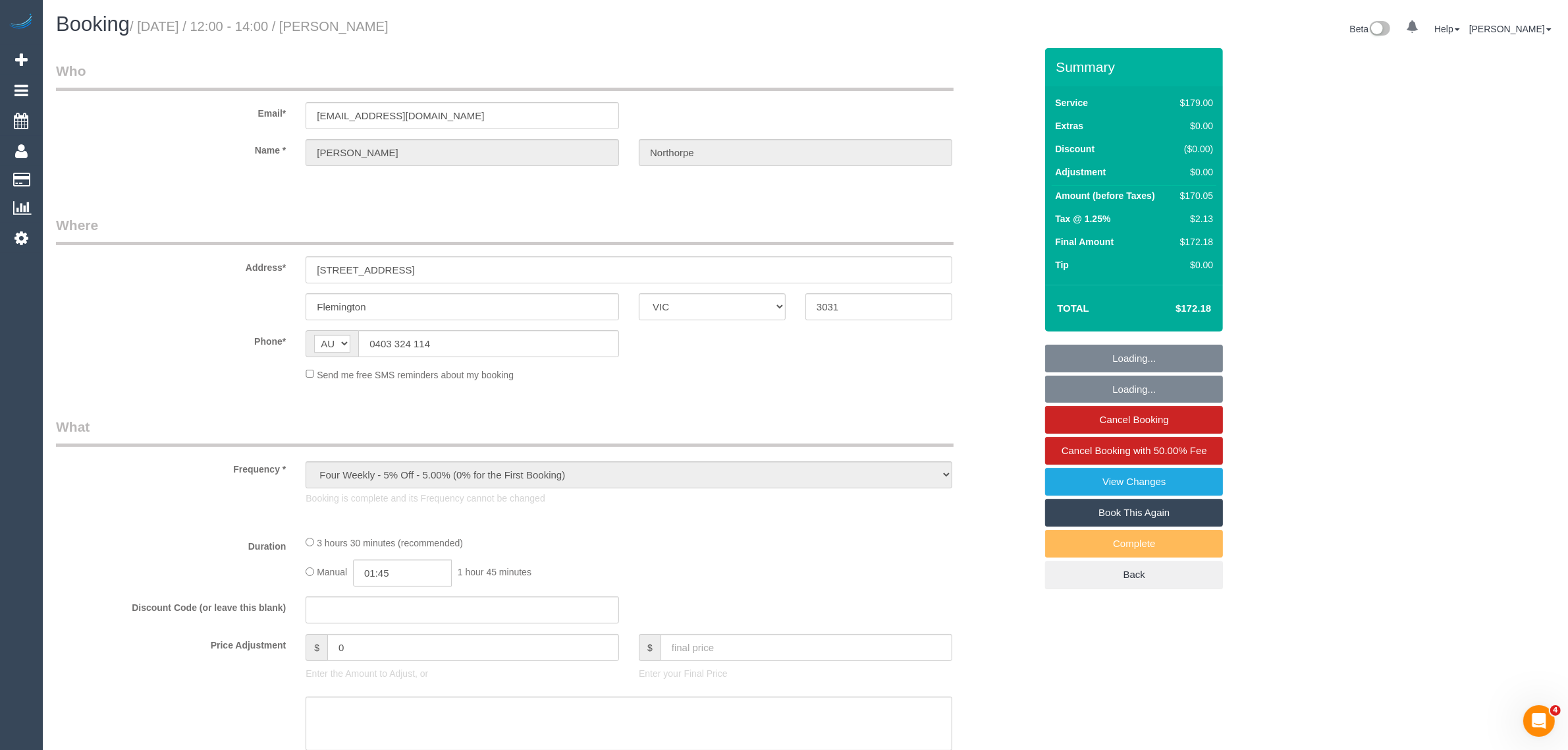
select select "number:23"
select select "number:33"
select select "number:26"
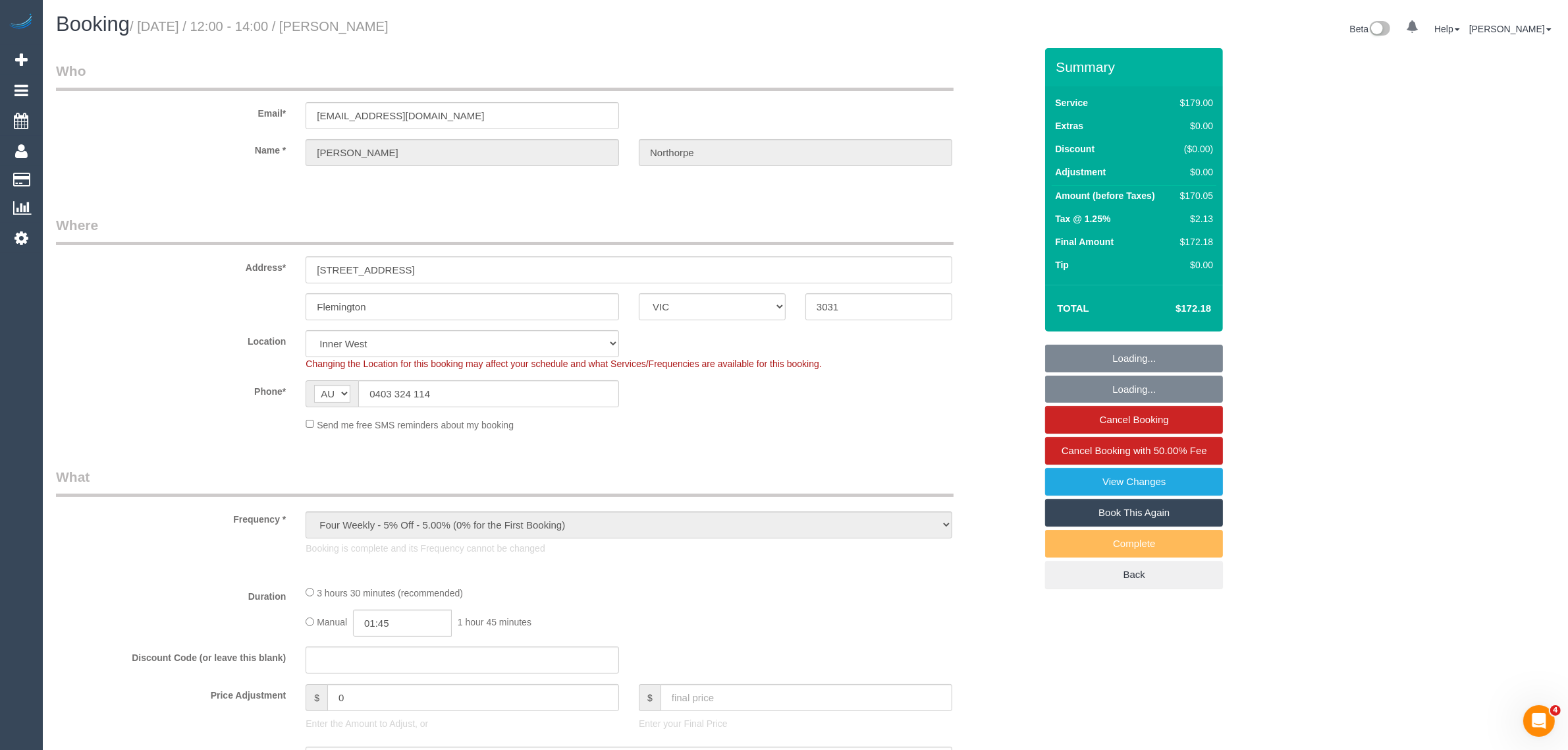
select select "object:694"
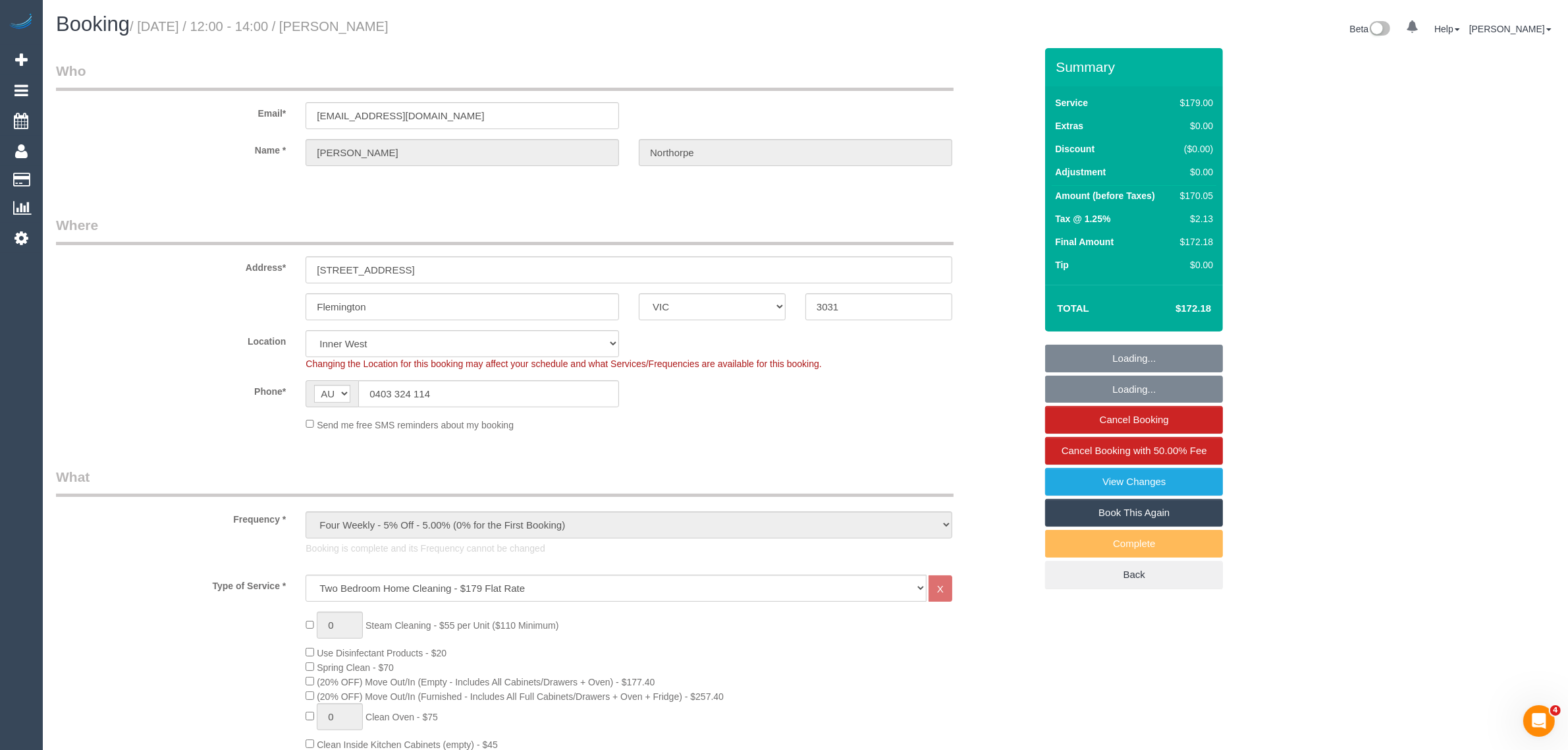
select select "spot1"
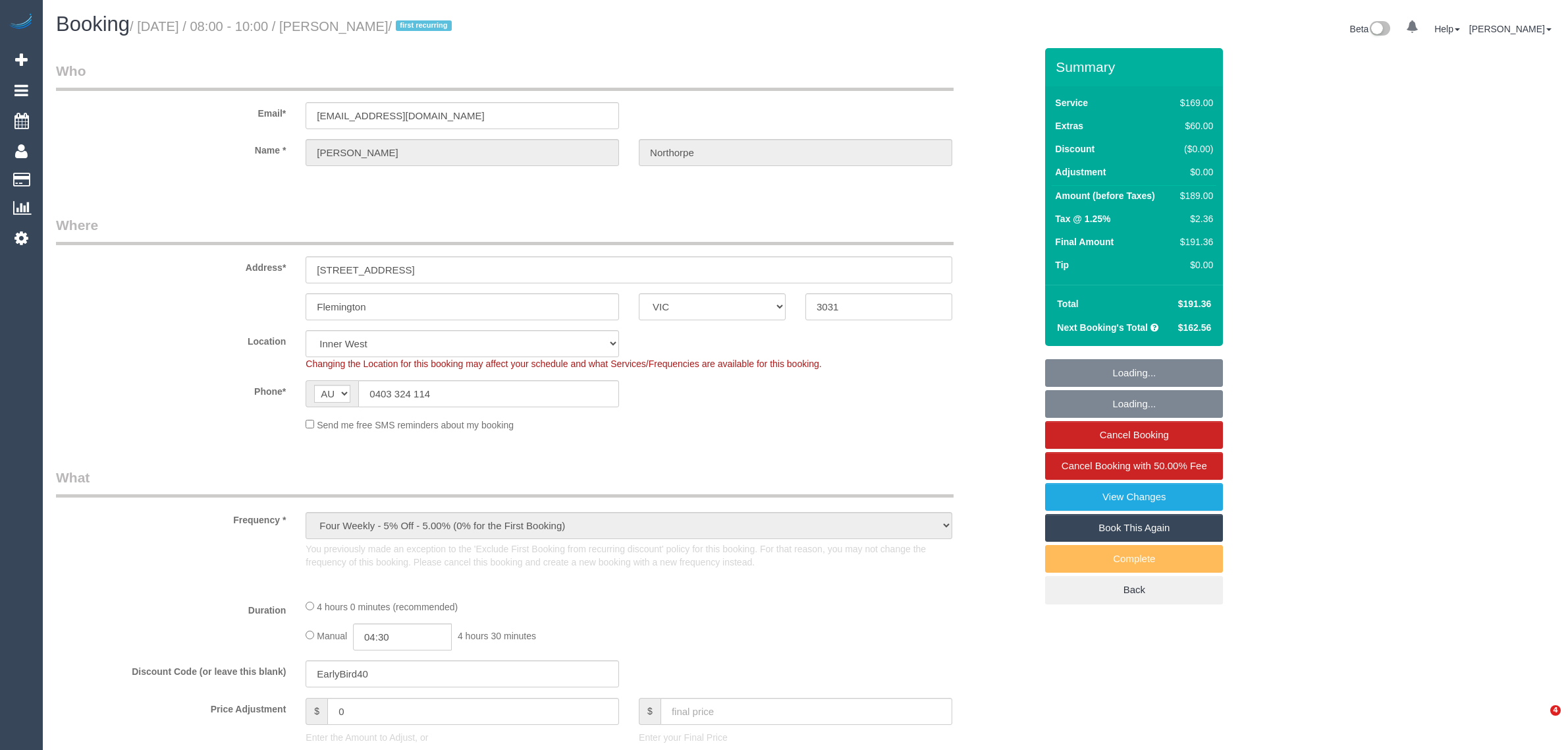
select select "VIC"
select select "string:stripe-pm_1RtKFW2GScqysDRVNRsrSitR"
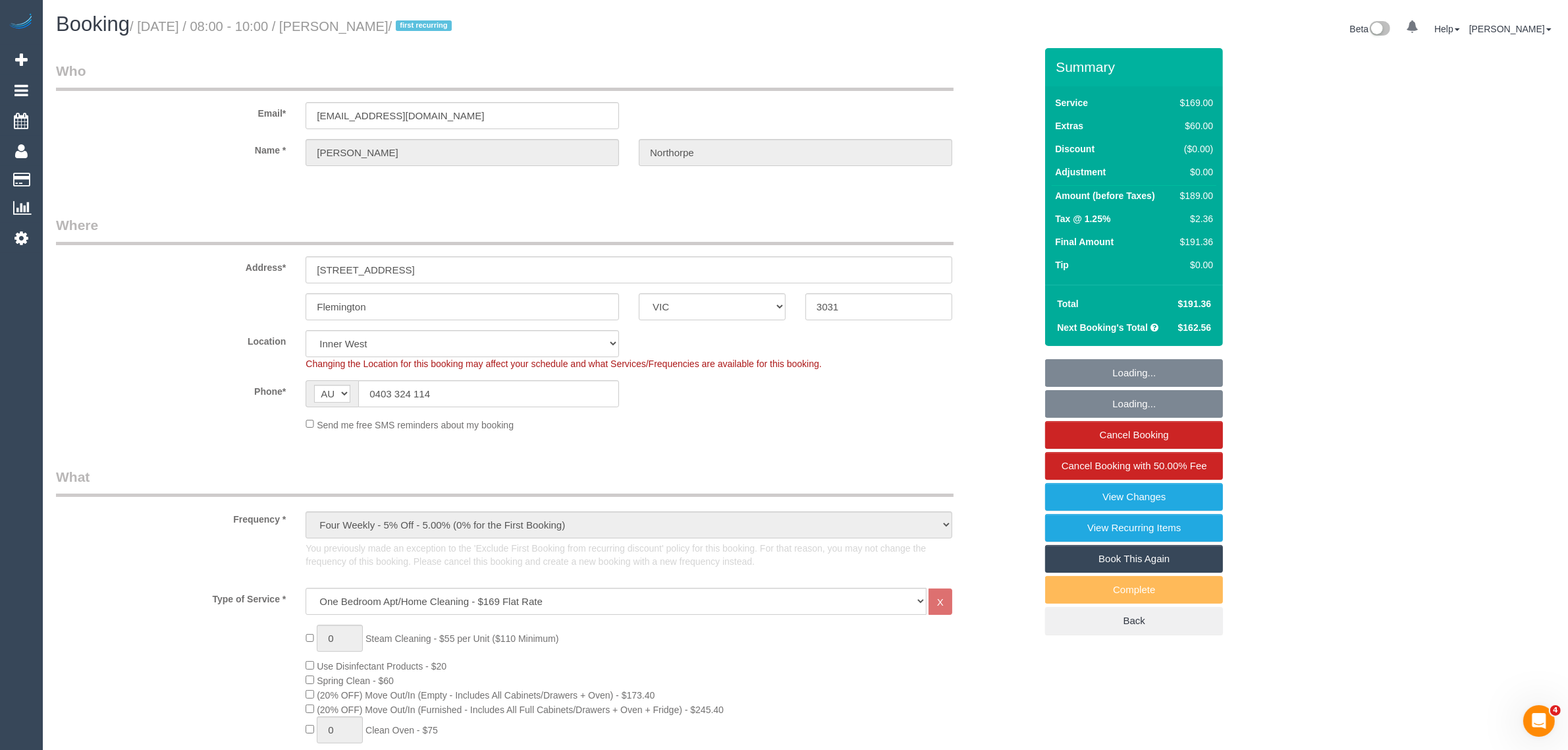
select select "object:653"
select select "number:29"
select select "number:16"
select select "number:19"
select select "number:22"
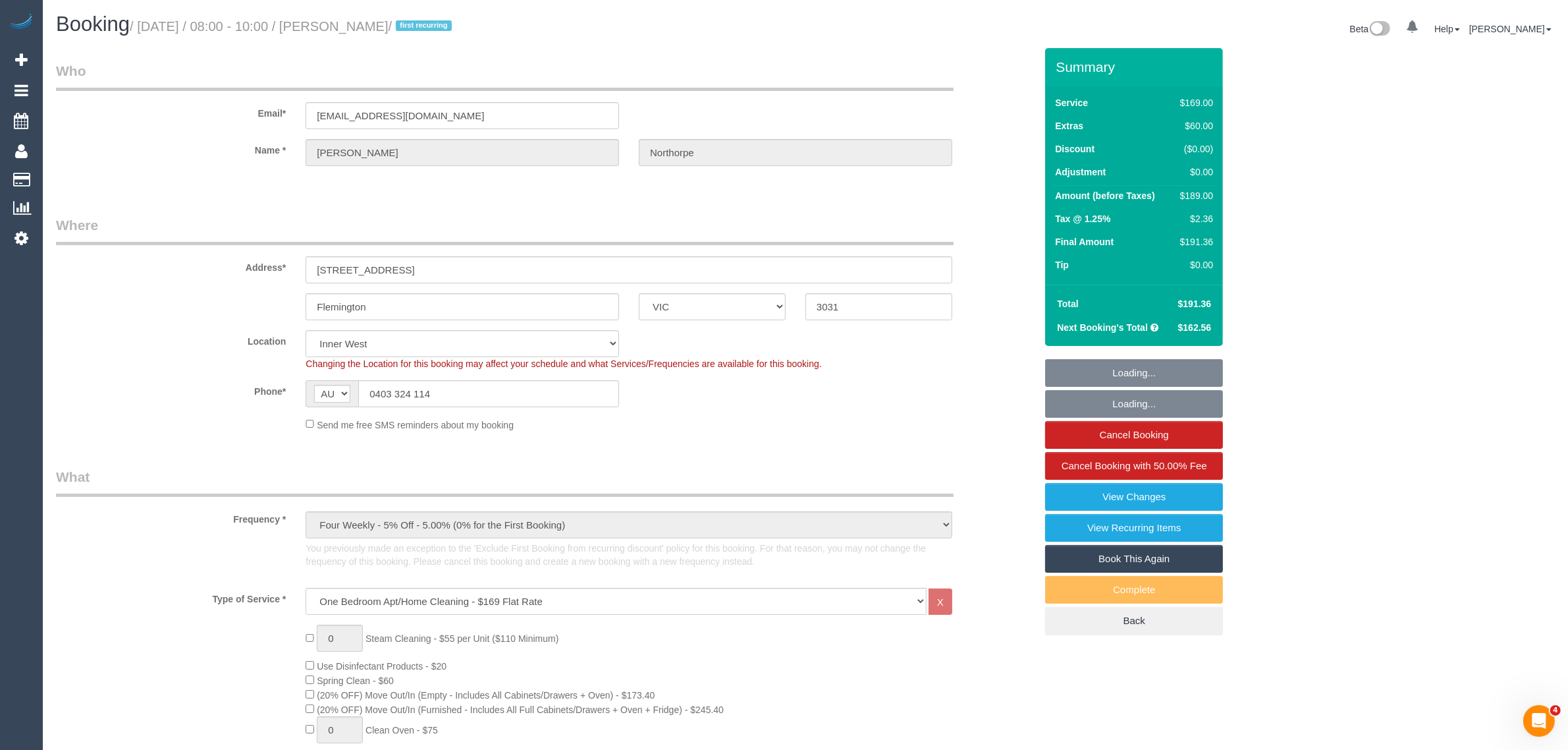
select select "number:33"
select select "number:26"
select select "spot1"
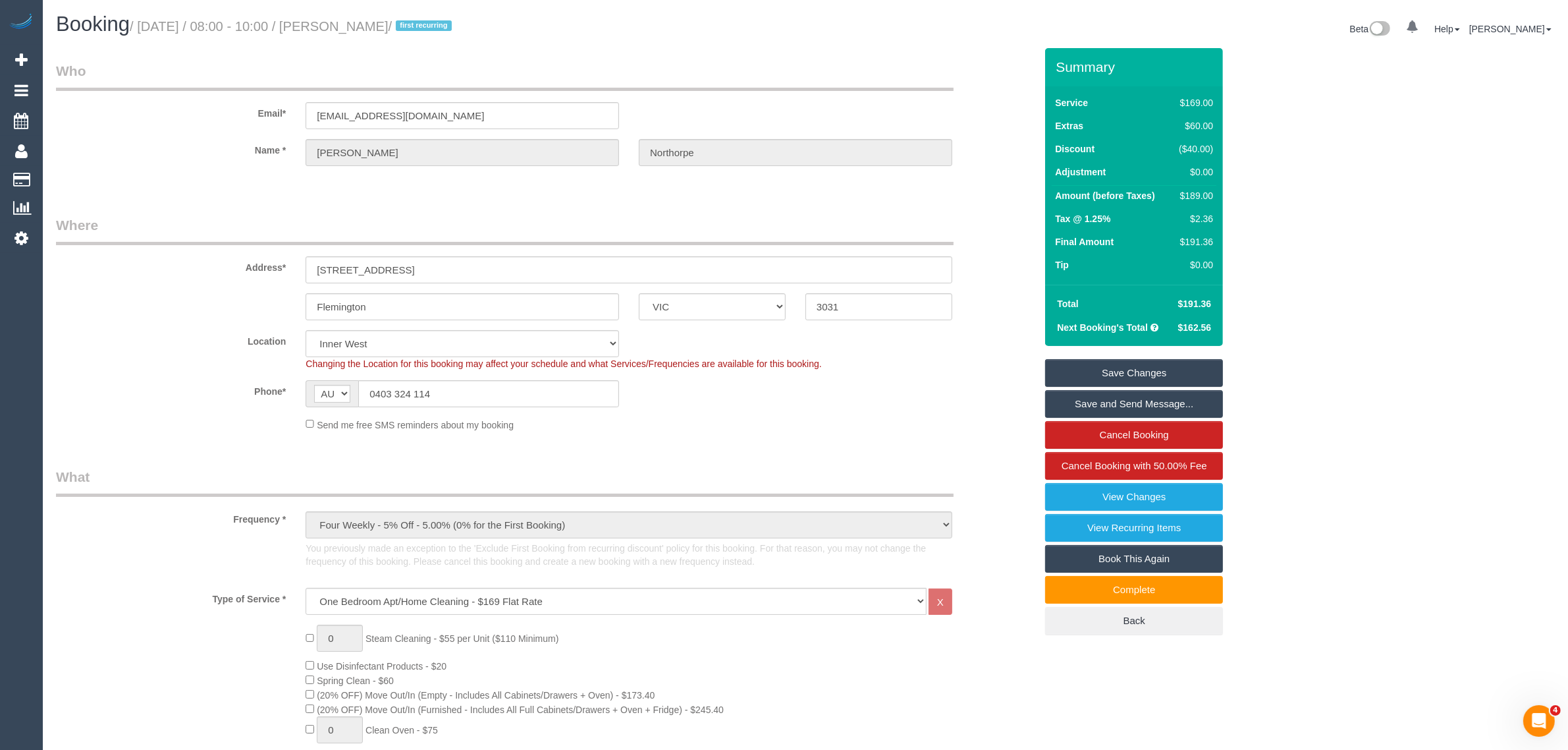
scroll to position [329, 0]
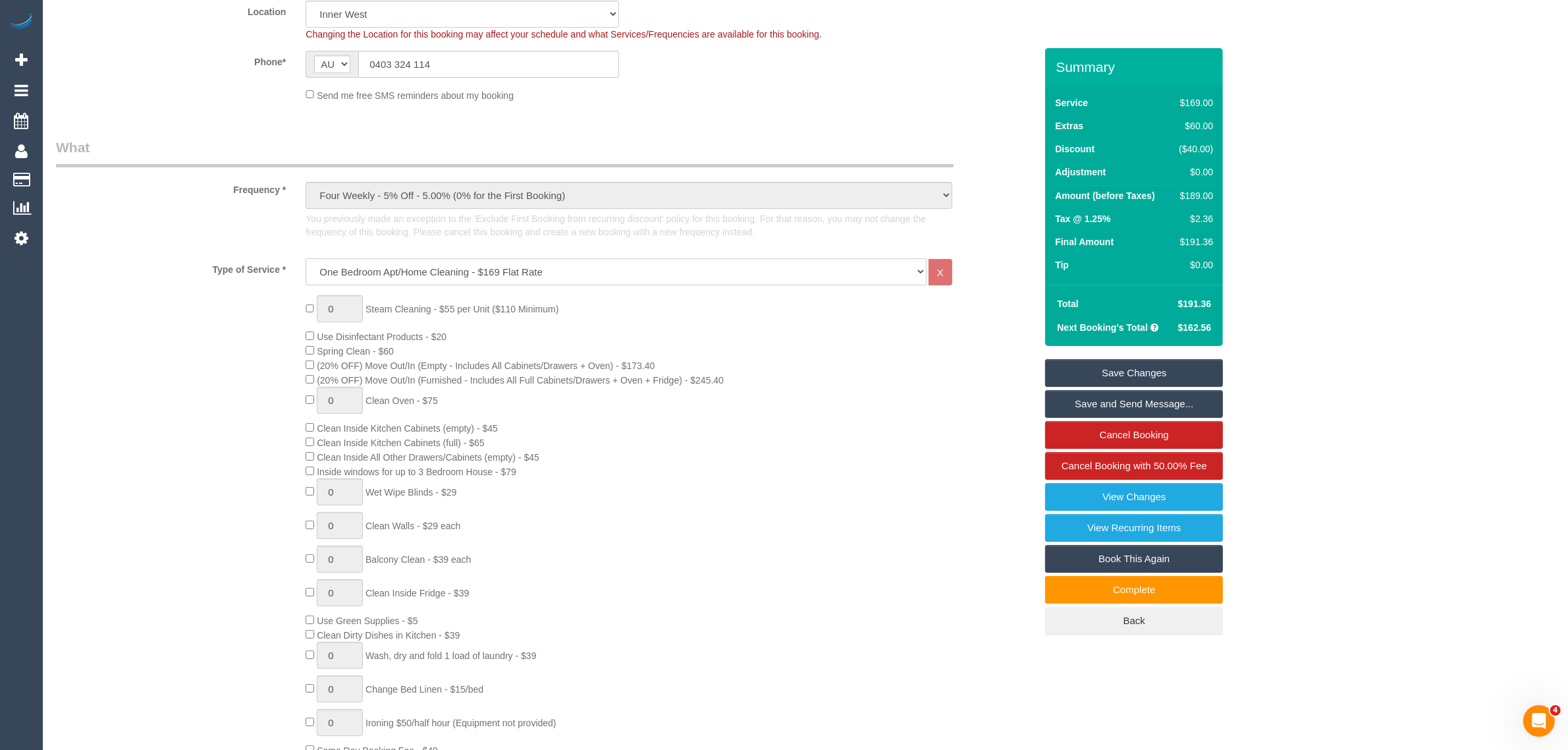
click at [691, 268] on select "Hourly Service - $70/h Hourly Service - $65/h Hourly Service - $60/h Hourly Ser…" at bounding box center [616, 272] width 621 height 27
select select "211"
click at [306, 258] on select "Hourly Service - $70/h Hourly Service - $65/h Hourly Service - $60/h Hourly Ser…" at bounding box center [616, 272] width 621 height 27
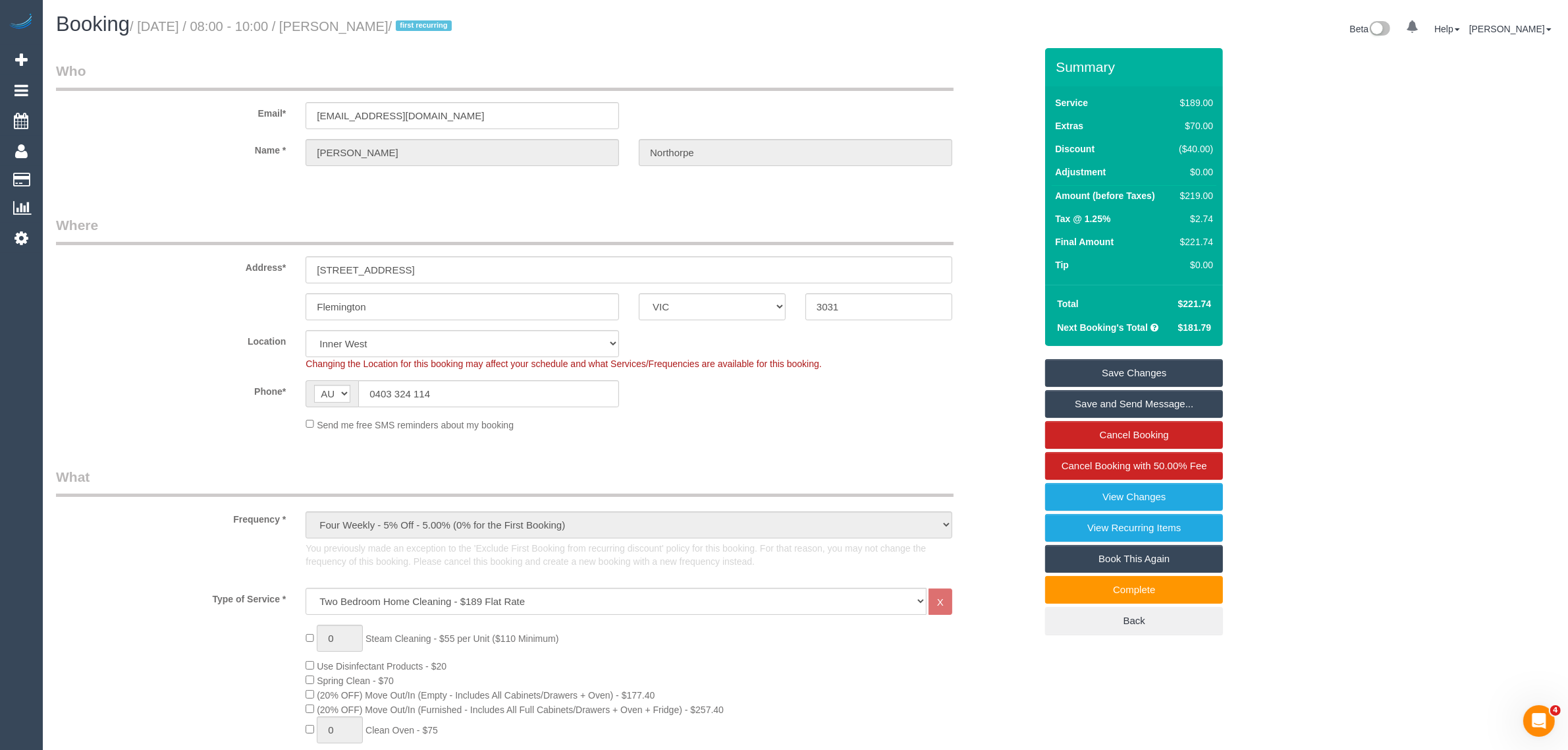
click at [919, 431] on fieldset "Where Address* 11 Sturt St Flemington ACT NSW NT QLD SA TAS VIC WA 3031 Locatio…" at bounding box center [545, 328] width 980 height 226
drag, startPoint x: 449, startPoint y: 209, endPoint x: 531, endPoint y: 221, distance: 82.9
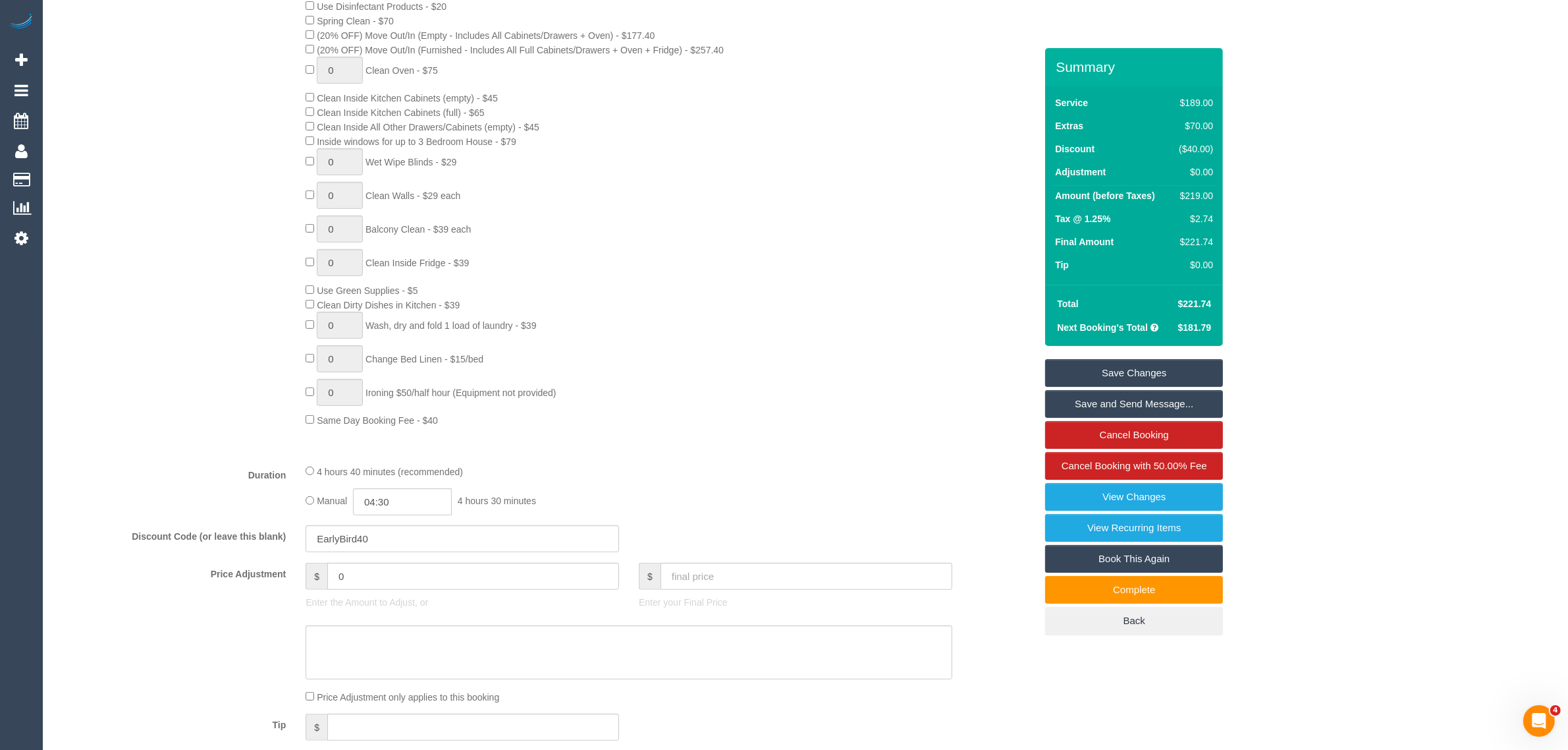
scroll to position [659, 0]
click at [1198, 195] on div "$219.00" at bounding box center [1194, 196] width 39 height 13
copy div "219.00"
click at [923, 359] on div "0 Steam Cleaning - $55 per Unit ($110 Minimum) Use Disinfectant Products - $20 …" at bounding box center [670, 196] width 750 height 462
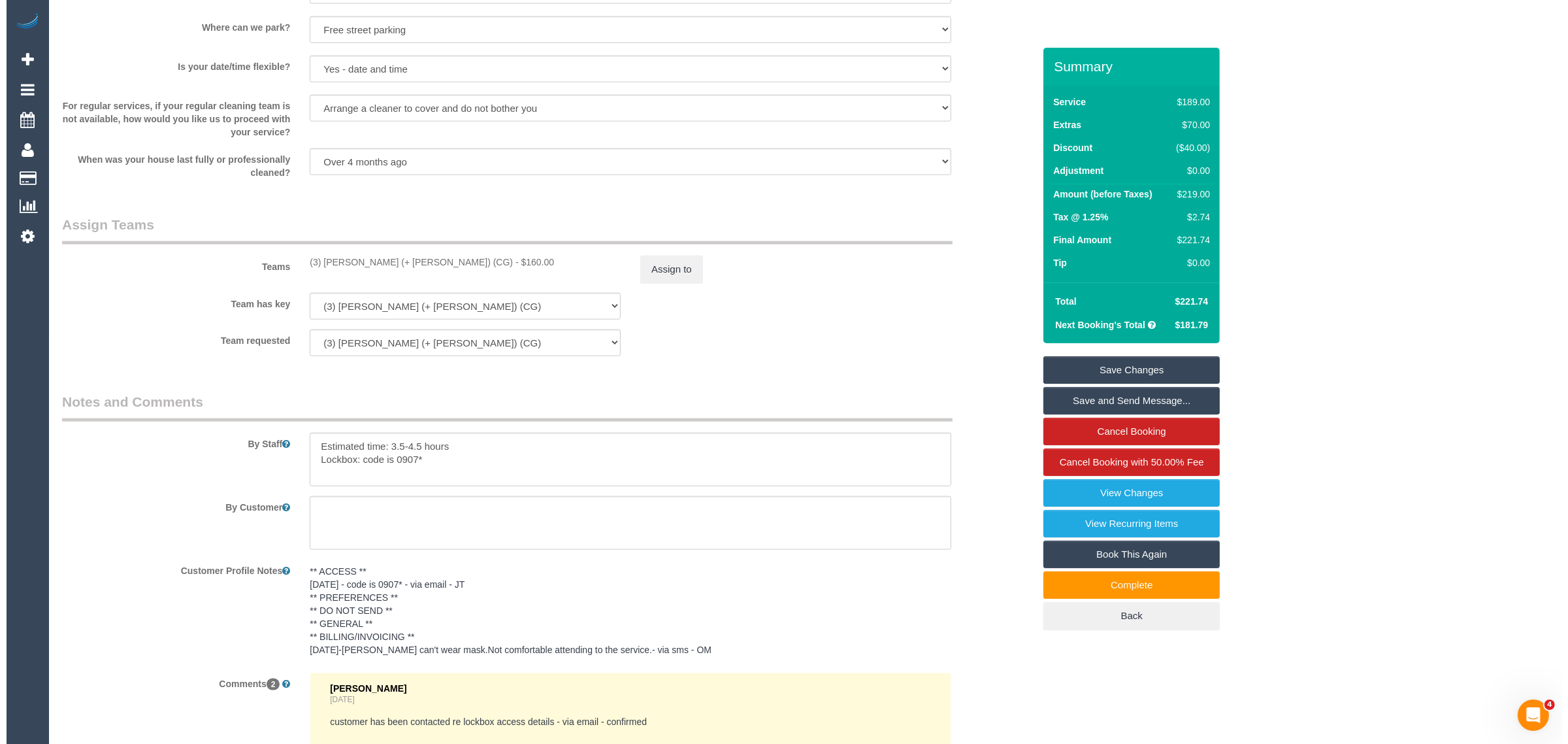
scroll to position [1466, 0]
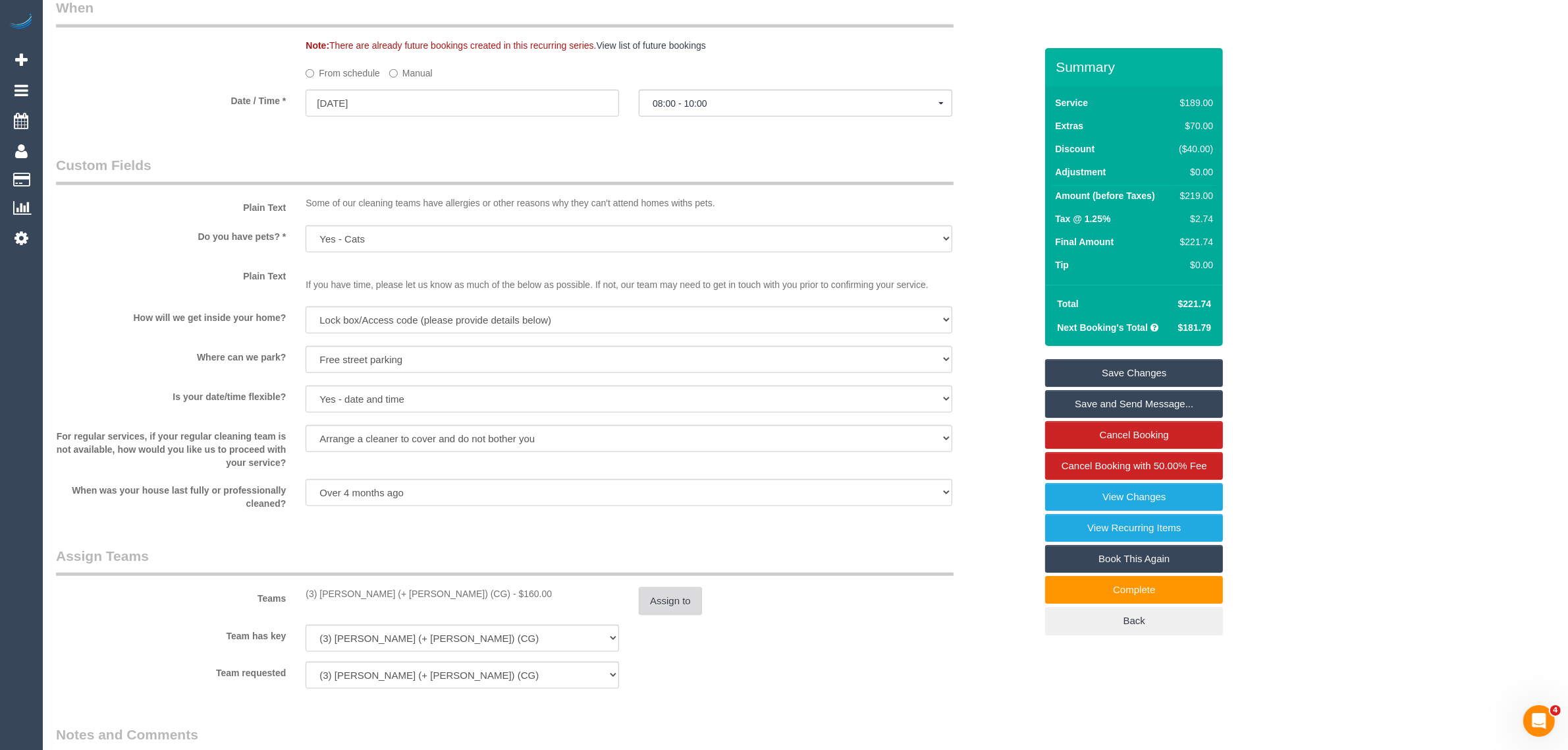
click at [672, 607] on button "Assign to" at bounding box center [670, 601] width 63 height 28
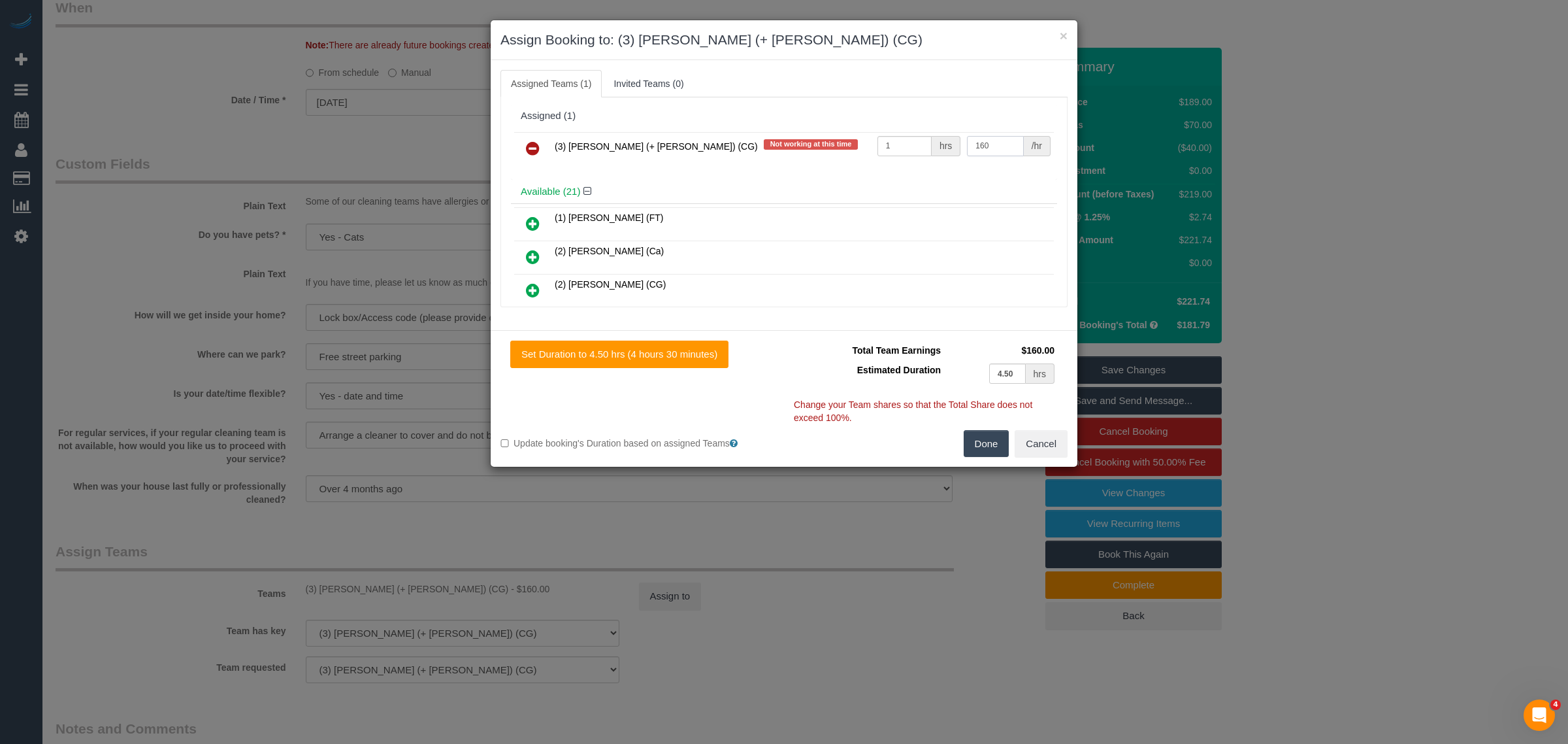
click at [1001, 144] on input "160" at bounding box center [995, 147] width 56 height 21
type input "165"
click at [990, 443] on button "Done" at bounding box center [987, 444] width 46 height 28
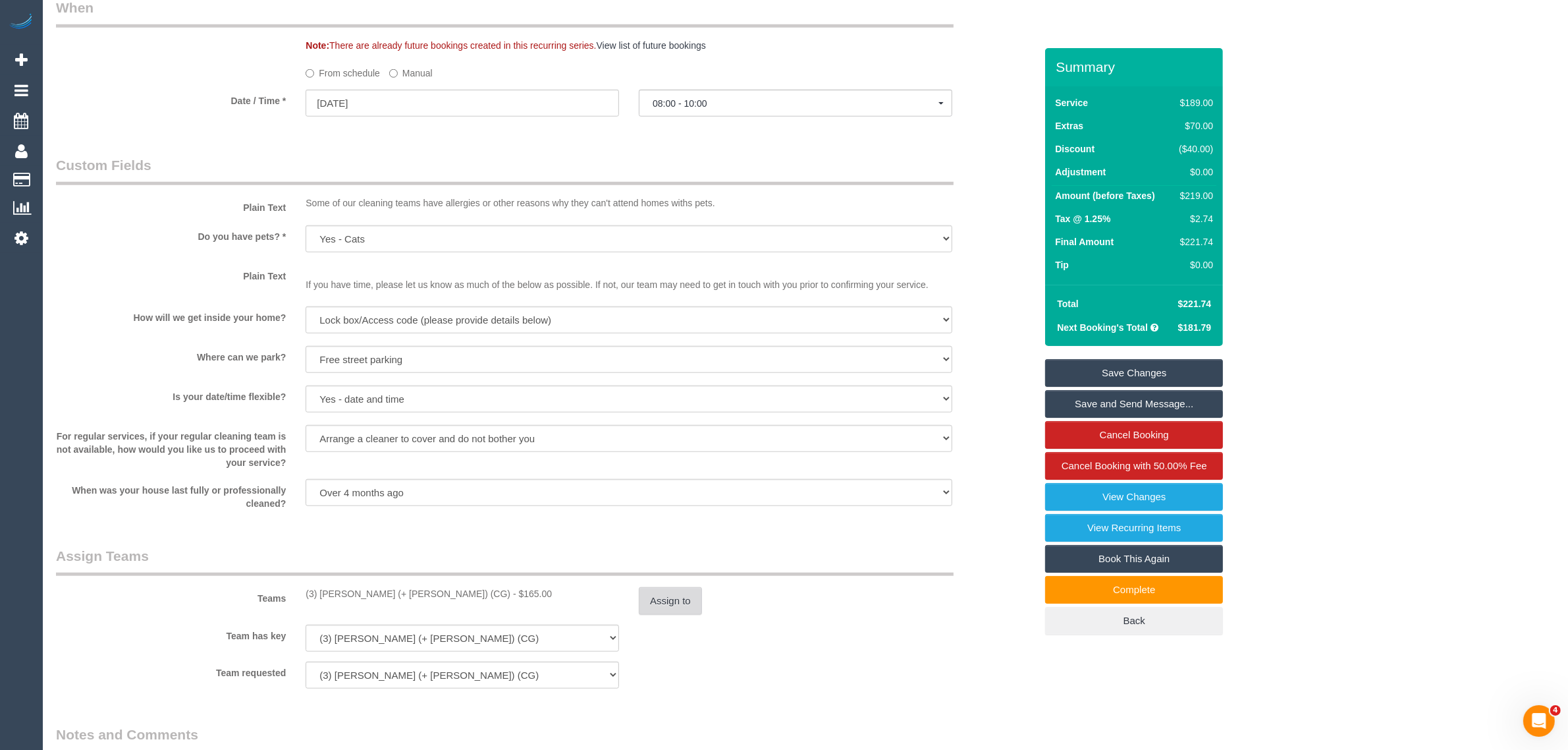
click at [679, 601] on button "Assign to" at bounding box center [670, 601] width 63 height 28
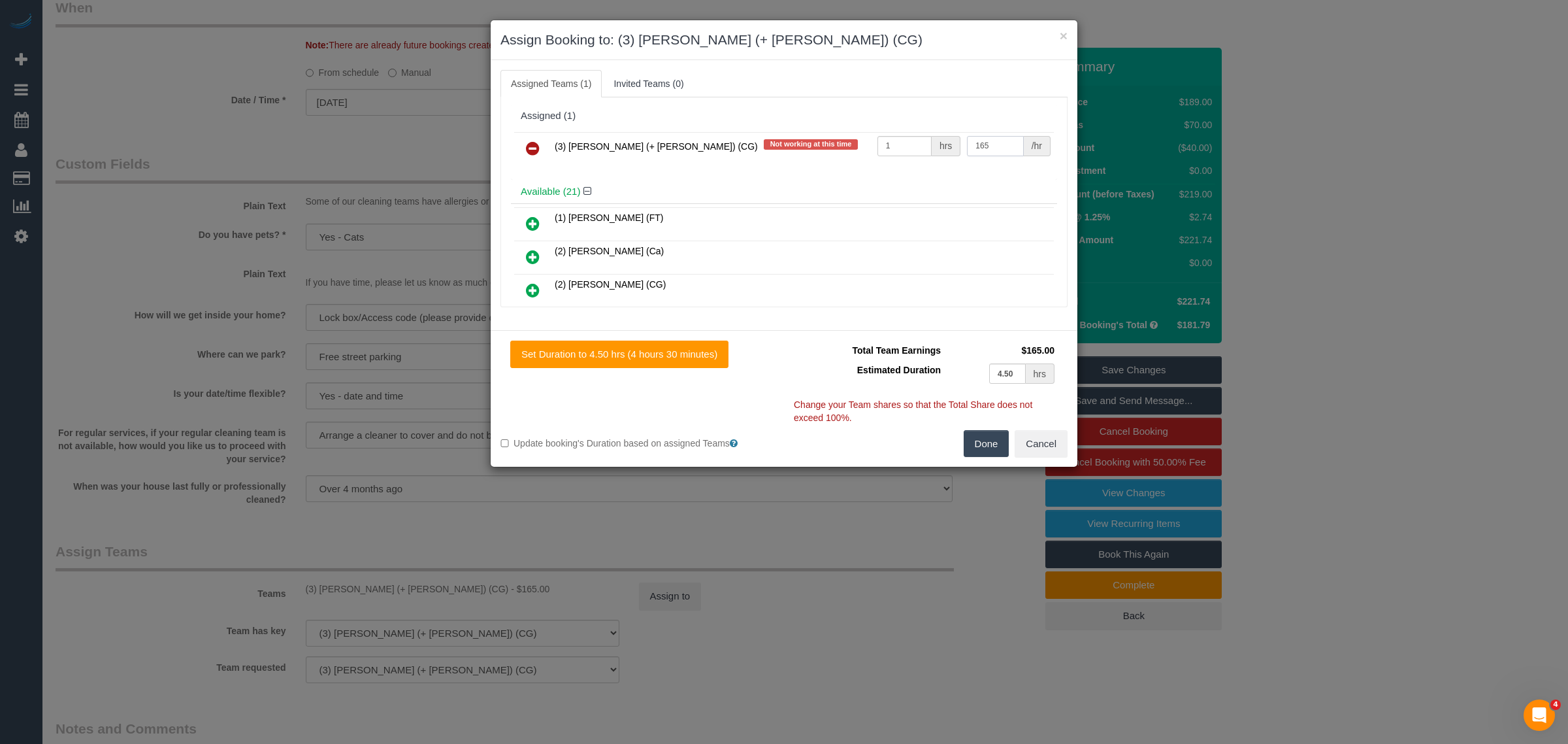
click at [982, 147] on input "165" at bounding box center [995, 147] width 56 height 21
type input "180"
click at [982, 452] on button "Done" at bounding box center [987, 444] width 46 height 28
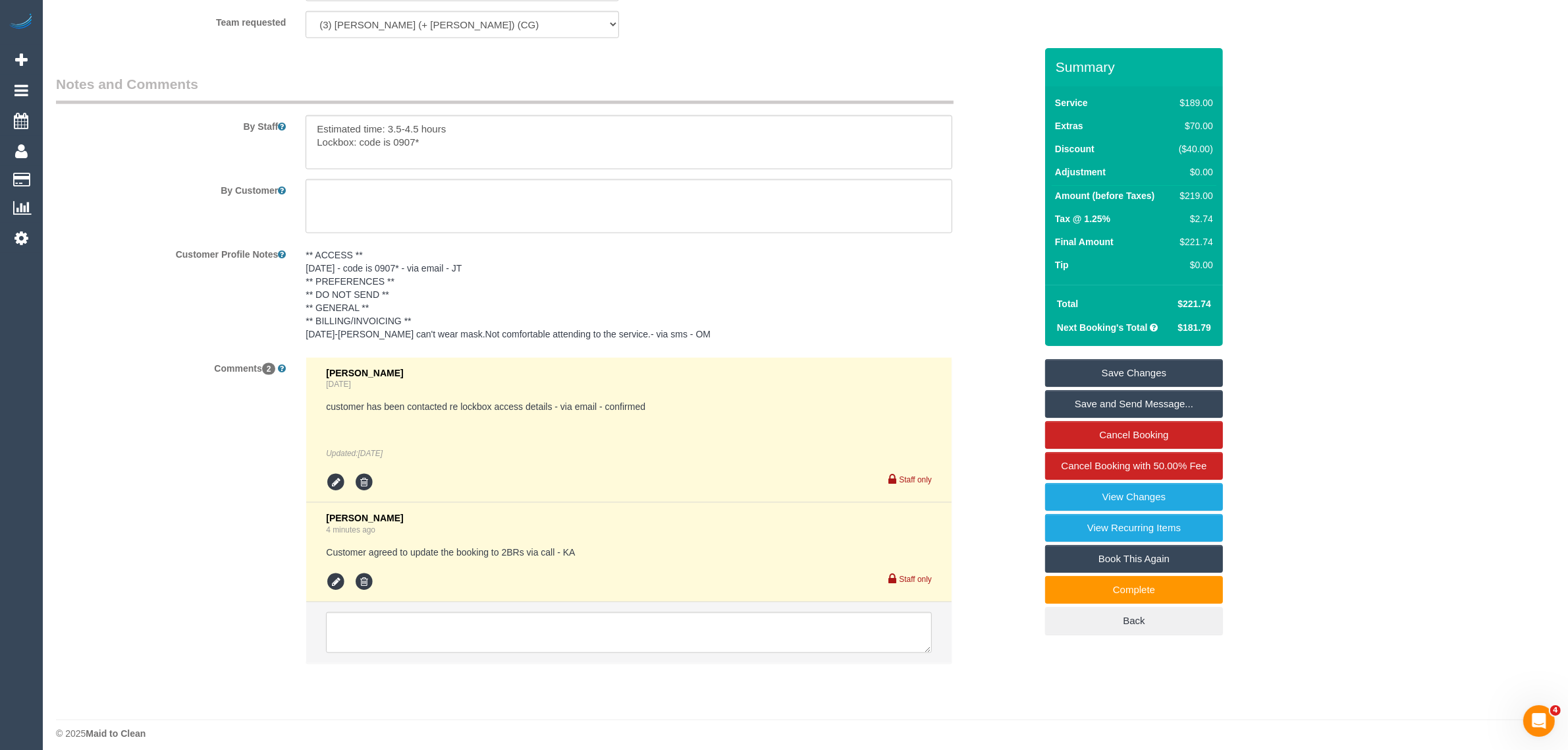
scroll to position [2137, 0]
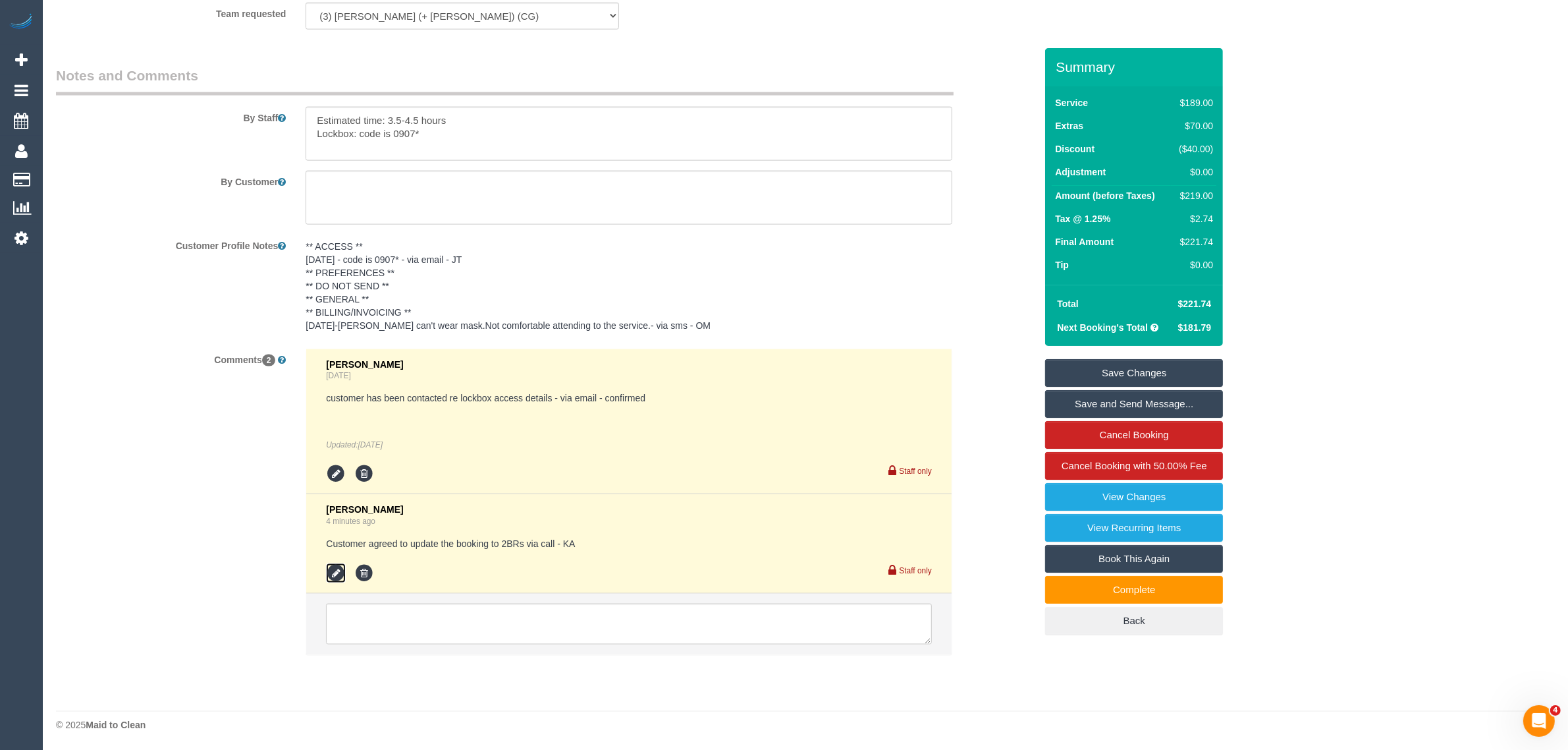
click at [334, 565] on icon at bounding box center [335, 573] width 20 height 20
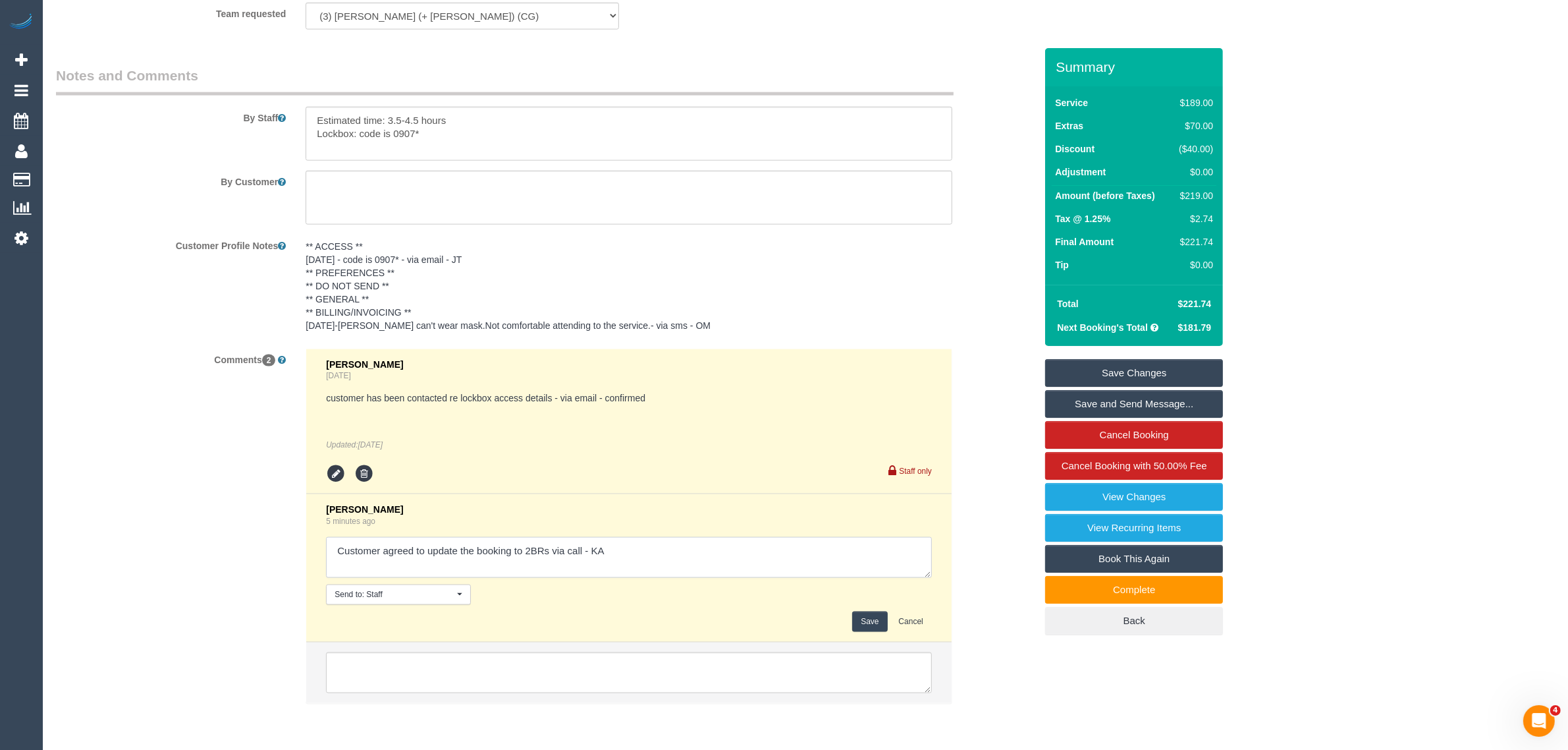
click at [818, 551] on textarea at bounding box center [628, 557] width 606 height 41
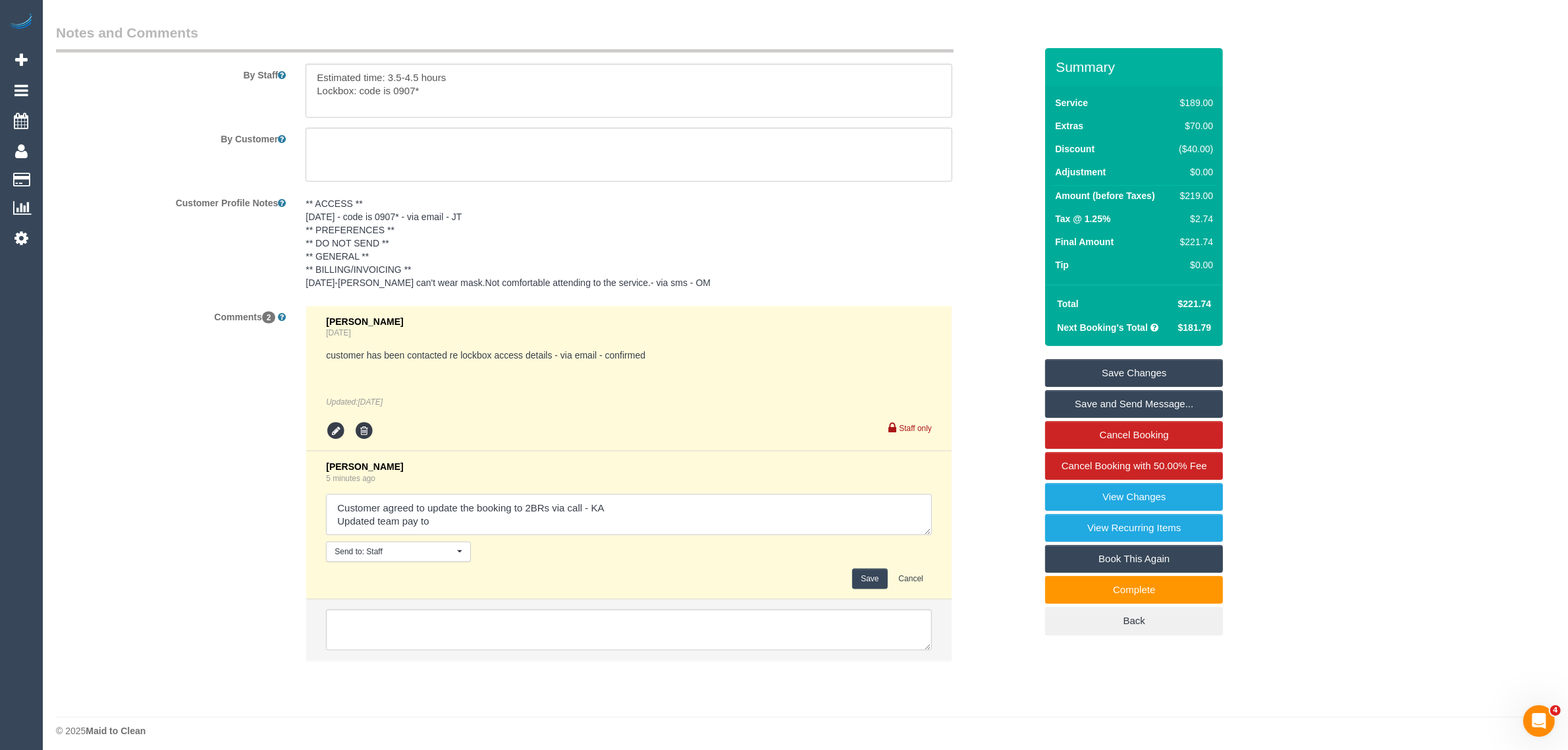
scroll to position [2186, 0]
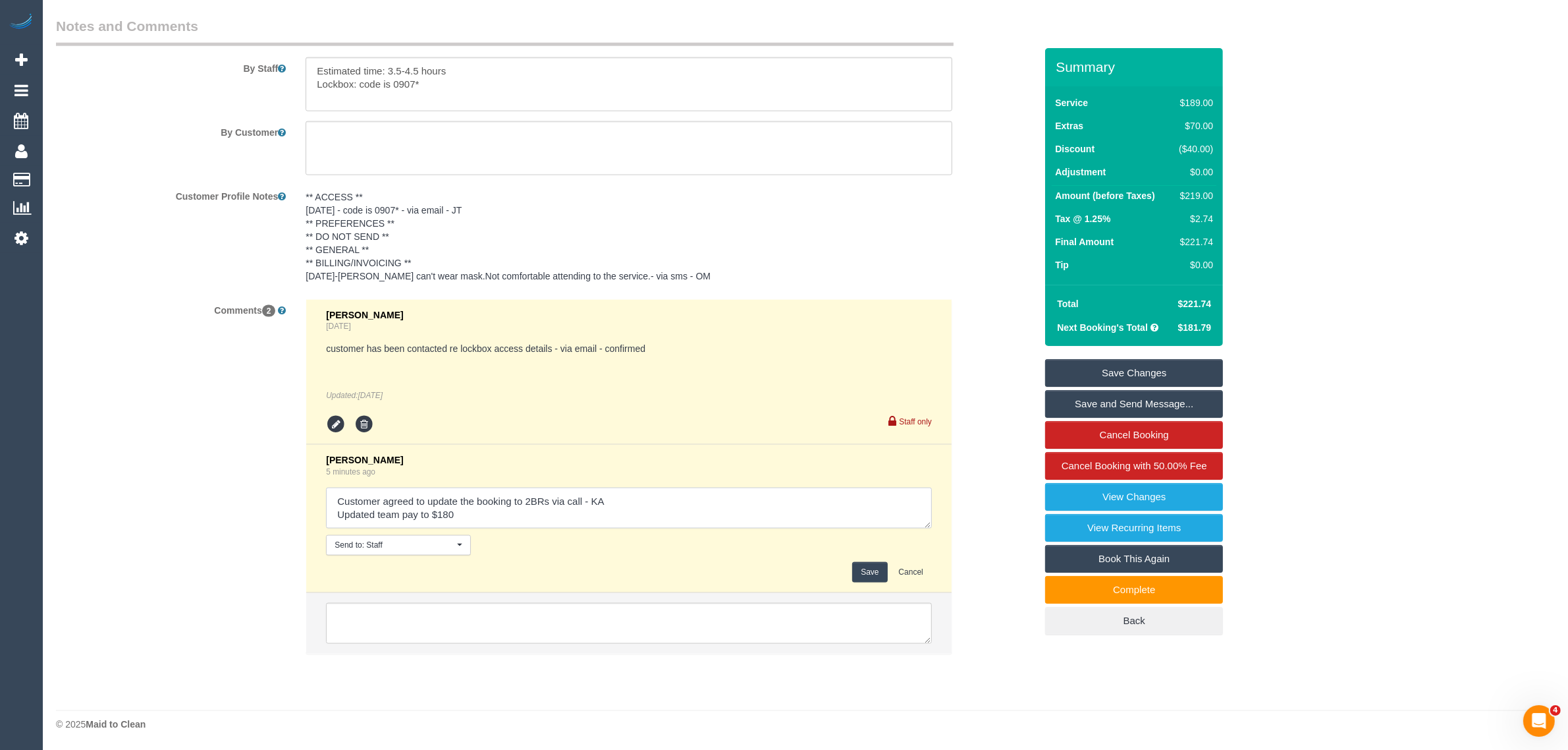
type textarea "Customer agreed to update the booking to 2BRs via call - KA Updated team pay to…"
click at [867, 567] on button "Save" at bounding box center [869, 573] width 35 height 21
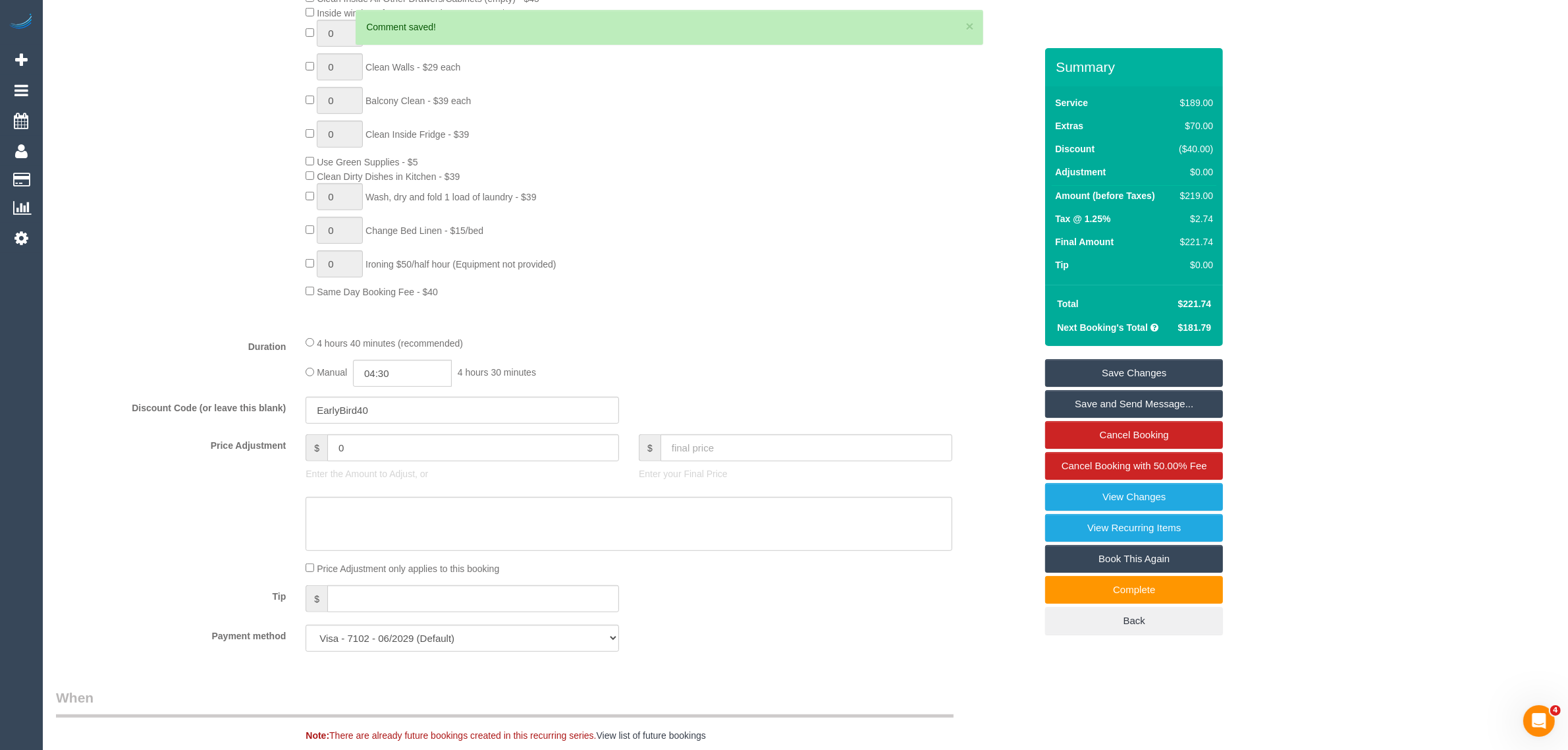
scroll to position [539, 0]
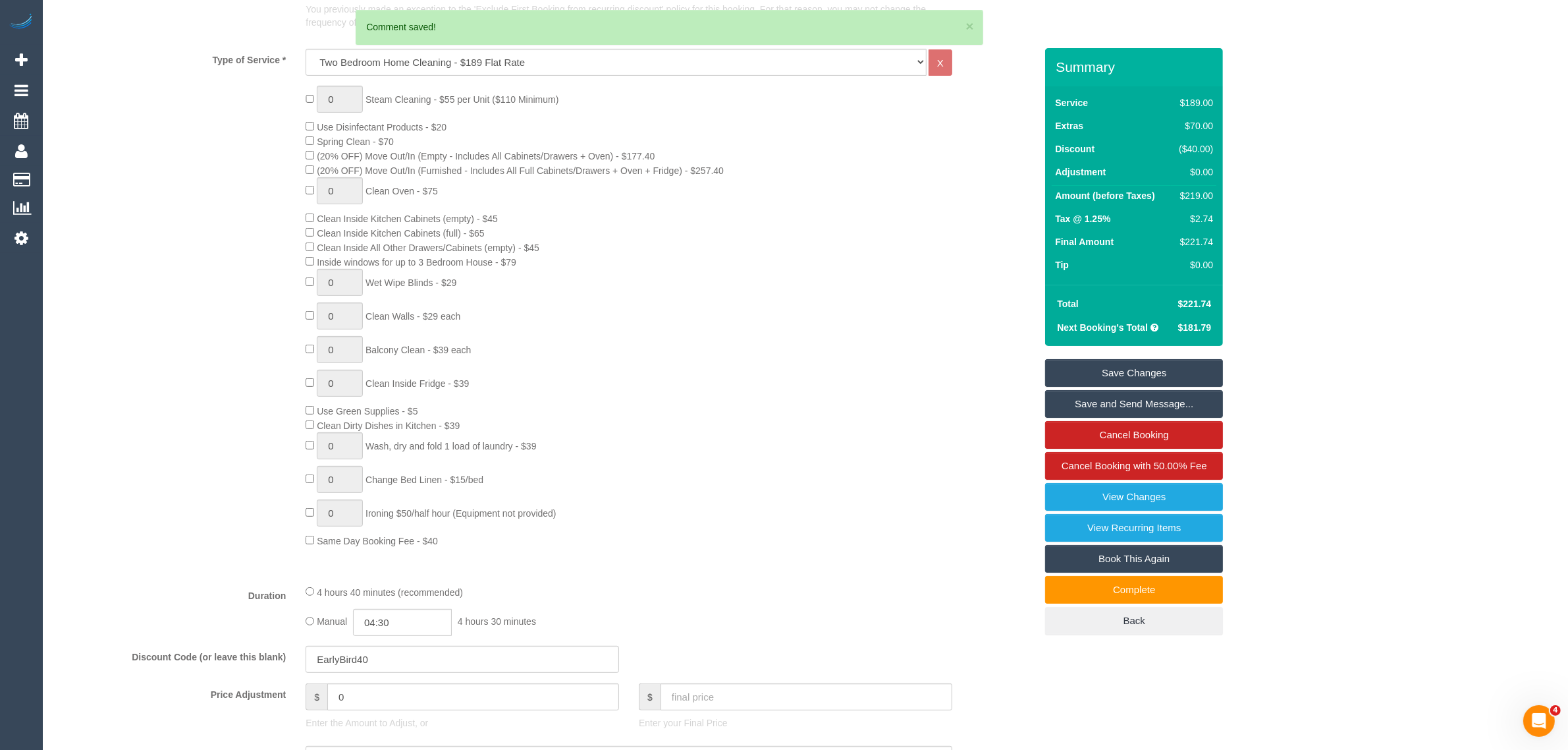
drag, startPoint x: 1119, startPoint y: 367, endPoint x: 1111, endPoint y: 363, distance: 8.9
click at [1119, 367] on link "Save Changes" at bounding box center [1134, 373] width 178 height 28
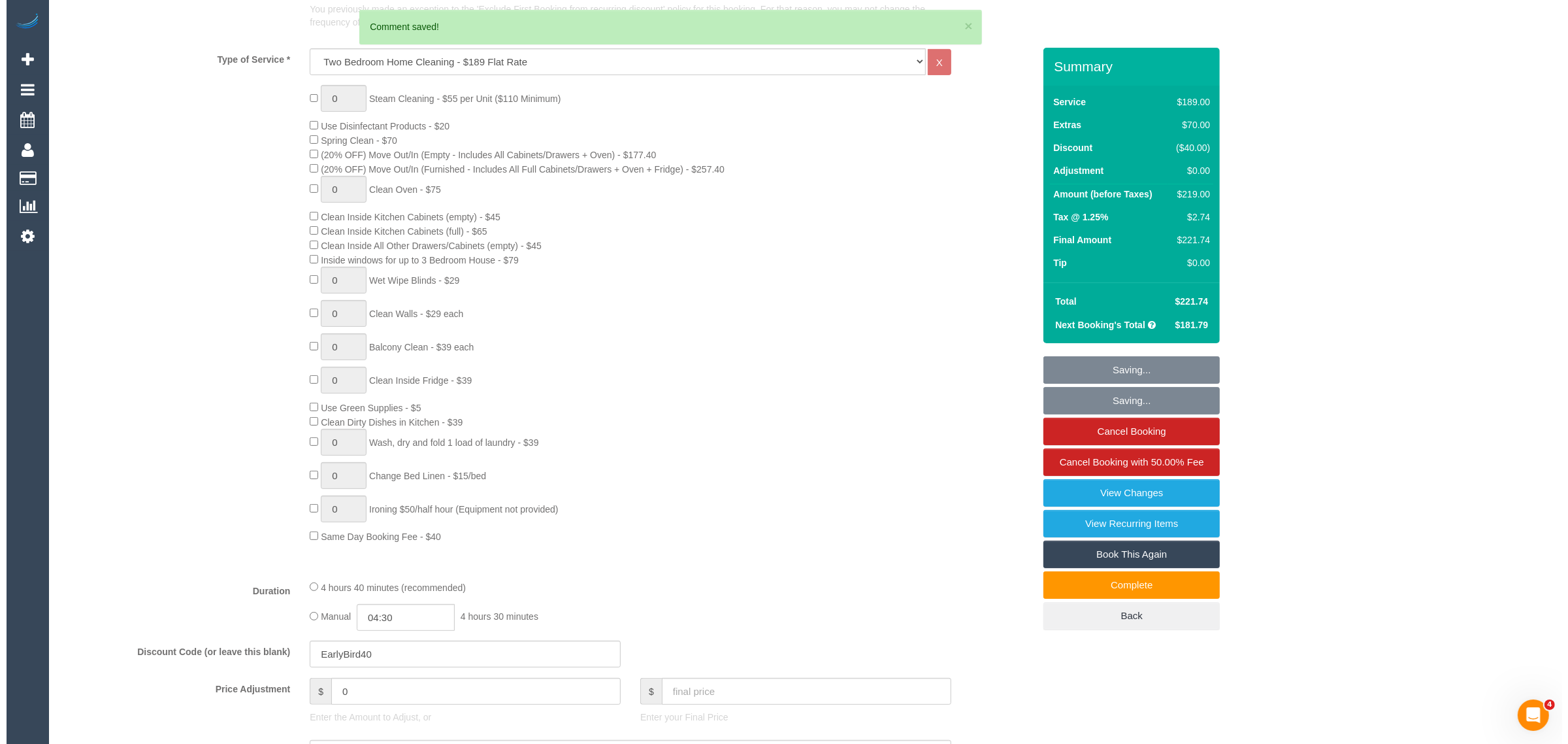
scroll to position [0, 0]
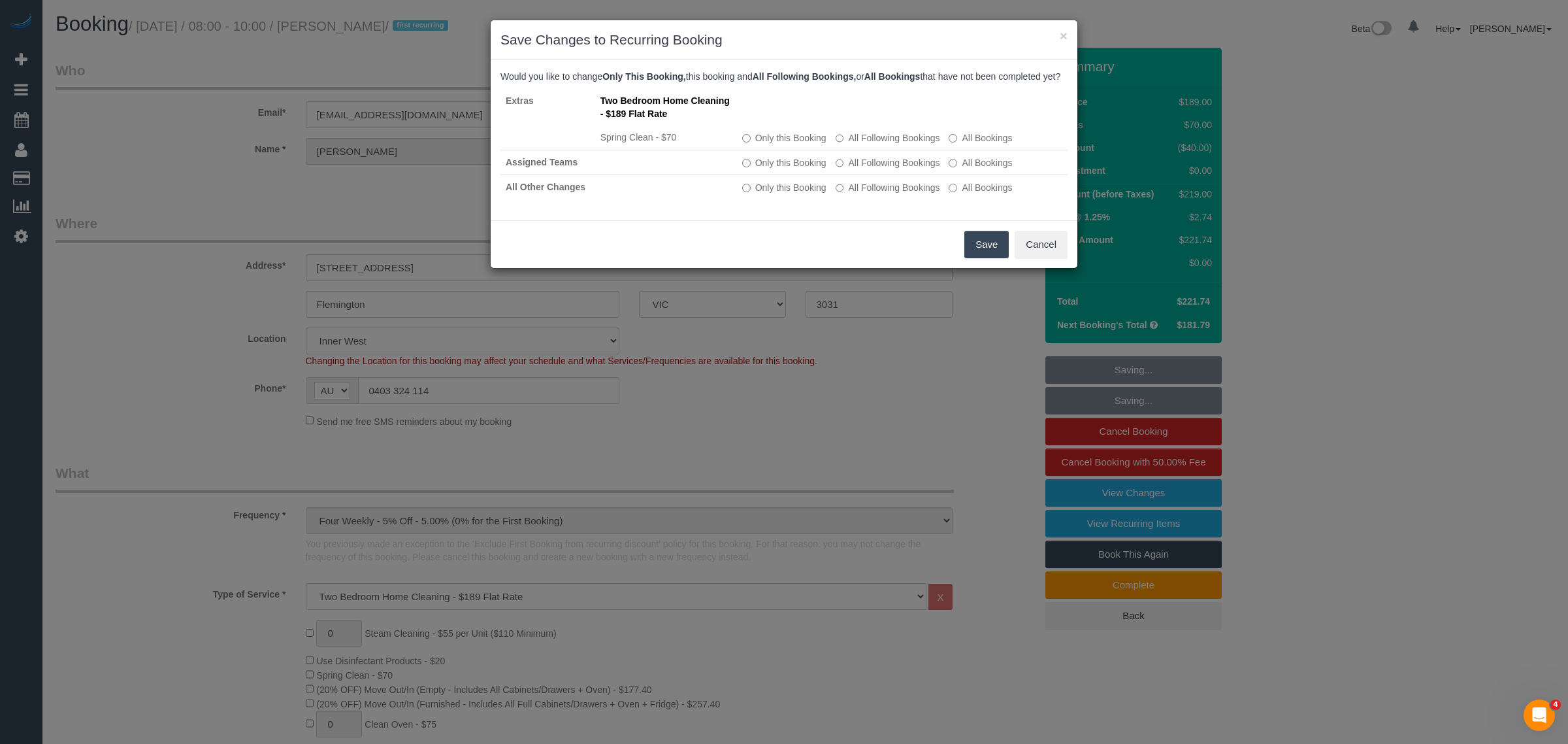
click at [970, 258] on button "Save" at bounding box center [986, 244] width 44 height 28
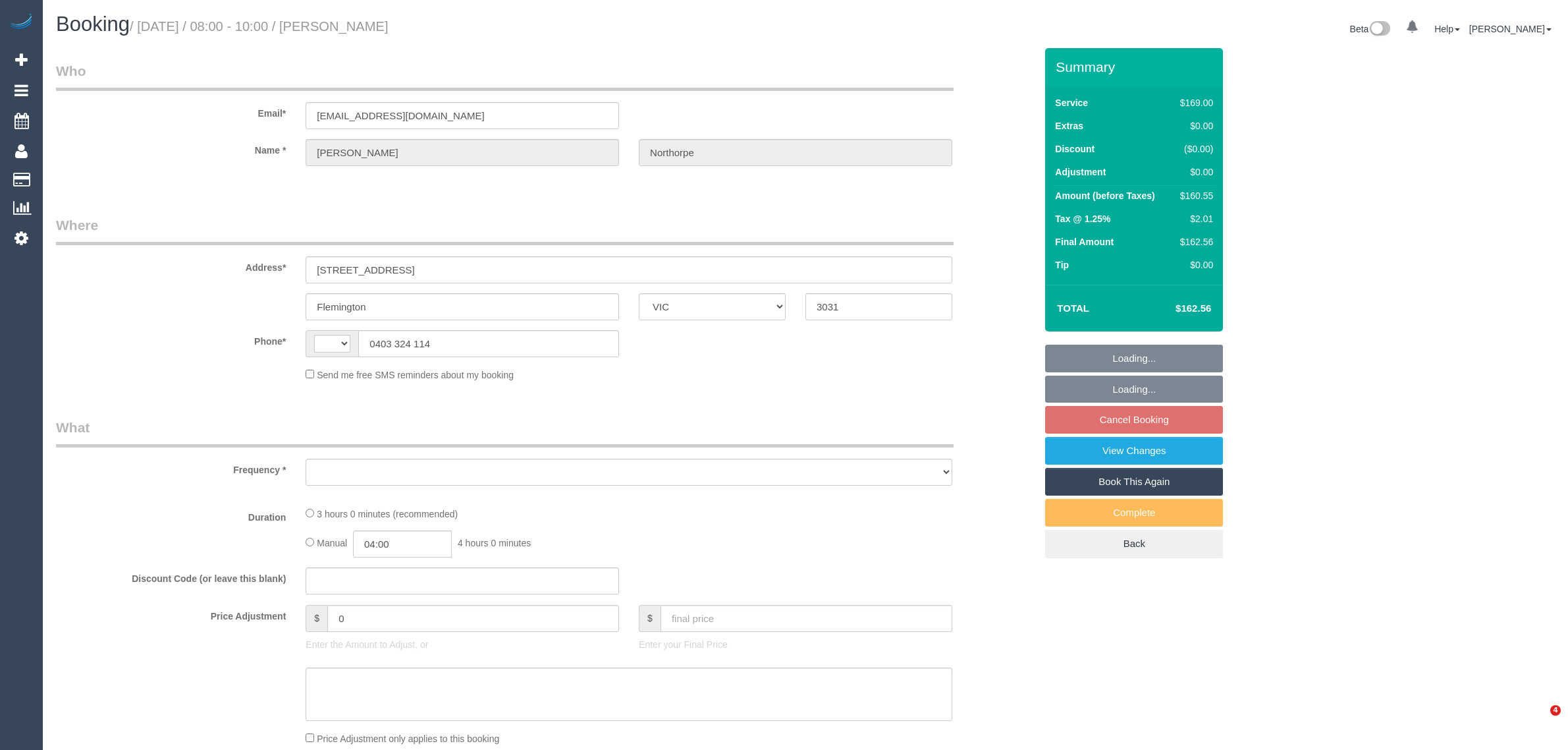
select select "VIC"
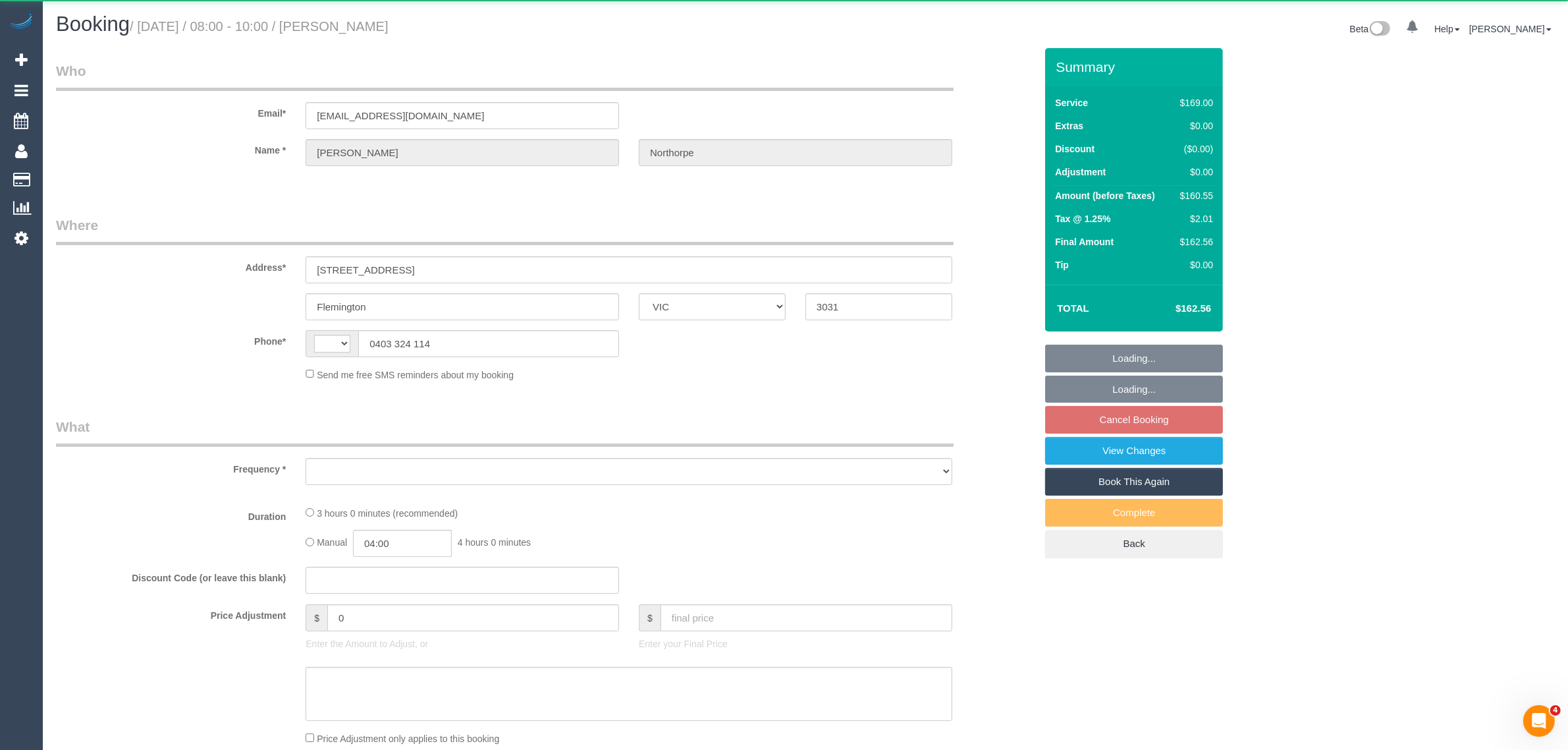
select select "string:AU"
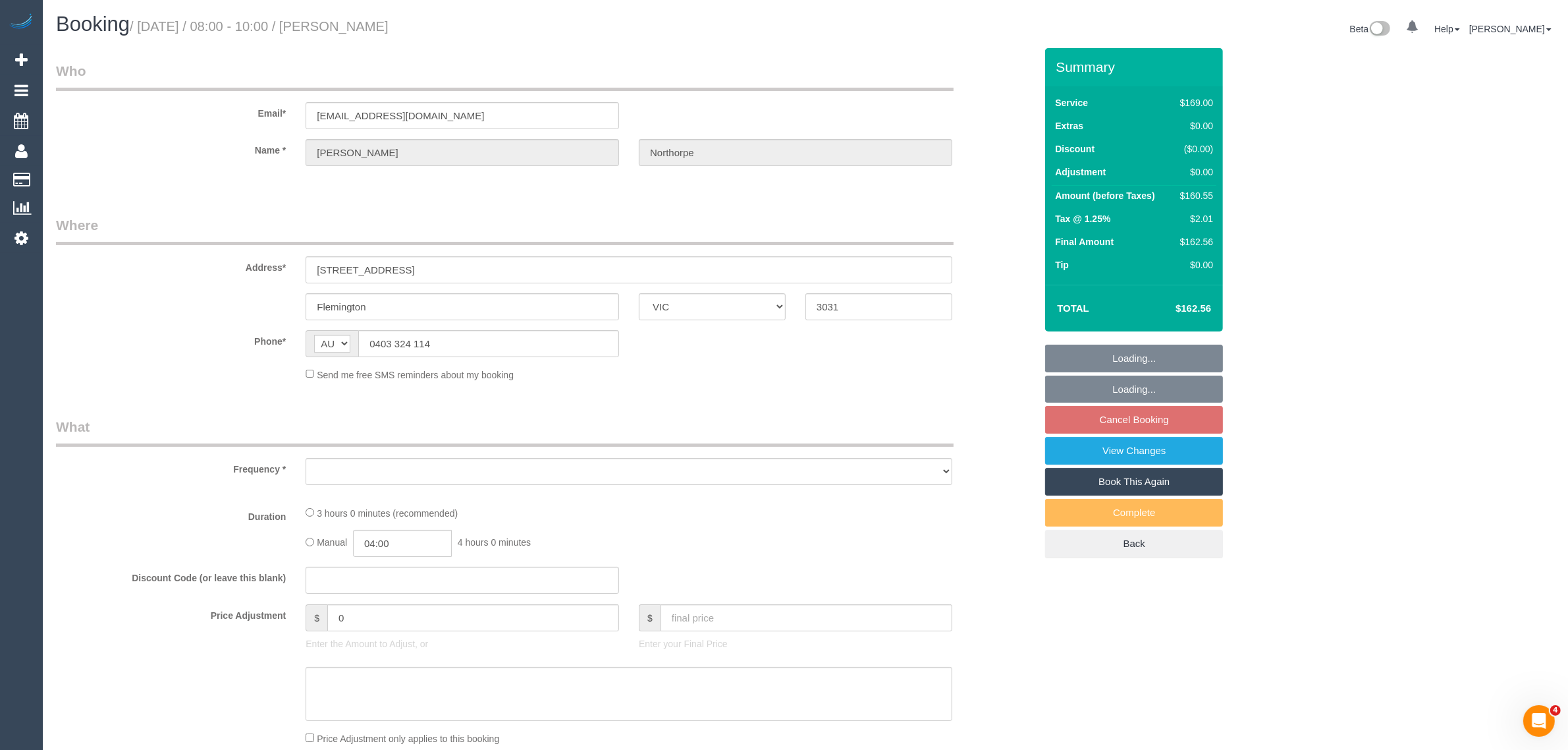
select select "object:618"
select select "string:stripe-pm_1RtKFW2GScqysDRVNRsrSitR"
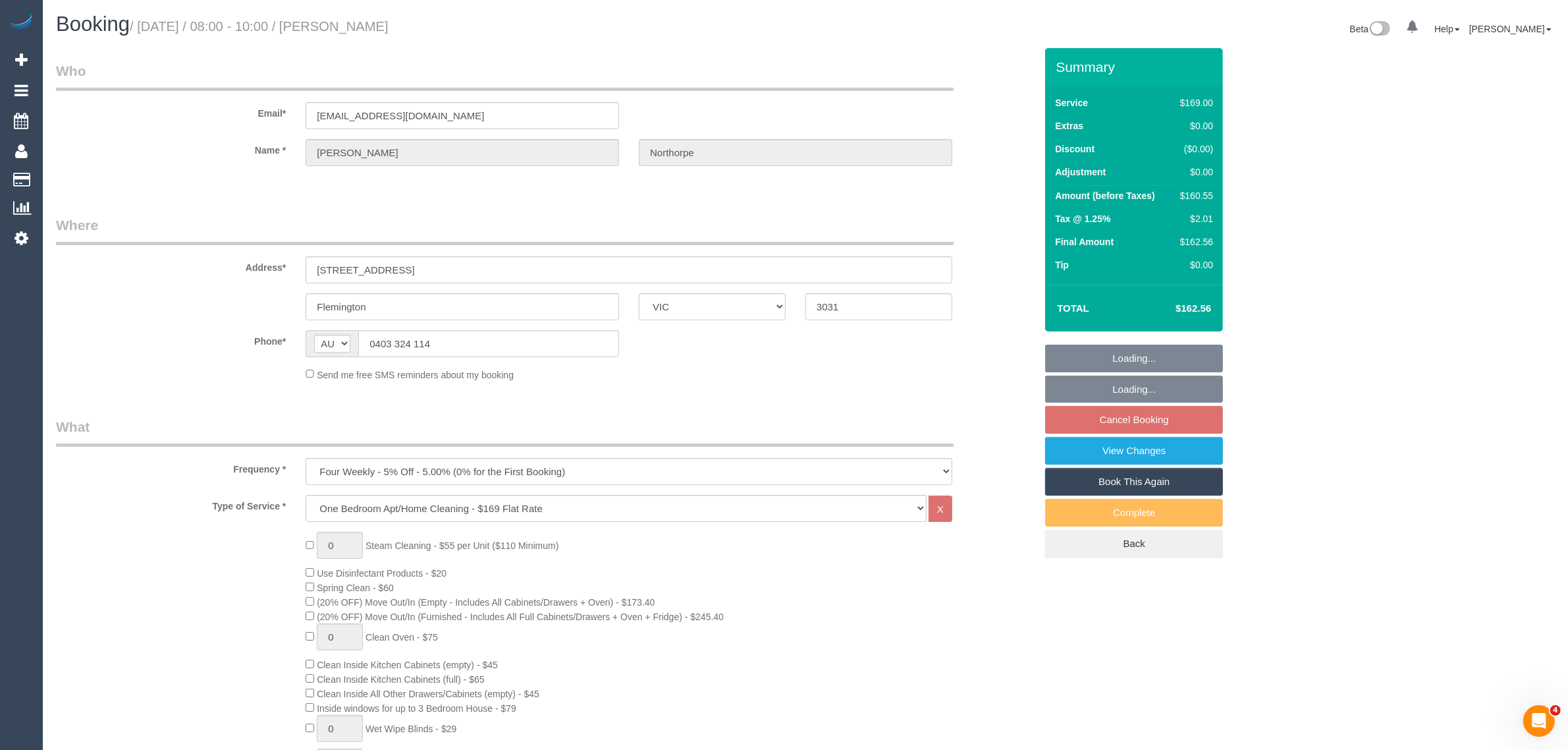
select select "number:29"
select select "number:16"
select select "number:19"
select select "number:22"
select select "number:33"
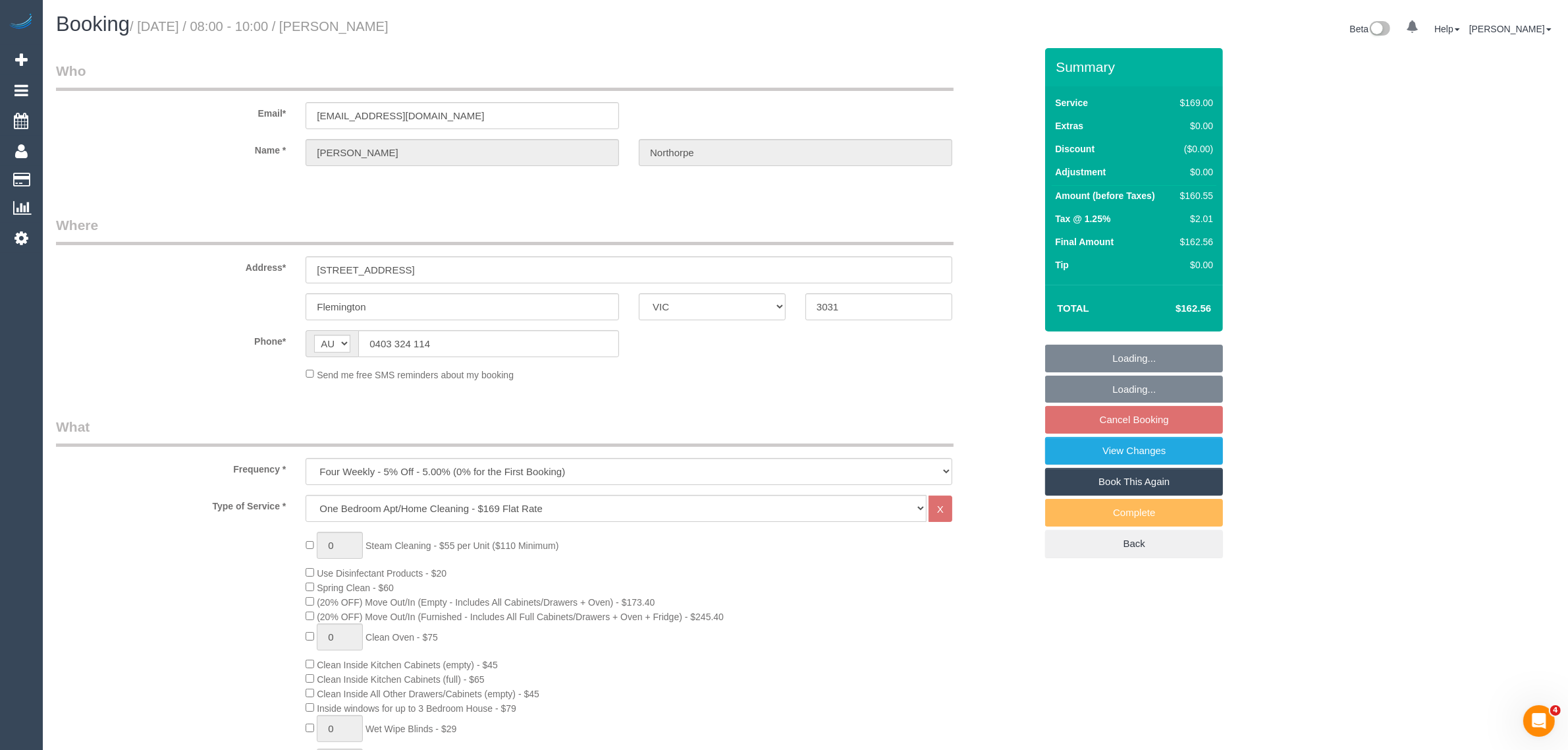
select select "number:26"
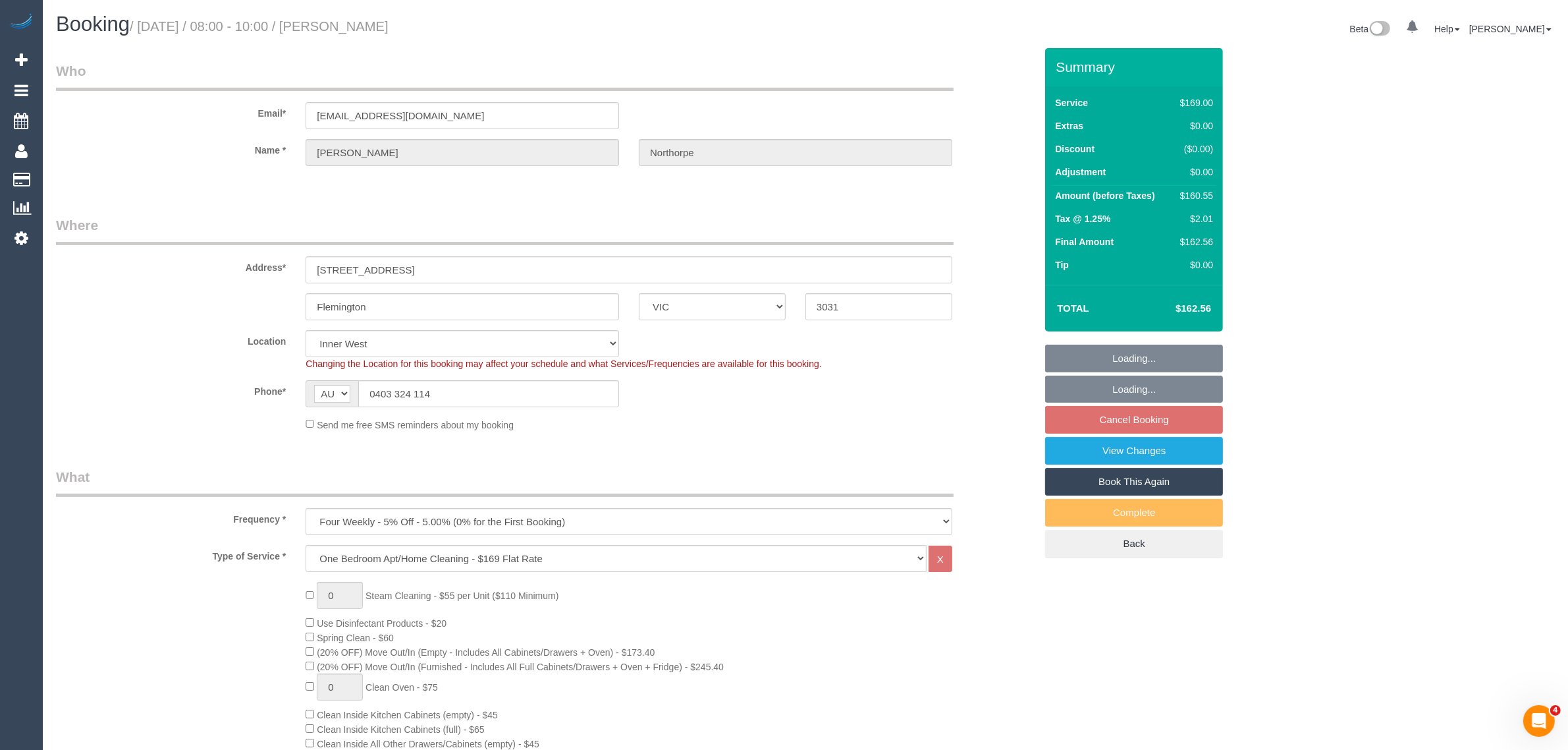
select select "object:1437"
select select "spot2"
click at [552, 564] on select "Hourly Service - $70/h Hourly Service - $65/h Hourly Service - $60/h Hourly Ser…" at bounding box center [616, 558] width 621 height 27
select select "211"
click at [306, 545] on select "Hourly Service - $70/h Hourly Service - $65/h Hourly Service - $60/h Hourly Ser…" at bounding box center [616, 558] width 621 height 27
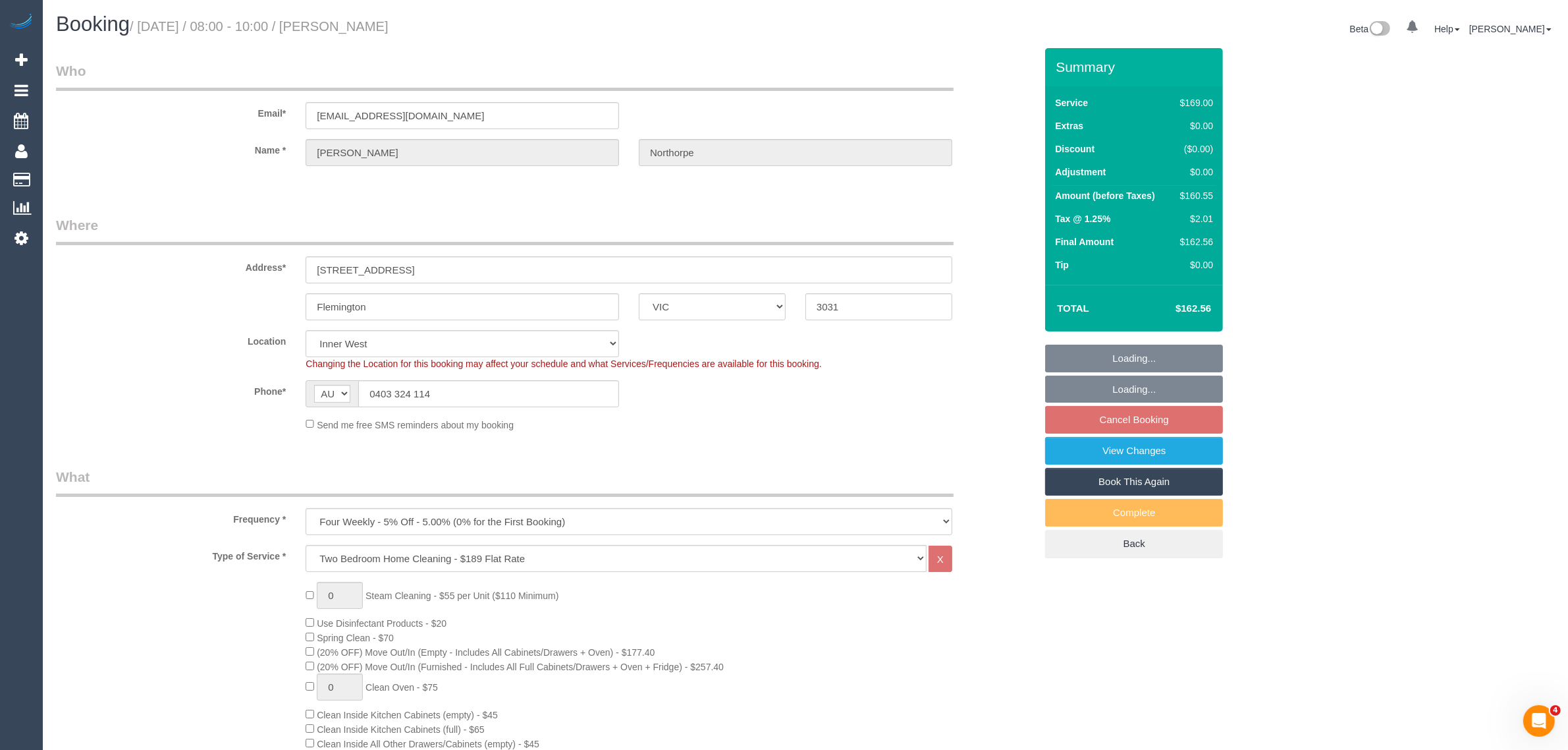
click at [837, 419] on div "Send me free SMS reminders about my booking" at bounding box center [628, 424] width 667 height 14
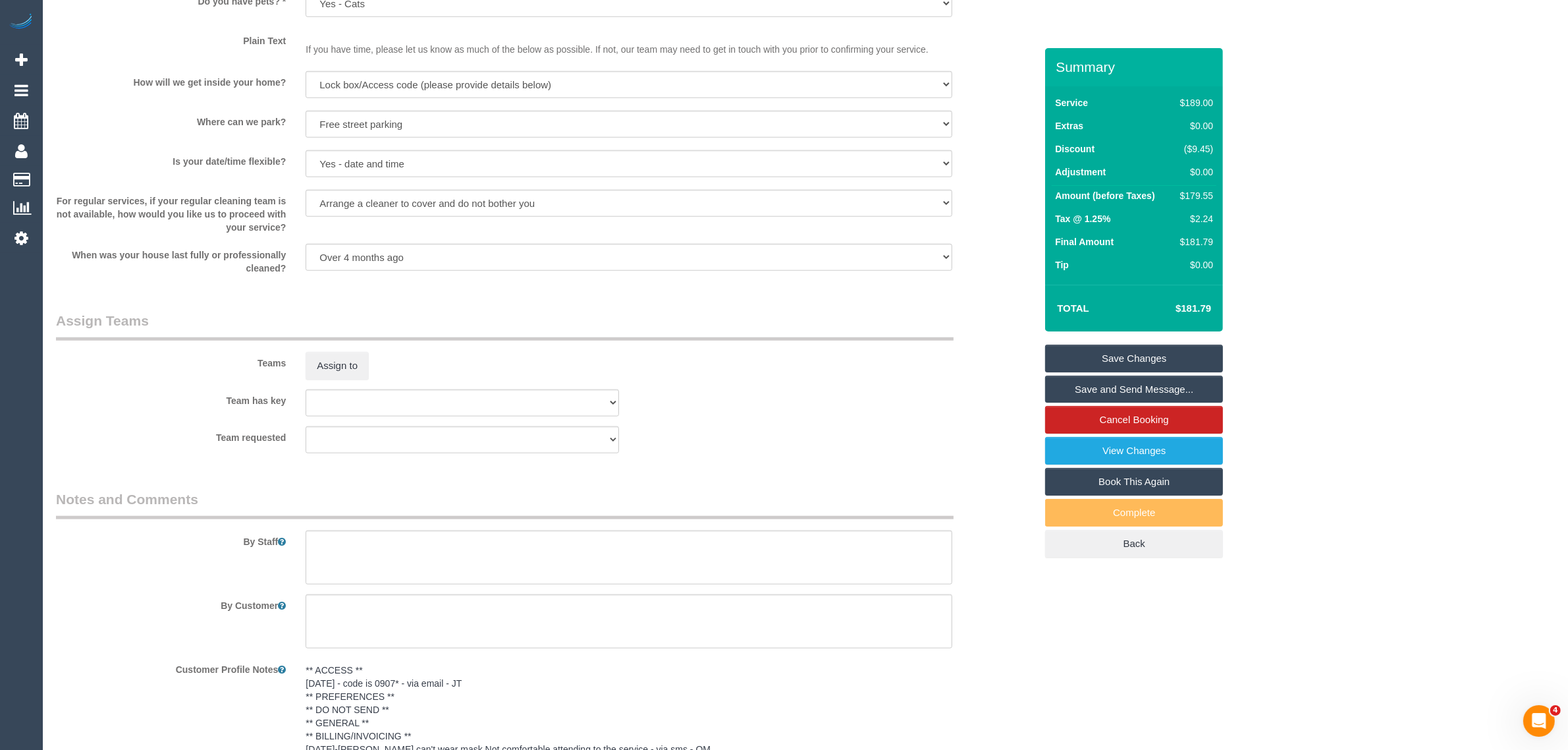
scroll to position [1827, 0]
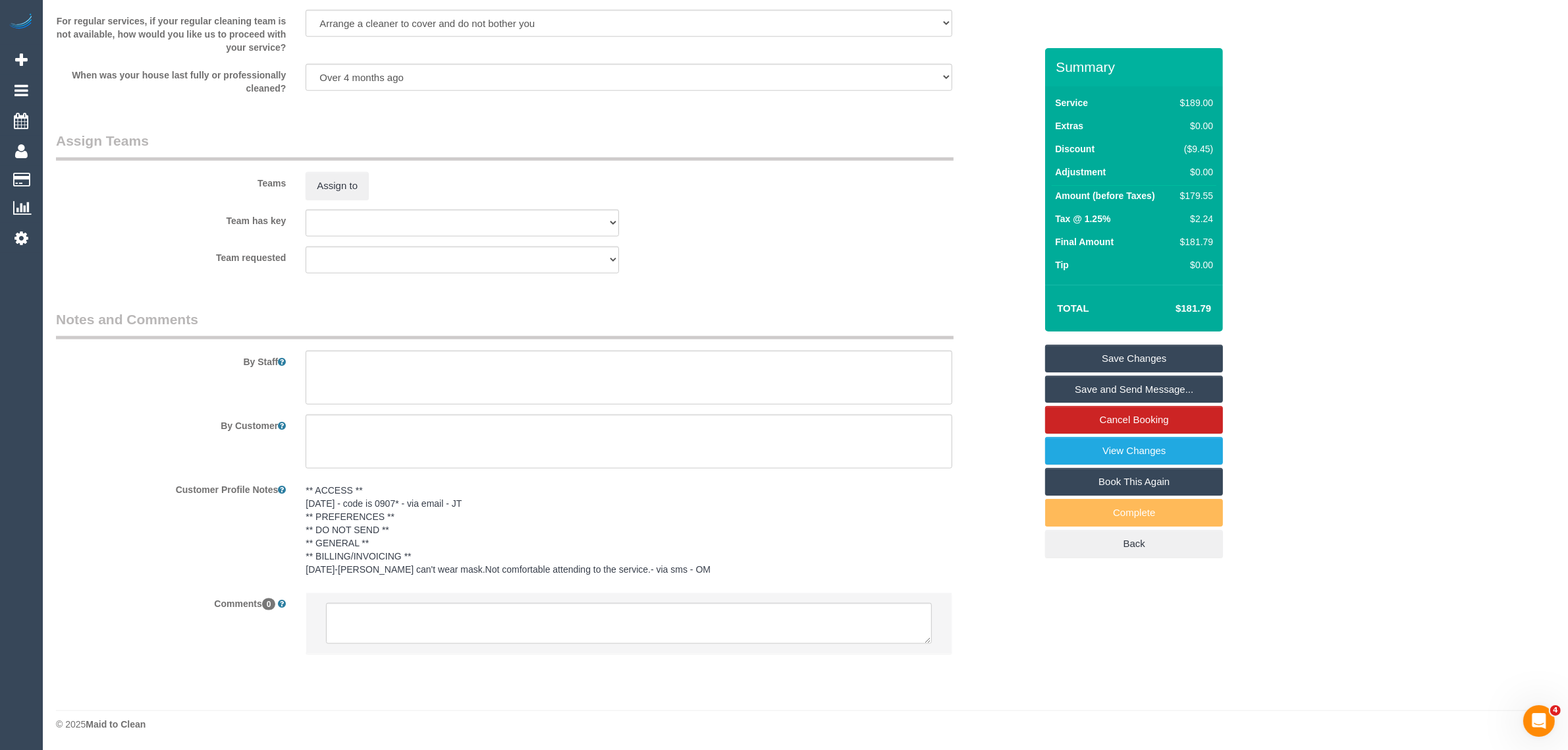
click at [1070, 352] on link "Save Changes" at bounding box center [1134, 358] width 178 height 28
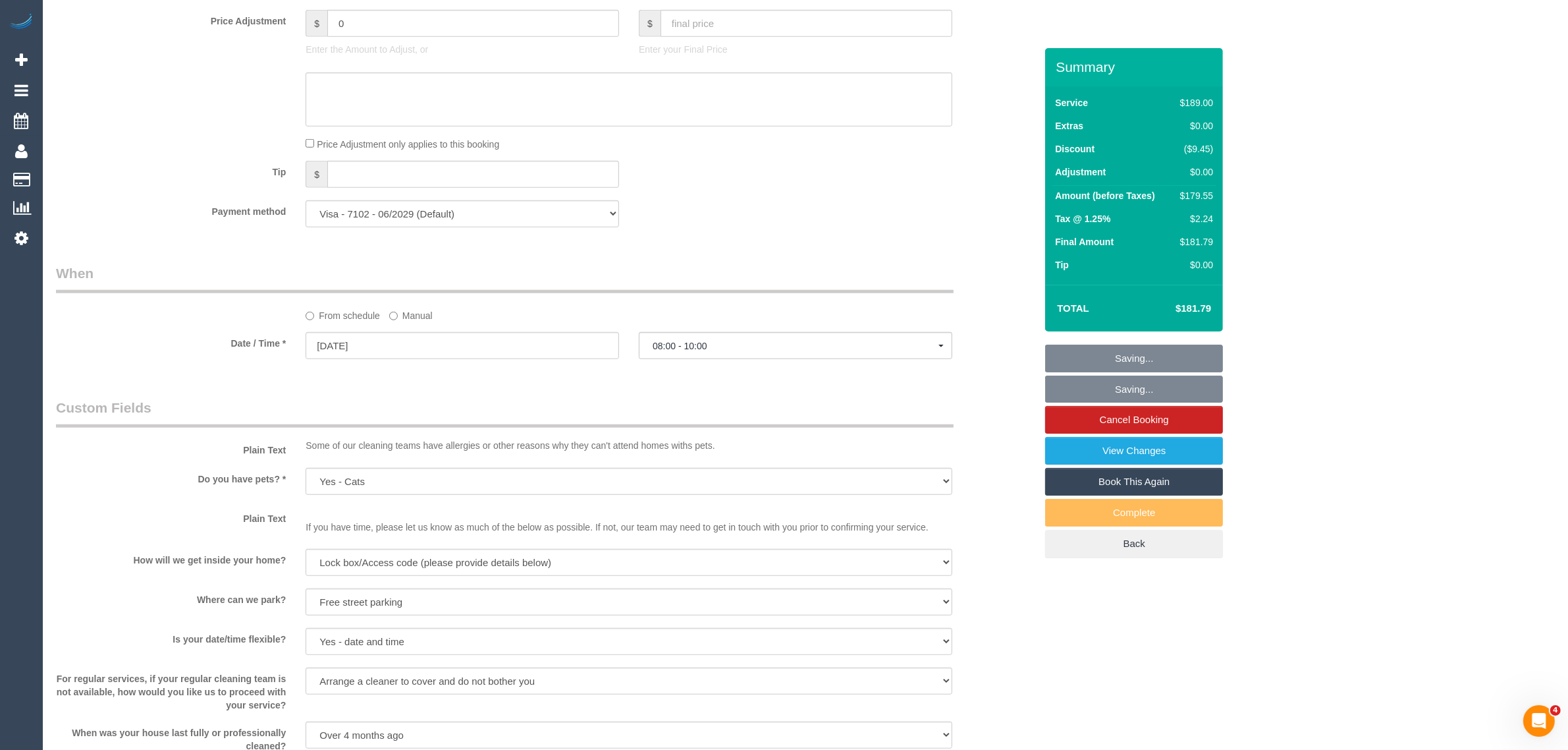
scroll to position [1168, 0]
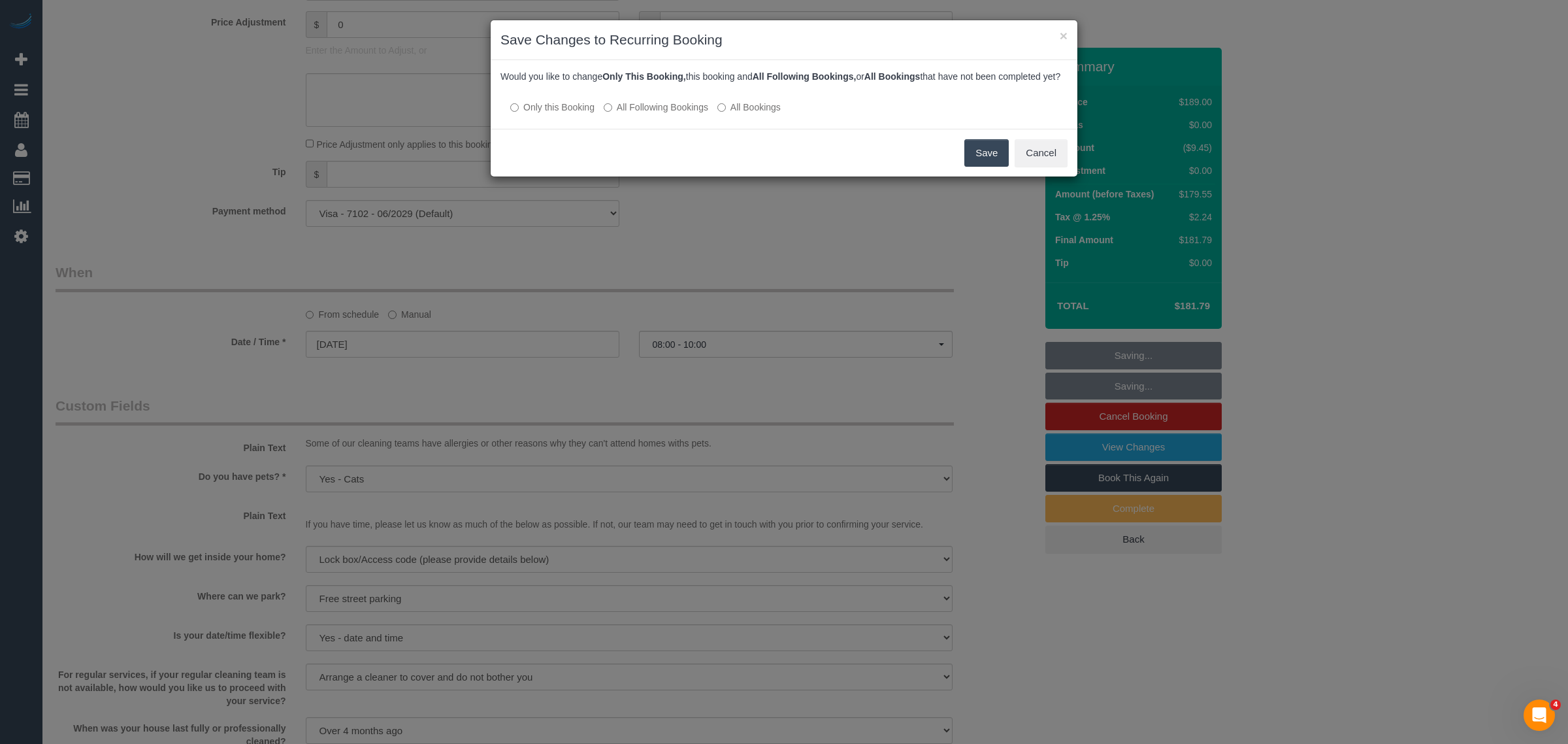
click at [660, 100] on div at bounding box center [784, 94] width 567 height 11
click at [677, 114] on label "All Following Bookings" at bounding box center [656, 107] width 105 height 13
click at [986, 166] on button "Save" at bounding box center [986, 153] width 44 height 28
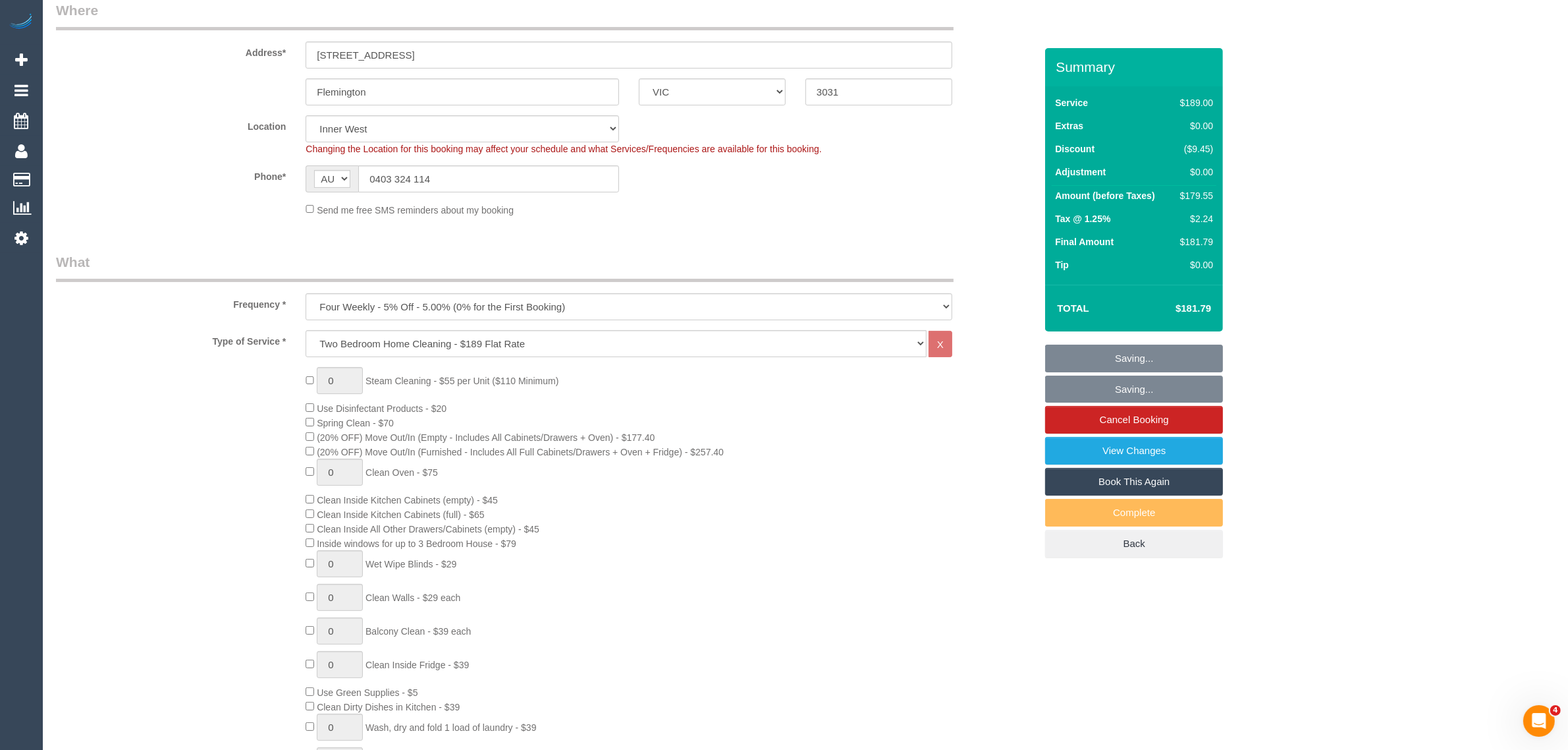
scroll to position [180, 0]
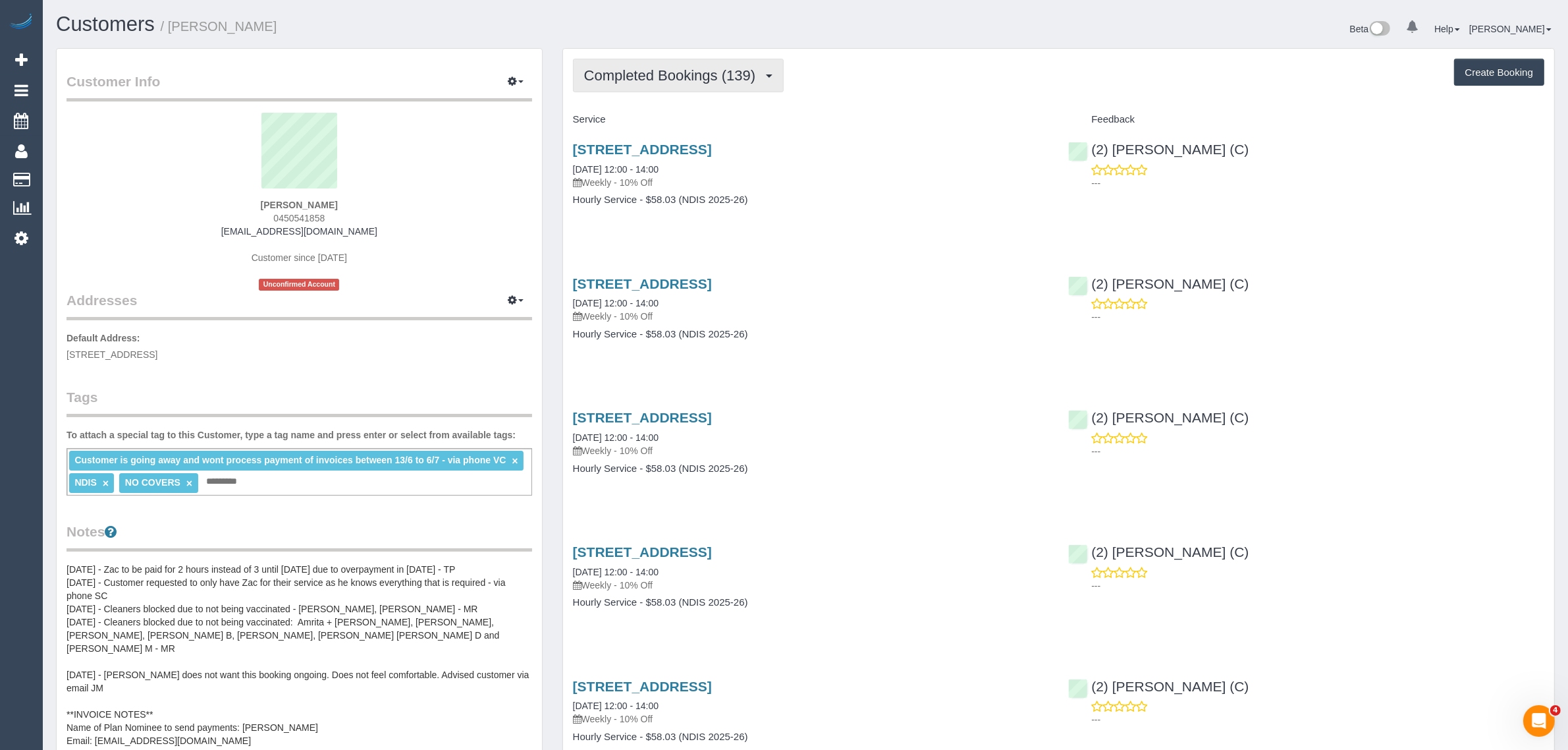
click at [680, 77] on span "Completed Bookings (139)" at bounding box center [673, 75] width 178 height 17
click at [662, 120] on link "Upcoming Bookings (11)" at bounding box center [647, 123] width 148 height 17
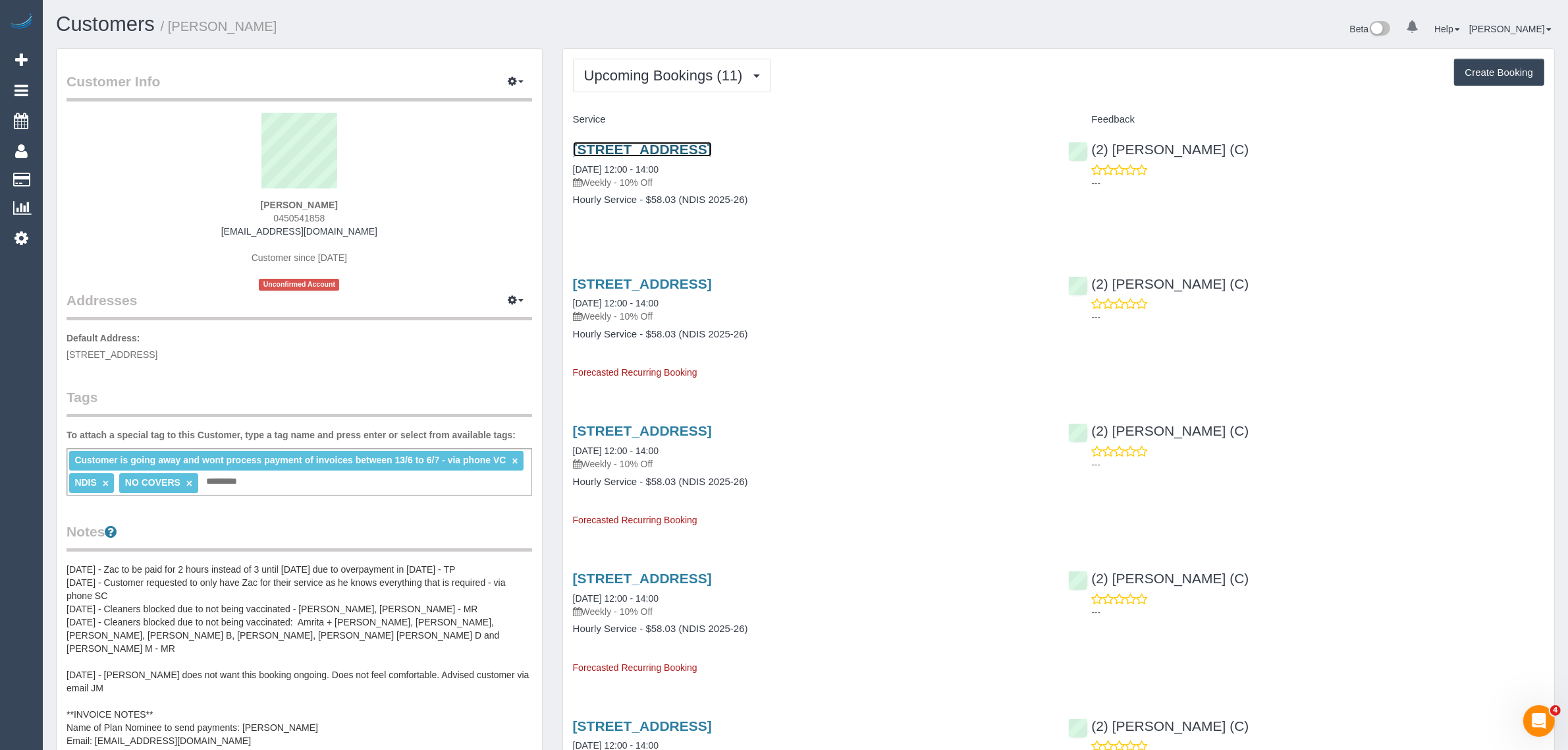
click at [663, 149] on link "[STREET_ADDRESS]" at bounding box center [643, 149] width 139 height 15
click at [758, 62] on button "Upcoming Bookings (11)" at bounding box center [672, 75] width 198 height 34
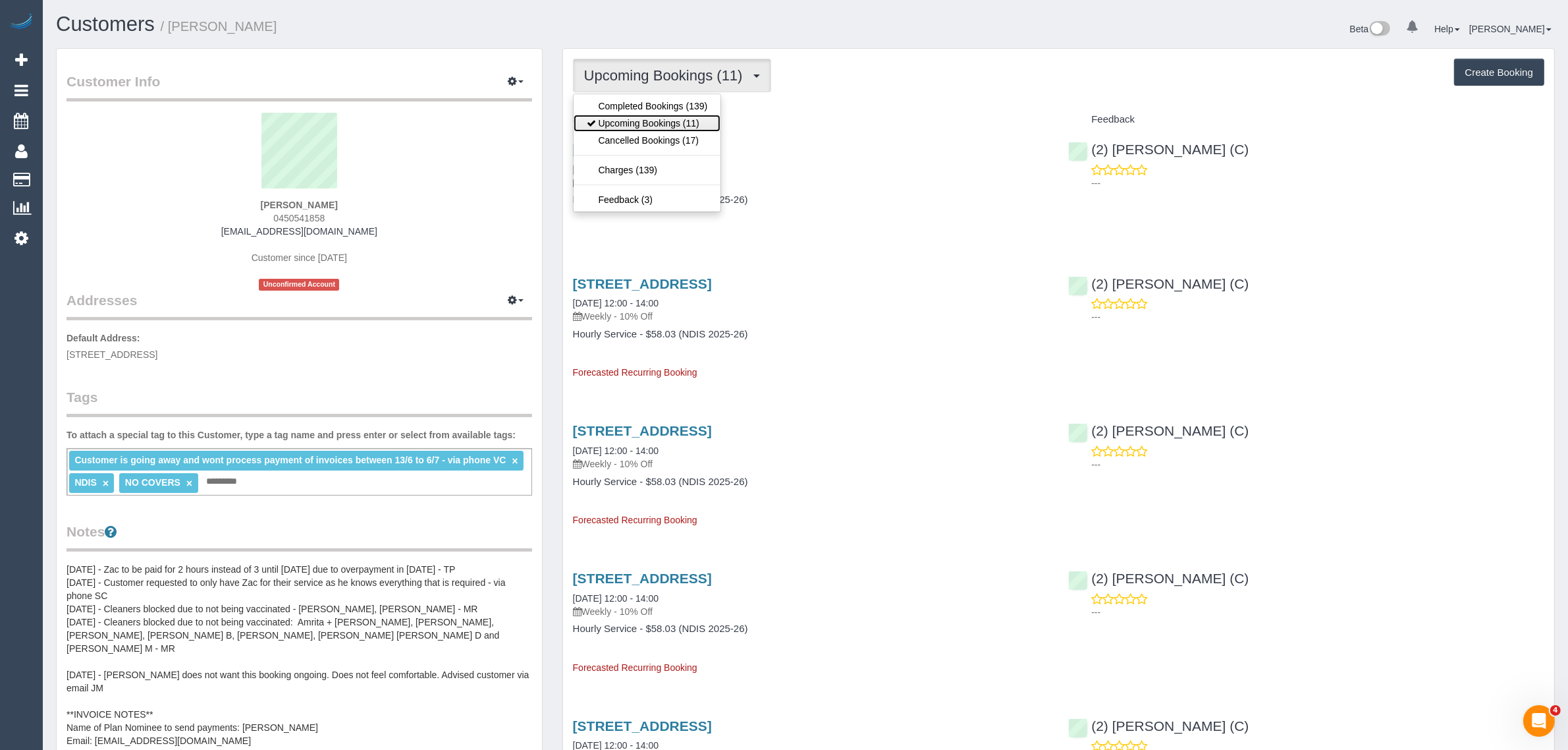
click at [673, 126] on link "Upcoming Bookings (11)" at bounding box center [647, 123] width 148 height 17
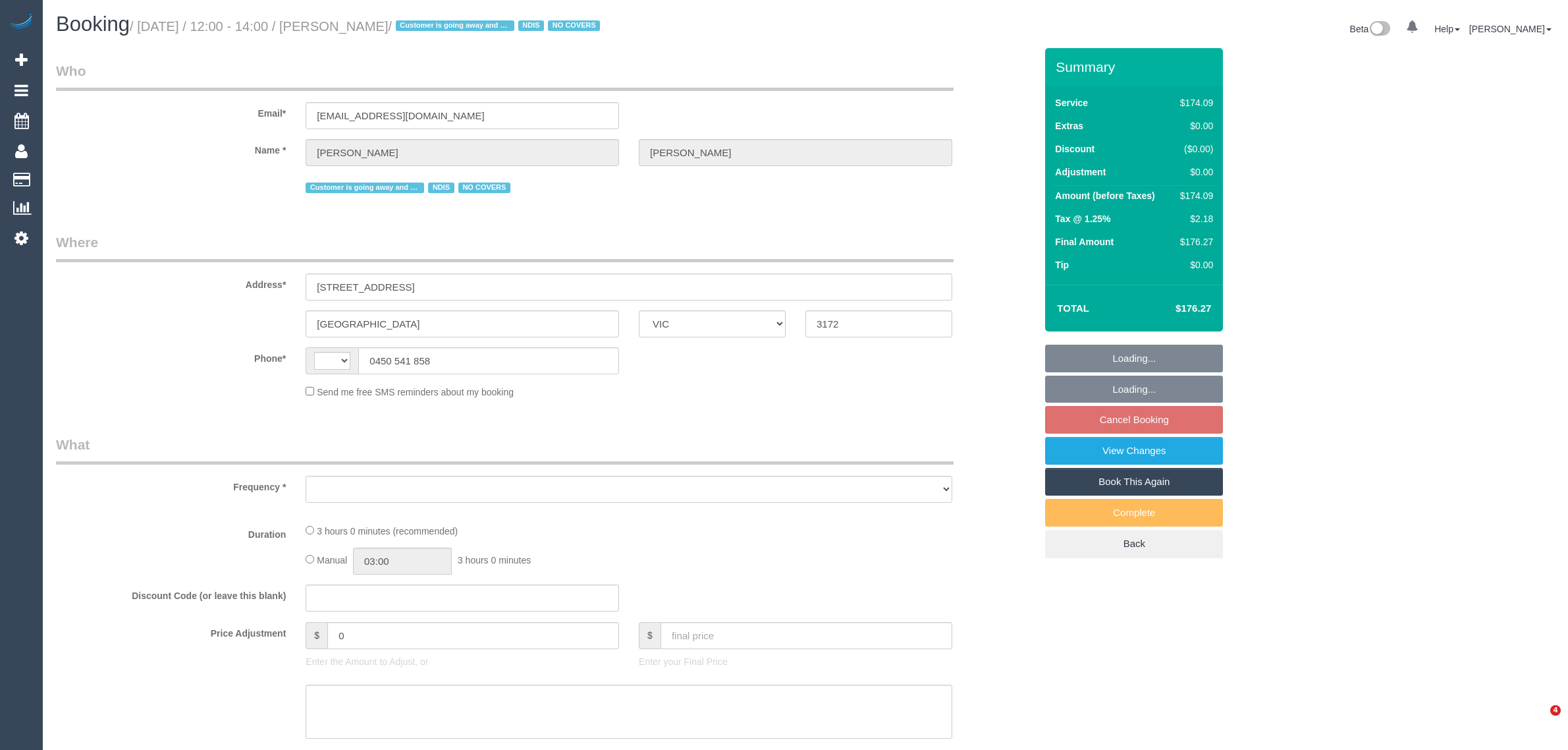
select select "VIC"
select select "180"
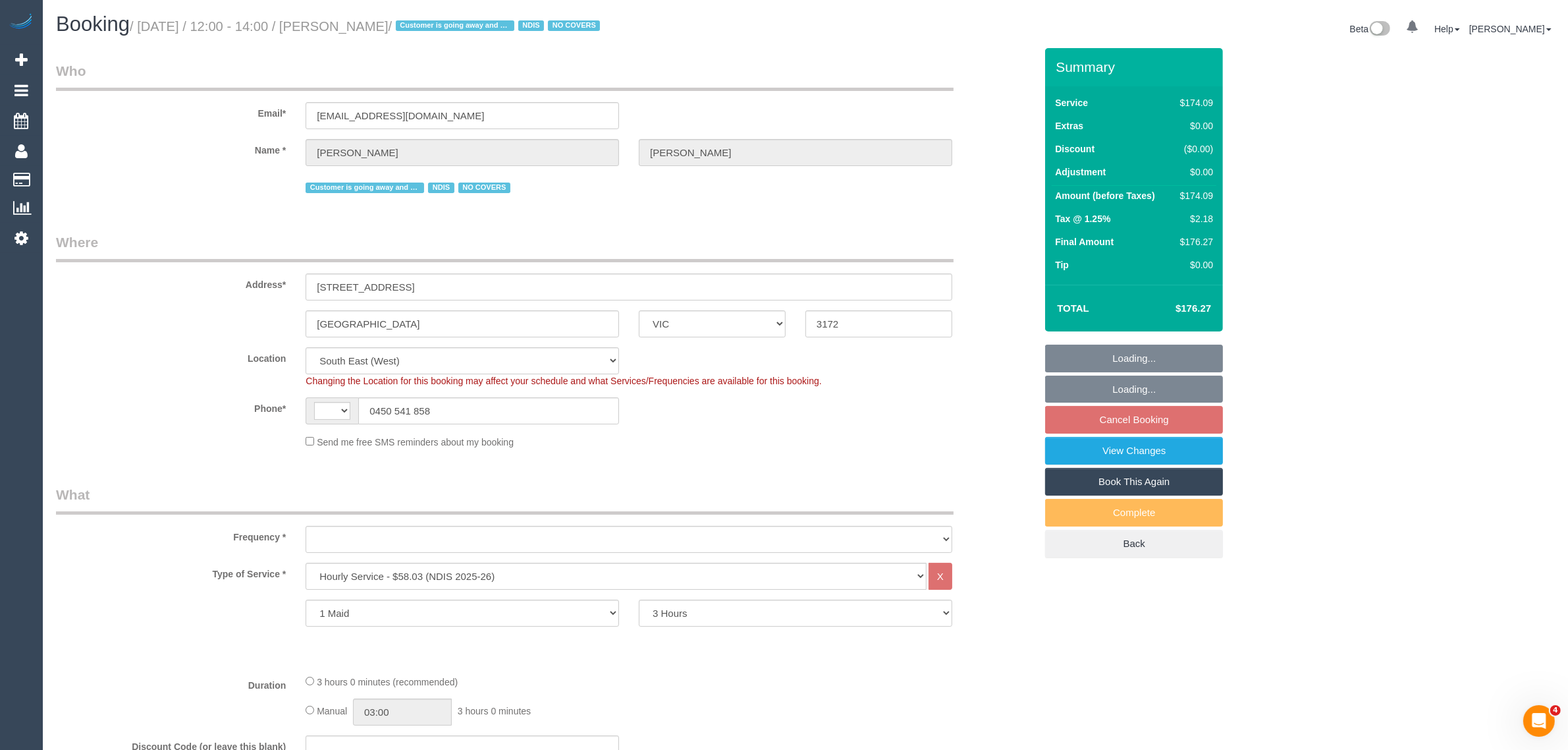
select select "string:AU"
select select "object:600"
select select "23728"
select select "number:27"
select select "number:14"
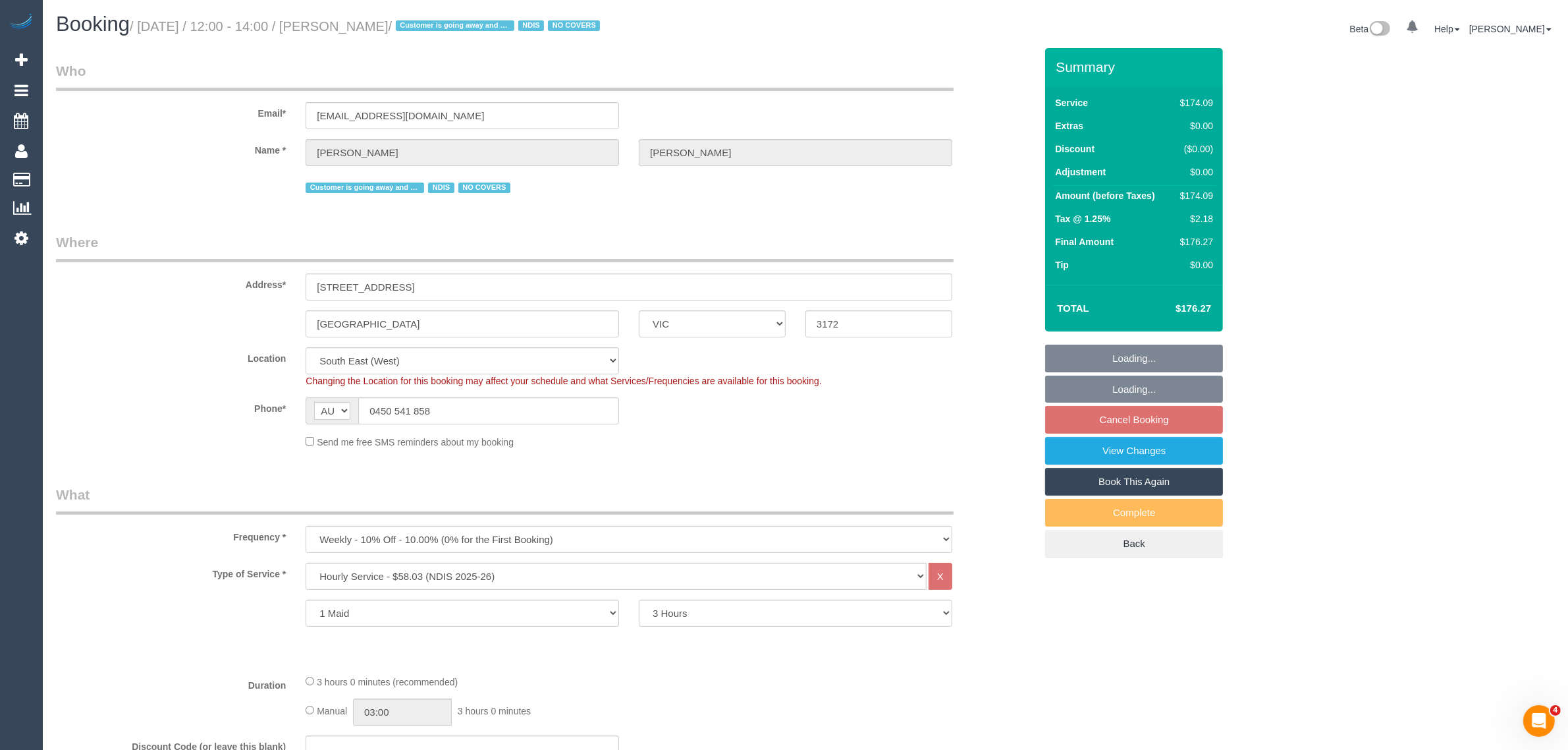
select select "number:19"
select select "number:24"
select select "number:35"
select select "number:26"
select select "spot1"
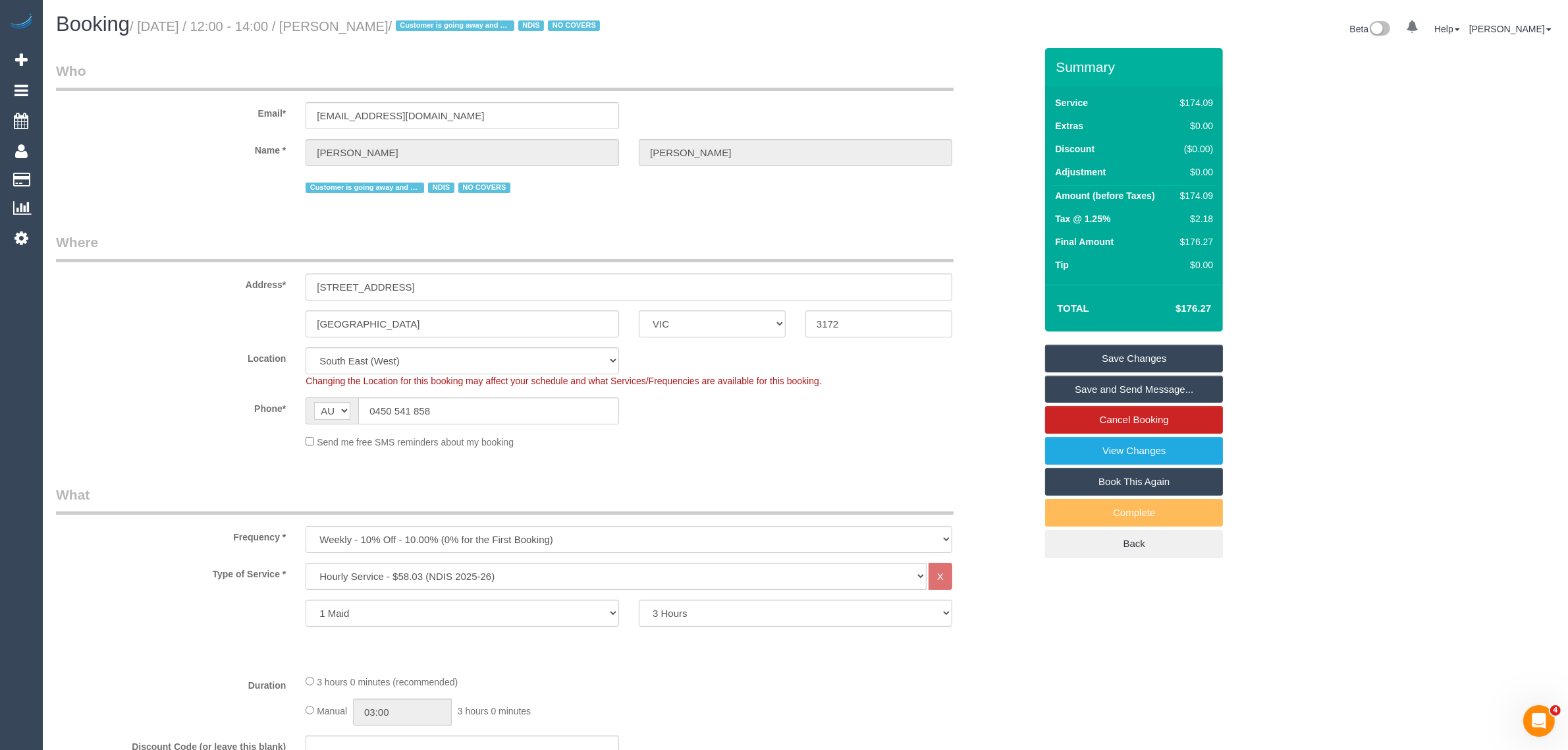
drag, startPoint x: 1013, startPoint y: 329, endPoint x: 996, endPoint y: 328, distance: 17.0
click at [1013, 329] on div "Dingley Village ACT NSW NT QLD SA TAS VIC WA 3172" at bounding box center [545, 323] width 999 height 27
drag, startPoint x: 965, startPoint y: 261, endPoint x: 985, endPoint y: 280, distance: 27.6
click at [965, 261] on div "Address* 17 Greenwood Close" at bounding box center [545, 266] width 999 height 68
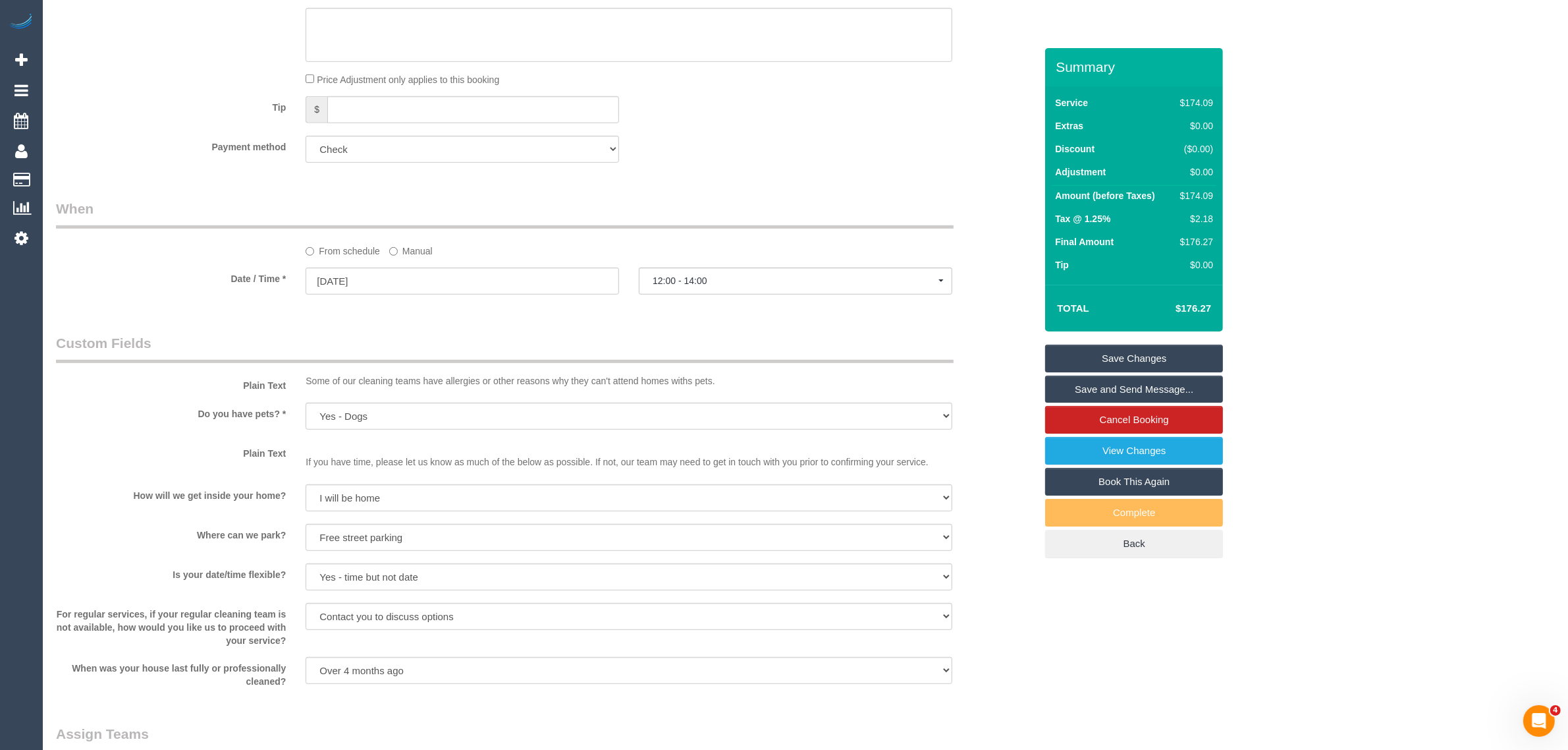
scroll to position [1486, 0]
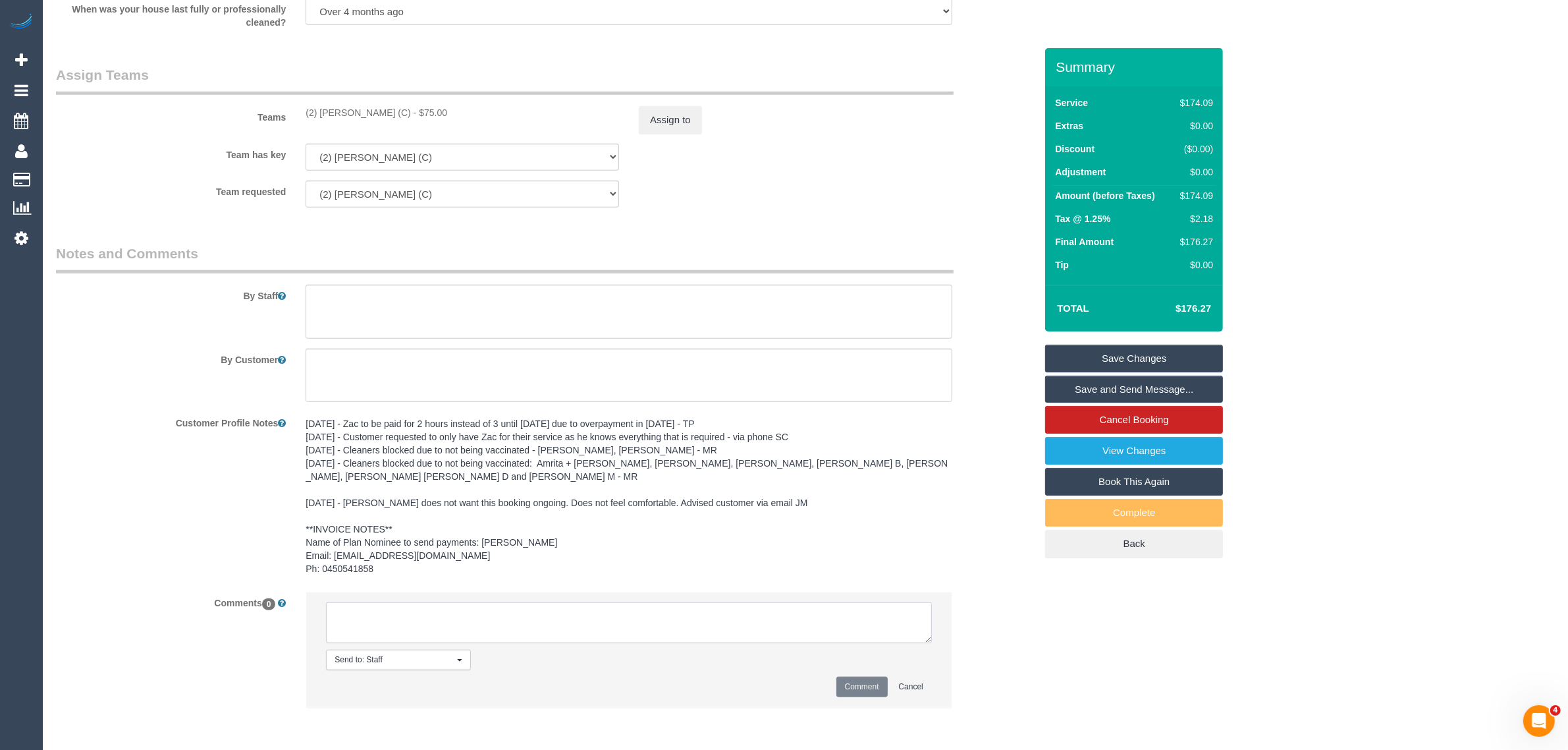
click at [647, 609] on textarea at bounding box center [628, 622] width 606 height 41
paste textarea "Cleaner(s) Unassigned: Reason Unassigned: Contact via: Which message sent: Addi…"
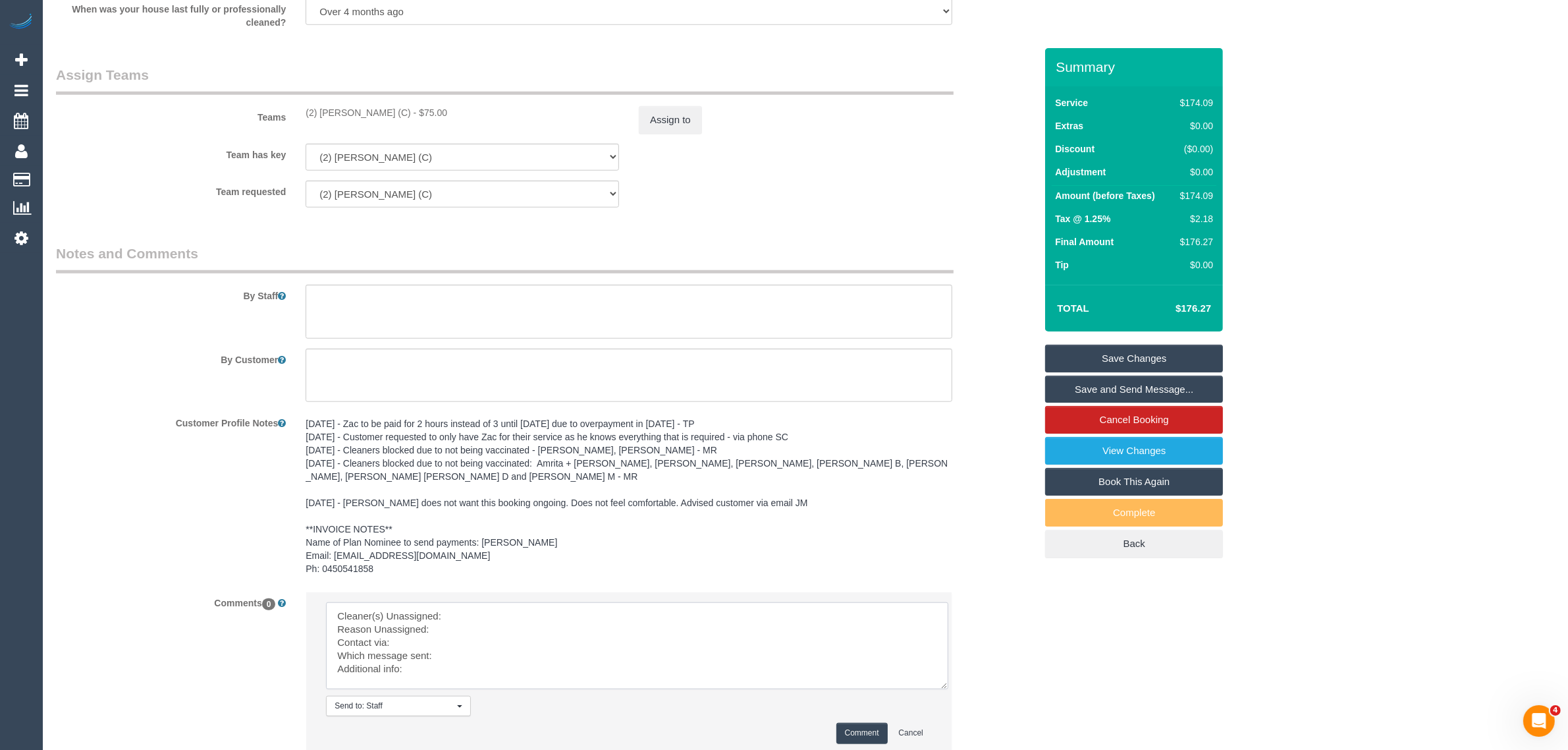
scroll to position [0, 0]
drag, startPoint x: 922, startPoint y: 640, endPoint x: 905, endPoint y: 692, distance: 54.7
click at [944, 715] on textarea at bounding box center [639, 660] width 628 height 115
click at [777, 603] on textarea at bounding box center [639, 660] width 627 height 116
drag, startPoint x: 296, startPoint y: 106, endPoint x: 392, endPoint y: 100, distance: 96.2
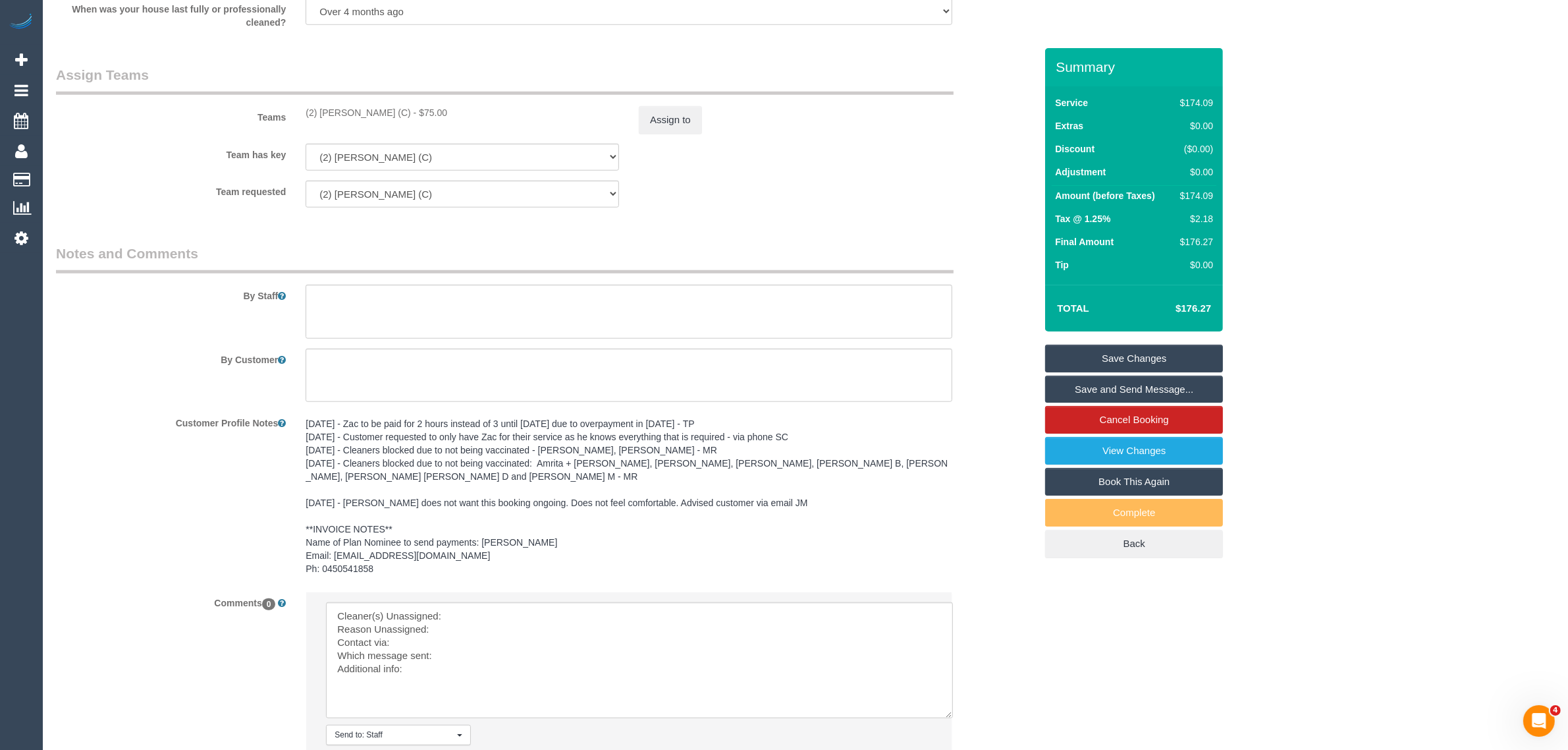
click at [392, 100] on div "Teams (2) Zac Taurian (C) - $75.00 Assign to" at bounding box center [545, 100] width 999 height 69
copy div "(2) Zac Taurian (C) -"
click at [562, 611] on textarea at bounding box center [639, 660] width 627 height 116
paste textarea "(2) Zac Taurian (C) -"
click at [497, 633] on textarea at bounding box center [639, 660] width 627 height 116
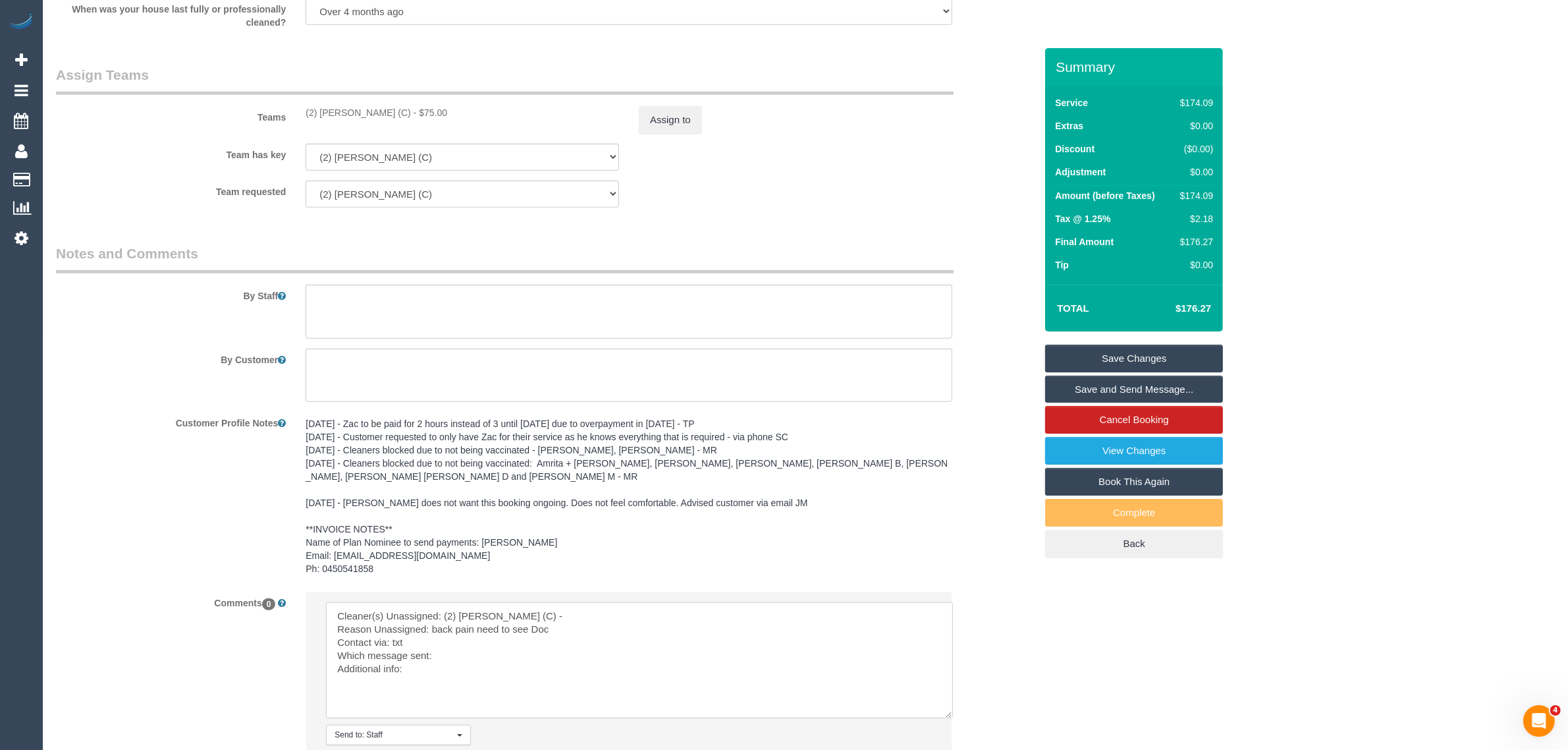
click at [505, 660] on textarea at bounding box center [639, 660] width 627 height 116
paste textarea "Following Day Options SMS"
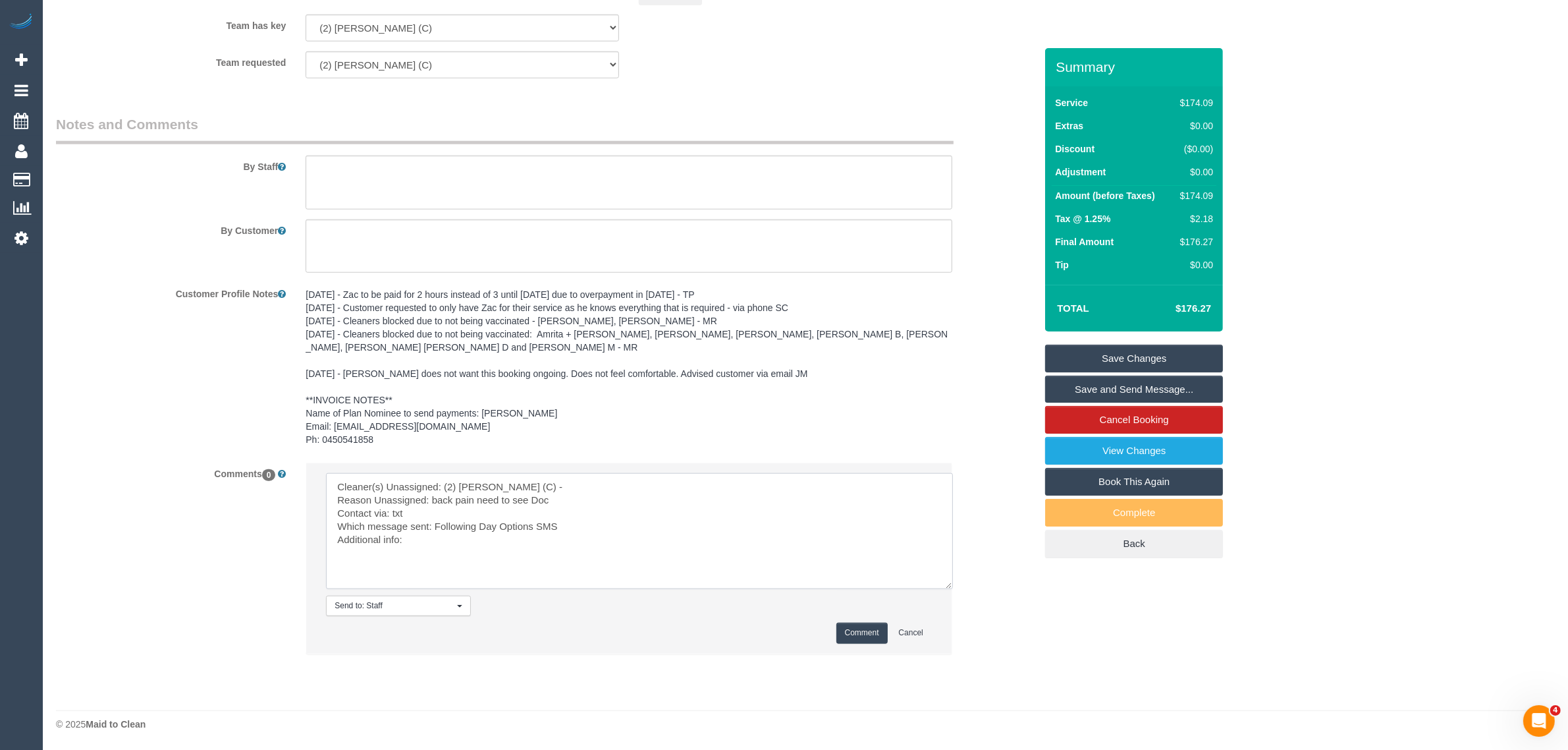
type textarea "Cleaner(s) Unassigned: (2) Zac Taurian (C) - Reason Unassigned: back pain need …"
click at [861, 623] on button "Comment" at bounding box center [862, 633] width 51 height 21
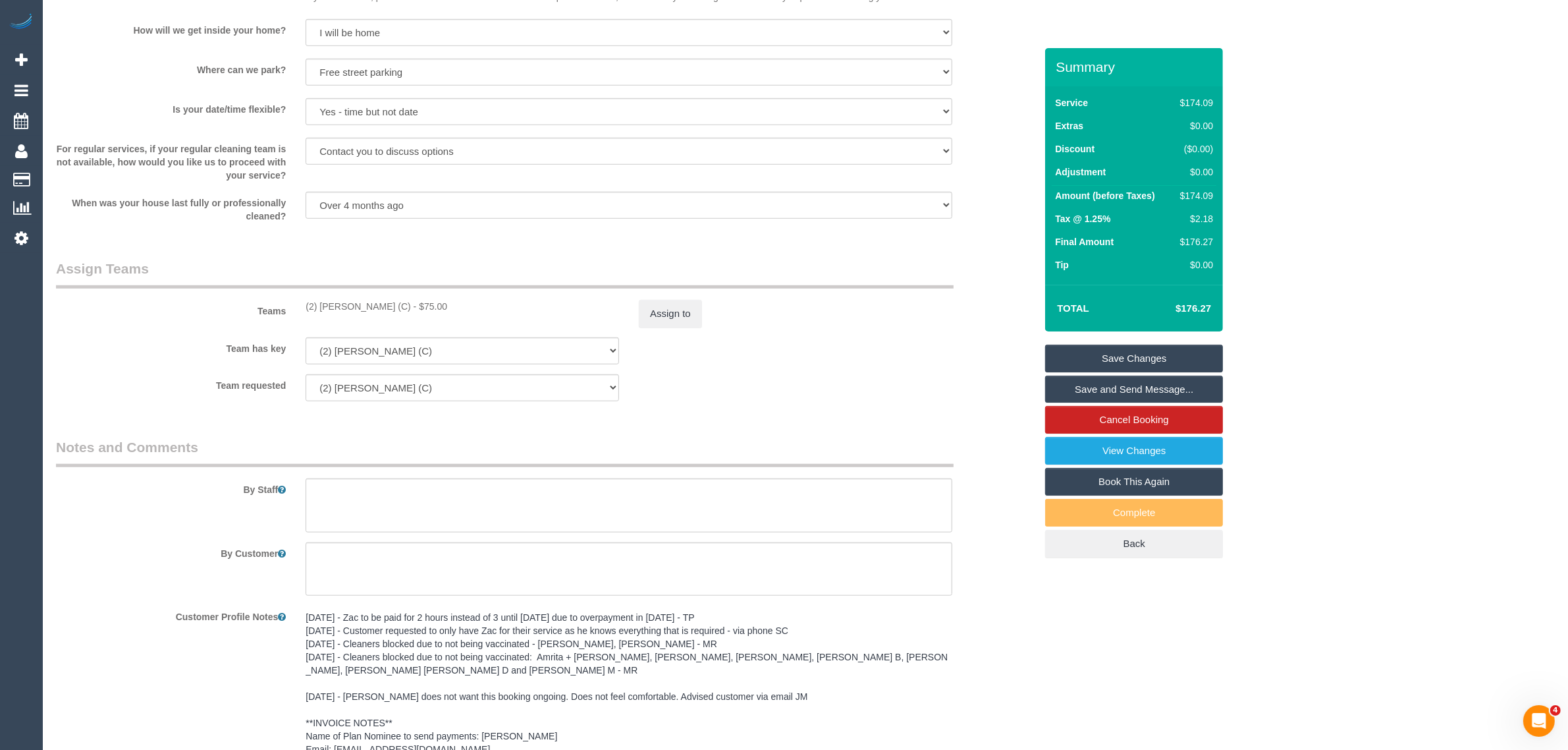
scroll to position [1287, 0]
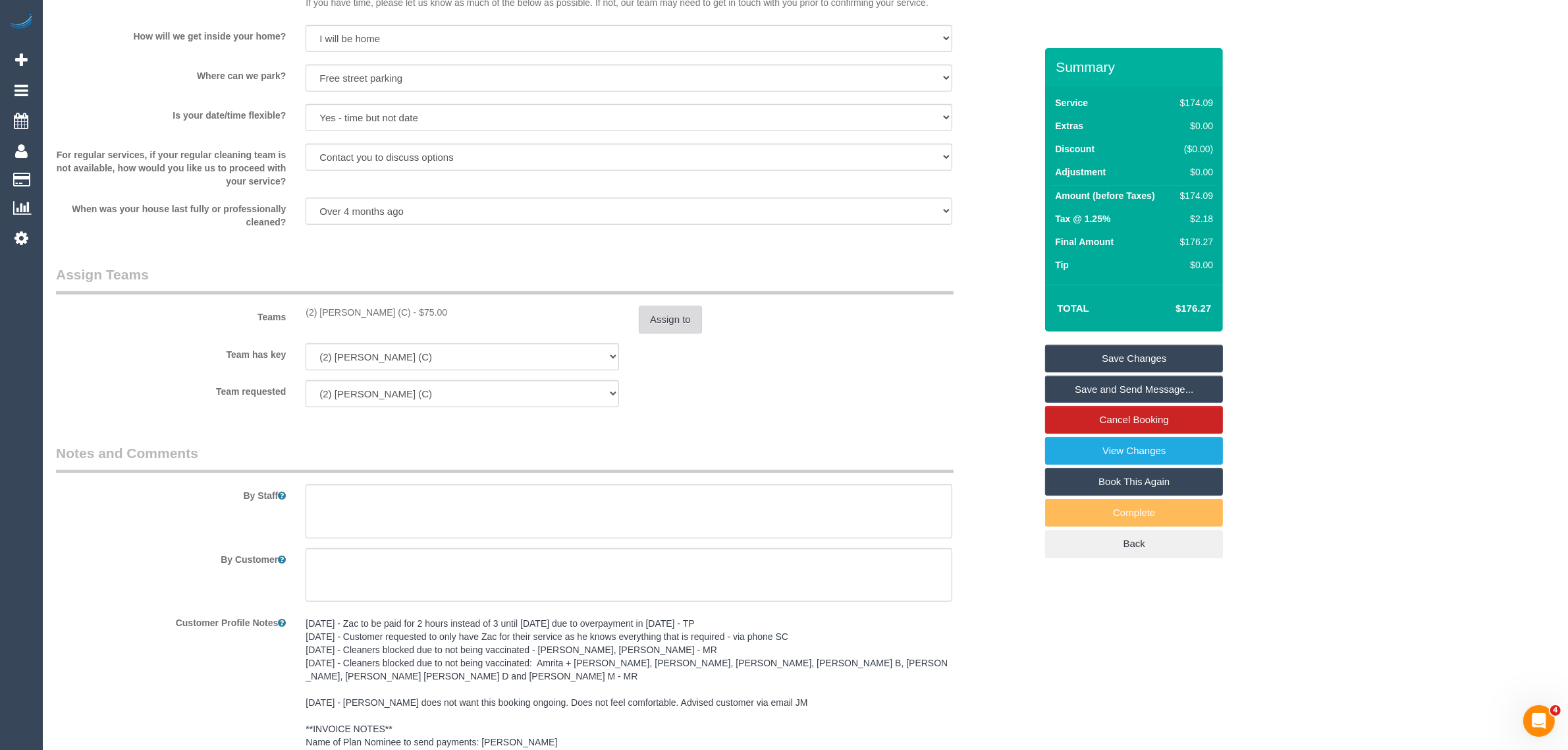
click at [659, 324] on button "Assign to" at bounding box center [670, 319] width 63 height 28
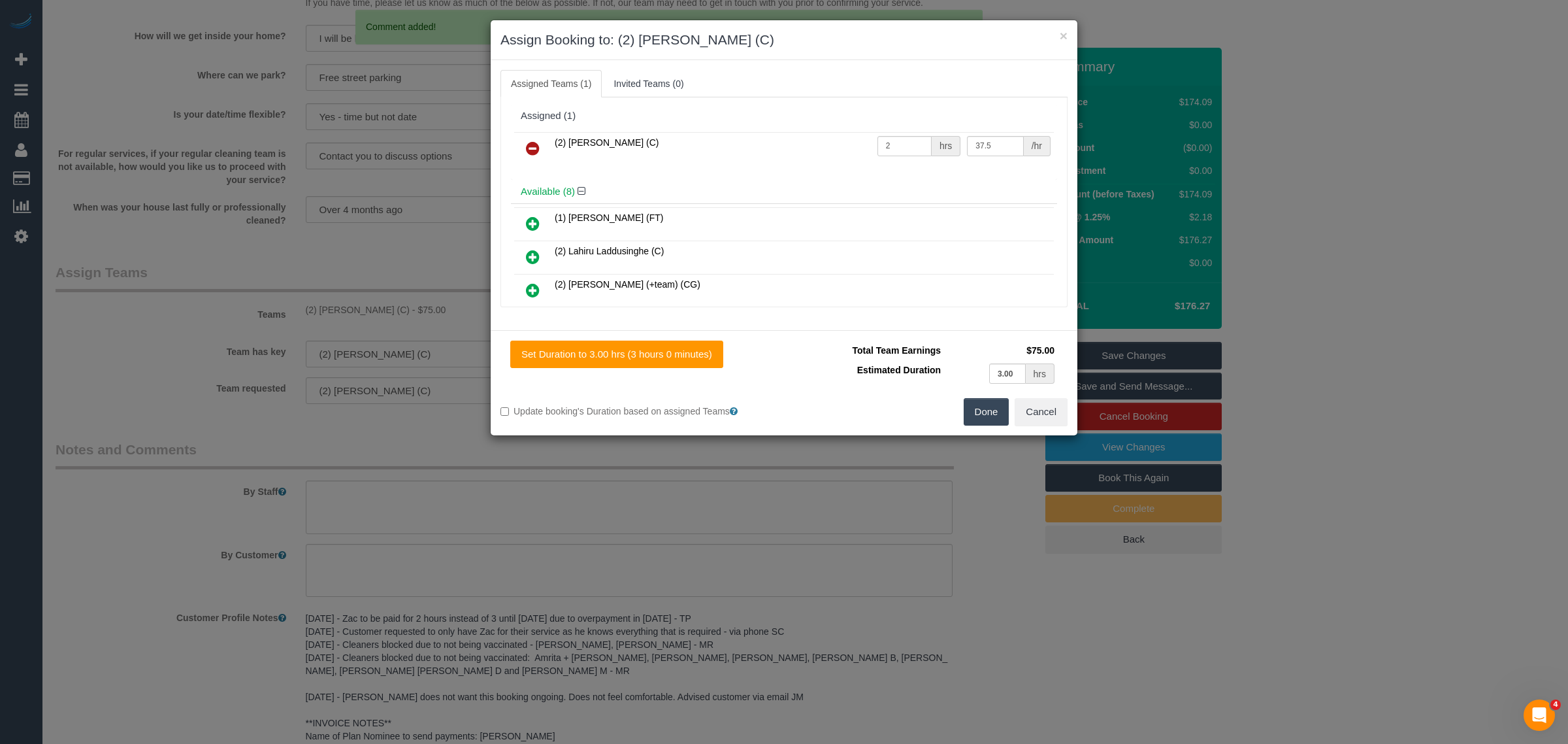
drag, startPoint x: 535, startPoint y: 136, endPoint x: 554, endPoint y: 147, distance: 22.0
click at [535, 136] on link at bounding box center [532, 149] width 31 height 26
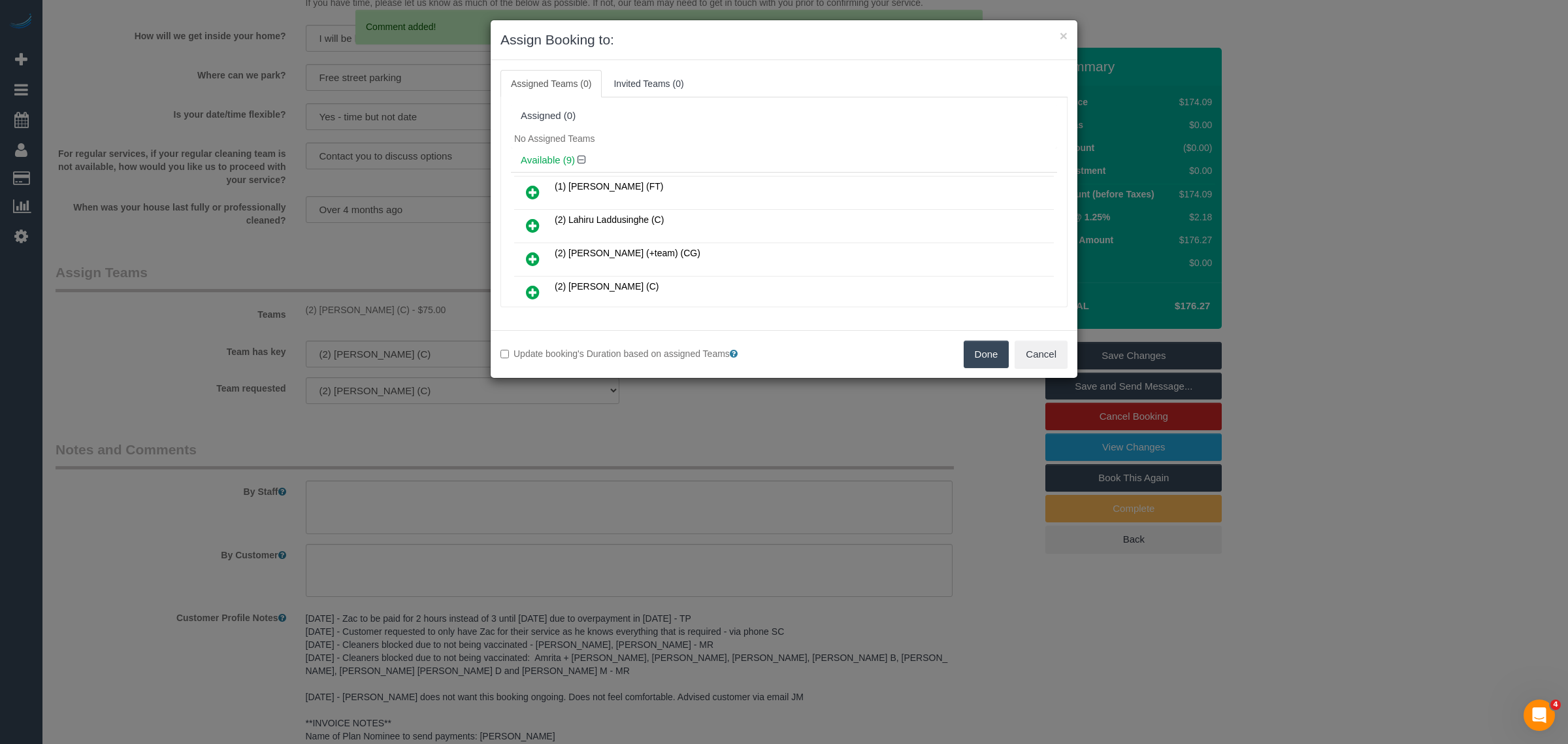
click at [979, 361] on button "Done" at bounding box center [987, 354] width 46 height 28
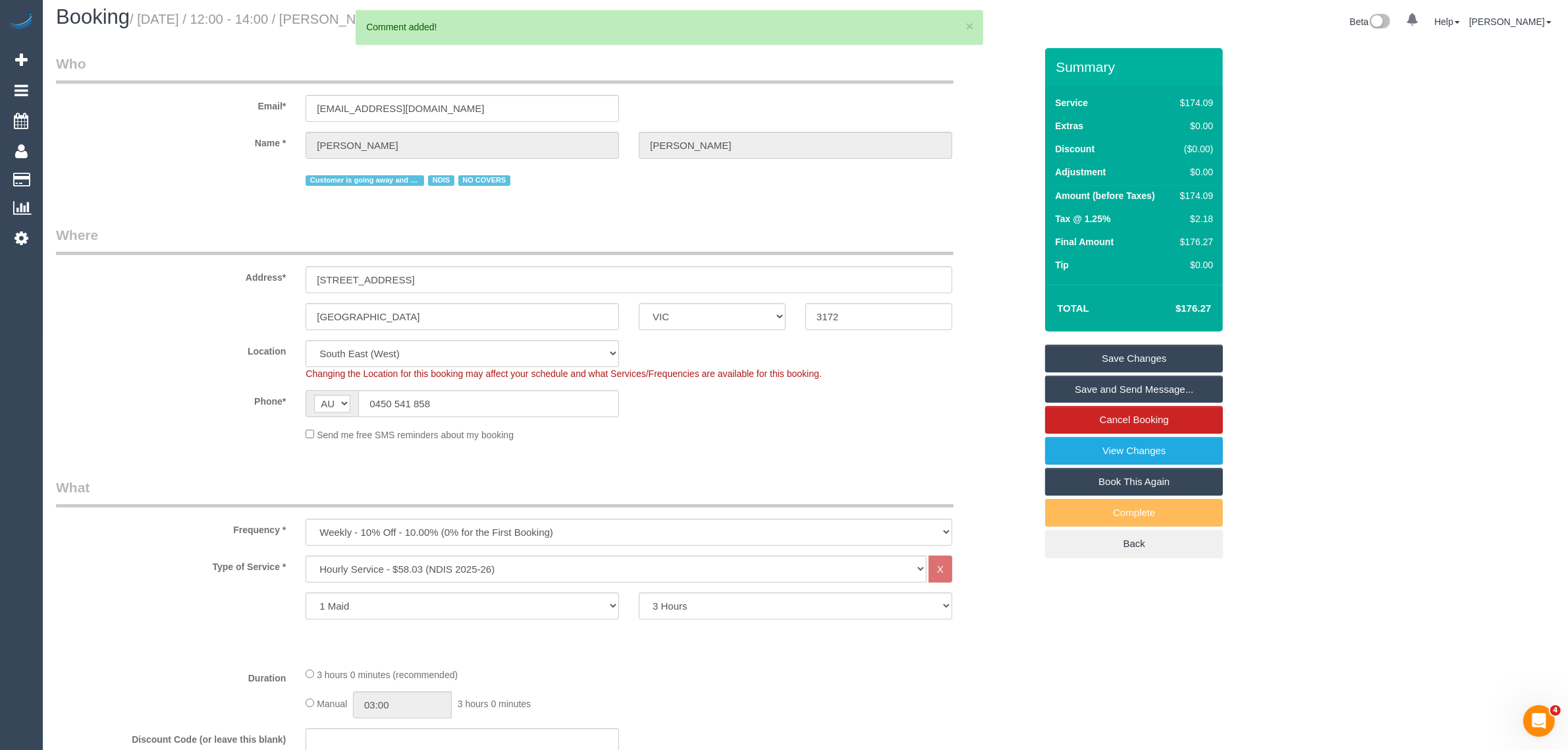
scroll to position [0, 0]
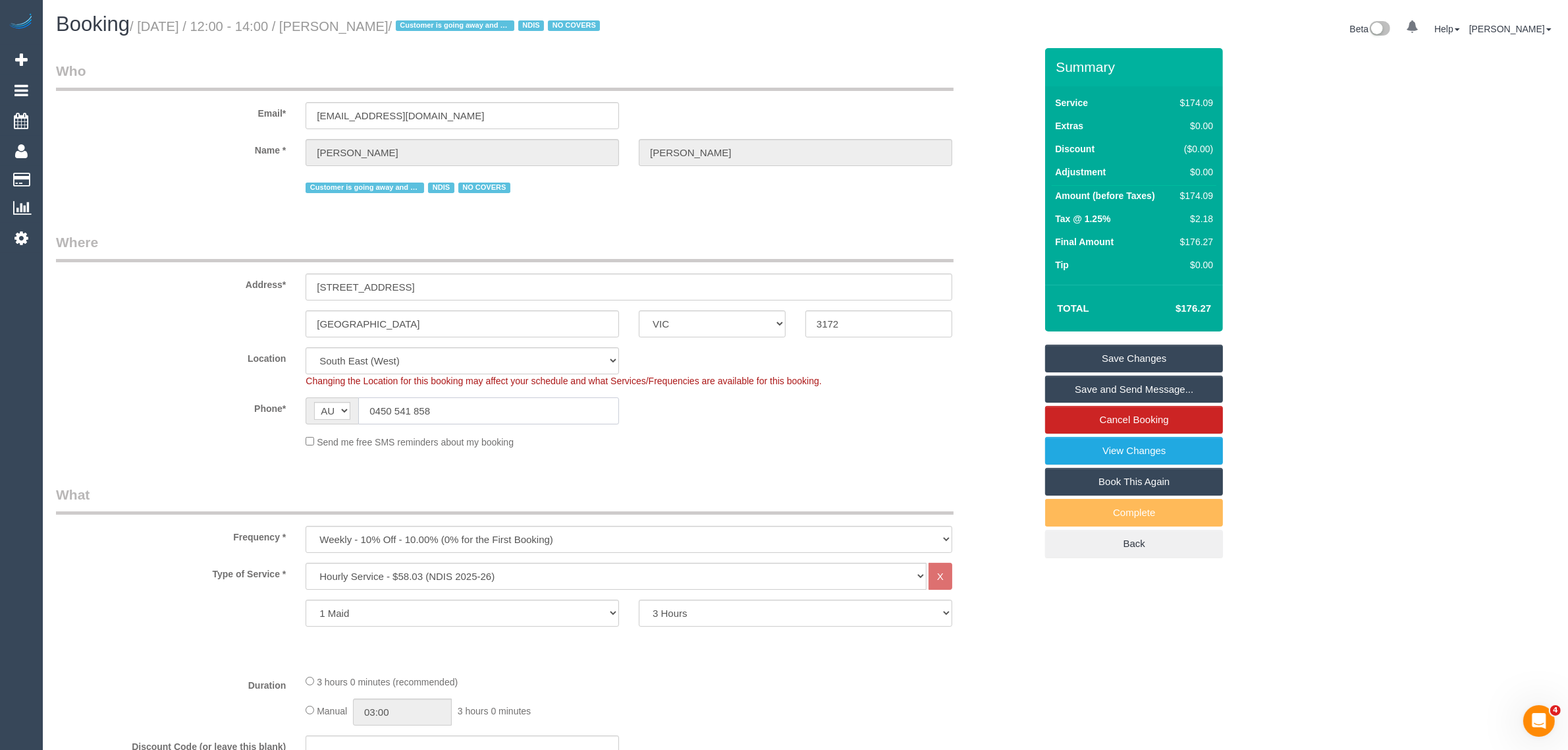
click at [494, 411] on input "0450 541 858" at bounding box center [489, 411] width 261 height 27
click at [1141, 349] on link "Save Changes" at bounding box center [1134, 358] width 178 height 28
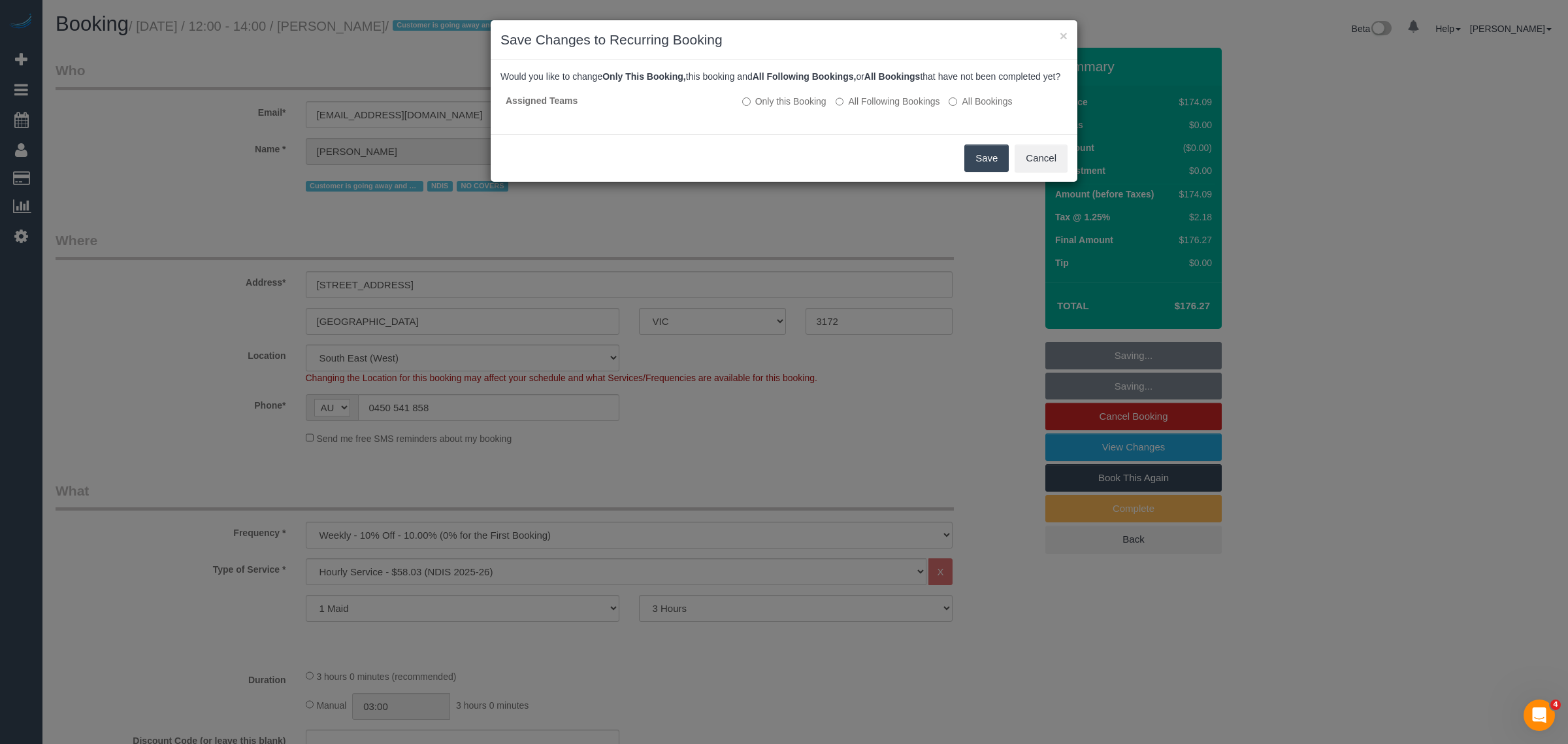
click at [717, 163] on div "Save Cancel" at bounding box center [783, 158] width 587 height 48
click at [973, 170] on button "Save" at bounding box center [986, 158] width 44 height 28
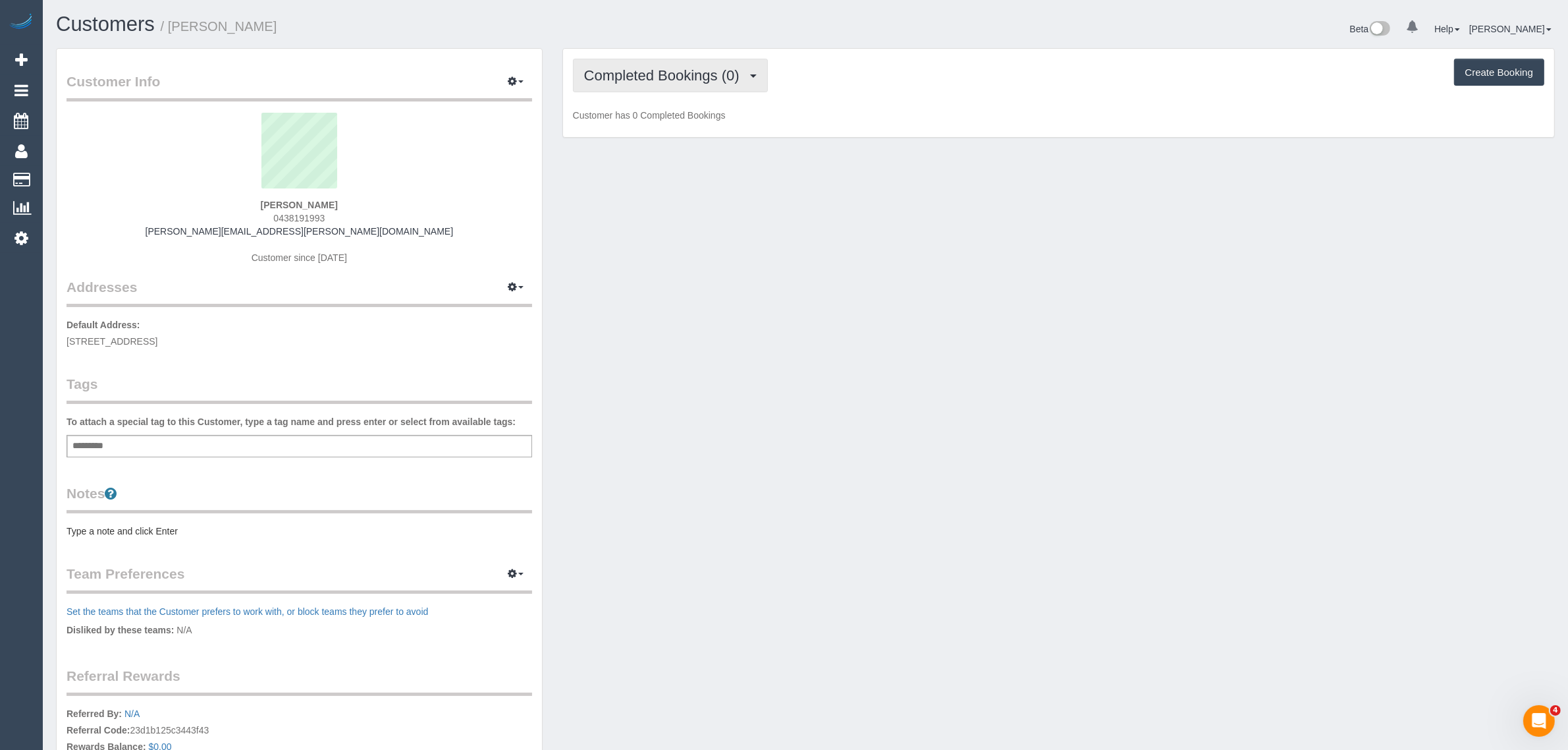
click at [697, 77] on span "Completed Bookings (0)" at bounding box center [665, 75] width 162 height 17
drag, startPoint x: 670, startPoint y: 119, endPoint x: 670, endPoint y: 129, distance: 10.0
click at [670, 119] on link "Upcoming Bookings (12)" at bounding box center [643, 123] width 139 height 17
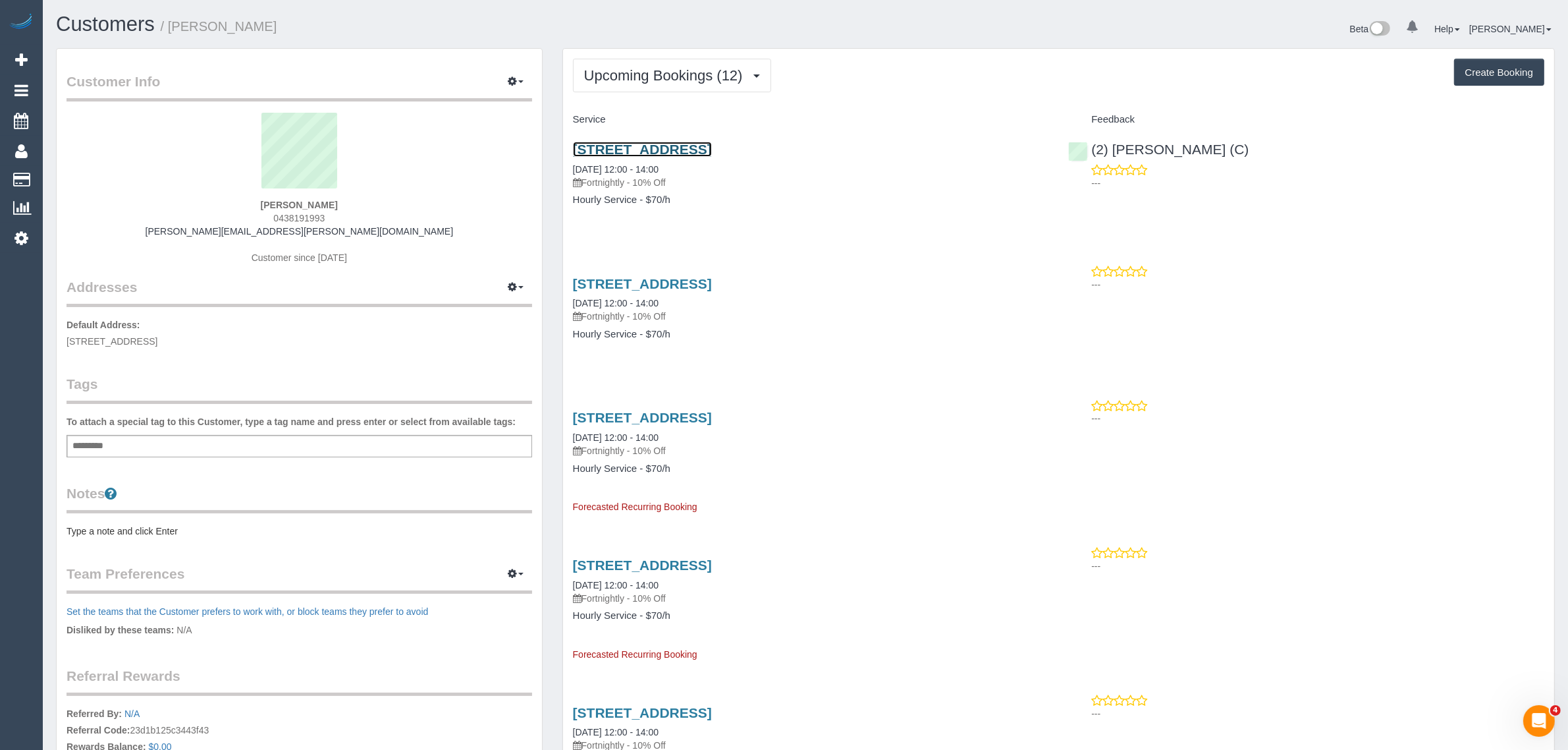
click at [712, 150] on link "[STREET_ADDRESS]" at bounding box center [643, 149] width 139 height 15
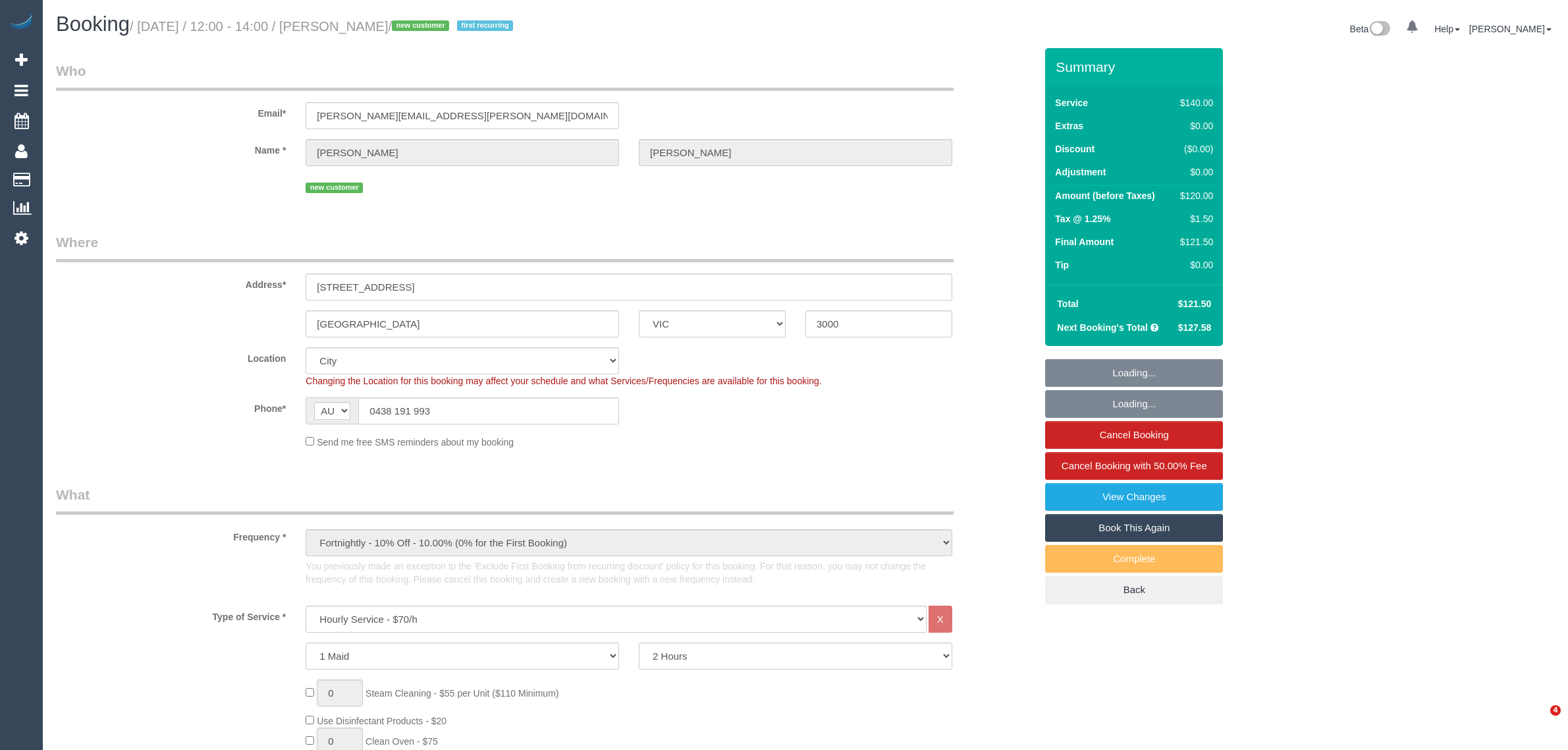
select select "VIC"
select select "number:28"
select select "number:14"
select select "number:20"
select select "number:24"
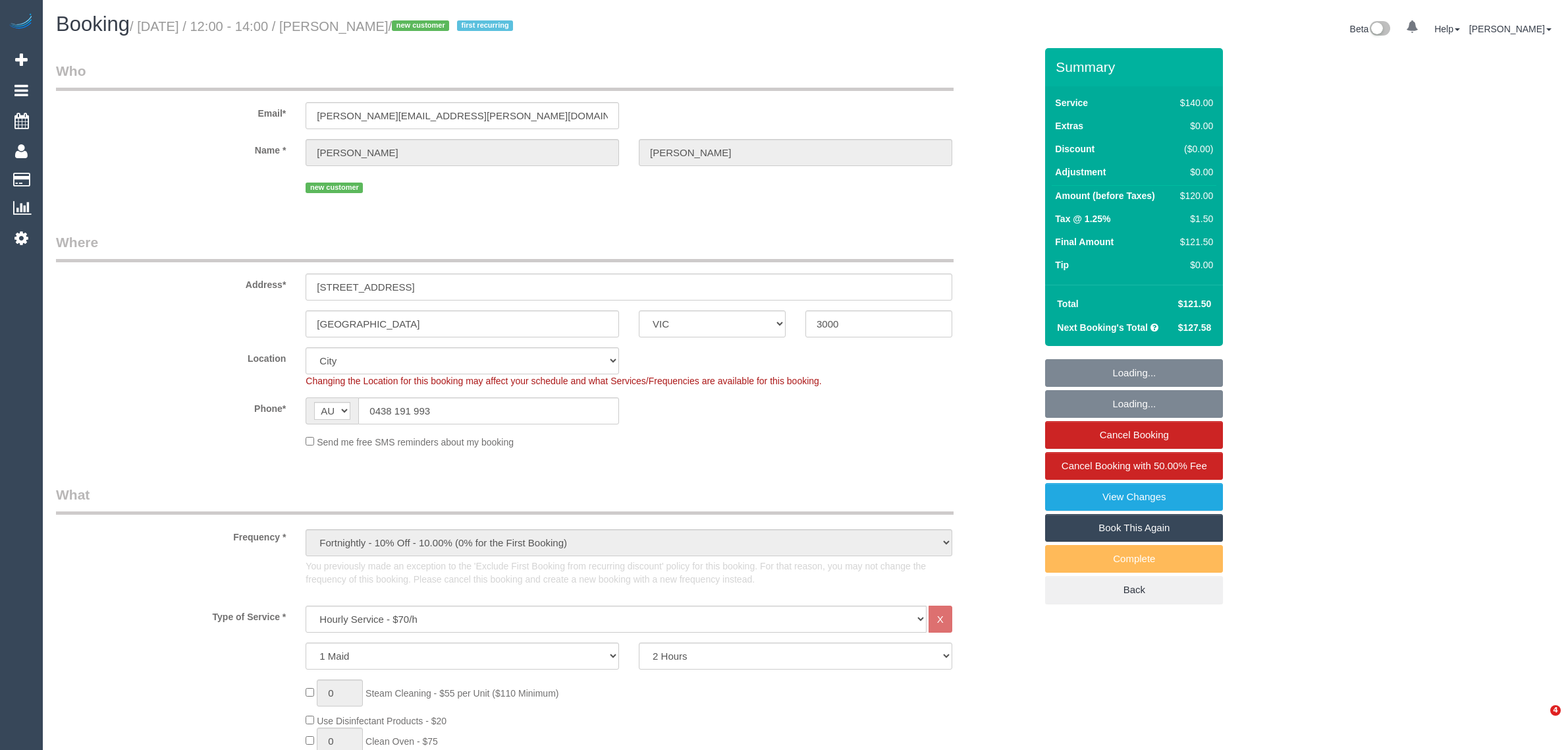
select select "number:33"
select select "number:13"
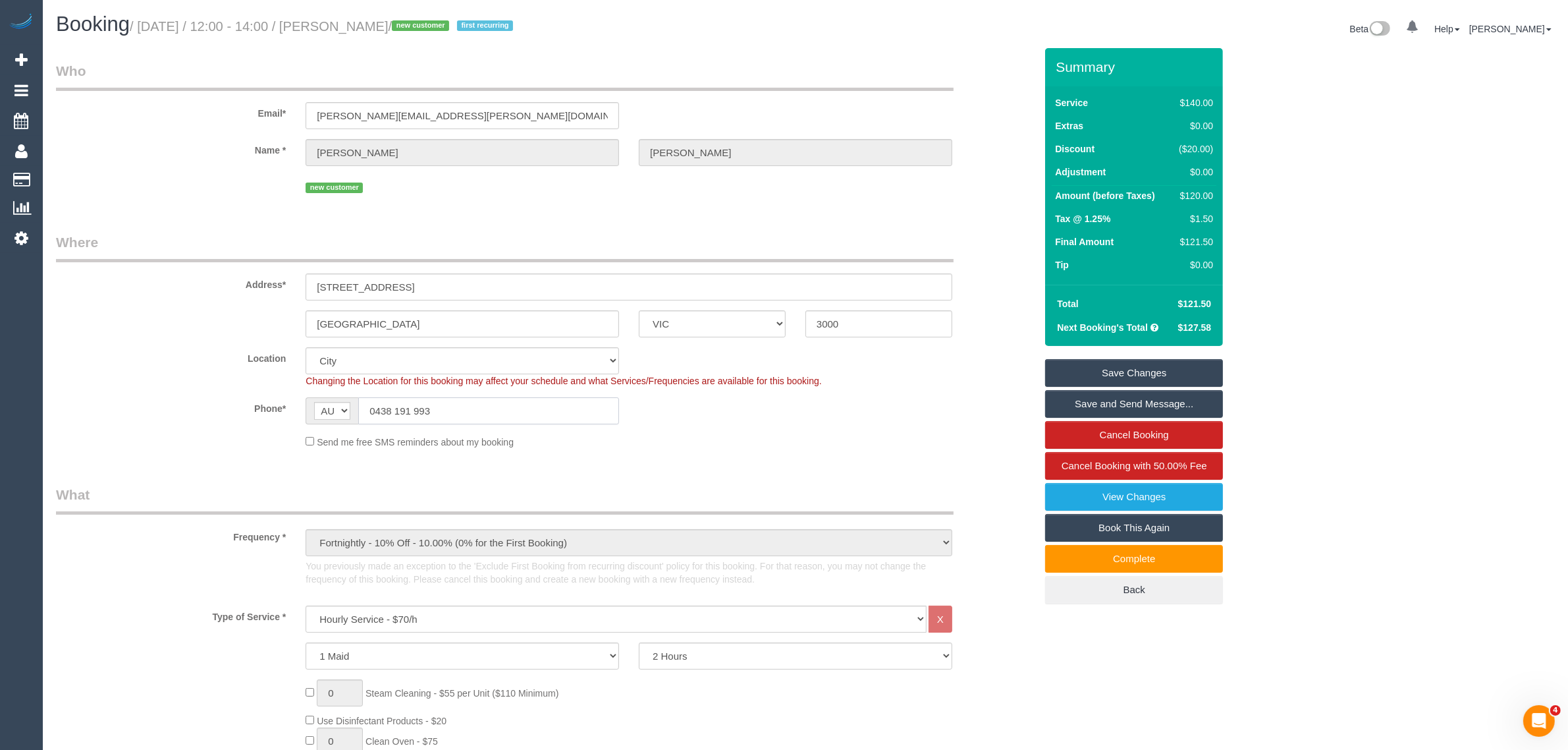
click at [489, 419] on input "0438 191 993" at bounding box center [489, 411] width 261 height 27
click at [489, 420] on input "0438 191 993" at bounding box center [489, 411] width 261 height 27
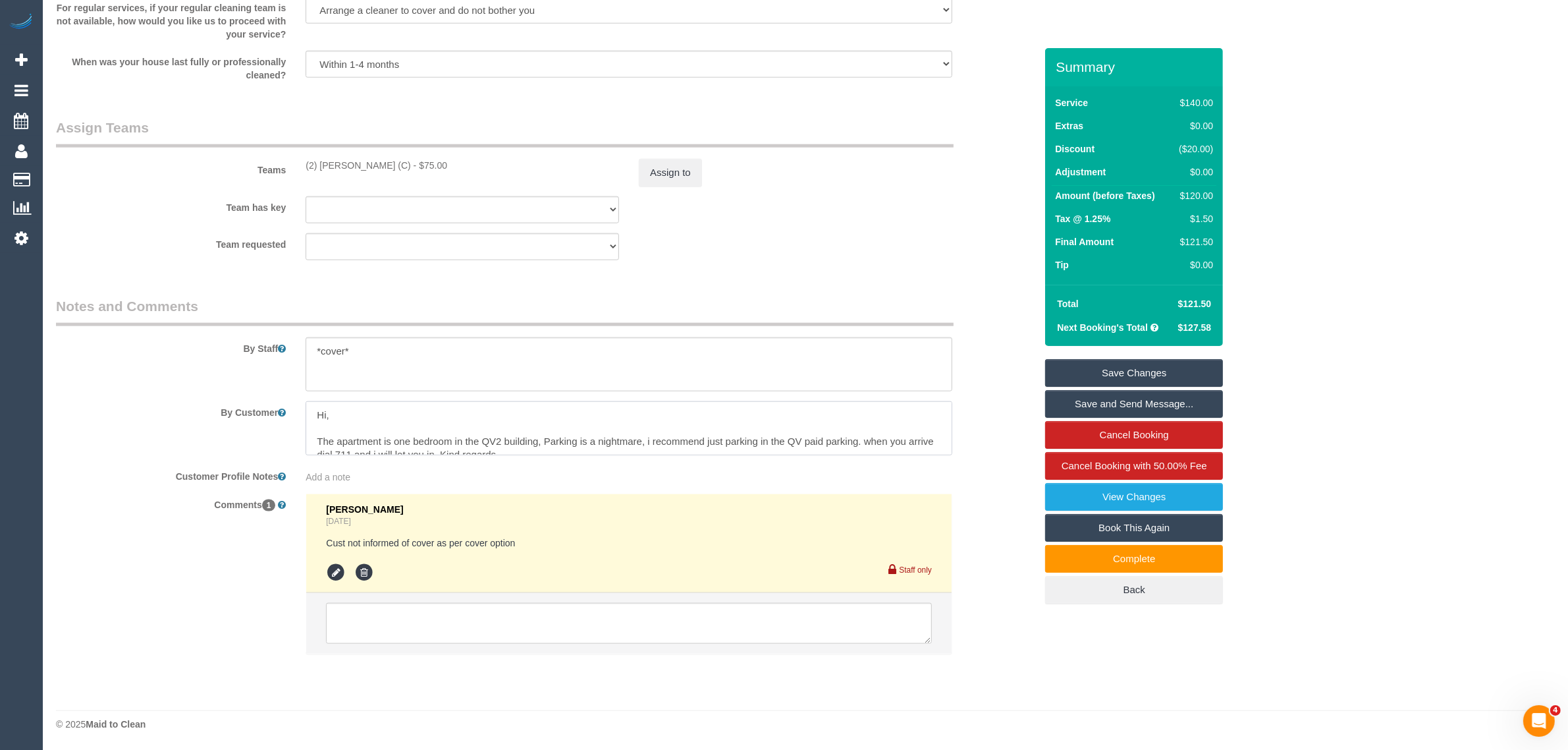
scroll to position [33, 0]
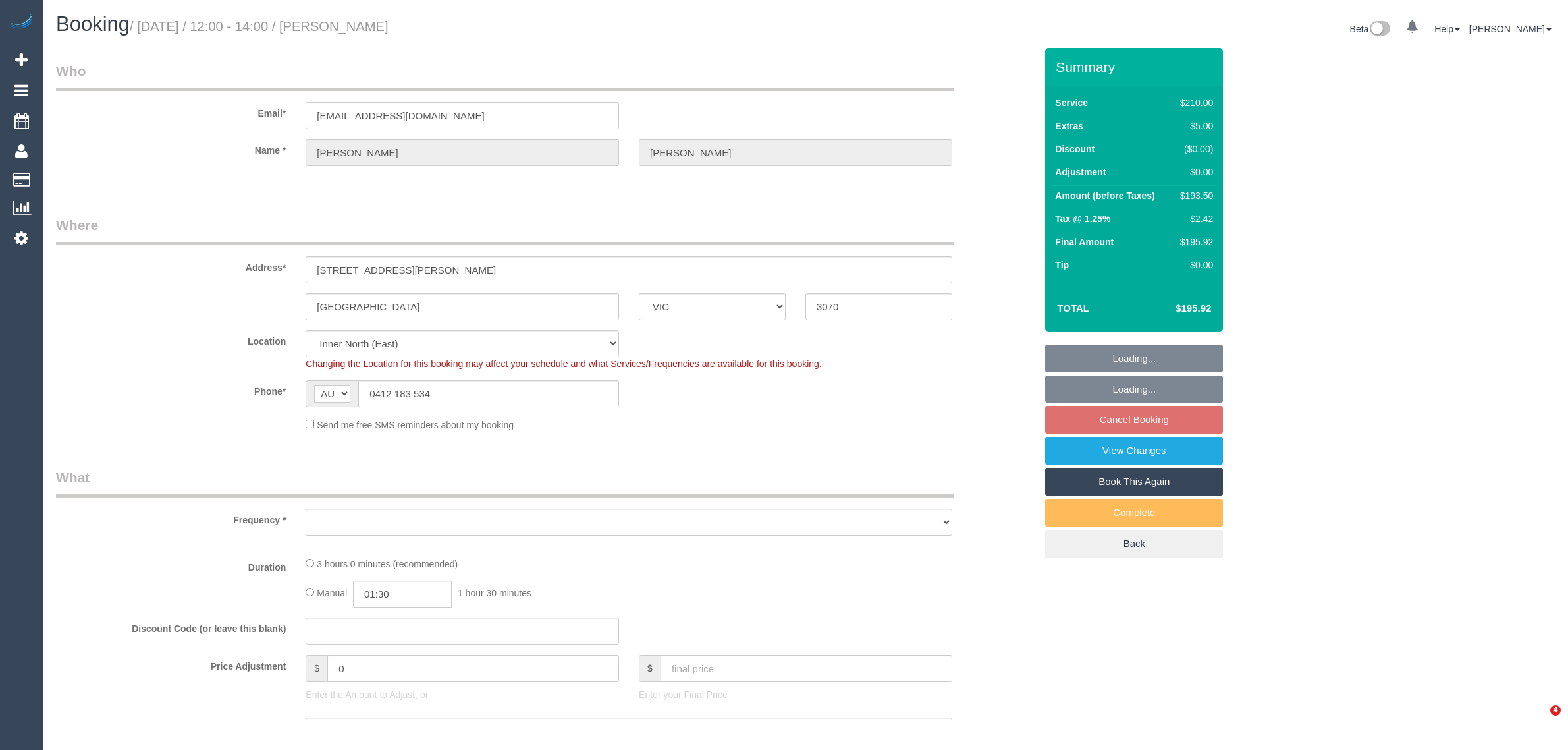
select select "VIC"
select select "number:27"
select select "number:14"
select select "number:19"
select select "number:36"
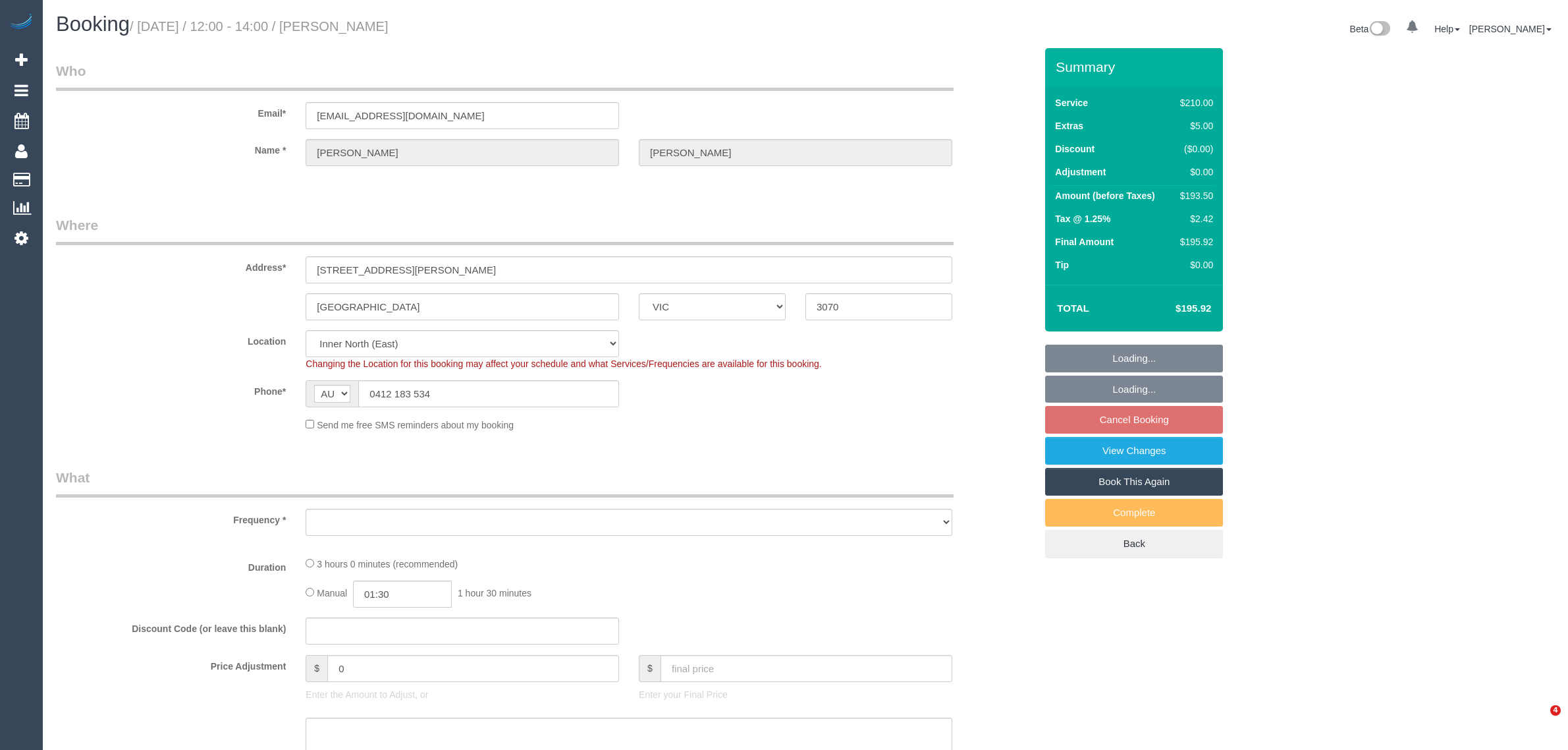
select select "number:34"
select select "number:11"
select select "object:1650"
select select "180"
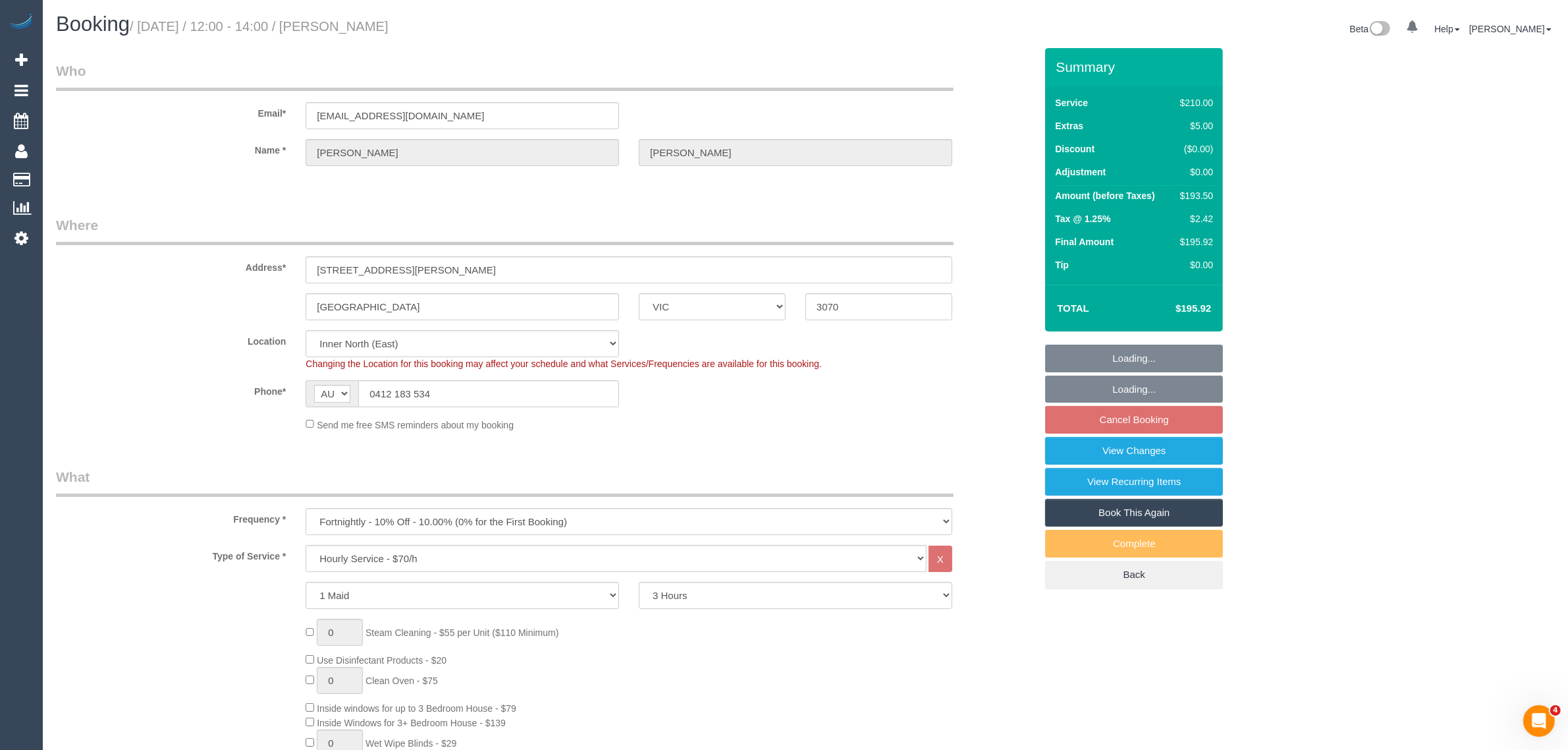
select select "spot1"
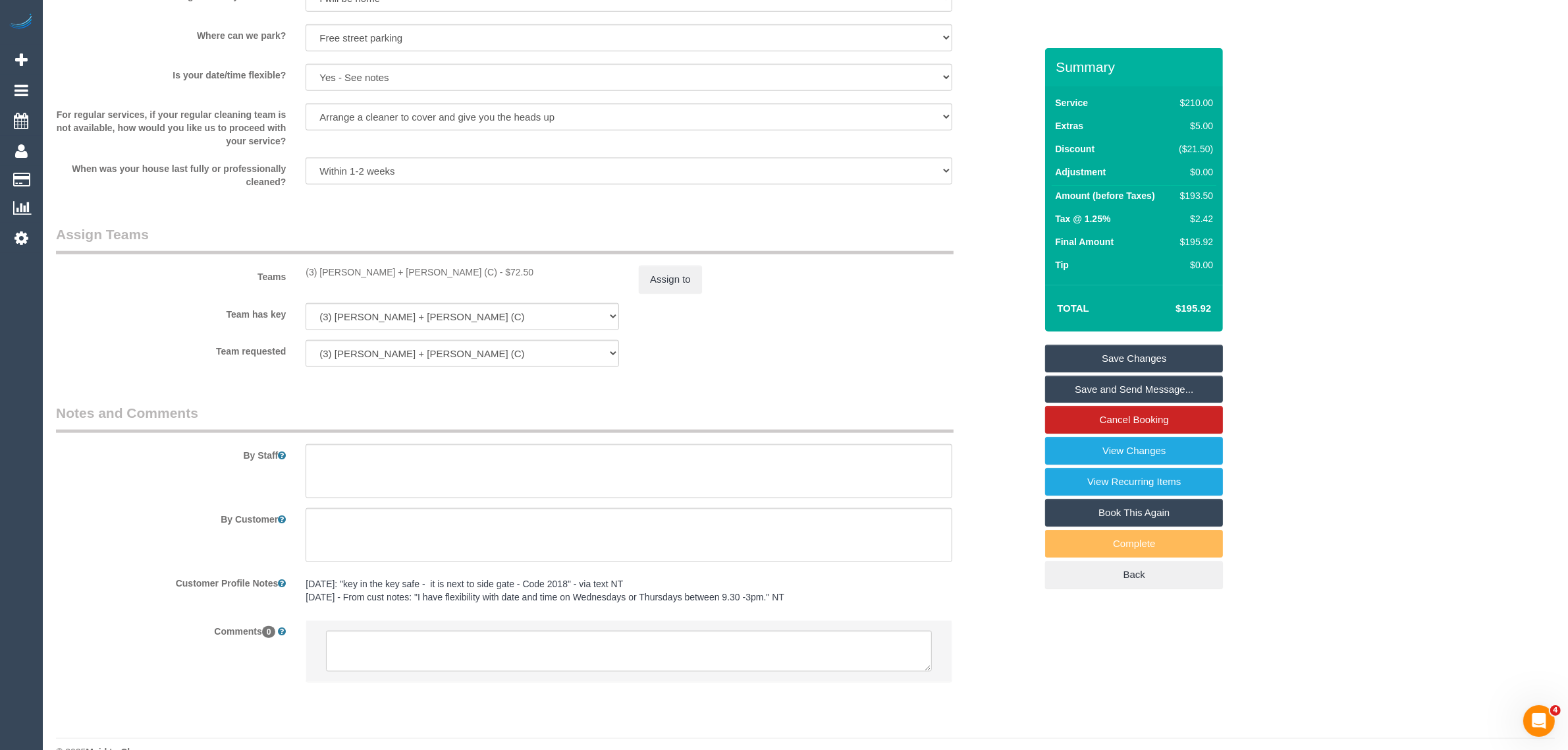
scroll to position [1726, 0]
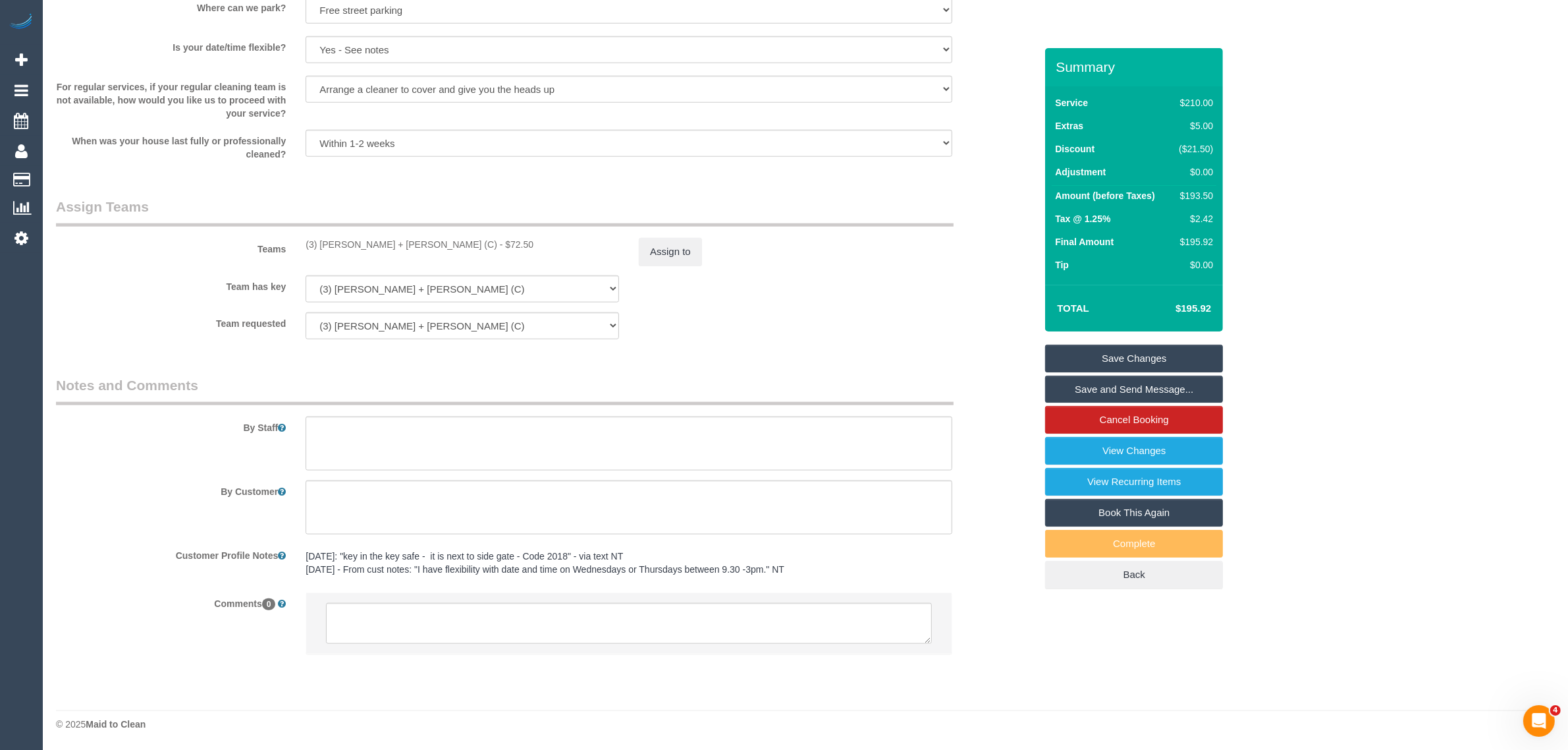
click at [528, 384] on legend "Notes and Comments" at bounding box center [505, 390] width 897 height 30
click at [548, 442] on textarea at bounding box center [629, 443] width 647 height 54
paste textarea "won't be home key in the safe 2012 dog can stay outside"
click at [382, 443] on textarea at bounding box center [629, 443] width 647 height 54
type textarea "For 27/08 booking - won't be home key in the safe. code is 2012 dog can stay ou…"
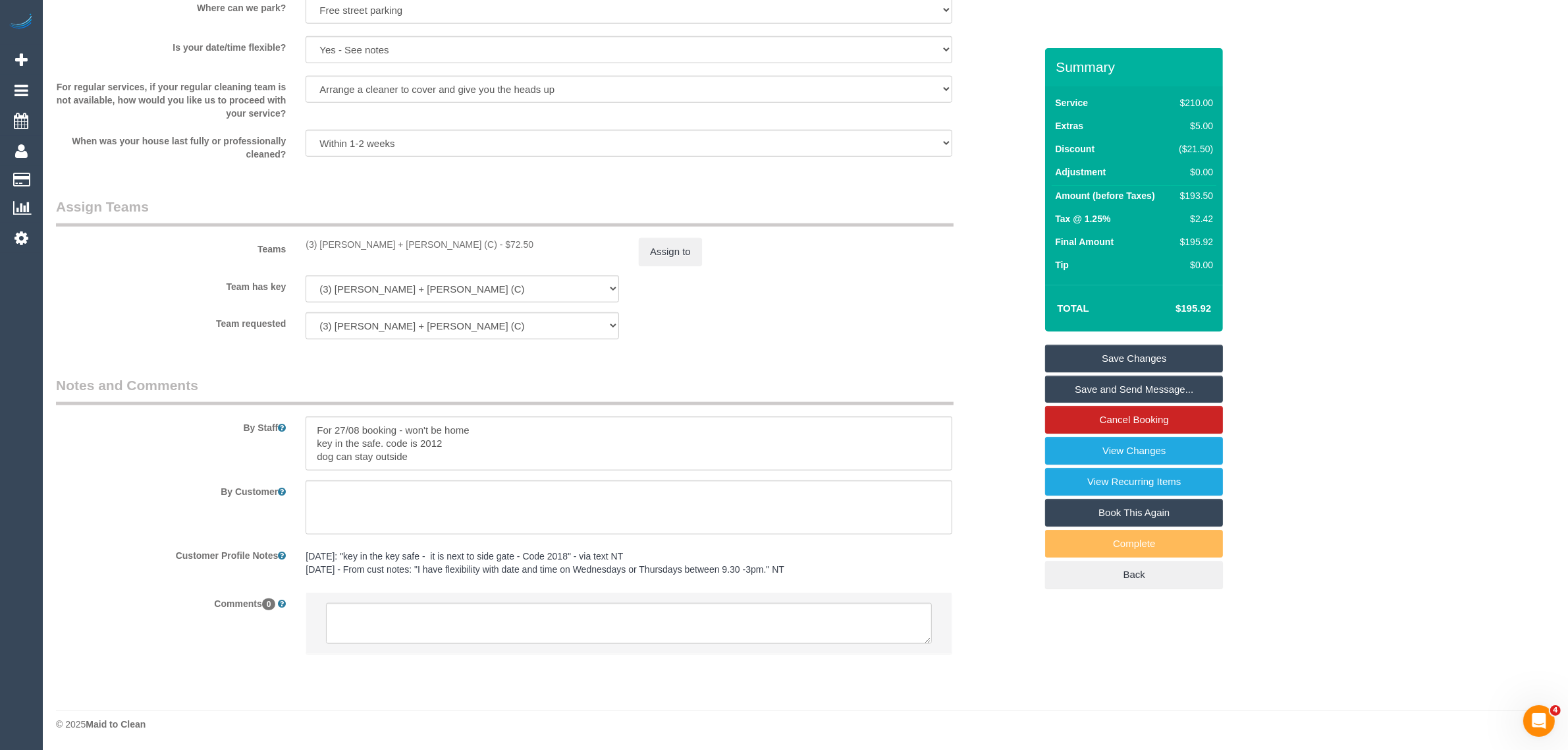
click at [906, 285] on div "Team has key (3) Denis + Kaira (C) (0) Office (1) Debbie Brodjanac (FT) (1) Kar…" at bounding box center [545, 289] width 999 height 27
click at [1122, 347] on link "Save Changes" at bounding box center [1134, 358] width 178 height 28
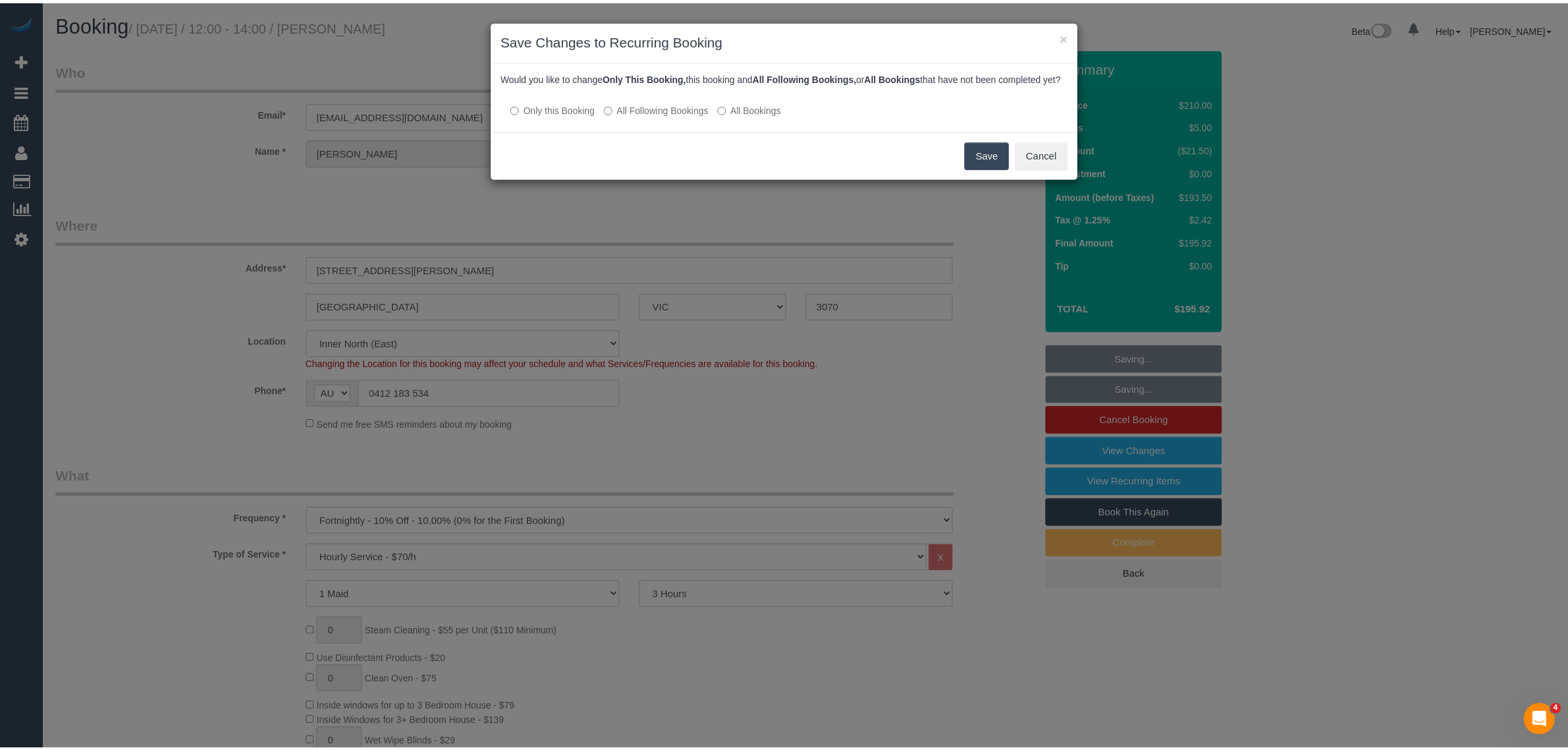
scroll to position [0, 0]
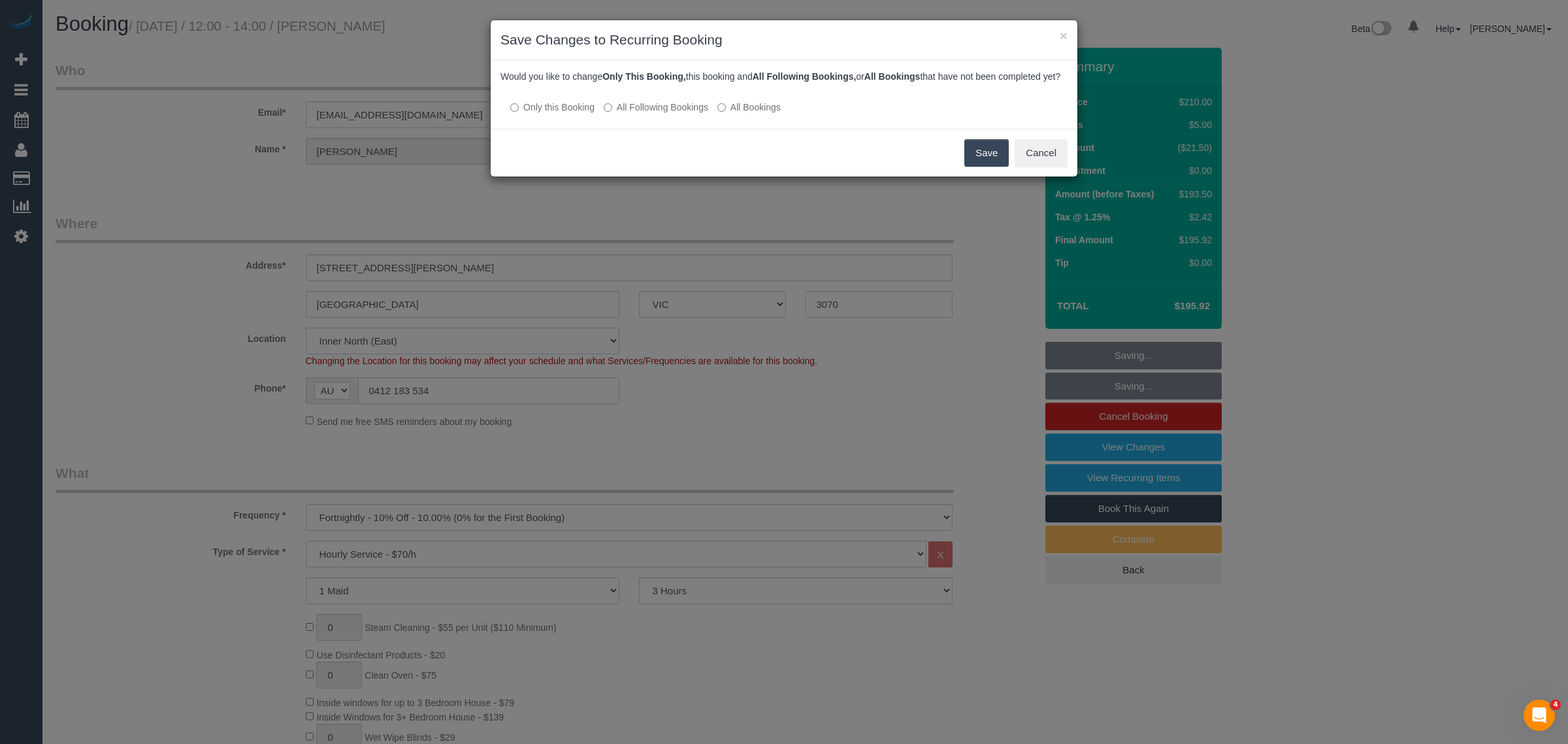
click at [979, 158] on button "Save" at bounding box center [986, 153] width 44 height 28
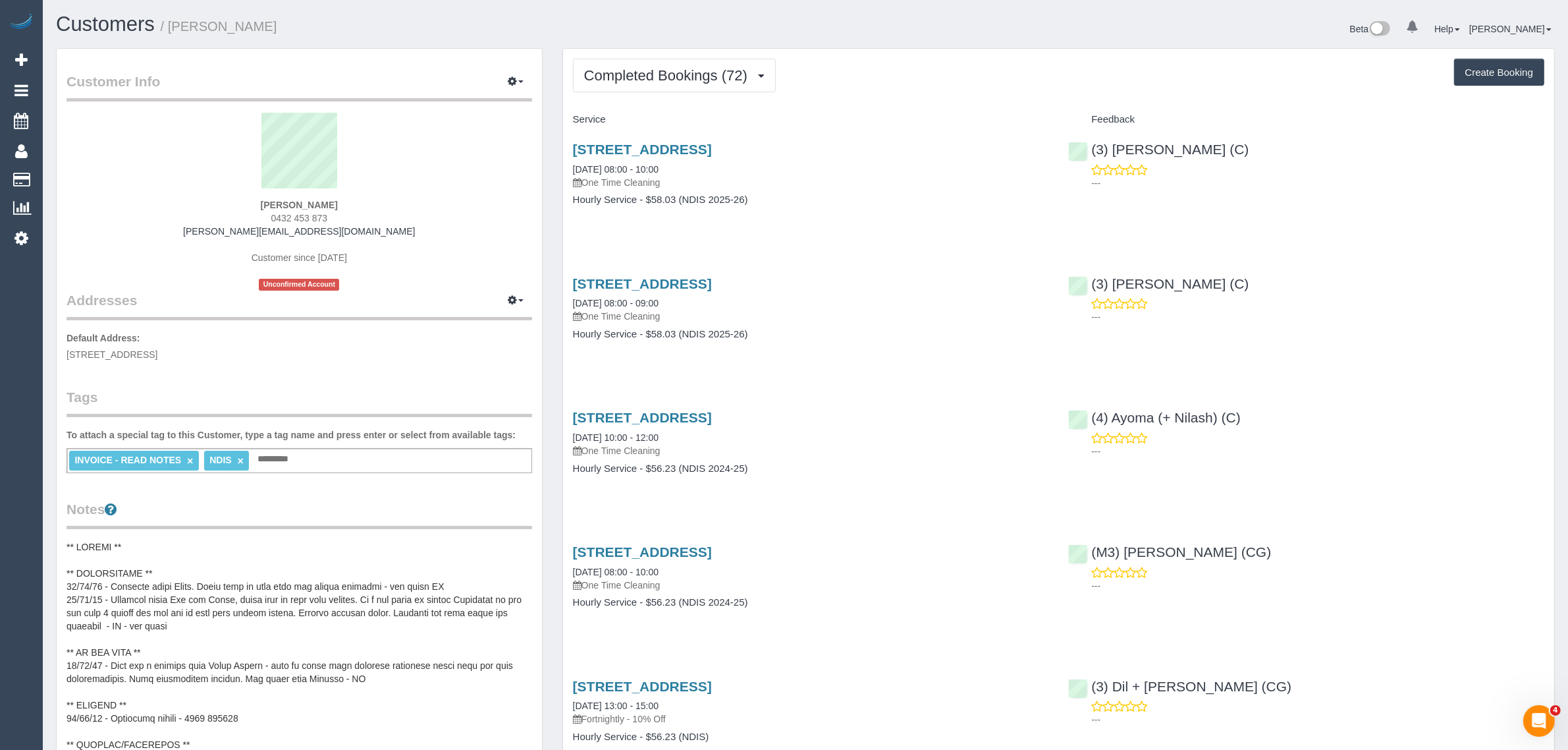
scroll to position [329, 0]
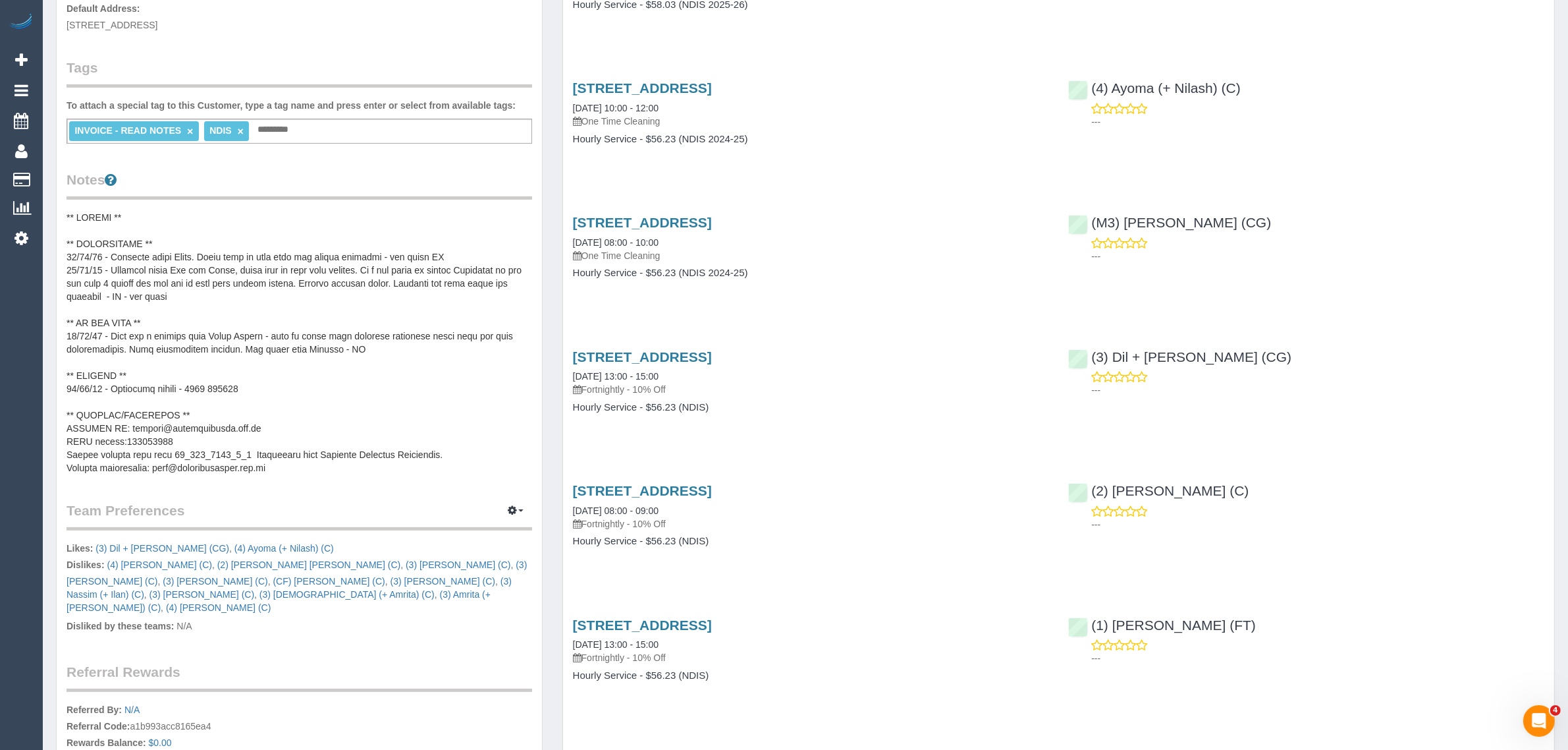
click at [348, 270] on pre at bounding box center [299, 343] width 465 height 264
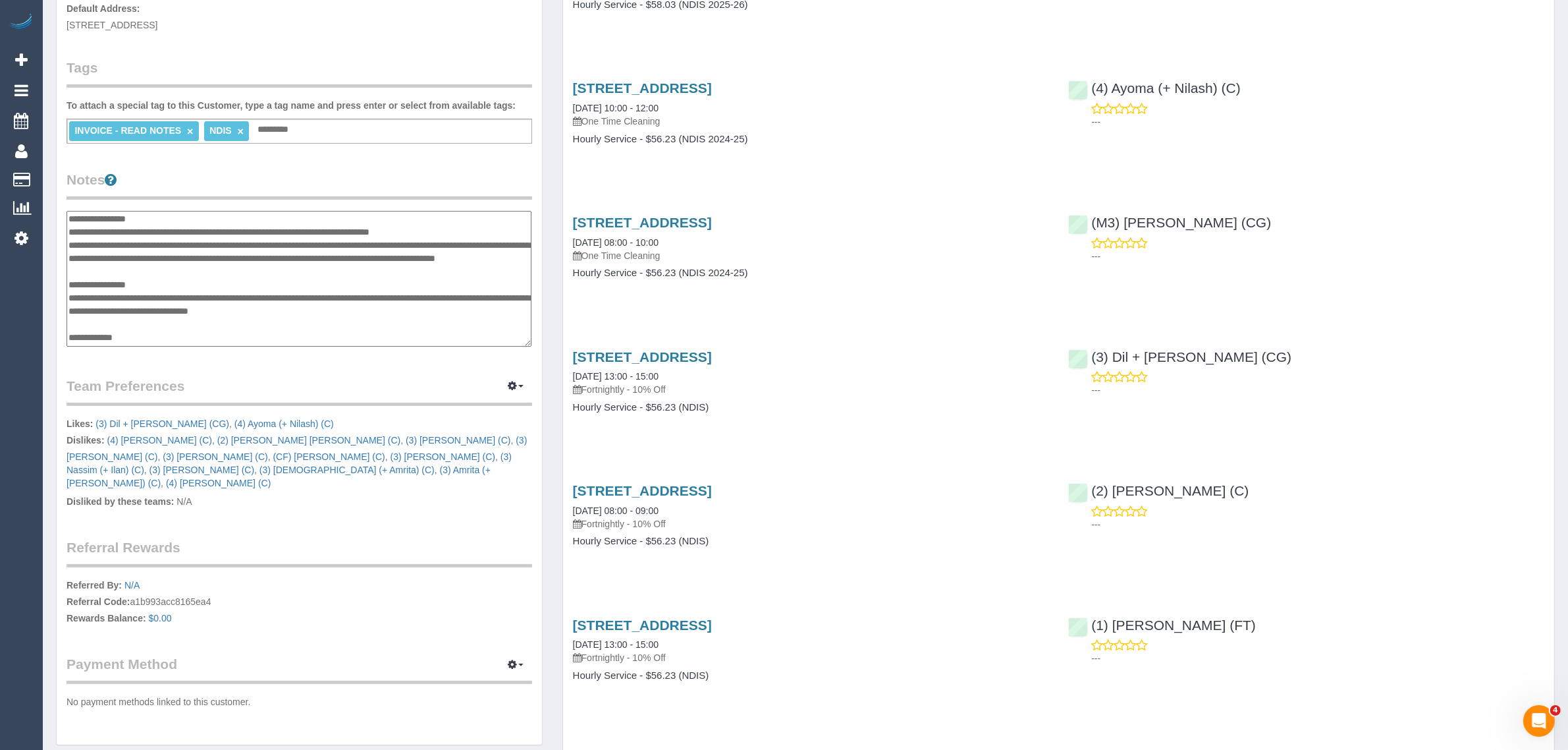
scroll to position [0, 0]
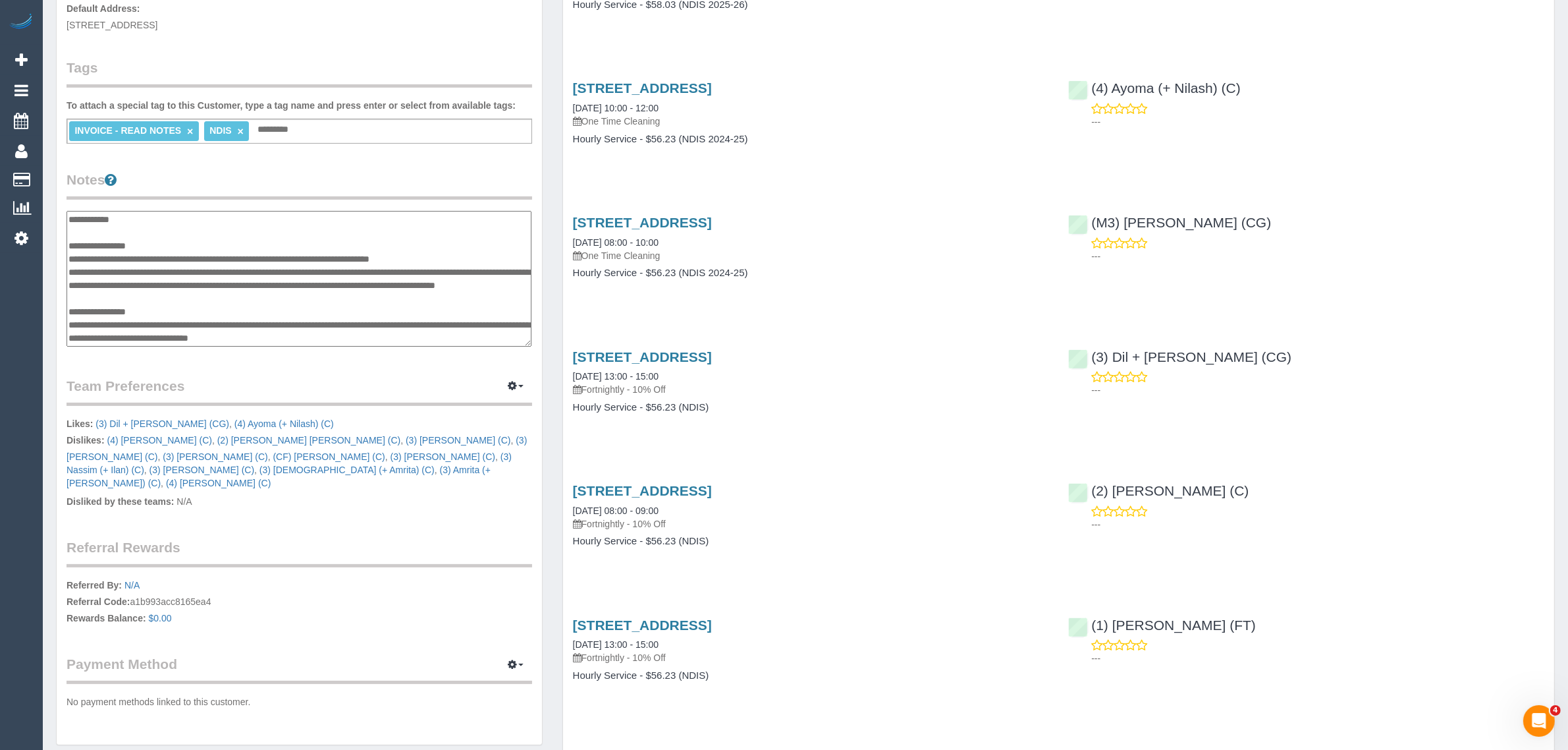
click at [184, 239] on textarea at bounding box center [299, 279] width 465 height 136
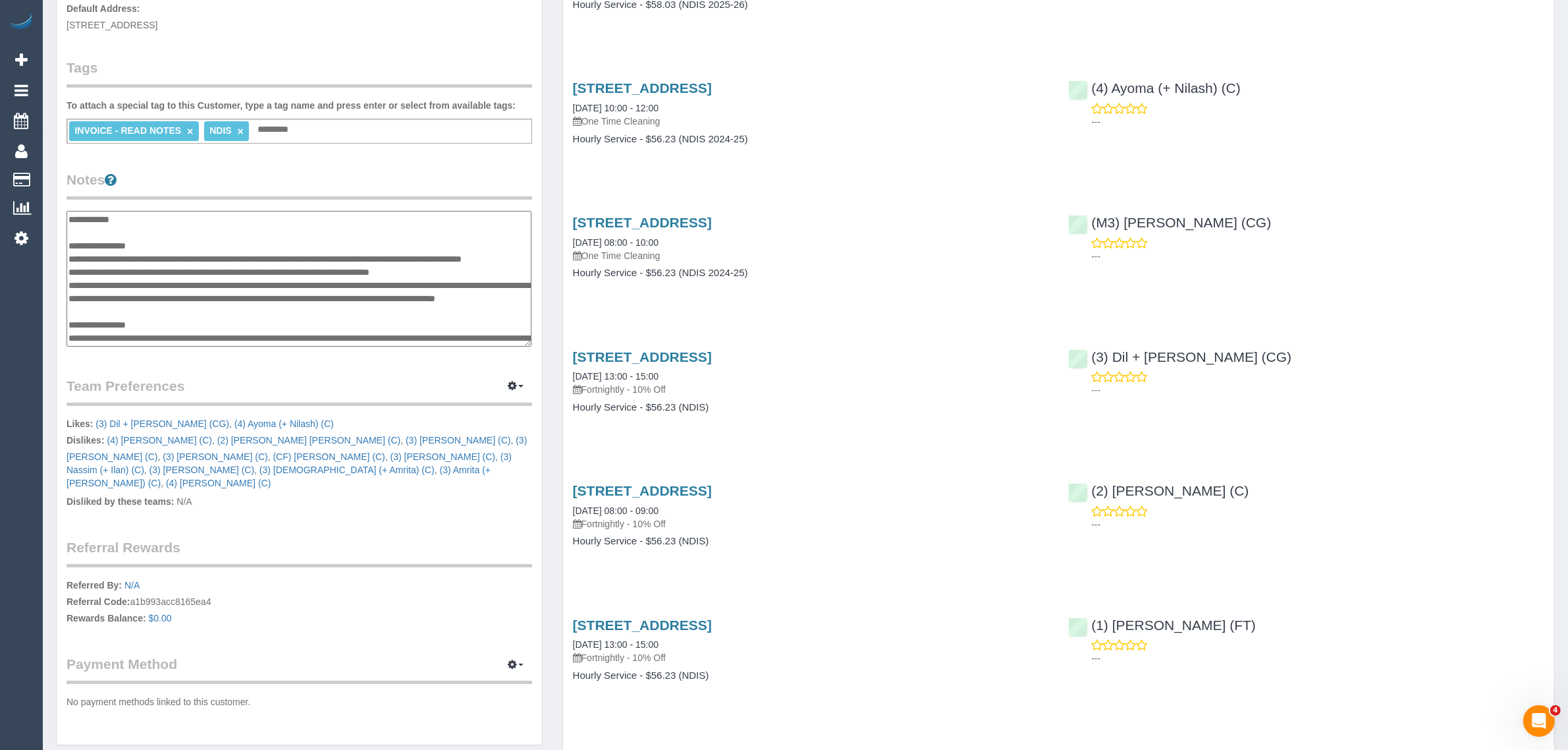
click at [115, 270] on textarea at bounding box center [299, 279] width 465 height 136
type textarea "**********"
click at [442, 367] on div "Customer Info Edit Contact Info Send Message Email Preferences Special Sales Ta…" at bounding box center [299, 232] width 485 height 1026
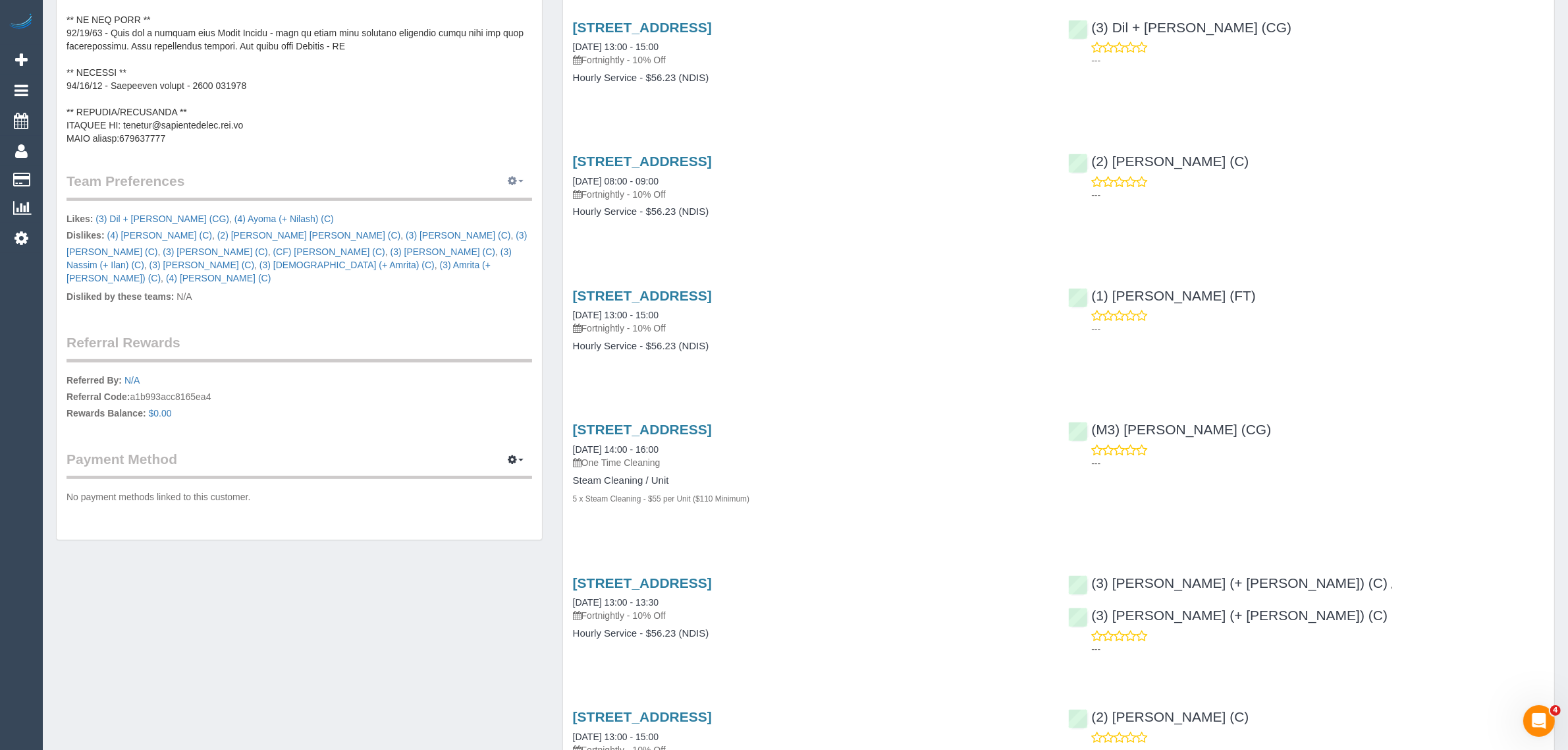
click at [513, 188] on button "button" at bounding box center [515, 181] width 33 height 21
click at [510, 202] on link "Manage Preferences" at bounding box center [475, 205] width 112 height 17
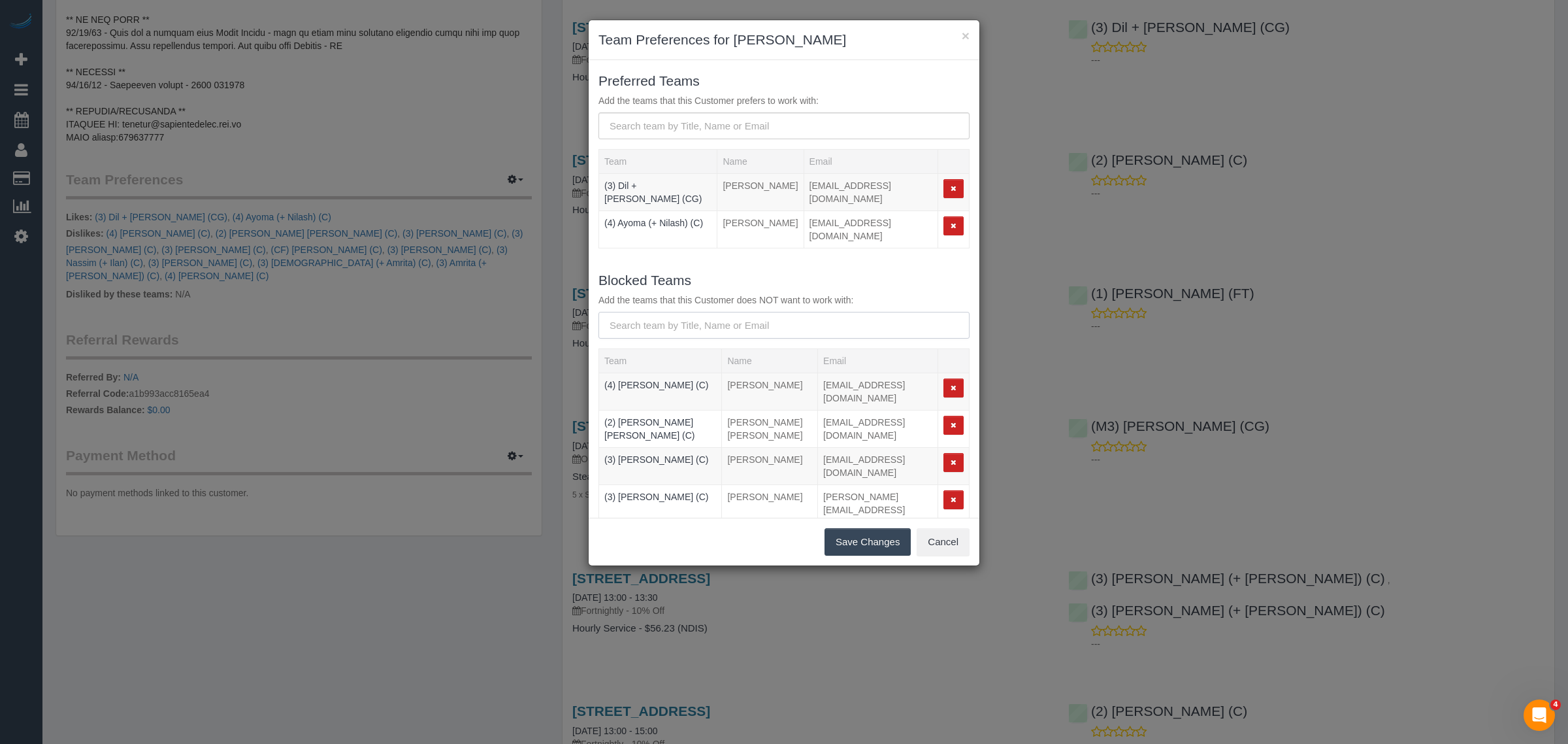
click at [694, 314] on input "text" at bounding box center [784, 325] width 371 height 27
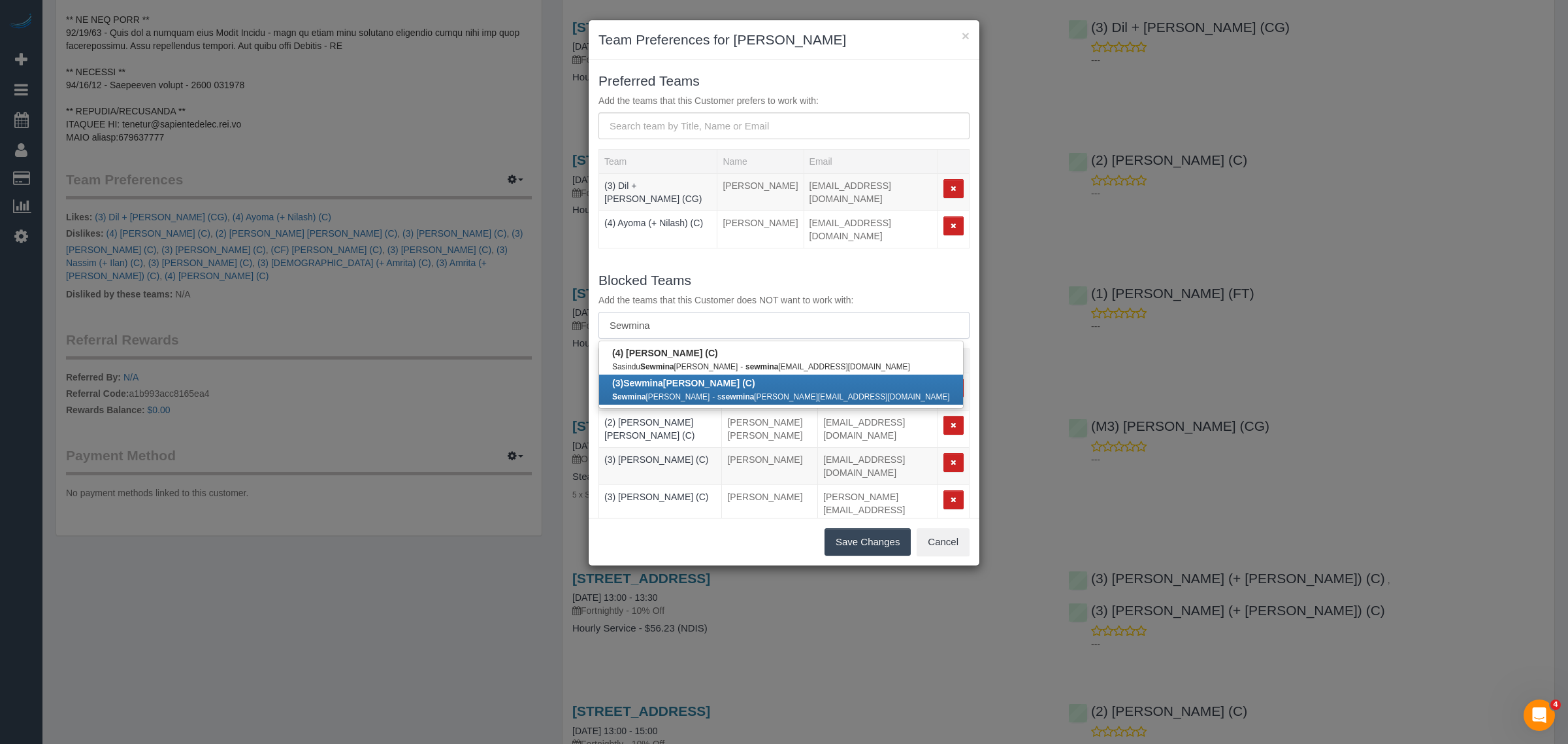
type input "Sewmina"
click at [687, 387] on b "(3) [PERSON_NAME] (C)" at bounding box center [683, 383] width 143 height 10
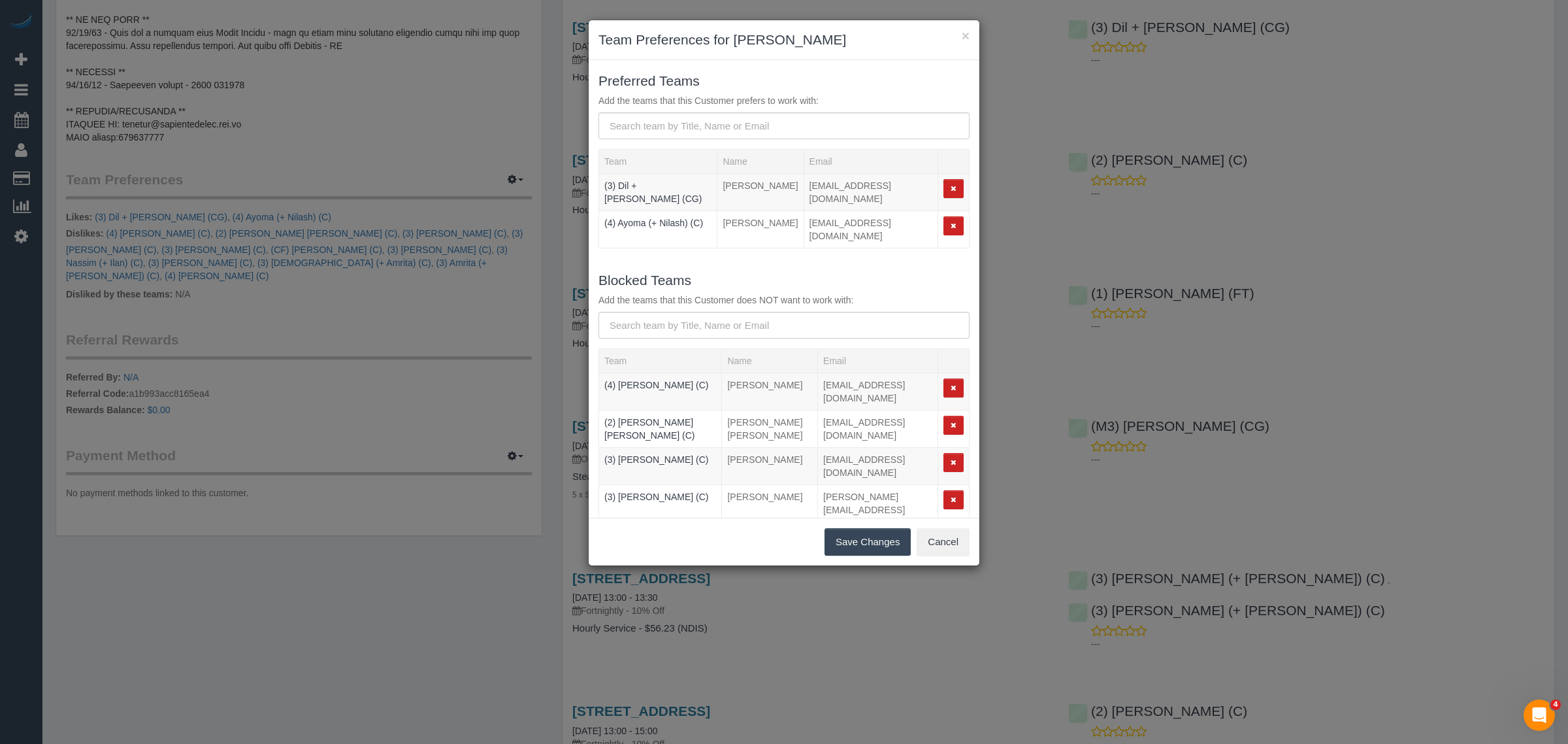
click at [854, 528] on button "Save Changes" at bounding box center [867, 541] width 86 height 28
click at [844, 540] on div "Save Changes Cancel" at bounding box center [783, 541] width 390 height 48
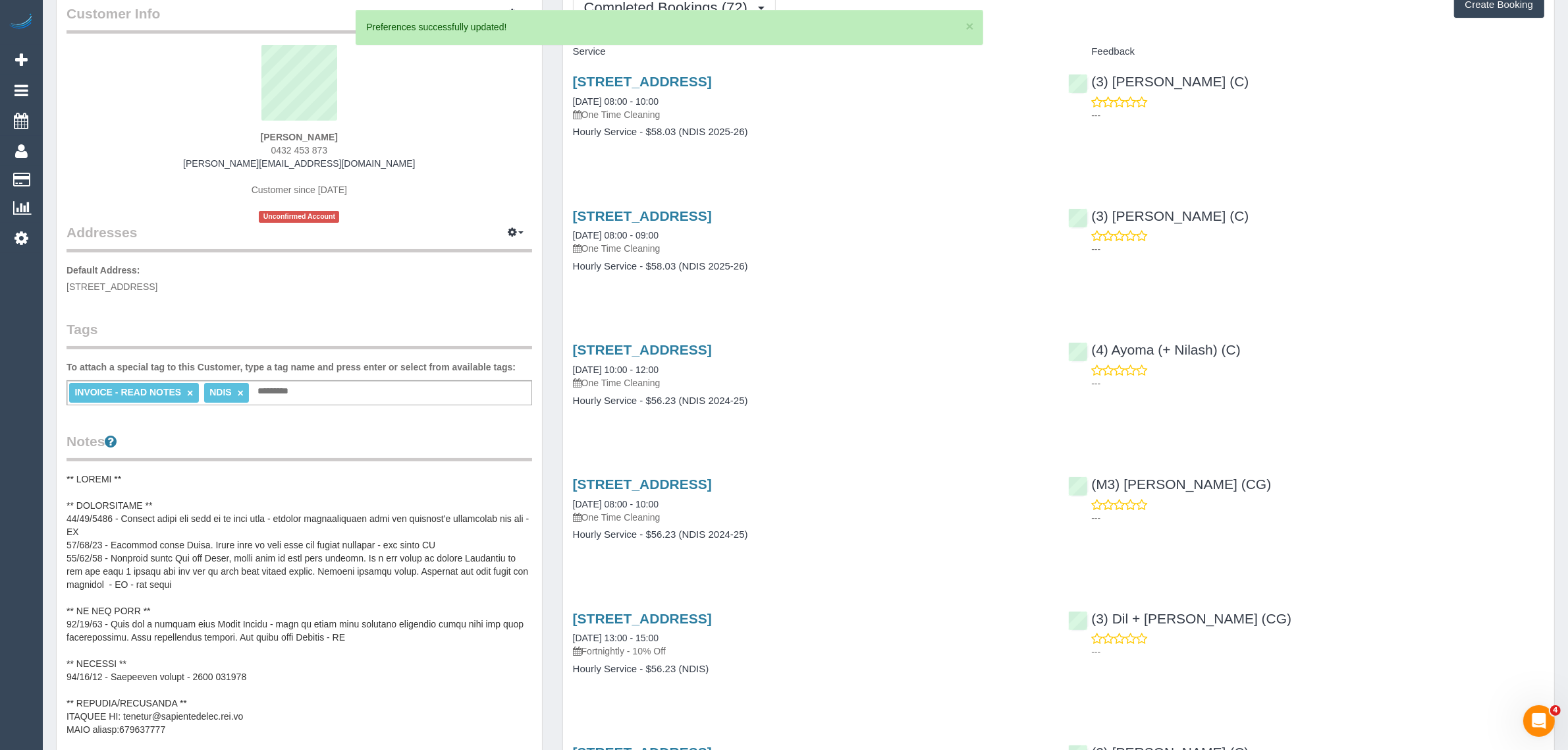
scroll to position [0, 0]
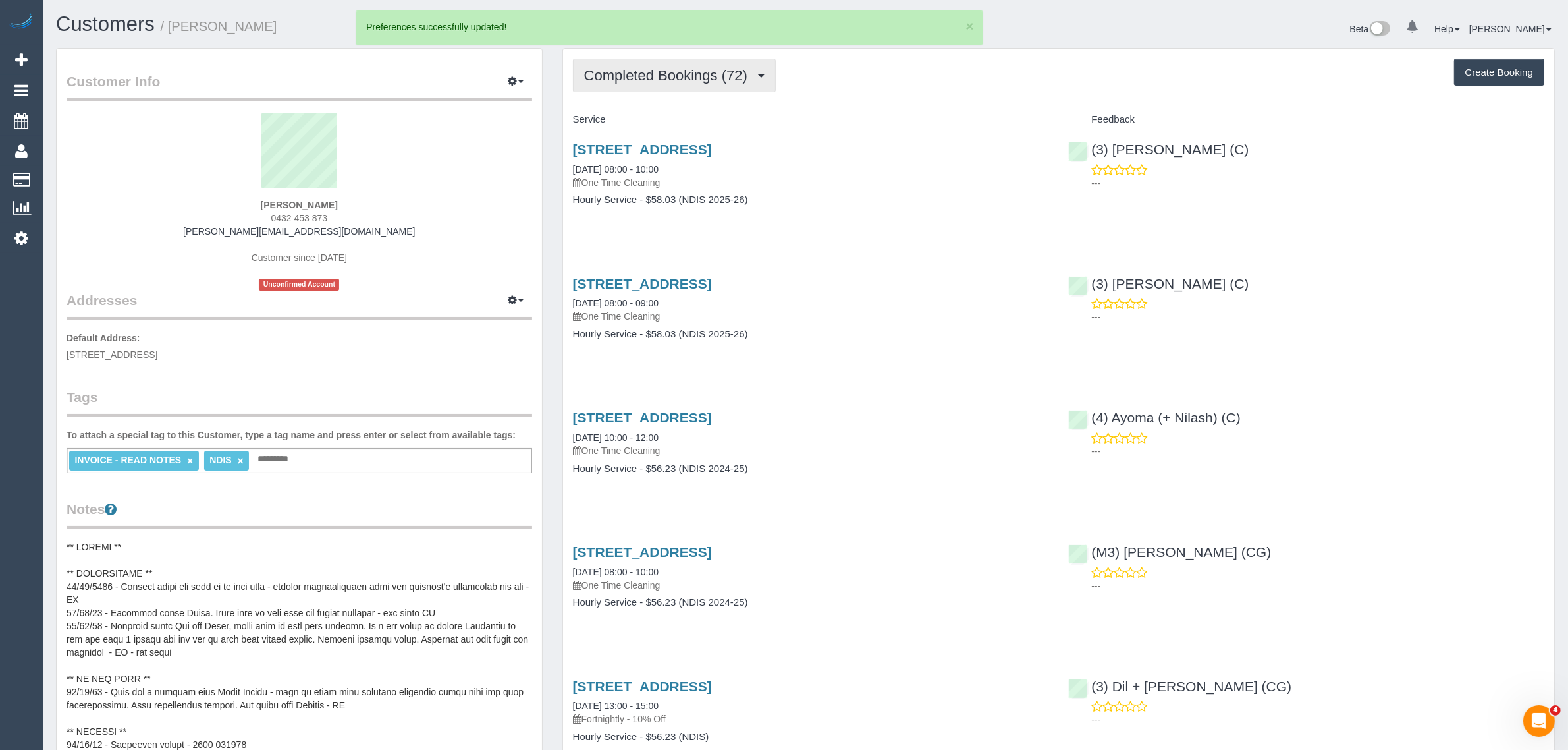
click at [699, 85] on button "Completed Bookings (72)" at bounding box center [675, 75] width 203 height 34
click at [675, 125] on link "Upcoming Bookings (11)" at bounding box center [644, 123] width 142 height 17
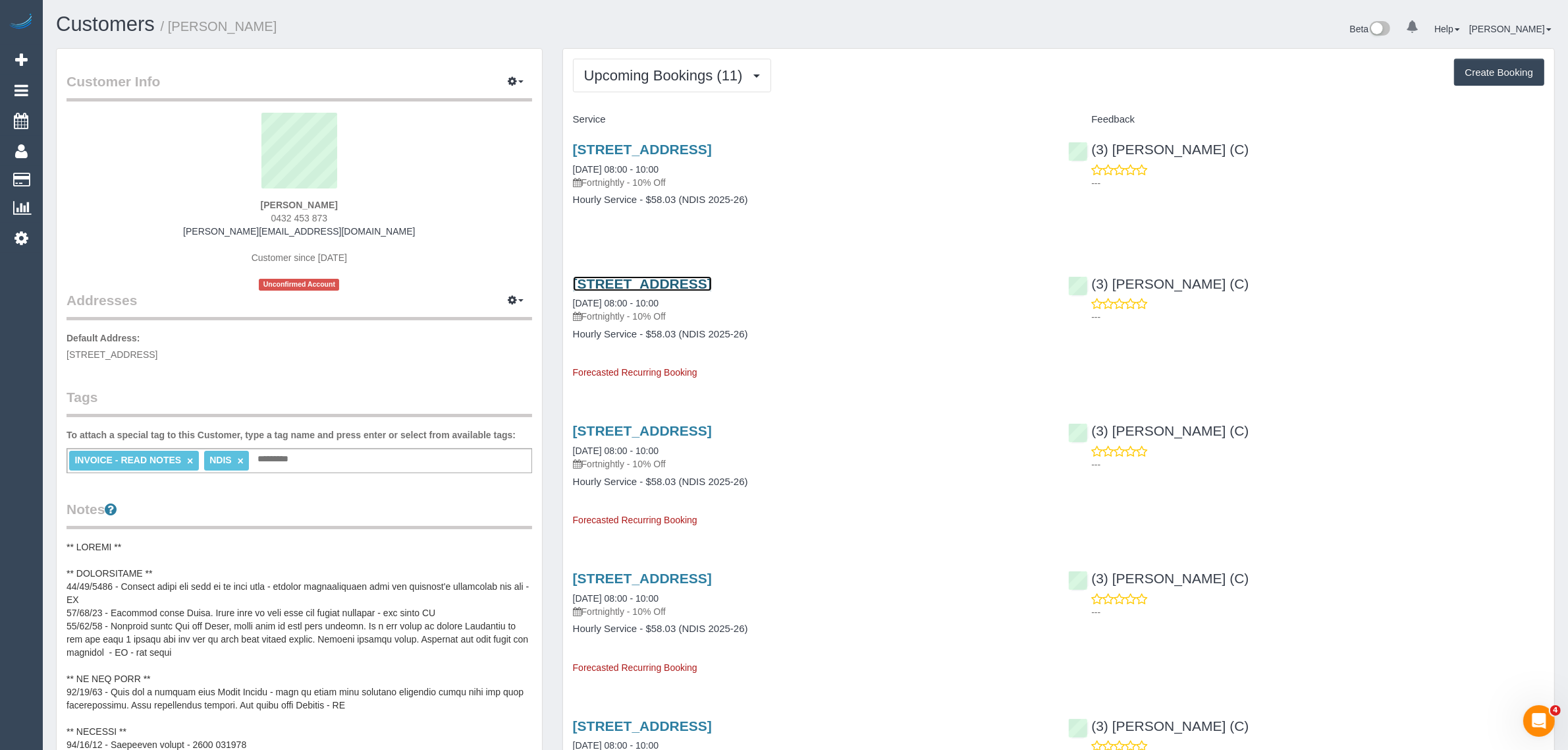
click at [604, 278] on link "8 Liberty Parade, Ivanhoe, VIC 3079" at bounding box center [643, 284] width 139 height 15
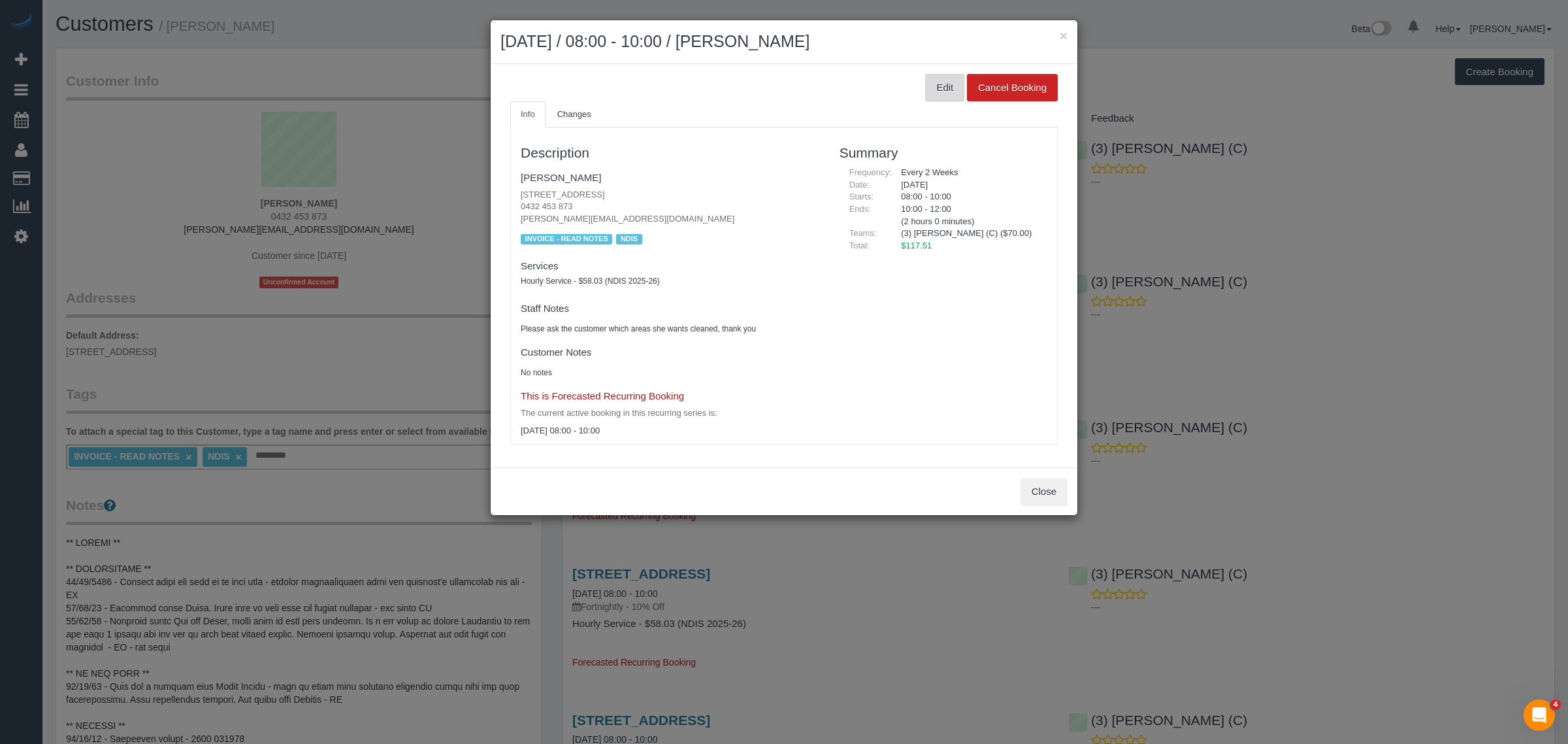
click at [933, 90] on button "Edit" at bounding box center [944, 87] width 39 height 28
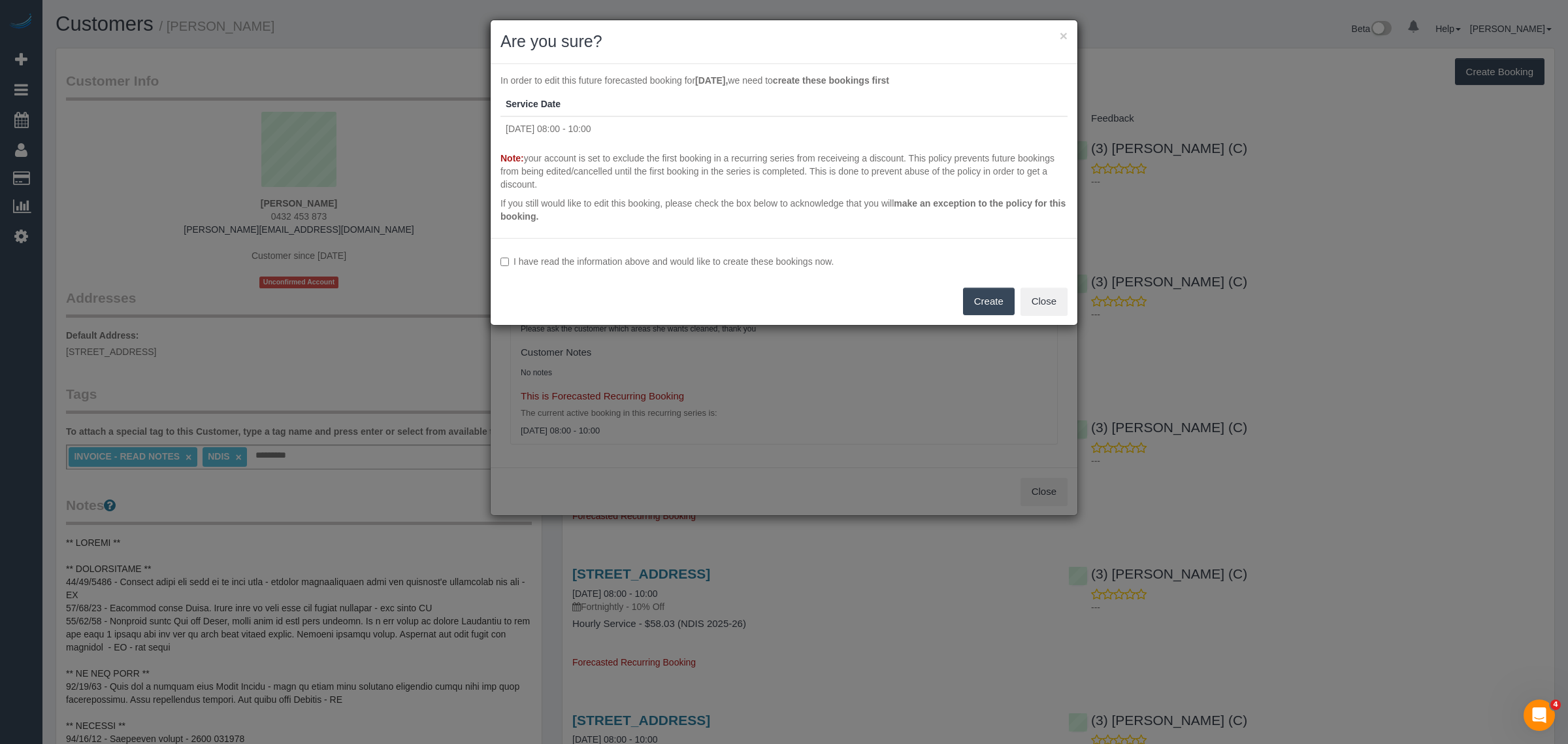
click at [511, 258] on label "I have read the information above and would like to create these bookings now." at bounding box center [784, 261] width 567 height 13
click at [990, 299] on button "Create" at bounding box center [988, 301] width 51 height 28
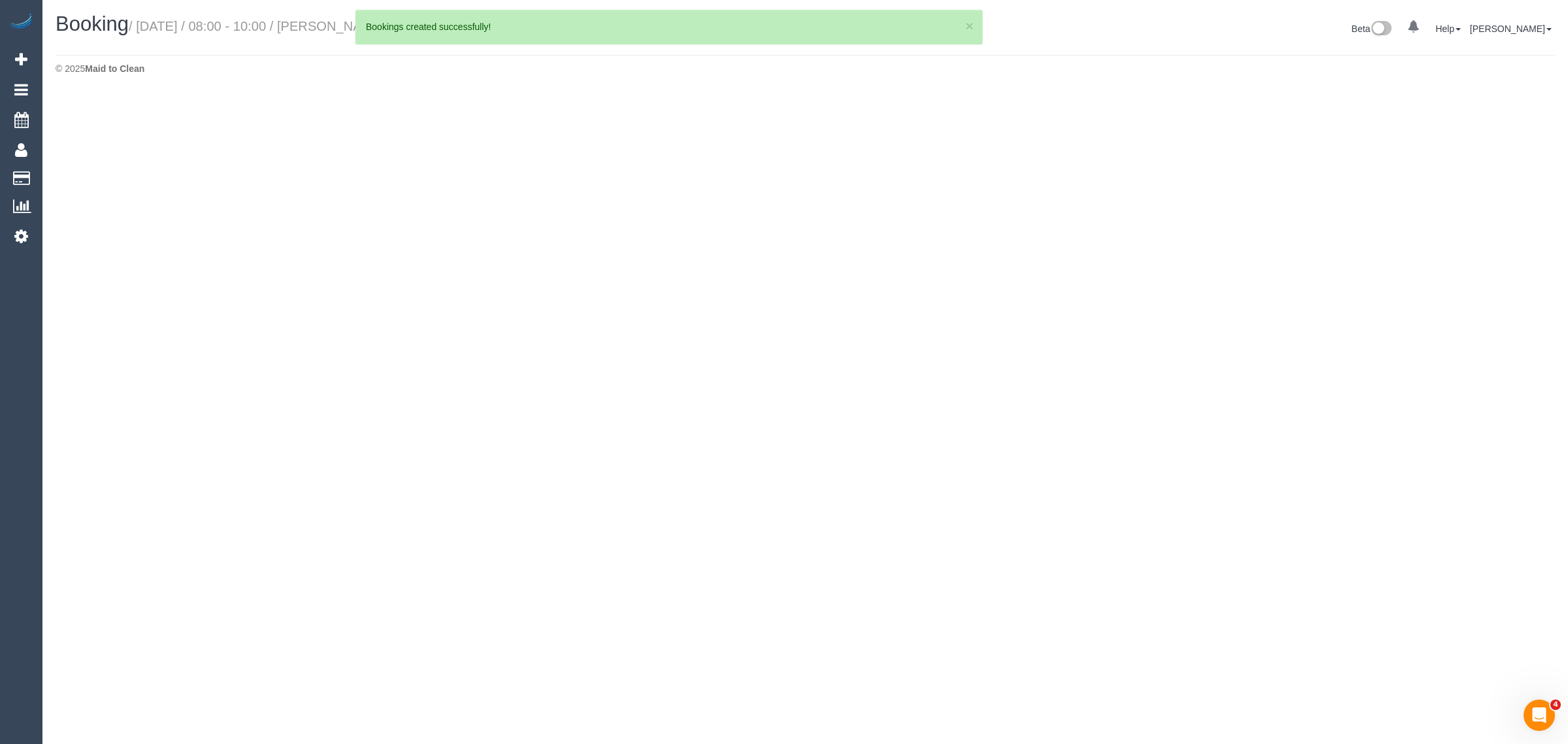
select select "VIC"
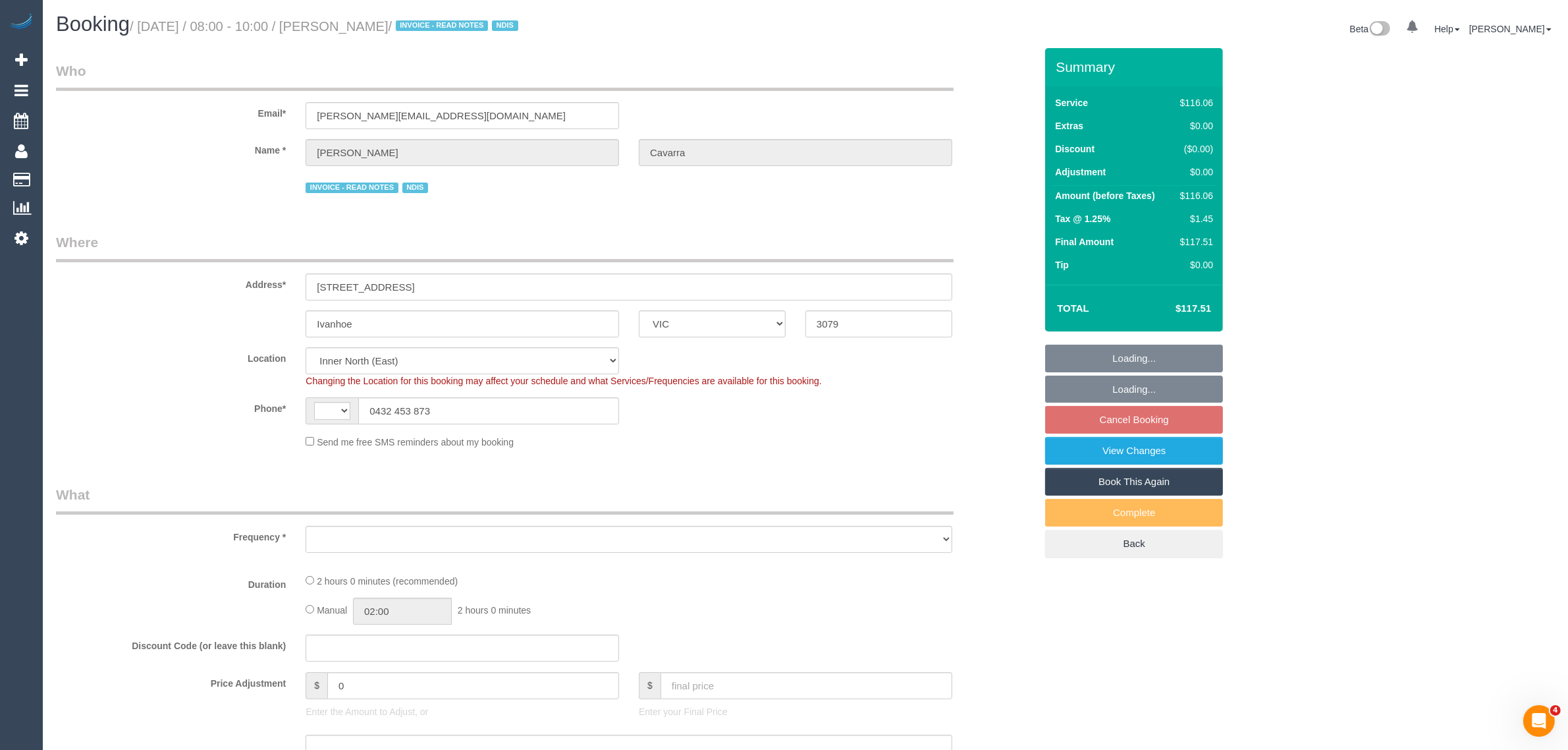
select select "string:AU"
select select "object:2243"
select select "number:28"
select select "number:14"
select select "number:19"
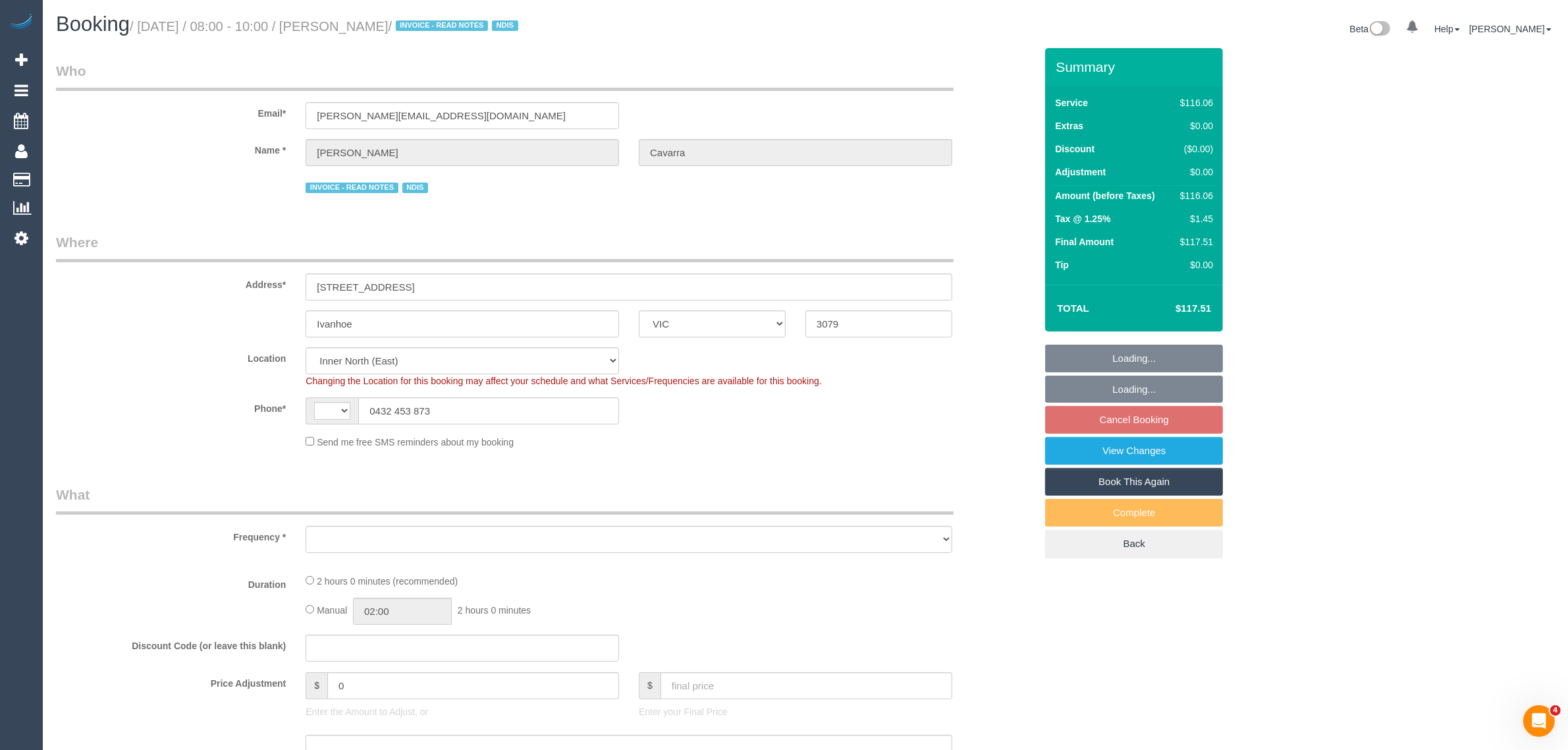
select select "number:36"
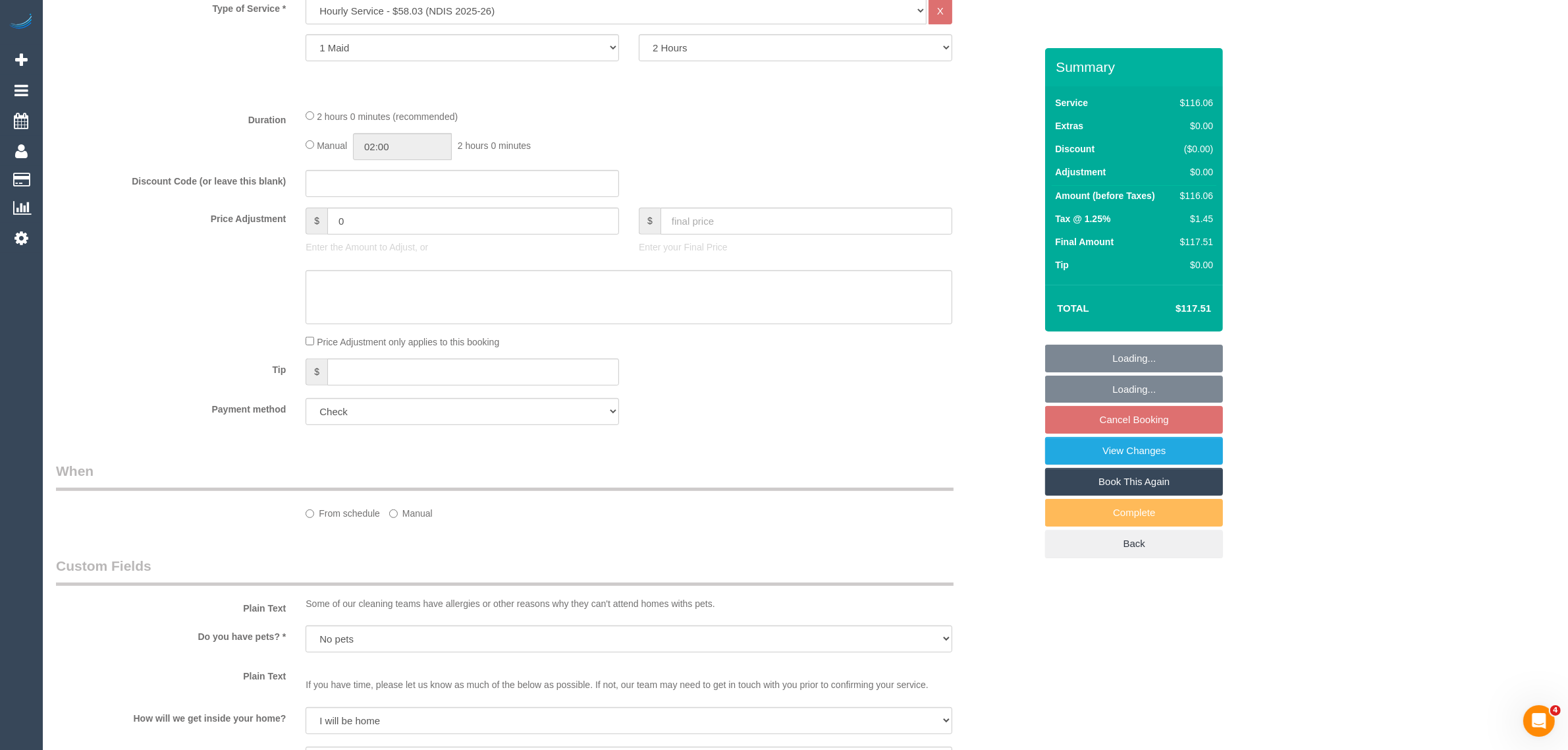
select select "object:2458"
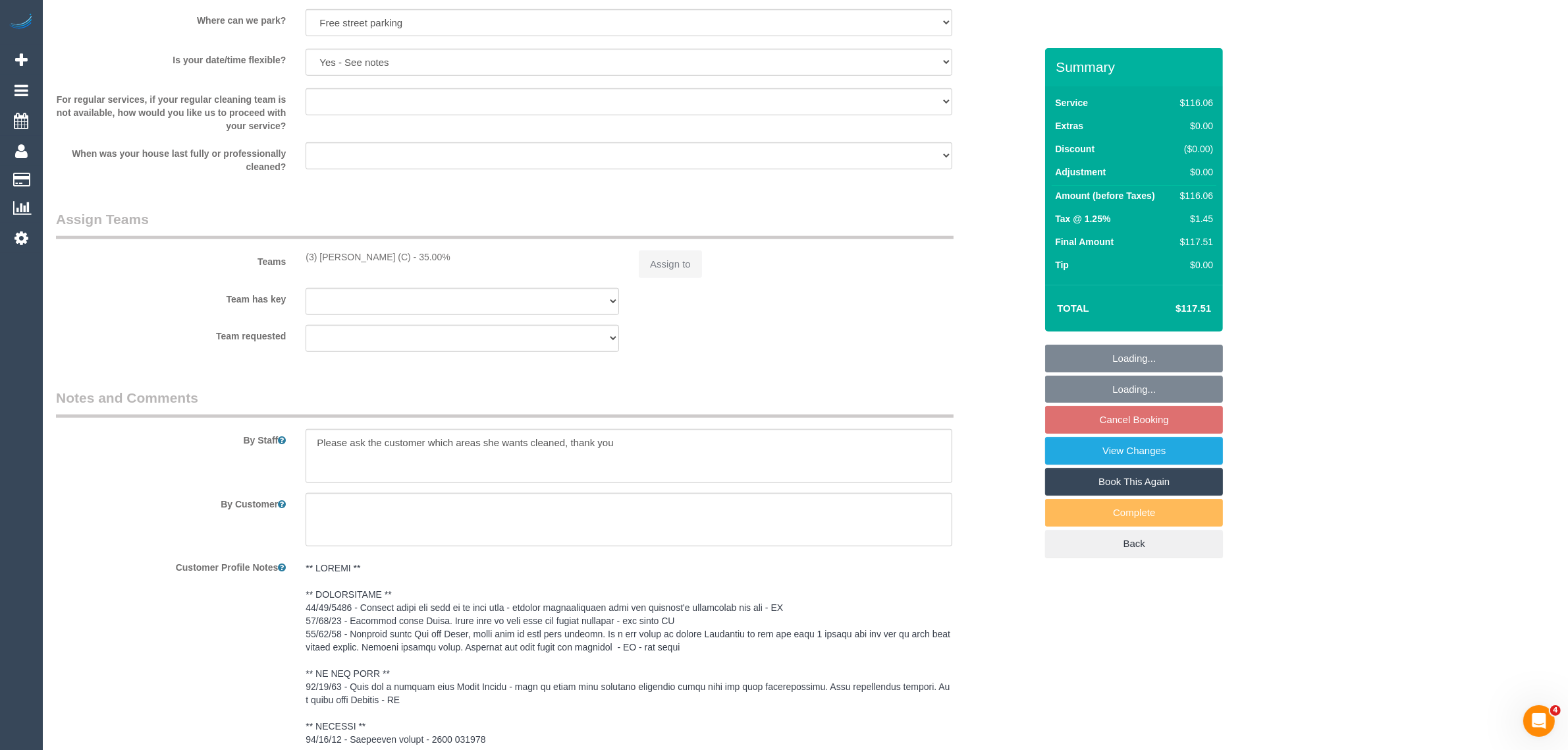
select select "spot2"
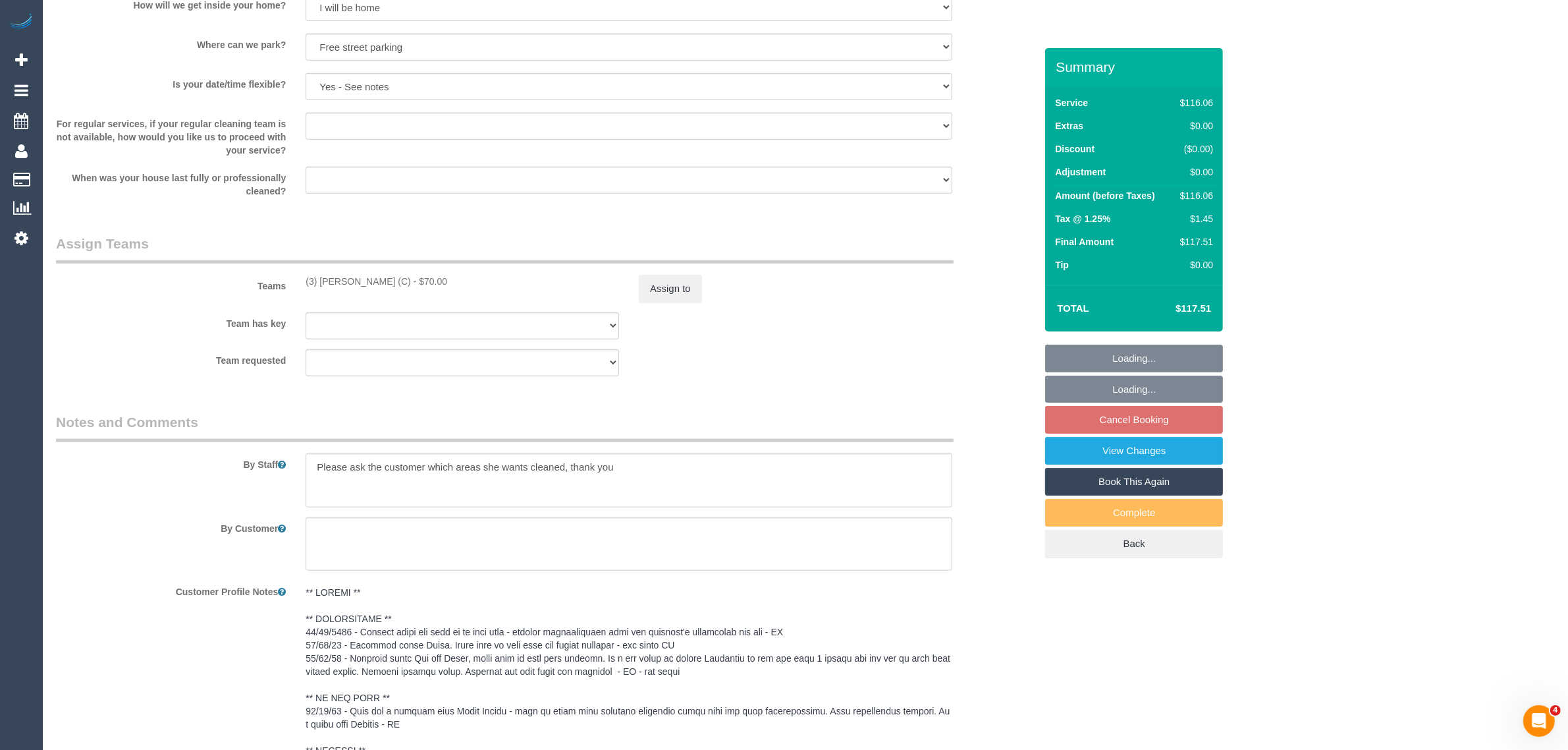
scroll to position [1697, 0]
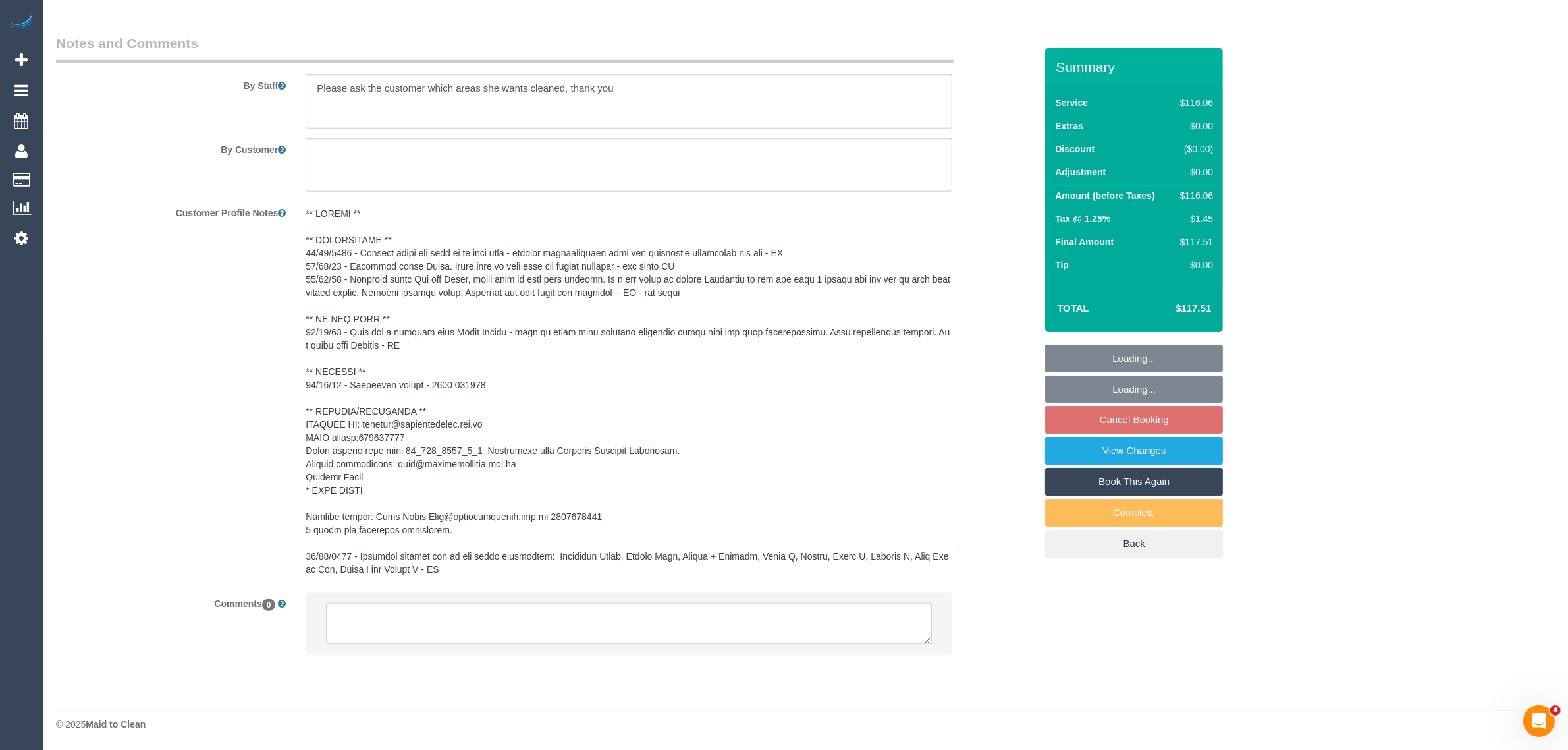
click at [612, 644] on textarea at bounding box center [628, 623] width 606 height 41
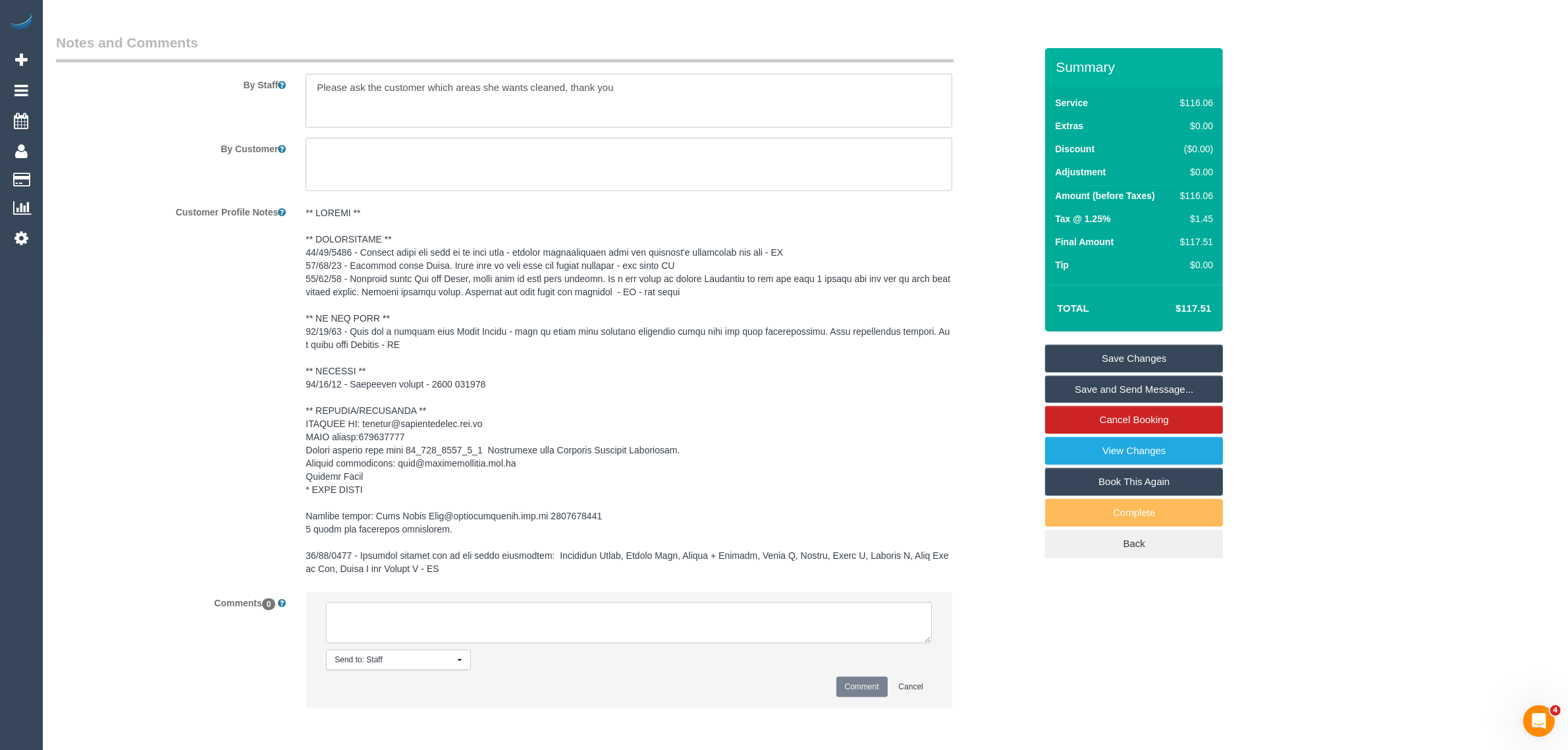
paste textarea "Cleaner(s) Unassigned: Reason Unassigned: One Off/Ongoing: Flexibility: Close a…"
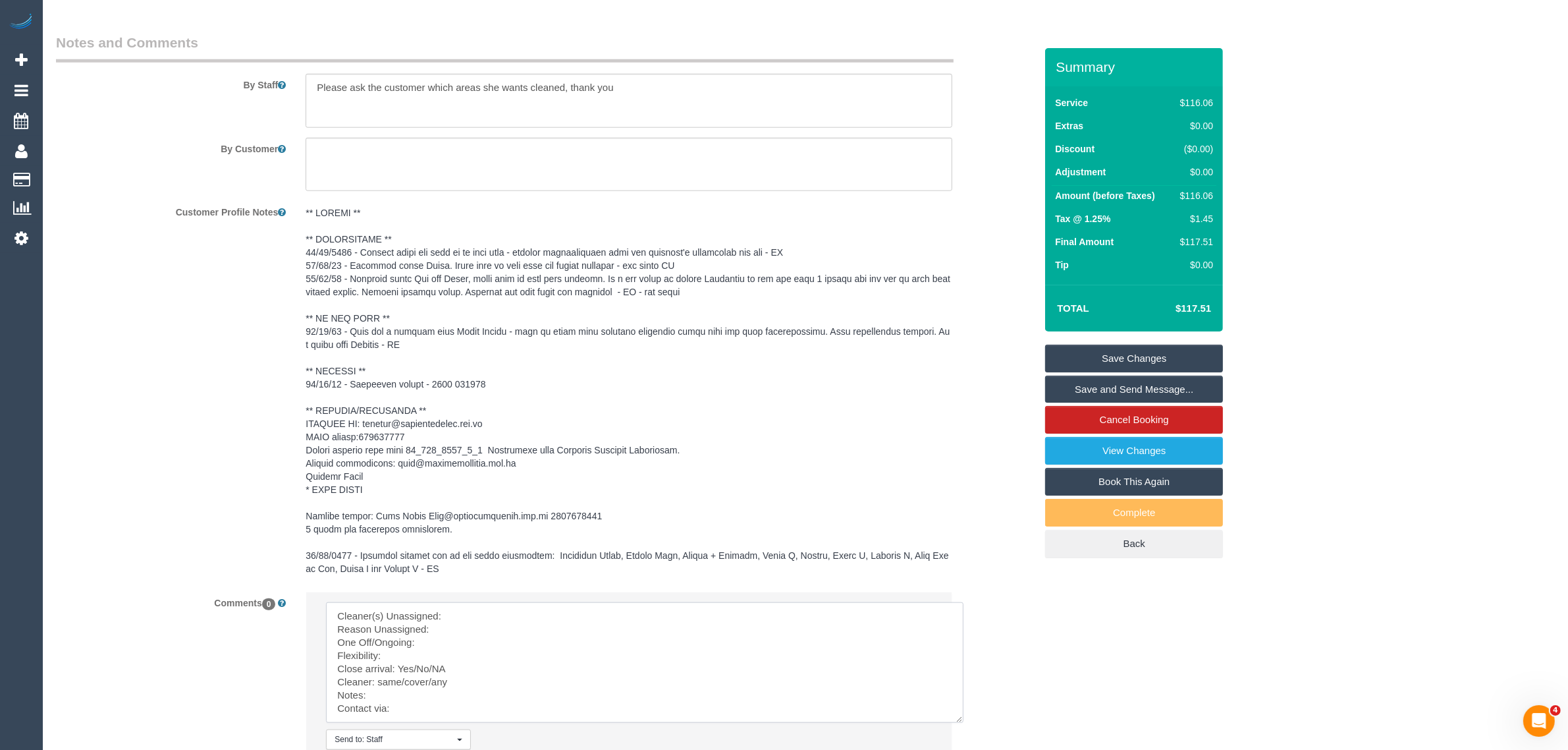
scroll to position [0, 0]
drag, startPoint x: 926, startPoint y: 641, endPoint x: 960, endPoint y: 740, distance: 104.7
click at [960, 740] on textarea at bounding box center [645, 672] width 639 height 140
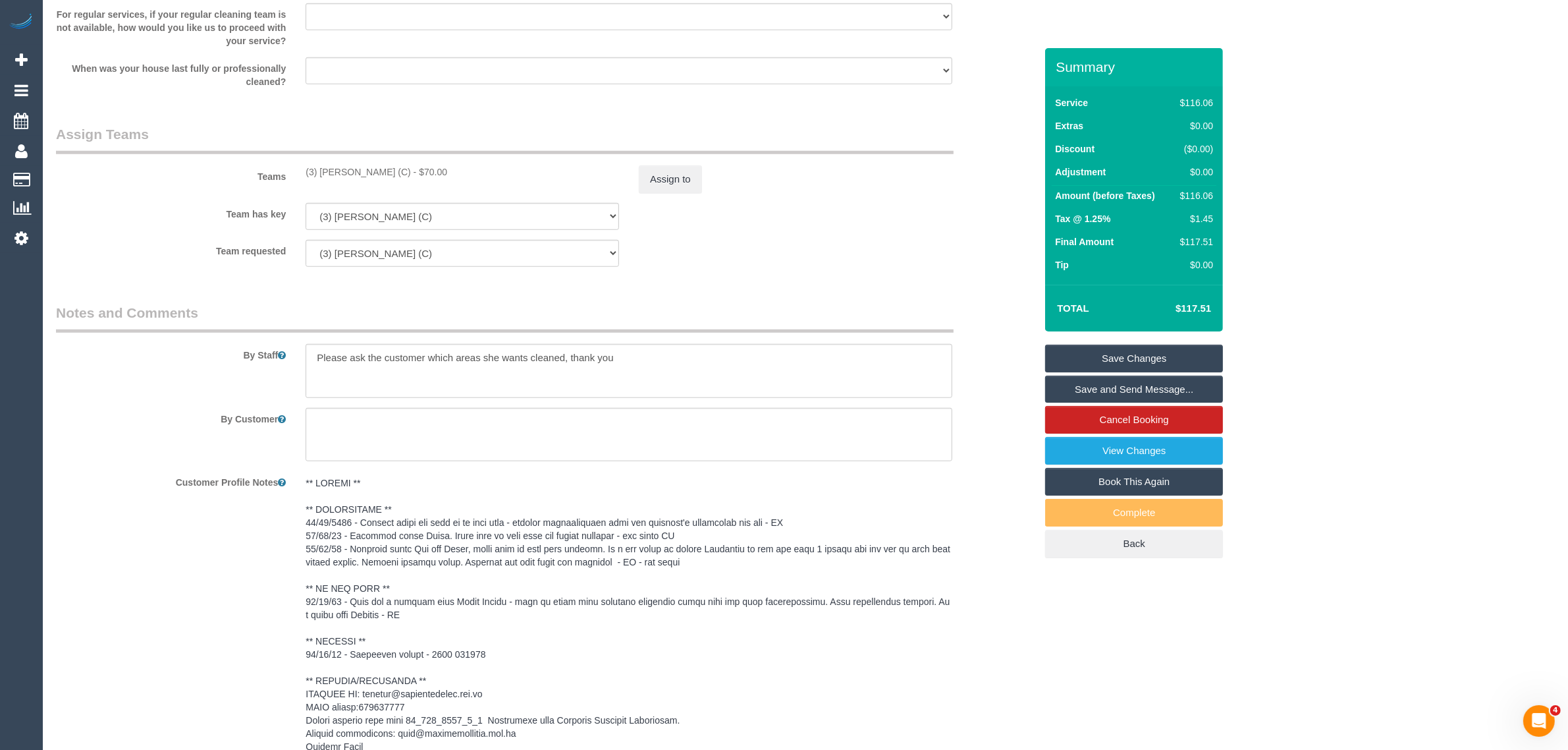
scroll to position [1367, 0]
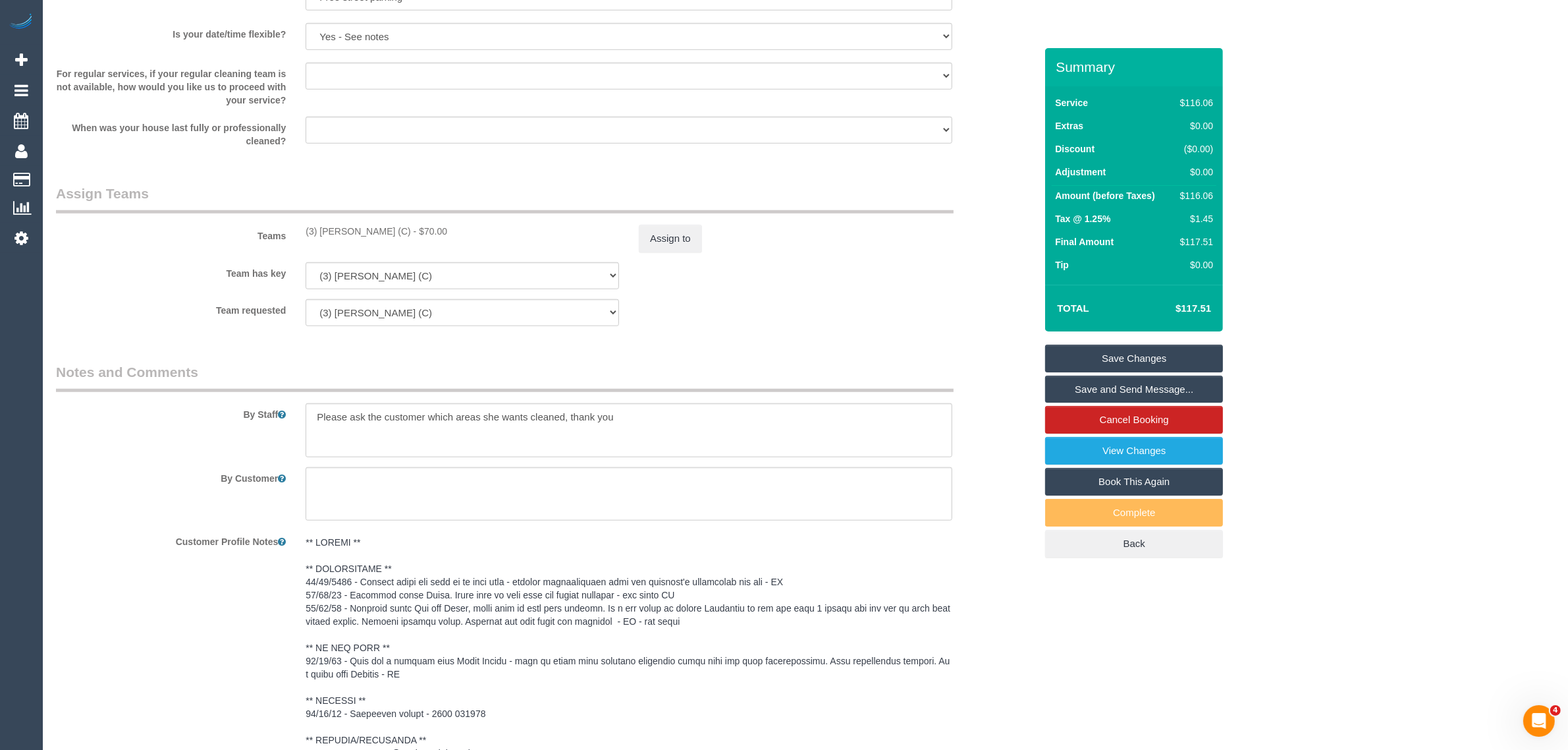
drag, startPoint x: 295, startPoint y: 221, endPoint x: 408, endPoint y: 225, distance: 113.1
click at [408, 225] on div "Teams (3) Sewmina De Silva (C) - $70.00 Assign to" at bounding box center [545, 218] width 999 height 69
copy div "(3) Sewmina De Silva (C)"
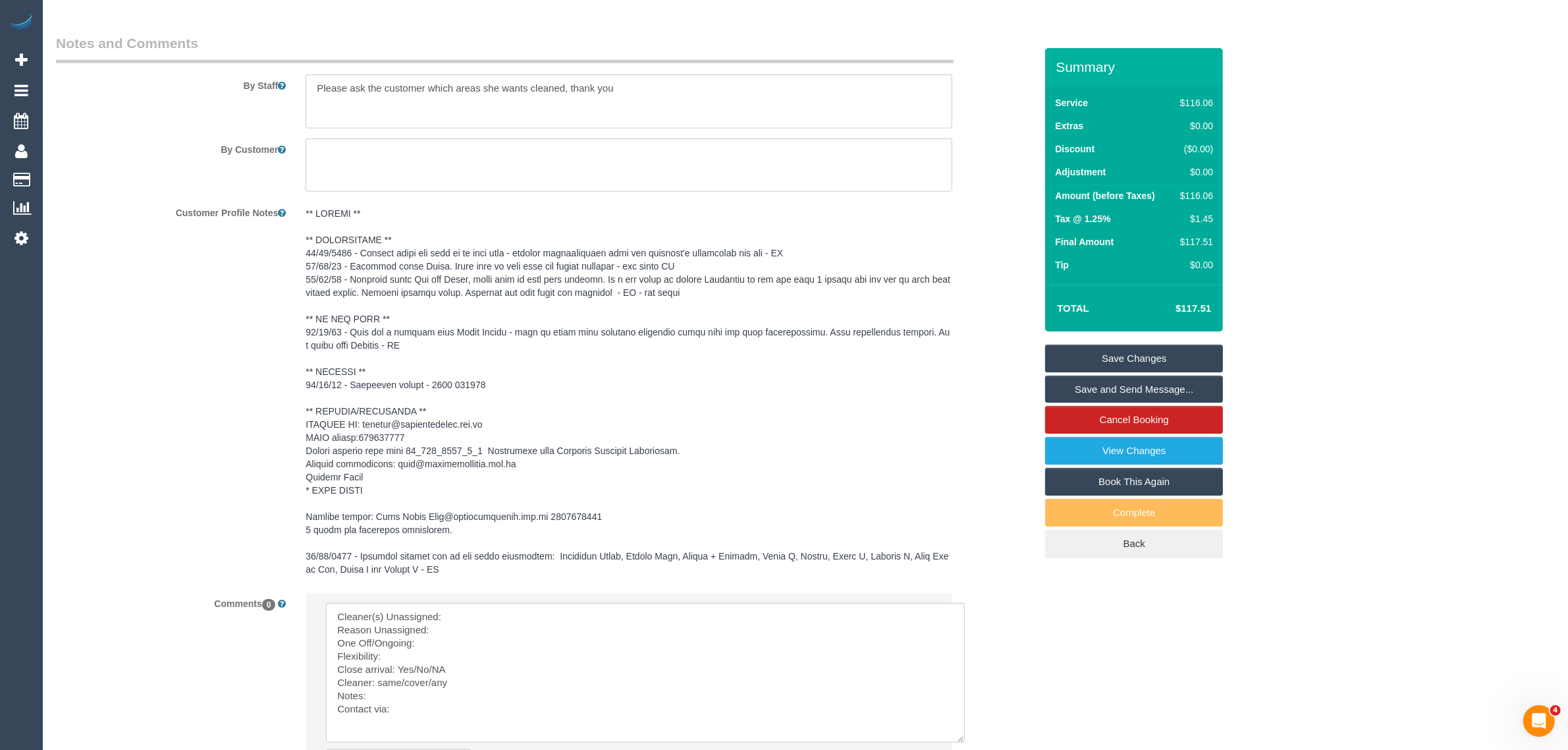
scroll to position [1697, 0]
click at [479, 610] on textarea at bounding box center [645, 672] width 639 height 140
paste textarea "(3) Sewmina De Silva (C)"
click at [346, 630] on textarea at bounding box center [645, 672] width 639 height 140
drag, startPoint x: 402, startPoint y: 666, endPoint x: 460, endPoint y: 675, distance: 58.7
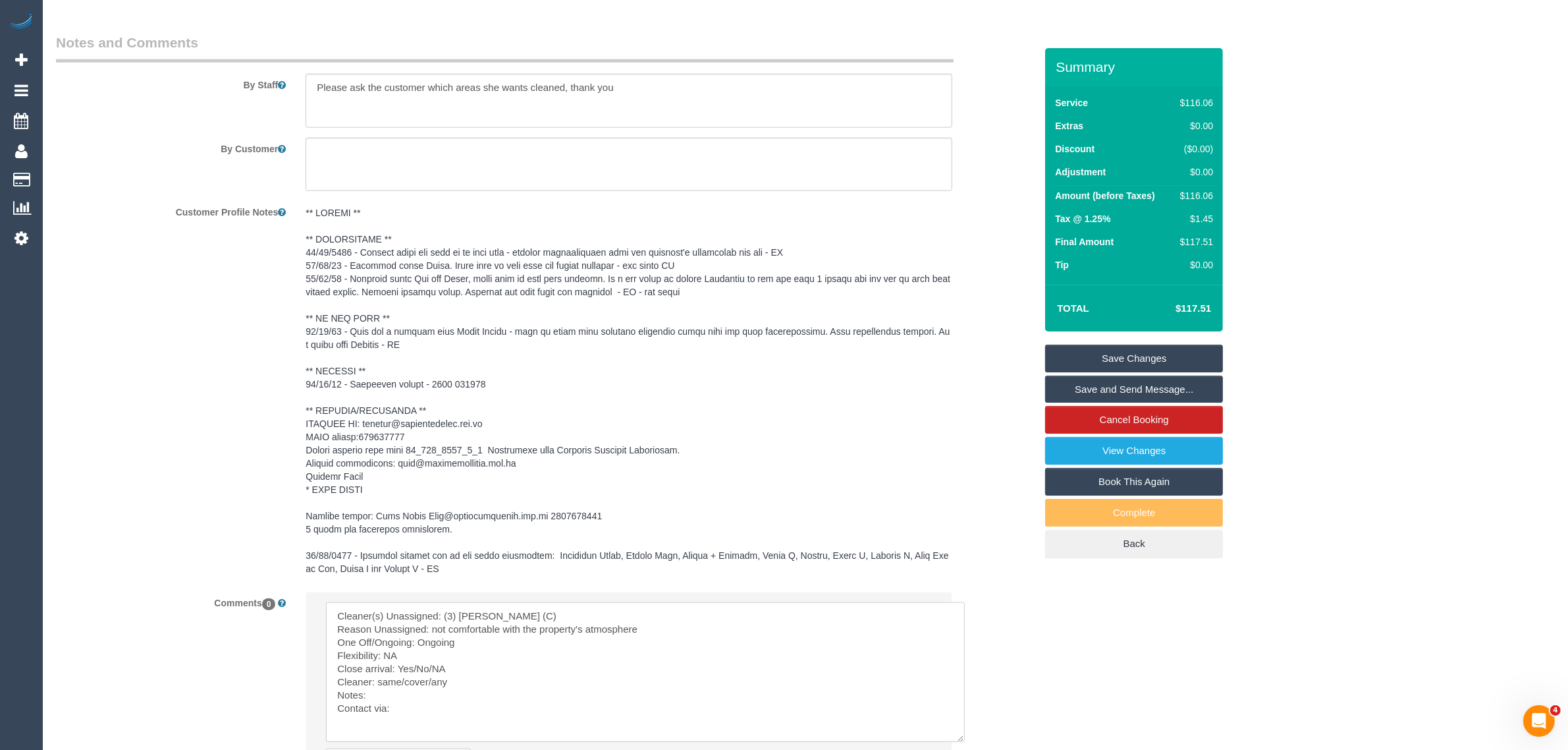
click at [459, 668] on textarea at bounding box center [645, 672] width 639 height 140
drag, startPoint x: 378, startPoint y: 680, endPoint x: 453, endPoint y: 686, distance: 75.2
click at [453, 683] on textarea at bounding box center [645, 672] width 639 height 140
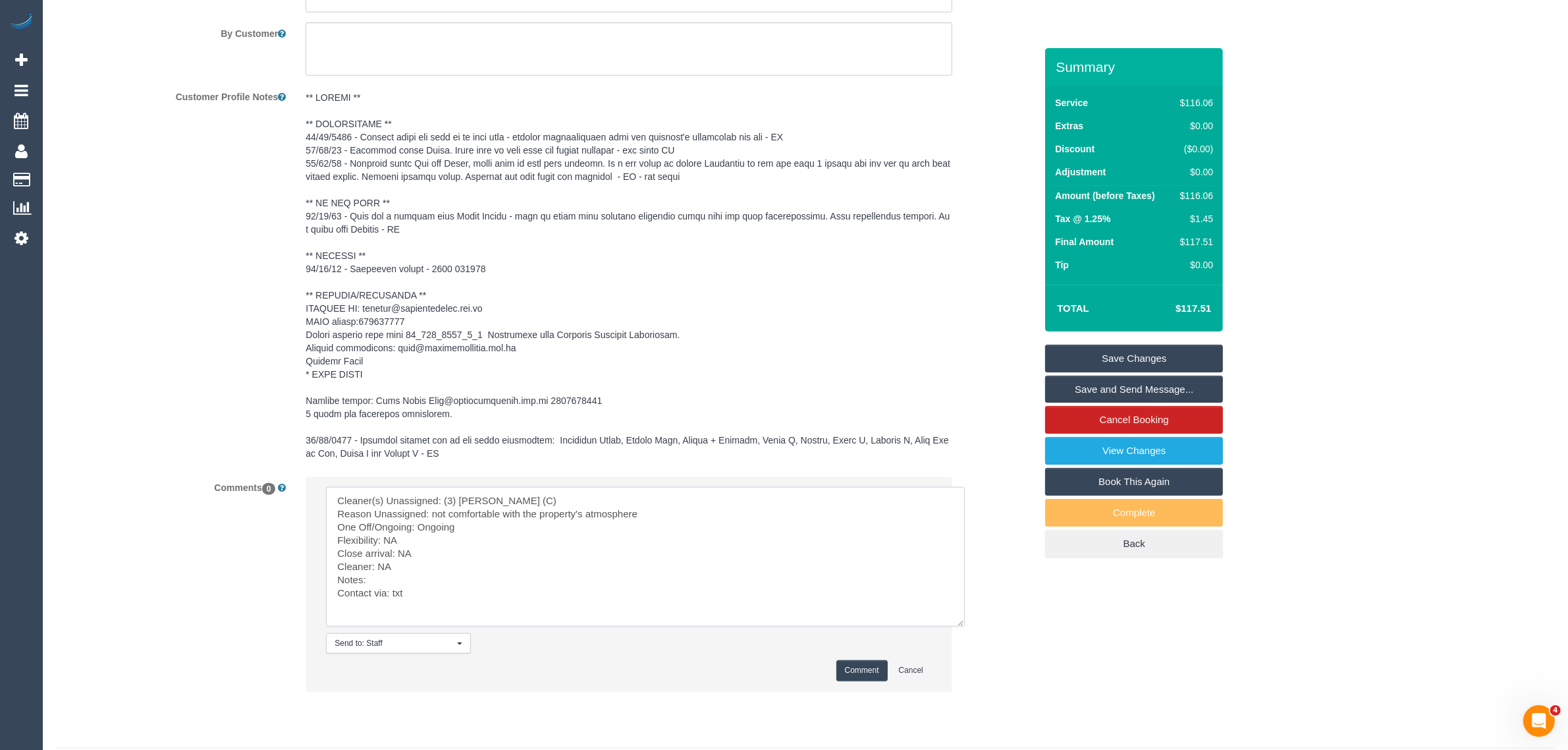
scroll to position [1850, 0]
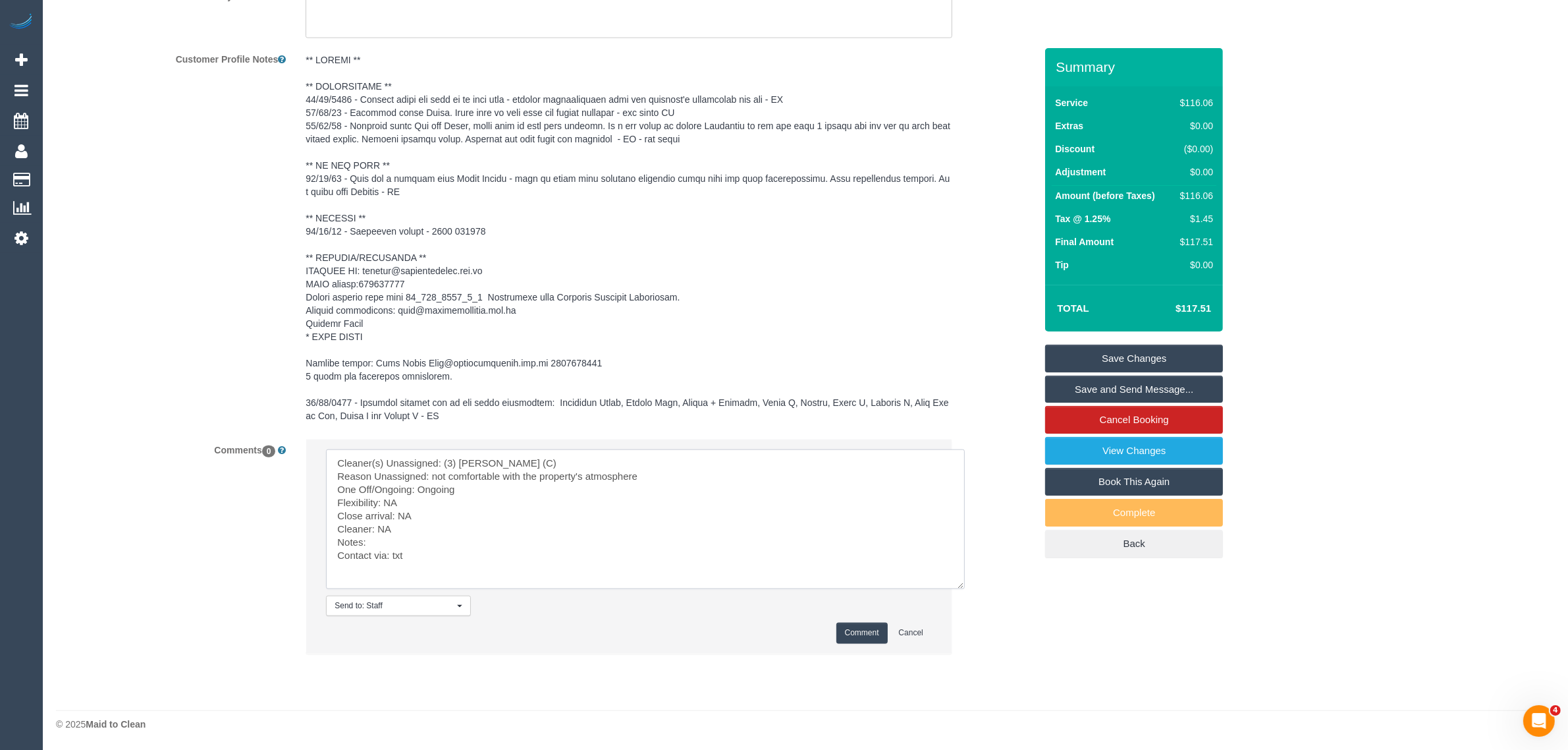
type textarea "Cleaner(s) Unassigned: (3) Sewmina De Silva (C) Reason Unassigned: not comforta…"
click at [866, 634] on button "Comment" at bounding box center [862, 633] width 51 height 21
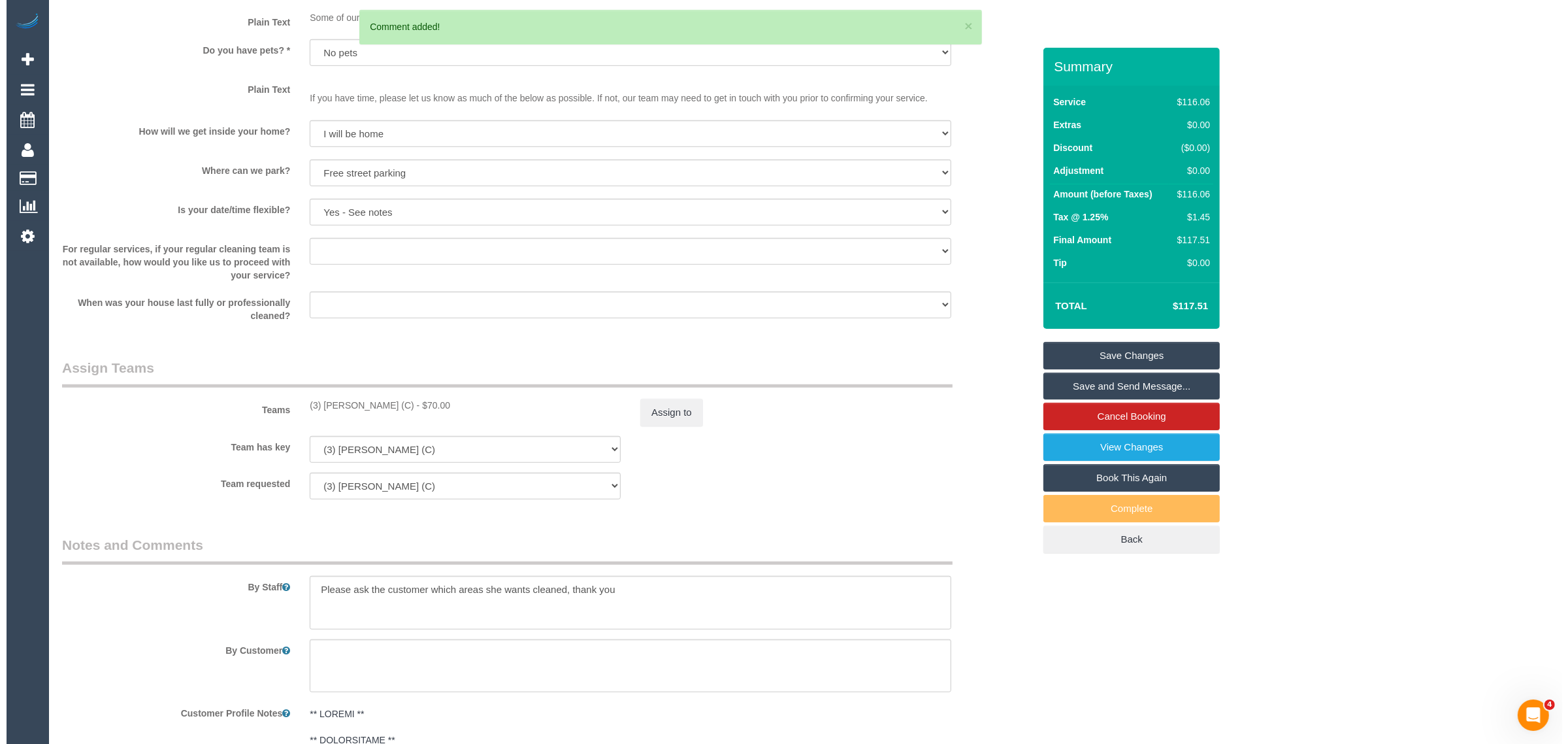
scroll to position [1181, 0]
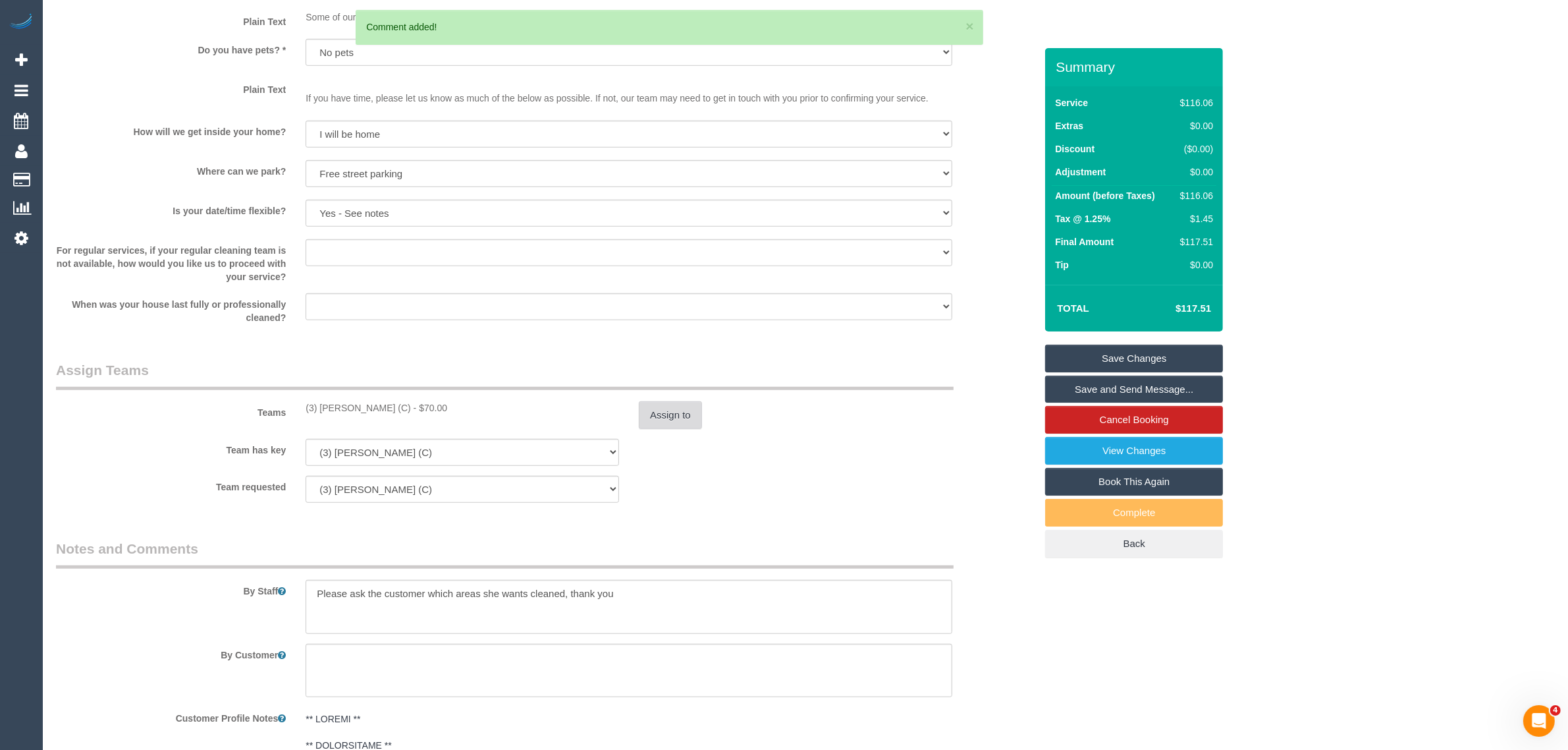
click at [671, 423] on button "Assign to" at bounding box center [670, 415] width 63 height 28
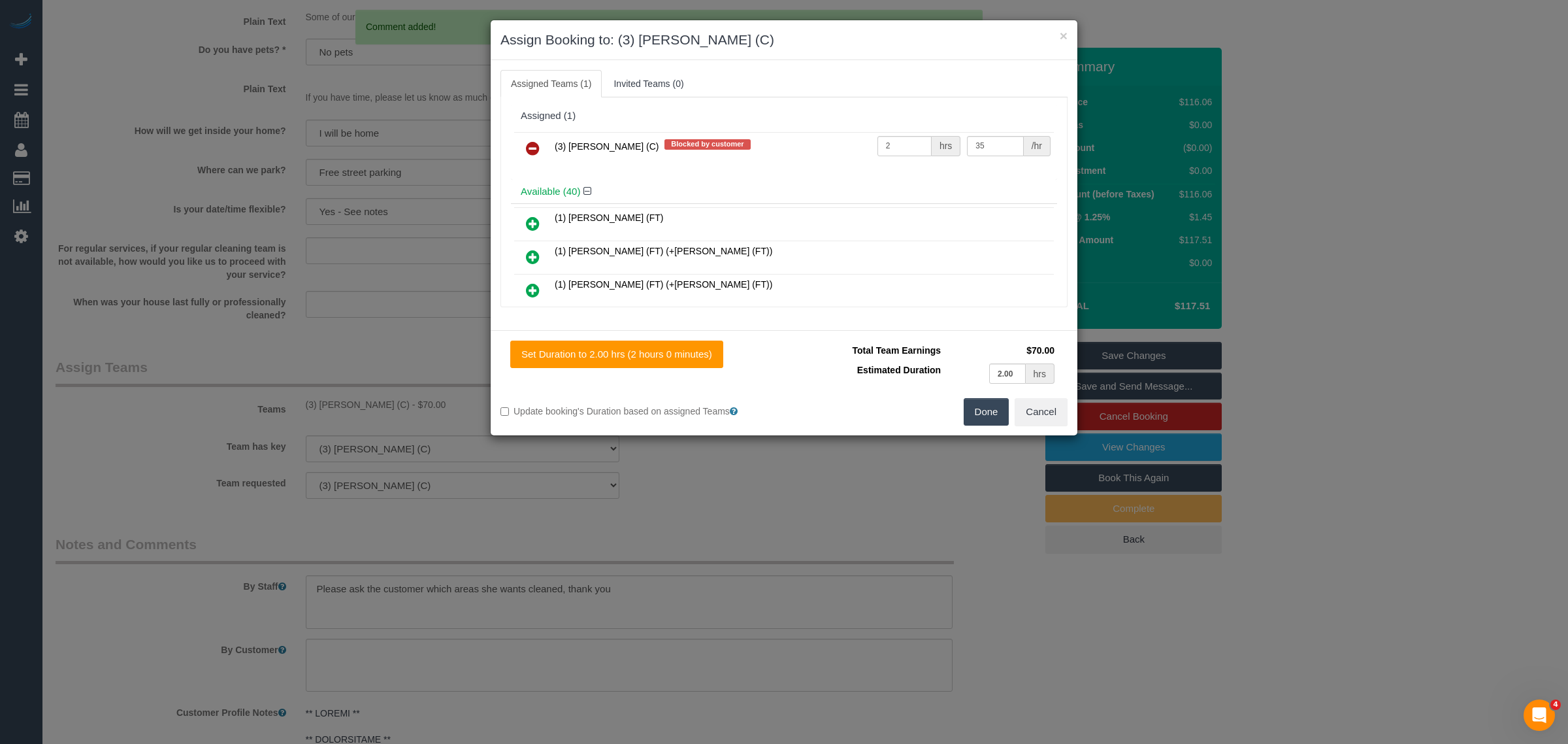
click at [531, 145] on icon at bounding box center [532, 148] width 13 height 16
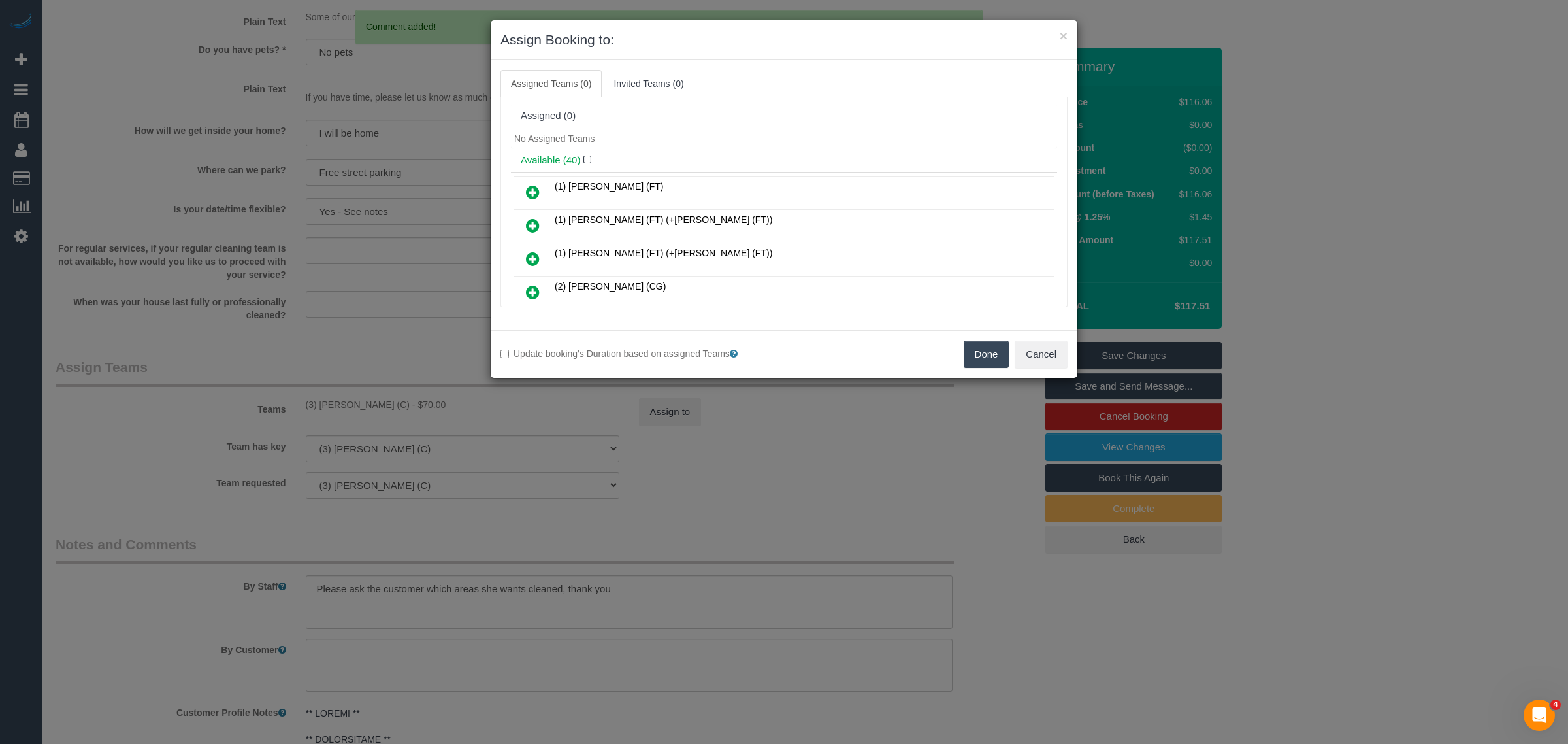
click at [980, 346] on button "Done" at bounding box center [987, 354] width 46 height 28
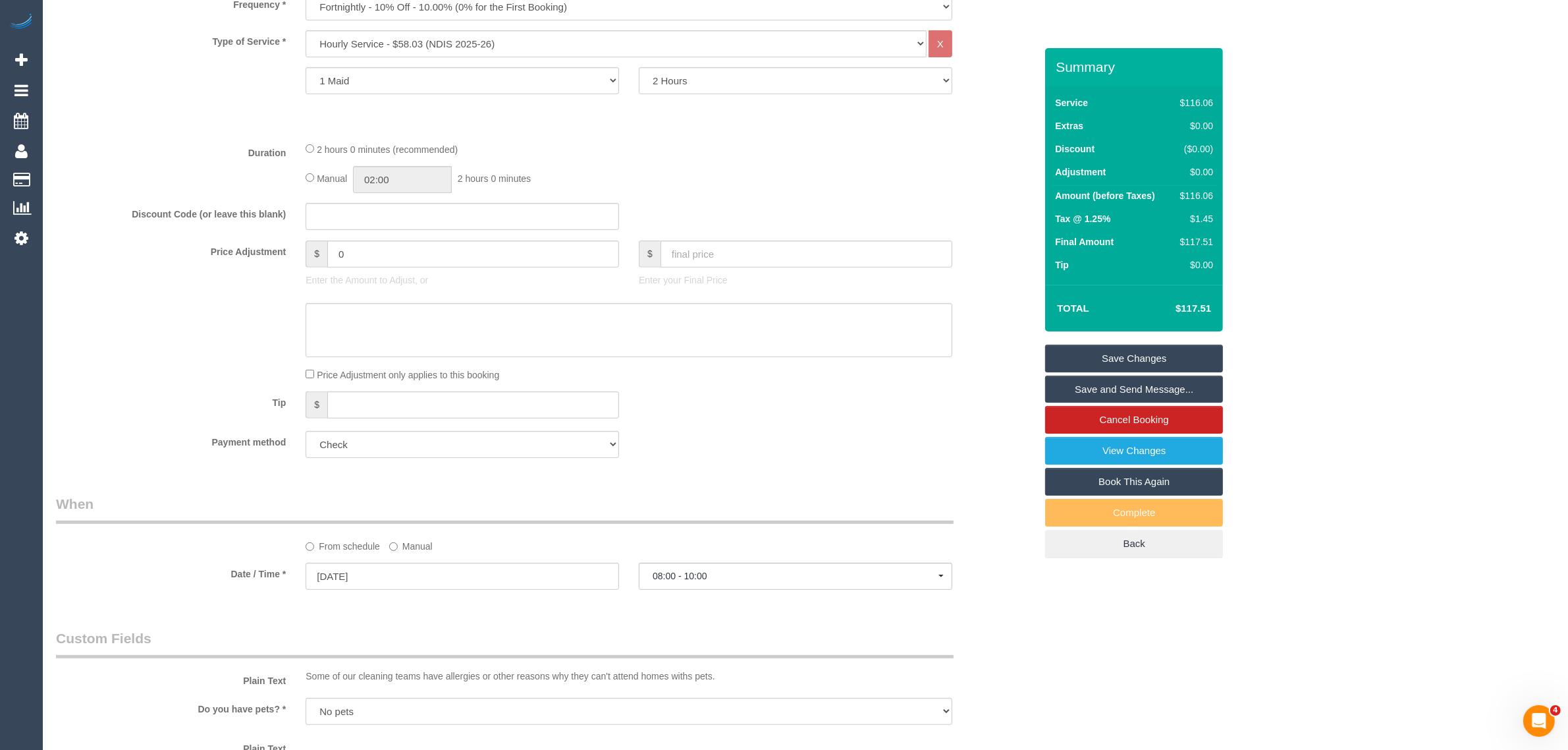
scroll to position [0, 0]
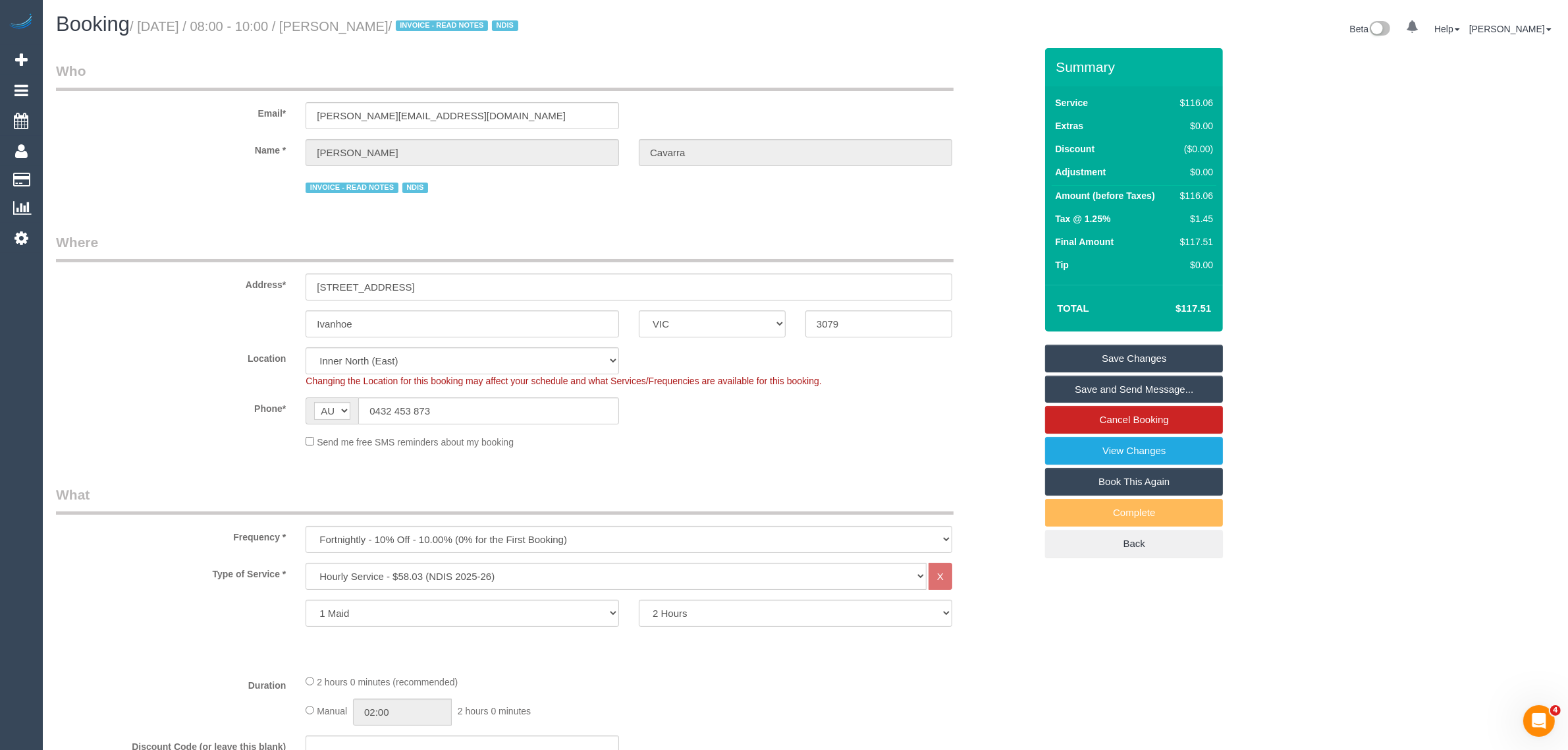
click at [1111, 356] on link "Save Changes" at bounding box center [1134, 358] width 178 height 28
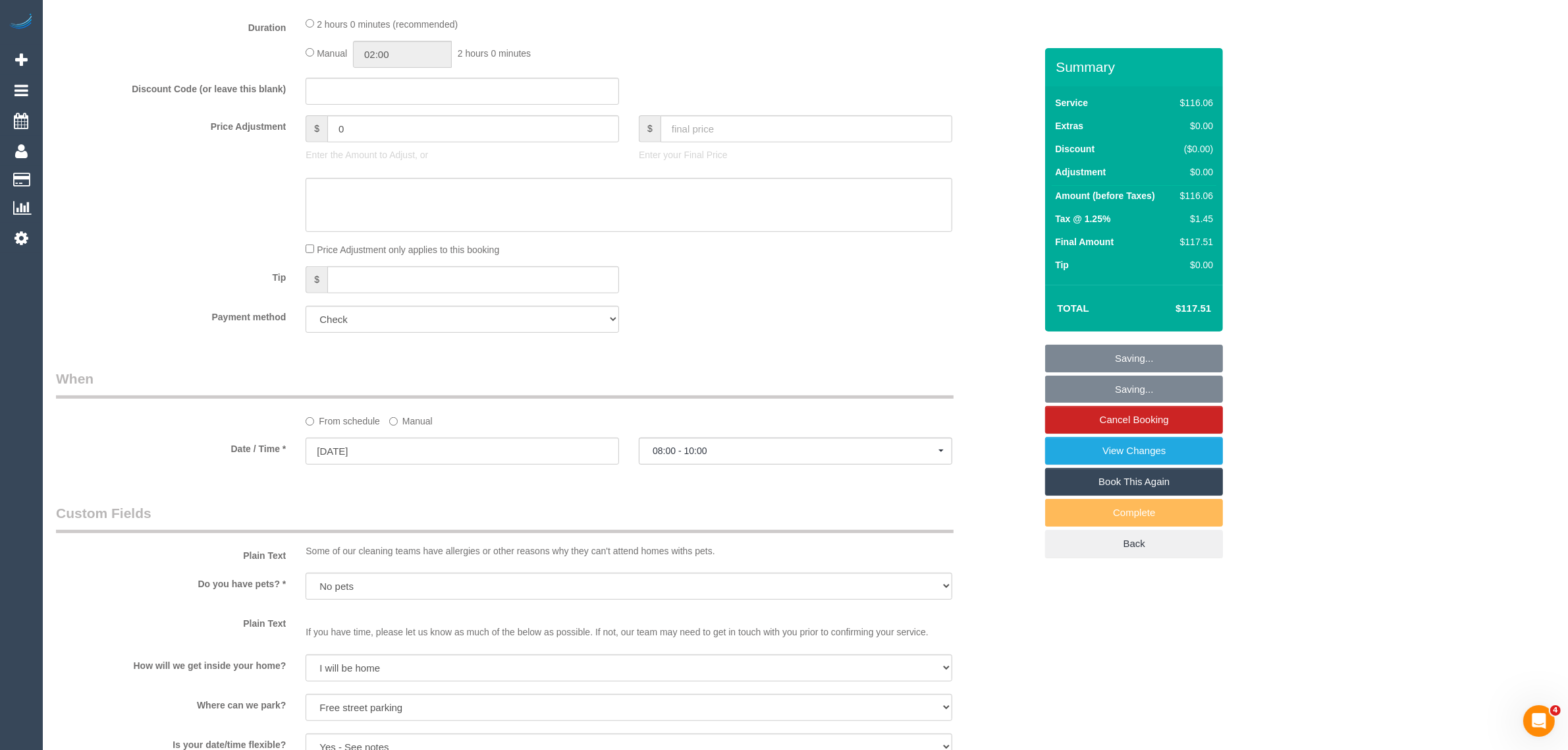
scroll to position [659, 0]
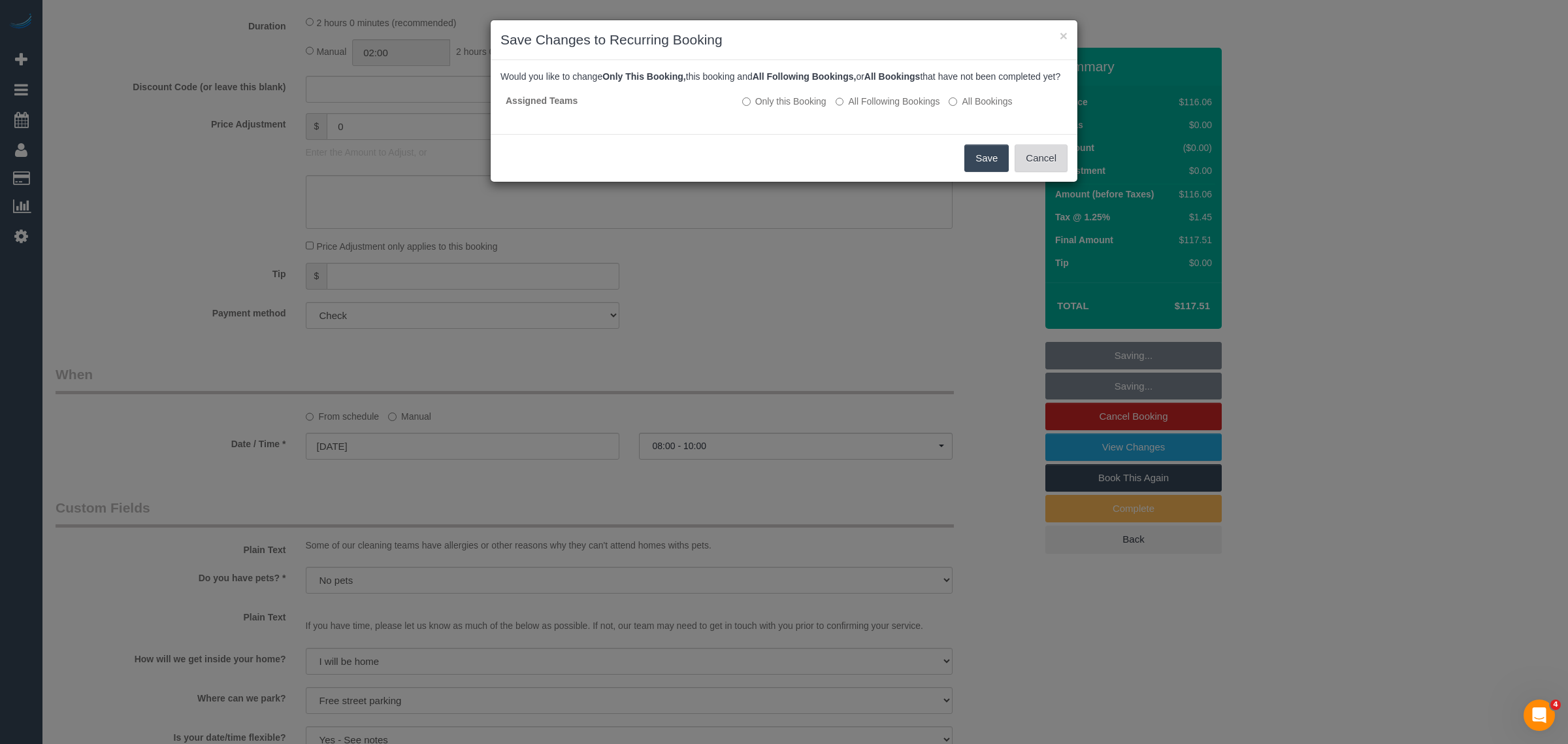
click at [1039, 172] on button "Cancel" at bounding box center [1041, 158] width 53 height 28
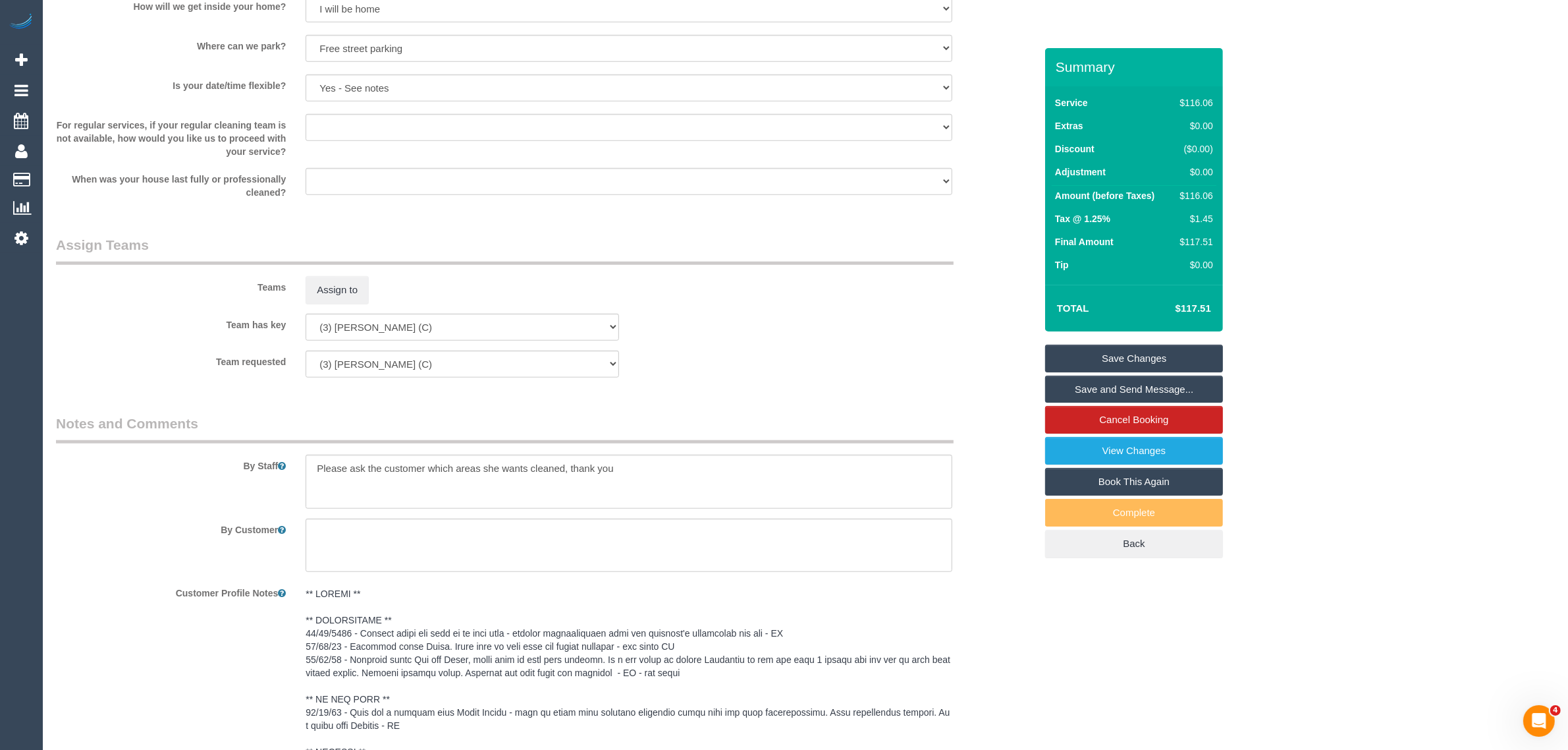
scroll to position [1318, 0]
click at [1083, 352] on link "Save Changes" at bounding box center [1134, 358] width 178 height 28
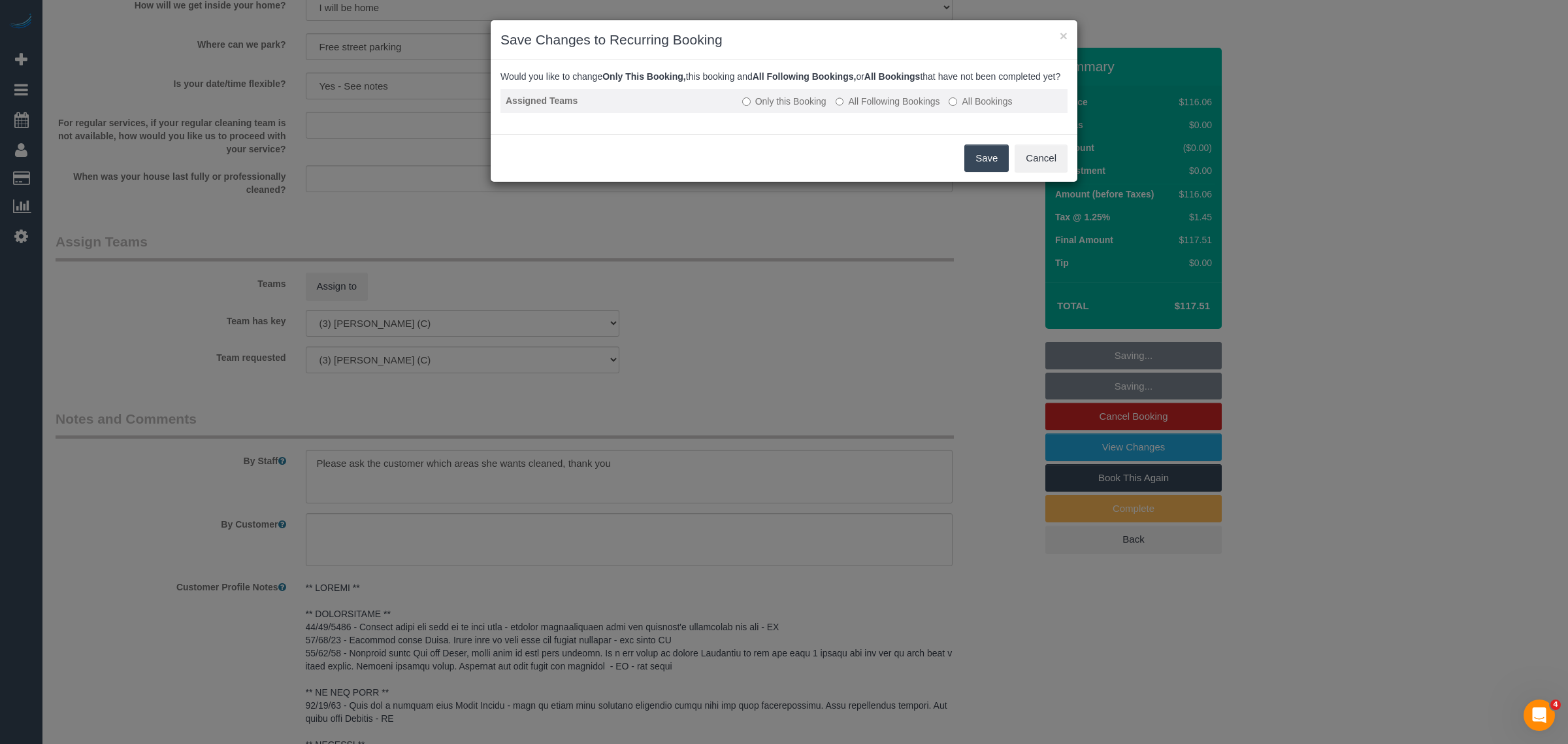
click at [863, 108] on label "All Following Bookings" at bounding box center [888, 101] width 105 height 13
click at [981, 166] on button "Save" at bounding box center [986, 158] width 44 height 28
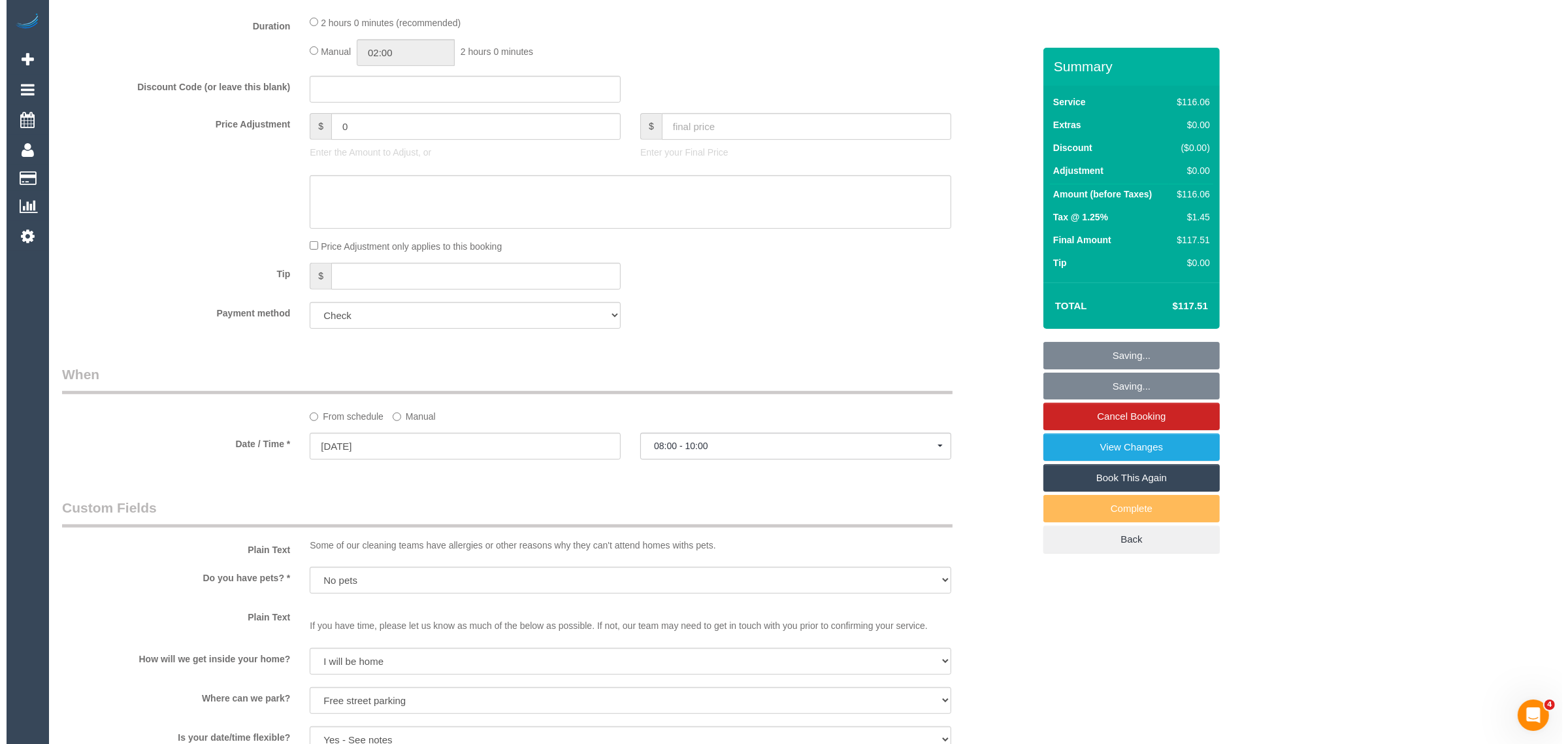
scroll to position [0, 0]
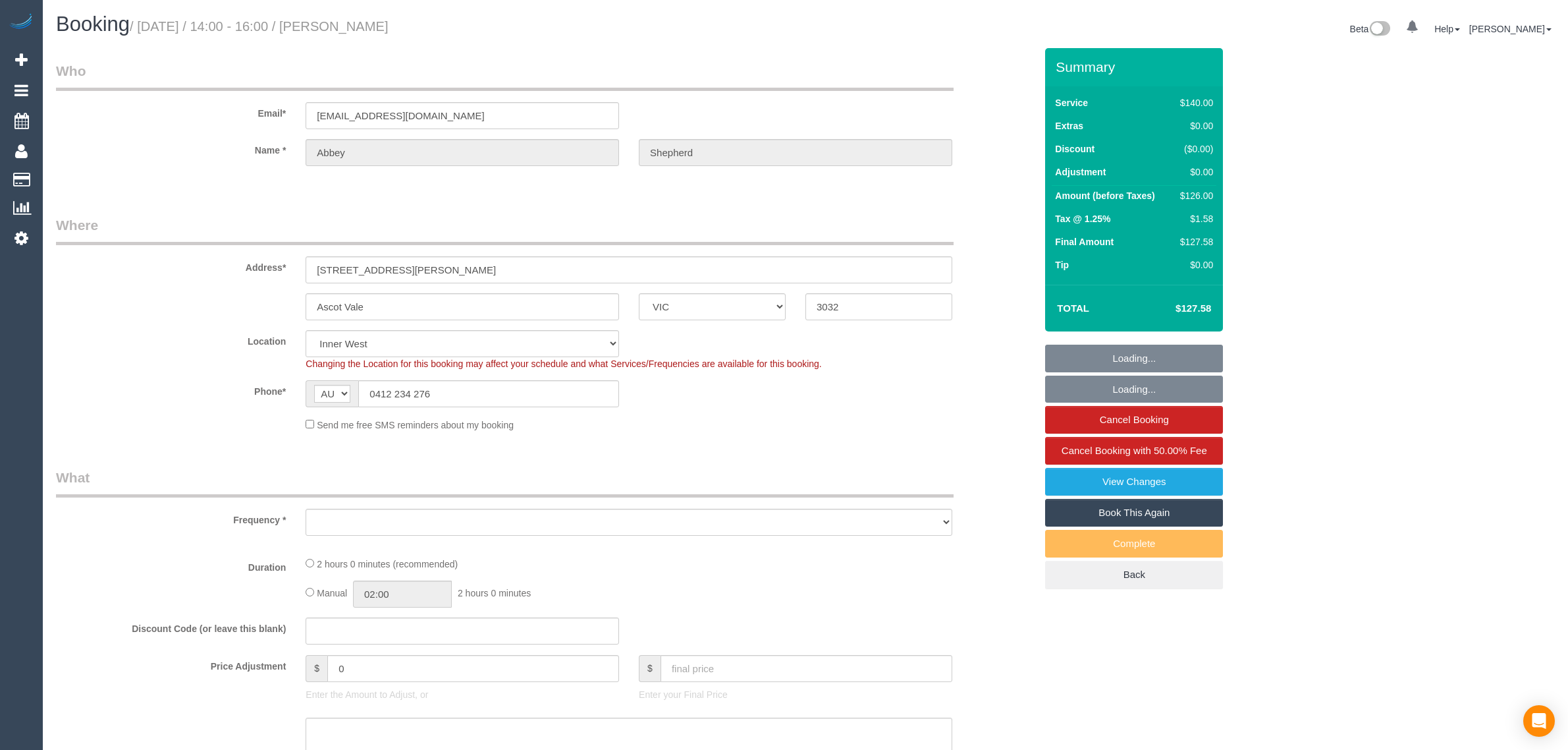
select select "VIC"
select select "number:29"
select select "number:14"
select select "number:19"
select select "number:36"
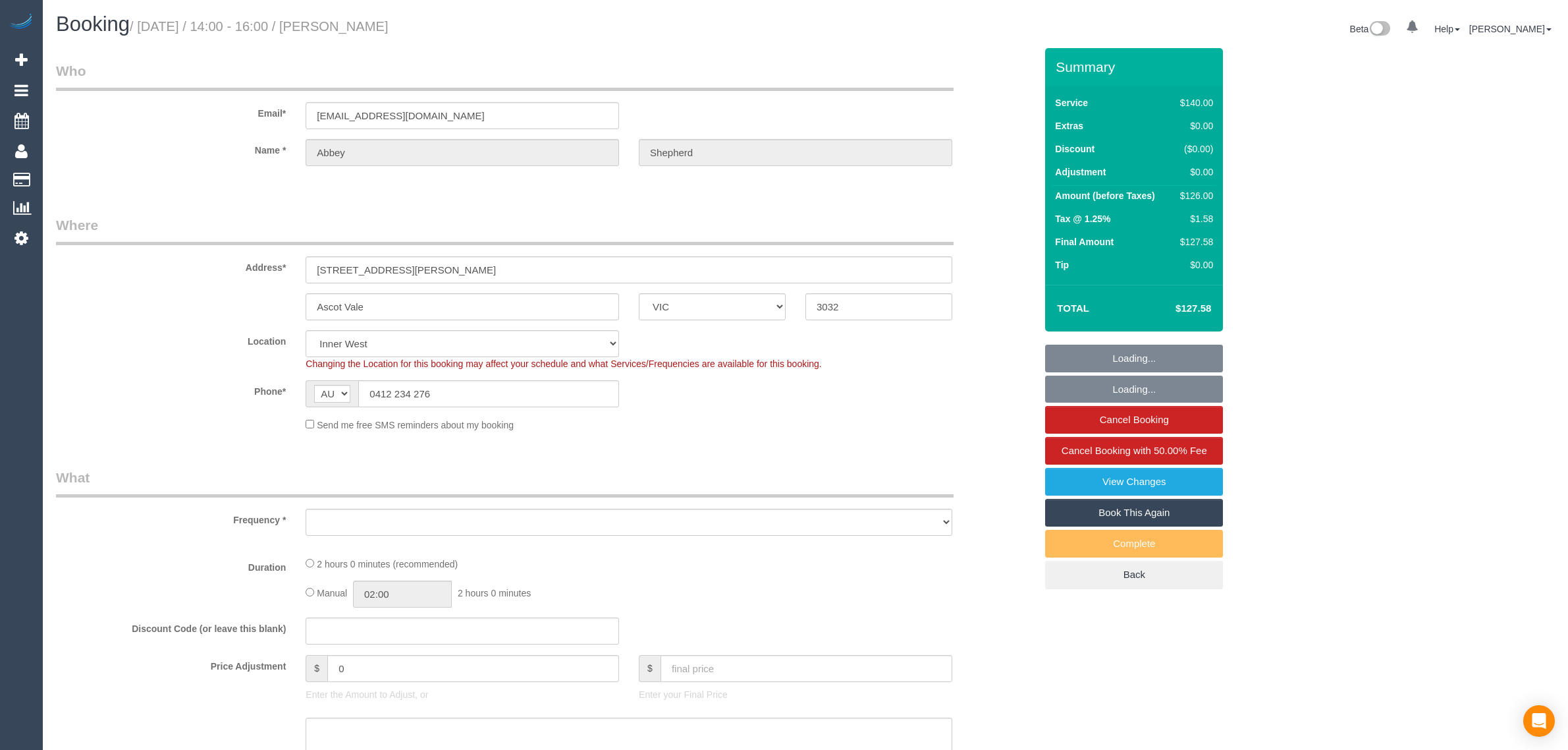
select select "number:34"
select select "number:13"
click at [458, 380] on input "0412 234 276" at bounding box center [489, 394] width 261 height 27
select select "object:680"
select select "string:stripe-pm_1RrXzx2GScqysDRVVE0cZmos"
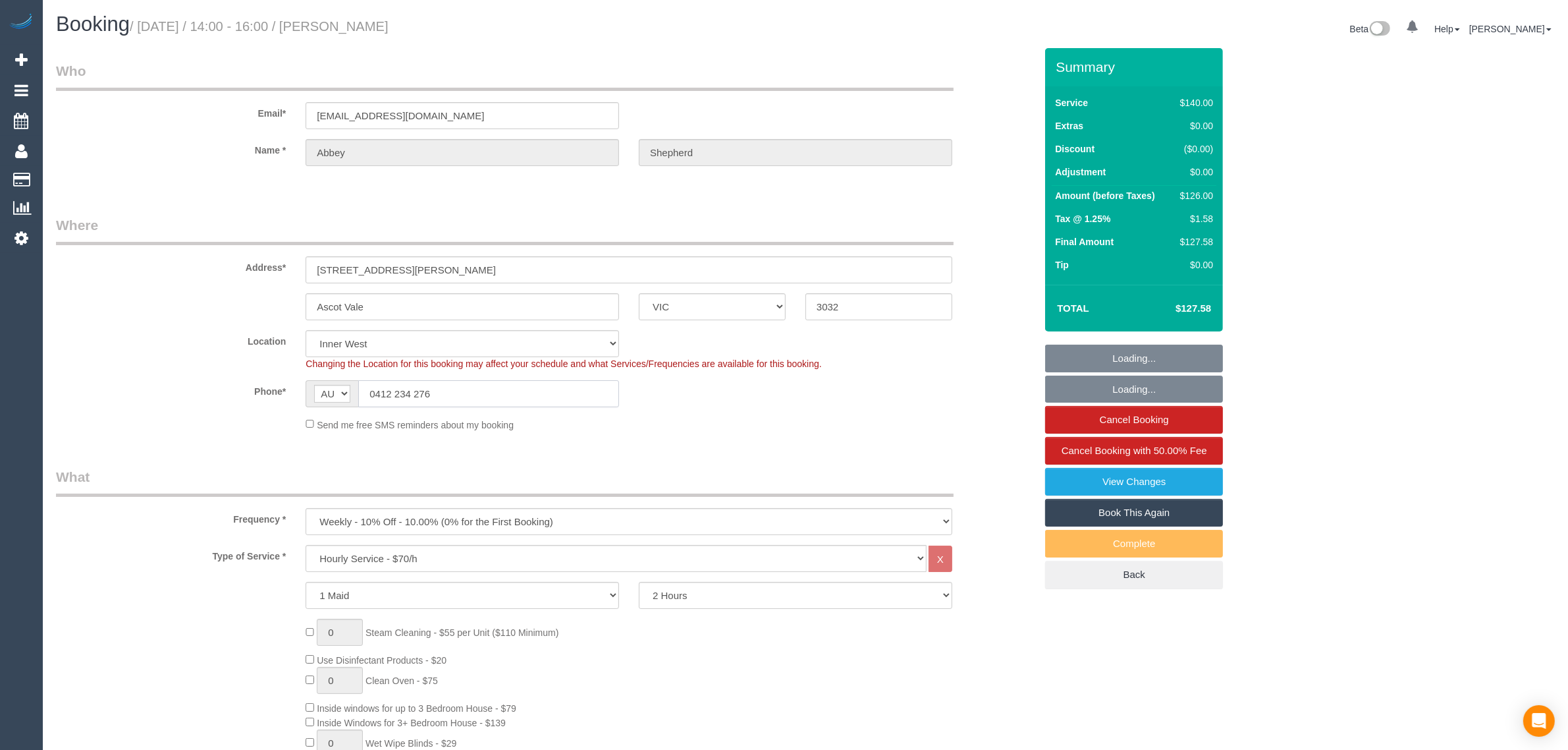
select select "object:1522"
select select "spot1"
click at [665, 18] on h1 "Booking / [DATE] / 14:00 - 16:00 / [PERSON_NAME]" at bounding box center [426, 24] width 739 height 22
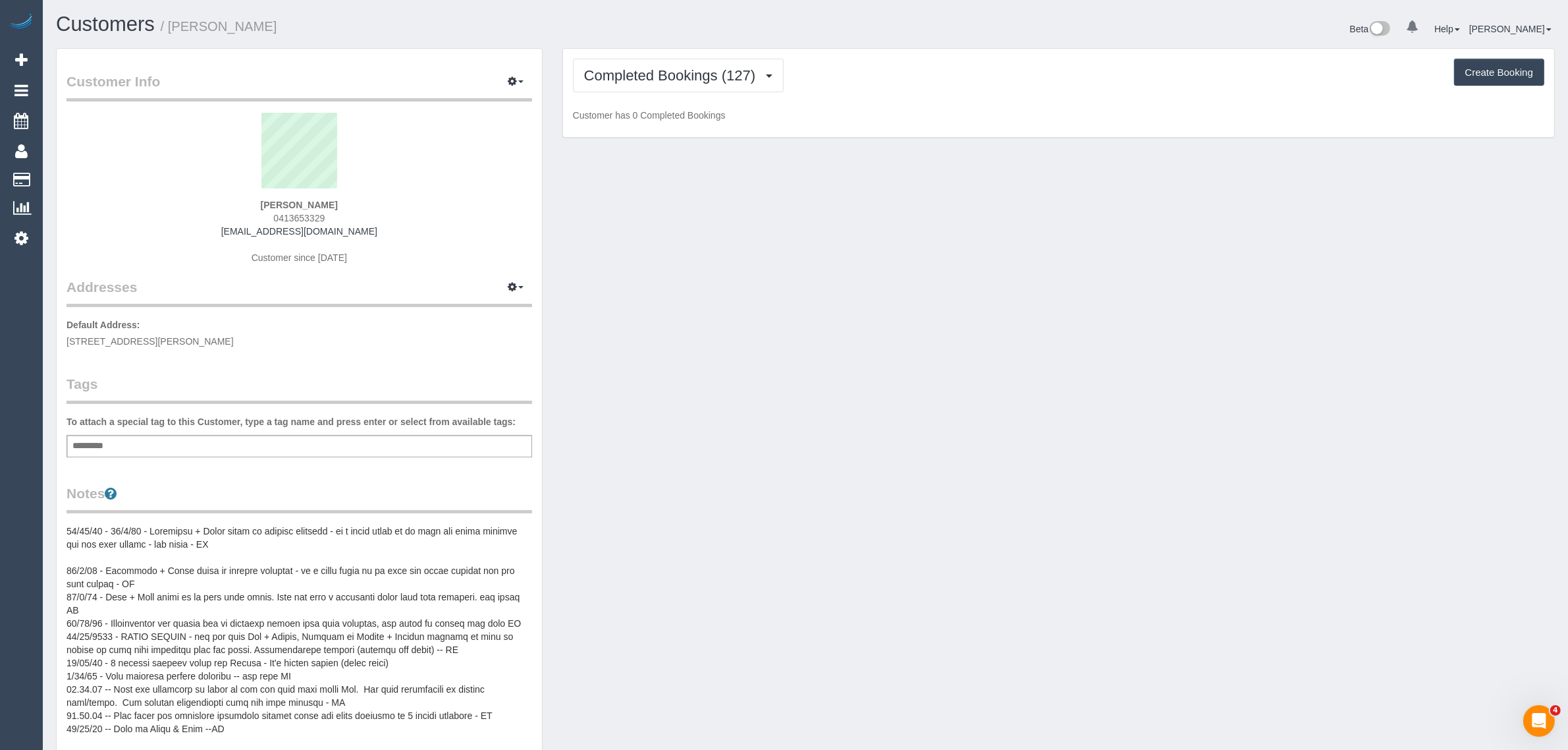
click at [275, 212] on span "0413653329" at bounding box center [299, 217] width 51 height 10
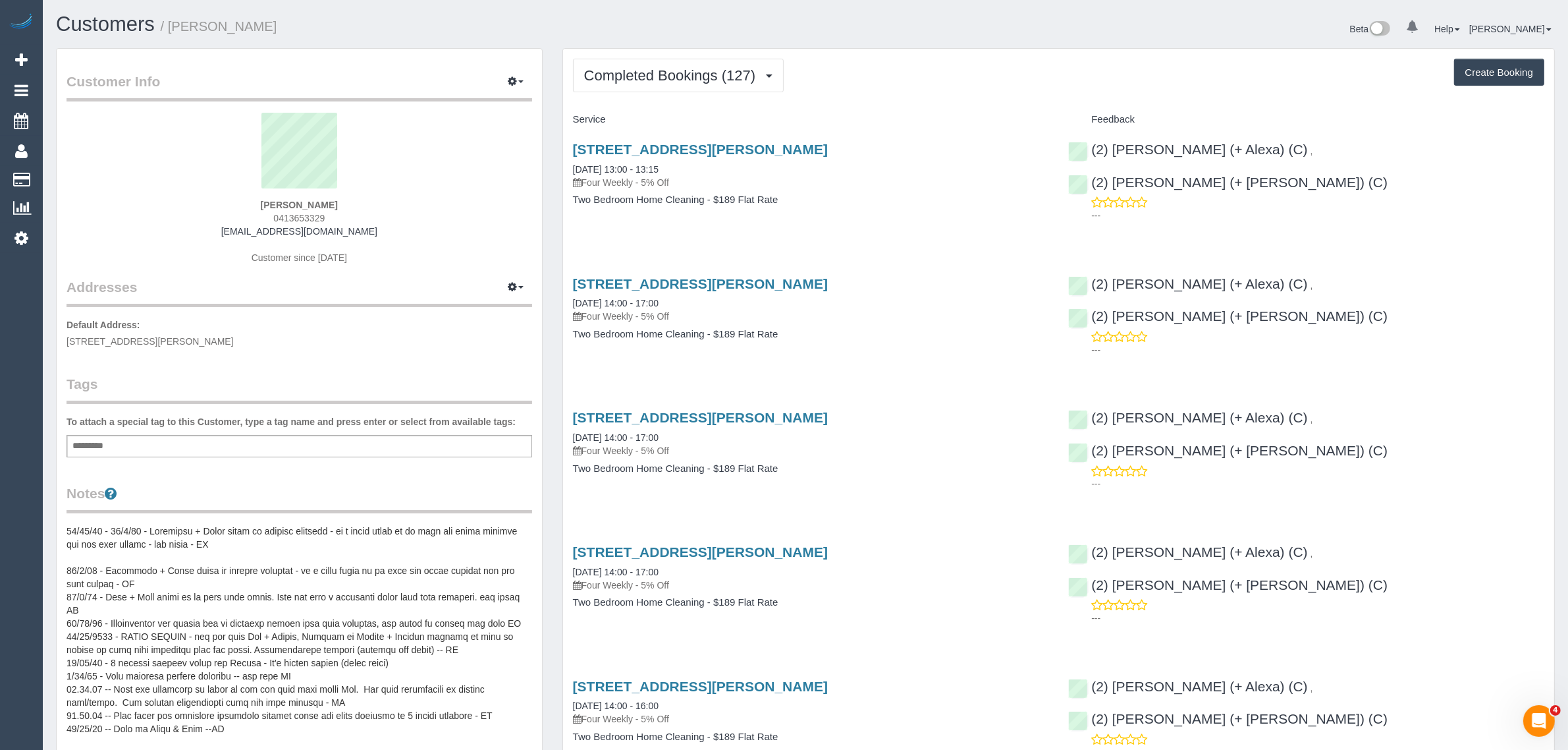
copy span "0413653329"
click at [679, 69] on span "Completed Bookings (127)" at bounding box center [673, 75] width 178 height 17
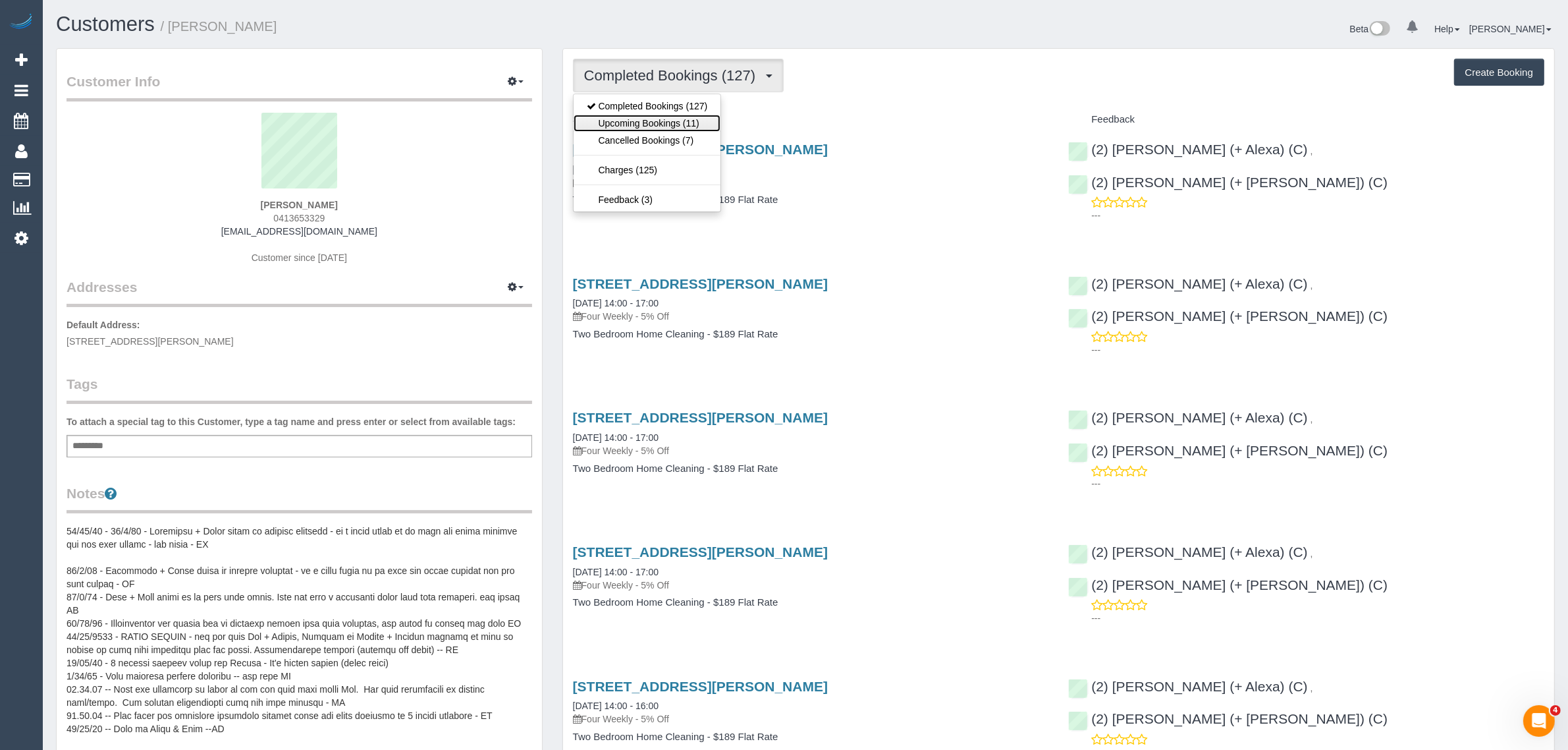
click at [667, 120] on link "Upcoming Bookings (11)" at bounding box center [647, 123] width 148 height 17
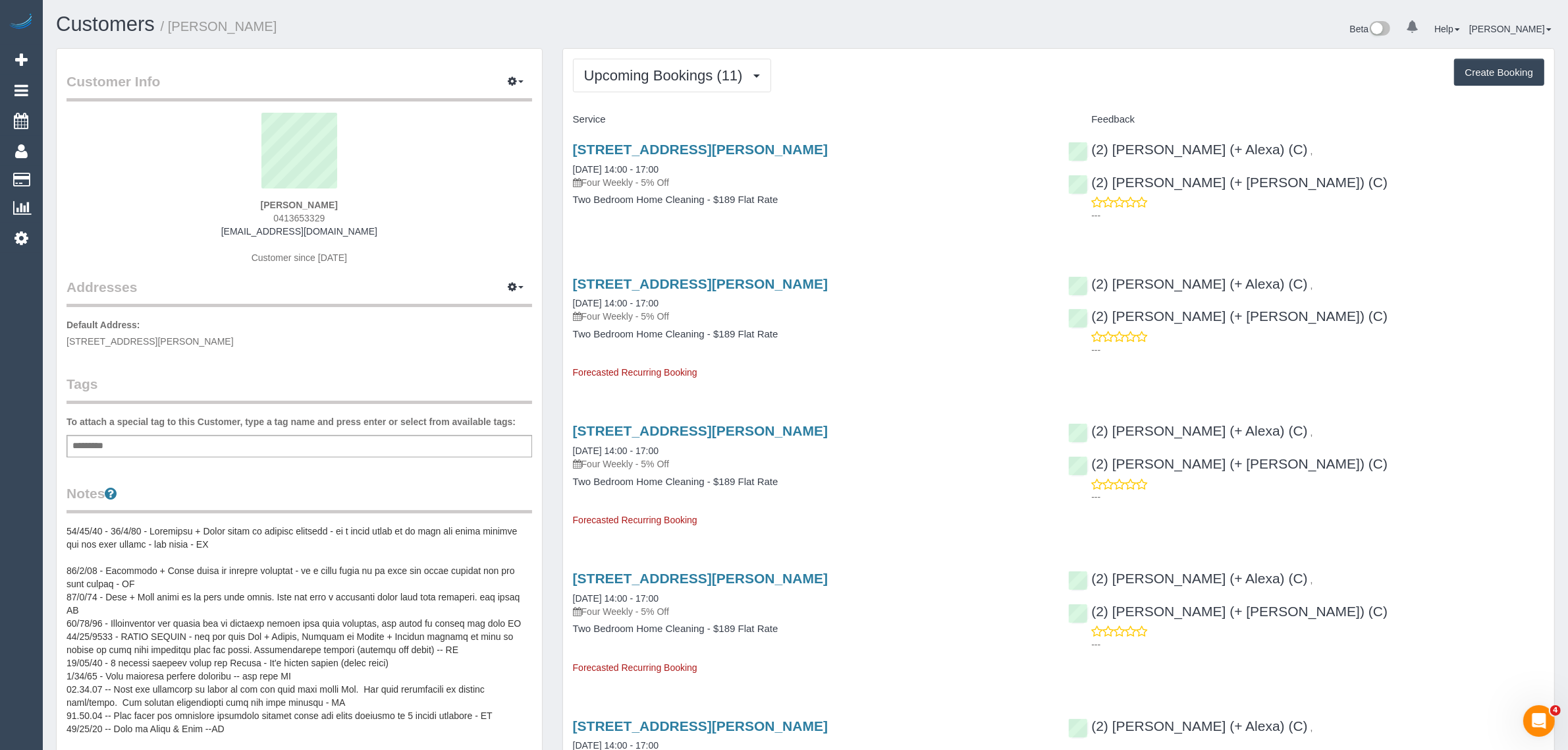
click at [652, 178] on p "Four Weekly - 5% Off" at bounding box center [811, 182] width 476 height 13
click at [652, 176] on p "Four Weekly - 5% Off" at bounding box center [811, 182] width 476 height 13
click at [652, 169] on link "[DATE] 14:00 - 17:00" at bounding box center [616, 169] width 85 height 10
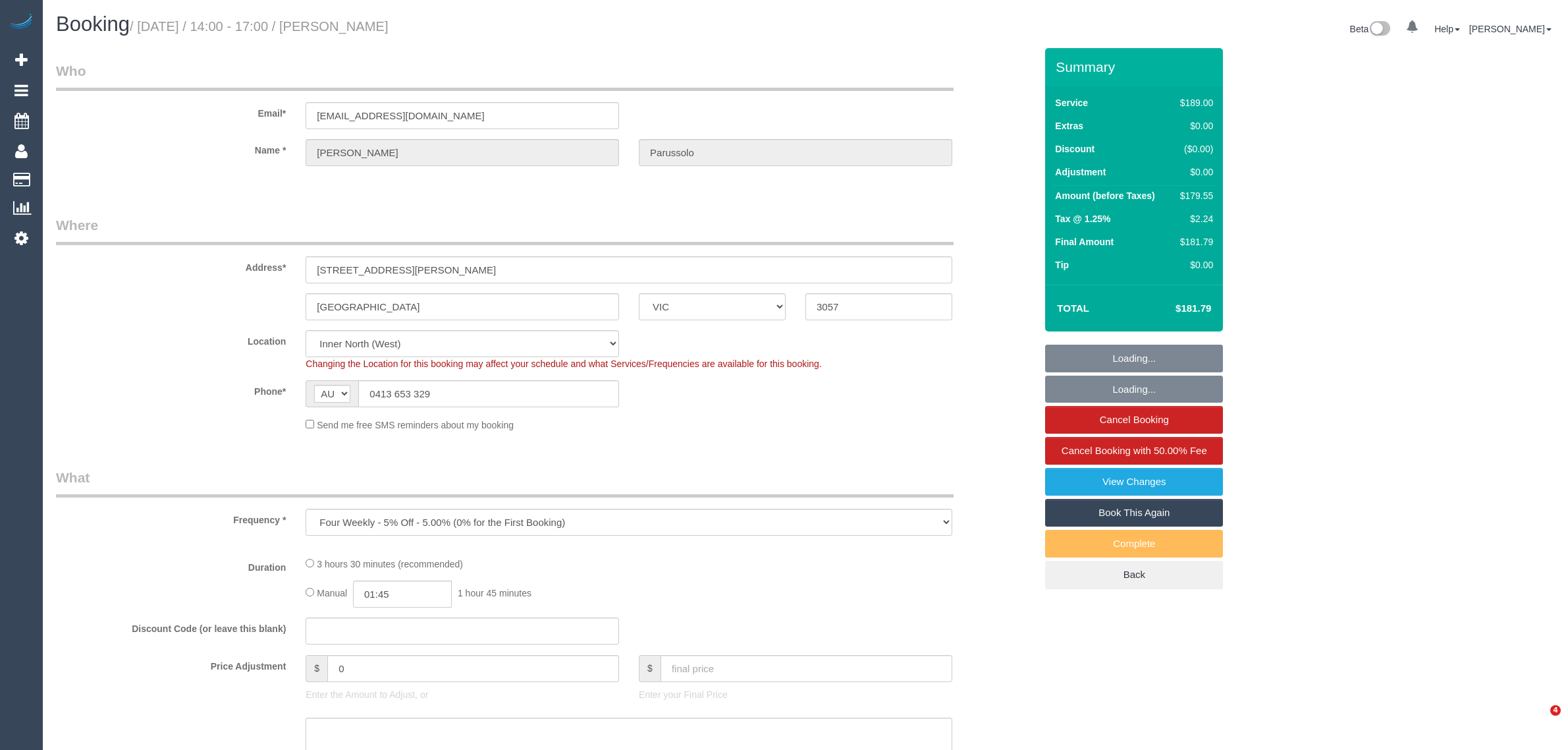
select select "VIC"
select select "number:29"
select select "string:stripe-pm_1MVuGc2GScqysDRVQTq4l0i6"
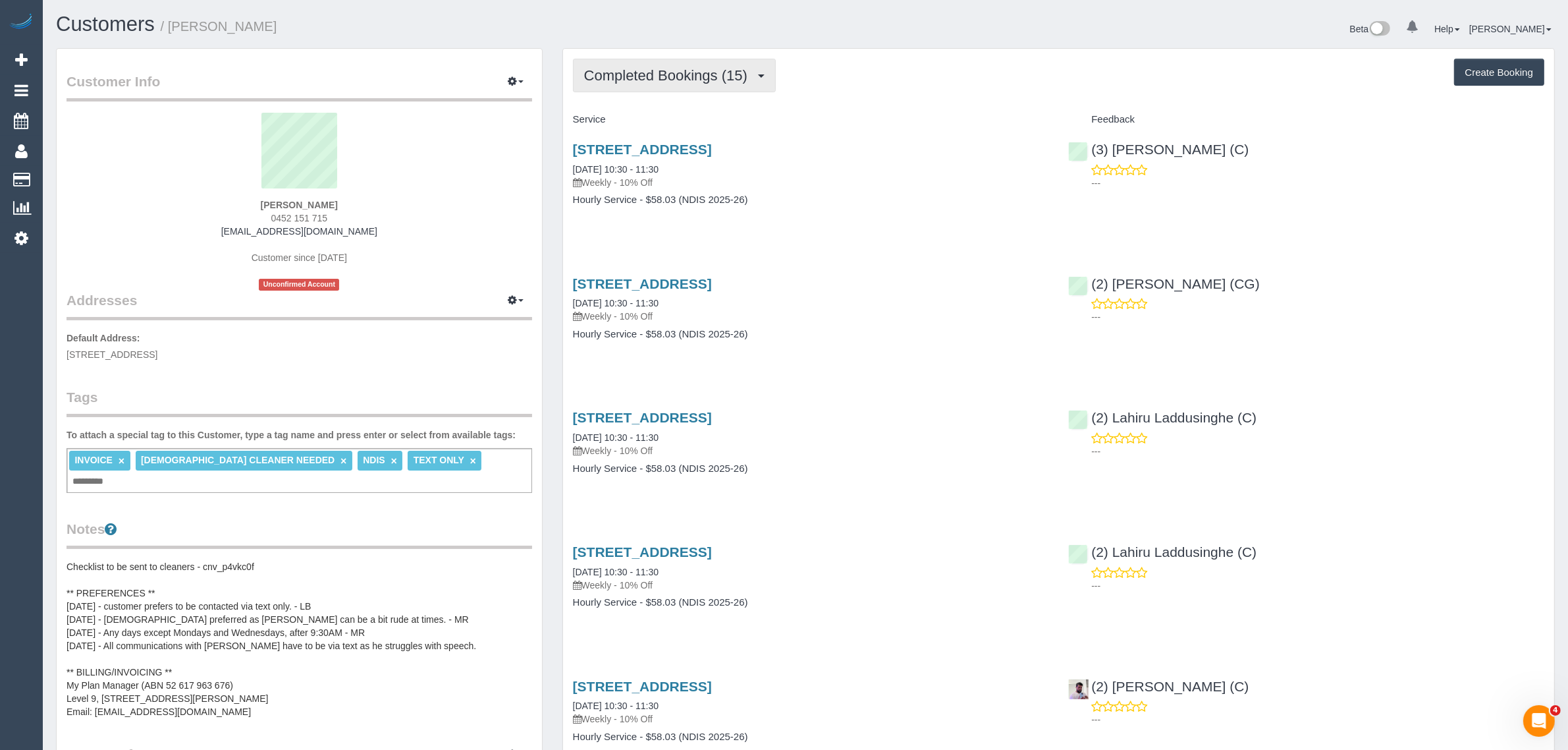
click at [712, 80] on span "Completed Bookings (15)" at bounding box center [669, 75] width 170 height 17
click at [686, 116] on link "Upcoming Bookings (11)" at bounding box center [644, 123] width 142 height 17
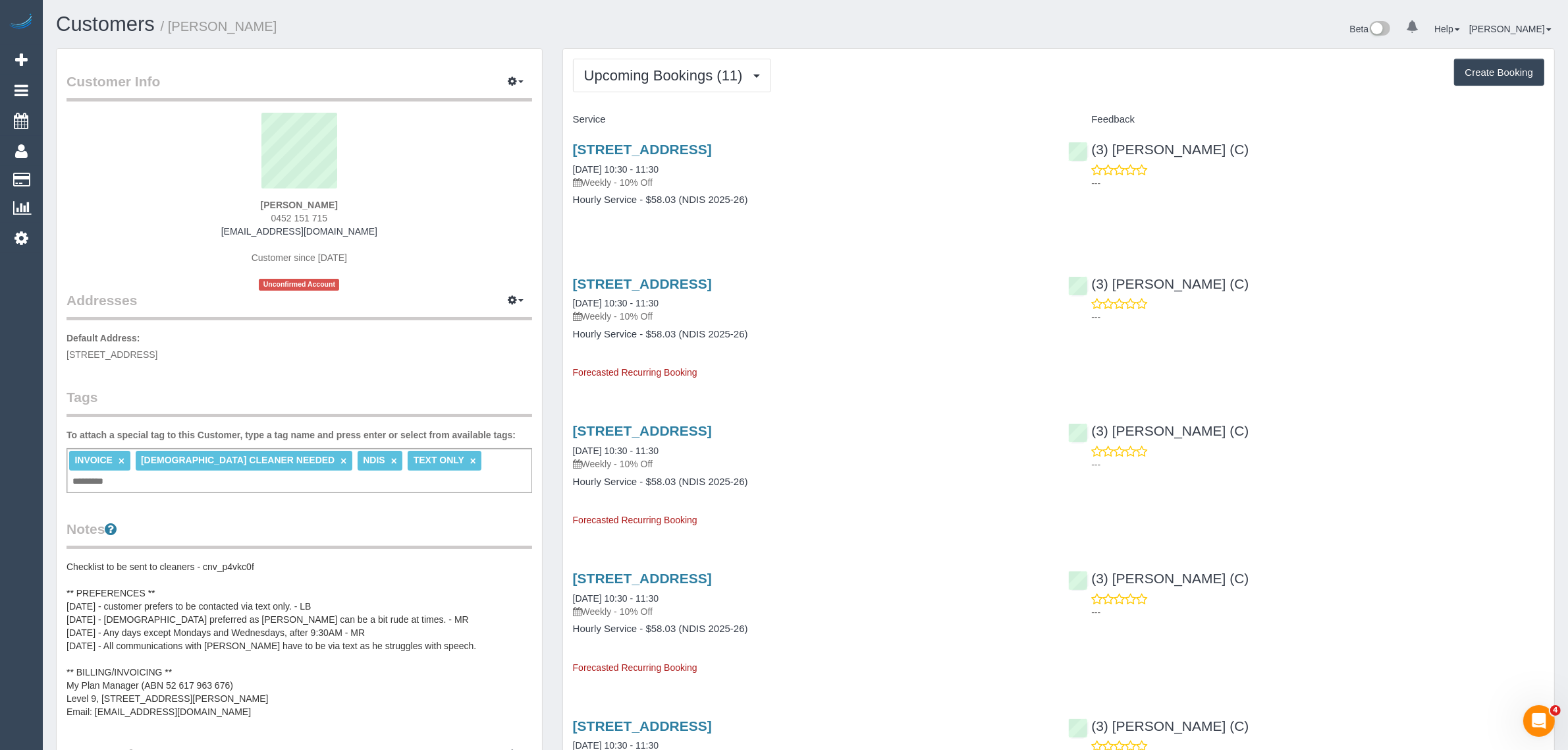
click at [295, 219] on span "0452 151 715" at bounding box center [299, 217] width 57 height 10
copy div "0452 151 715"
click at [679, 74] on span "Upcoming Bookings (11)" at bounding box center [667, 75] width 165 height 17
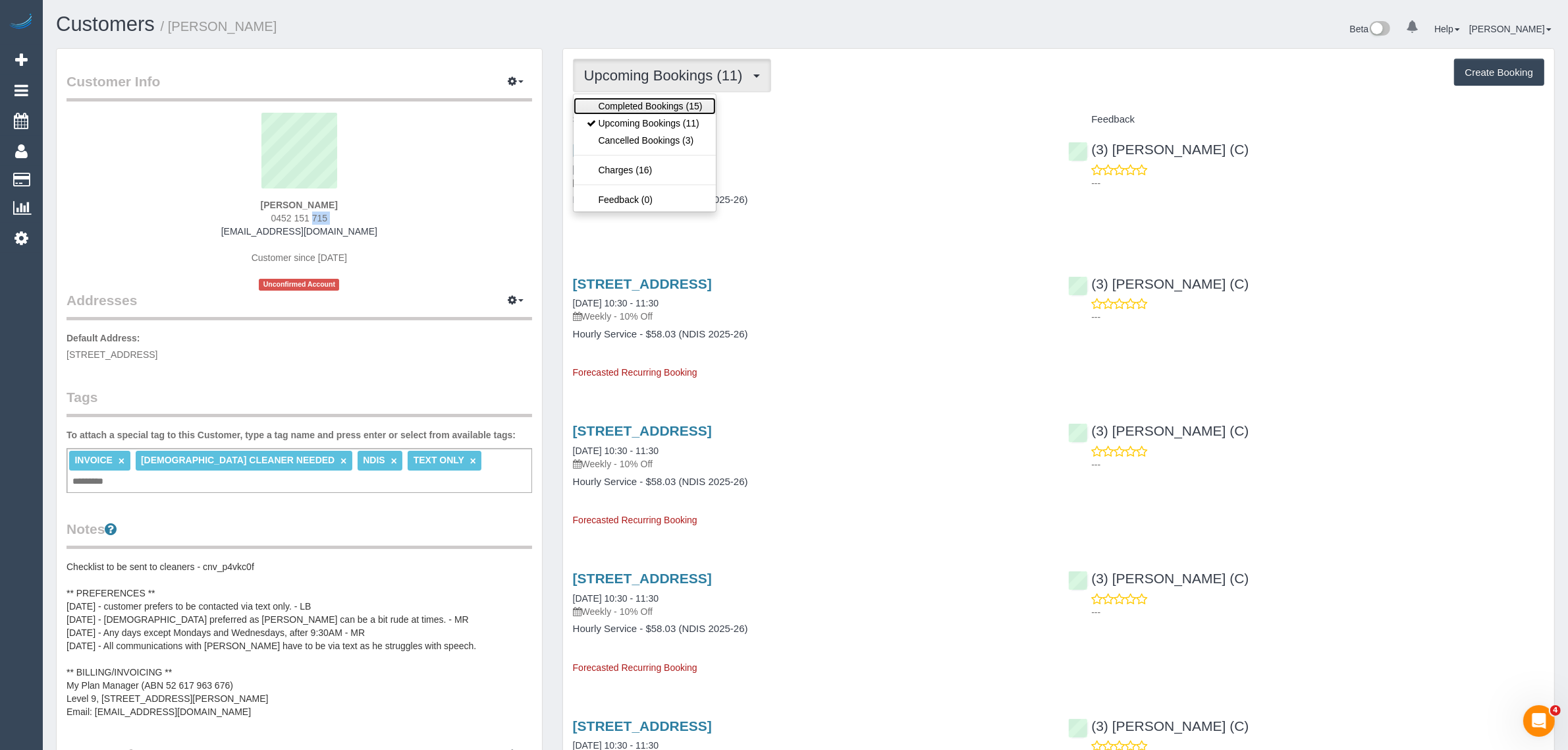
click at [659, 107] on link "Completed Bookings (15)" at bounding box center [644, 105] width 142 height 17
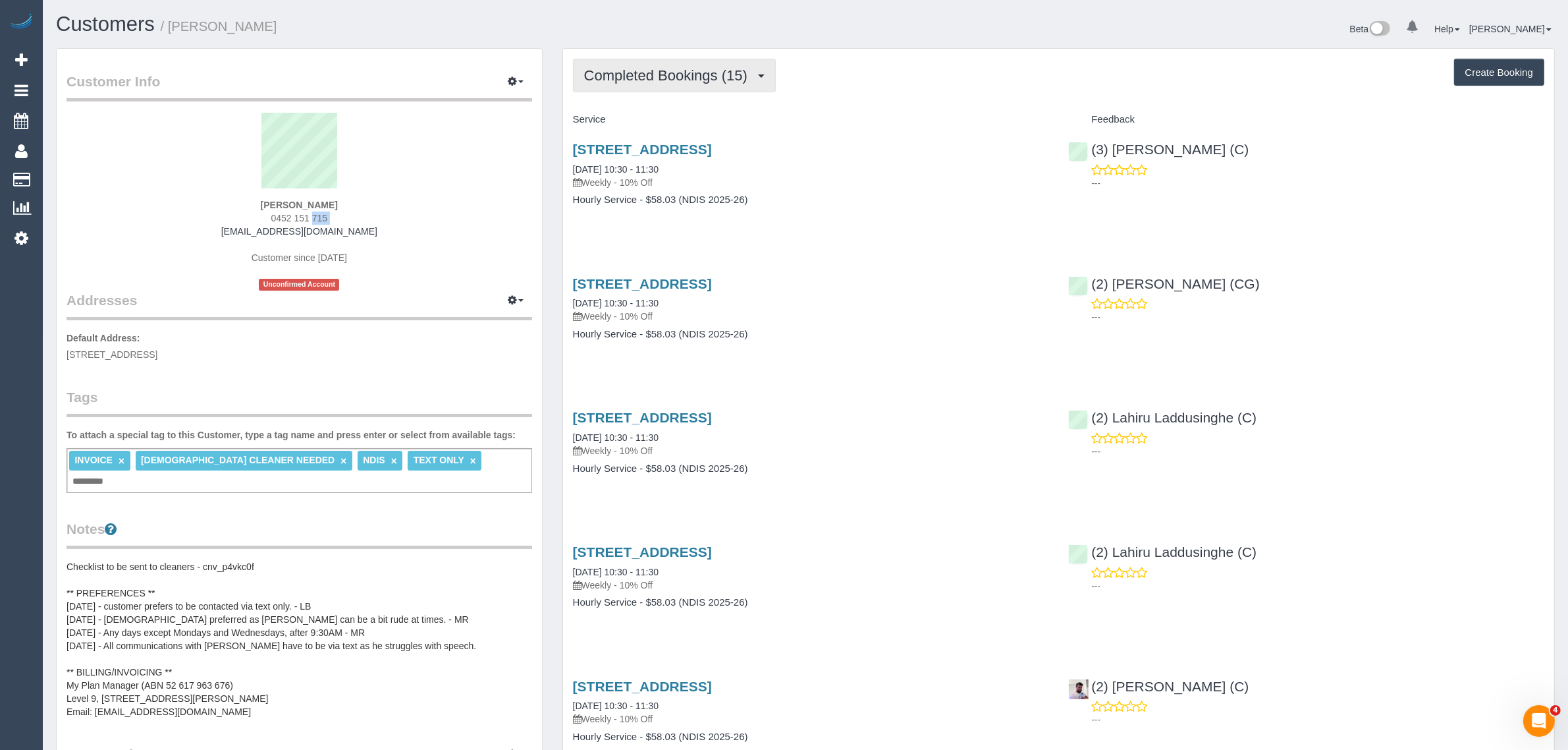
click at [686, 77] on span "Completed Bookings (15)" at bounding box center [669, 75] width 170 height 17
click at [671, 124] on link "Upcoming Bookings (11)" at bounding box center [644, 123] width 142 height 17
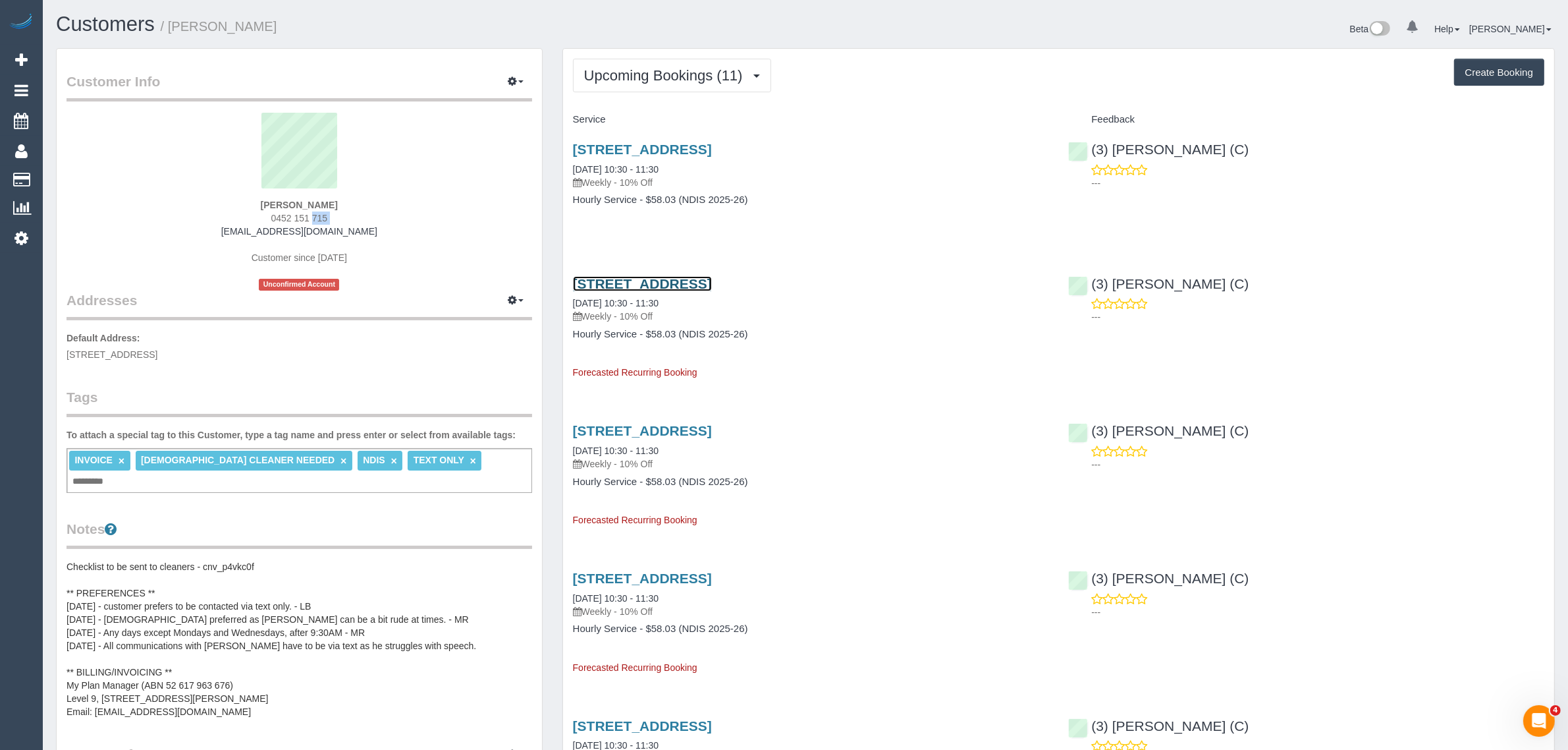
click at [641, 284] on link "[STREET_ADDRESS]" at bounding box center [643, 284] width 139 height 15
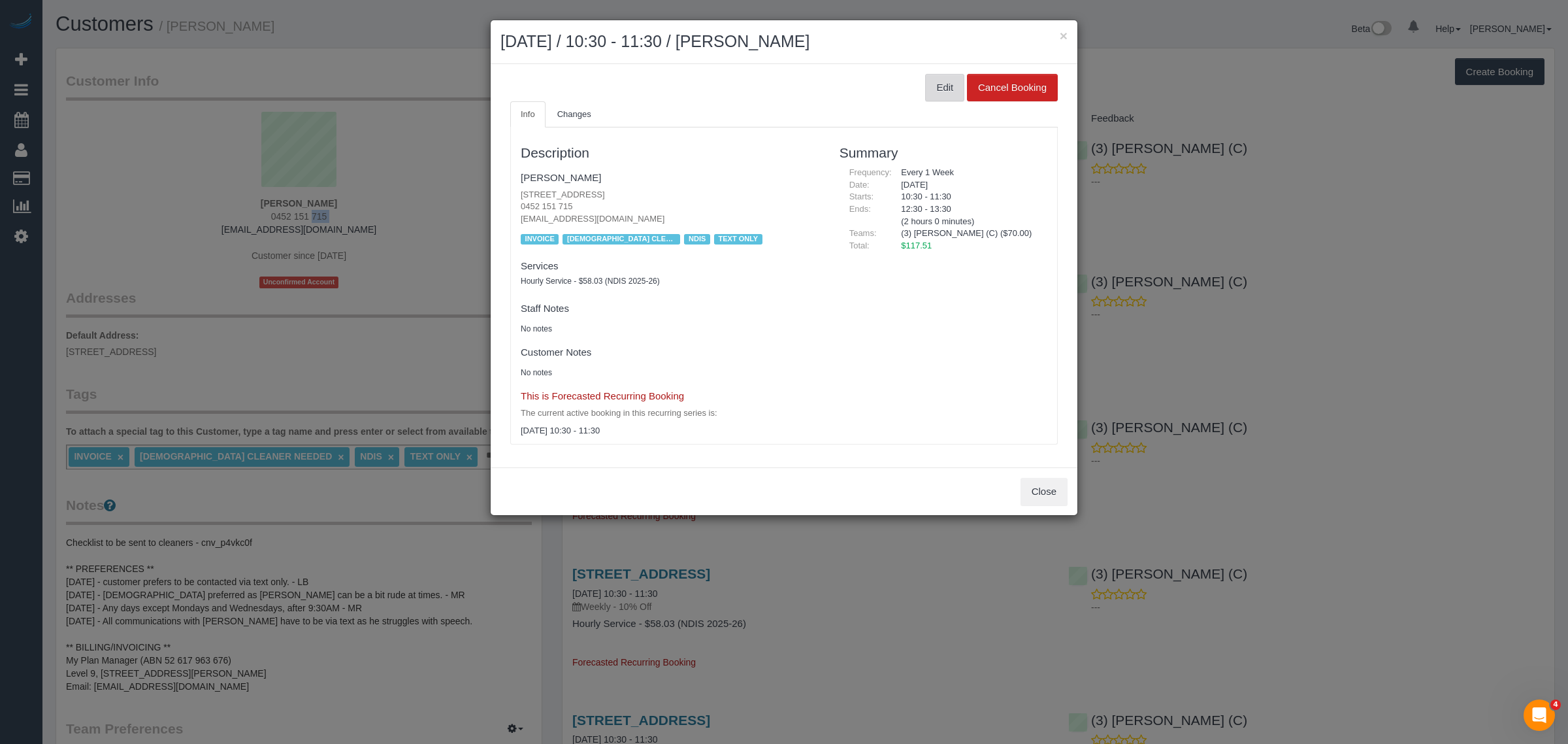
click at [939, 90] on button "Edit" at bounding box center [944, 87] width 39 height 28
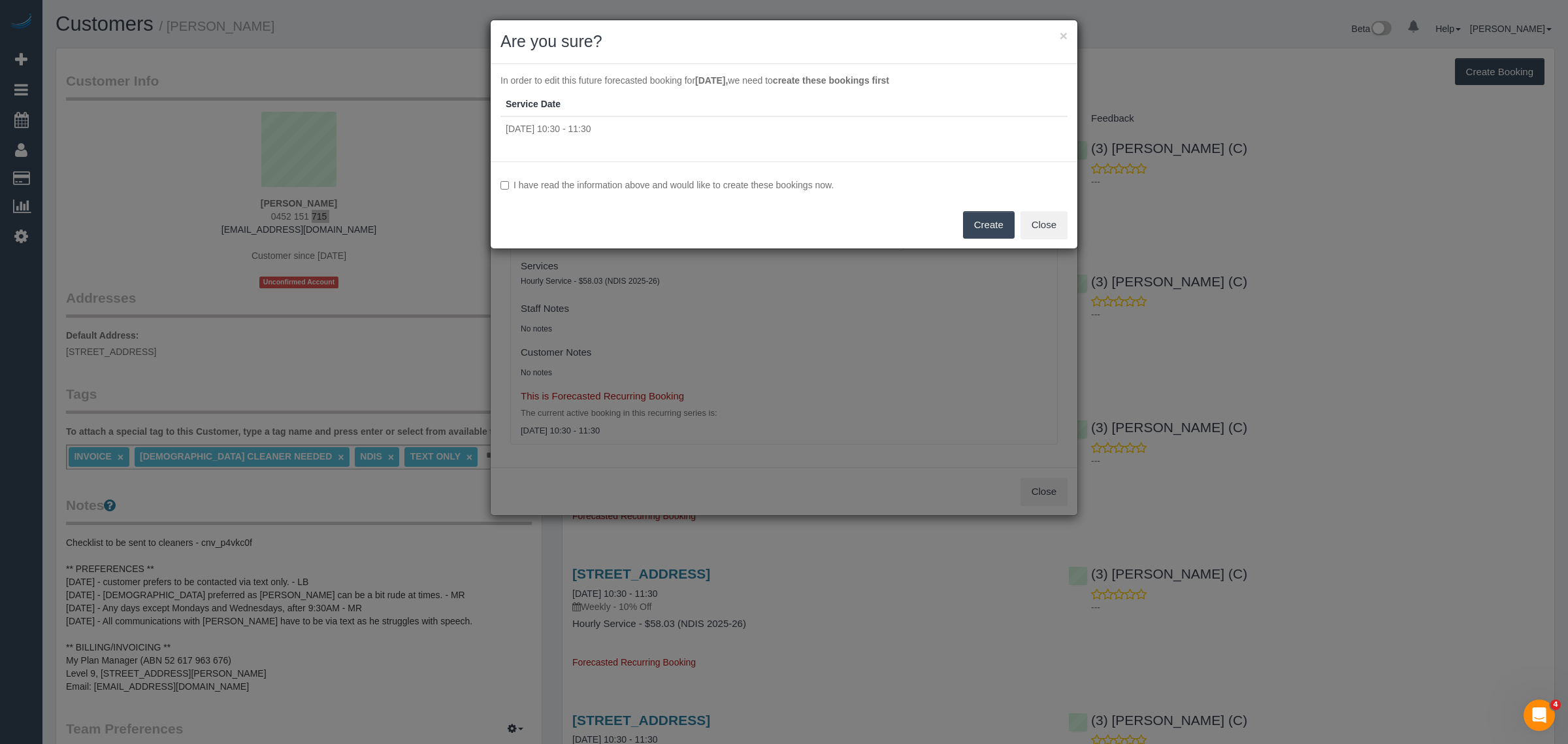
click at [975, 222] on button "Create" at bounding box center [988, 224] width 51 height 28
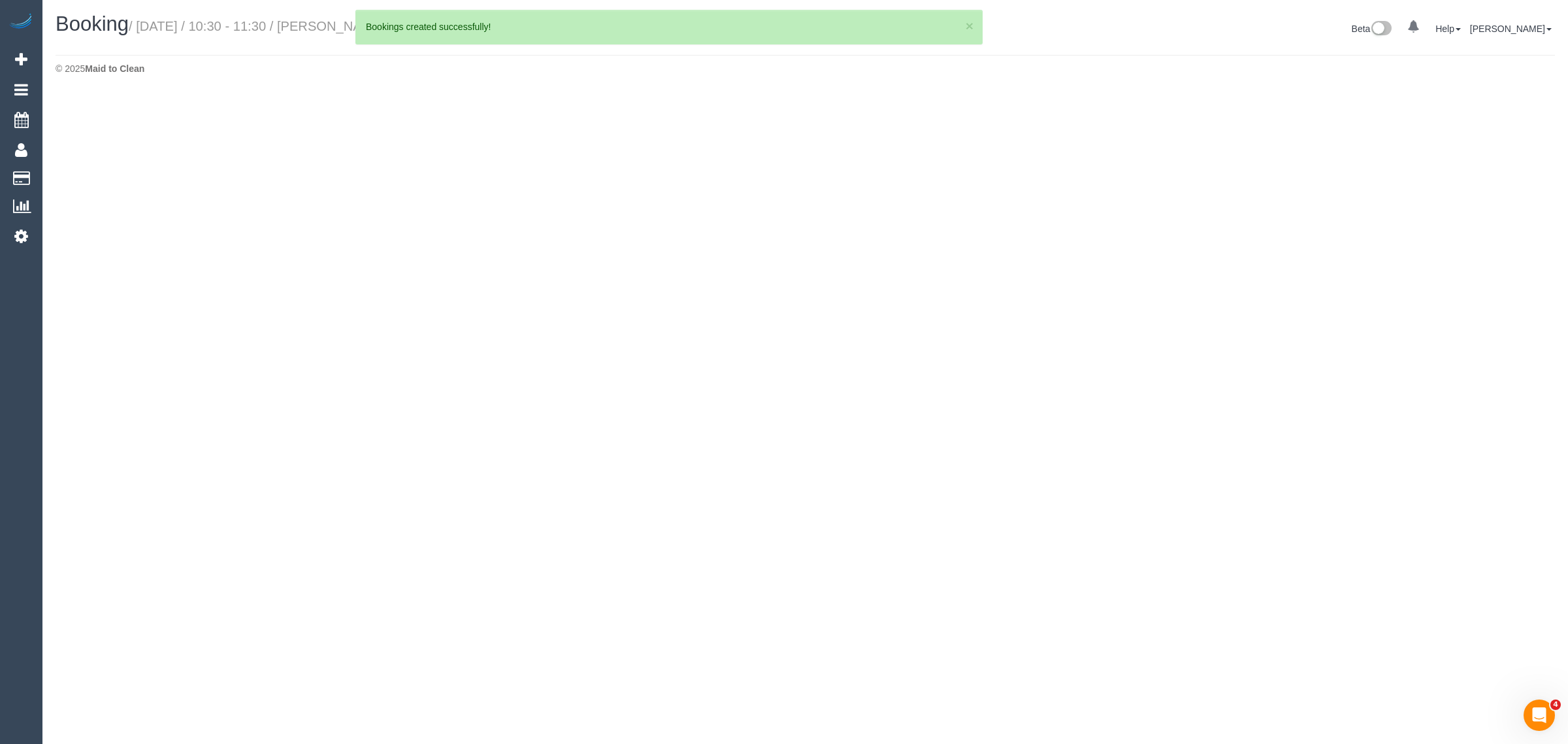
select select "VIC"
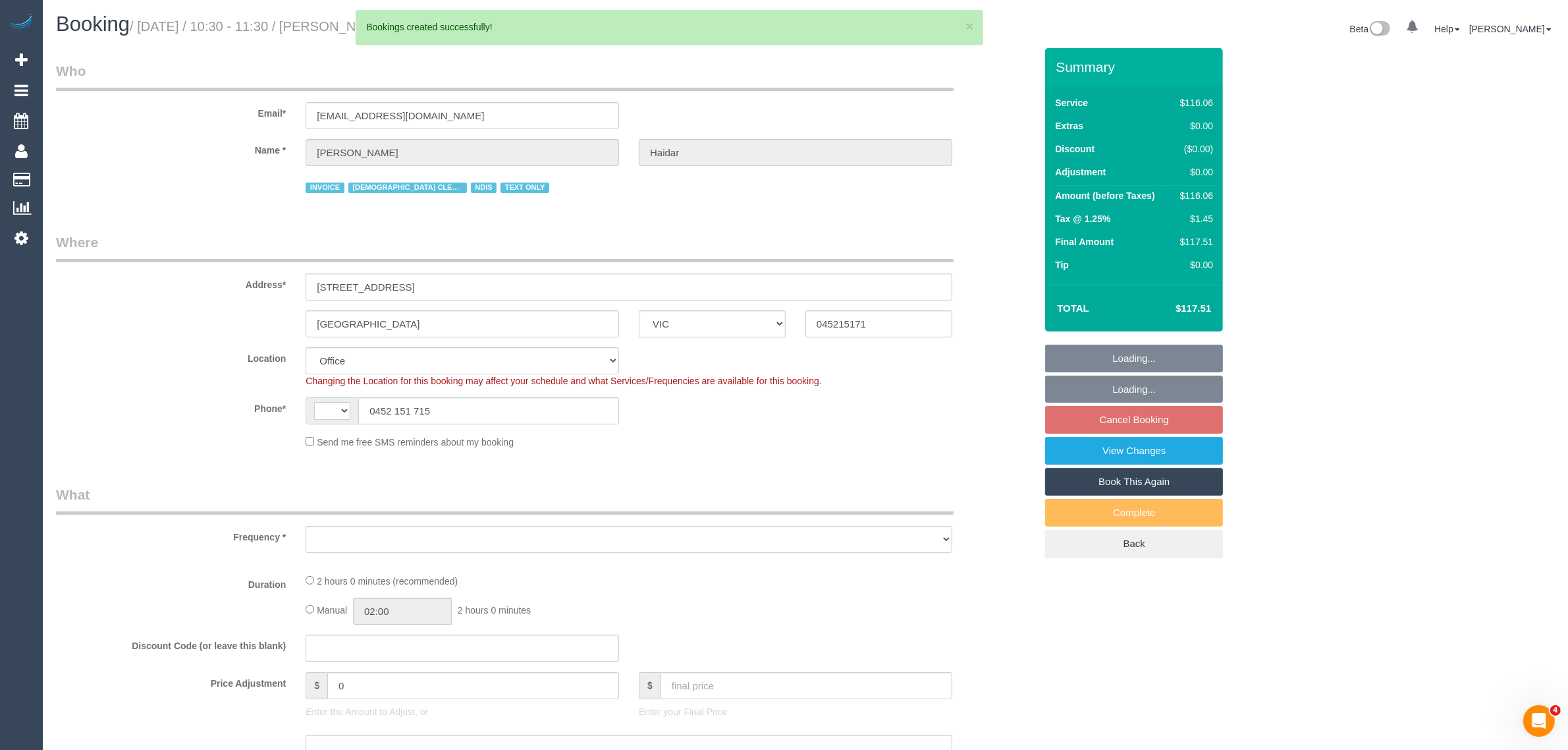
select select "string:AU"
select select "object:2452"
select select "number:27"
select select "number:14"
select select "number:19"
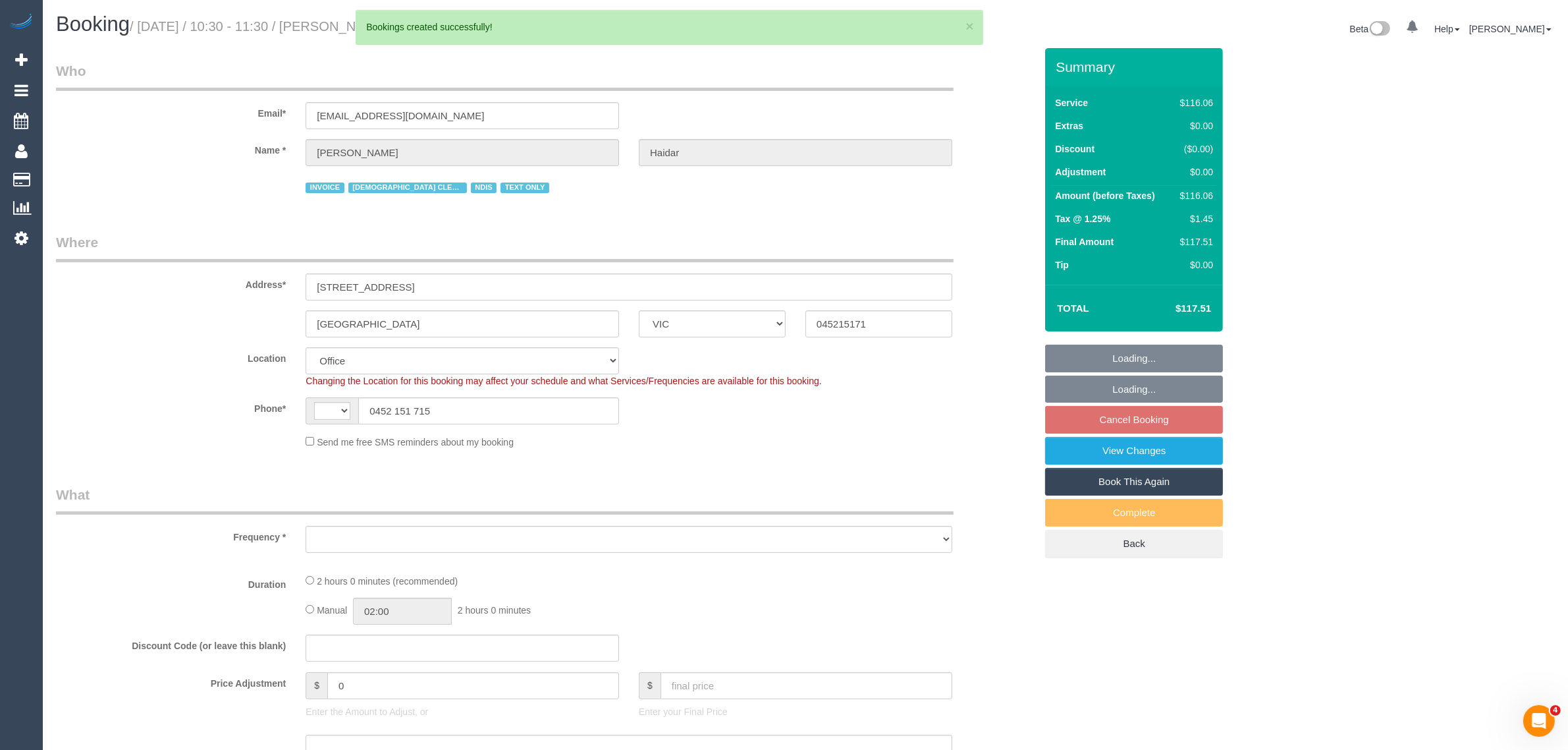
select select "number:36"
select select "number:35"
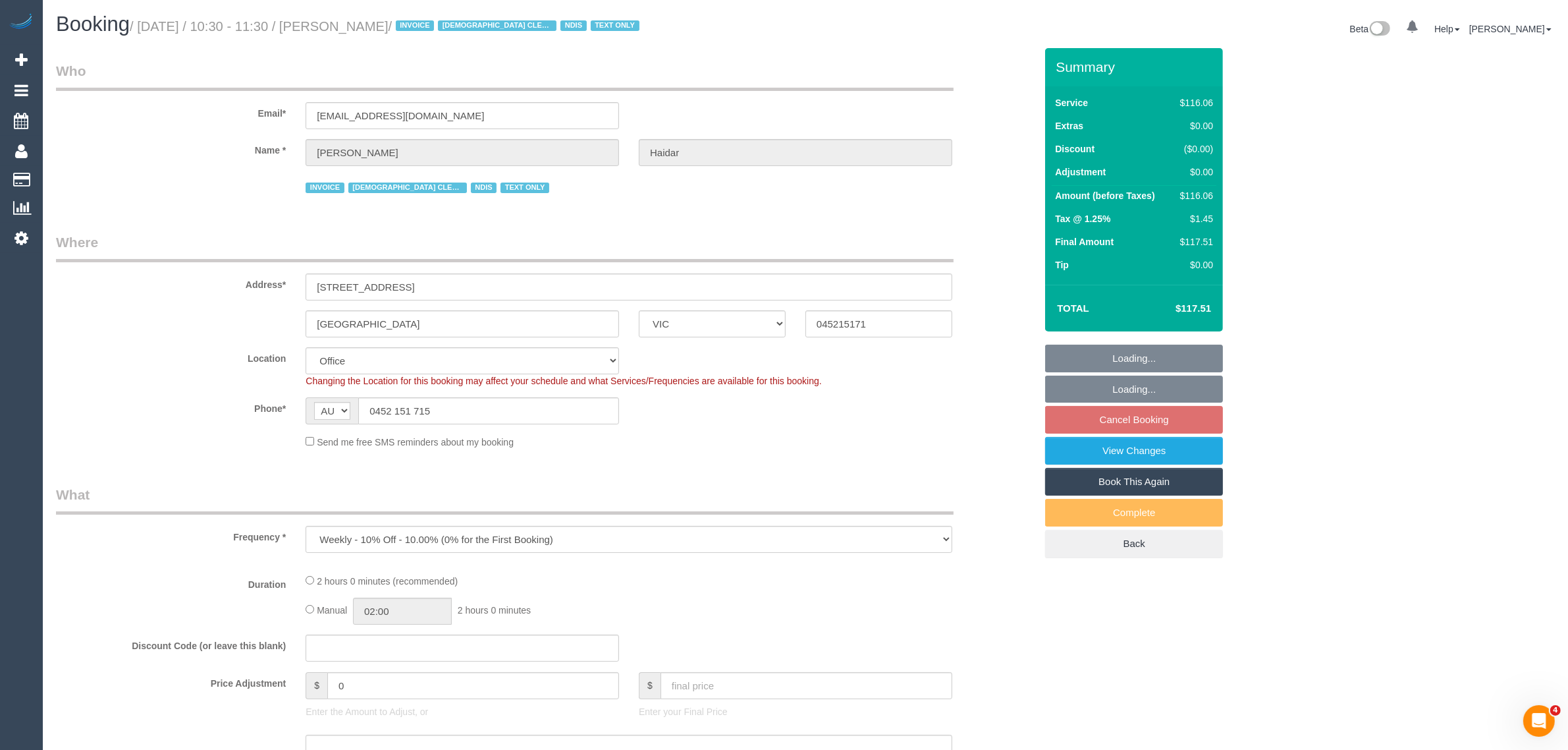
select select "object:2850"
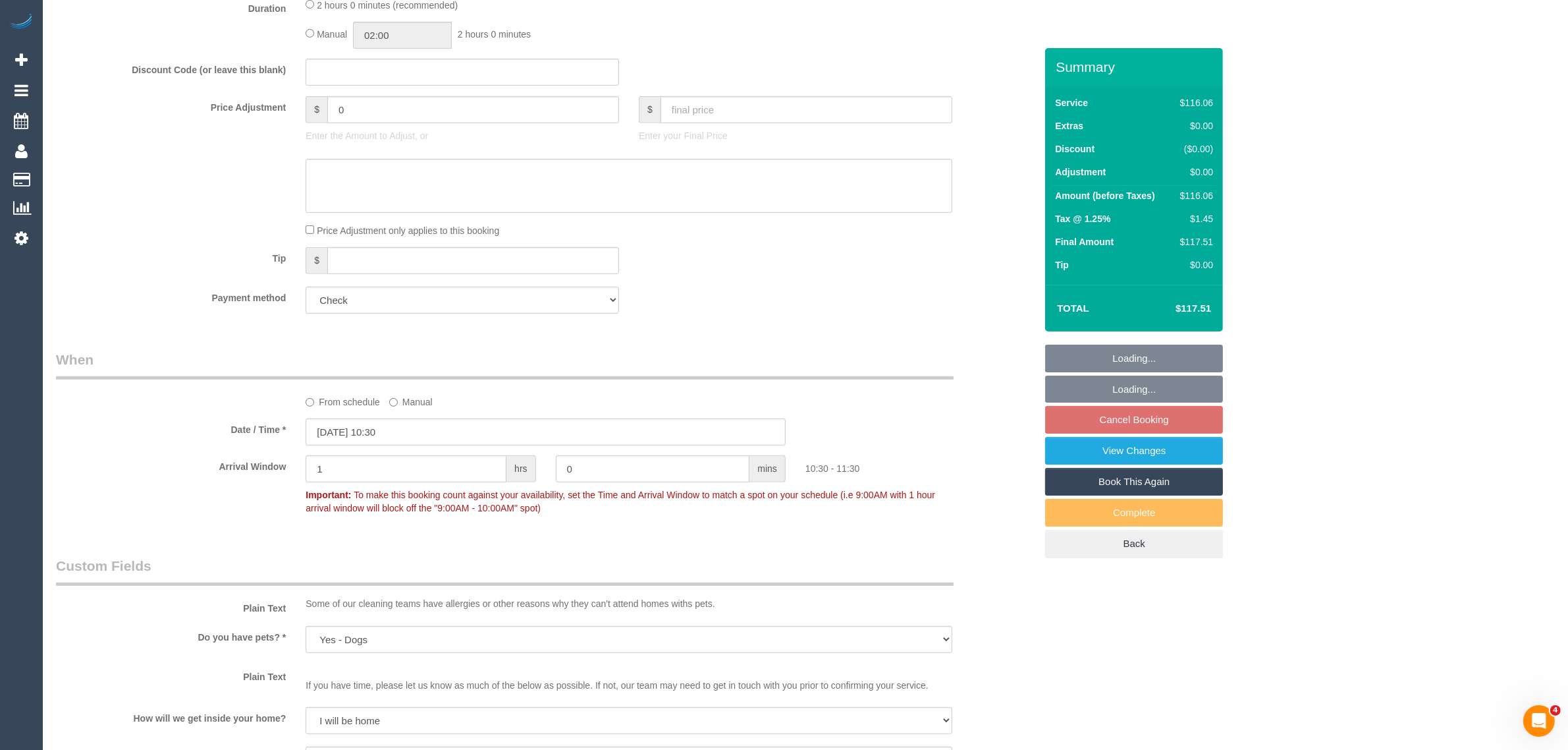
scroll to position [988, 0]
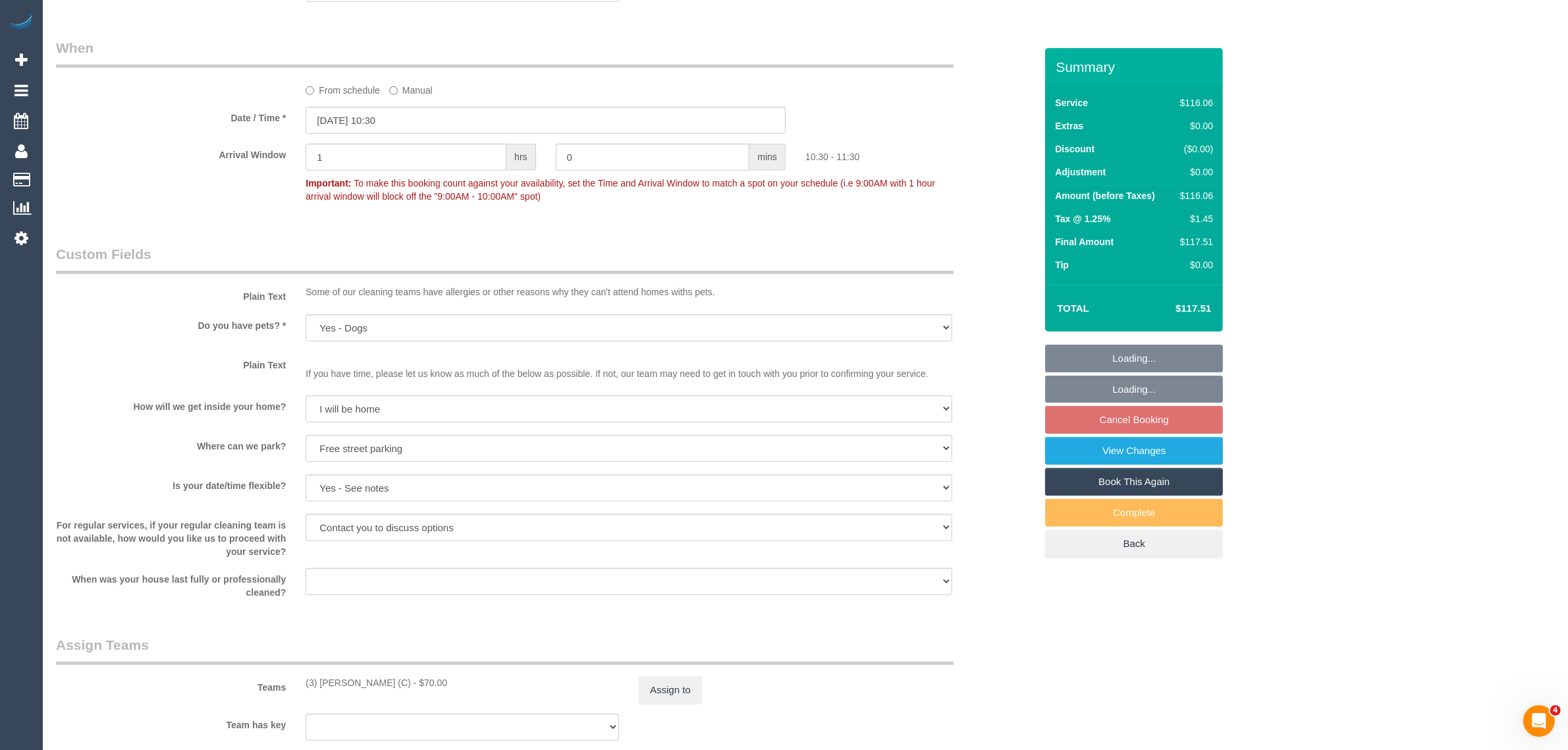
click at [677, 629] on div "Who Email* ghasshaidar@yahoo.com Name * Ghassan Haidar INVOICE MALE CLEANER NEE…" at bounding box center [545, 166] width 999 height 2213
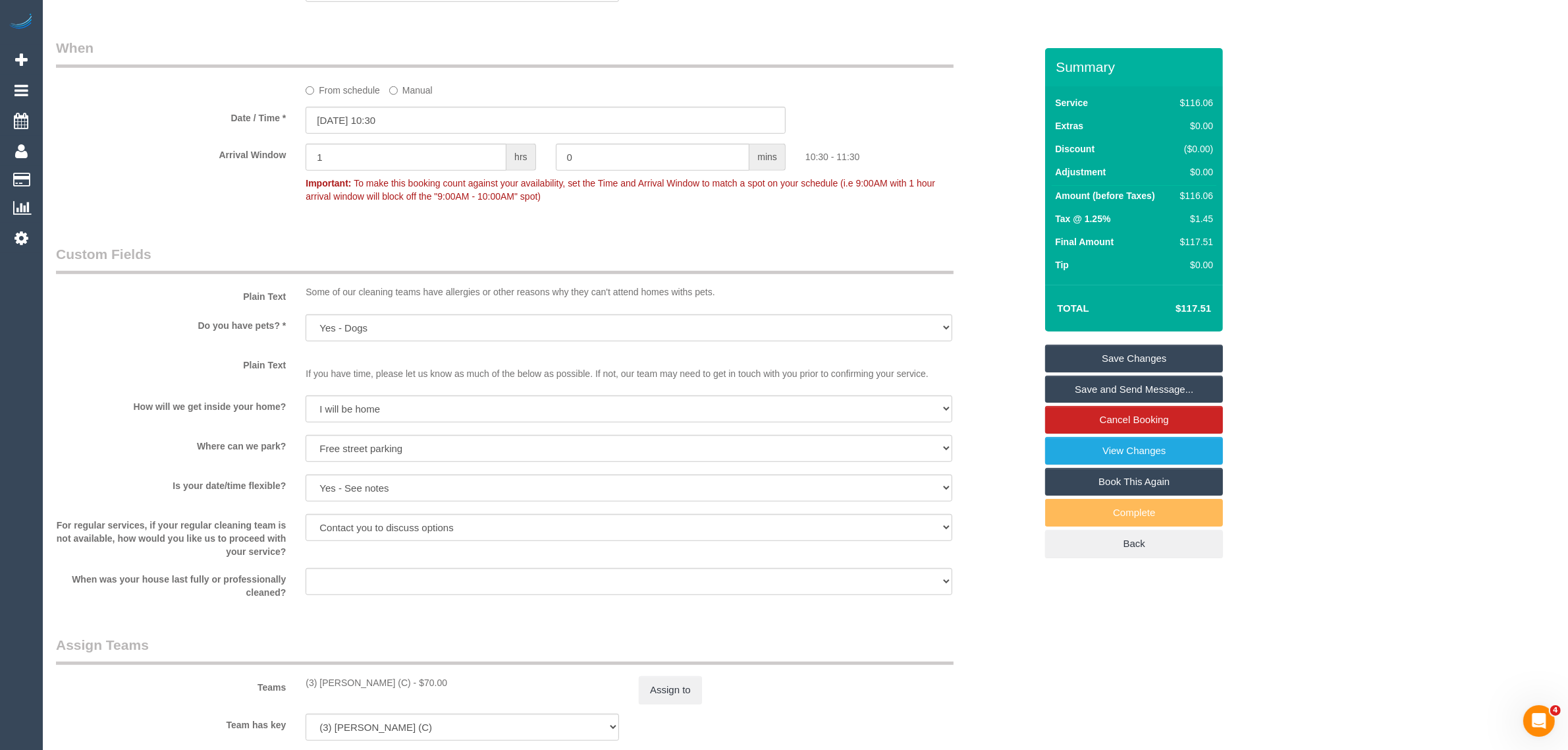
scroll to position [1572, 0]
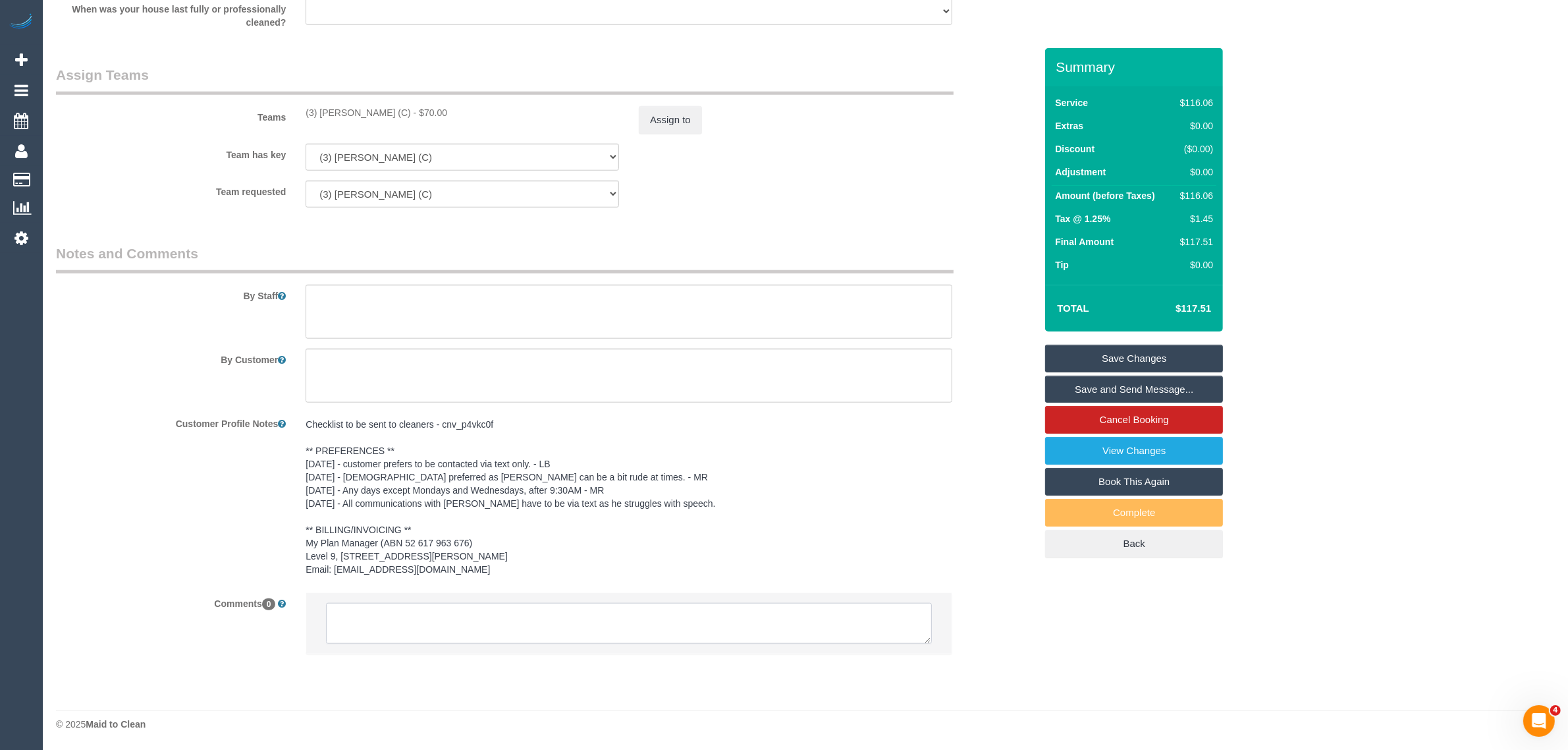
click at [795, 613] on textarea at bounding box center [628, 623] width 606 height 41
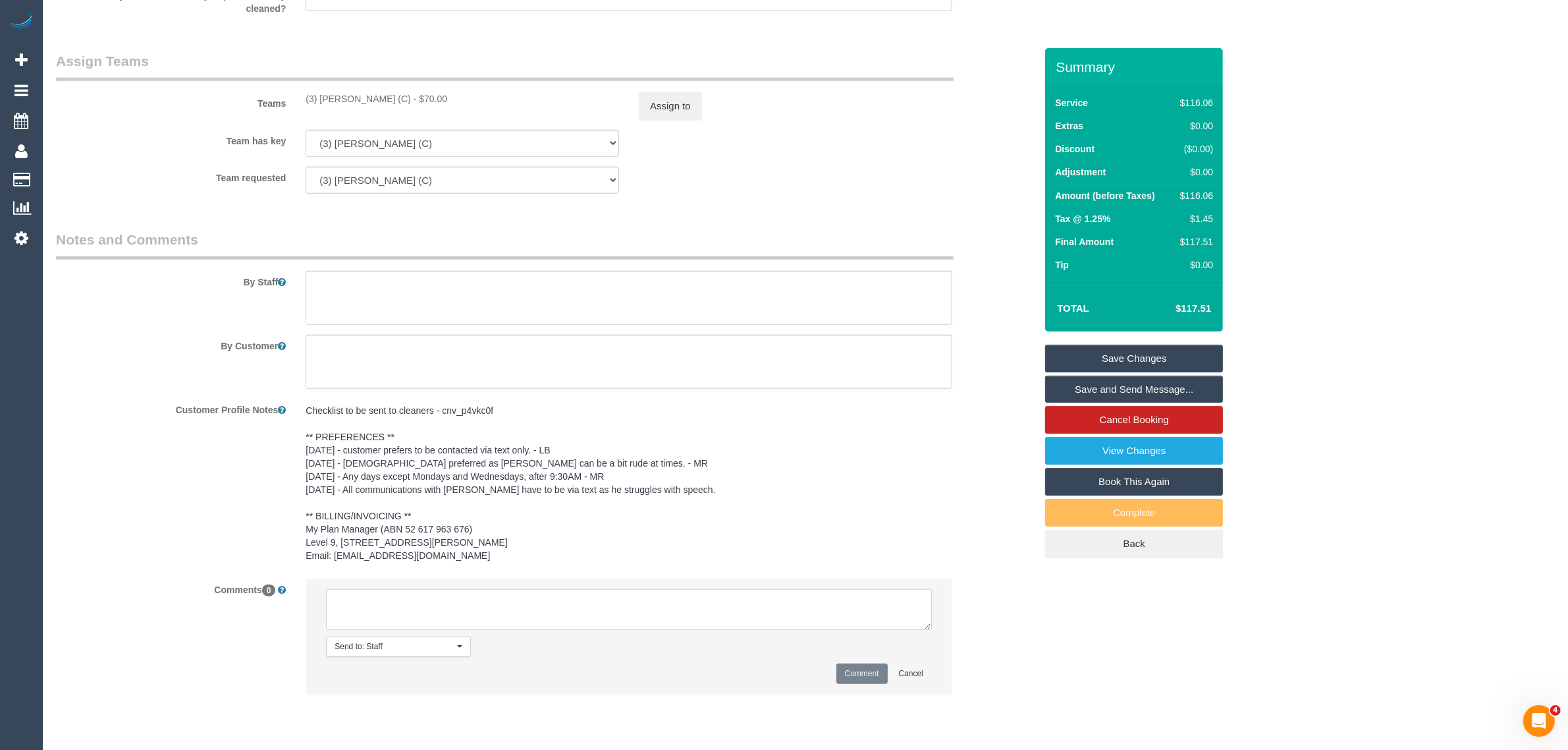
paste textarea "Cleaner(s) Unassigned: Reason Unassigned: One Off/Ongoing: Flexibility: Close a…"
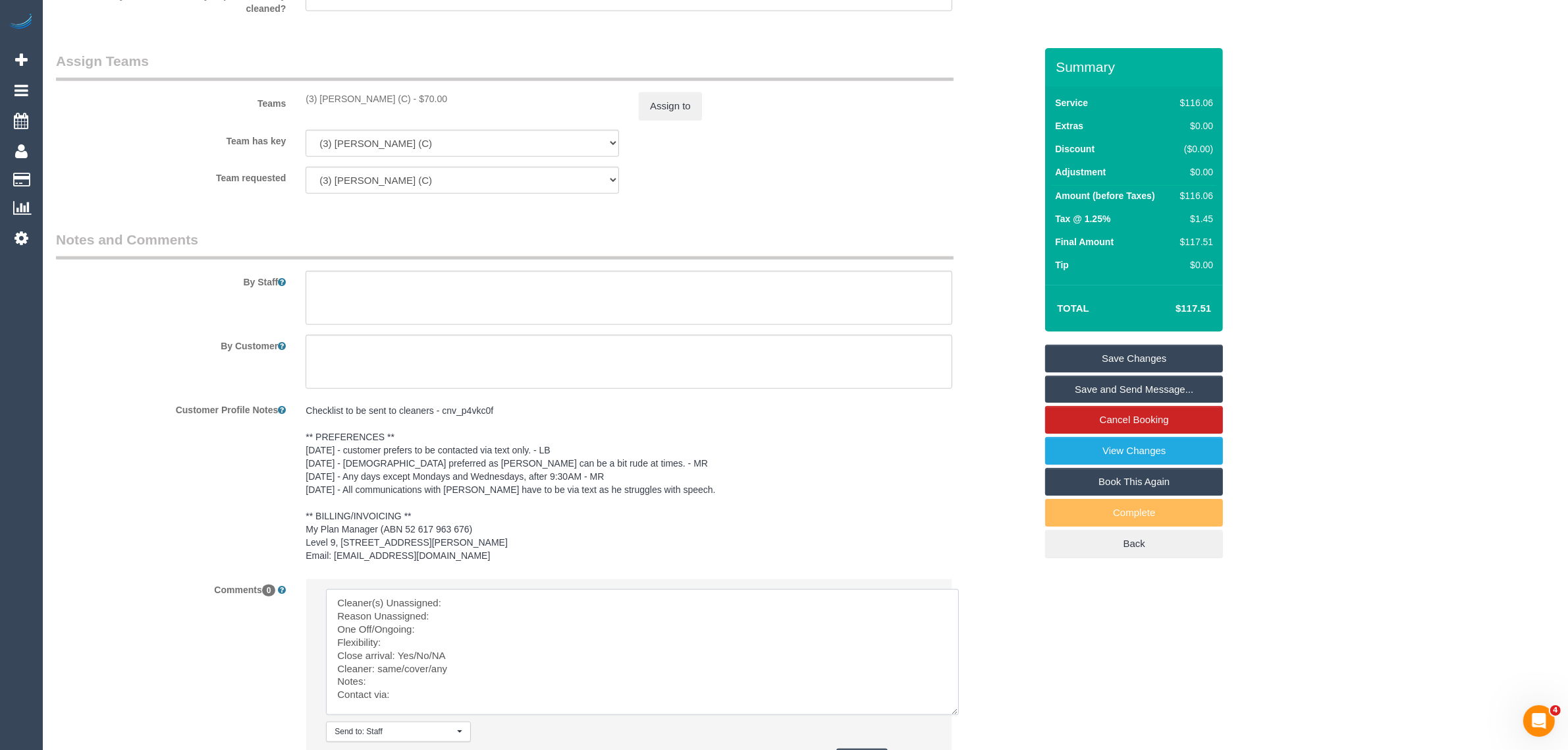
scroll to position [0, 0]
drag, startPoint x: 924, startPoint y: 637, endPoint x: 956, endPoint y: 742, distance: 109.8
click at [960, 732] on textarea at bounding box center [645, 660] width 639 height 143
click at [663, 569] on div "Checklist to be sent to cleaners - cnv_p4vkc0f ** PREFERENCES ** 15/05/25 - cus…" at bounding box center [628, 483] width 667 height 170
click at [652, 600] on li "Send to: Staff Nothing selected Send to: Staff Send to: Customer Send to: Team …" at bounding box center [629, 688] width 645 height 220
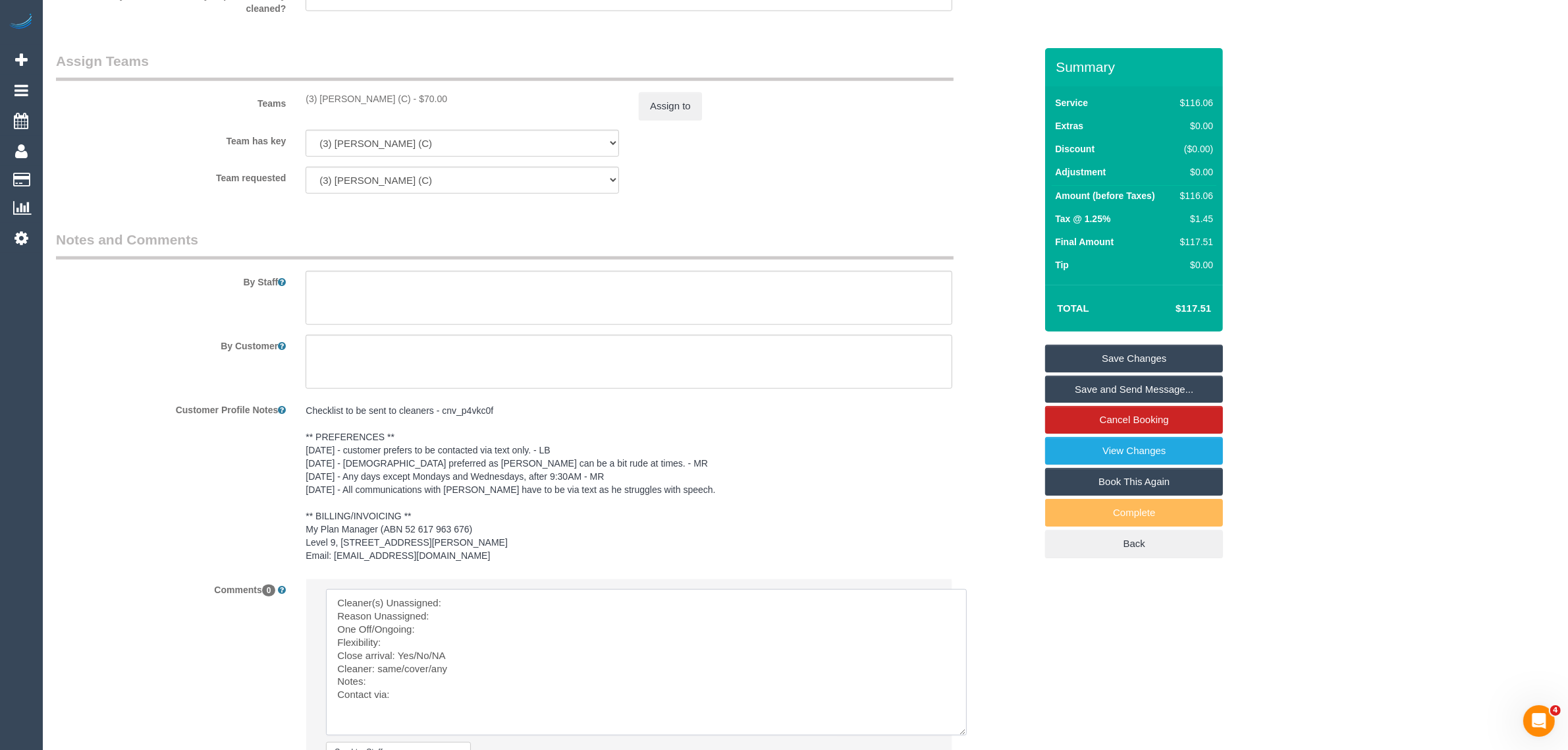
click at [637, 619] on textarea at bounding box center [646, 661] width 641 height 146
drag, startPoint x: 307, startPoint y: 93, endPoint x: 412, endPoint y: 97, distance: 105.1
click at [412, 97] on div "(3) Milasha Fernando (C) - $70.00" at bounding box center [462, 98] width 314 height 13
copy div "(3) Milasha Fernando (C)"
click at [558, 627] on textarea at bounding box center [646, 661] width 641 height 146
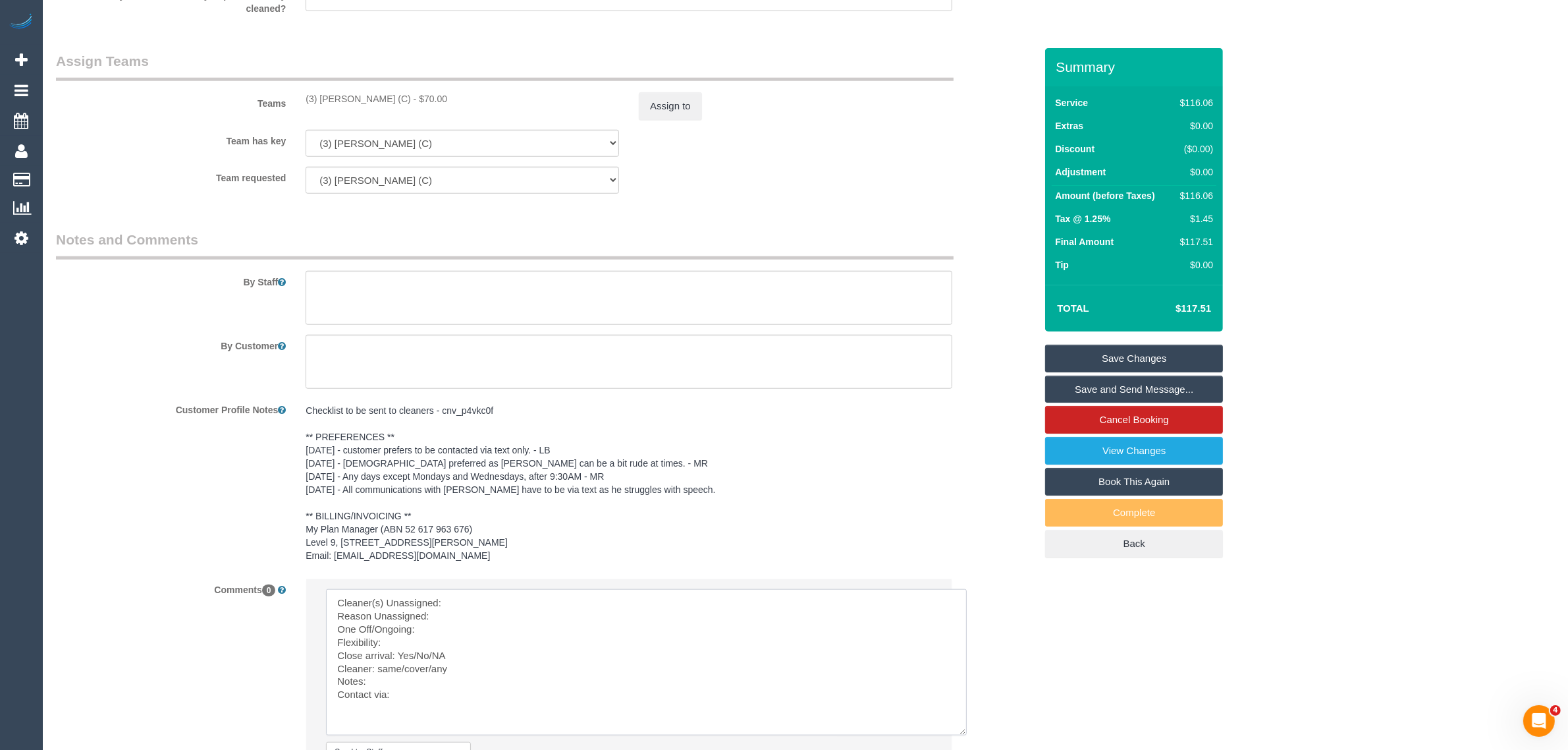
click at [566, 619] on textarea at bounding box center [646, 661] width 641 height 146
paste textarea "(3) Milasha Fernando (C)"
click at [513, 631] on textarea at bounding box center [646, 661] width 641 height 146
click at [496, 649] on textarea at bounding box center [646, 661] width 641 height 146
click at [535, 666] on textarea at bounding box center [646, 661] width 641 height 146
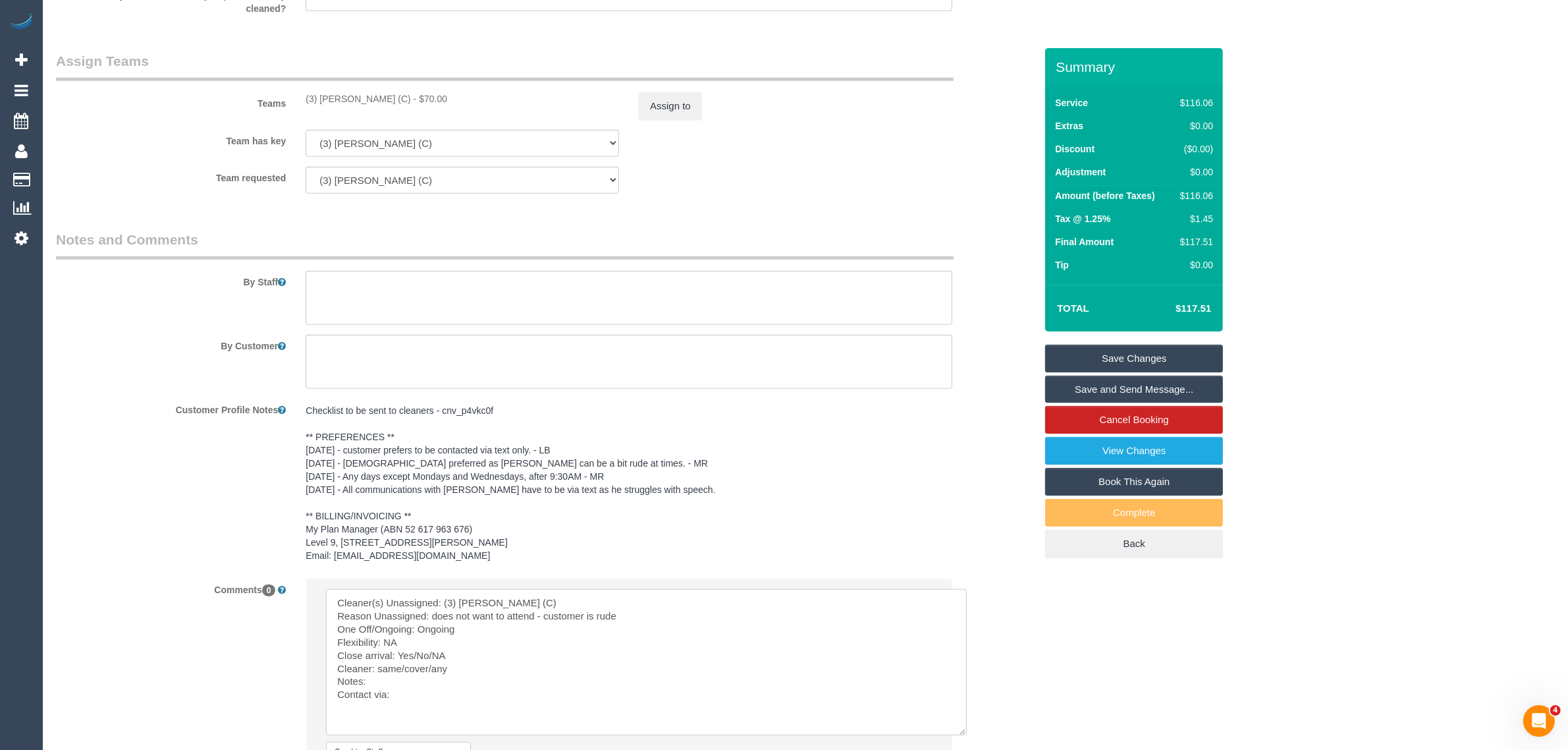
drag, startPoint x: 402, startPoint y: 668, endPoint x: 463, endPoint y: 669, distance: 61.0
click at [463, 669] on textarea at bounding box center [646, 661] width 641 height 146
paste textarea "NA"
drag, startPoint x: 380, startPoint y: 683, endPoint x: 454, endPoint y: 687, distance: 74.1
click at [454, 687] on textarea at bounding box center [646, 661] width 641 height 146
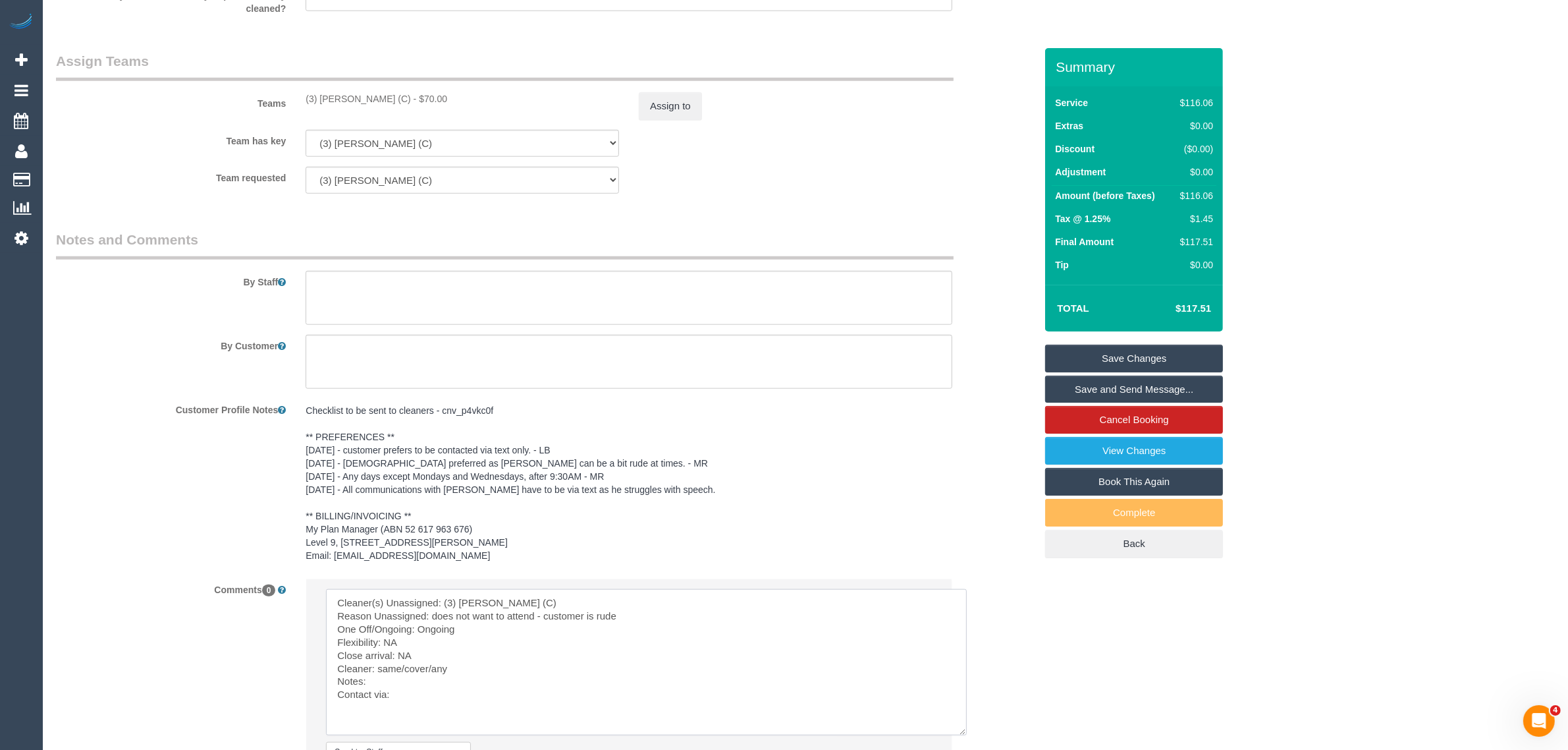
paste textarea "NA"
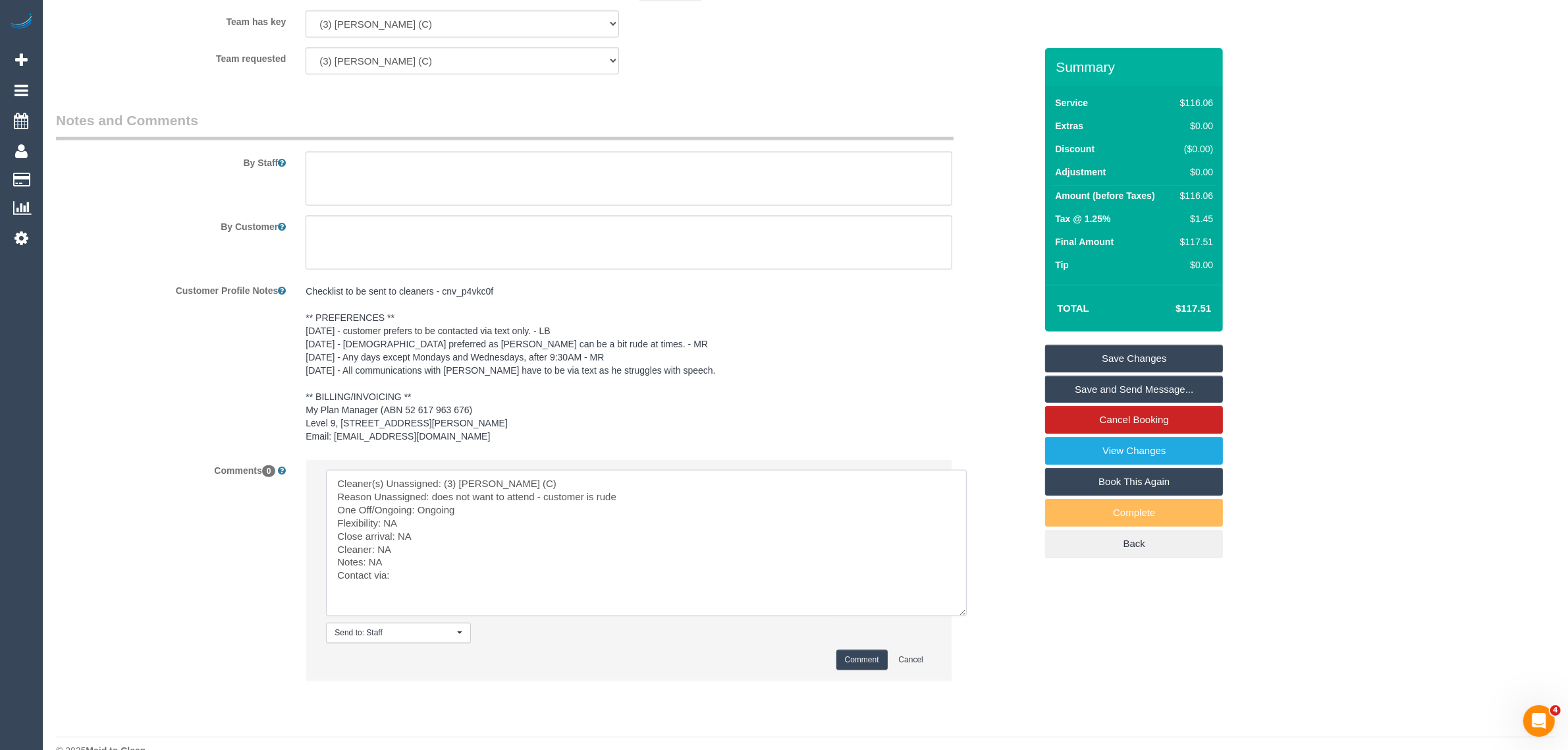
scroll to position [1732, 0]
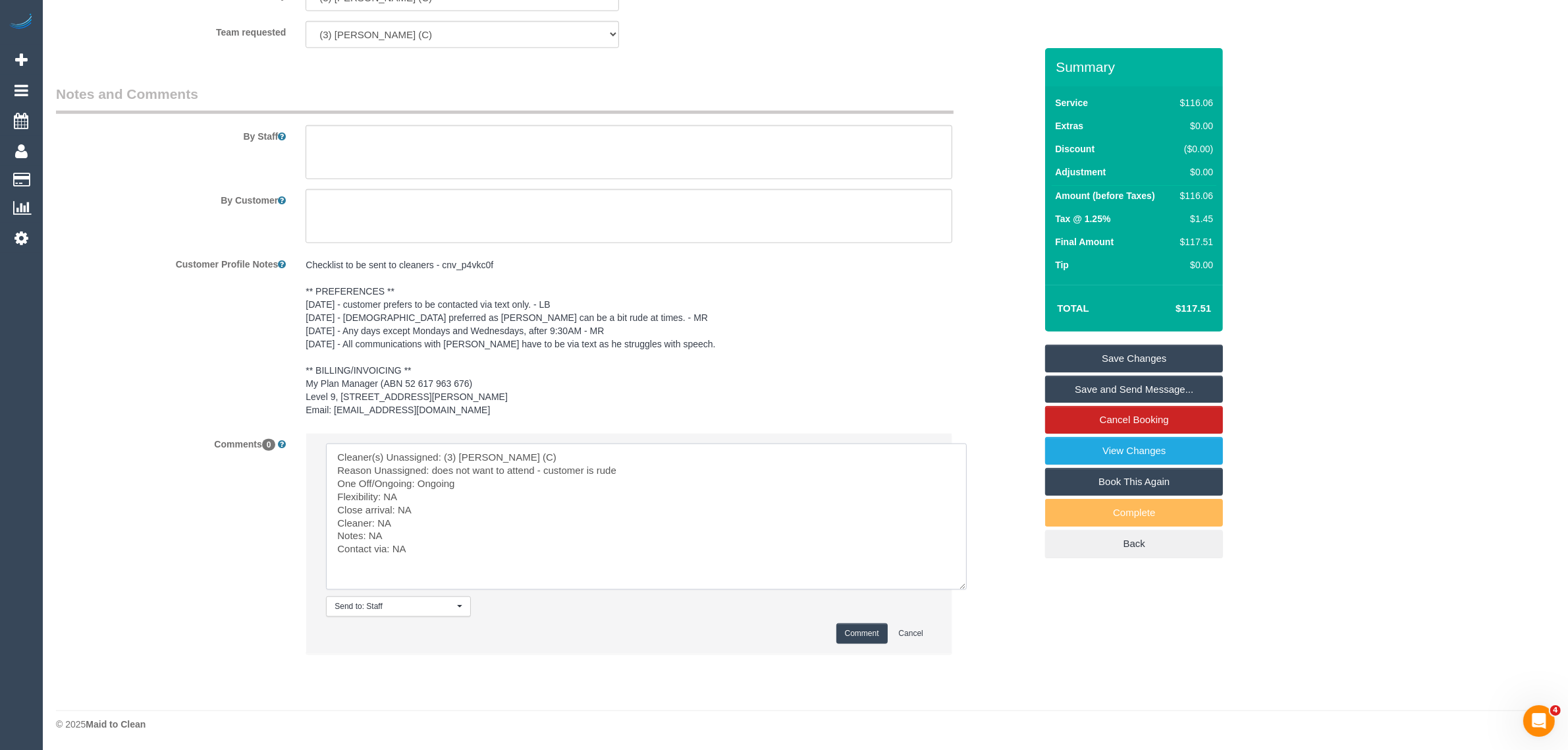
type textarea "Cleaner(s) Unassigned: (3) Milasha Fernando (C) Reason Unassigned: does not wan…"
click at [848, 631] on button "Comment" at bounding box center [862, 633] width 51 height 21
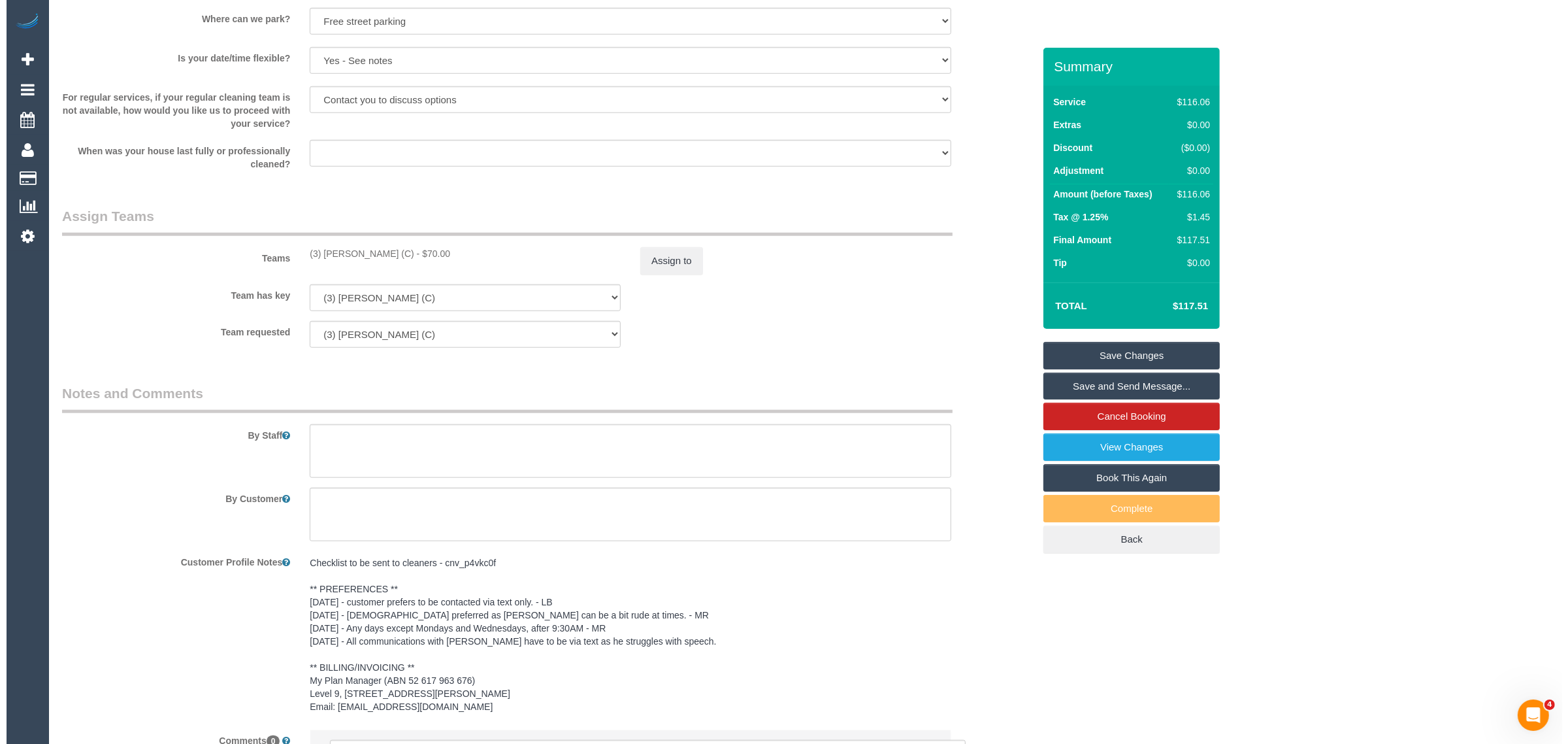
scroll to position [1391, 0]
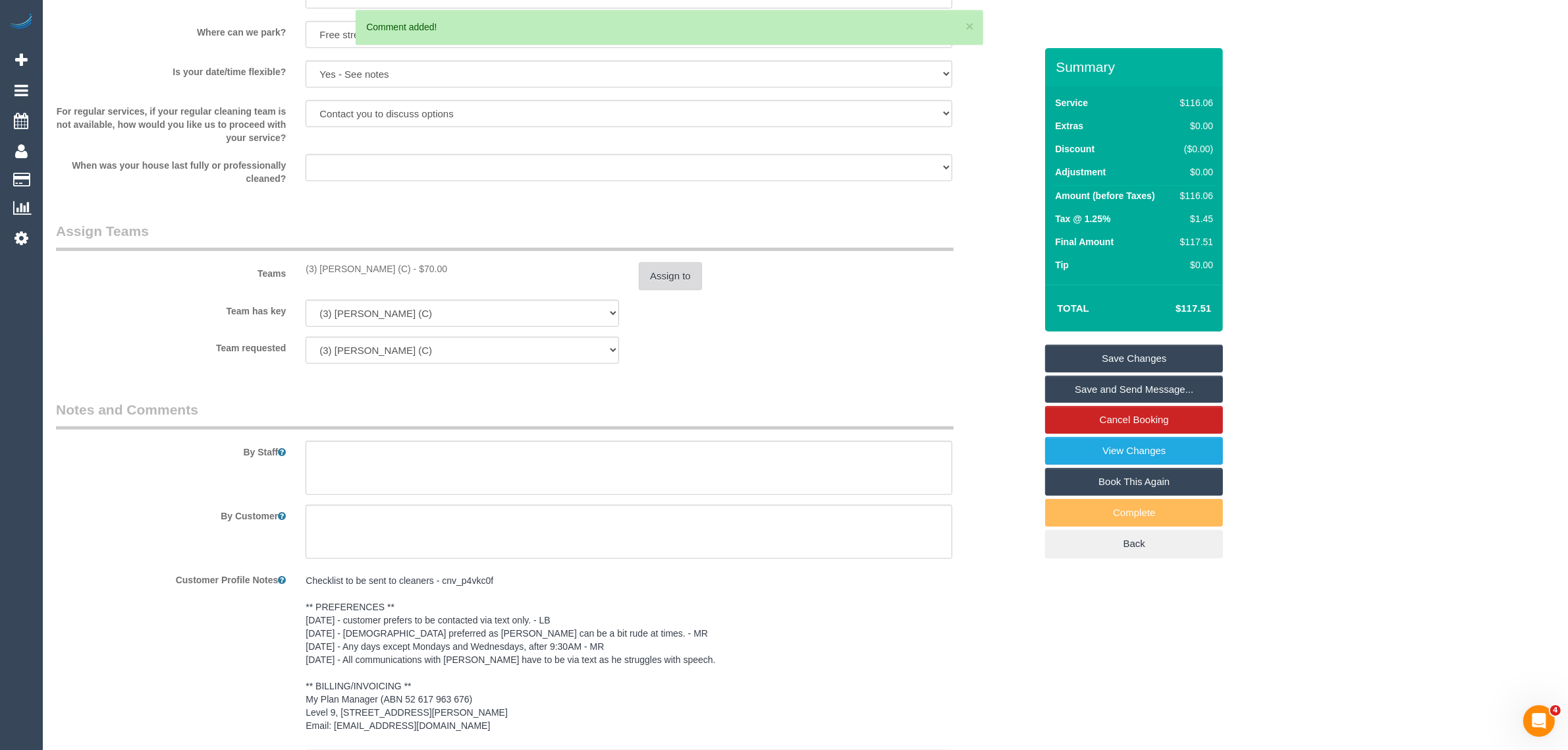
click at [667, 271] on button "Assign to" at bounding box center [670, 276] width 63 height 28
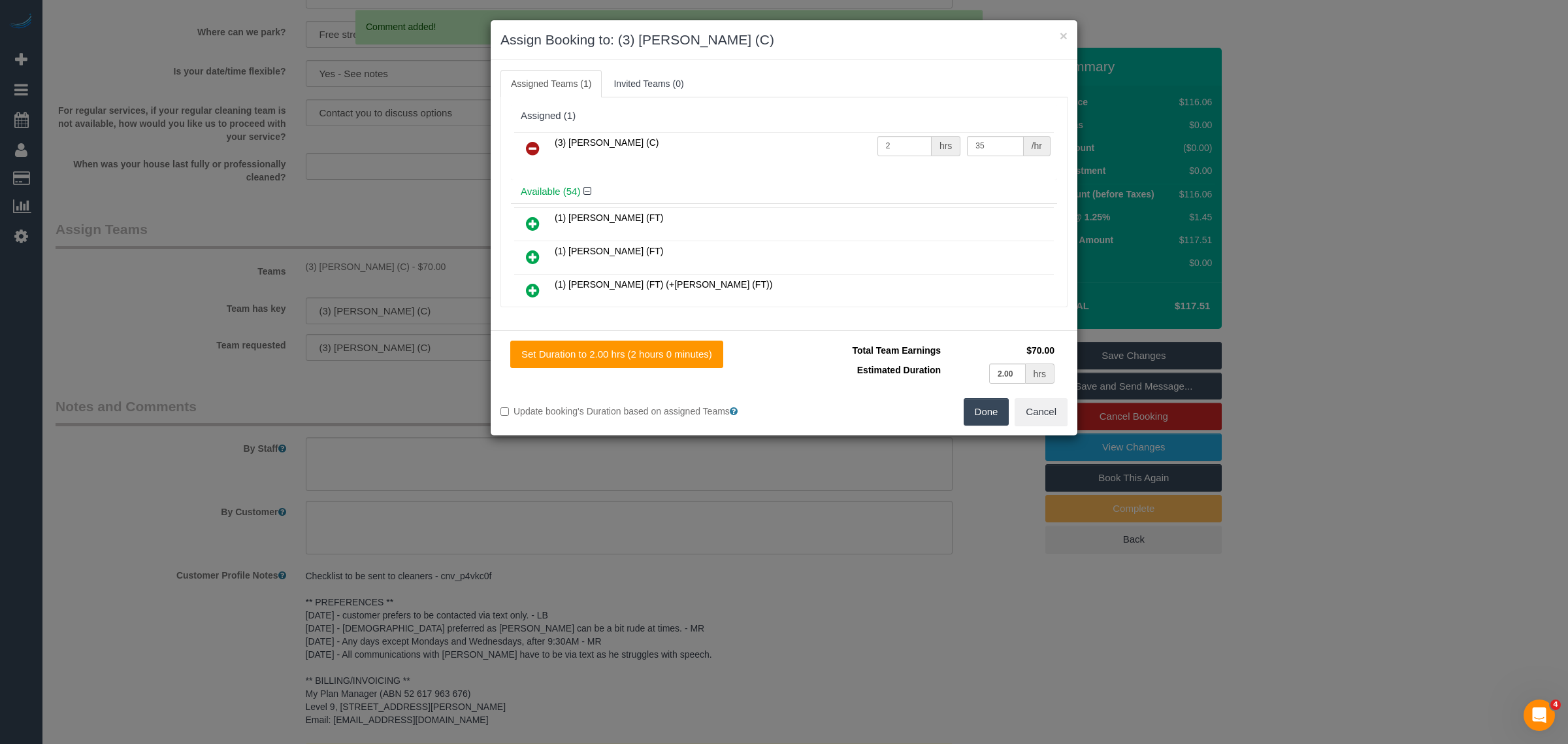
click at [542, 144] on link at bounding box center [532, 149] width 31 height 26
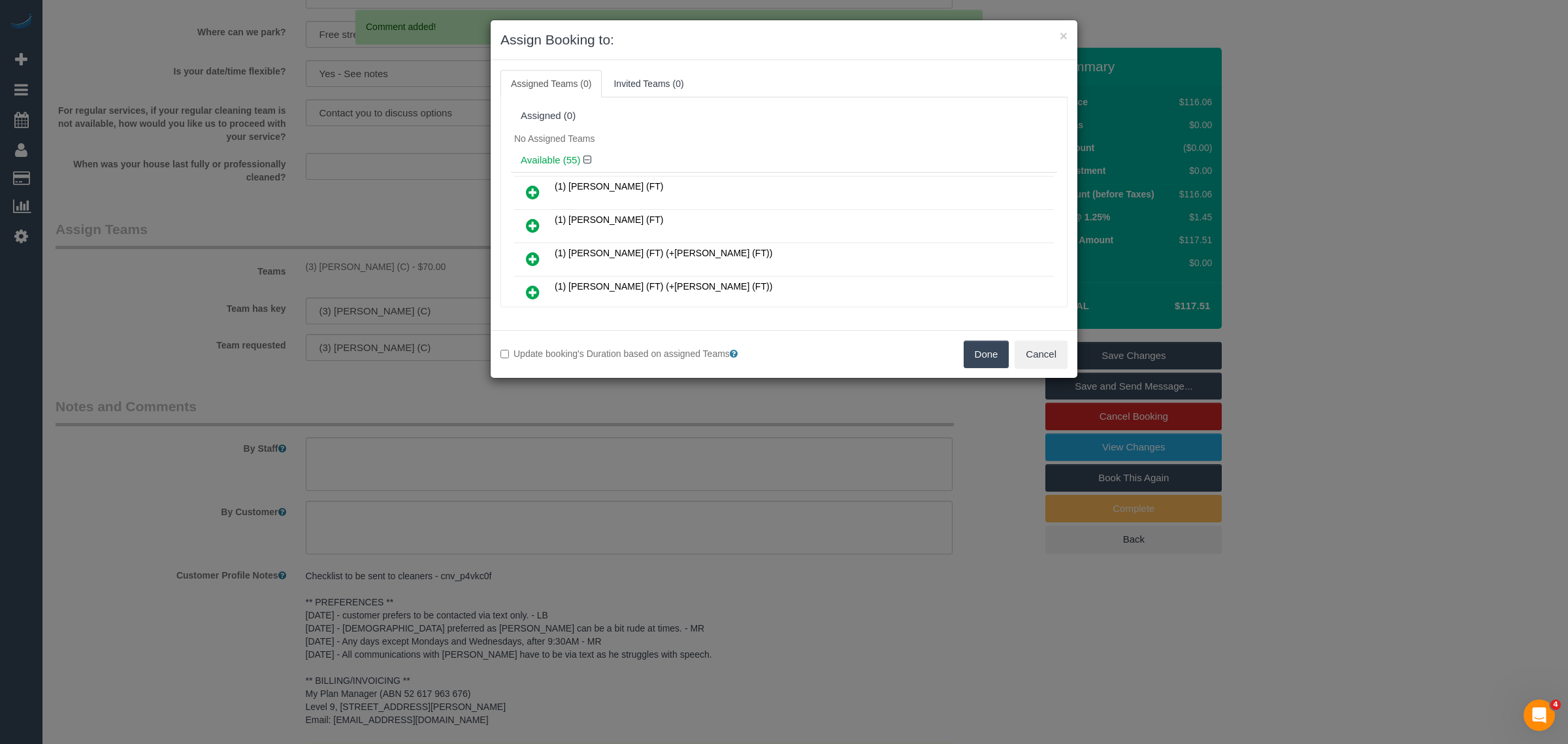
click at [972, 350] on button "Done" at bounding box center [987, 354] width 46 height 28
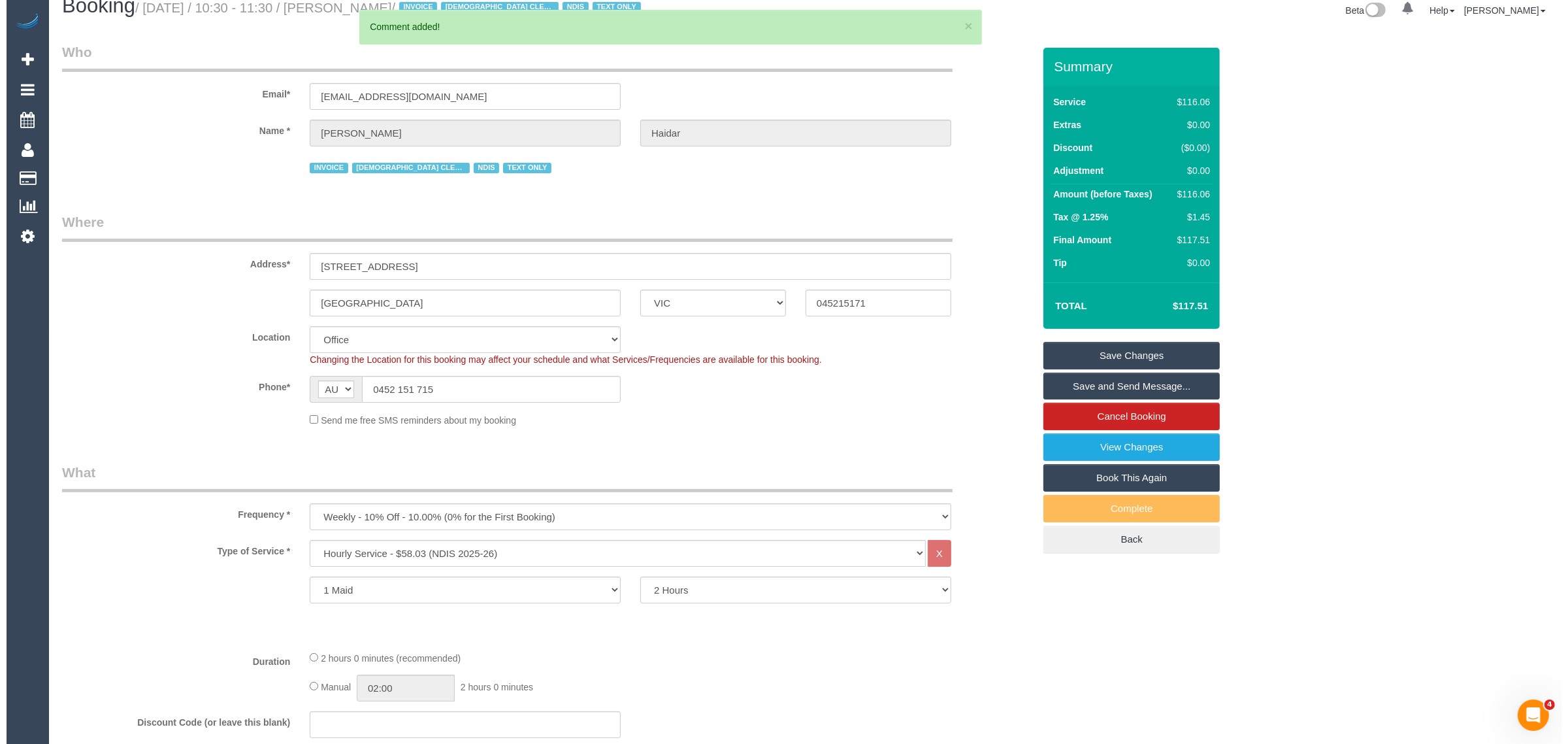
scroll to position [0, 0]
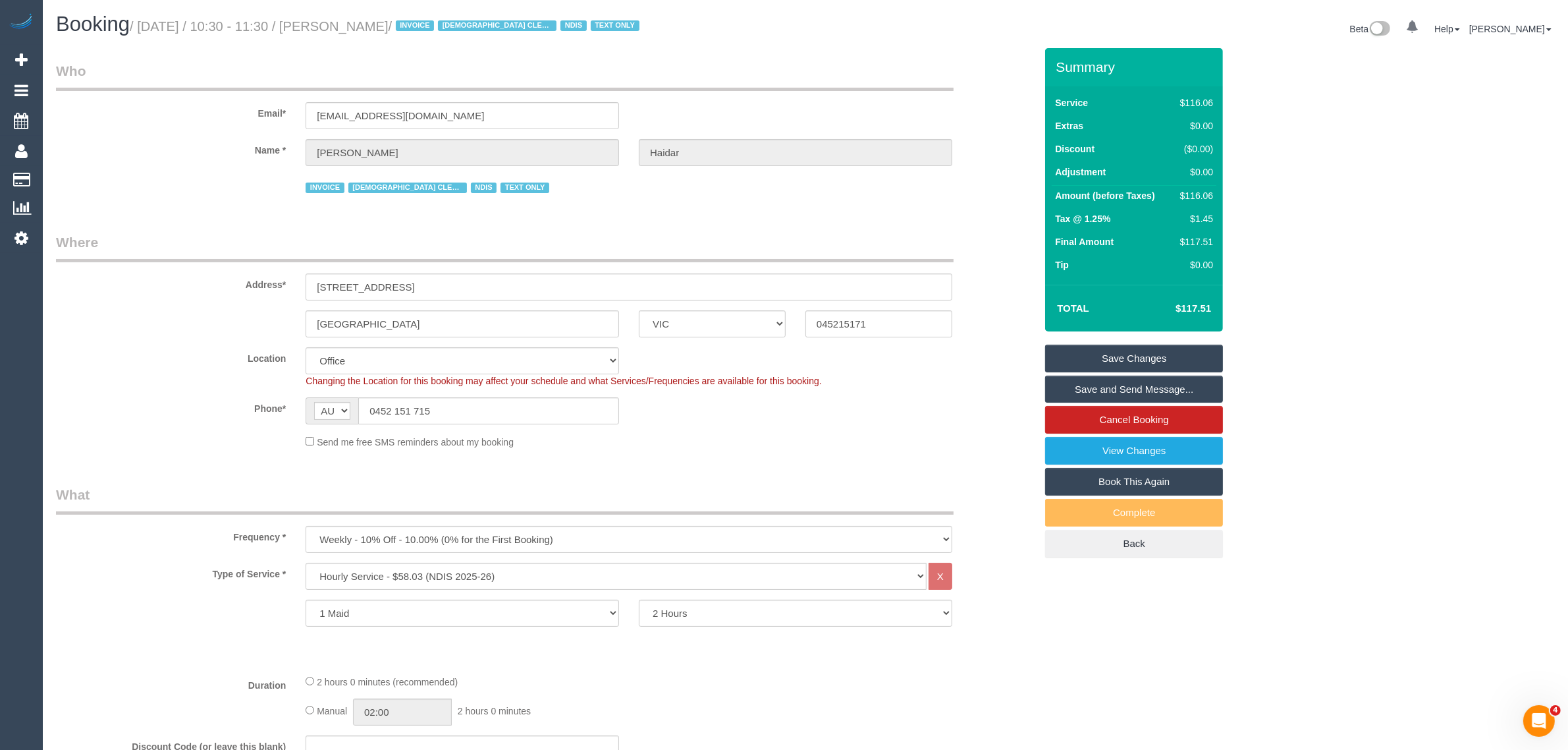
click at [1099, 355] on link "Save Changes" at bounding box center [1134, 358] width 178 height 28
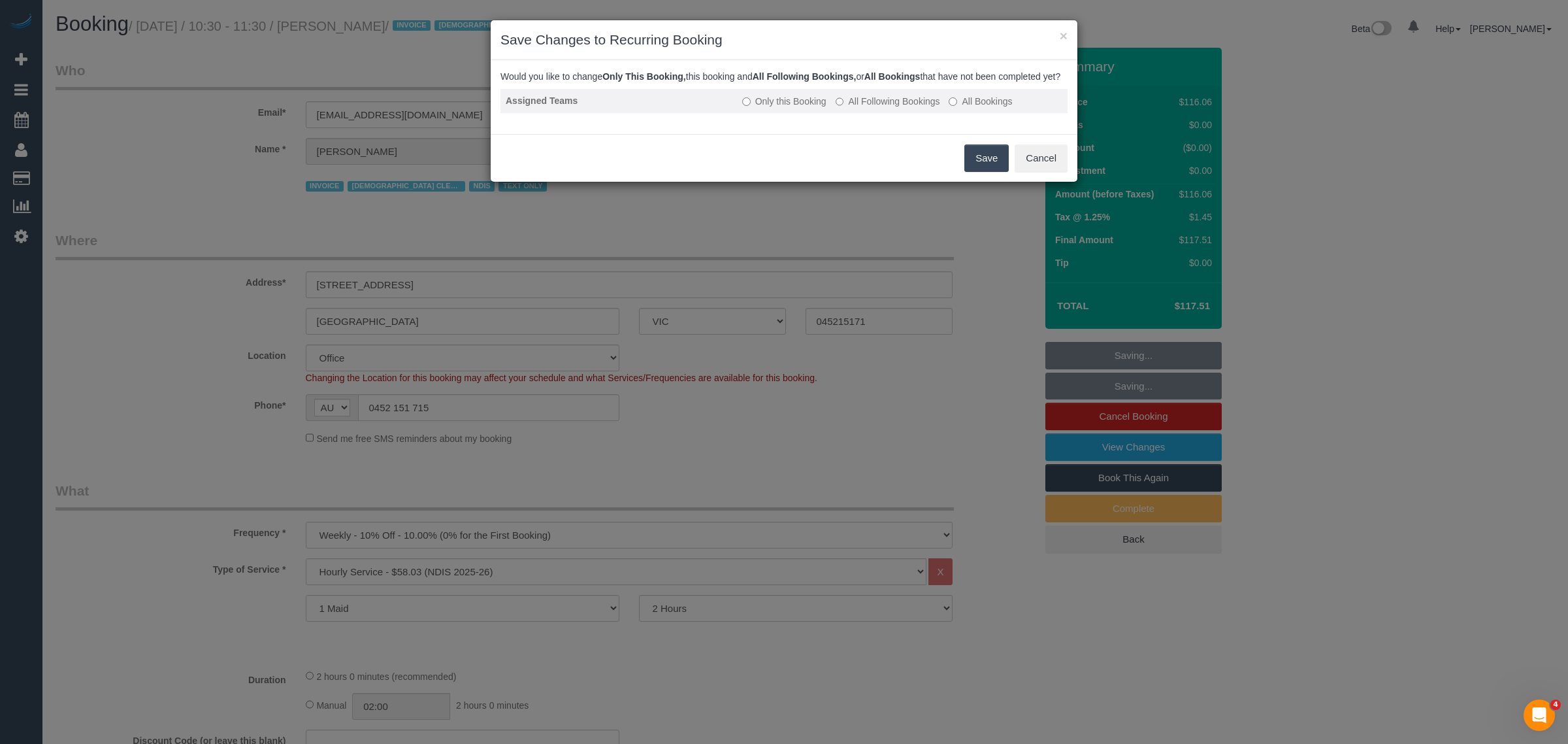
click at [880, 108] on label "All Following Bookings" at bounding box center [888, 101] width 105 height 13
click at [974, 170] on button "Save" at bounding box center [986, 158] width 44 height 28
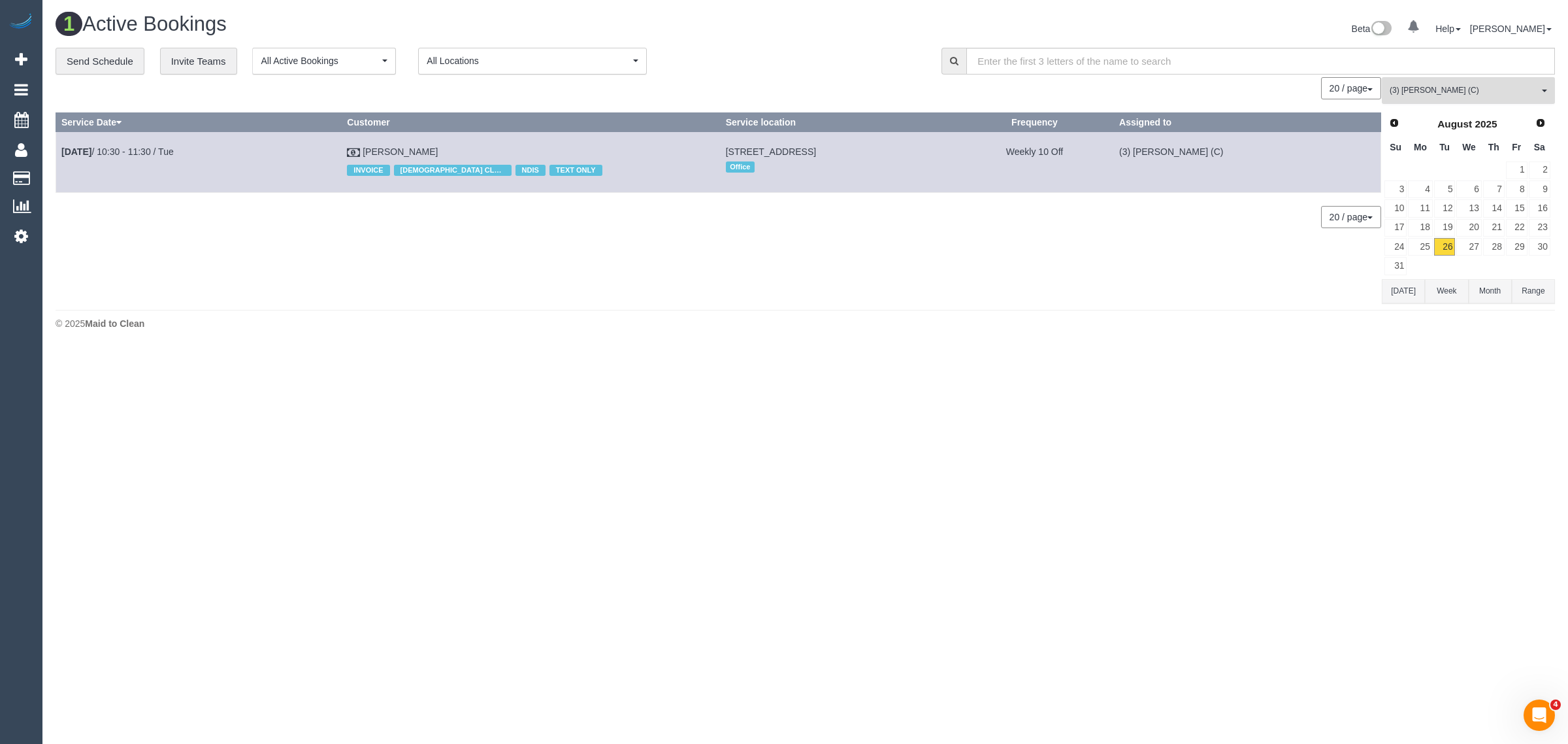
click at [1475, 90] on span "(3) [PERSON_NAME] (C)" at bounding box center [1463, 90] width 149 height 11
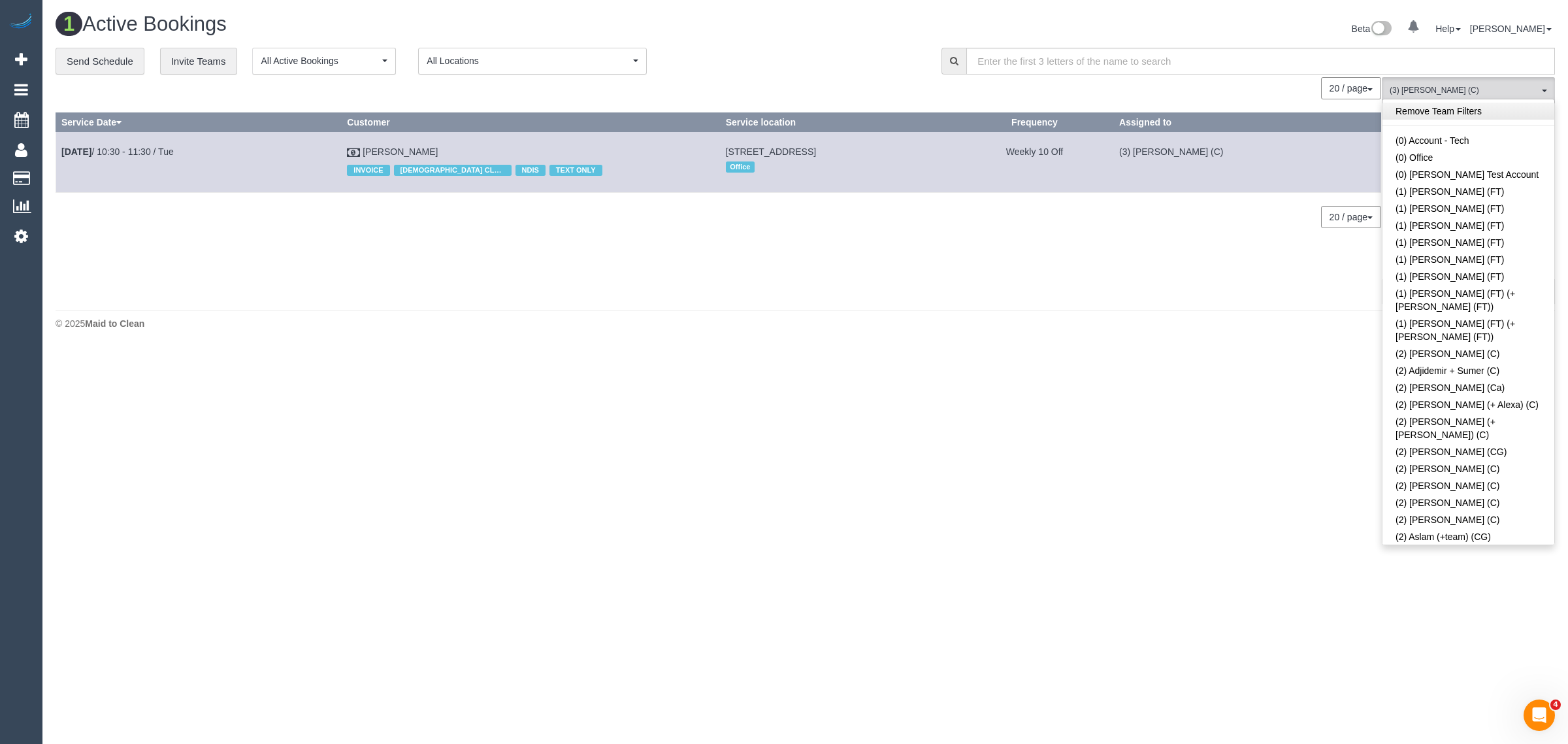
click at [1485, 109] on link "Remove Team Filters" at bounding box center [1467, 110] width 172 height 17
click at [799, 82] on div "20 / page 10 / page 20 / page 30 / page 40 / page 50 / page 100 / page" at bounding box center [718, 88] width 1326 height 22
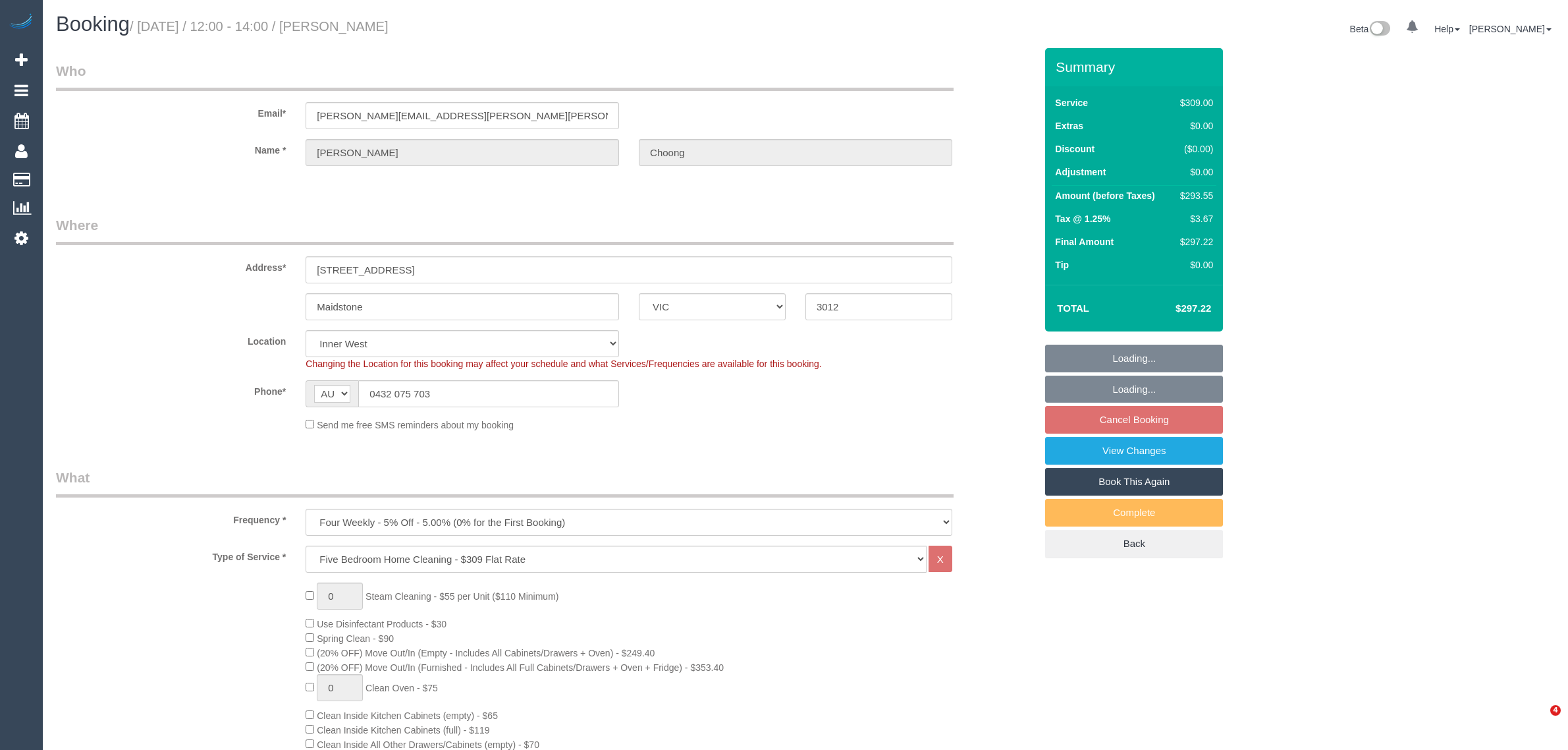
select select "VIC"
select select "number:27"
select select "number:14"
select select "number:19"
select select "number:24"
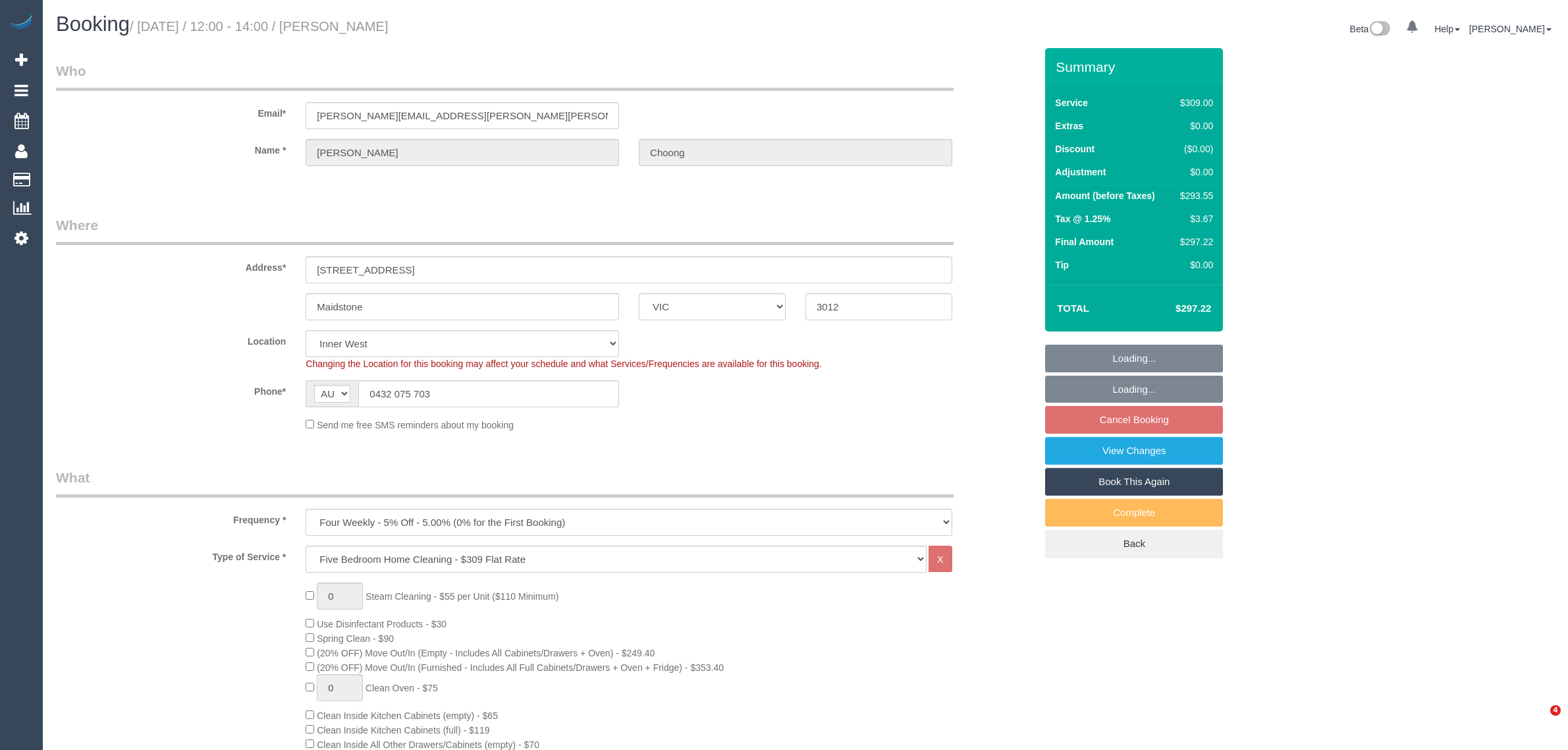
select select "number:34"
select select "number:12"
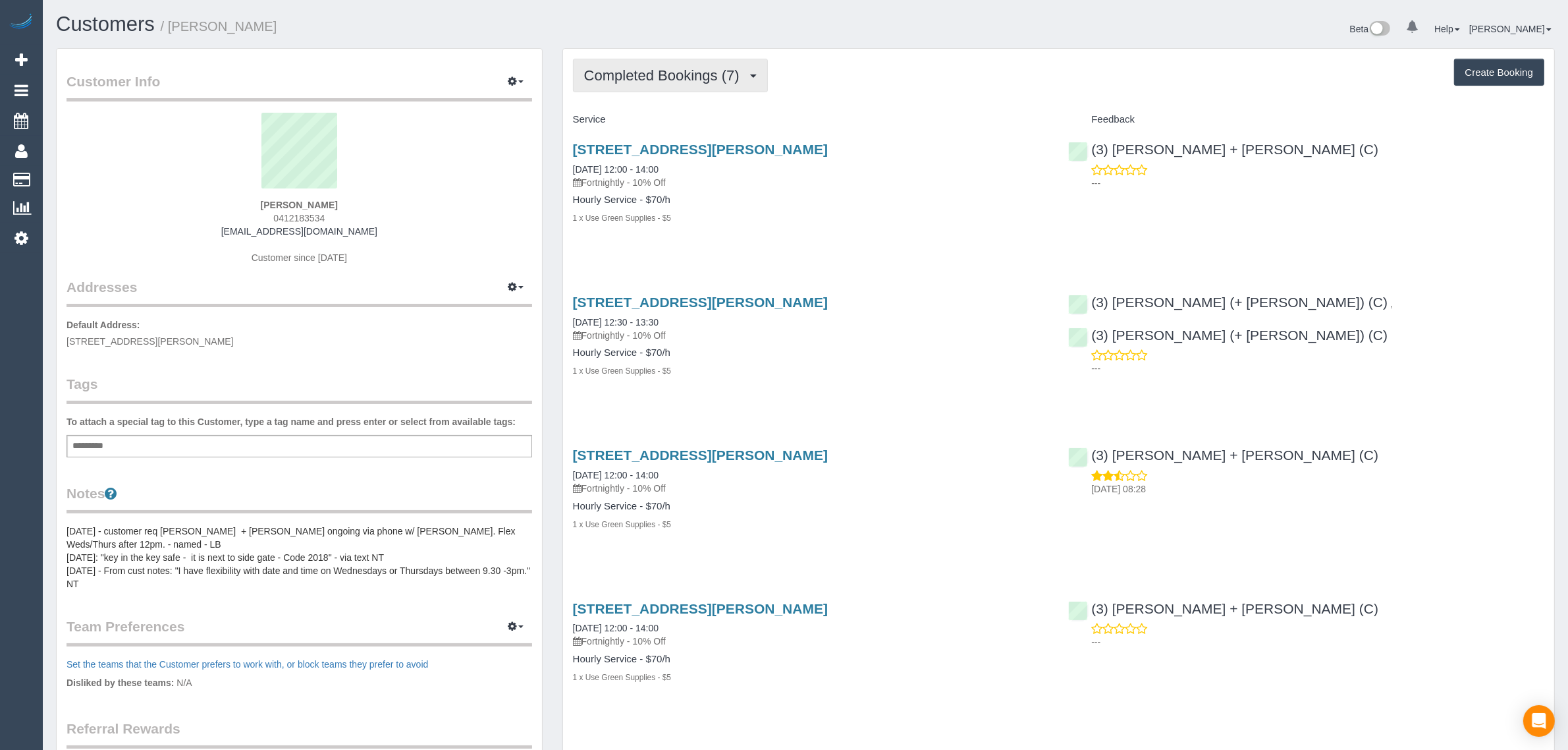
click at [719, 73] on span "Completed Bookings (7)" at bounding box center [665, 75] width 162 height 17
click at [679, 122] on link "Upcoming Bookings (12)" at bounding box center [643, 123] width 139 height 17
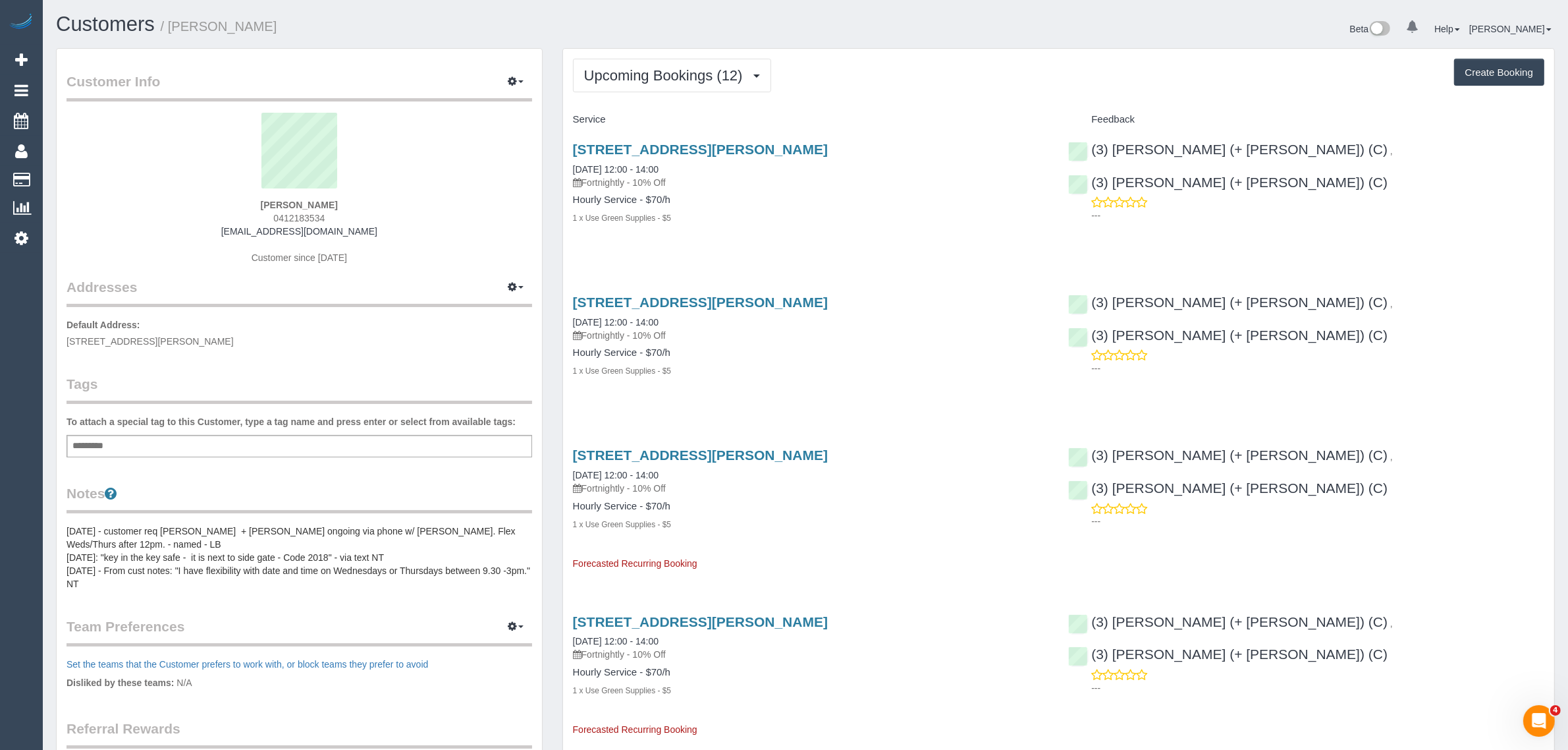
click at [160, 340] on span "[STREET_ADDRESS][PERSON_NAME]" at bounding box center [150, 341] width 168 height 10
copy span "[GEOGRAPHIC_DATA]"
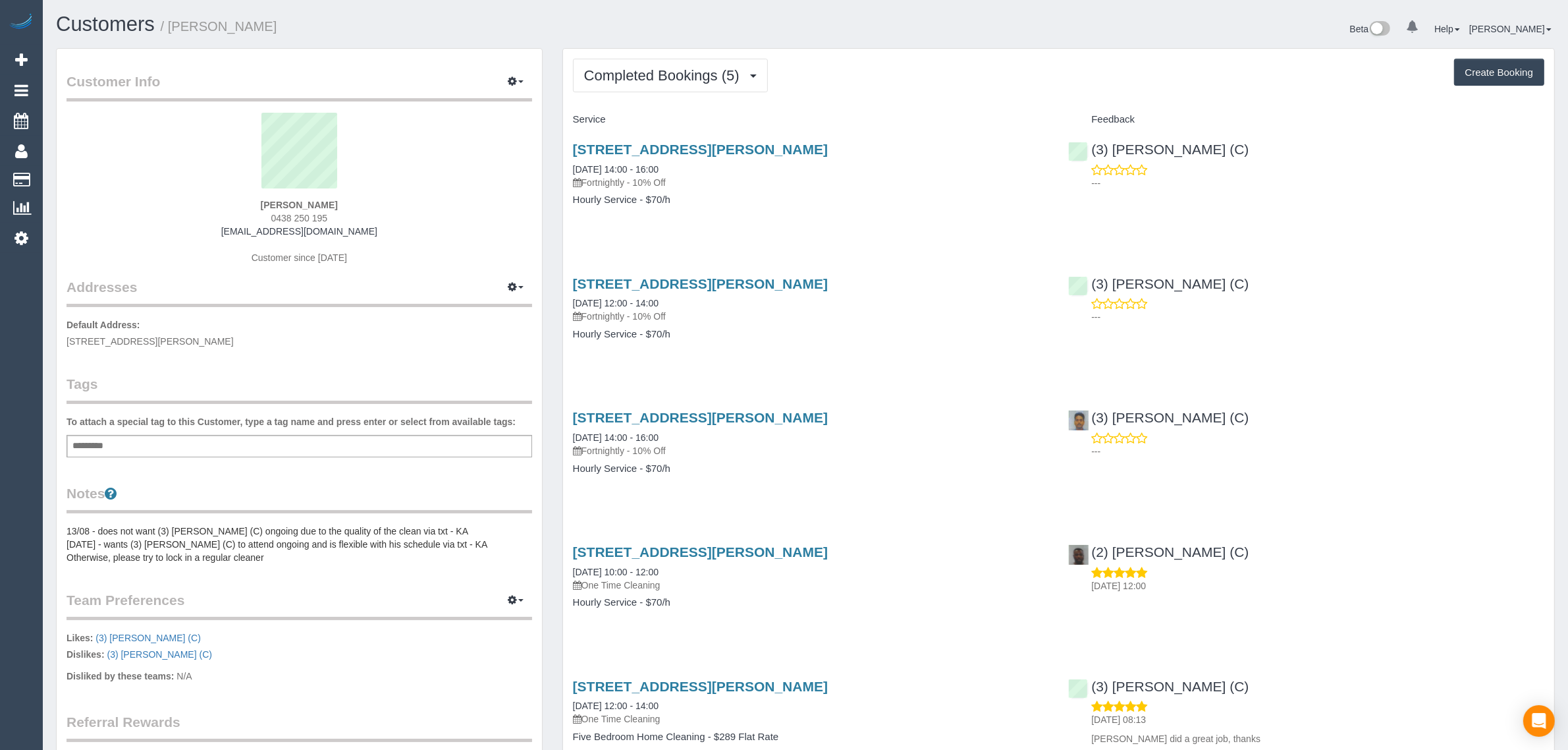
click at [301, 212] on span "0438 250 195" at bounding box center [299, 217] width 57 height 10
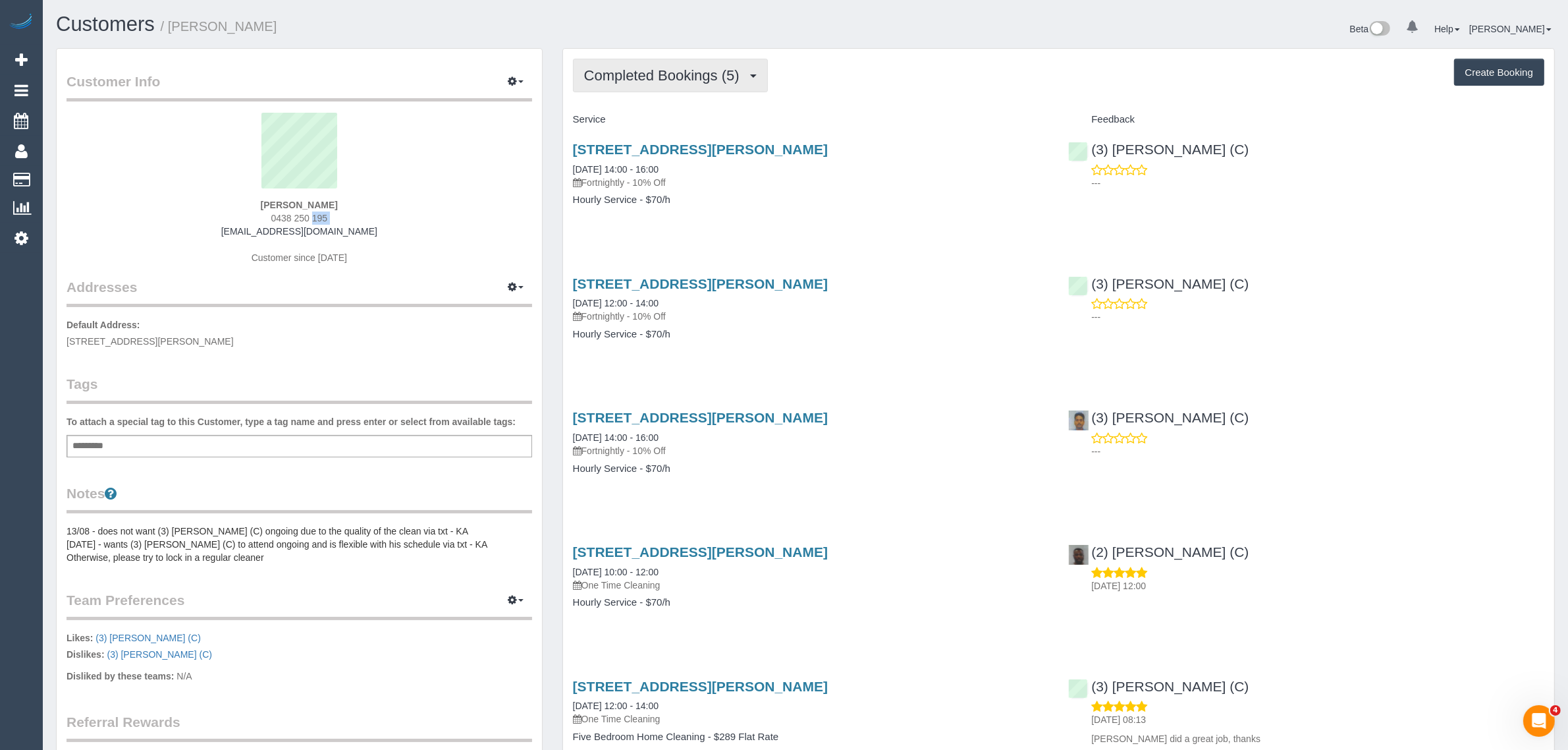
click at [693, 74] on span "Completed Bookings (5)" at bounding box center [665, 75] width 162 height 17
click at [652, 115] on link "Upcoming Bookings (11)" at bounding box center [643, 123] width 139 height 17
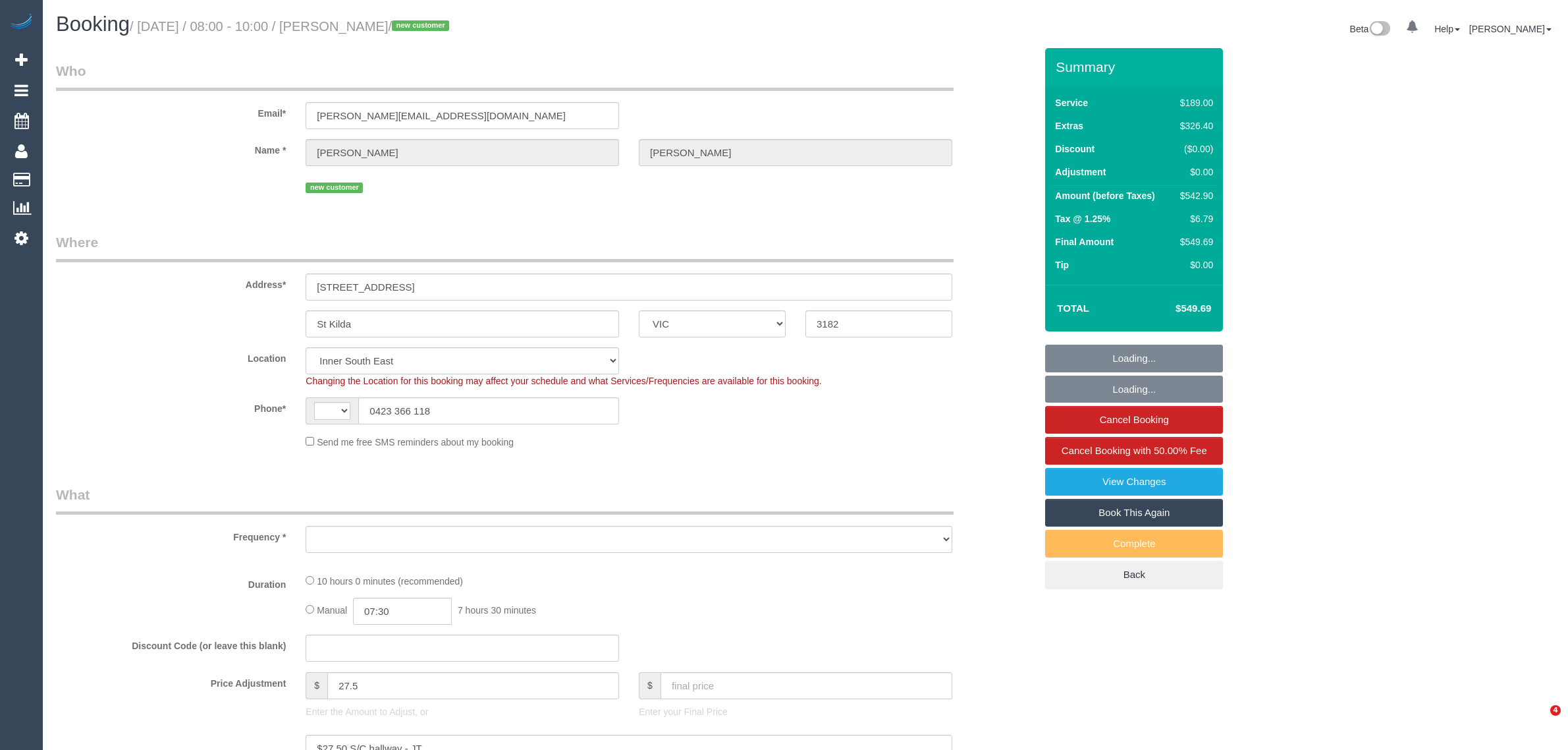
select select "VIC"
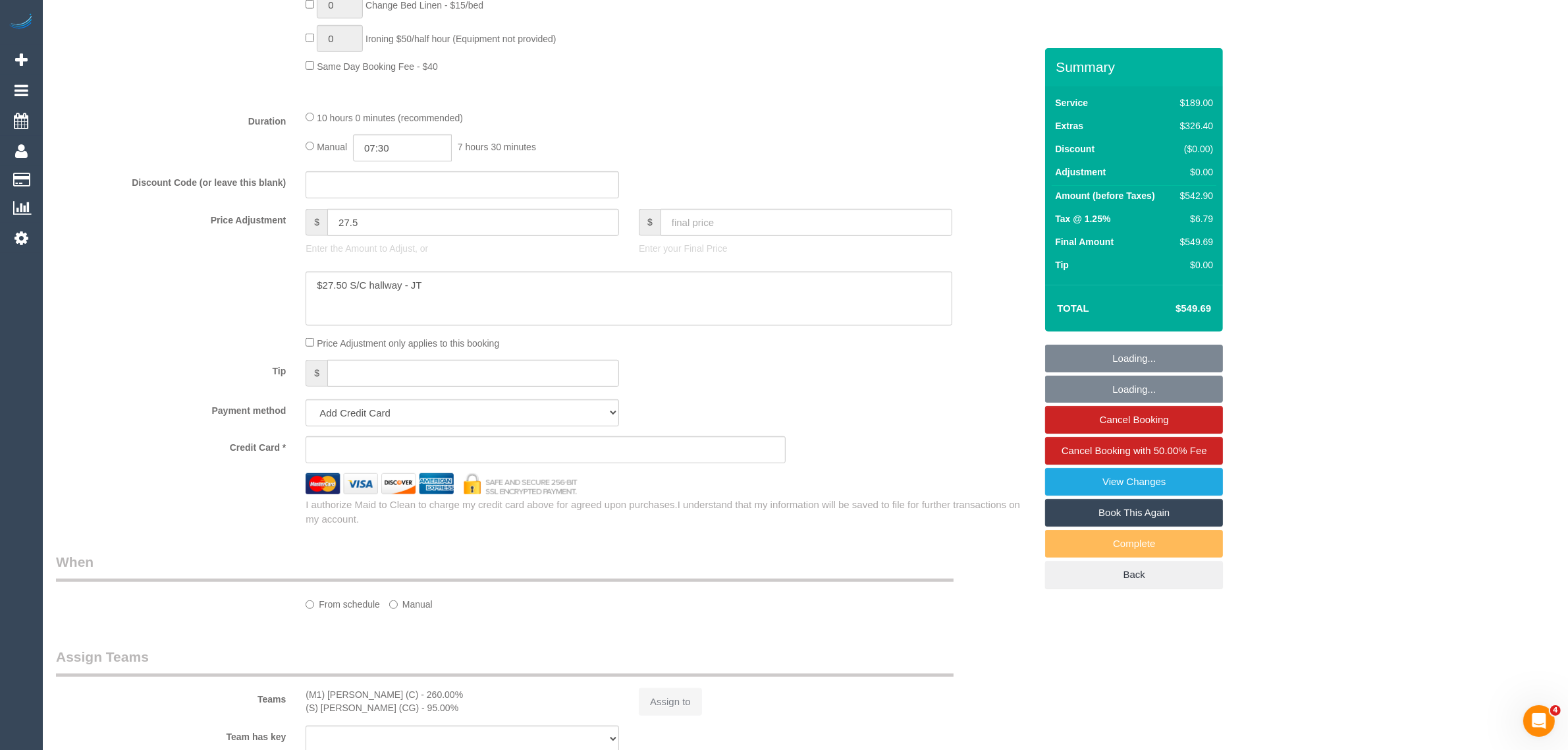
select select "string:AU"
select select "object:667"
select select "string:stripe-pm_1RyiWd2GScqysDRVp0HBJeis"
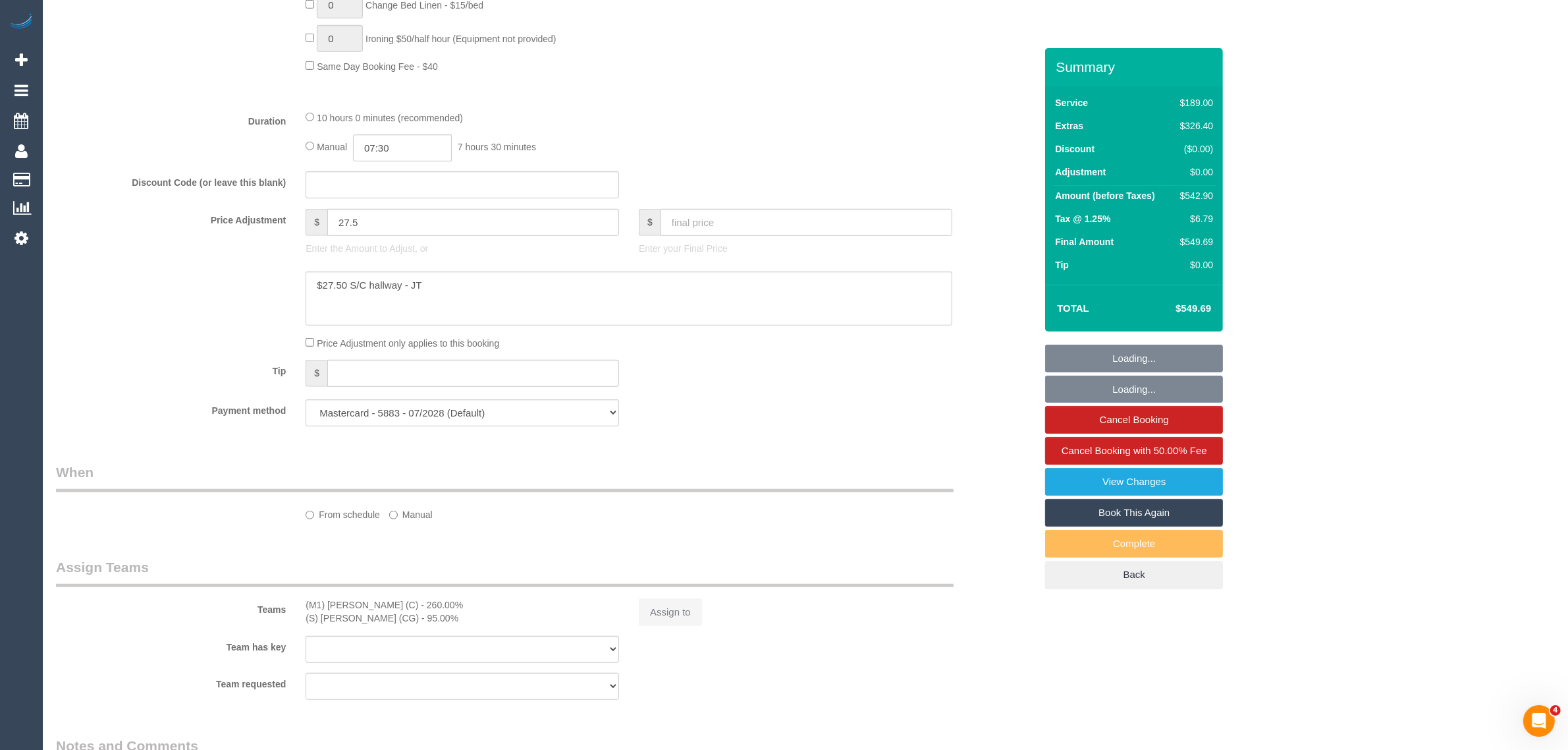
select select "number:28"
select select "number:14"
select select "number:18"
select select "number:25"
select select "number:35"
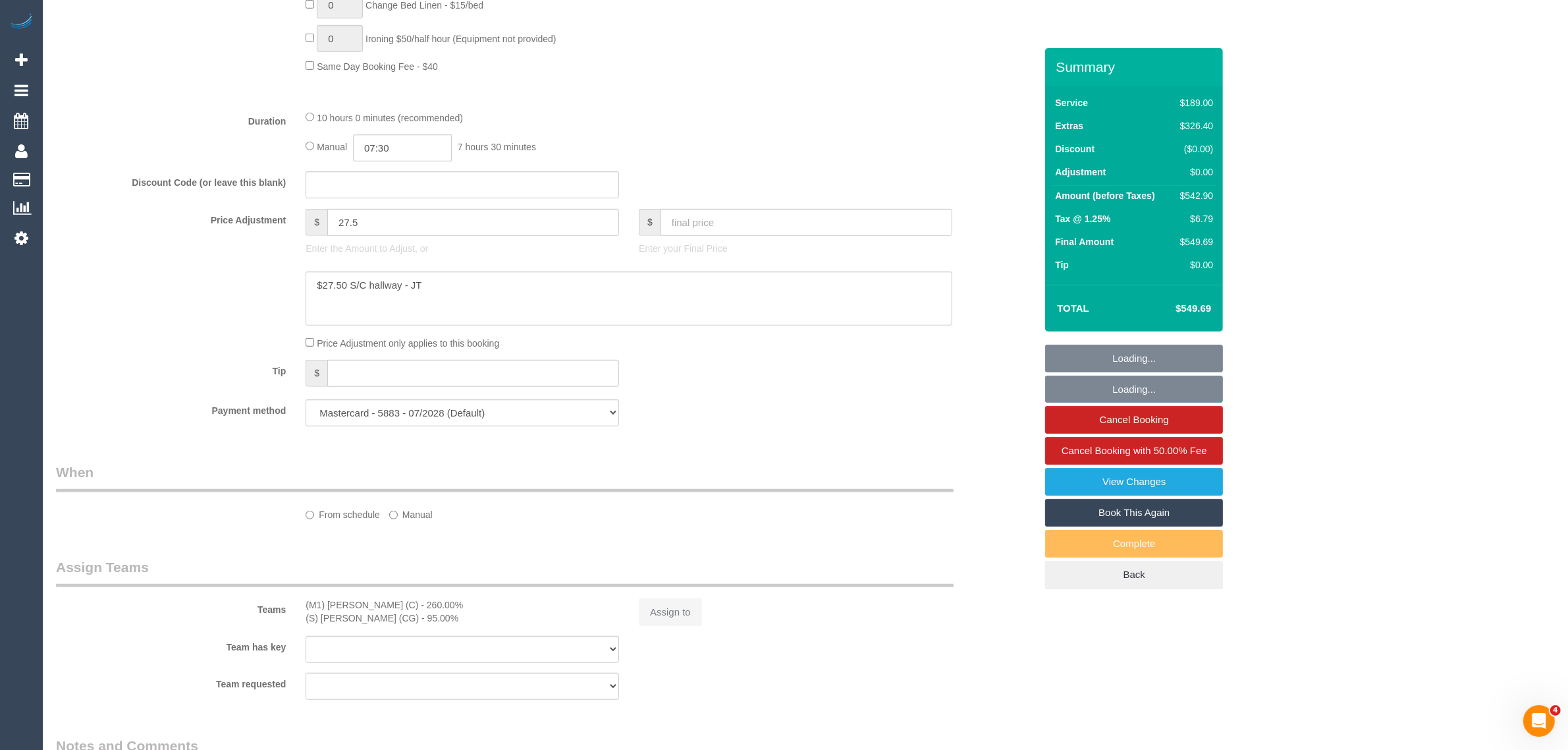
select select "number:12"
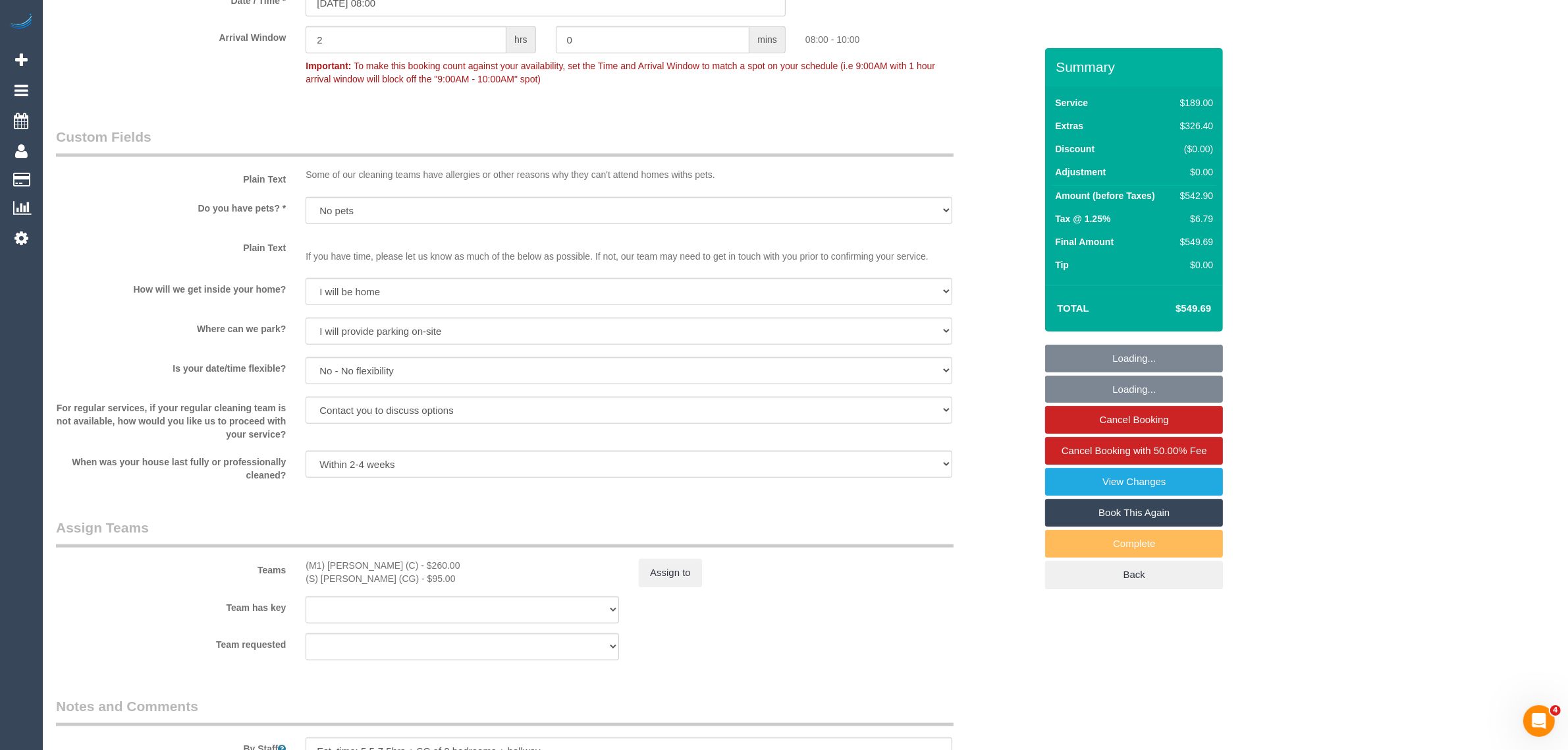
scroll to position [1647, 0]
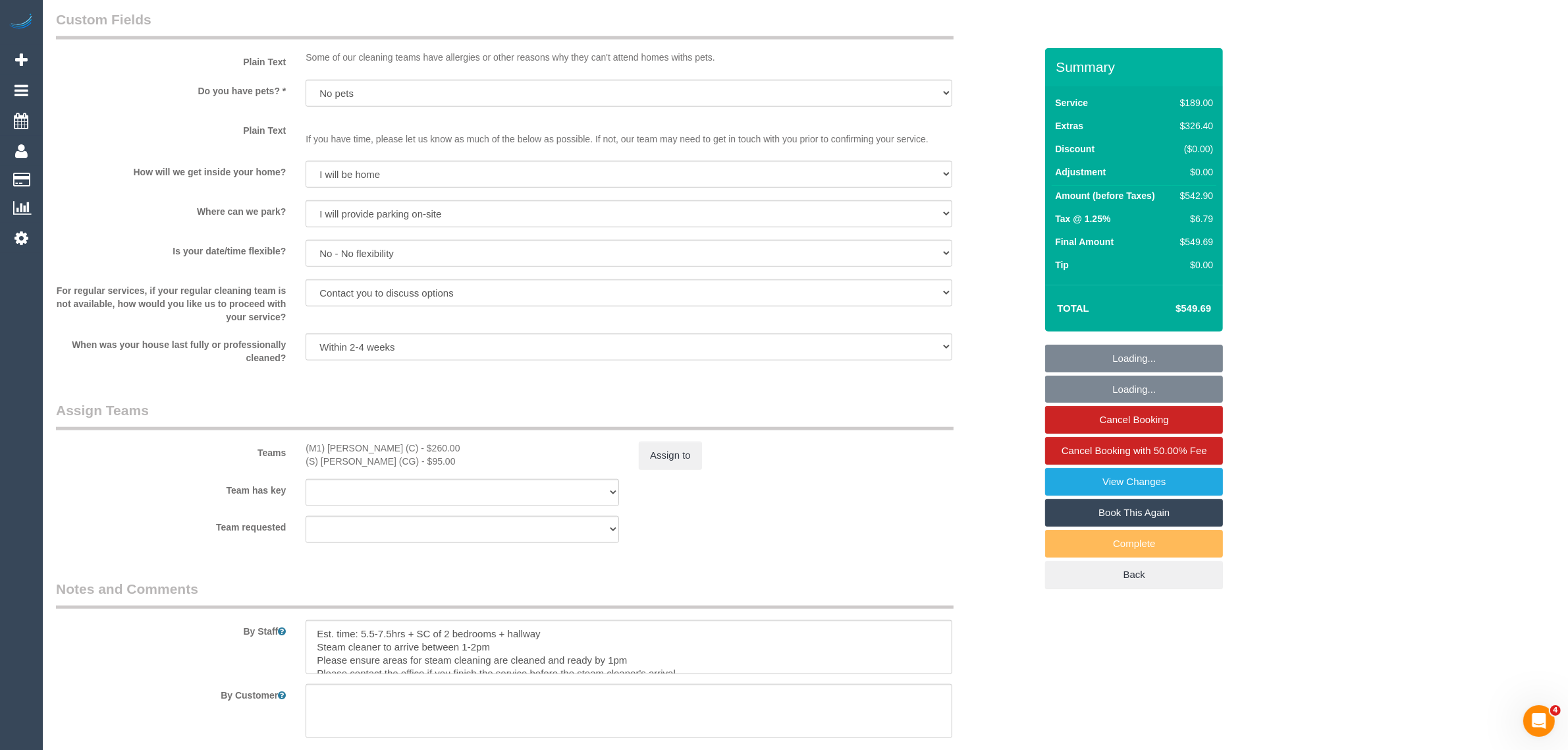
select select "object:1387"
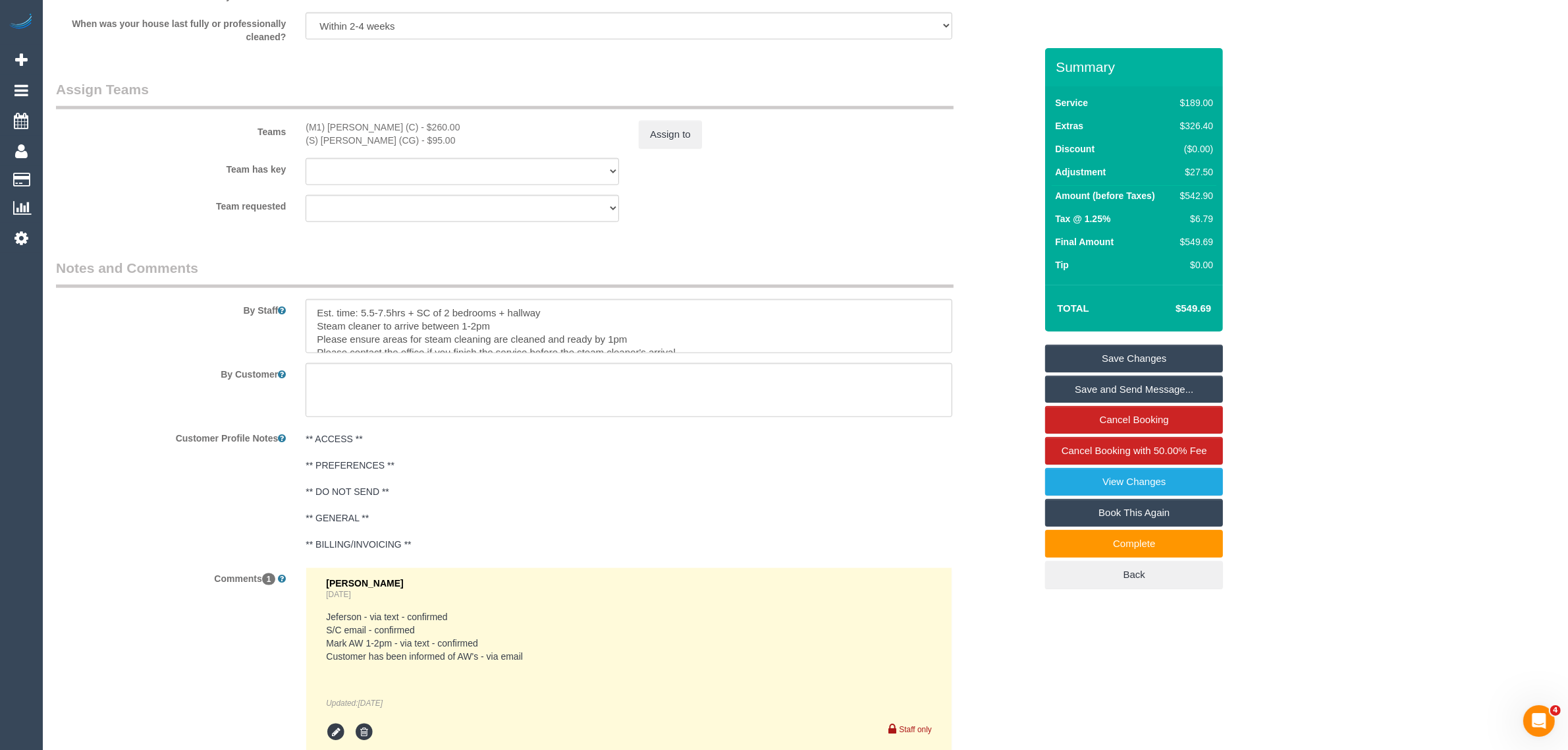
scroll to position [1976, 0]
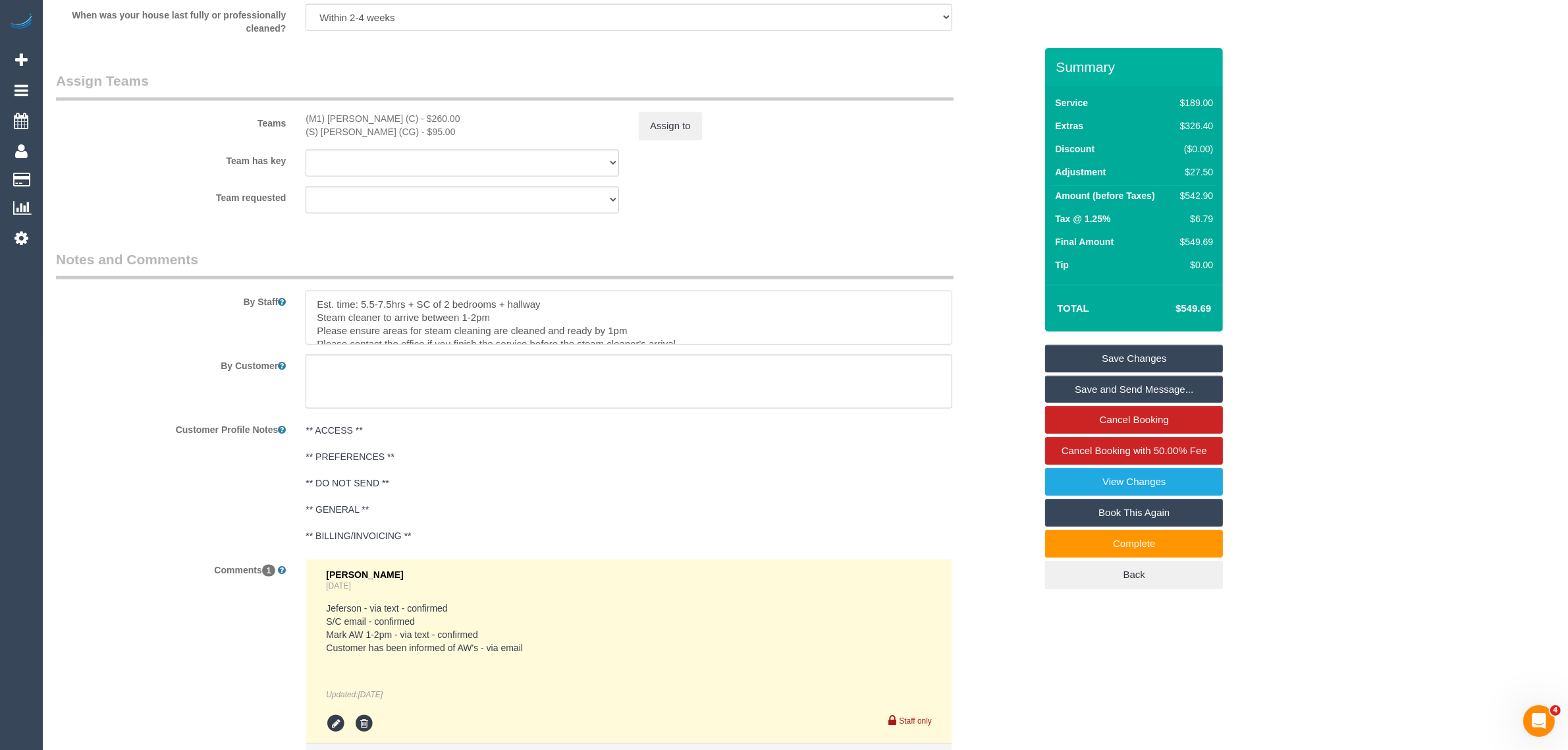
drag, startPoint x: 494, startPoint y: 318, endPoint x: 320, endPoint y: 314, distance: 174.0
click at [320, 314] on textarea at bounding box center [629, 318] width 647 height 54
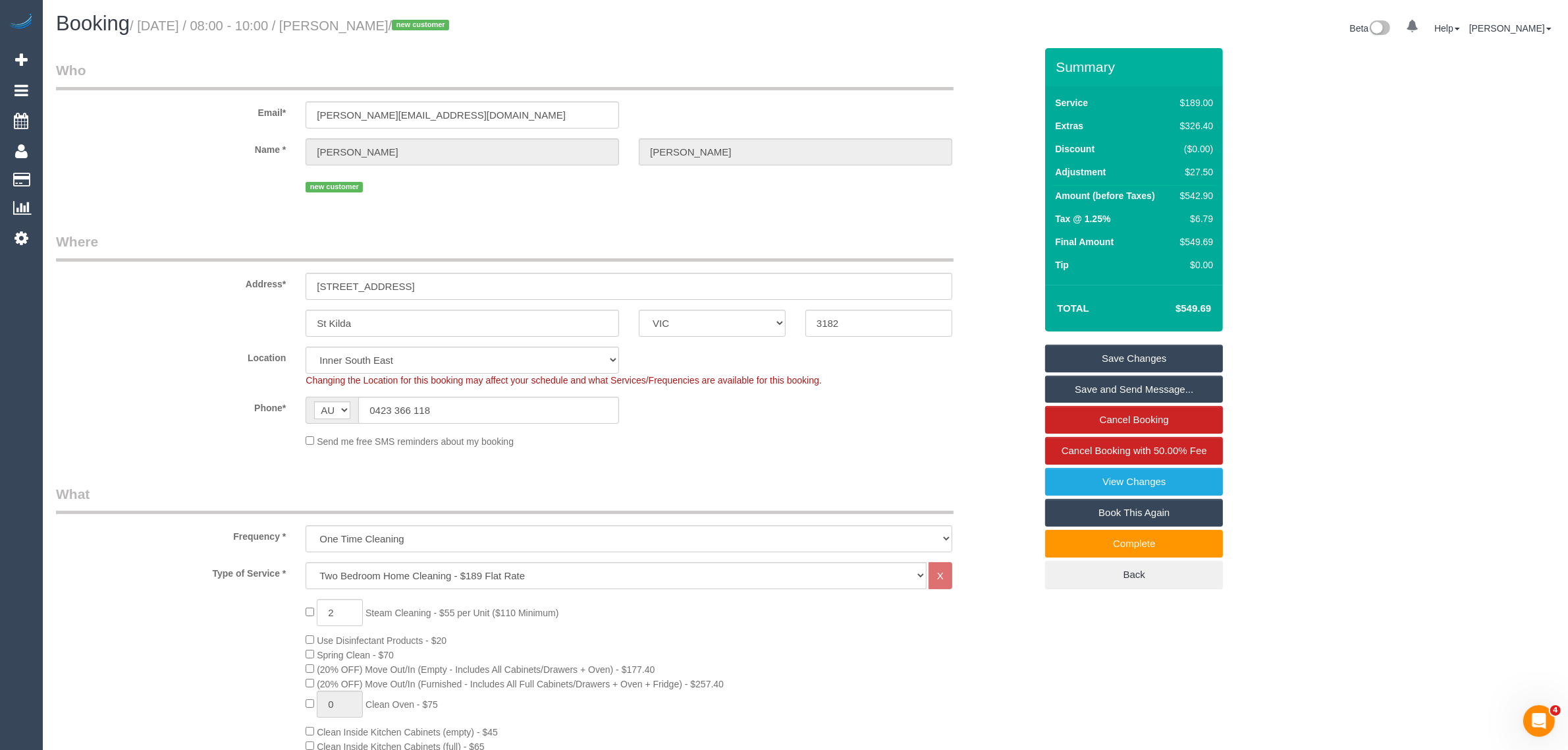
scroll to position [0, 0]
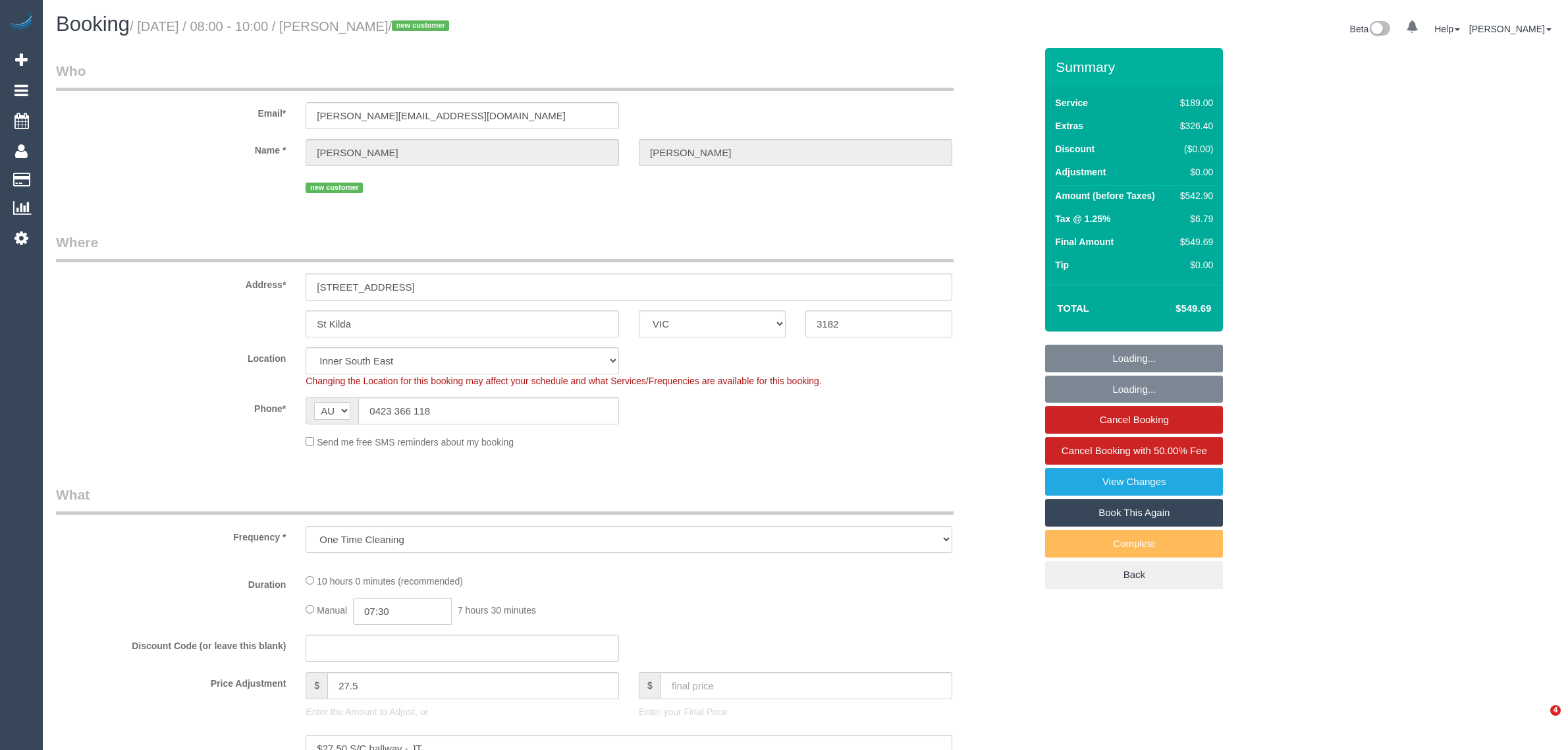
select select "VIC"
select select "number:28"
select select "number:14"
select select "number:18"
select select "number:25"
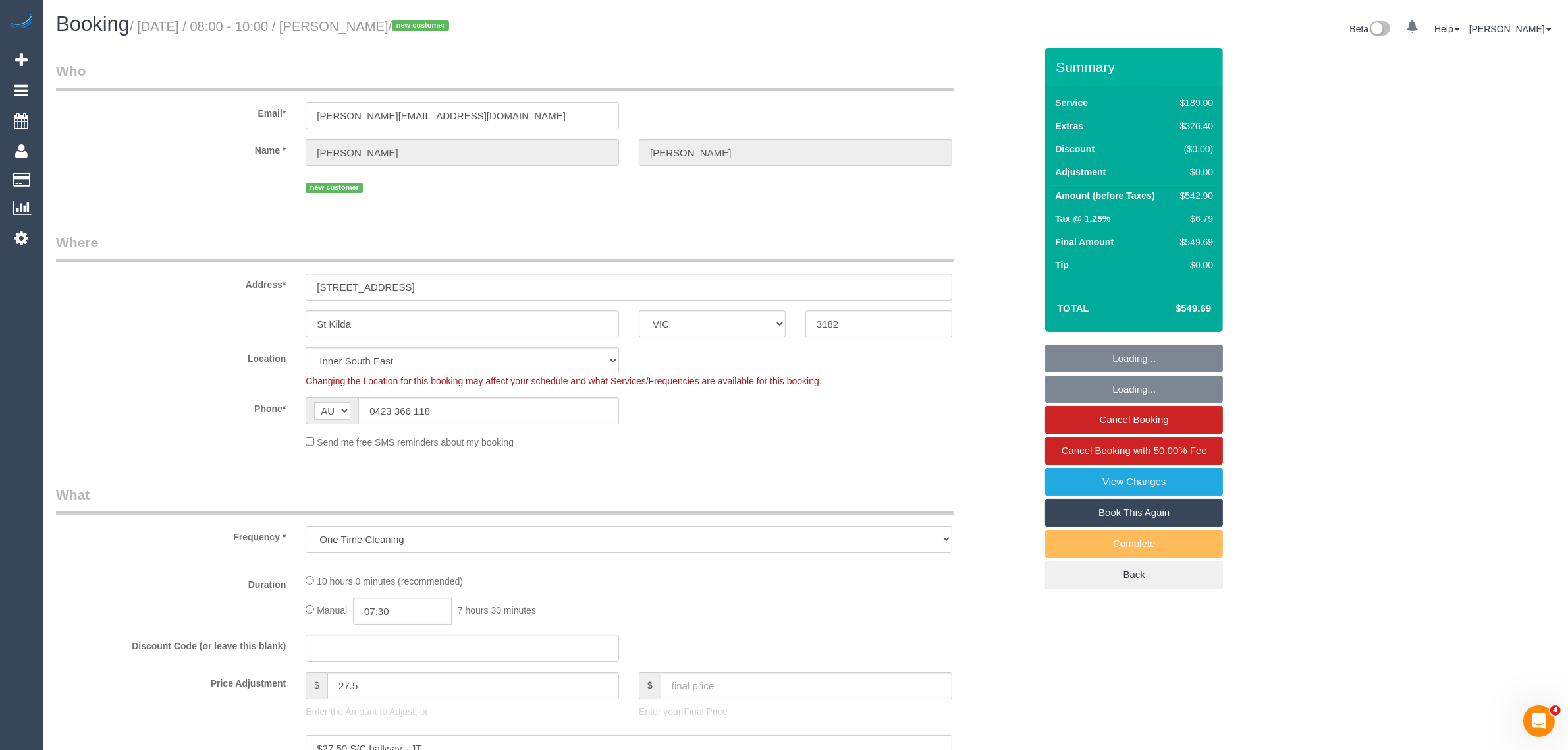
select select "number:35"
select select "number:12"
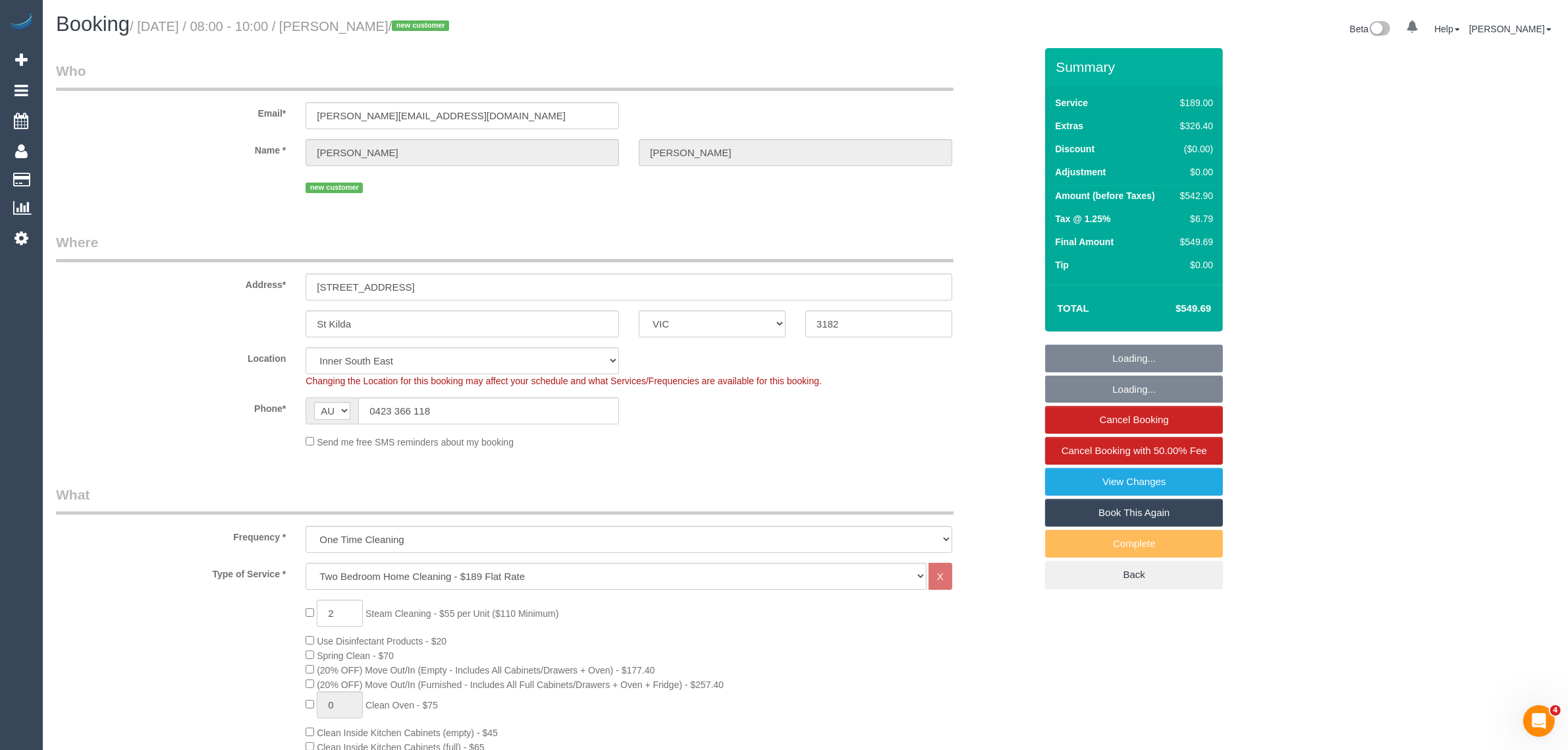
select select "object:818"
